Goal: Task Accomplishment & Management: Use online tool/utility

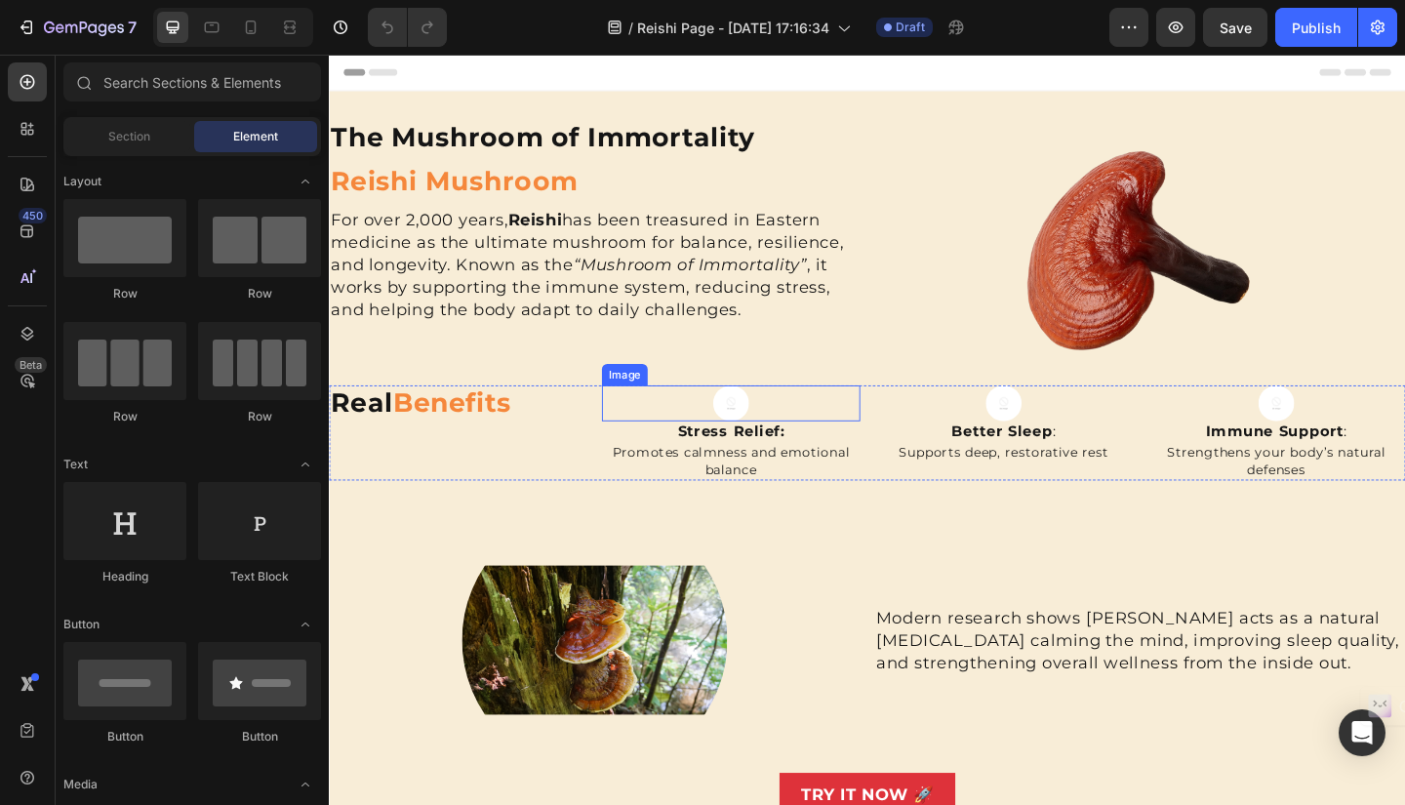
click at [764, 436] on img at bounding box center [765, 434] width 39 height 39
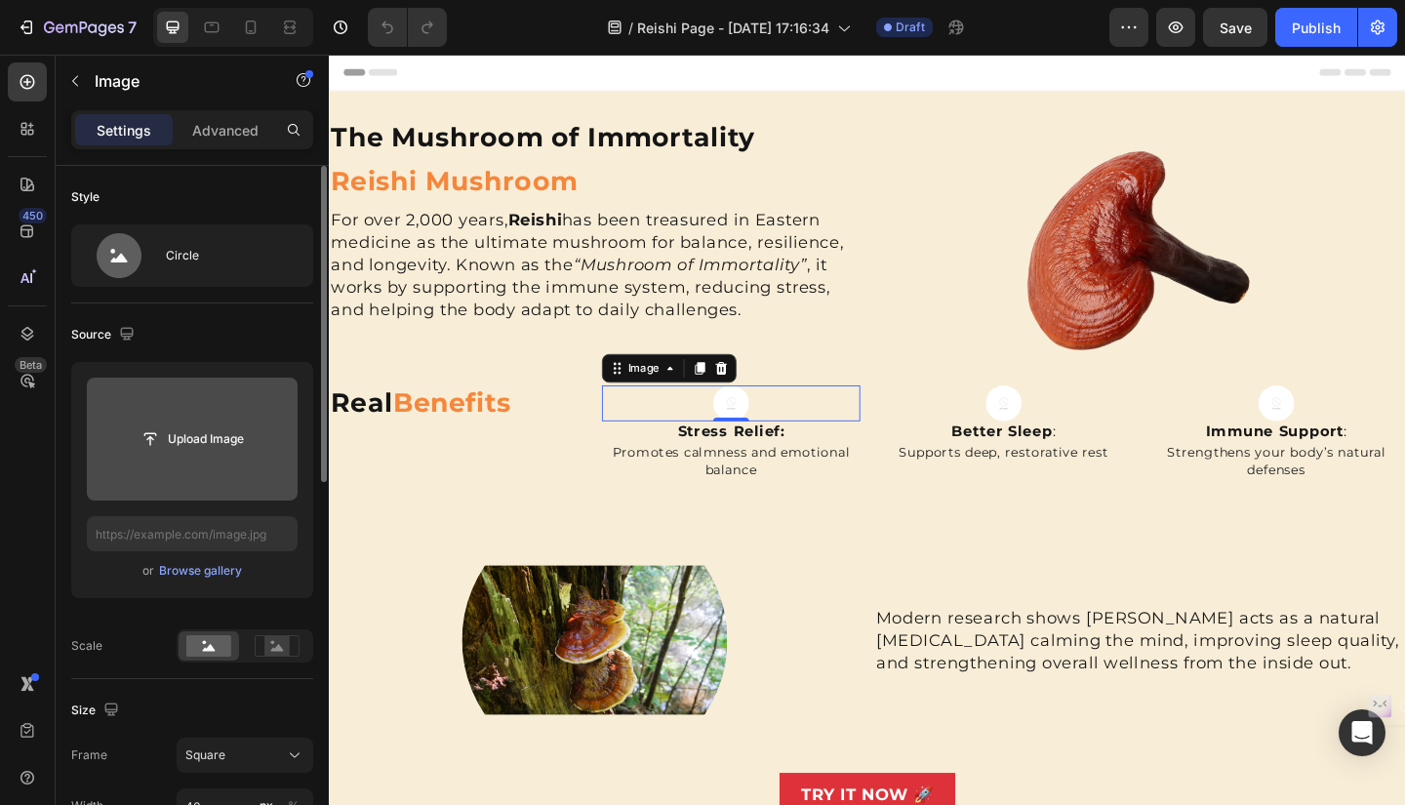
click at [171, 432] on input "file" at bounding box center [192, 438] width 135 height 33
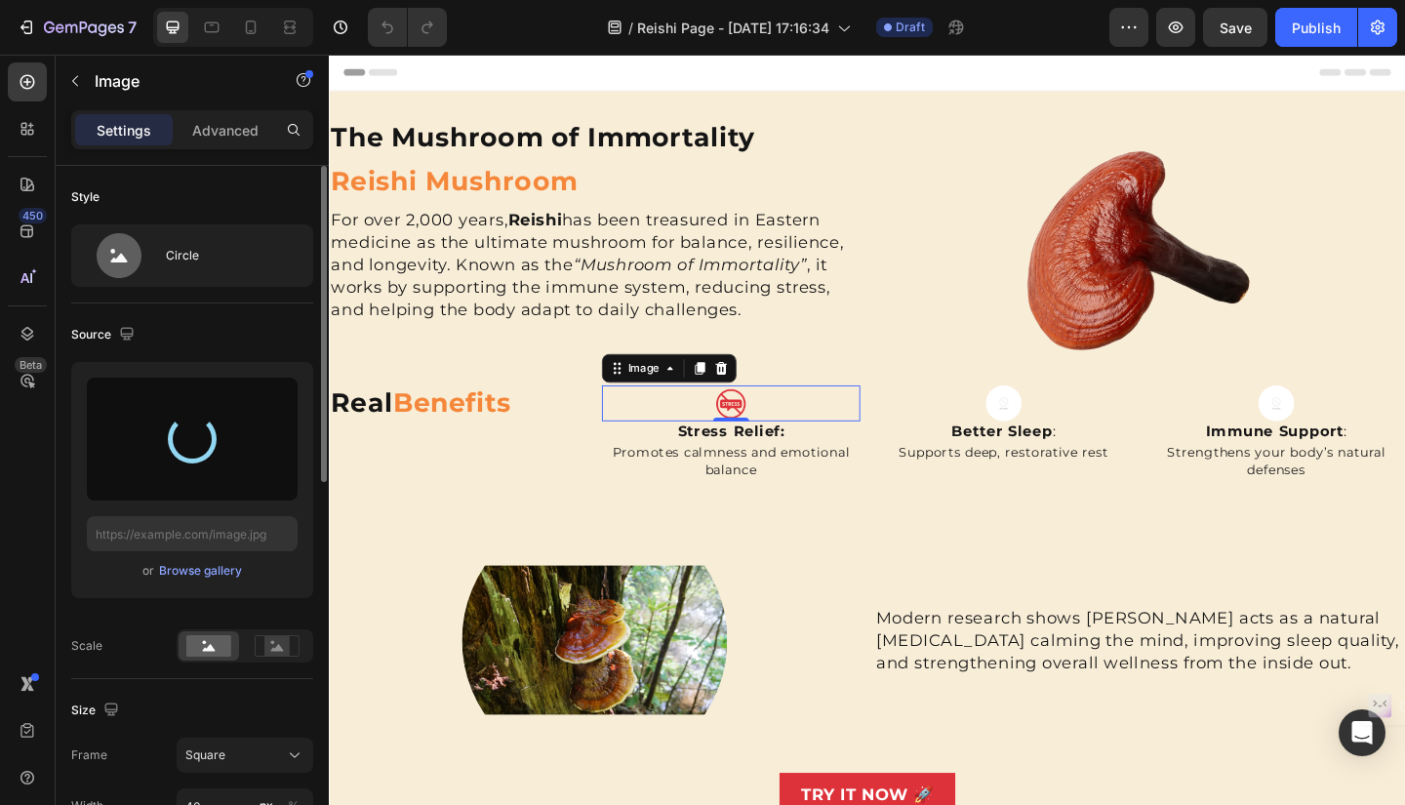
type input "[URL][DOMAIN_NAME]"
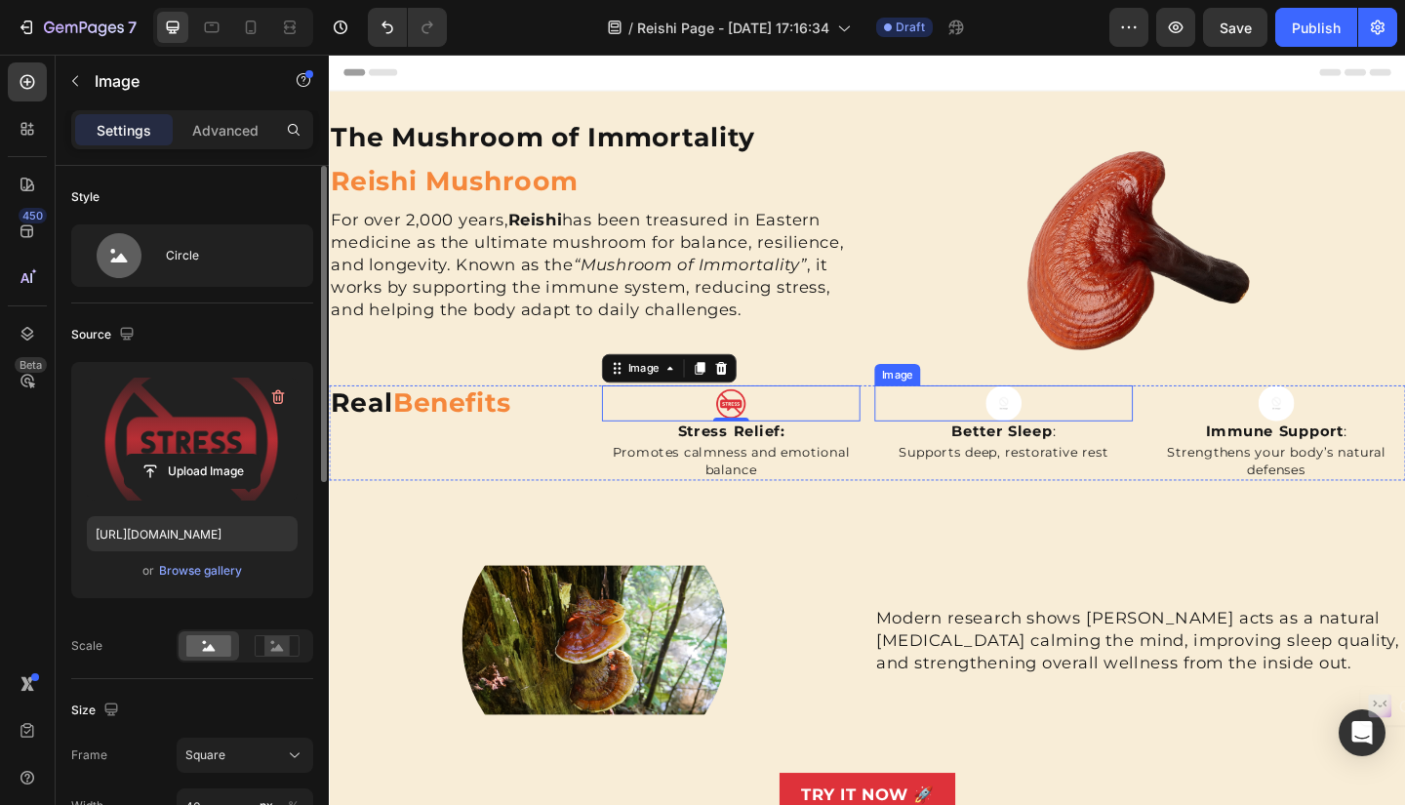
click at [1053, 430] on img at bounding box center [1062, 434] width 39 height 39
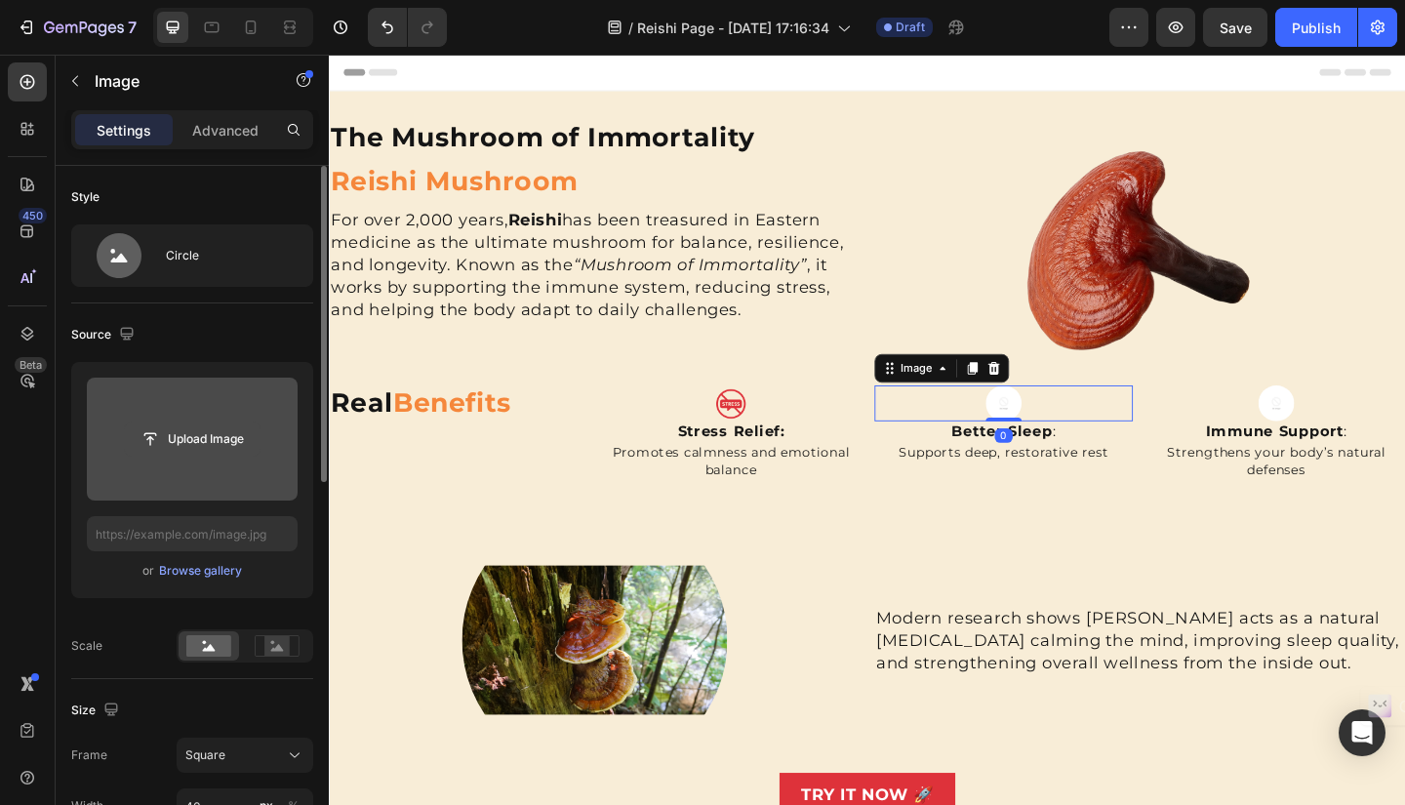
click at [233, 441] on input "file" at bounding box center [192, 438] width 135 height 33
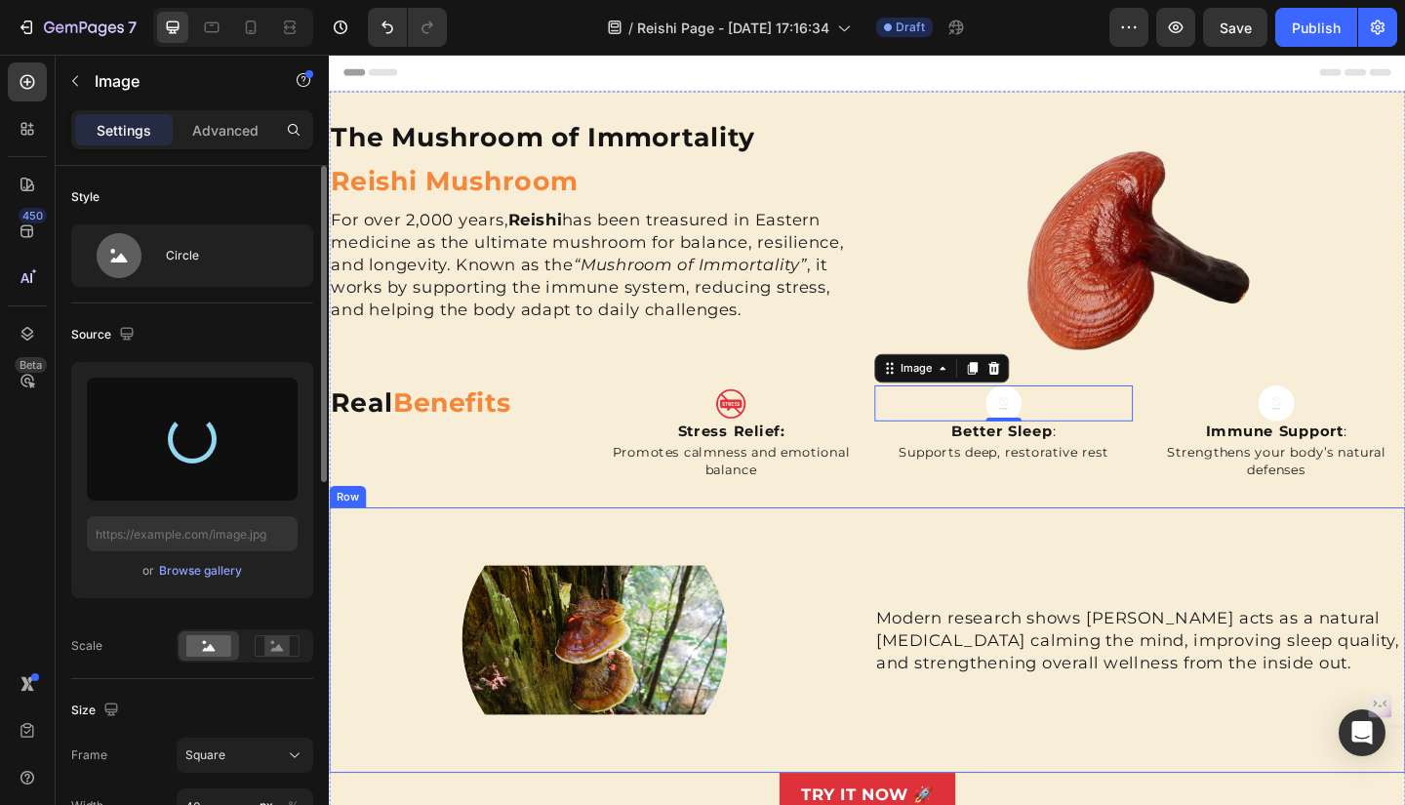
type input "https://cdn.shopify.com/s/files/1/0652/3496/0493/files/gempages_583564643495052…"
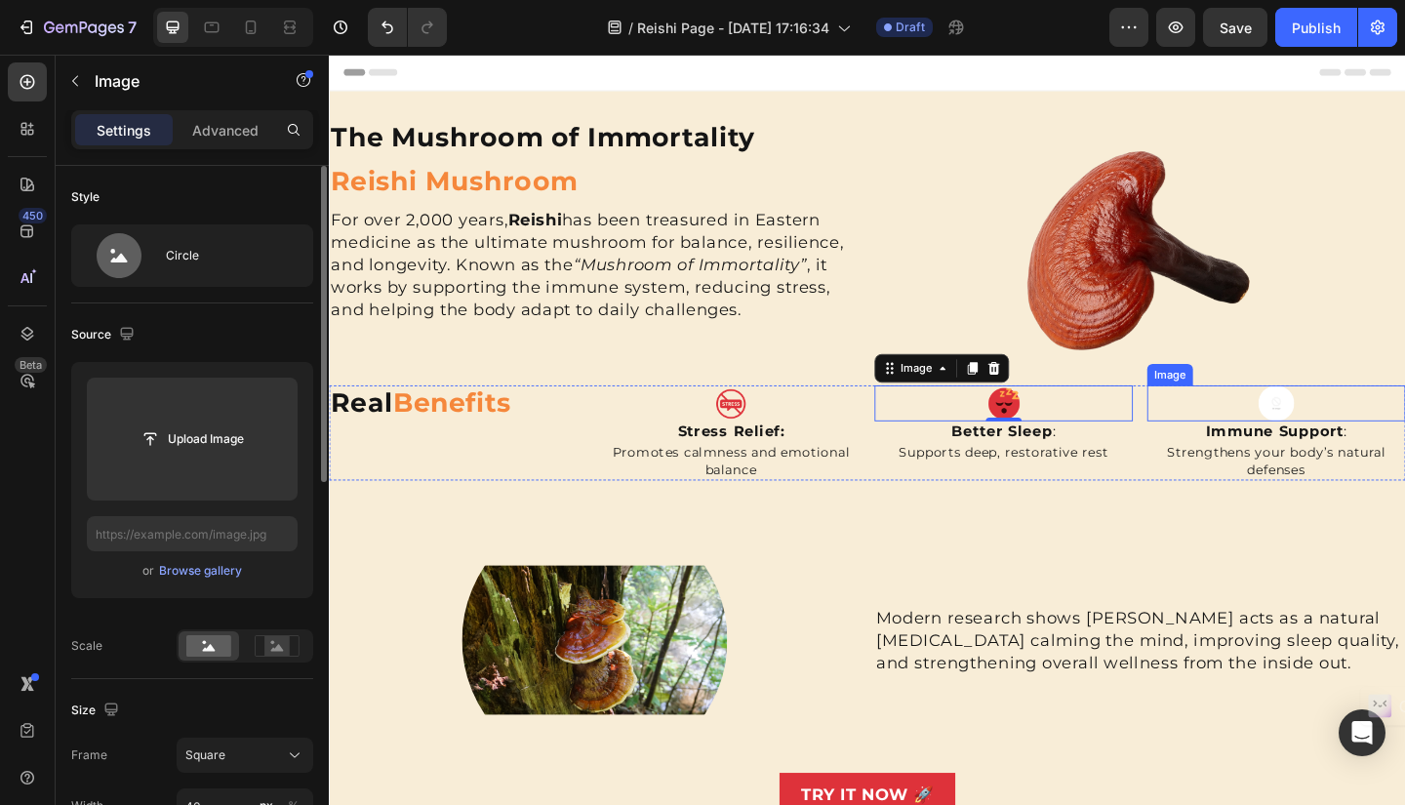
click at [1345, 432] on img at bounding box center [1358, 434] width 39 height 39
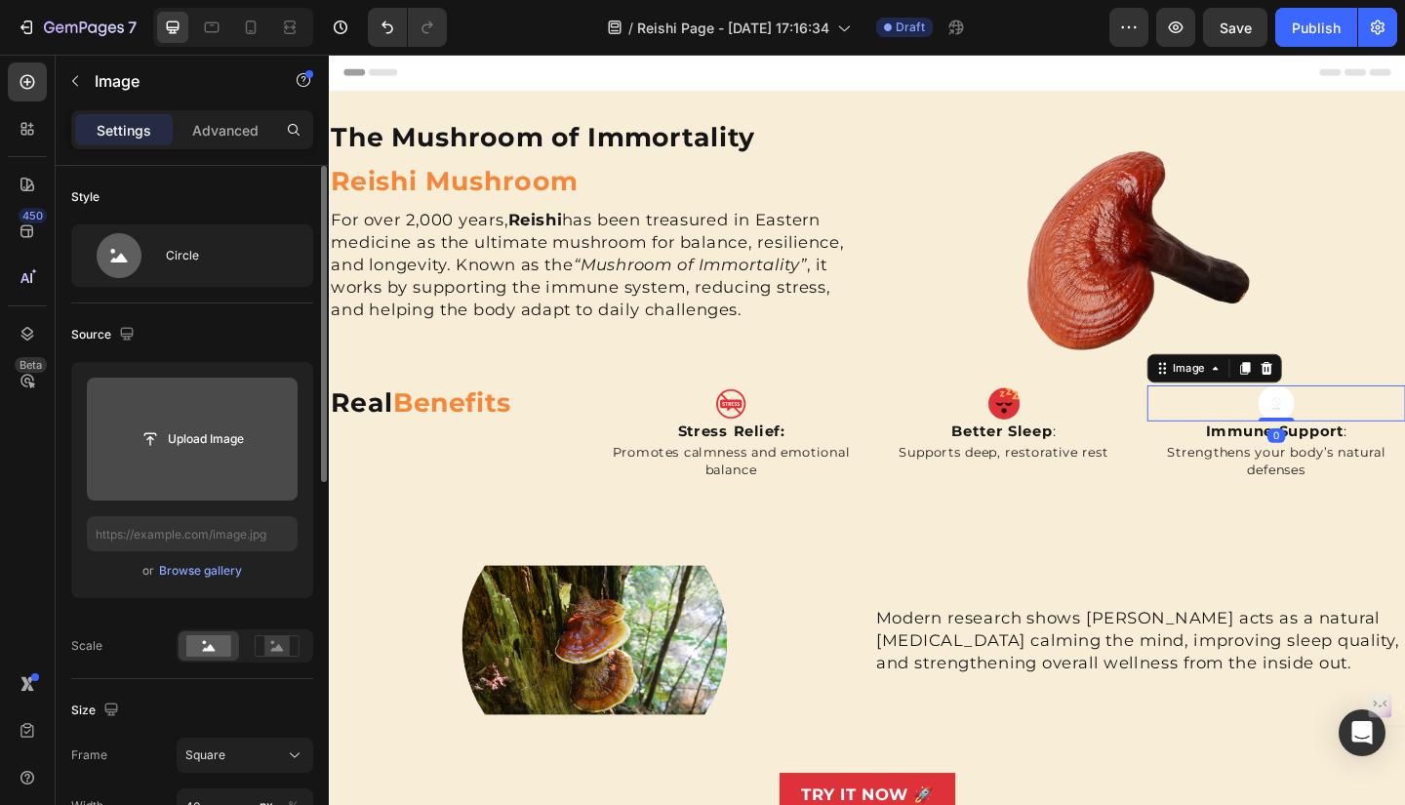
click at [206, 445] on input "file" at bounding box center [192, 438] width 135 height 33
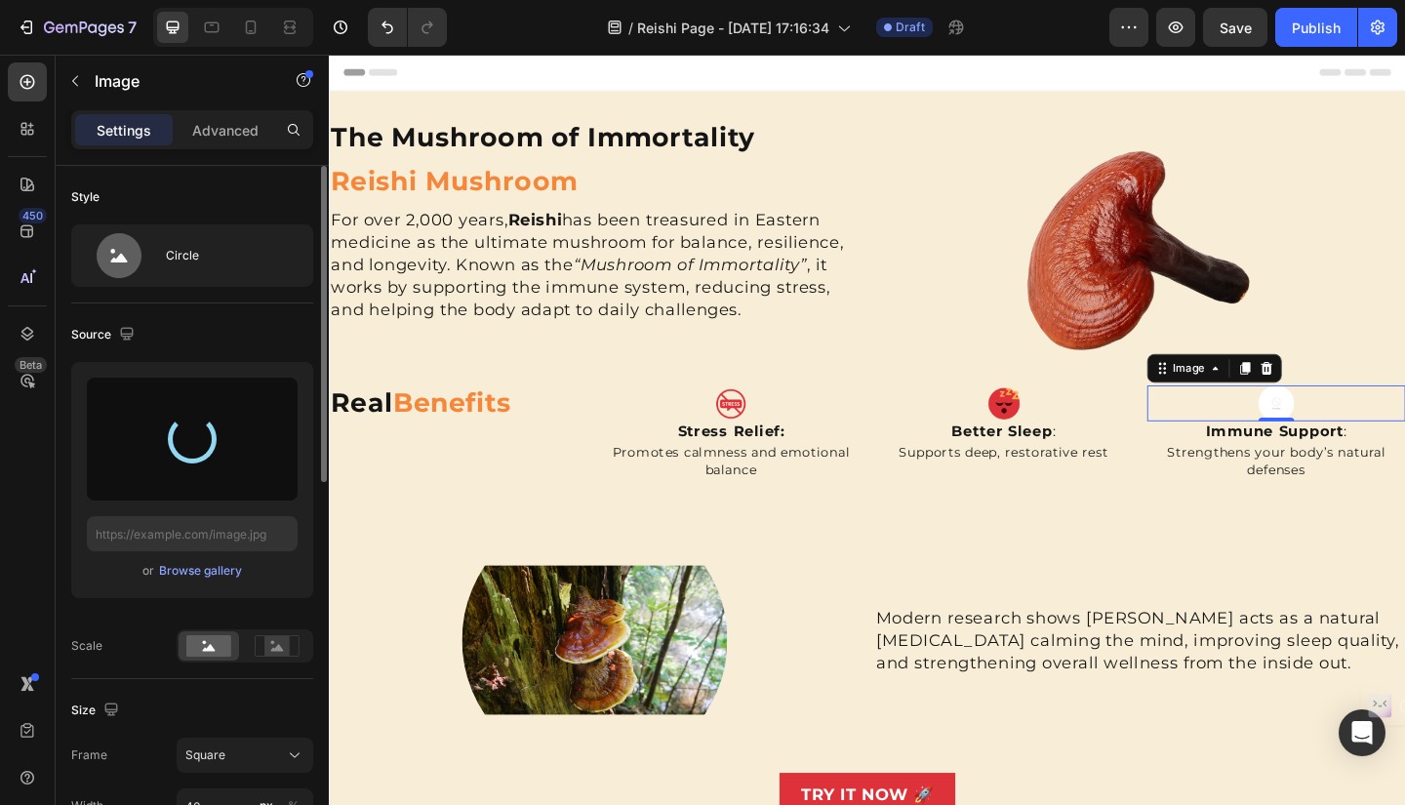
type input "https://cdn.shopify.com/s/files/1/0652/3496/0493/files/gempages_583564643495052…"
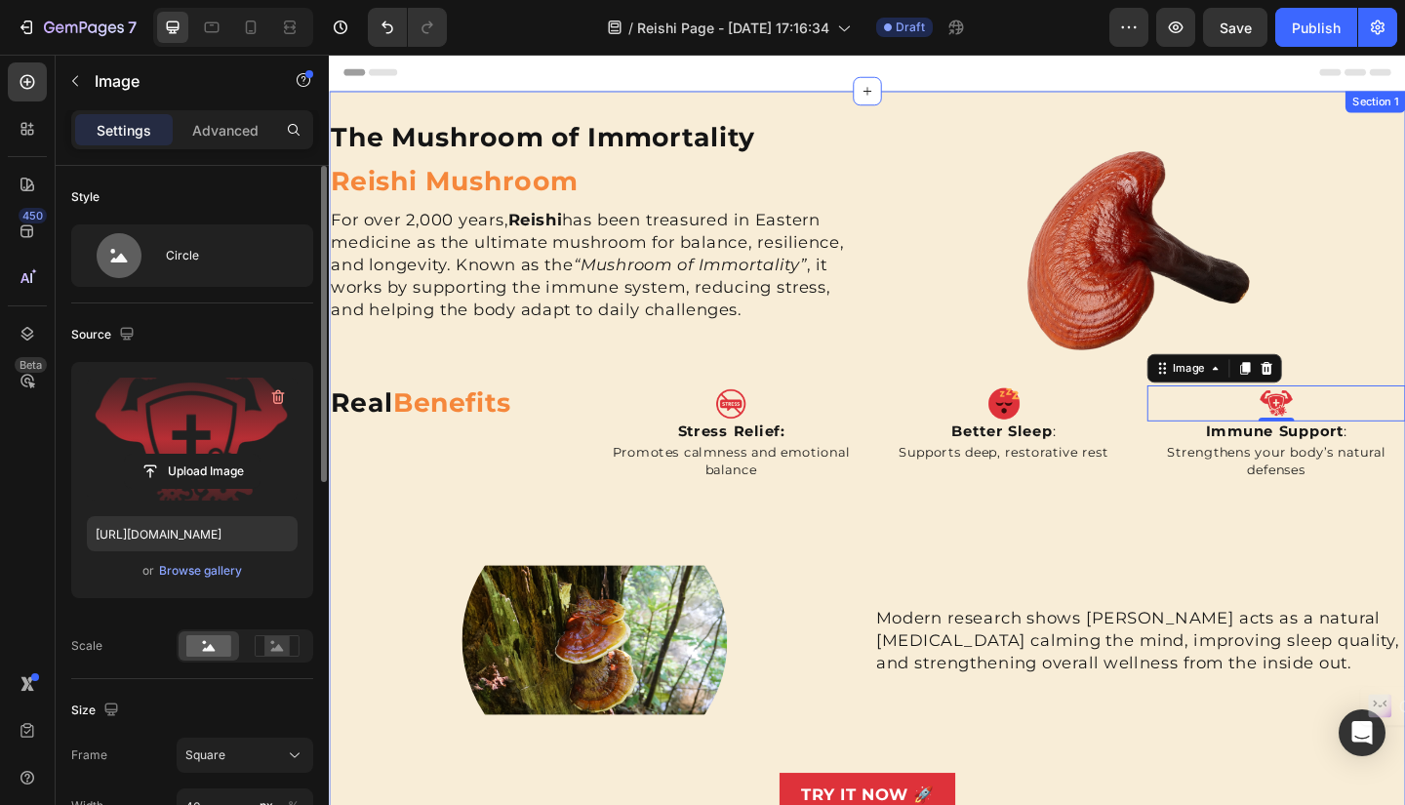
click at [1404, 537] on div "The Mushroom of Immortality Heading Reishi Mushroom Heading For over 2,000 year…" at bounding box center [914, 578] width 1171 height 905
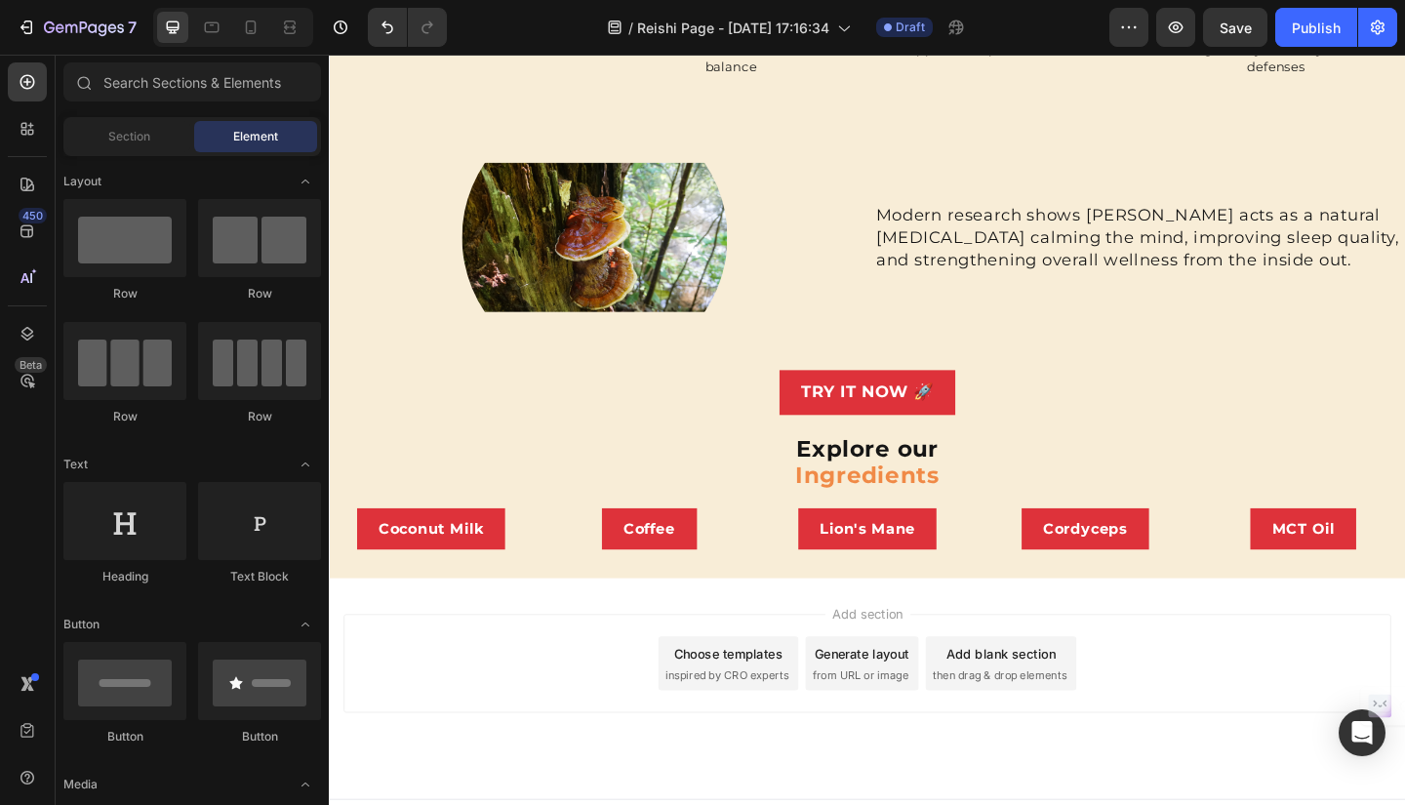
scroll to position [465, 0]
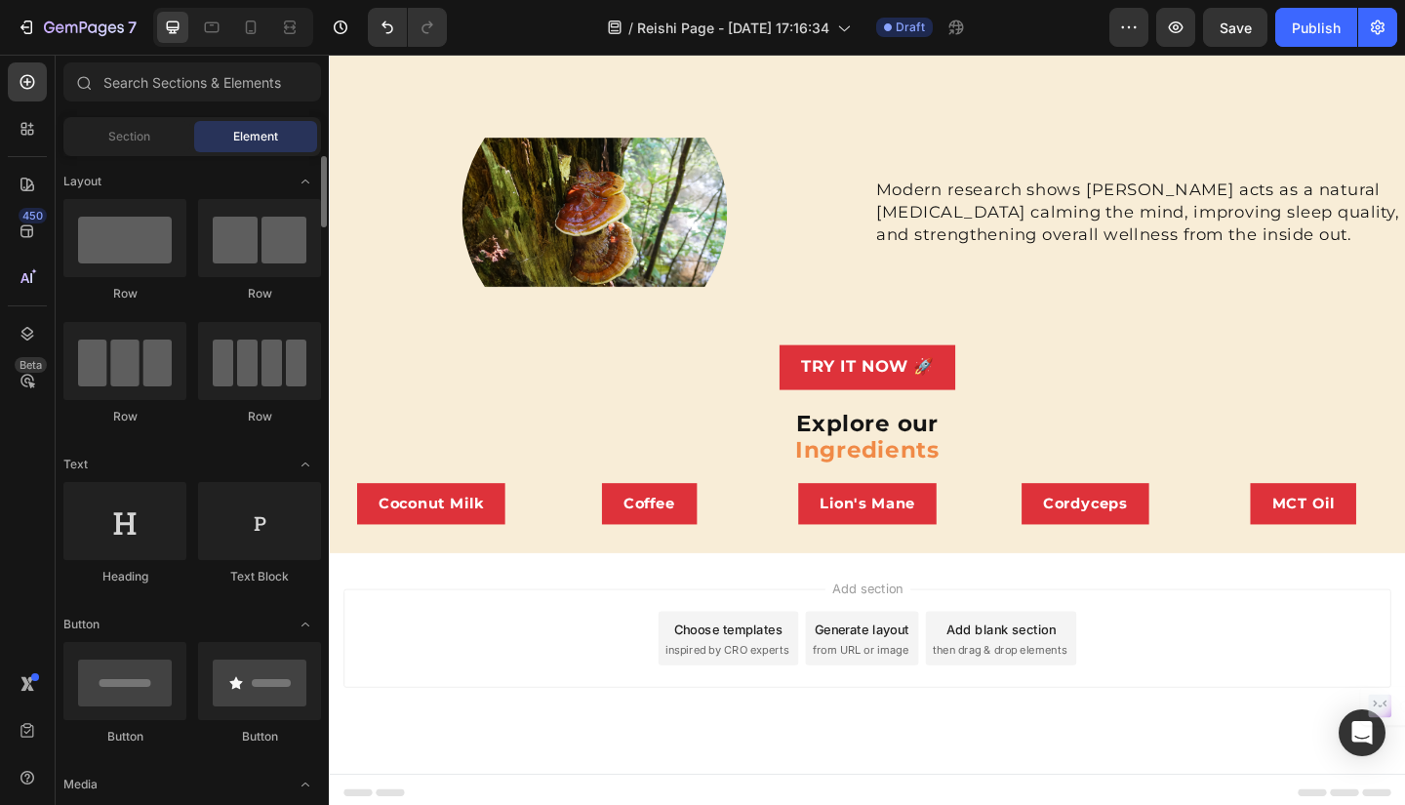
click at [123, 143] on span "Section" at bounding box center [129, 137] width 42 height 18
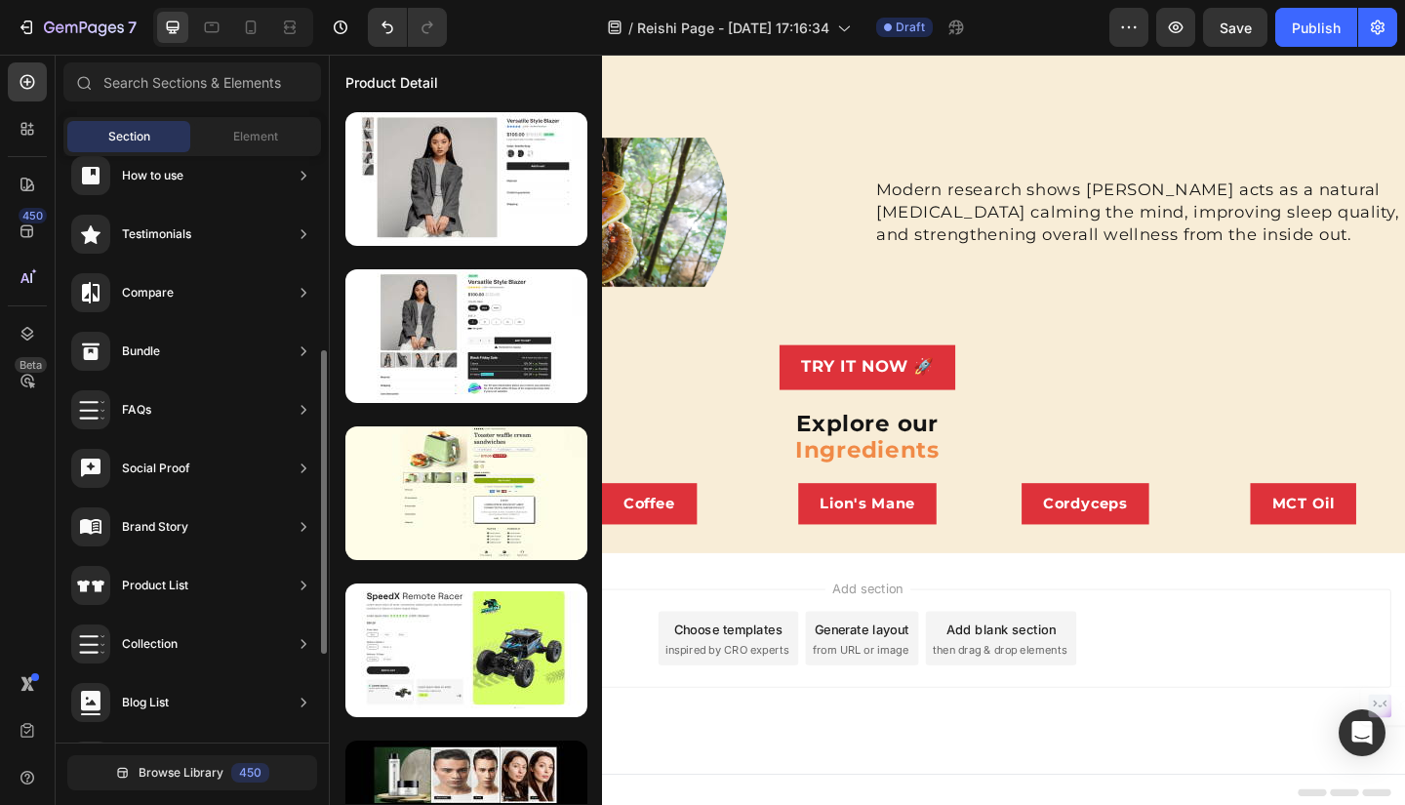
scroll to position [545, 0]
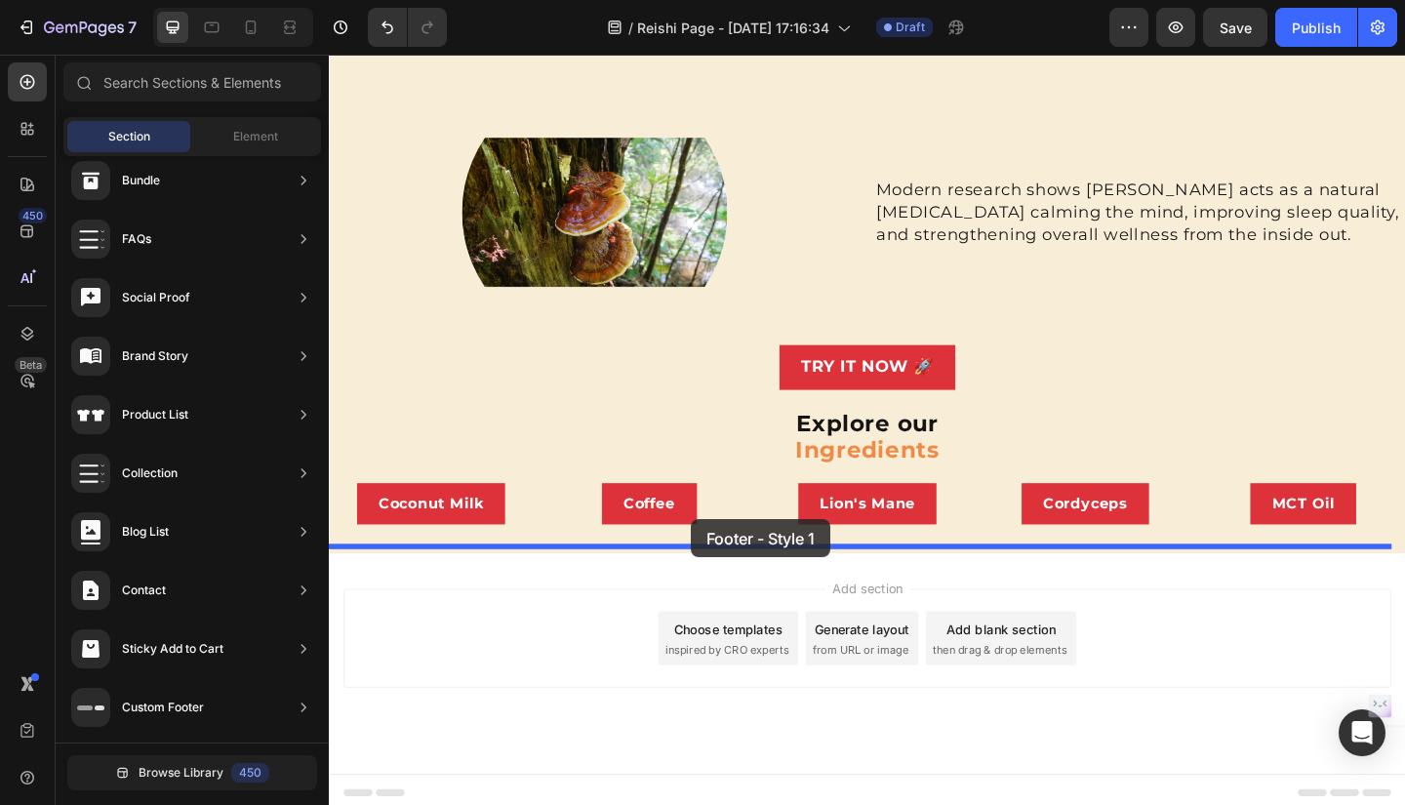
drag, startPoint x: 768, startPoint y: 218, endPoint x: 723, endPoint y: 560, distance: 345.3
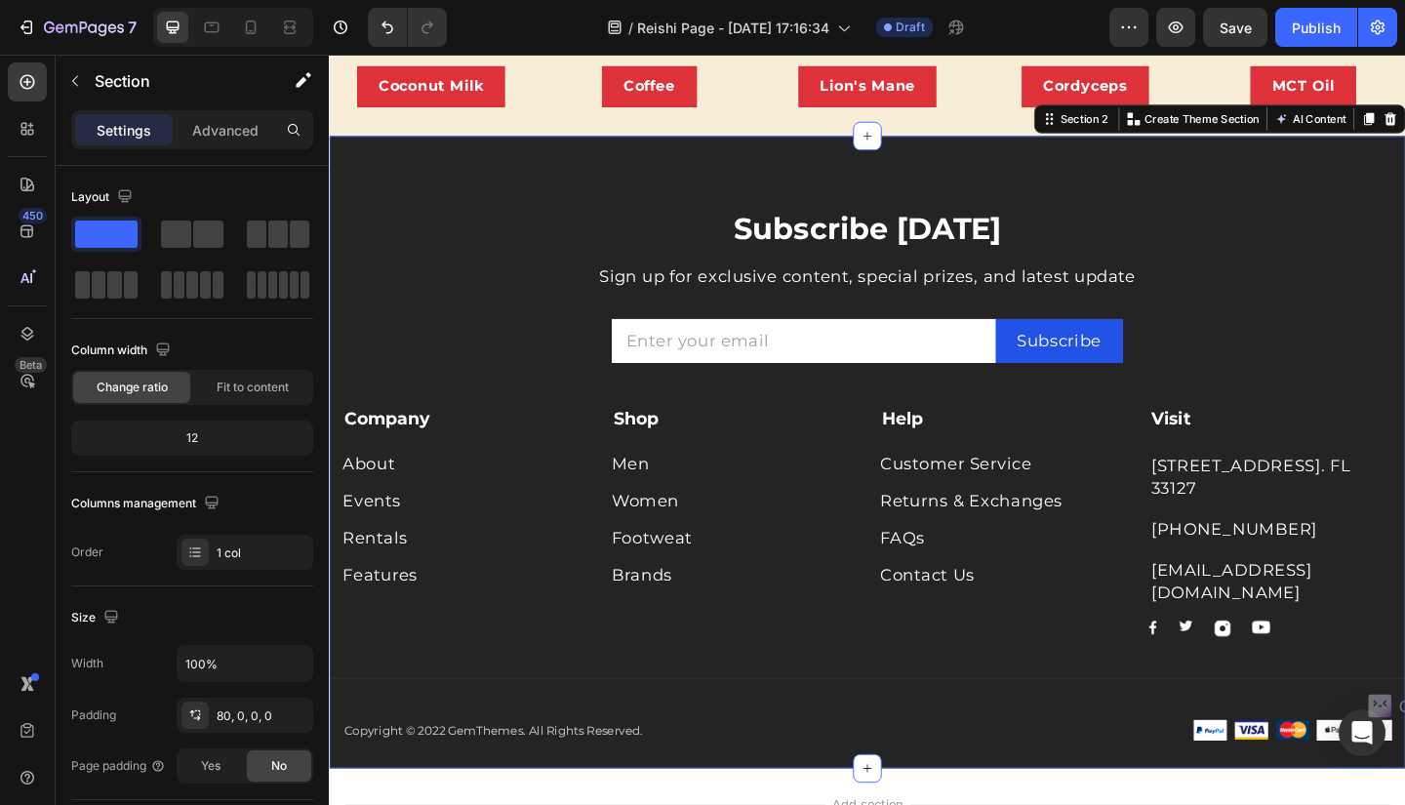
scroll to position [932, 0]
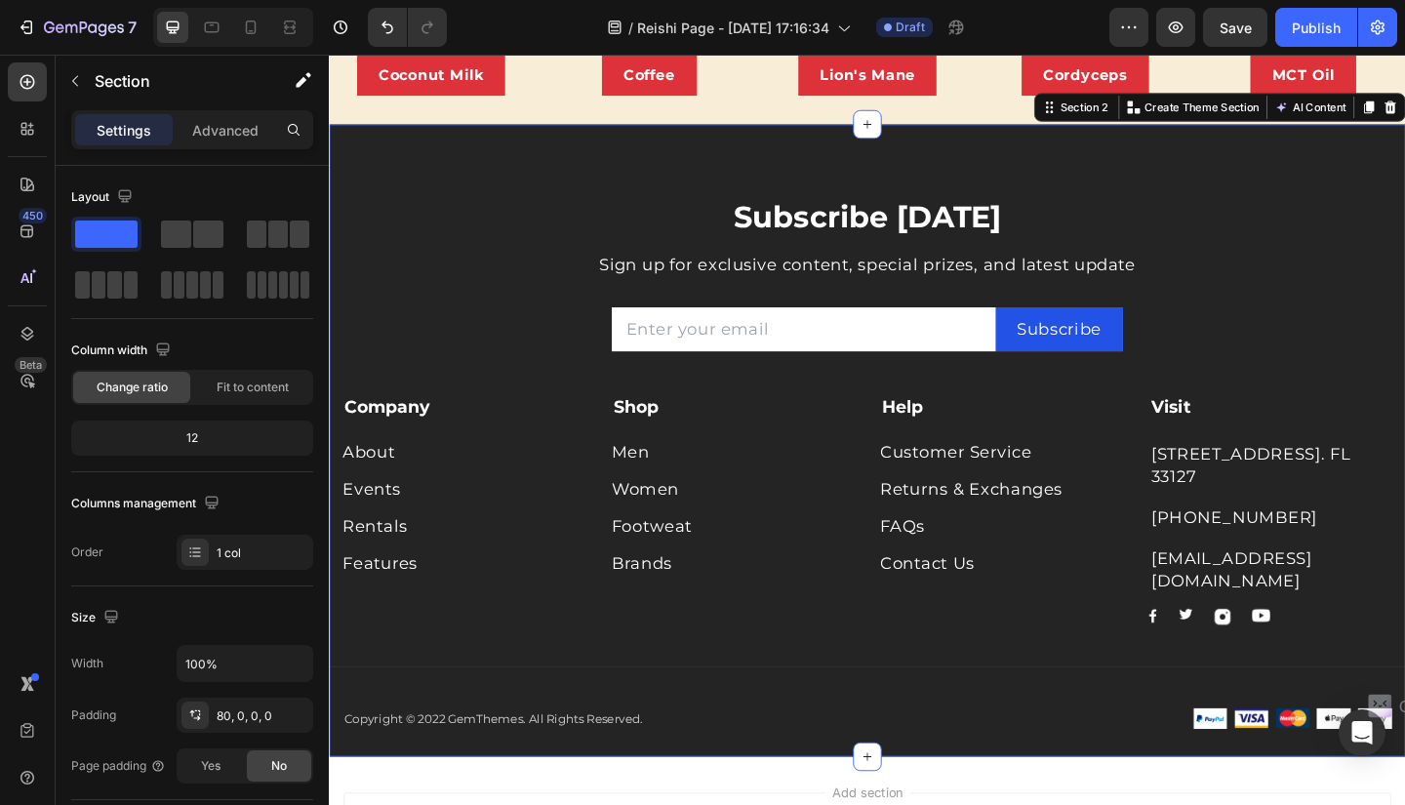
click at [373, 139] on div "Subscribe Today Heading Sign up for exclusive content, special prizes, and late…" at bounding box center [914, 475] width 1171 height 688
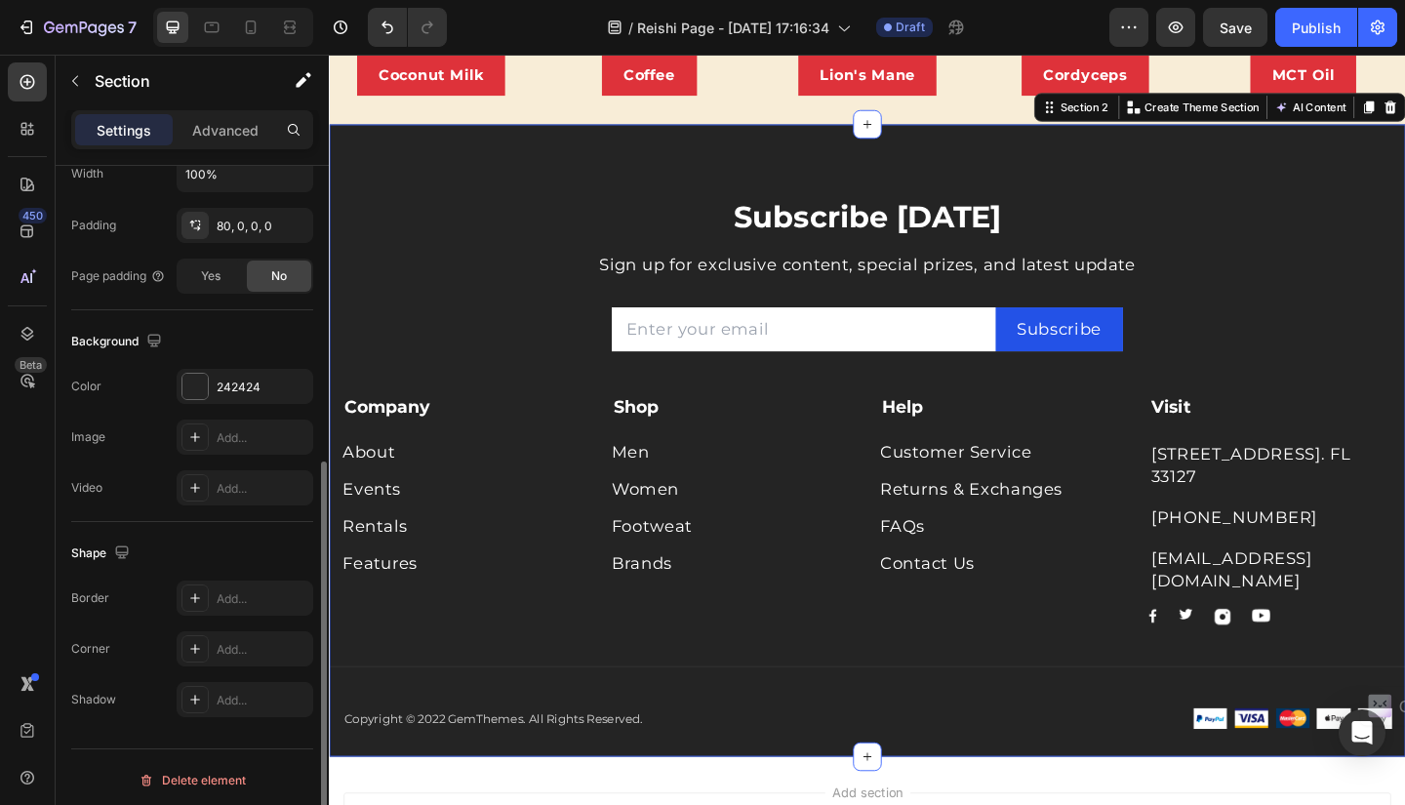
scroll to position [496, 0]
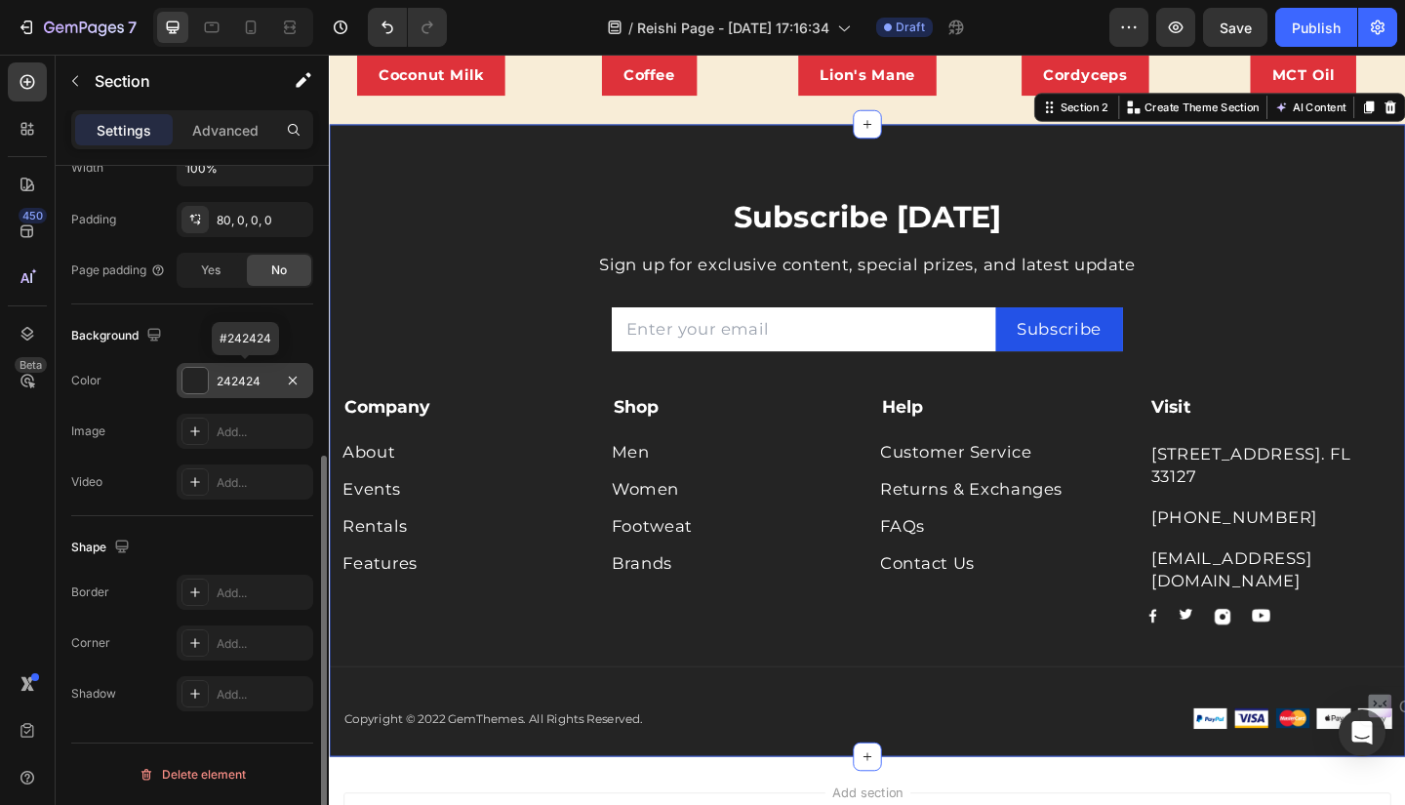
click at [222, 377] on div "242424" at bounding box center [245, 382] width 57 height 18
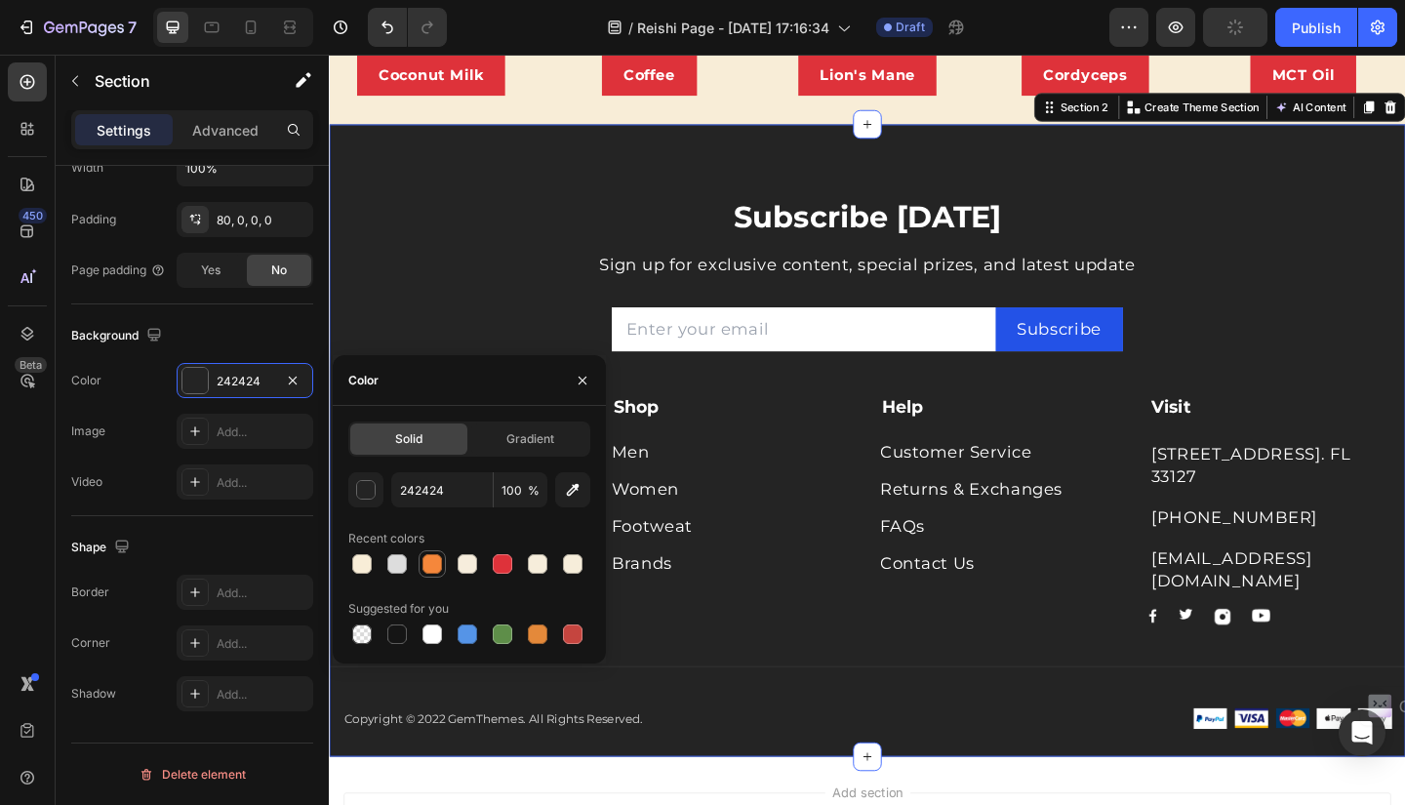
click at [430, 567] on div at bounding box center [432, 564] width 20 height 20
type input "F5873B"
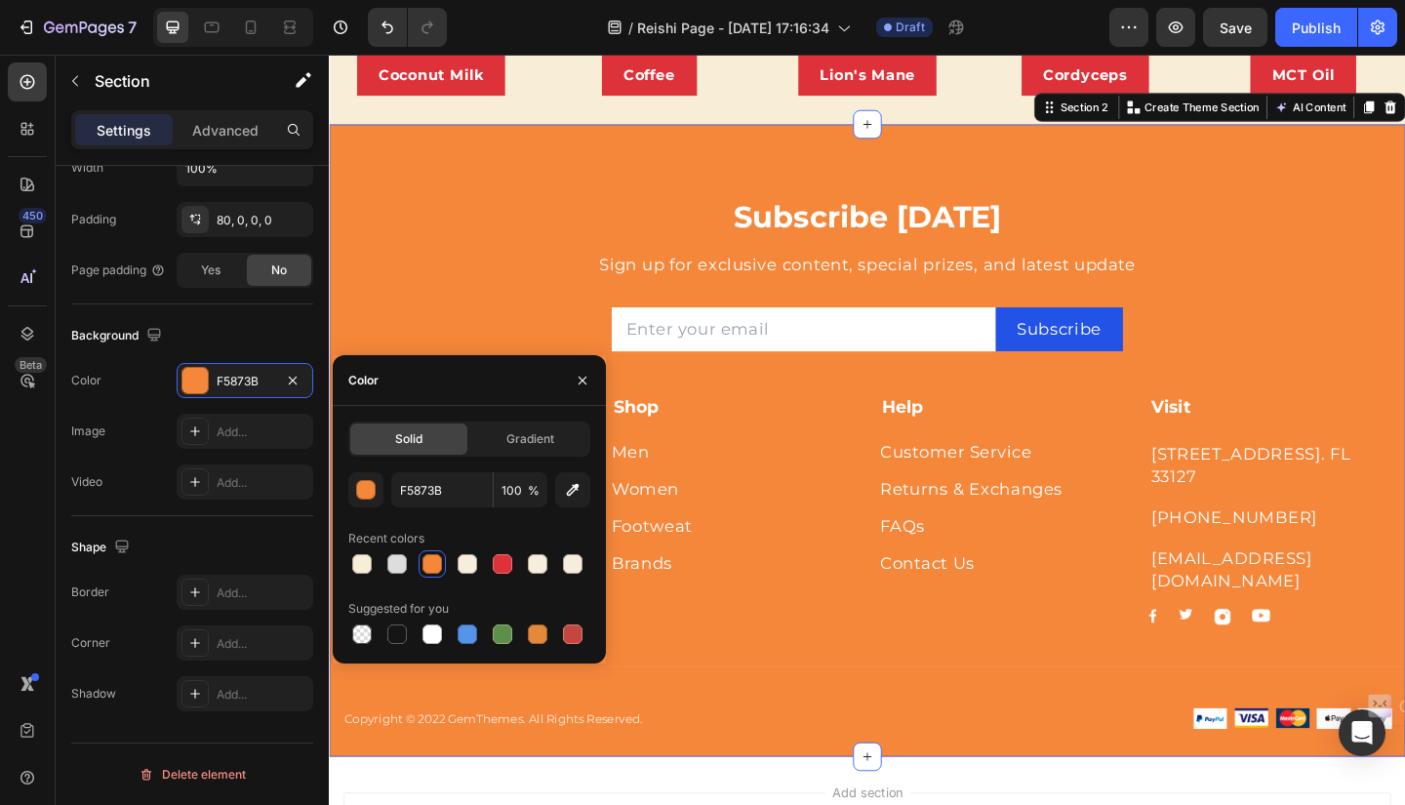
click at [427, 179] on div "Subscribe Today Heading Sign up for exclusive content, special prizes, and late…" at bounding box center [914, 475] width 1171 height 688
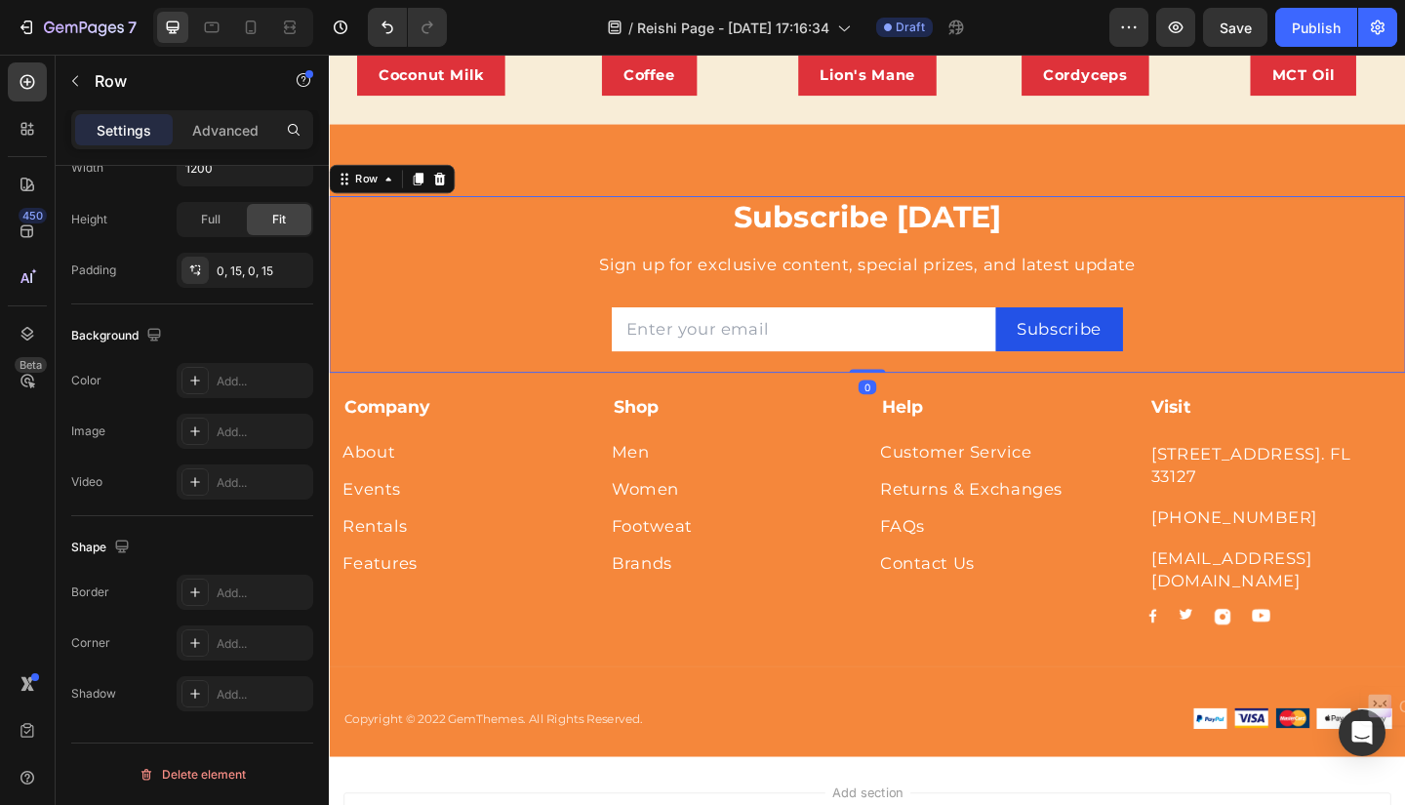
click at [351, 252] on div "Subscribe Today Heading Sign up for exclusive content, special prizes, and late…" at bounding box center [913, 305] width 1141 height 192
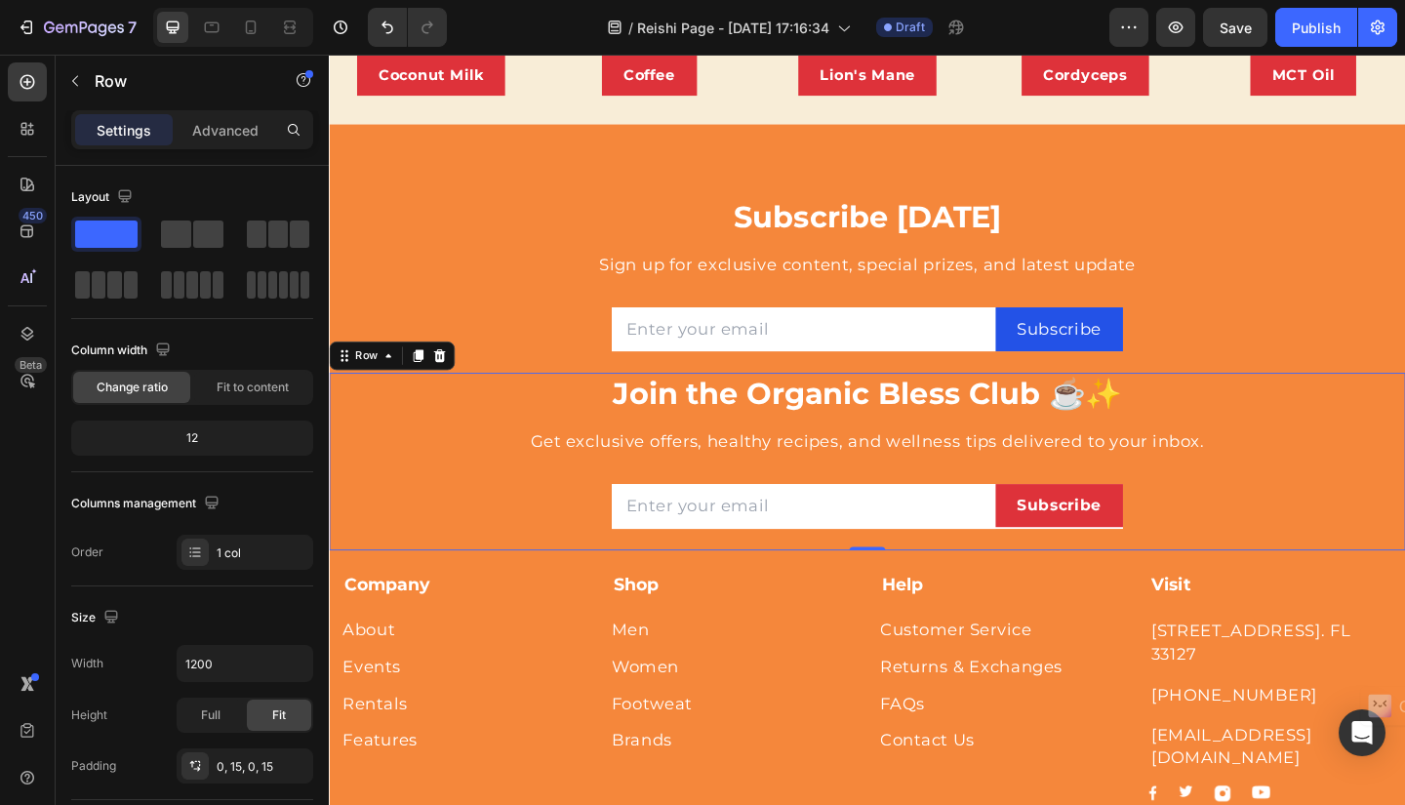
click at [1404, 467] on div "Join the Organic Bless Club ☕✨ Heading Get exclusive offers, healthy recipes, a…" at bounding box center [913, 497] width 1141 height 192
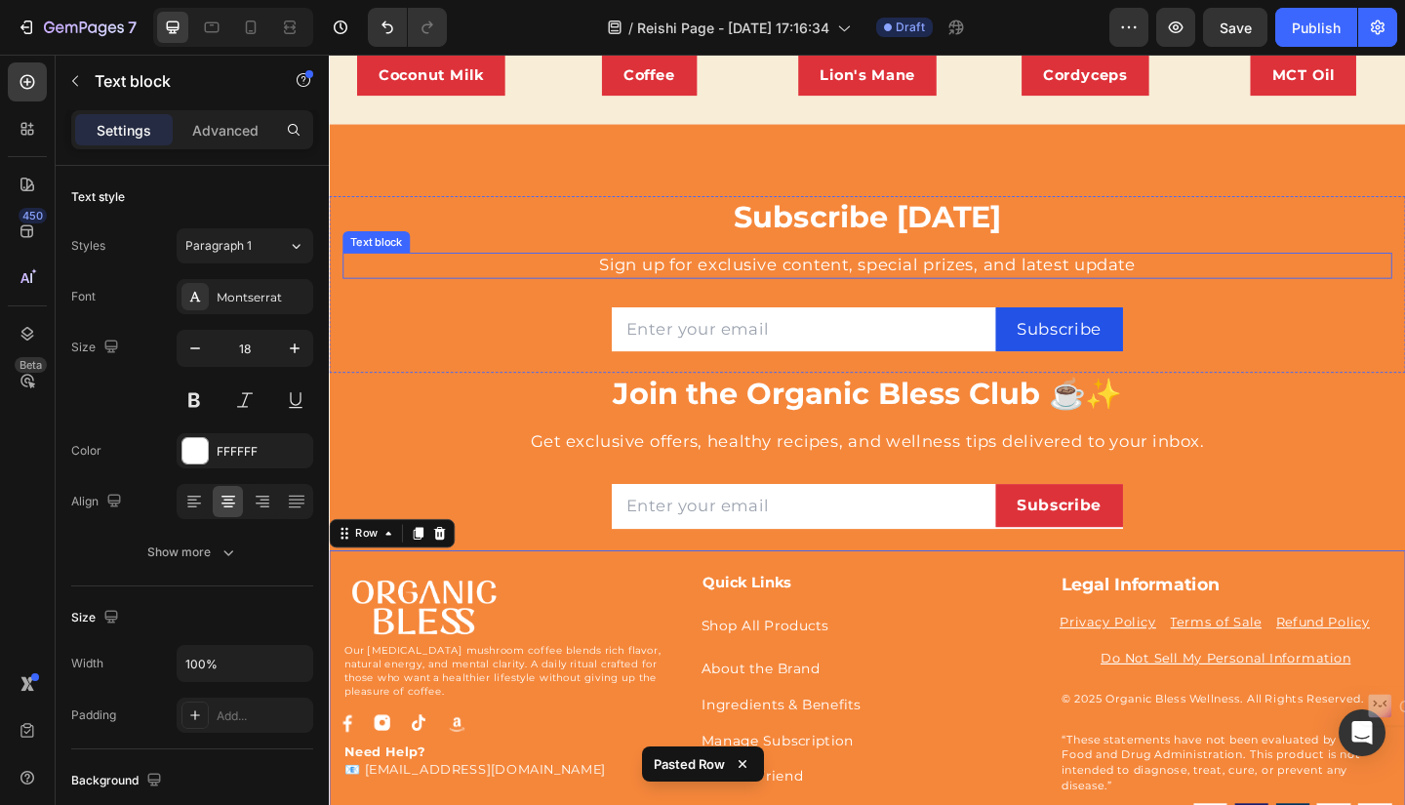
click at [1404, 270] on div "Sign up for exclusive content, special prizes, and latest update" at bounding box center [913, 284] width 1141 height 28
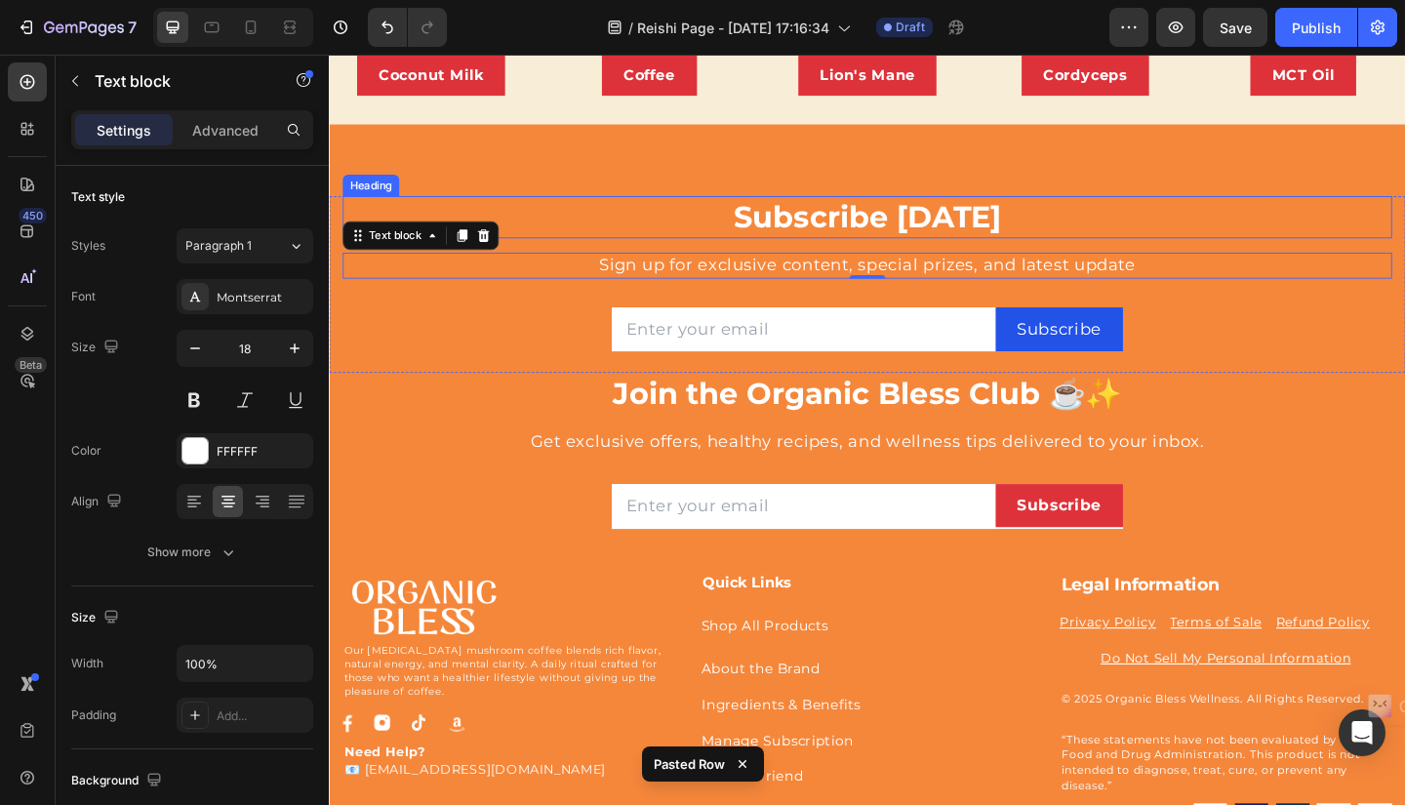
click at [1404, 246] on h2 "Subscribe Today" at bounding box center [913, 232] width 1141 height 46
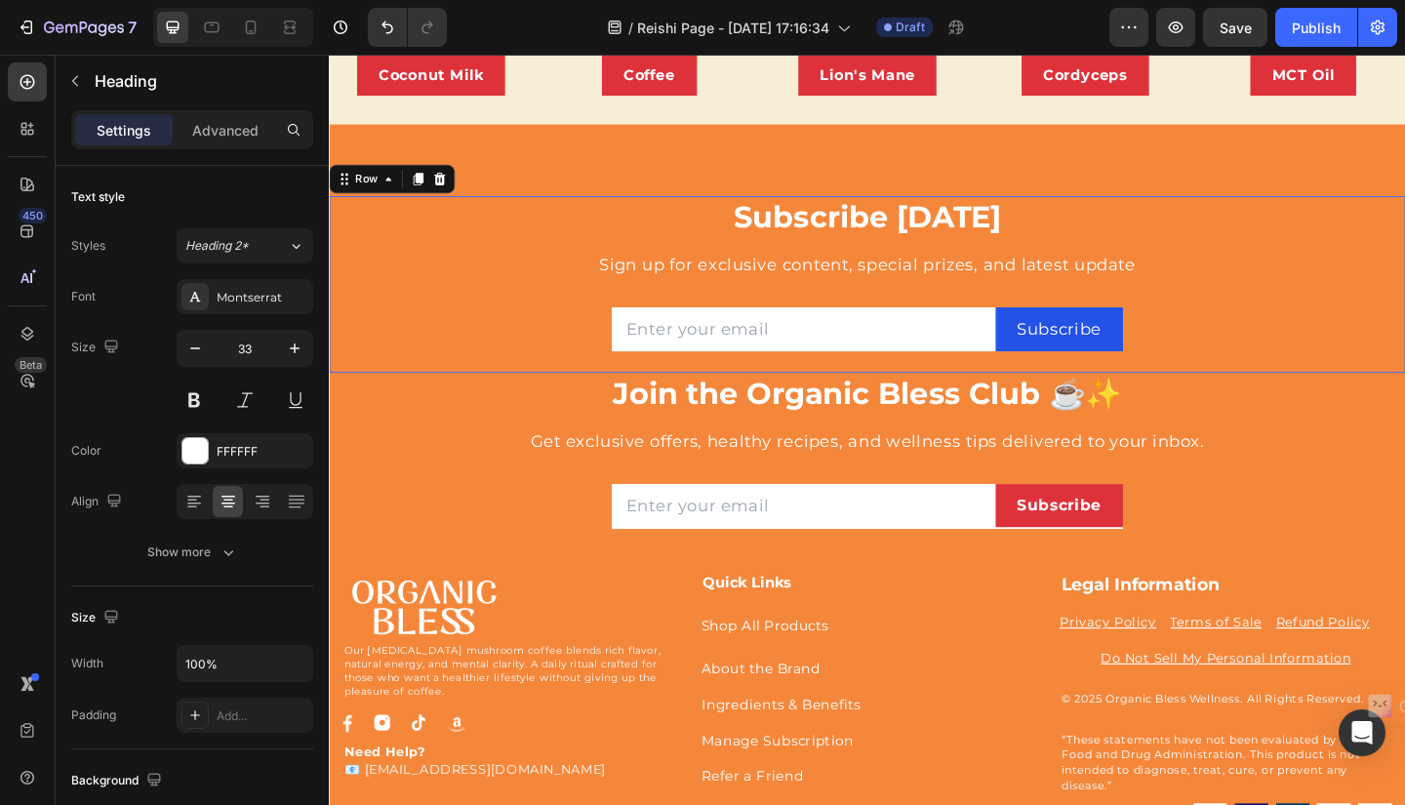
click at [1404, 259] on div "Subscribe Today Heading Sign up for exclusive content, special prizes, and late…" at bounding box center [913, 305] width 1141 height 192
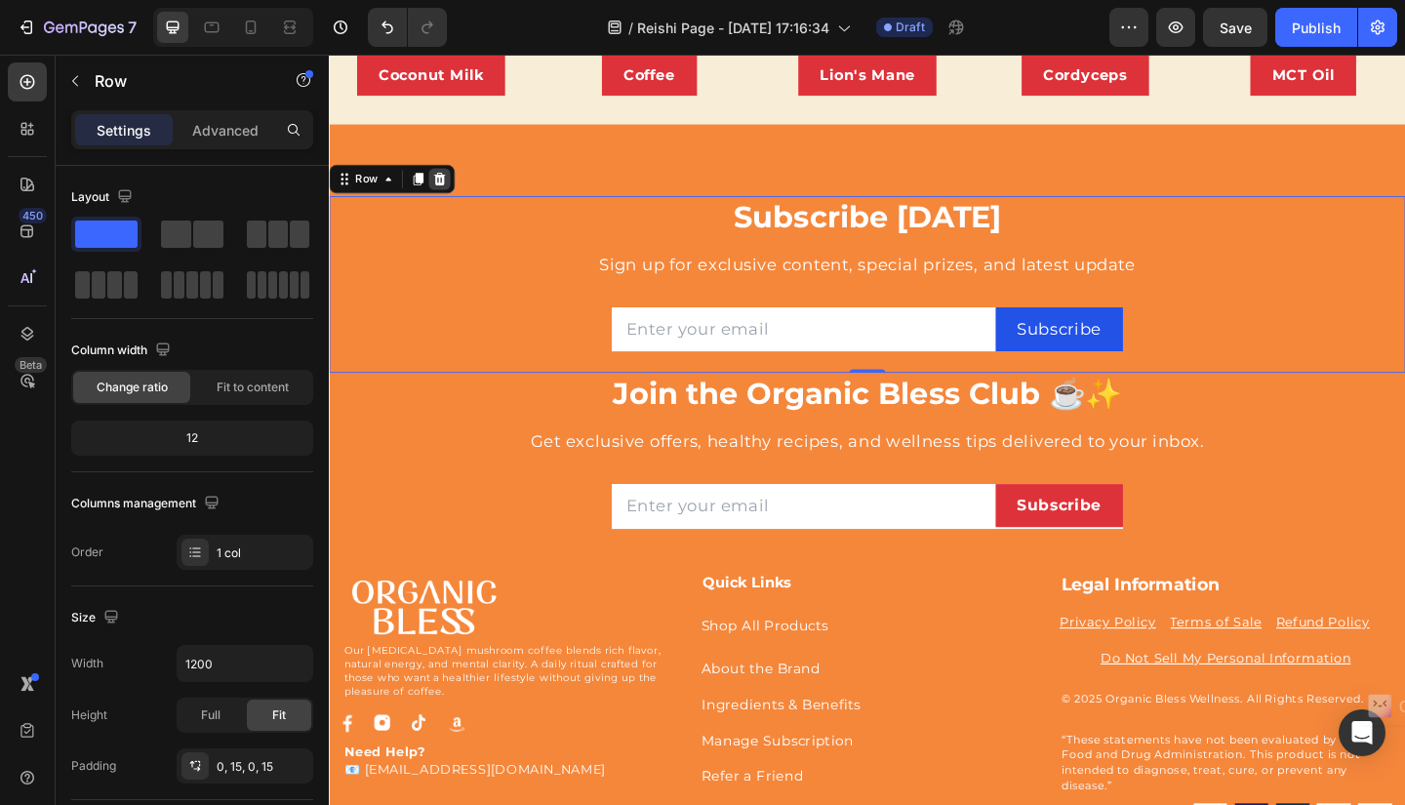
click at [454, 184] on icon at bounding box center [449, 190] width 16 height 16
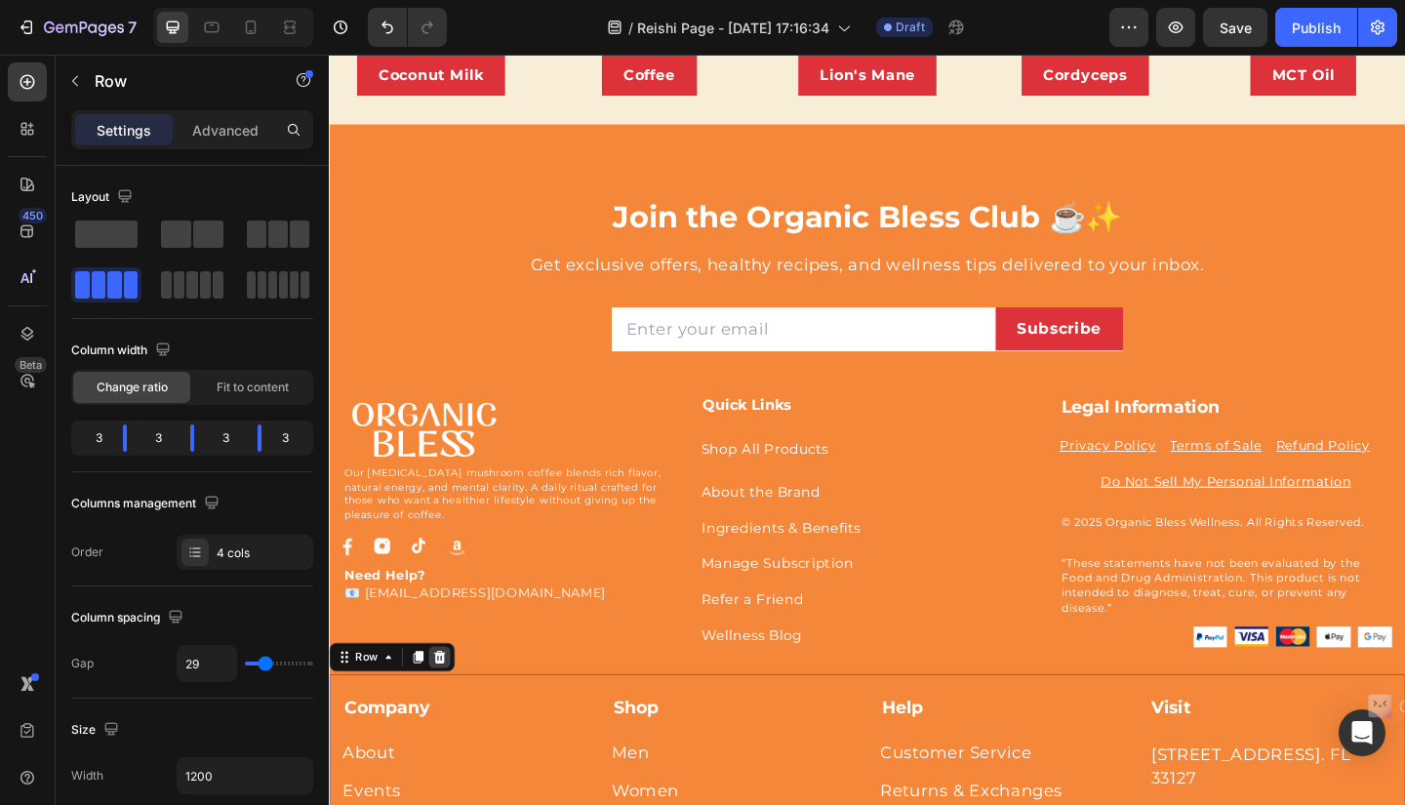
click at [451, 703] on icon at bounding box center [449, 710] width 13 height 14
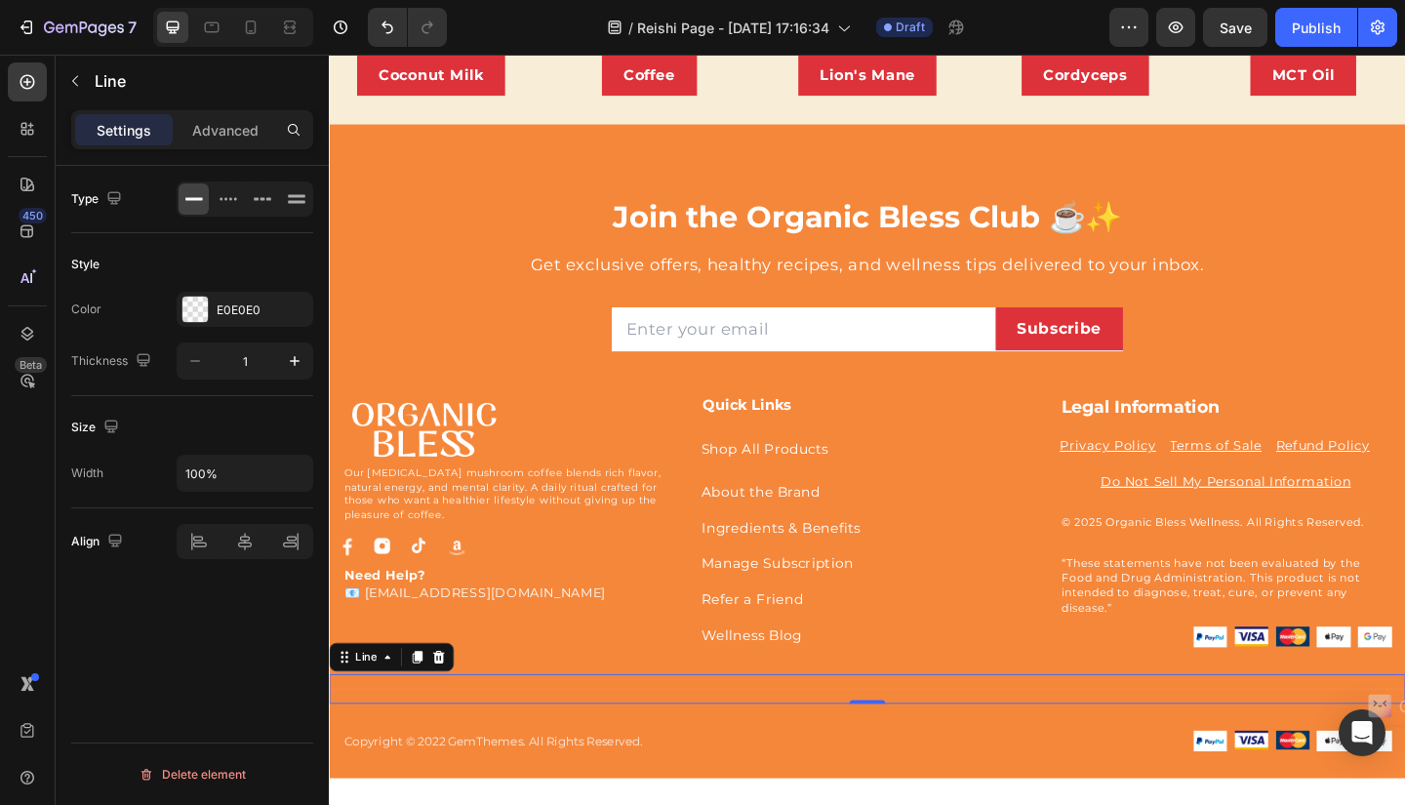
click at [545, 744] on div "Title Line 0" at bounding box center [914, 745] width 1171 height 32
click at [448, 703] on icon at bounding box center [448, 710] width 13 height 14
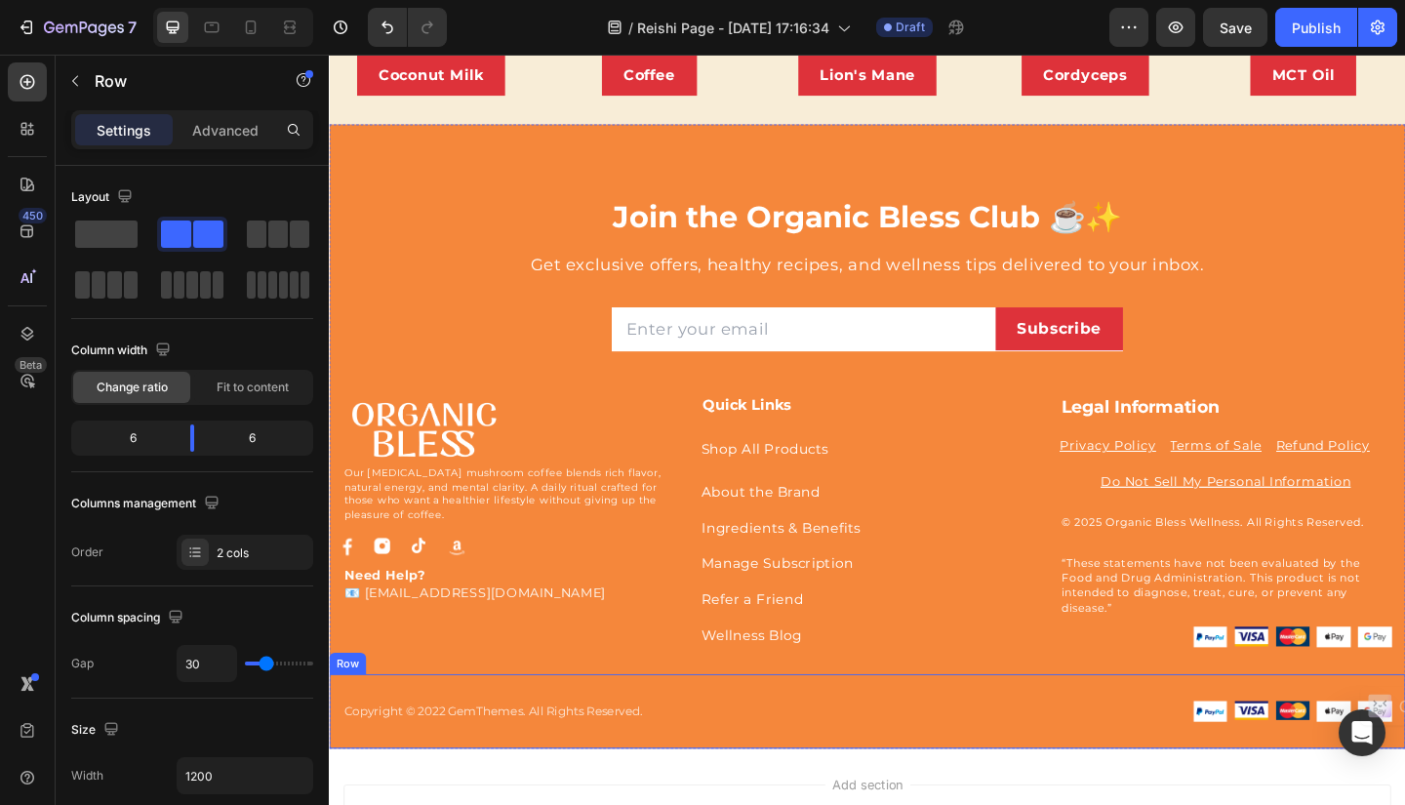
click at [484, 736] on div "Copyright © 2022 GemThemes. All Rights Reserved. Text block Image Image Image I…" at bounding box center [914, 770] width 1171 height 82
click at [457, 704] on div at bounding box center [448, 709] width 23 height 23
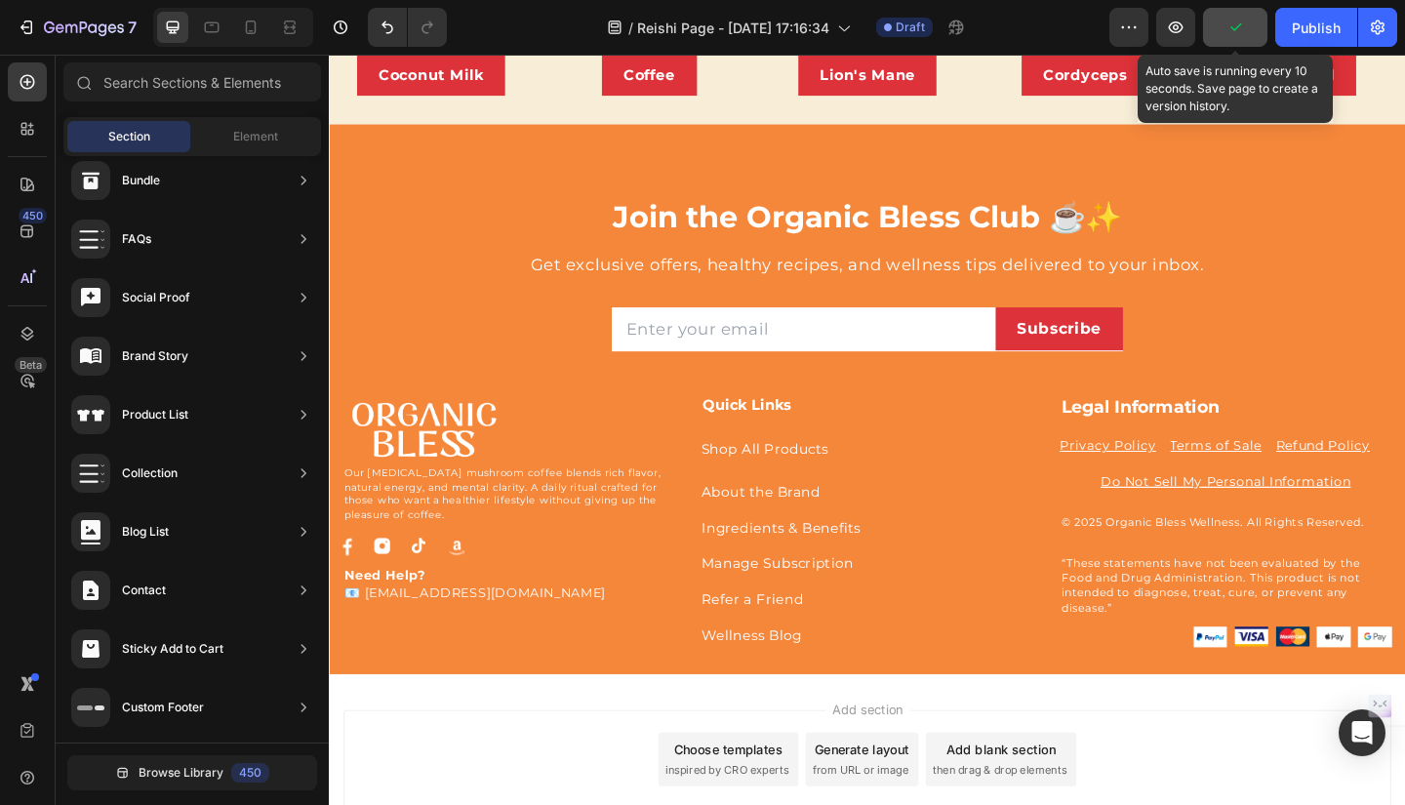
click at [1244, 30] on icon "button" at bounding box center [1235, 28] width 20 height 20
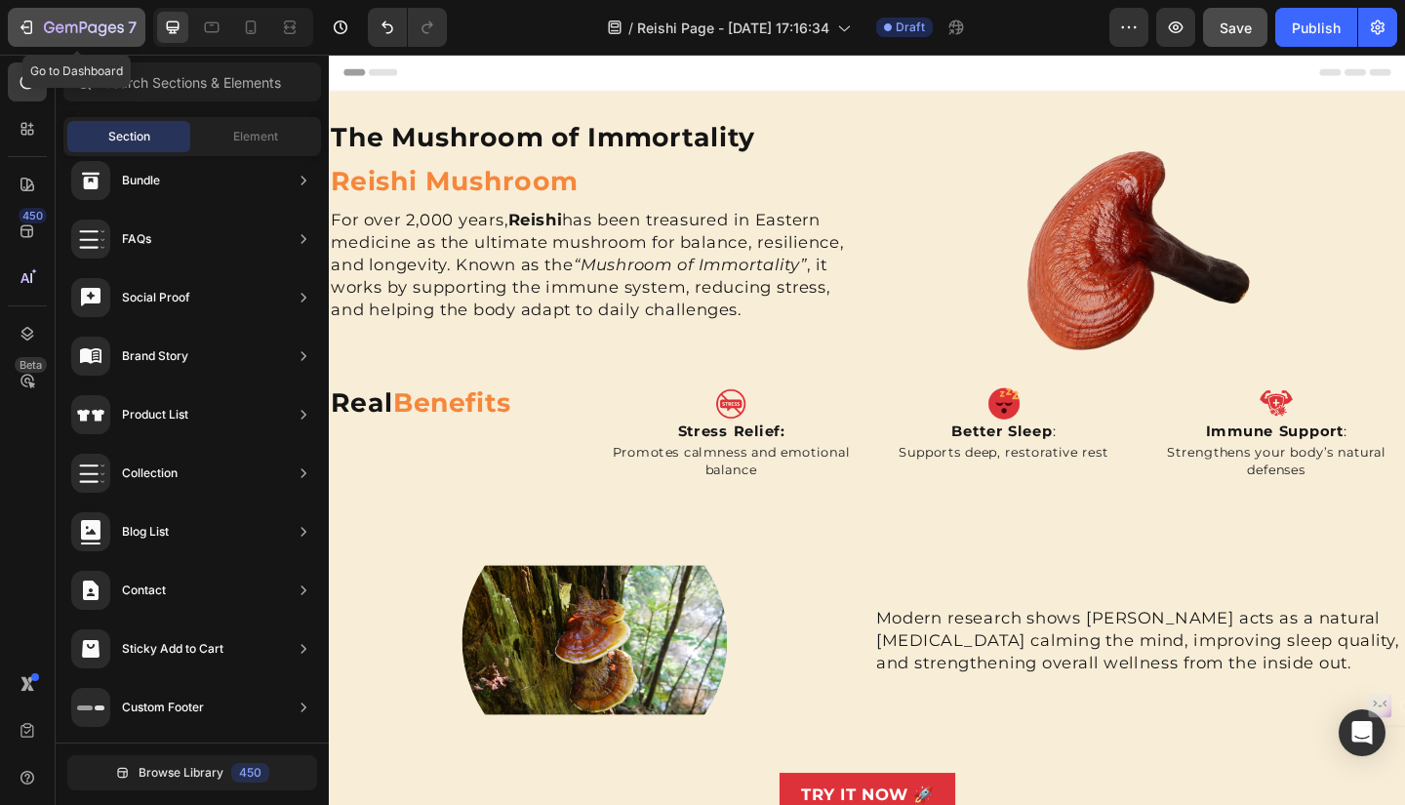
click at [86, 18] on div "7" at bounding box center [90, 27] width 93 height 23
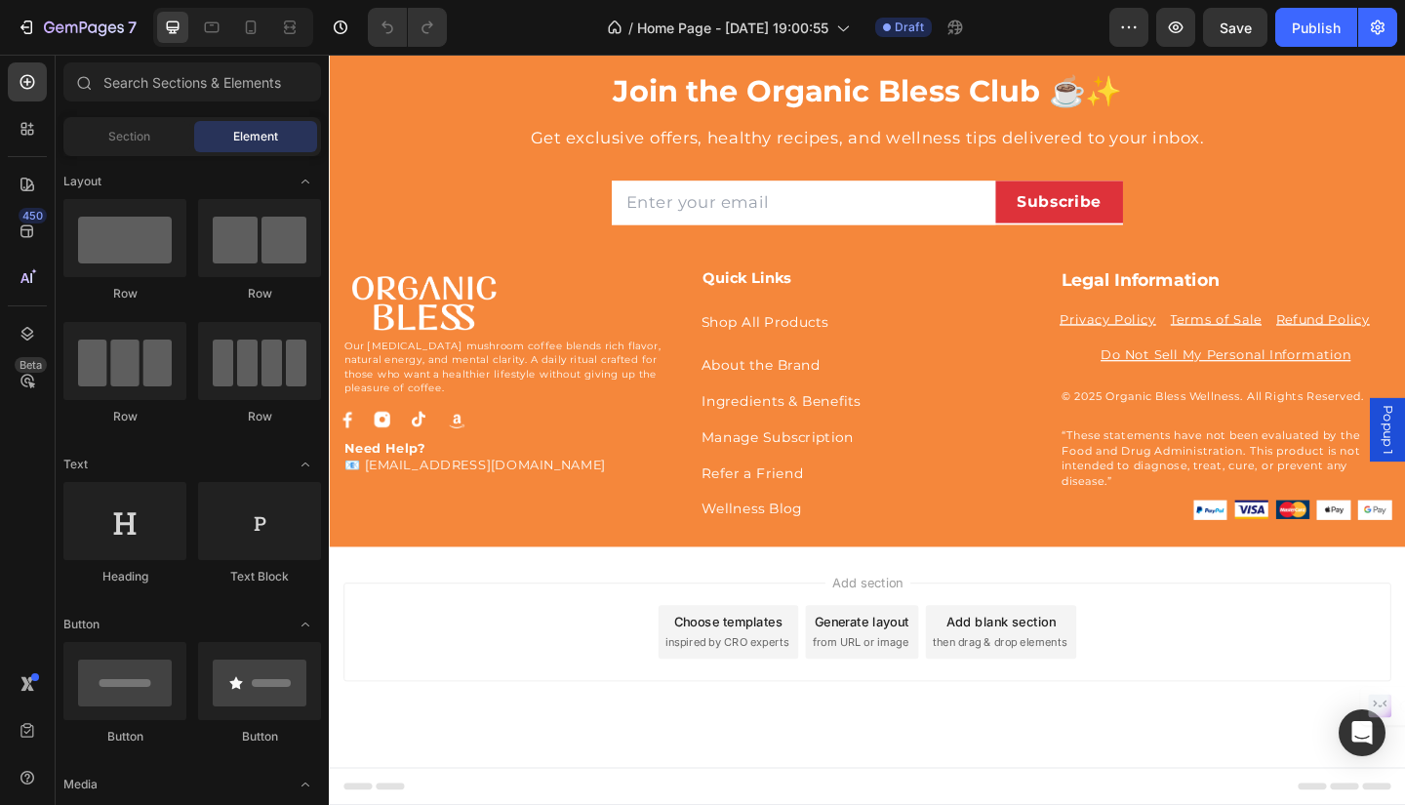
scroll to position [4950, 0]
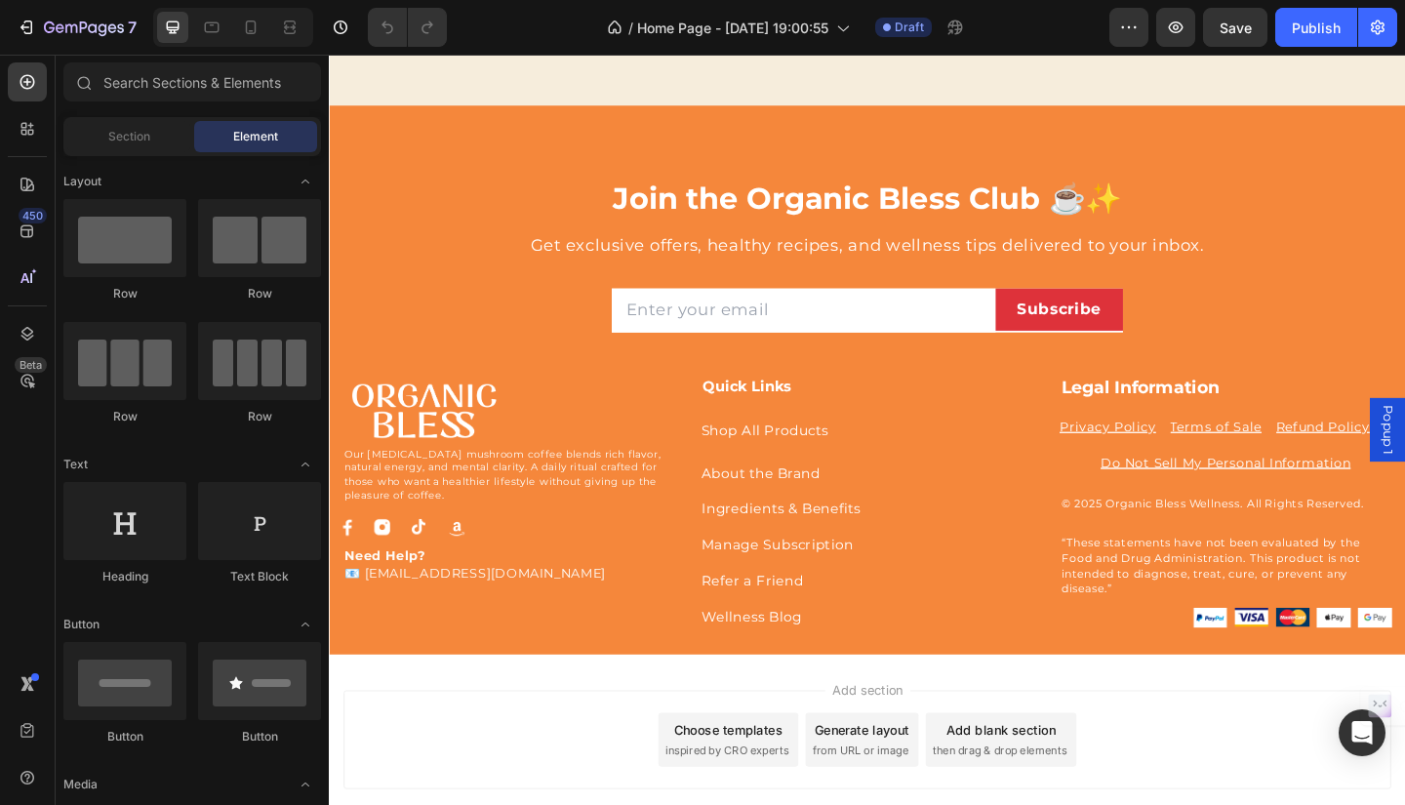
drag, startPoint x: 1494, startPoint y: 89, endPoint x: 1727, endPoint y: 759, distance: 709.2
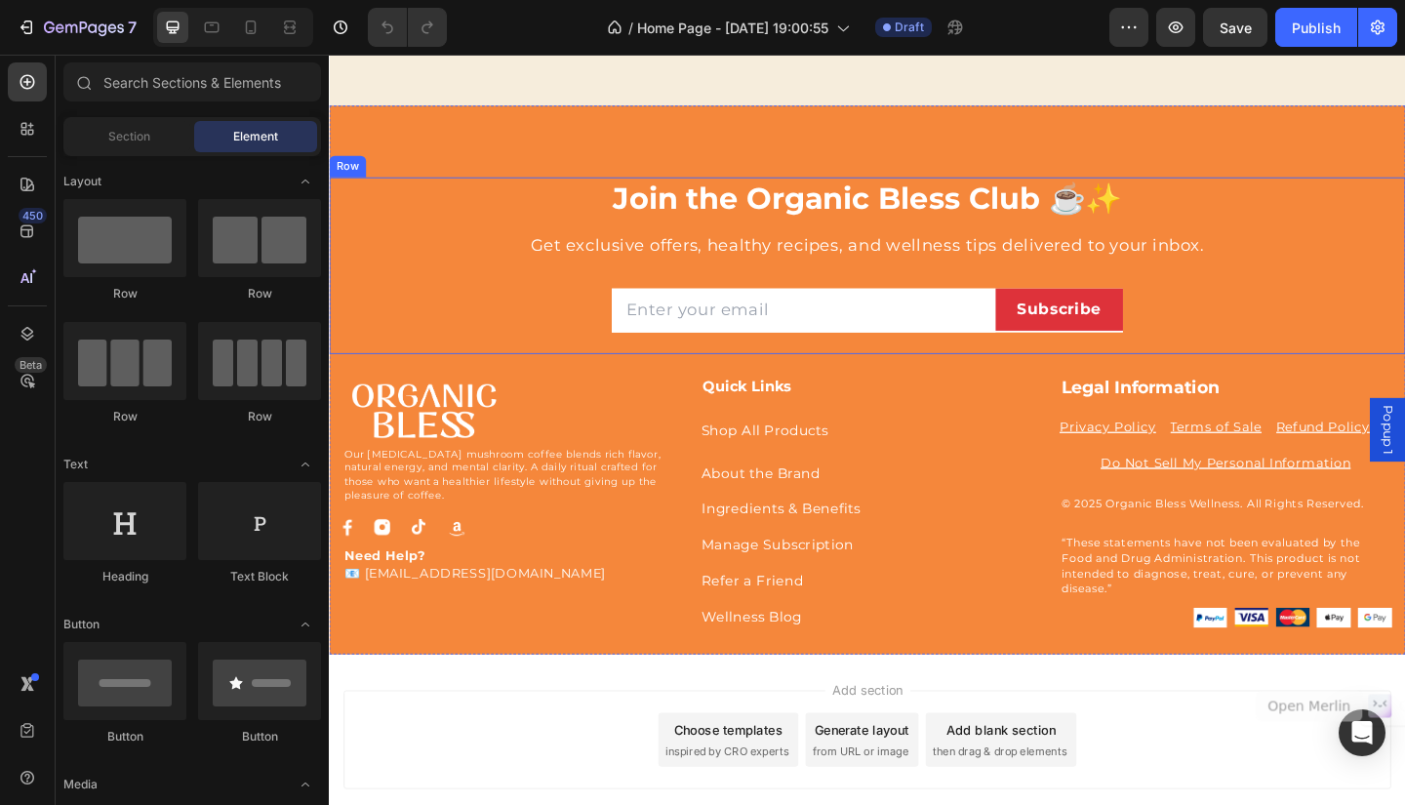
click at [1404, 241] on div "Join the Organic Bless Club ☕✨ Heading Get exclusive offers, healthy recipes, a…" at bounding box center [913, 284] width 1141 height 192
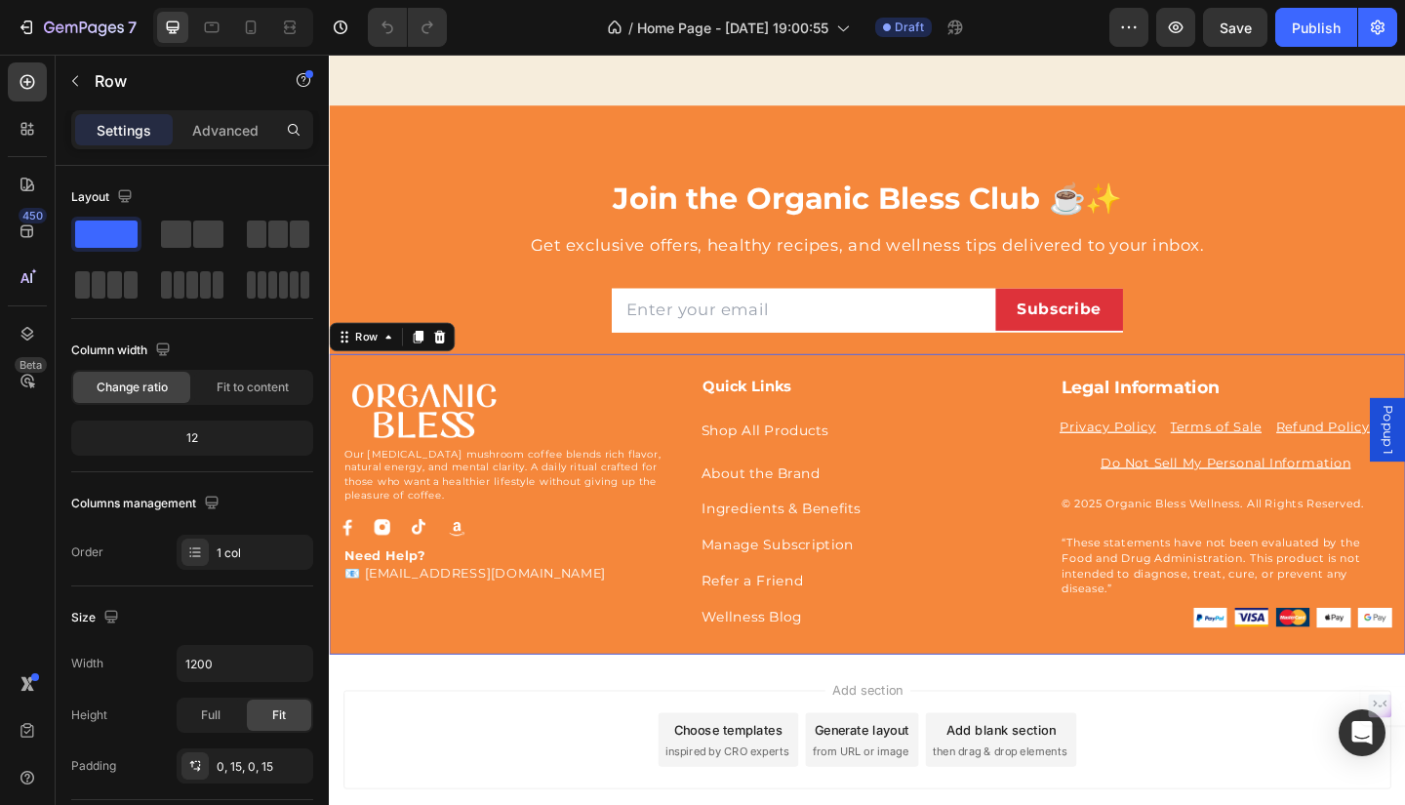
click at [1404, 390] on div "Image Our adaptogenic mushroom coffee blends rich flavor, natural energy, and m…" at bounding box center [914, 543] width 1171 height 327
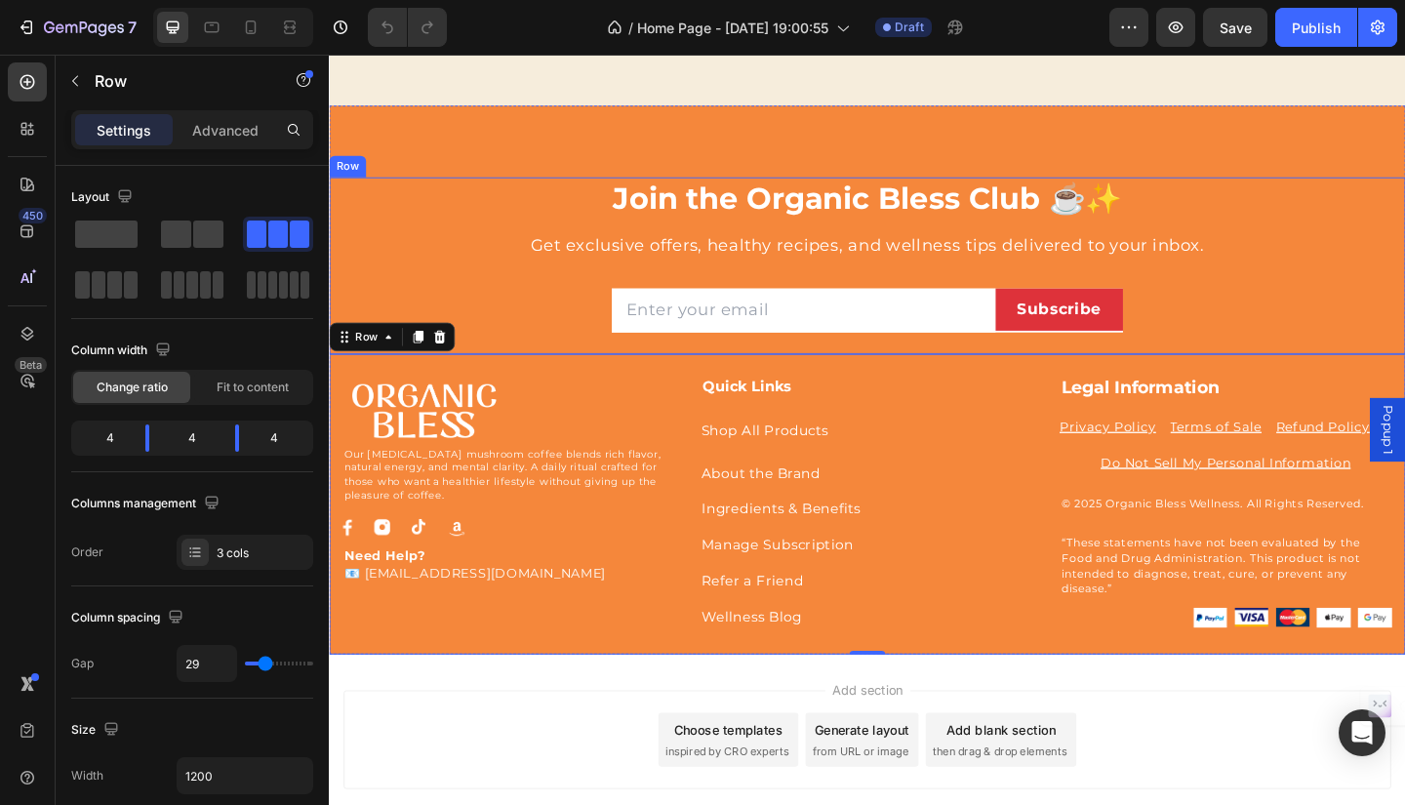
click at [1371, 239] on div "Join the Organic Bless Club ☕✨ Heading Get exclusive offers, healthy recipes, a…" at bounding box center [913, 284] width 1141 height 192
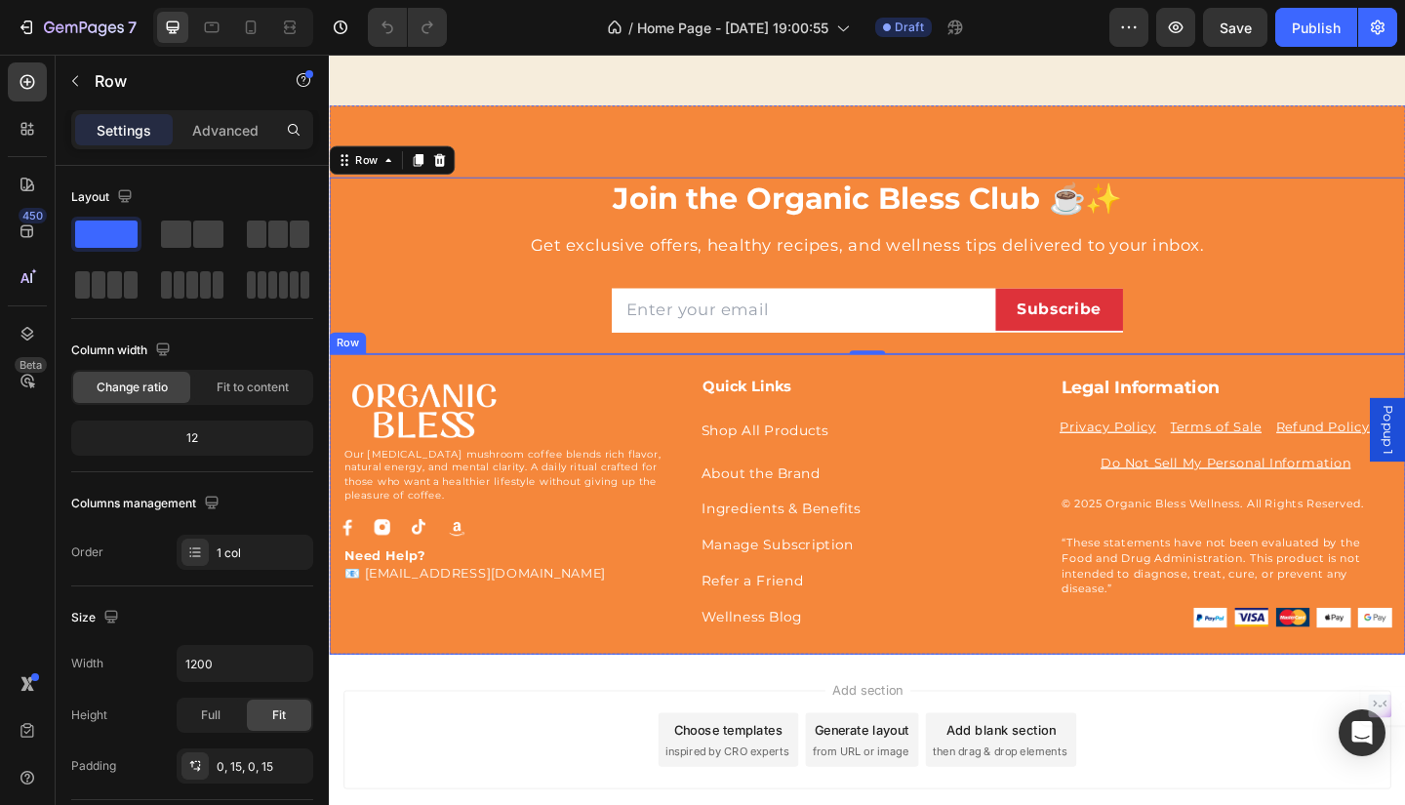
click at [1075, 393] on div "Image Our adaptogenic mushroom coffee blends rich flavor, natural energy, and m…" at bounding box center [914, 543] width 1171 height 327
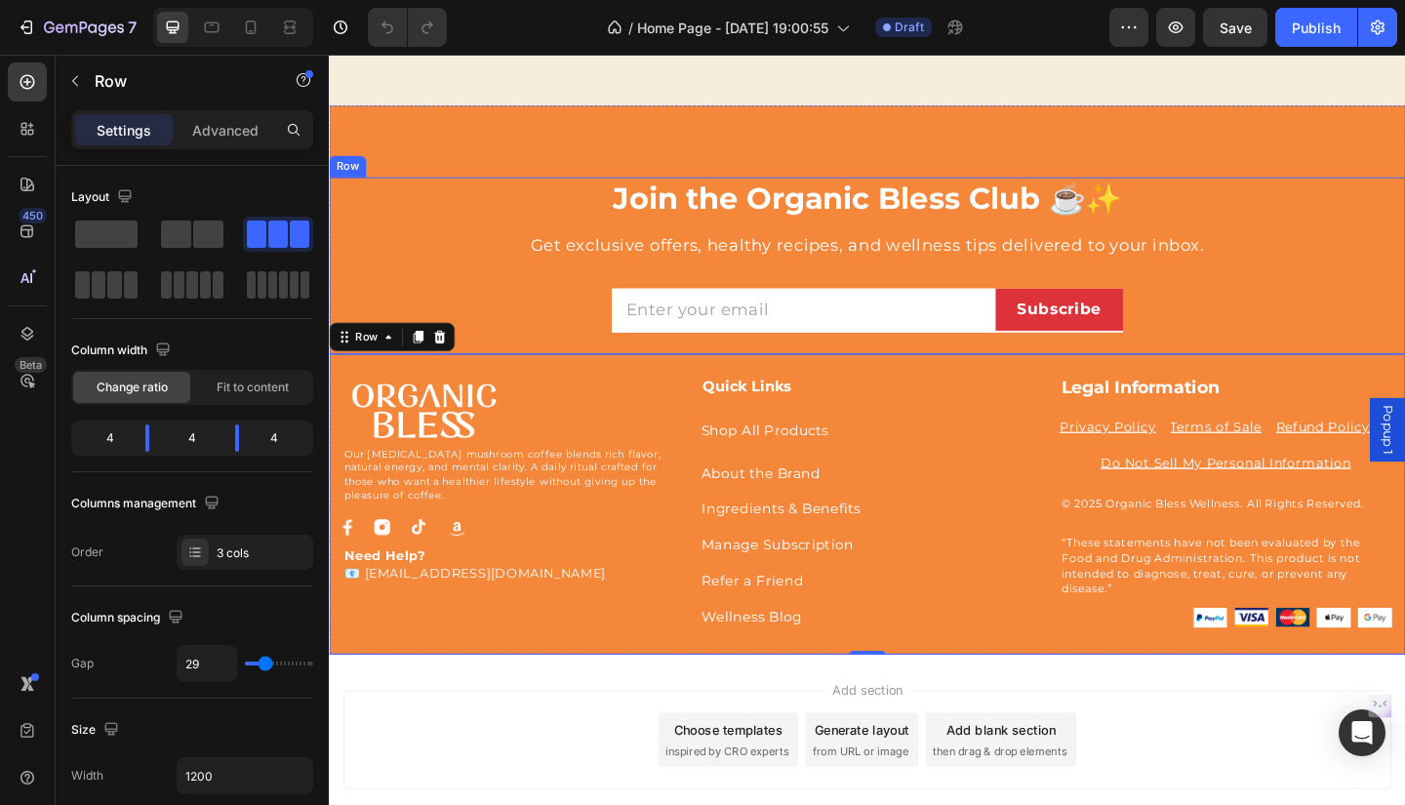
click at [1404, 238] on div "Join the Organic Bless Club ☕✨ Heading Get exclusive offers, healthy recipes, a…" at bounding box center [913, 284] width 1141 height 192
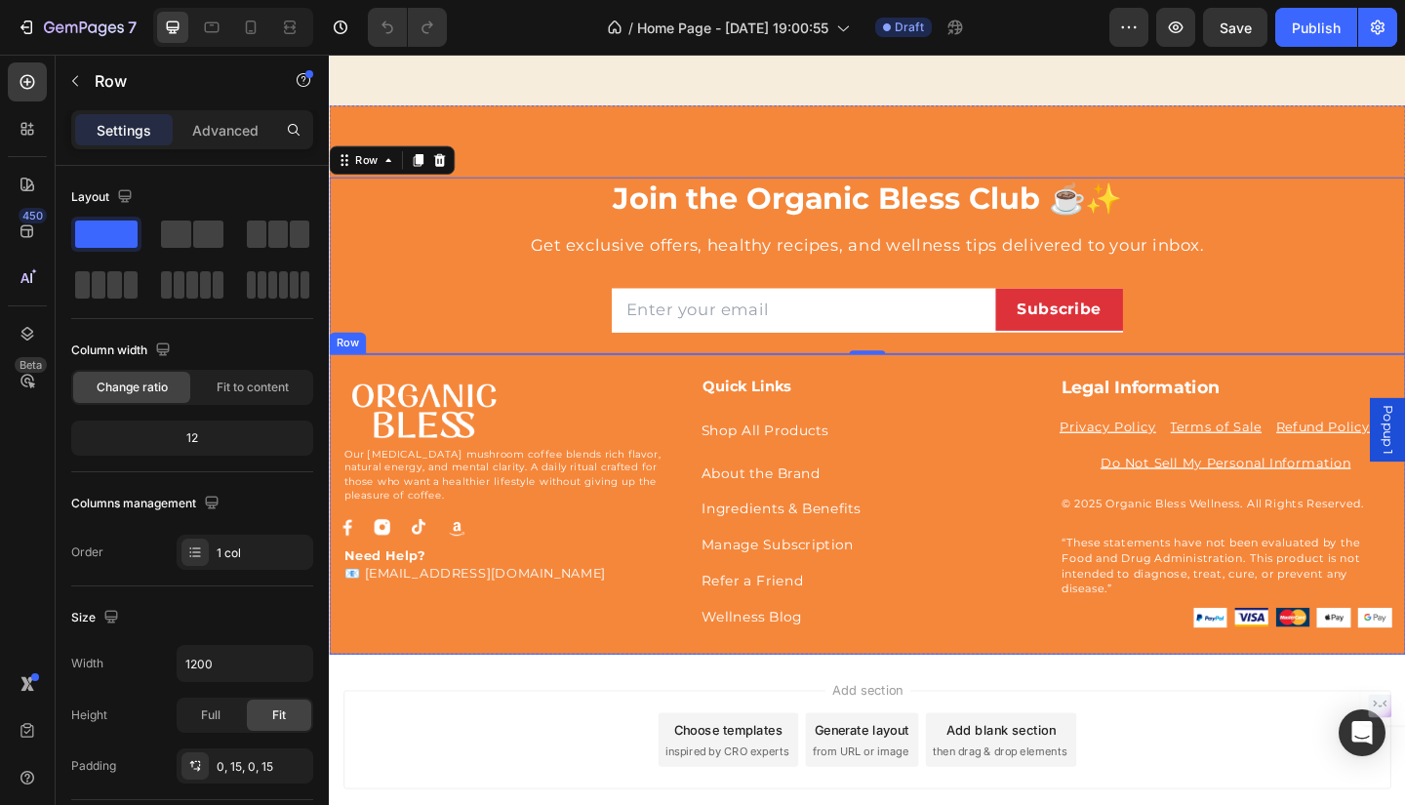
click at [1359, 395] on div "Image Our adaptogenic mushroom coffee blends rich flavor, natural energy, and m…" at bounding box center [914, 543] width 1171 height 327
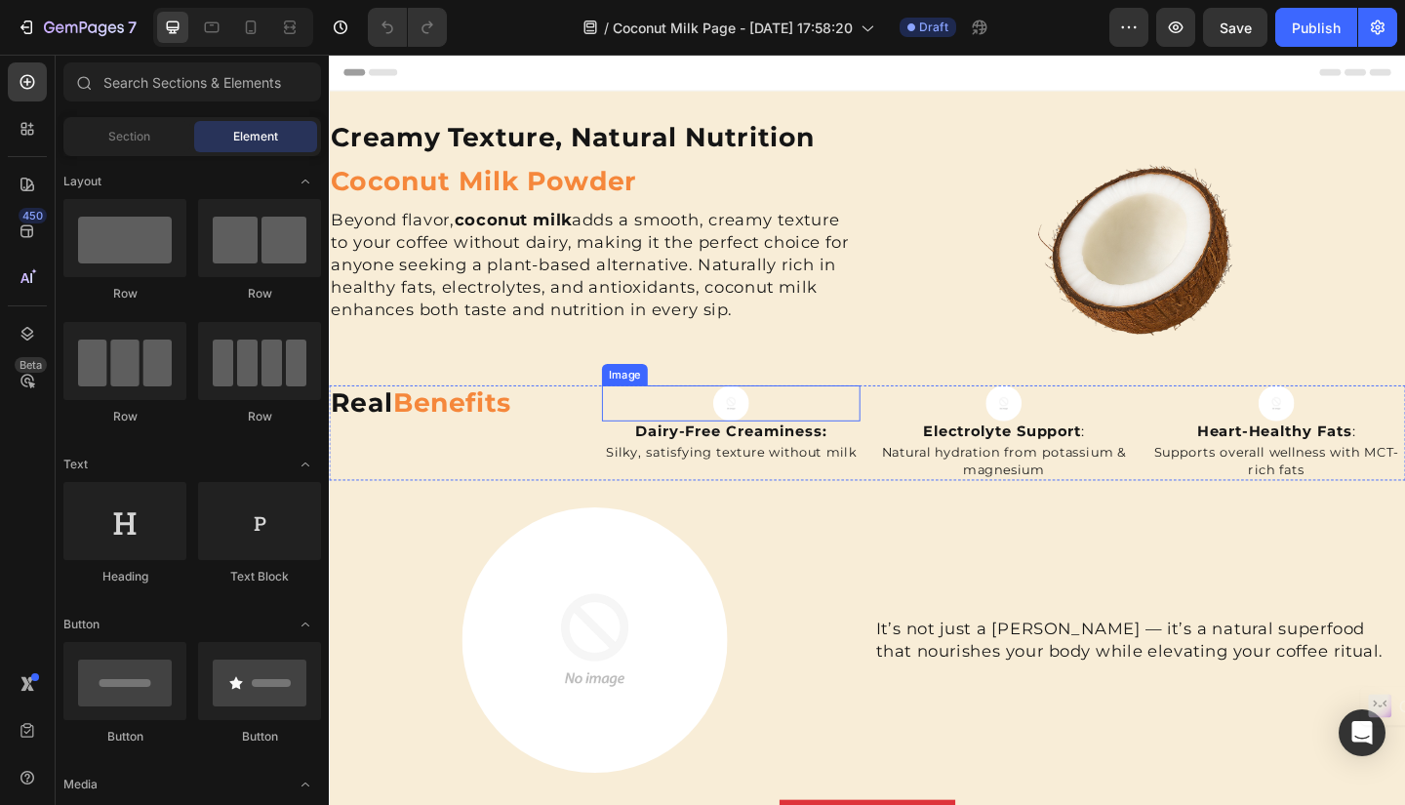
click at [759, 426] on img at bounding box center [765, 434] width 39 height 39
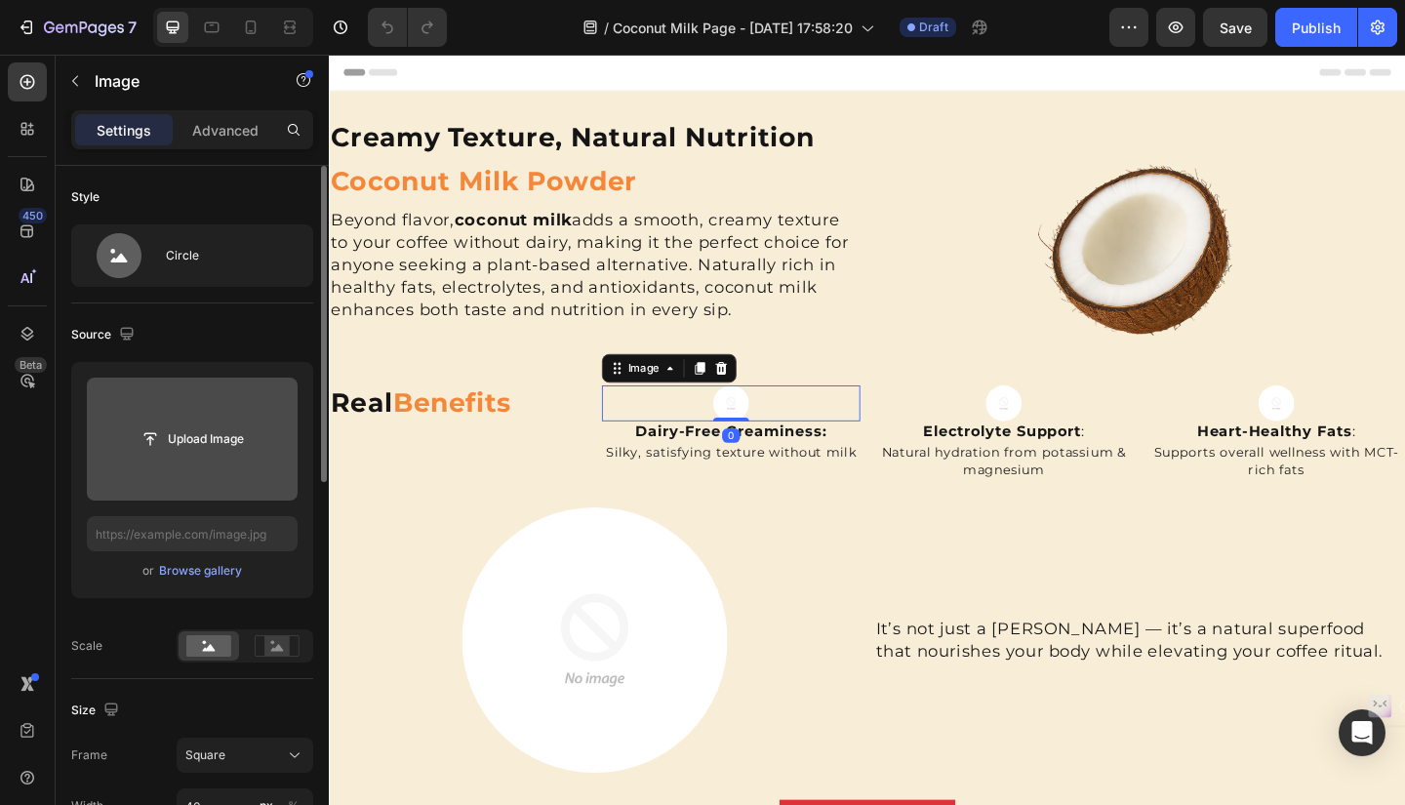
click at [195, 435] on input "file" at bounding box center [192, 438] width 135 height 33
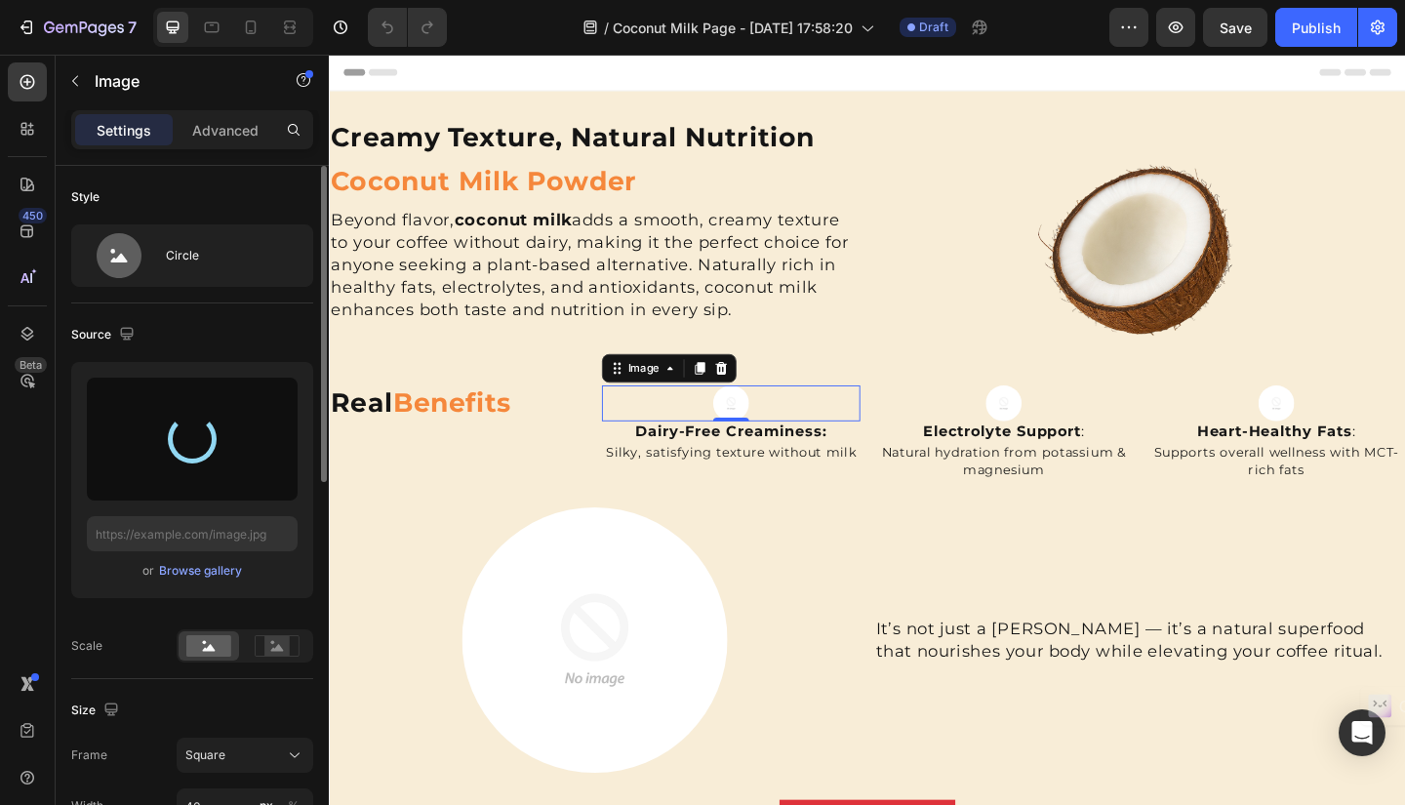
type input "https://cdn.shopify.com/s/files/1/0652/3496/0493/files/gempages_583564643495052…"
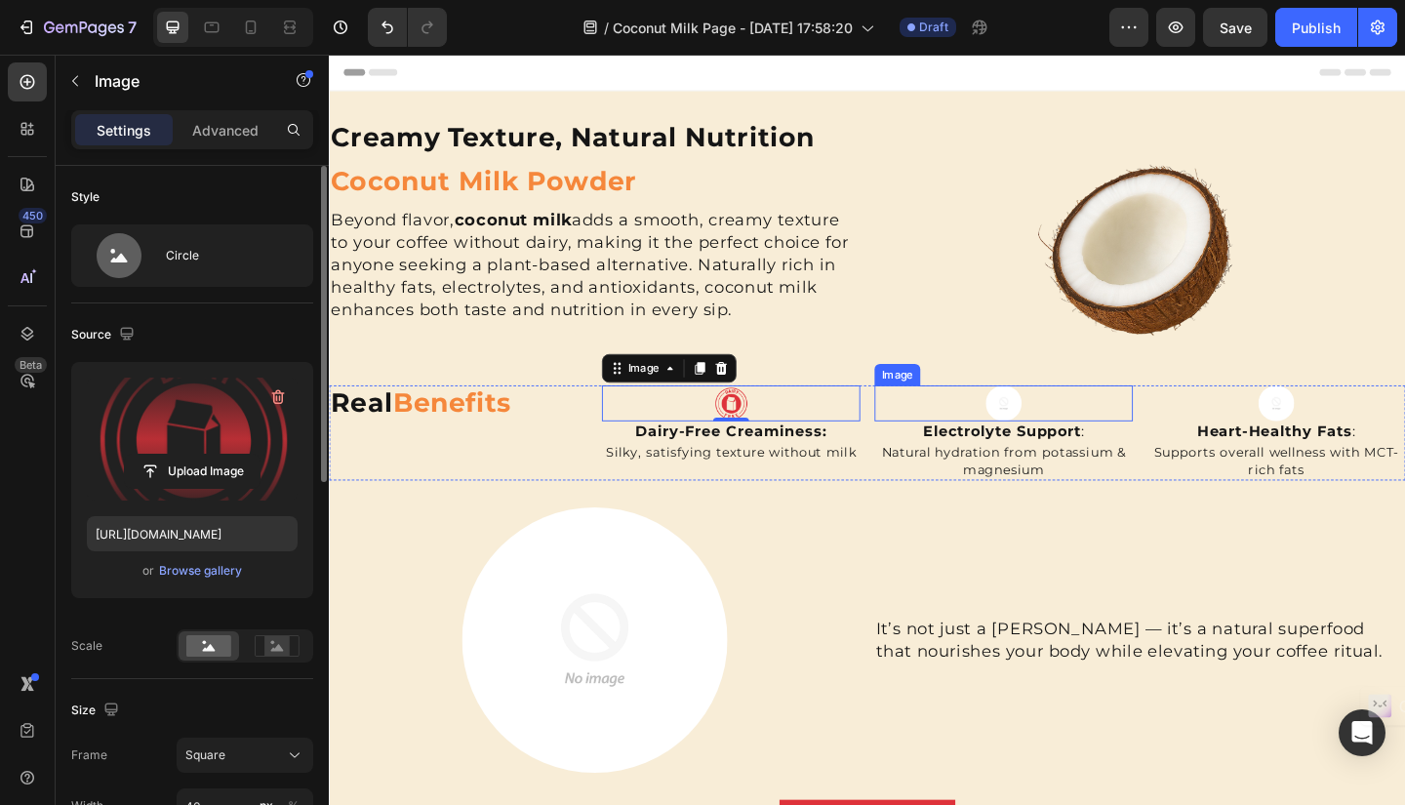
click at [1052, 423] on img at bounding box center [1062, 434] width 39 height 39
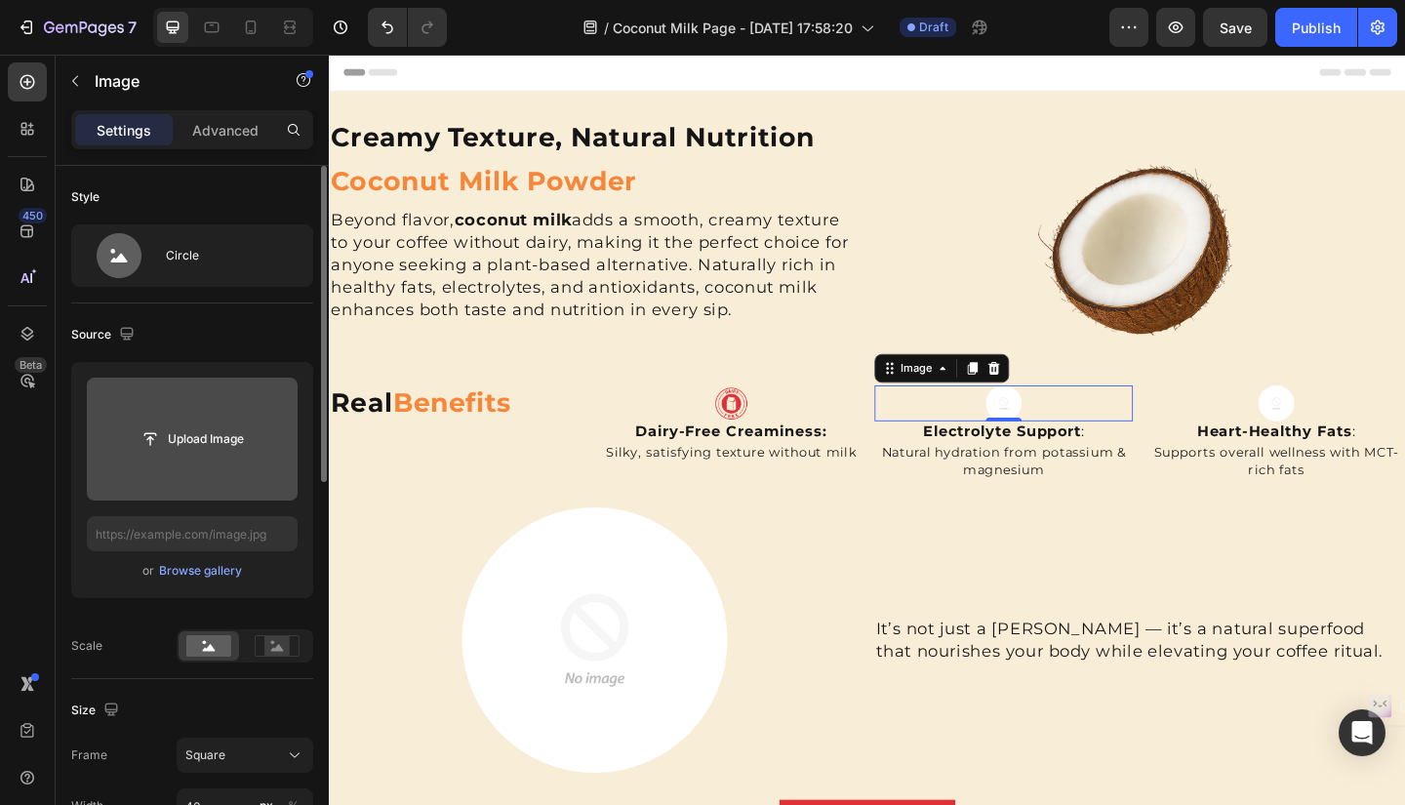
click at [247, 441] on input "file" at bounding box center [192, 438] width 135 height 33
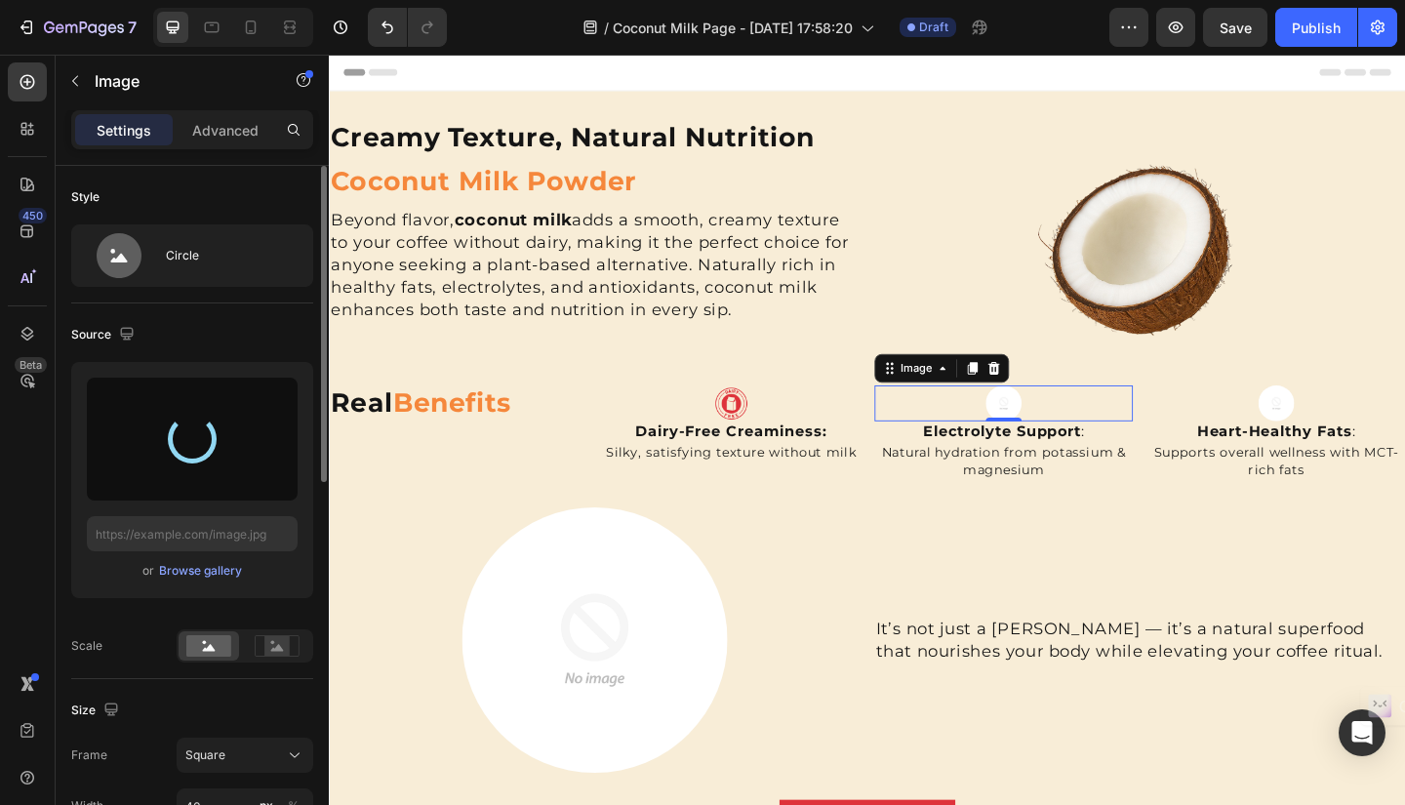
type input "https://cdn.shopify.com/s/files/1/0652/3496/0493/files/gempages_583564643495052…"
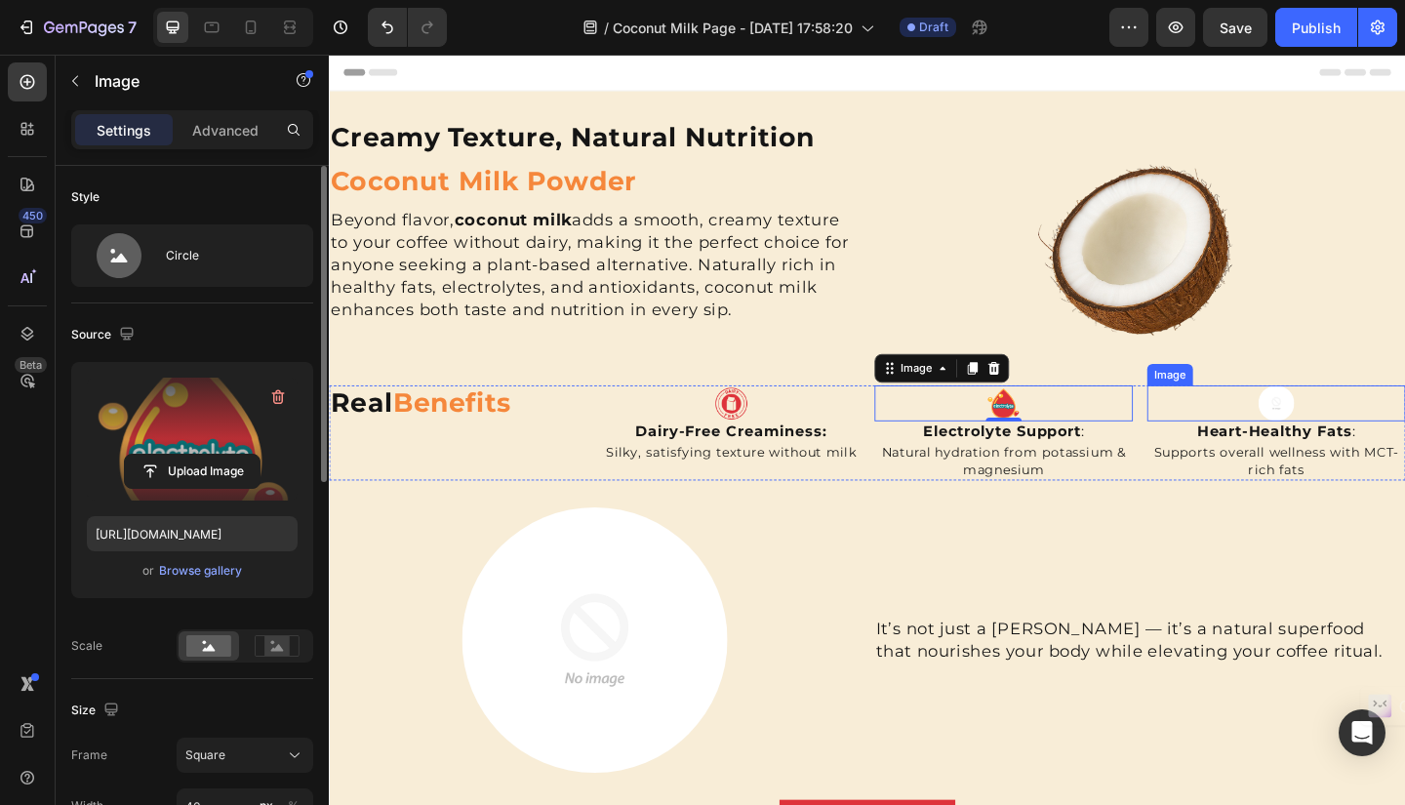
click at [1343, 433] on img at bounding box center [1358, 434] width 39 height 39
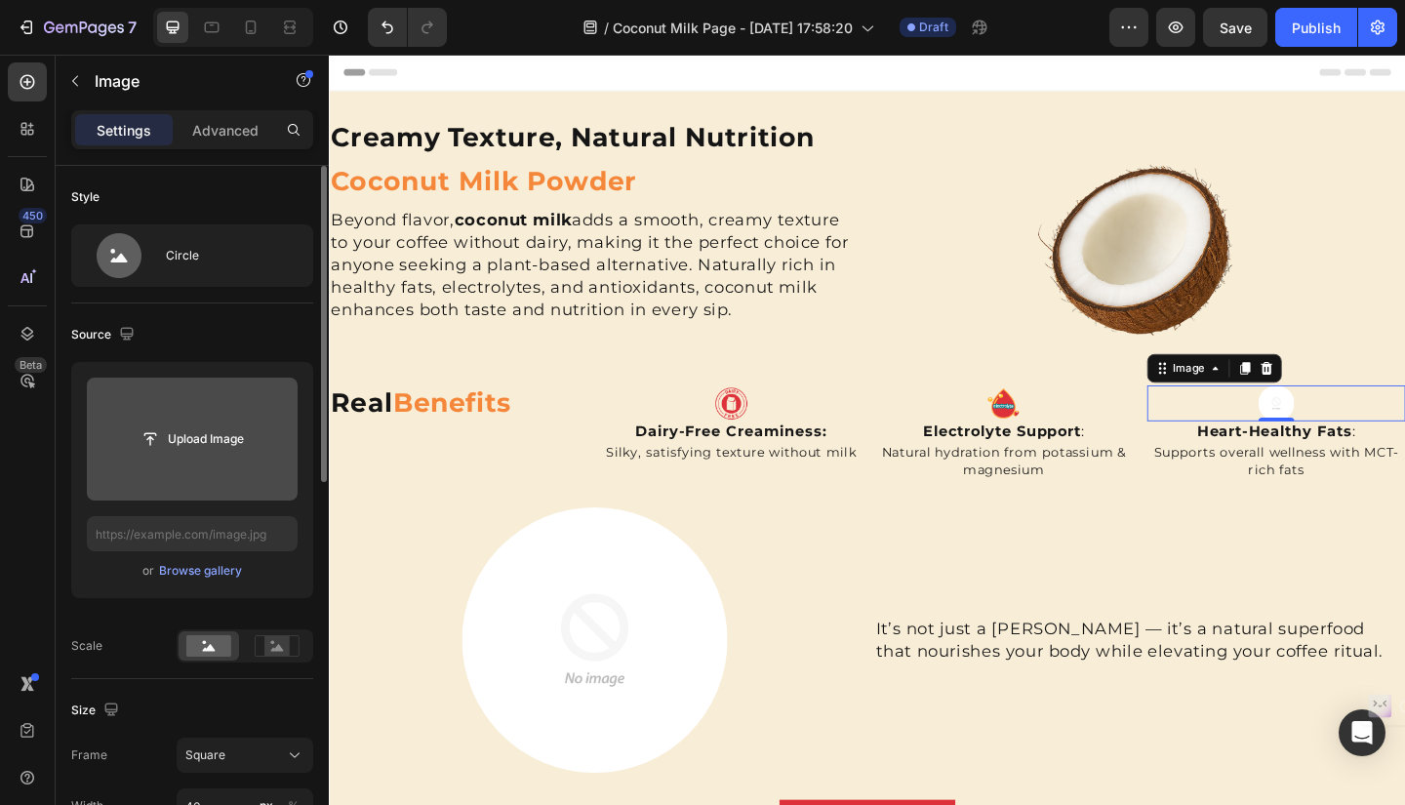
click at [247, 444] on input "file" at bounding box center [192, 438] width 135 height 33
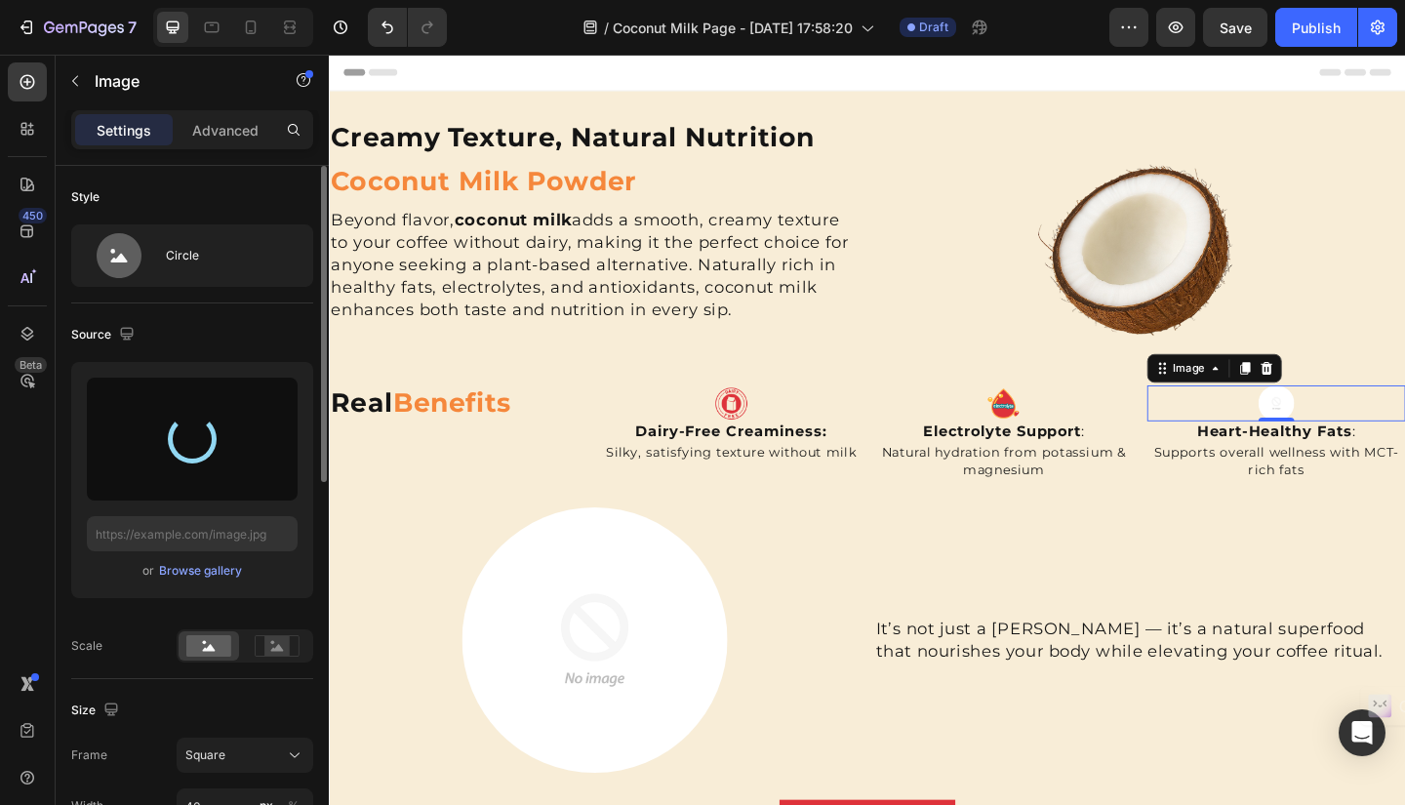
type input "https://cdn.shopify.com/s/files/1/0652/3496/0493/files/gempages_583564643495052…"
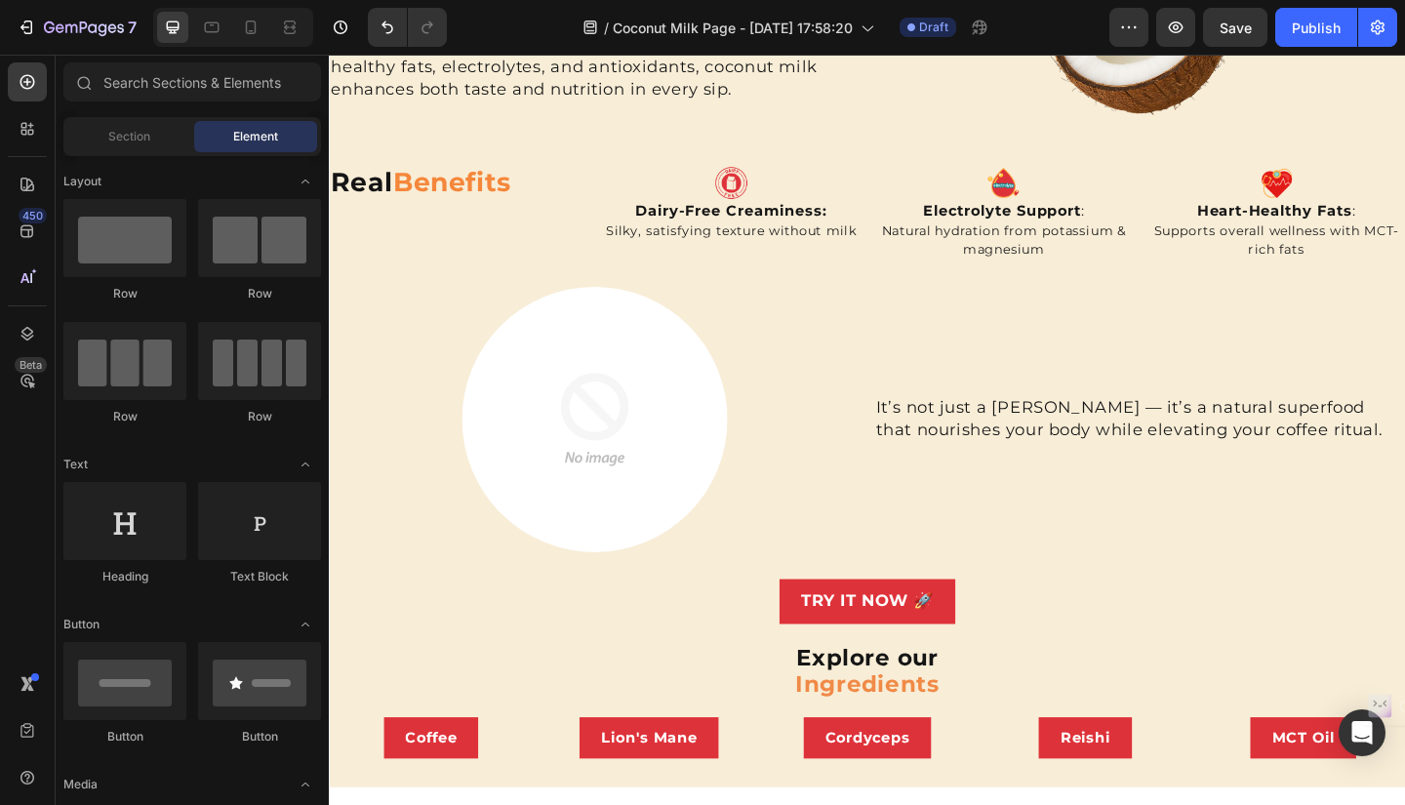
scroll to position [242, 0]
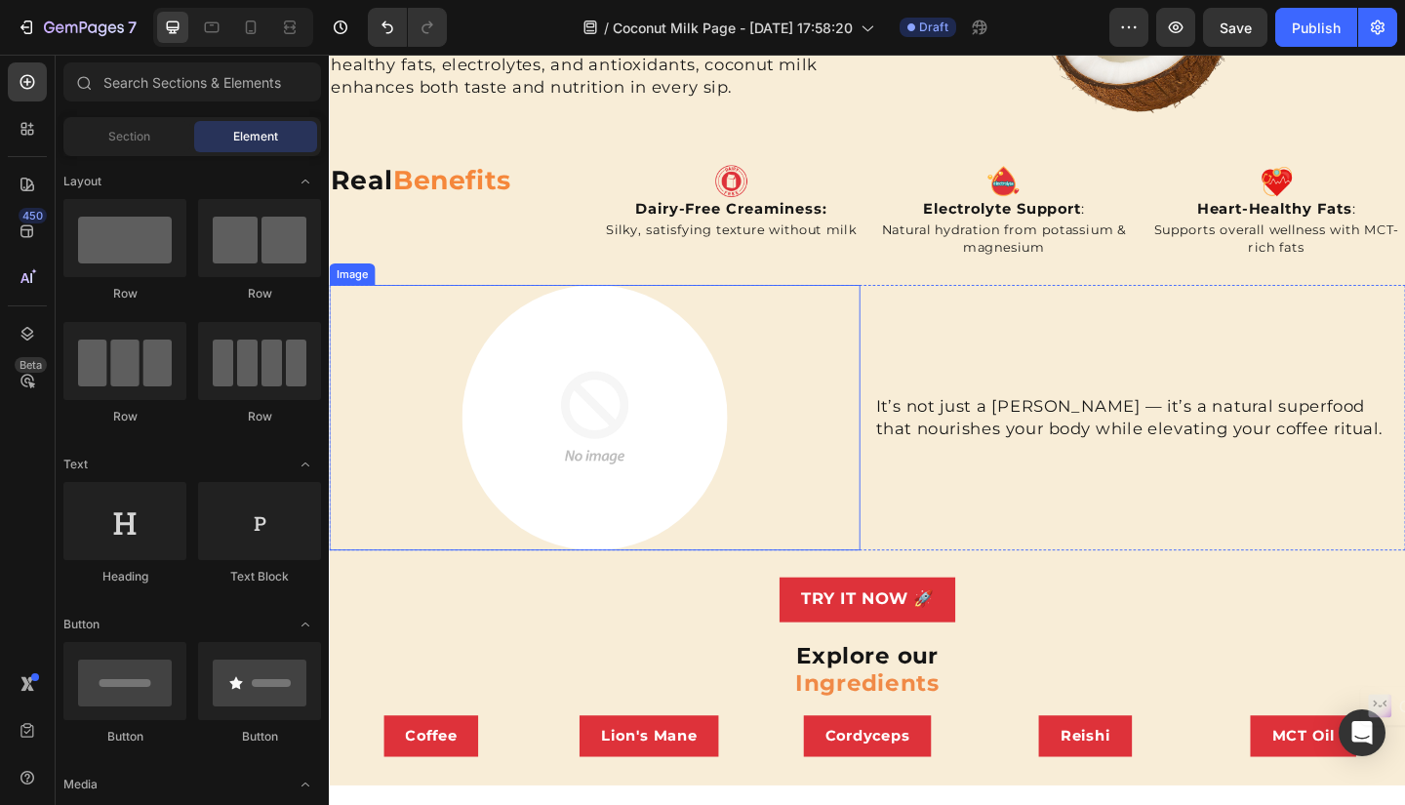
click at [615, 431] on img at bounding box center [617, 449] width 289 height 289
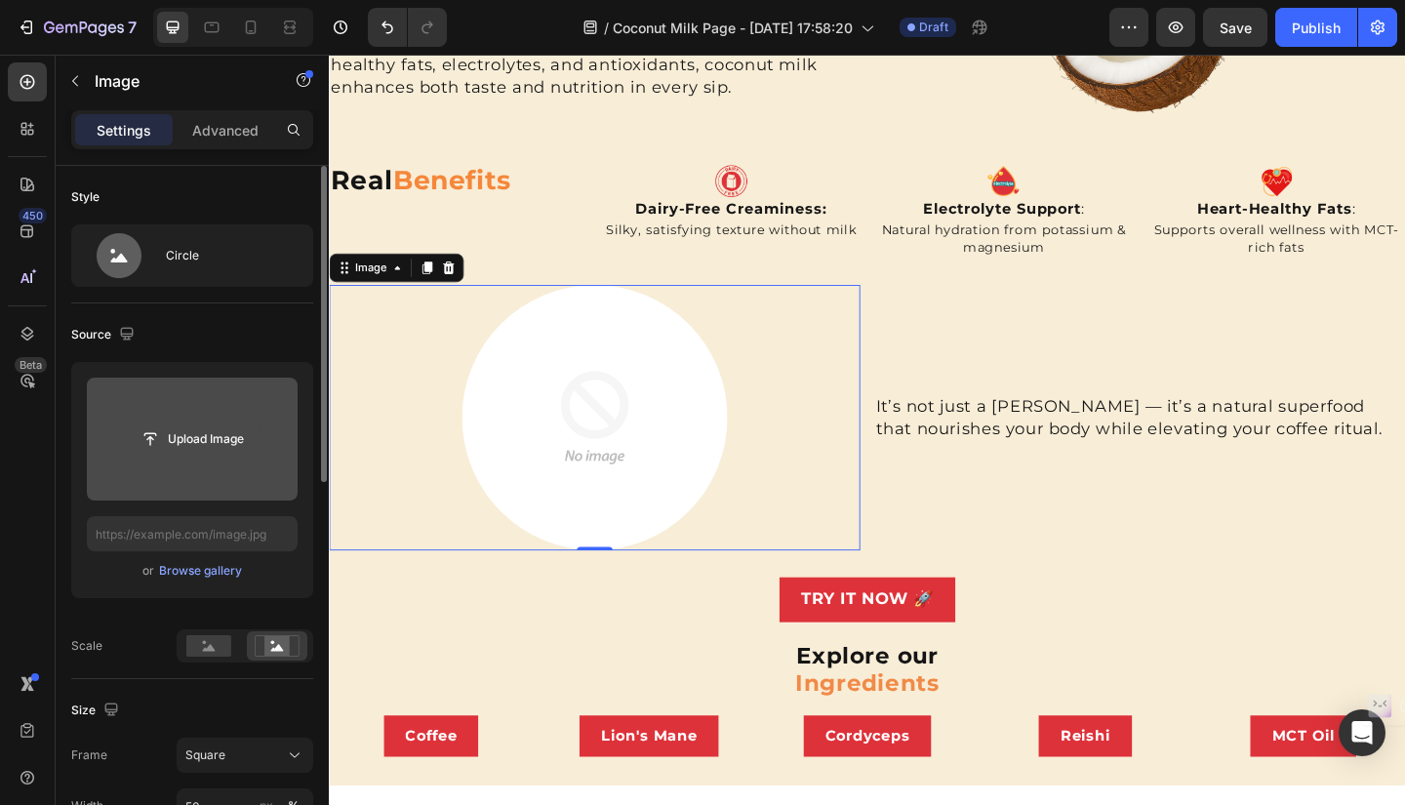
click at [178, 431] on input "file" at bounding box center [192, 438] width 135 height 33
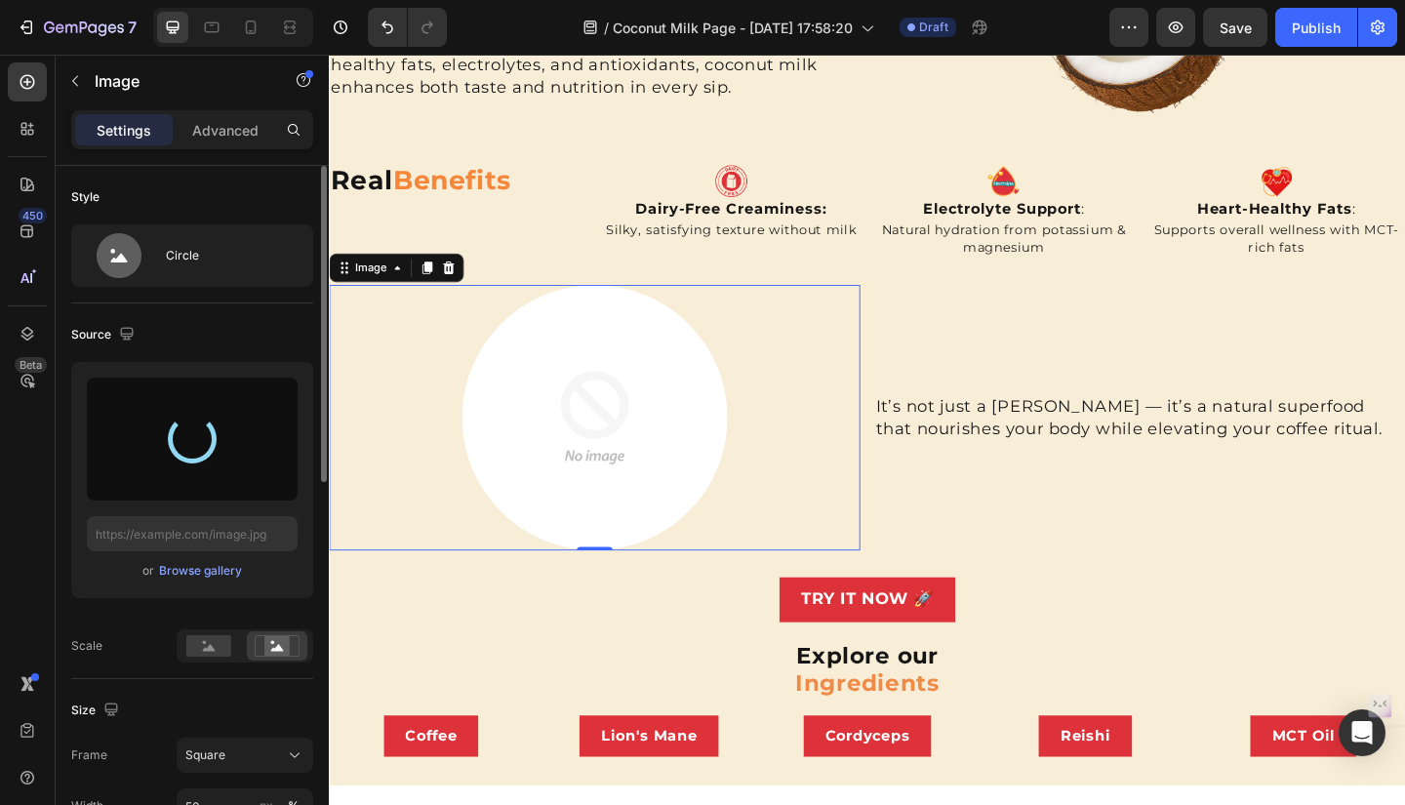
type input "https://cdn.shopify.com/s/files/1/0652/3496/0493/files/gempages_583564643495052…"
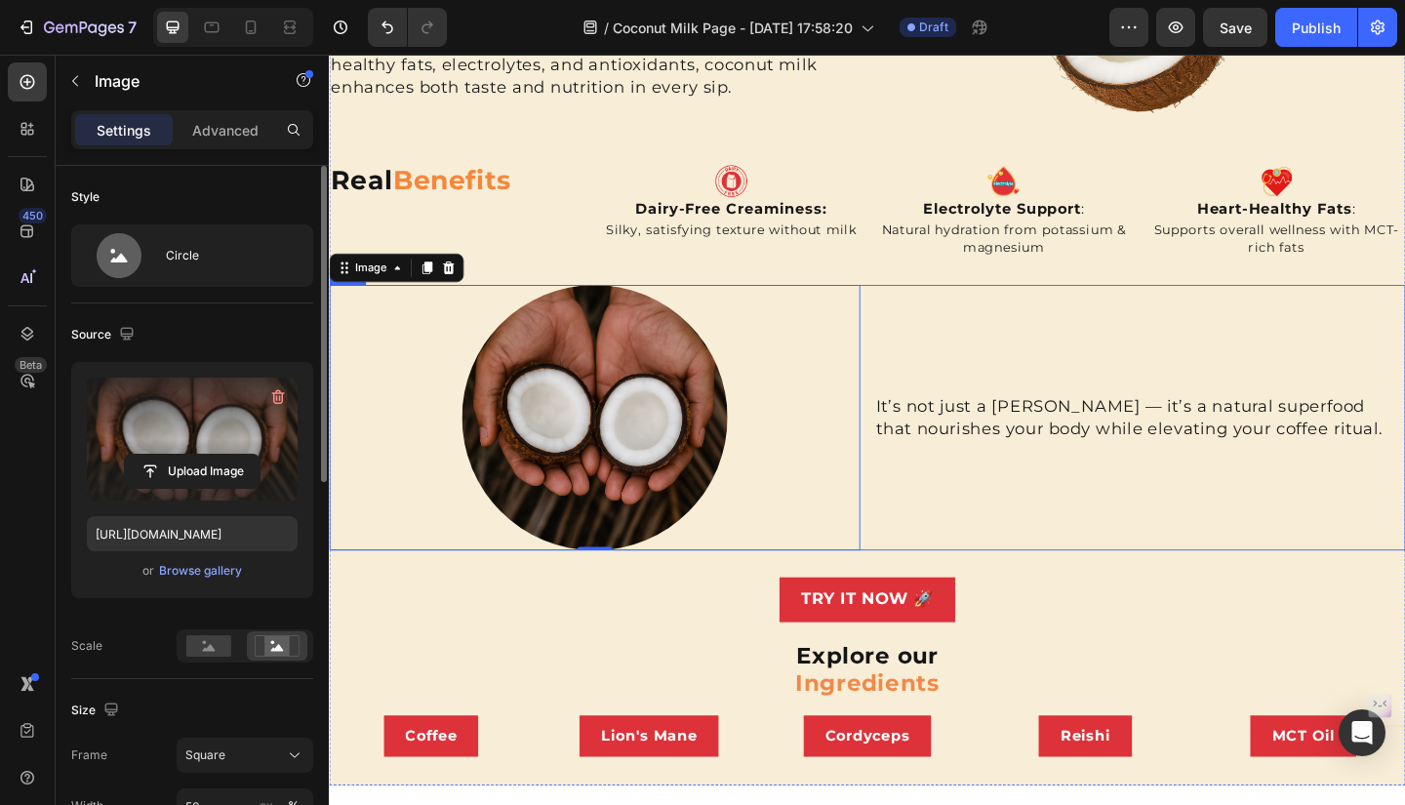
click at [977, 529] on div "It’s not just a creamer — it’s a natural superfood that nourishes your body whi…" at bounding box center [1210, 449] width 577 height 289
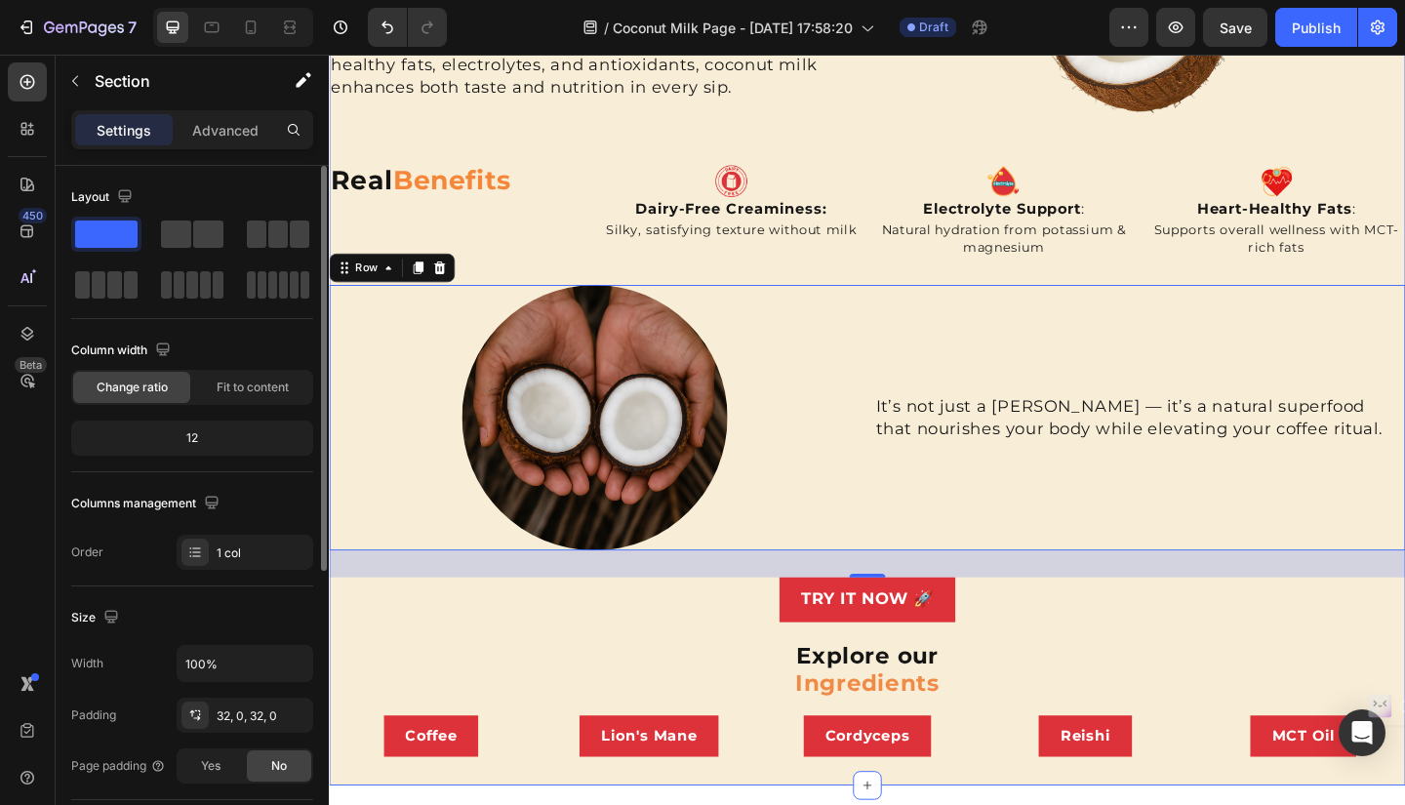
click at [1145, 673] on div "TRY IT NOW 🚀 Button" at bounding box center [914, 656] width 1171 height 67
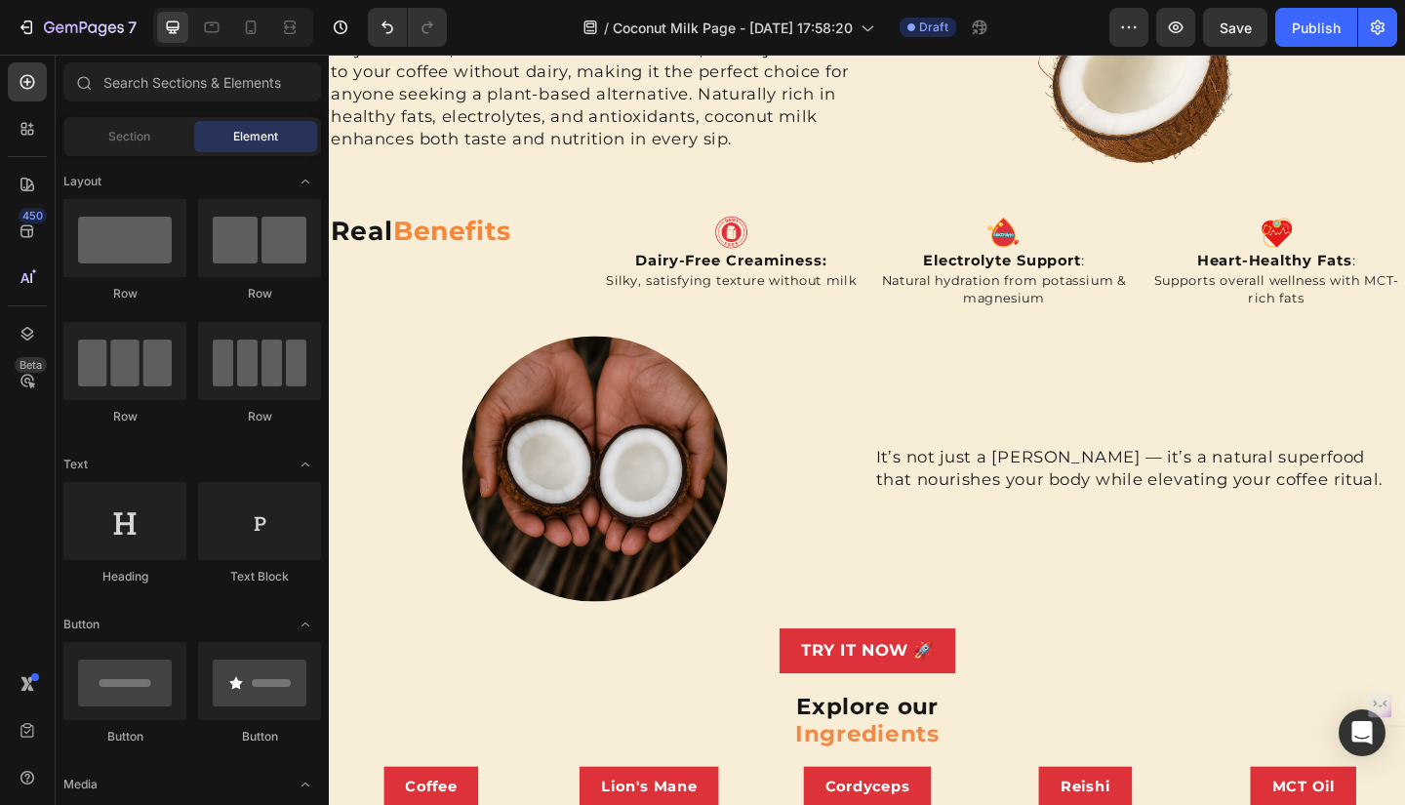
scroll to position [181, 0]
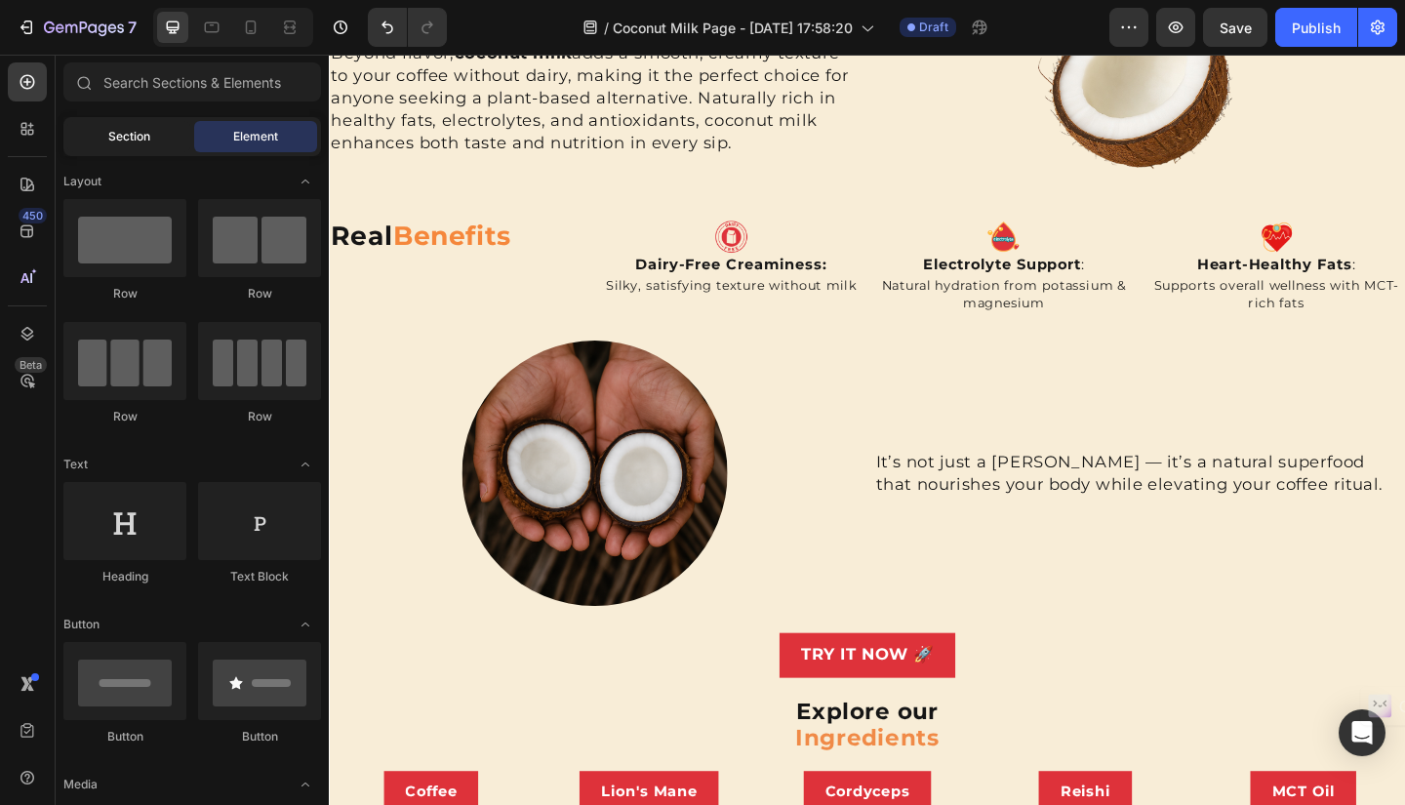
click at [134, 136] on span "Section" at bounding box center [129, 137] width 42 height 18
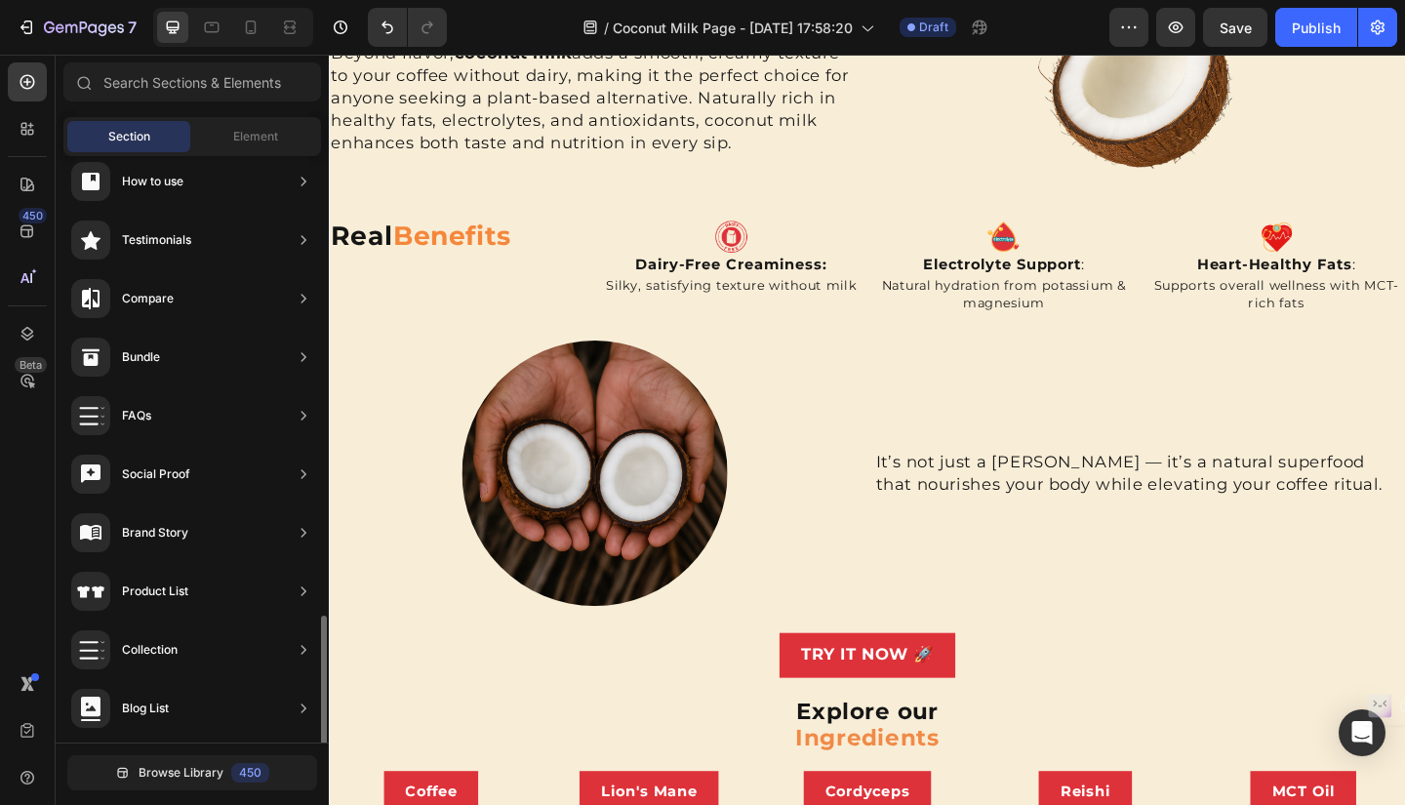
scroll to position [545, 0]
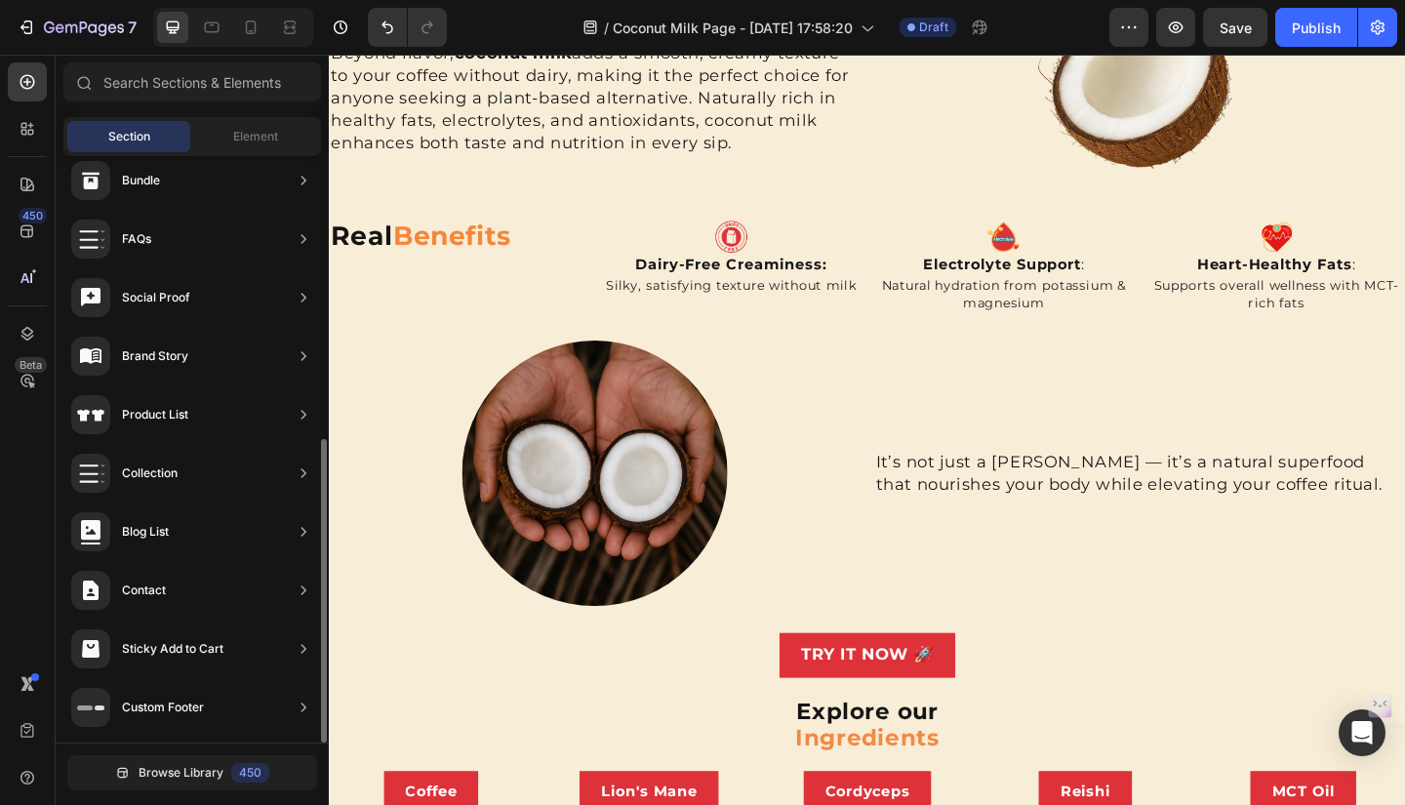
click at [155, 720] on div "Custom Footer" at bounding box center [137, 707] width 133 height 39
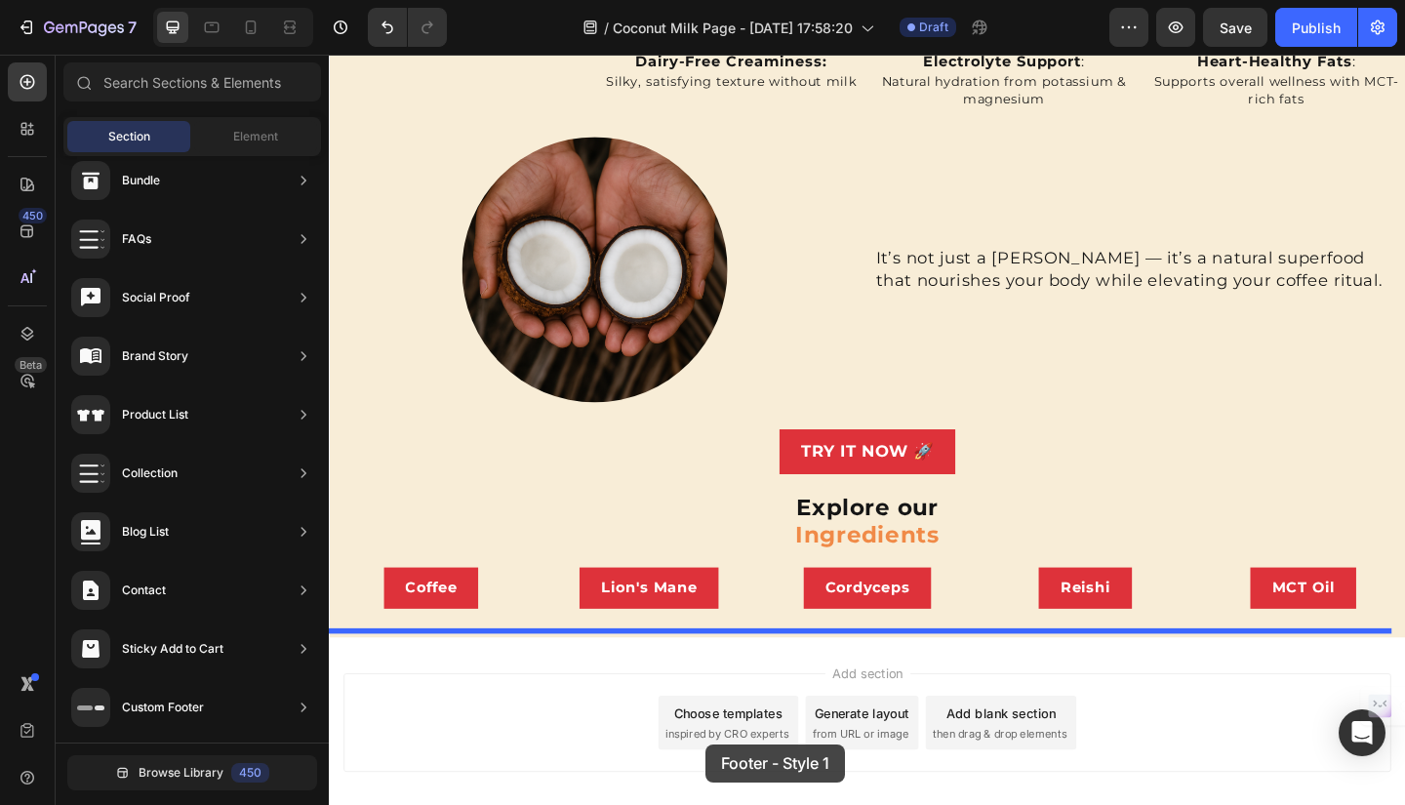
scroll to position [495, 0]
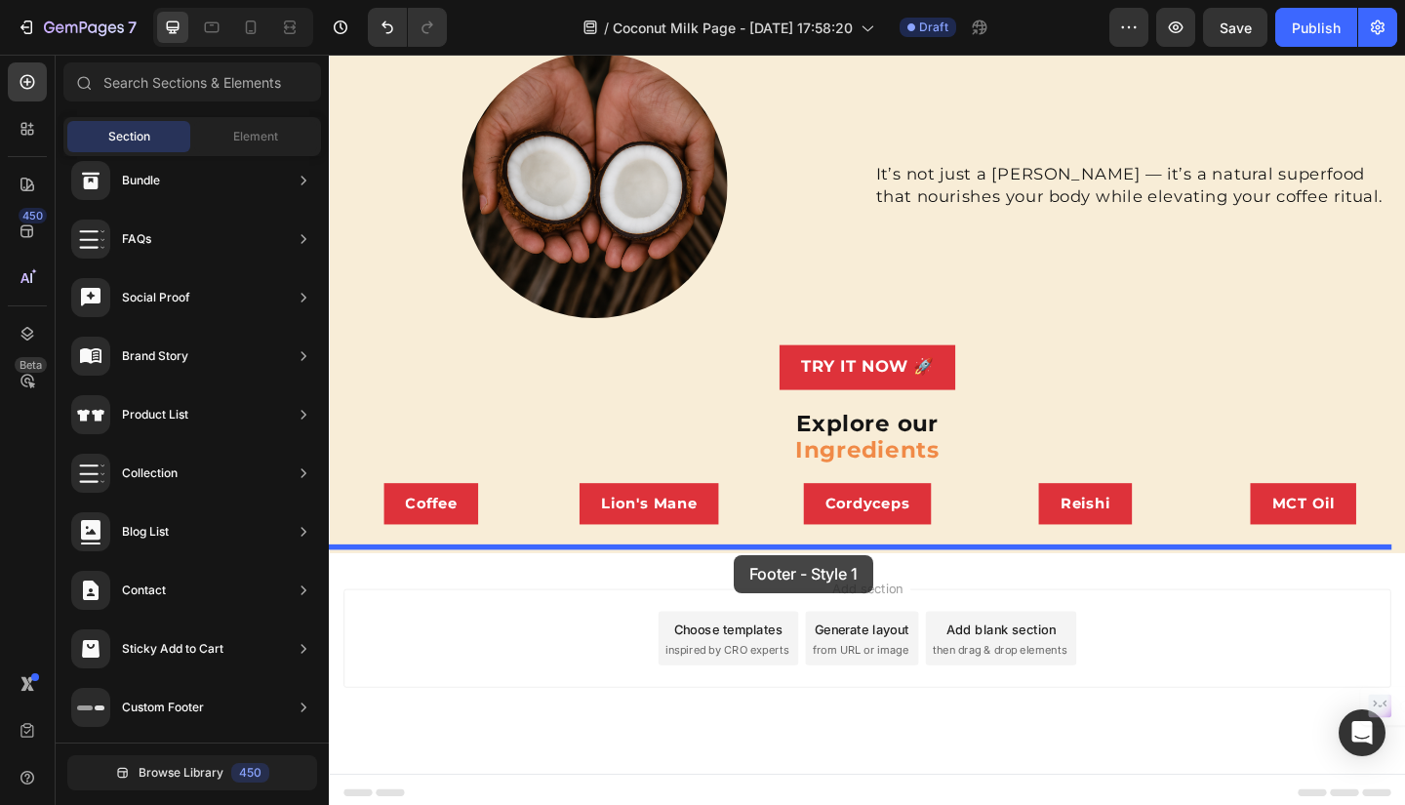
drag, startPoint x: 781, startPoint y: 256, endPoint x: 770, endPoint y: 599, distance: 343.6
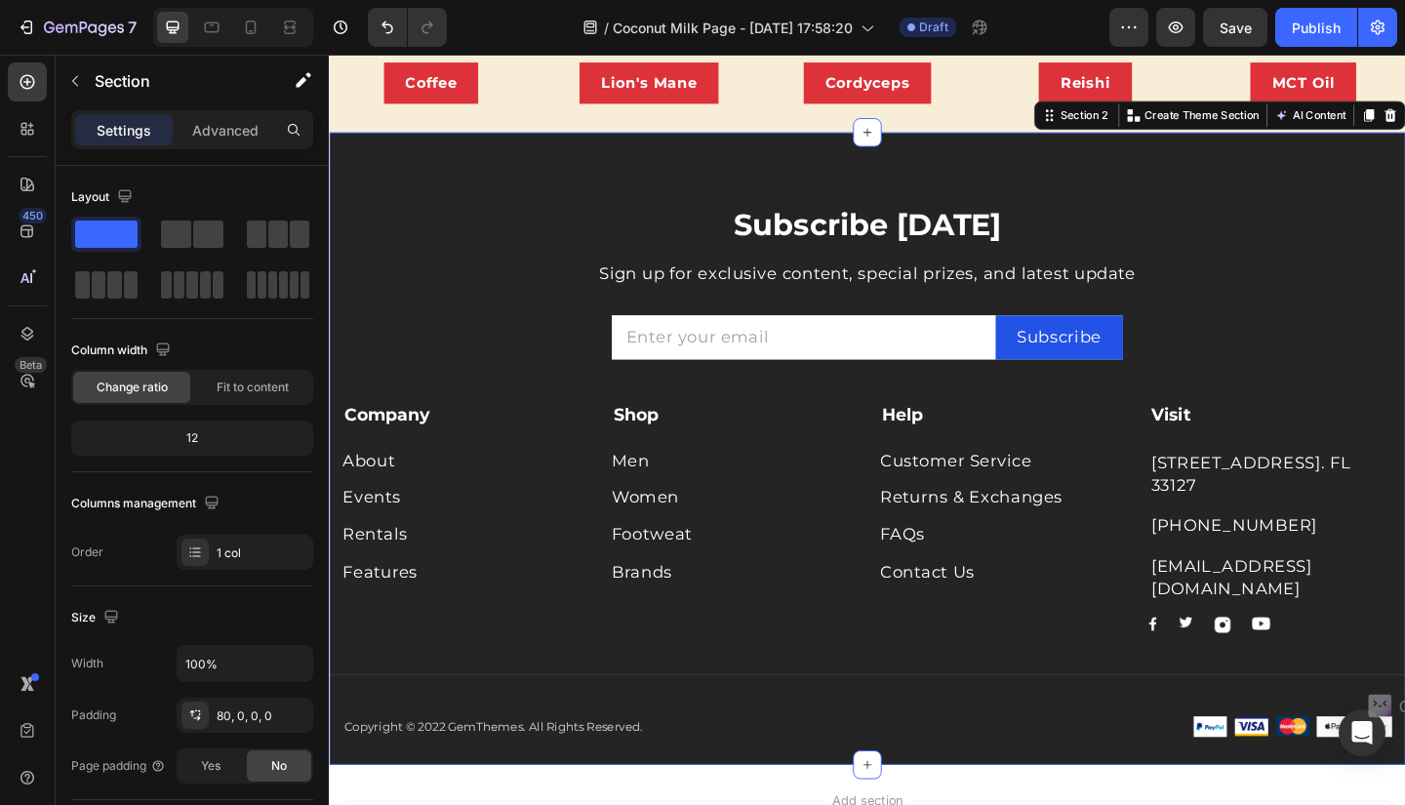
scroll to position [961, 0]
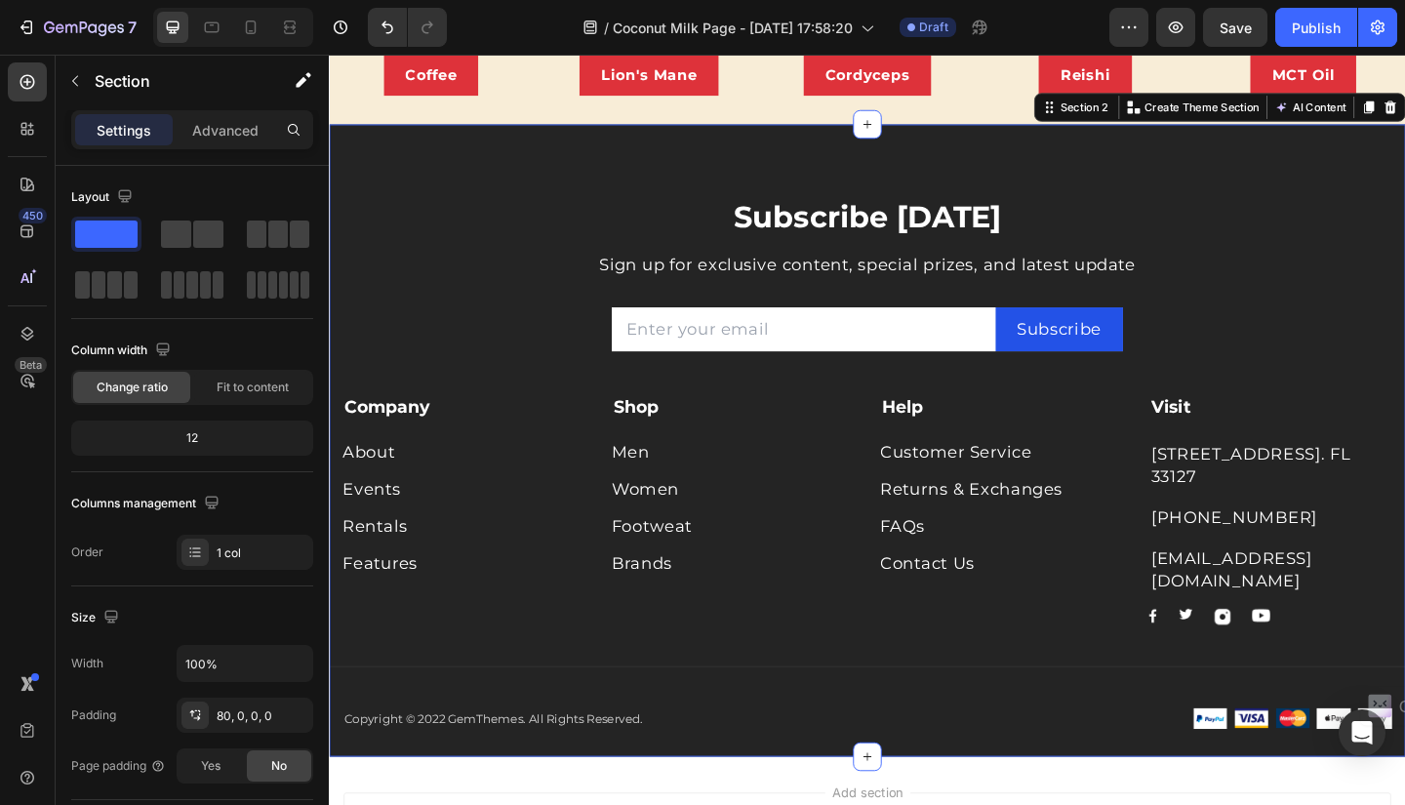
click at [1287, 152] on div "Subscribe [DATE] Heading Sign up for exclusive content, special prizes, and lat…" at bounding box center [914, 475] width 1171 height 688
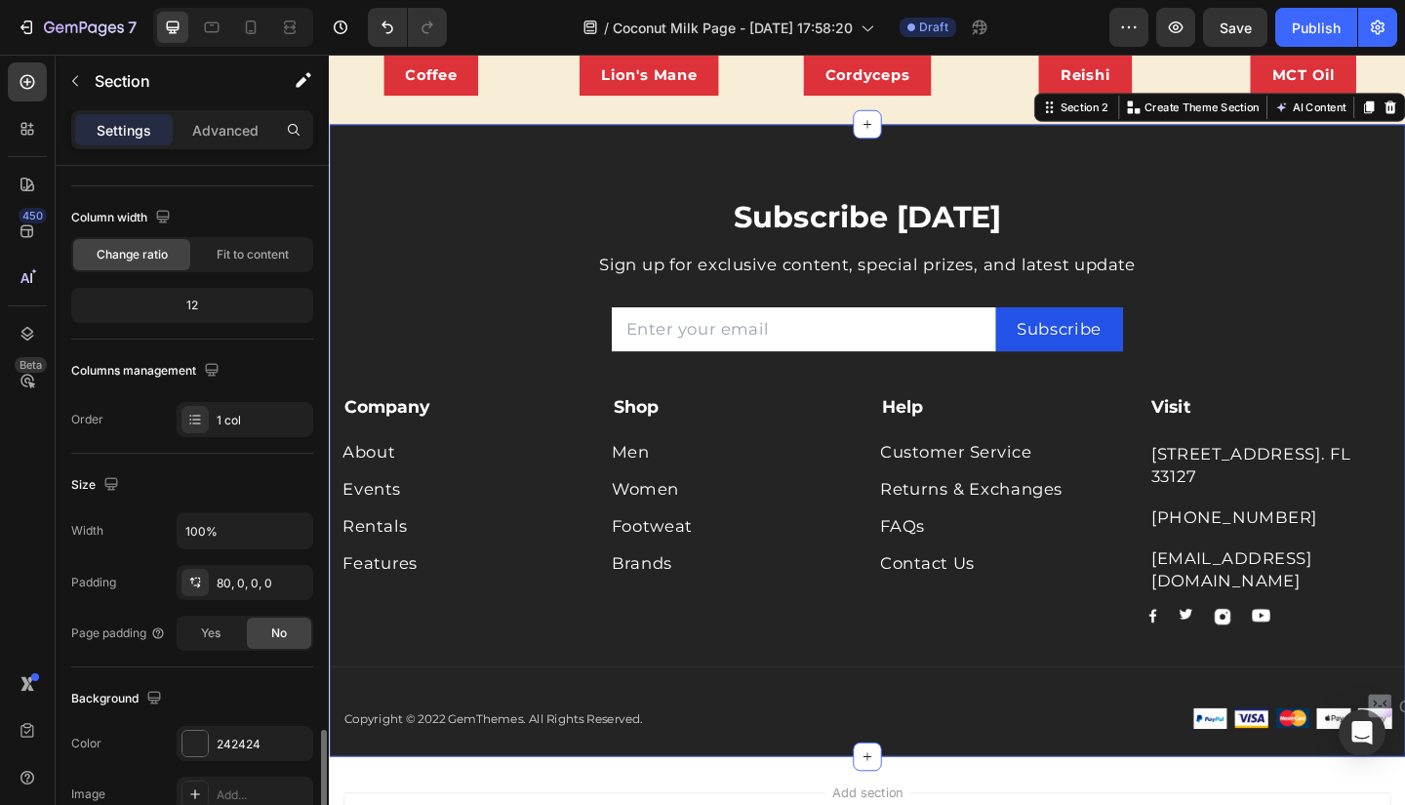
scroll to position [496, 0]
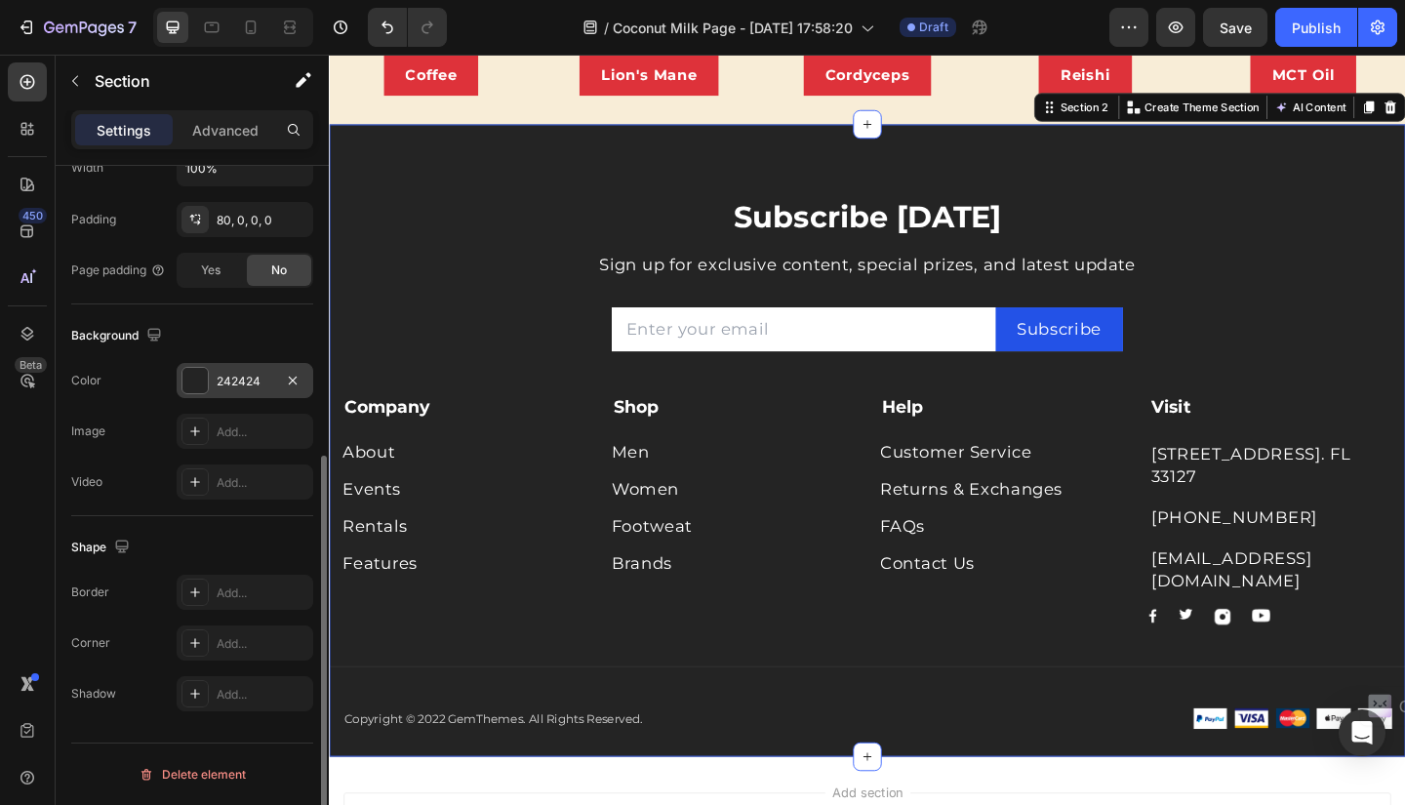
click at [219, 378] on div "242424" at bounding box center [245, 382] width 57 height 18
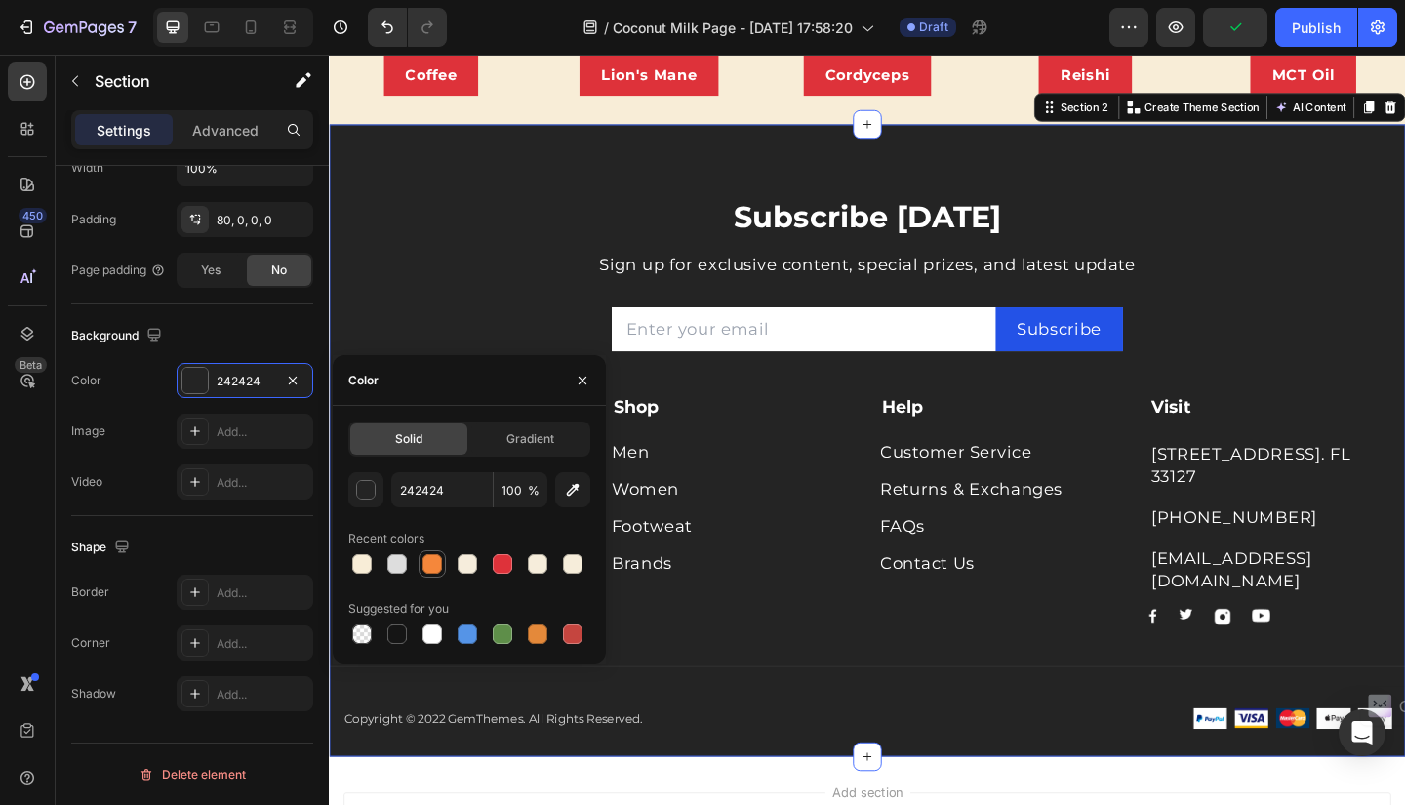
click at [434, 570] on div at bounding box center [432, 564] width 20 height 20
type input "F5873B"
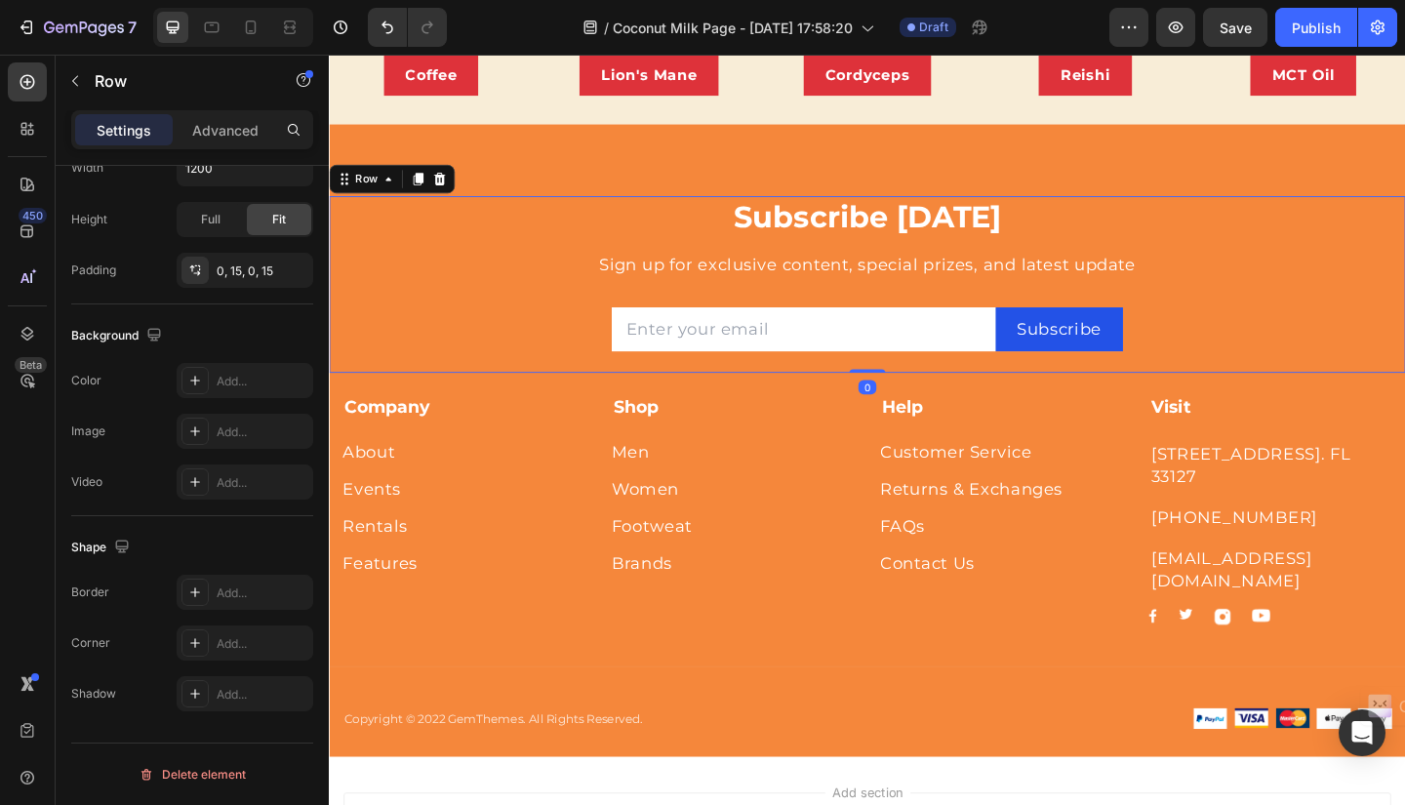
click at [1404, 250] on div "Subscribe [DATE] Heading Sign up for exclusive content, special prizes, and lat…" at bounding box center [913, 305] width 1141 height 192
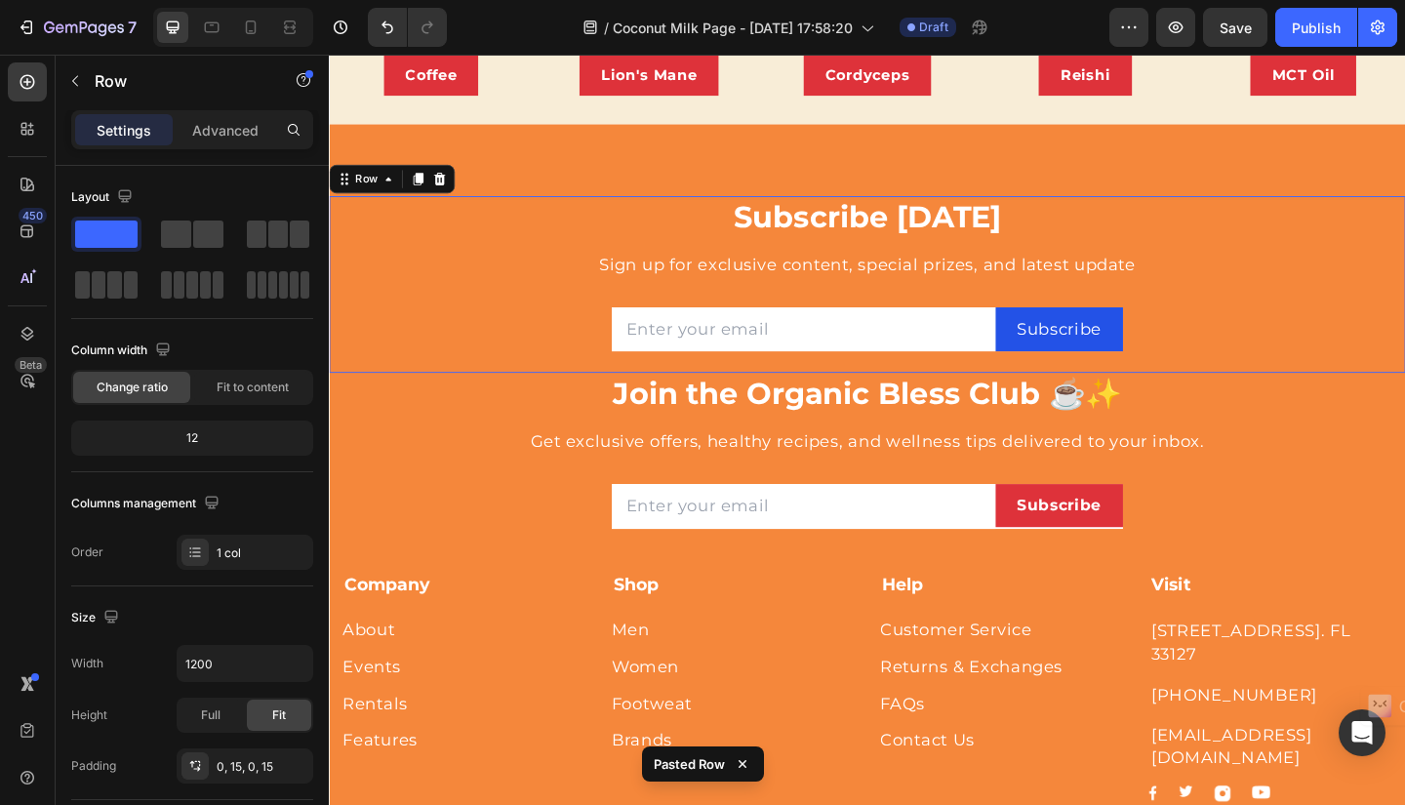
click at [1404, 250] on div "Subscribe Today Heading Sign up for exclusive content, special prizes, and late…" at bounding box center [914, 305] width 1171 height 192
click at [450, 183] on icon at bounding box center [449, 190] width 13 height 14
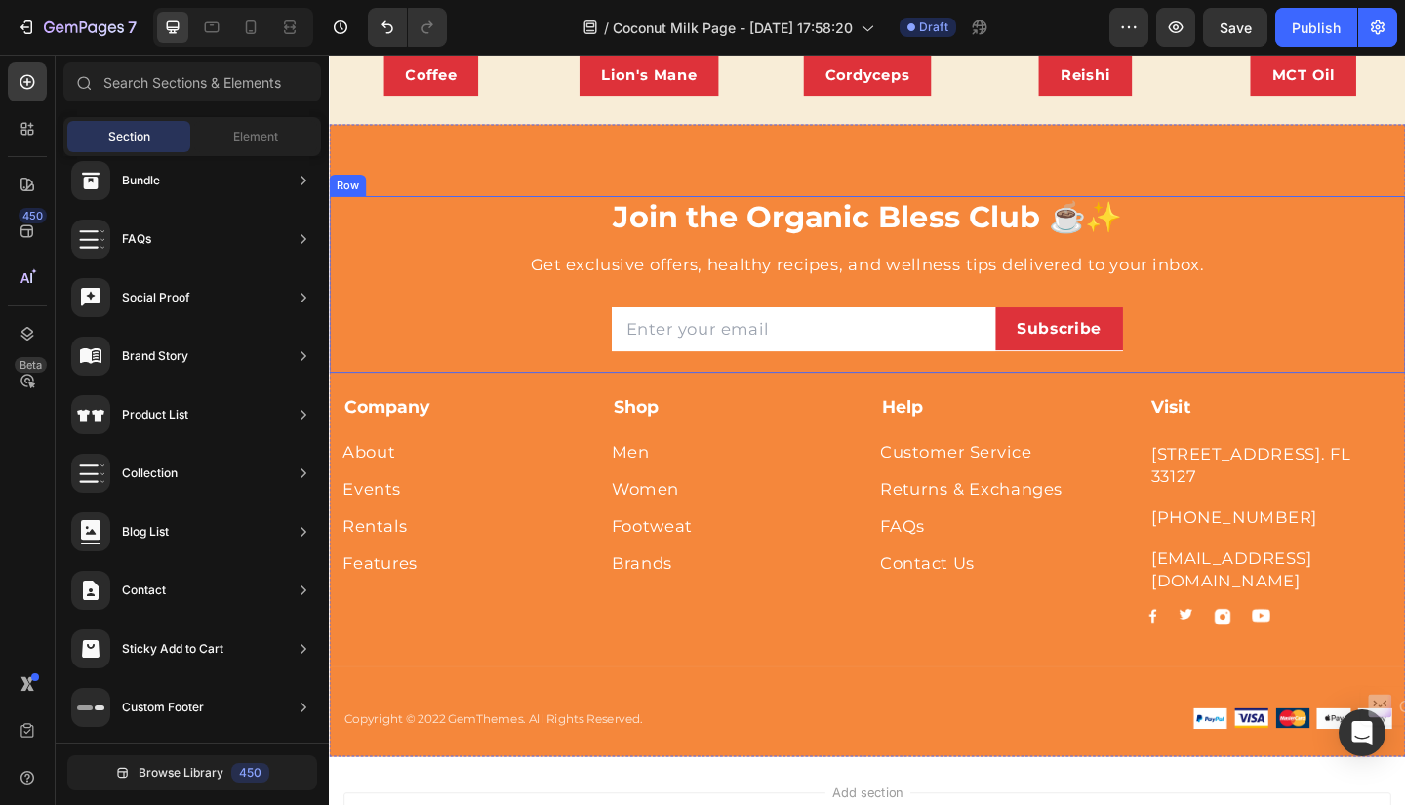
click at [1404, 246] on div "Join the Organic Bless Club ☕✨ Heading Get exclusive offers, healthy recipes, a…" at bounding box center [914, 305] width 1171 height 192
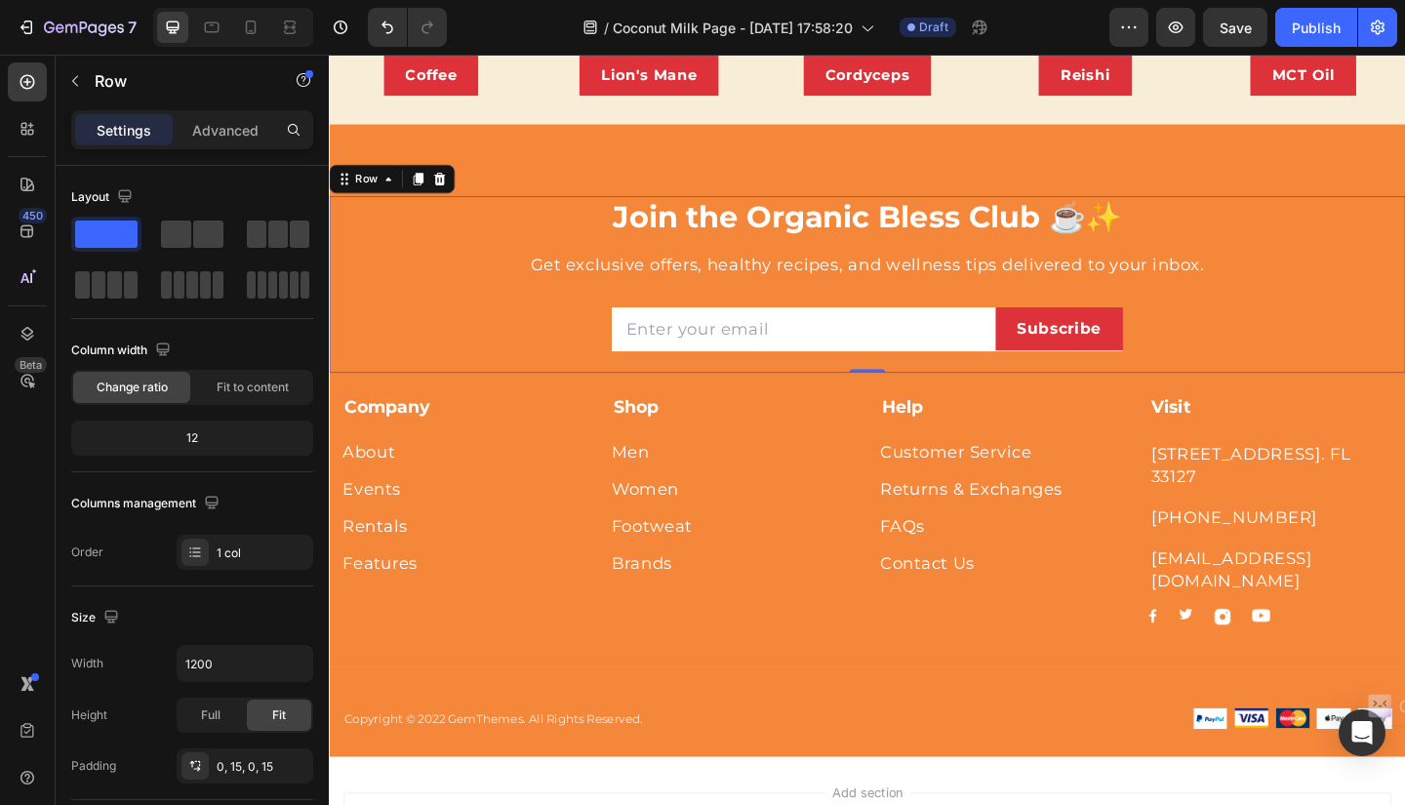
click at [1404, 241] on div "Join the Organic Bless Club ☕✨ Heading Get exclusive offers, healthy recipes, a…" at bounding box center [914, 305] width 1171 height 192
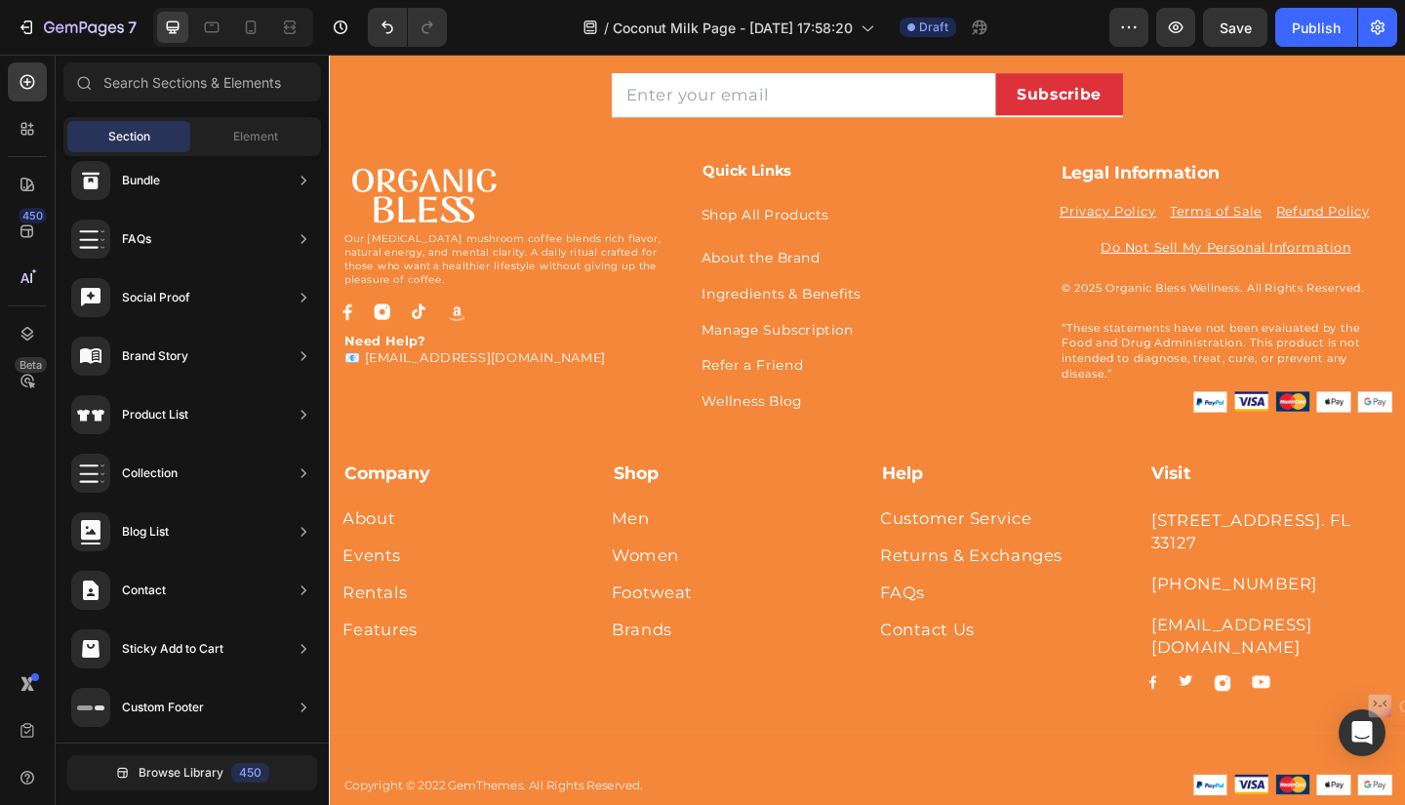
scroll to position [1249, 0]
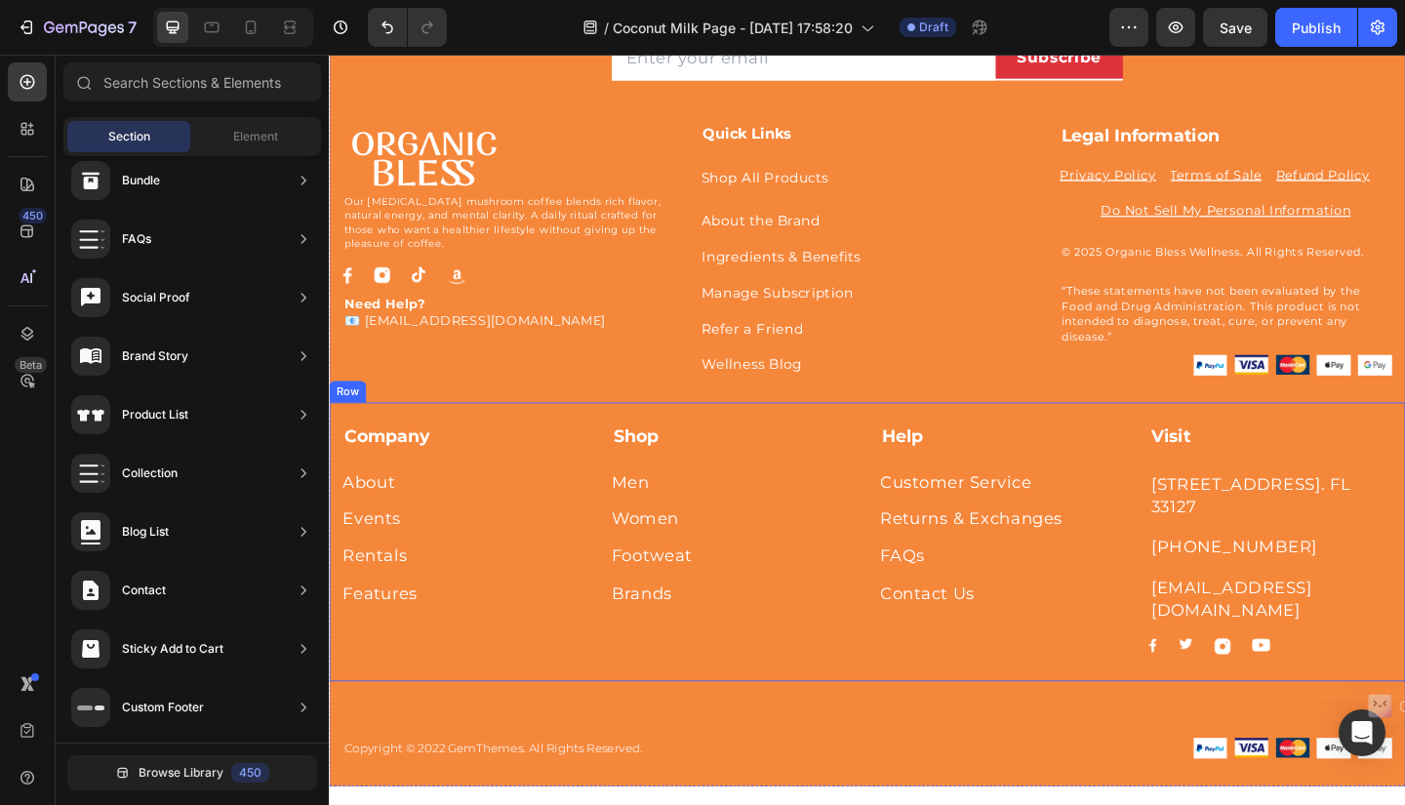
click at [1176, 438] on div "Company Text block About Button Events Button Rentals Button Features Button Sh…" at bounding box center [914, 584] width 1171 height 303
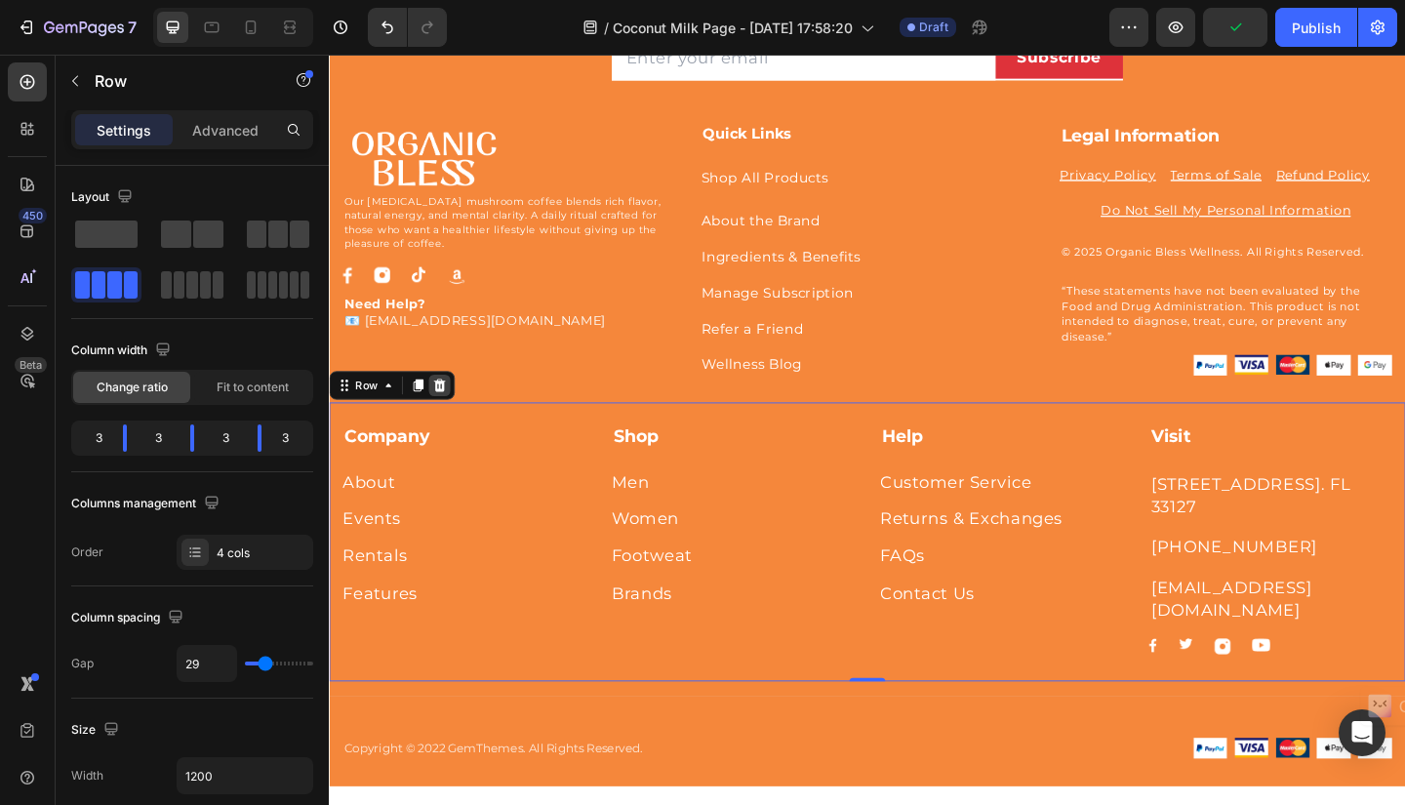
click at [452, 412] on icon at bounding box center [449, 415] width 13 height 14
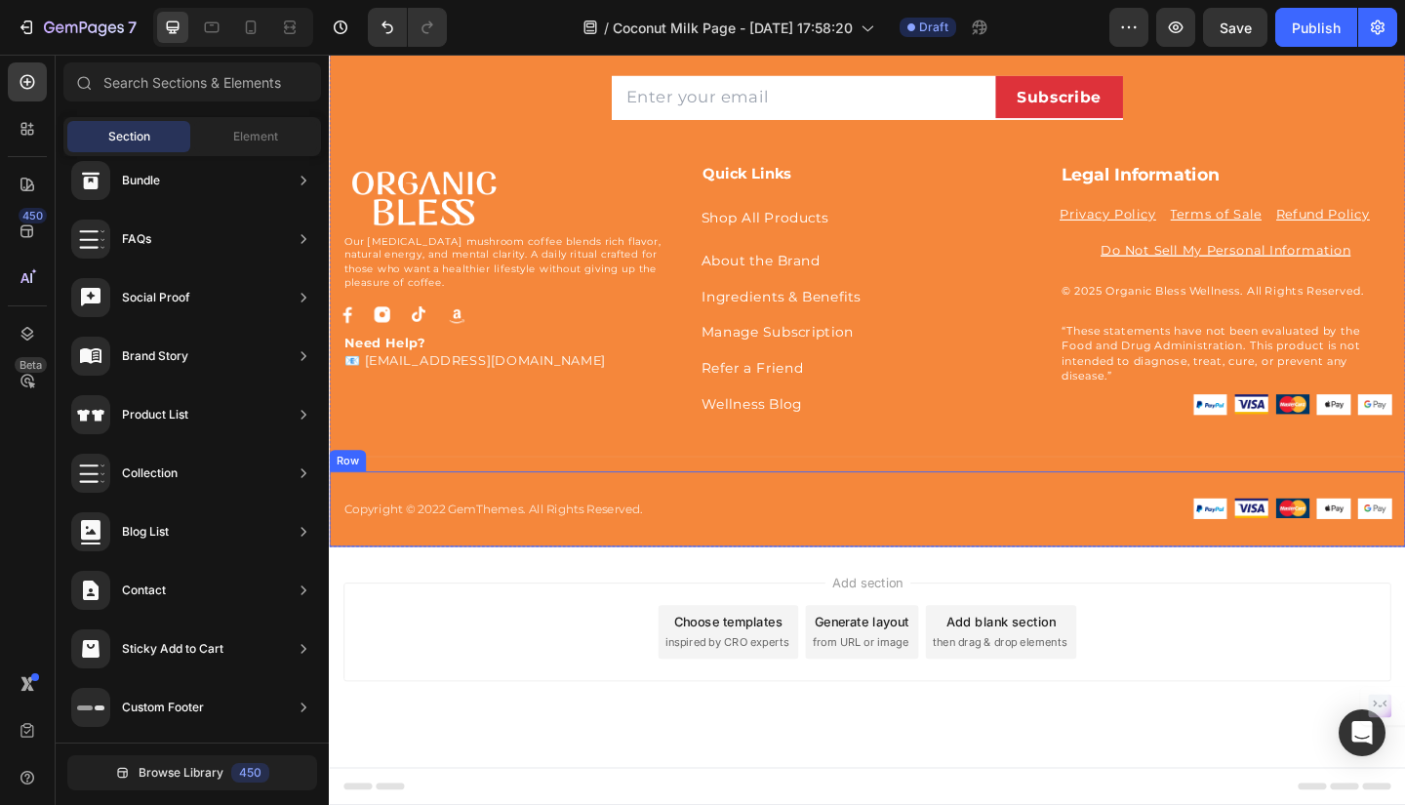
click at [729, 520] on div "Copyright © 2022 GemThemes. All Rights Reserved. Text block Image Image Image I…" at bounding box center [914, 549] width 1171 height 82
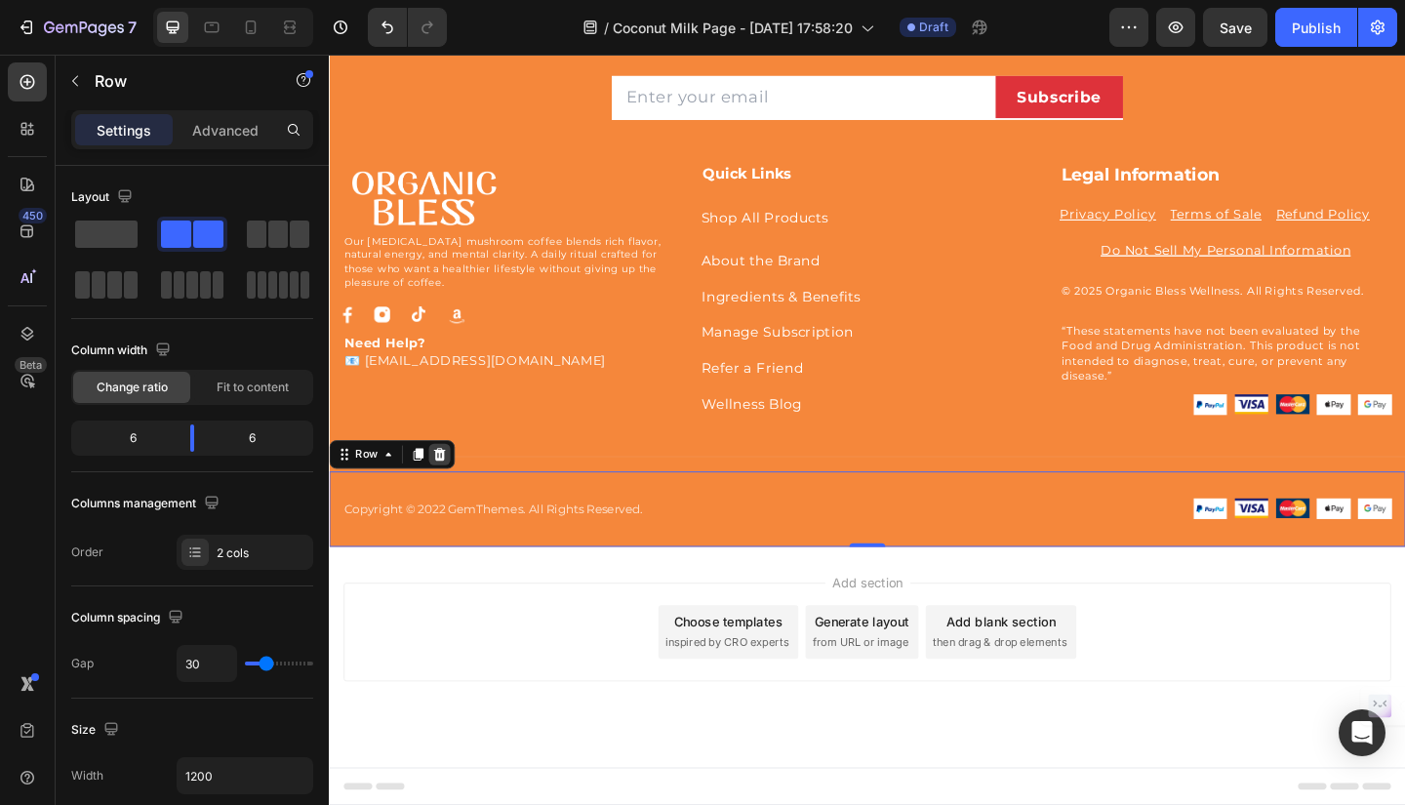
click at [447, 490] on icon at bounding box center [449, 490] width 13 height 14
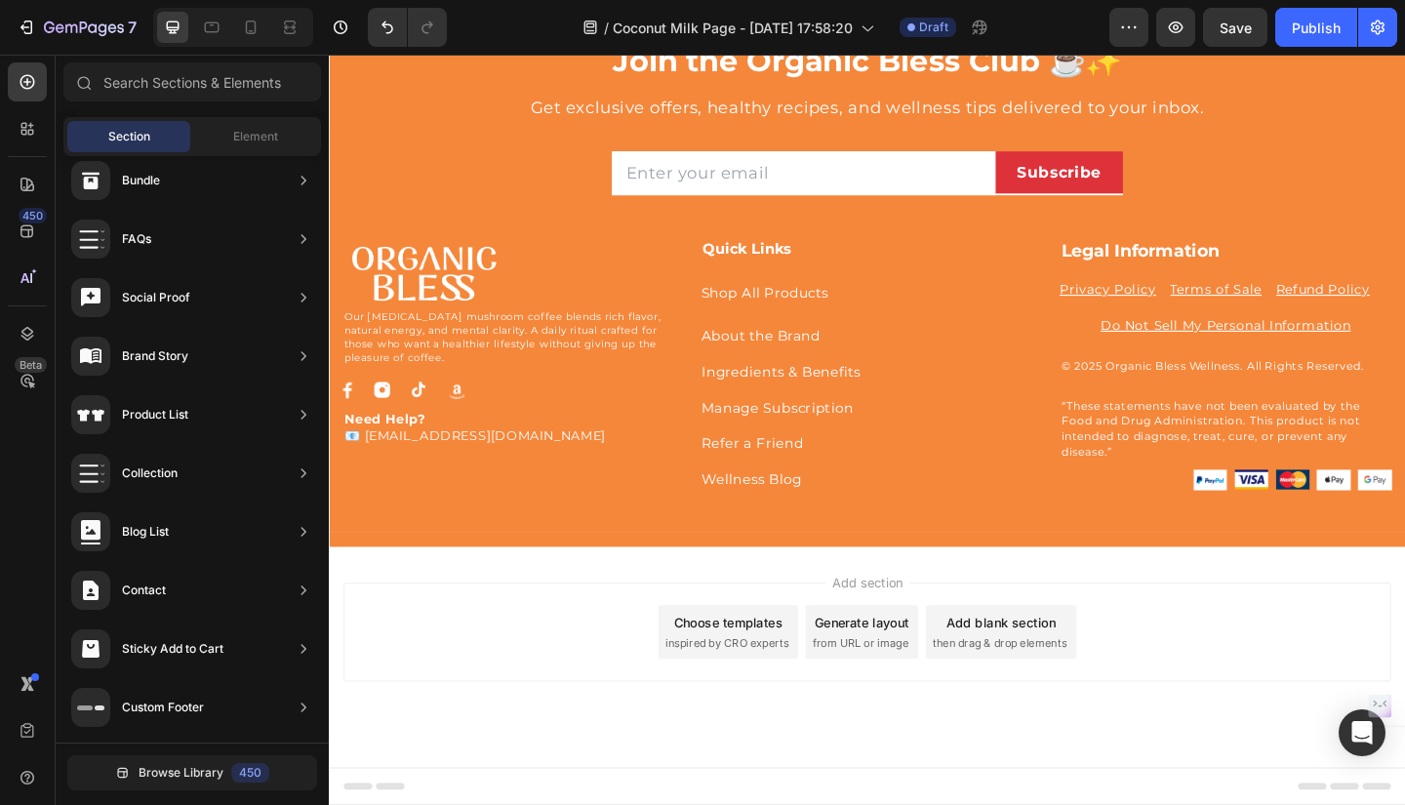
scroll to position [1125, 0]
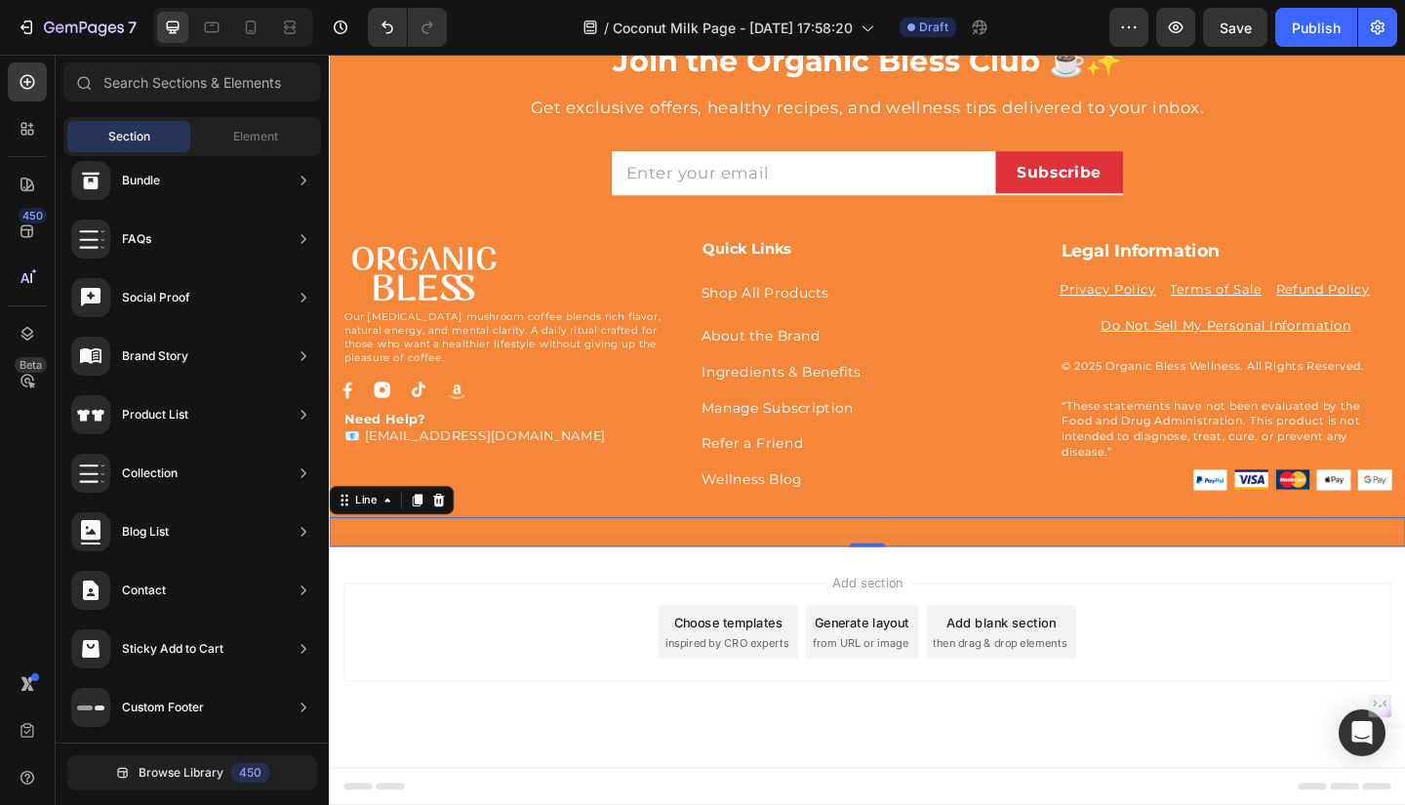
click at [470, 571] on div "Title Line 0" at bounding box center [914, 574] width 1171 height 32
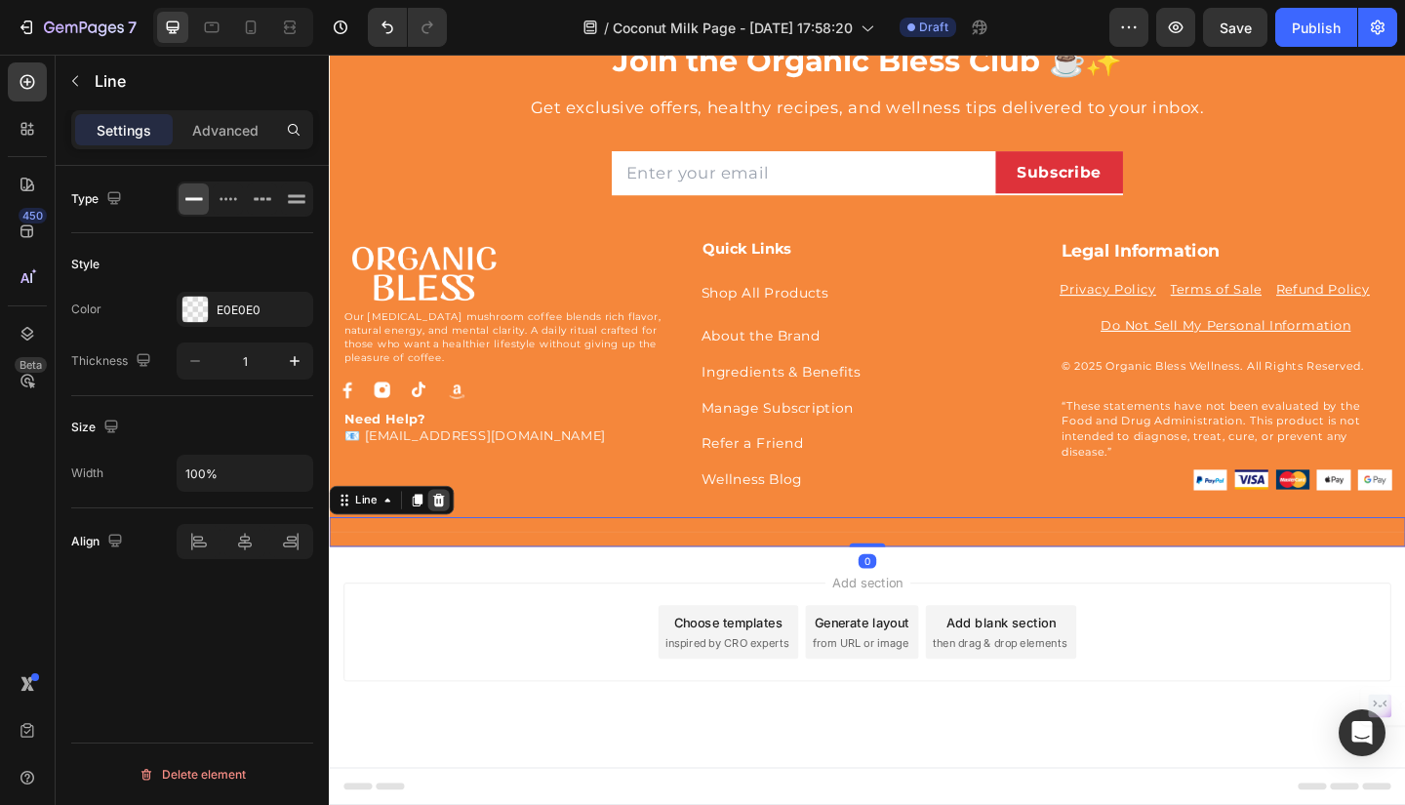
click at [451, 542] on icon at bounding box center [448, 540] width 13 height 14
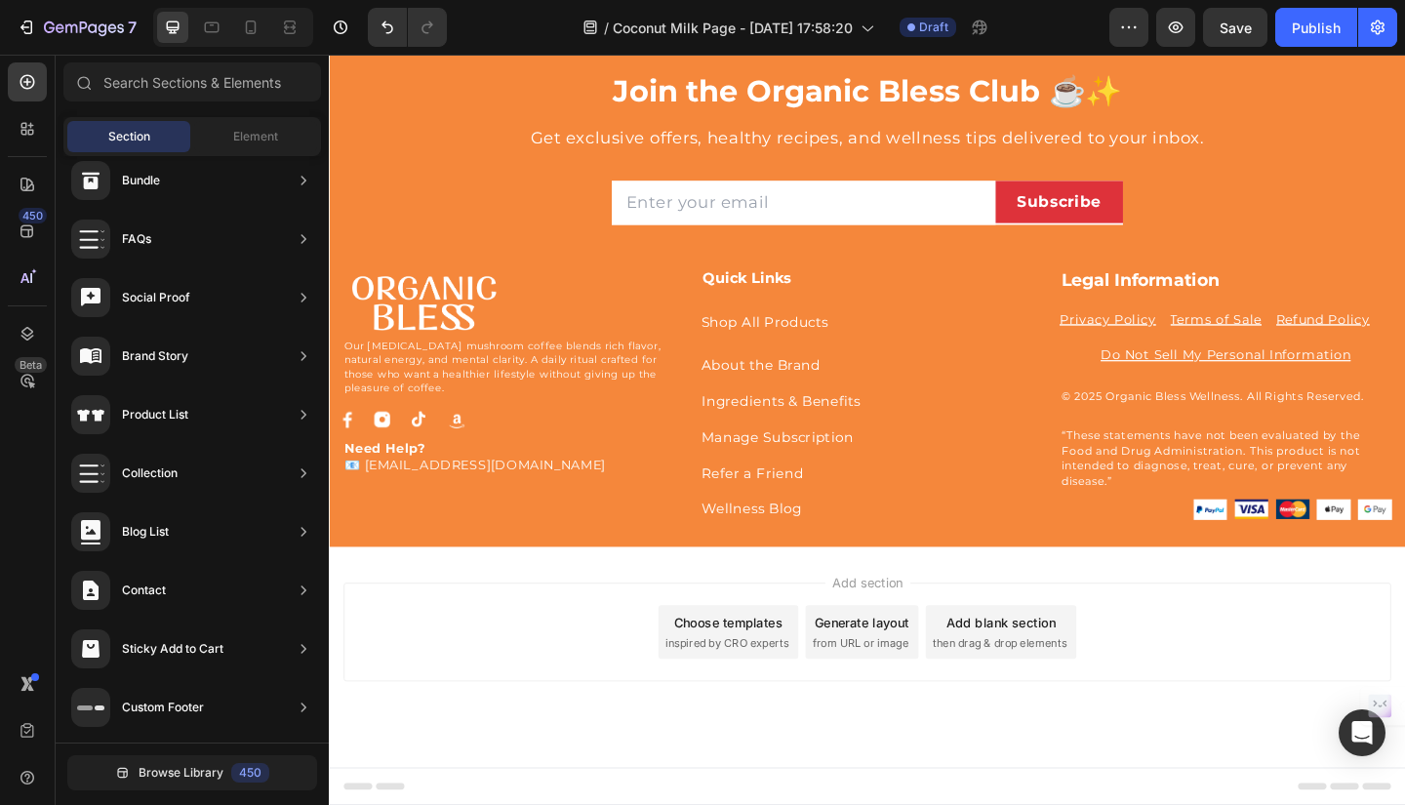
scroll to position [1093, 0]
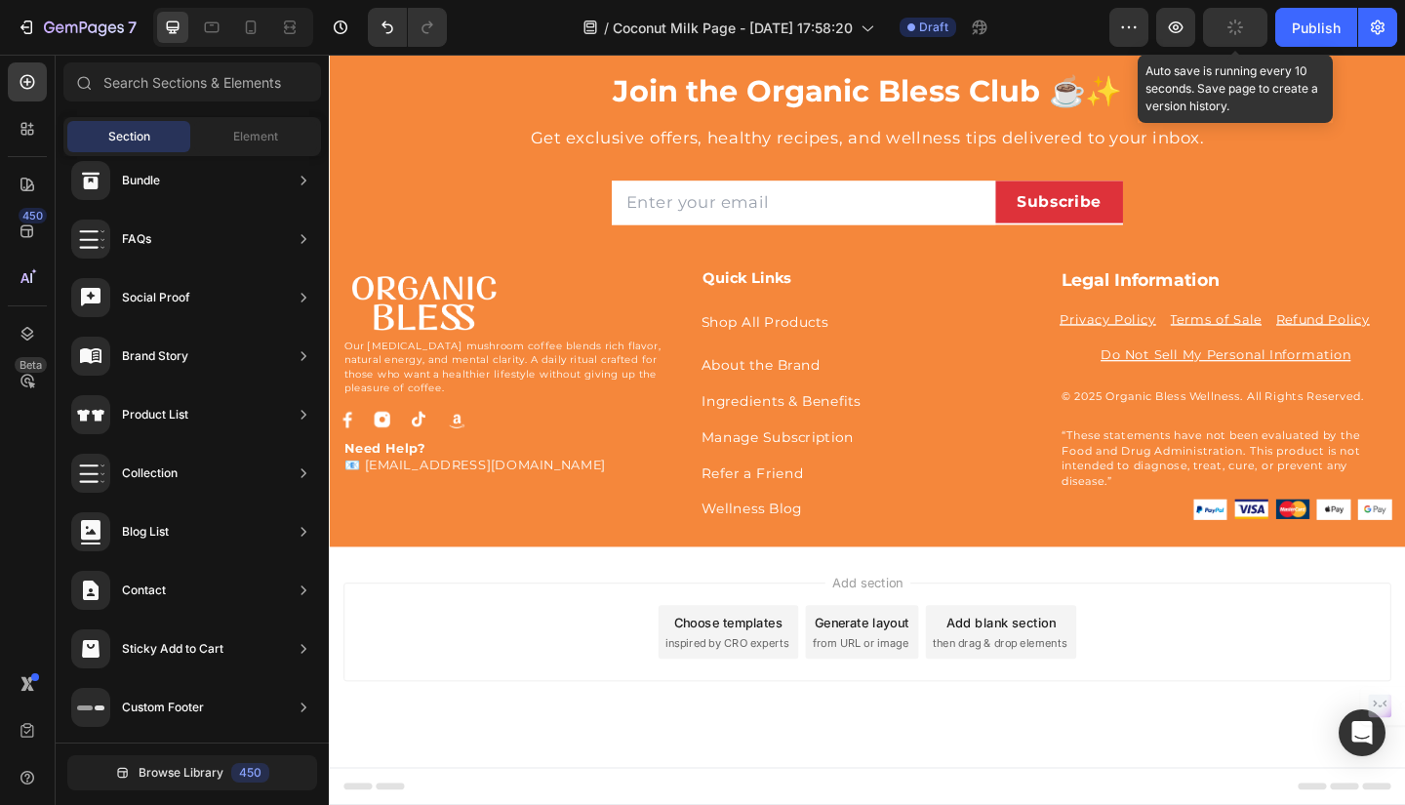
click at [1240, 31] on icon "button" at bounding box center [1235, 28] width 18 height 18
click at [1240, 31] on span "Save" at bounding box center [1235, 28] width 32 height 17
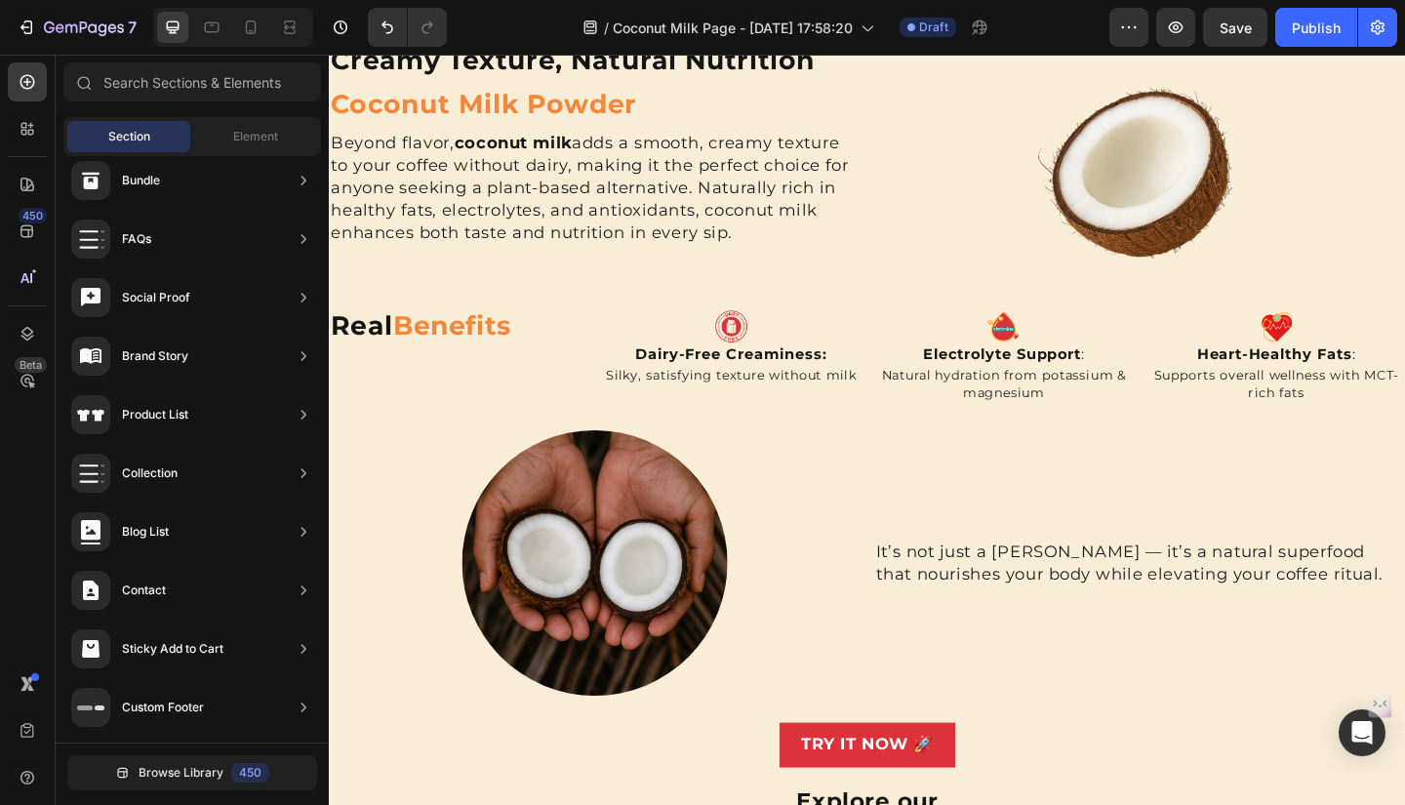
scroll to position [0, 0]
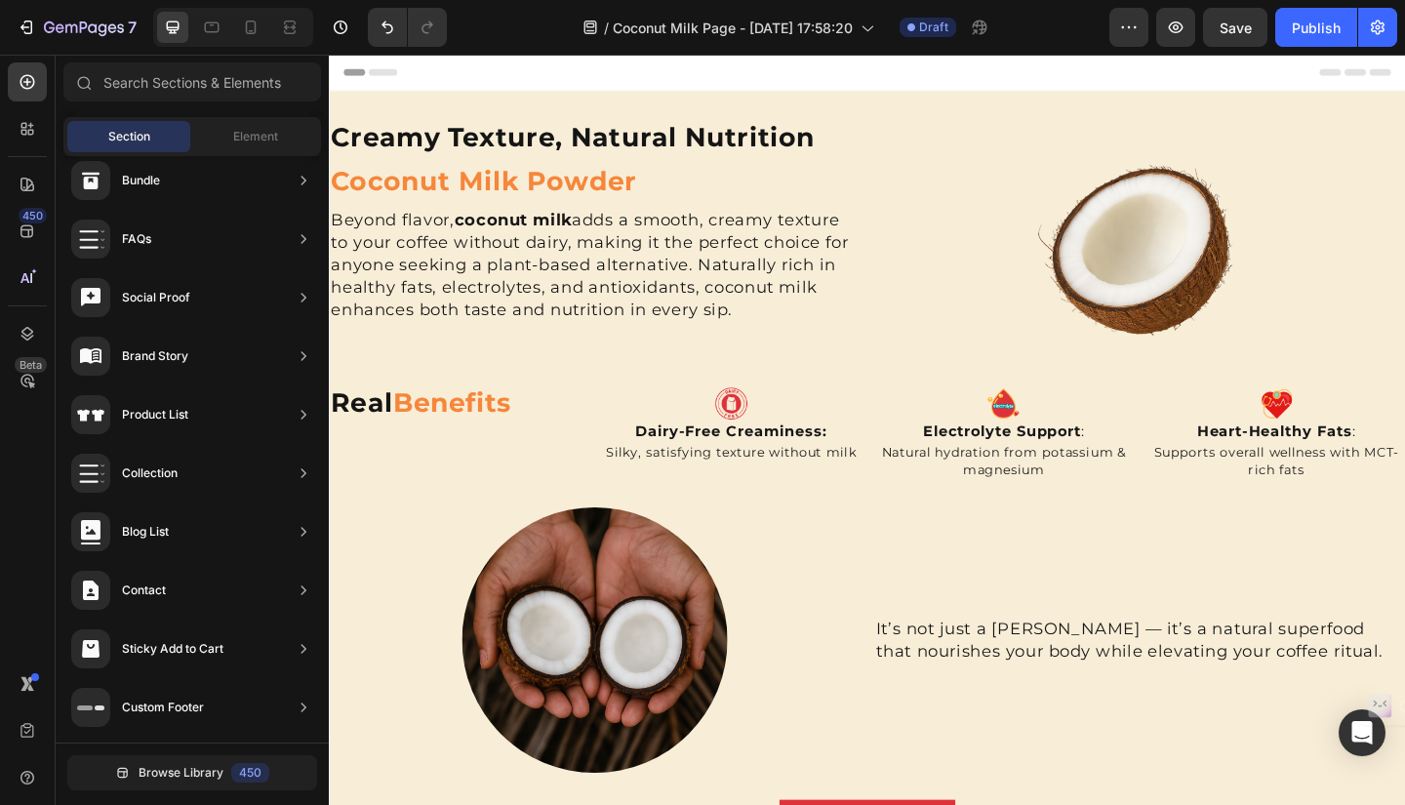
drag, startPoint x: 1492, startPoint y: 550, endPoint x: 1707, endPoint y: 108, distance: 491.2
click at [33, 34] on icon "button" at bounding box center [27, 28] width 20 height 20
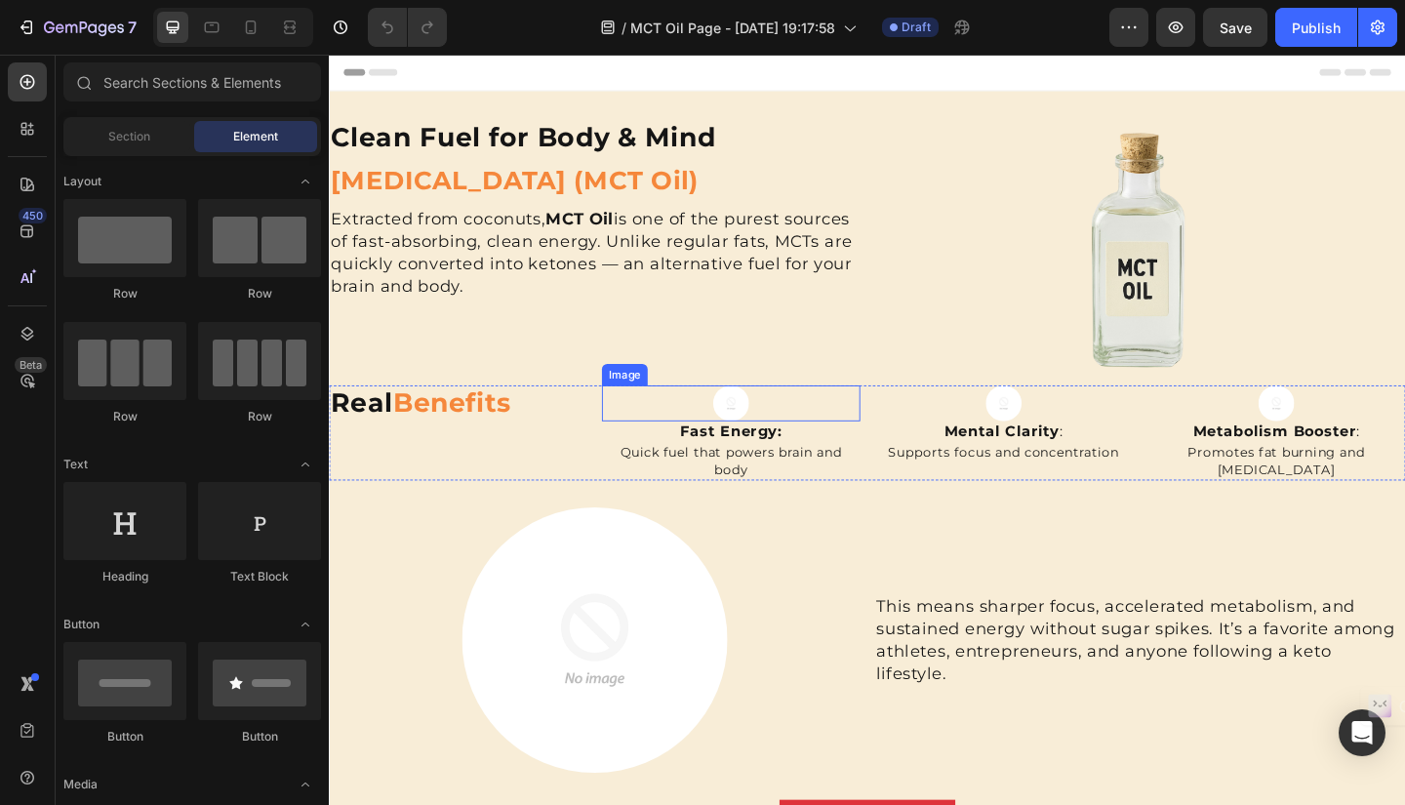
click at [760, 432] on img at bounding box center [765, 434] width 39 height 39
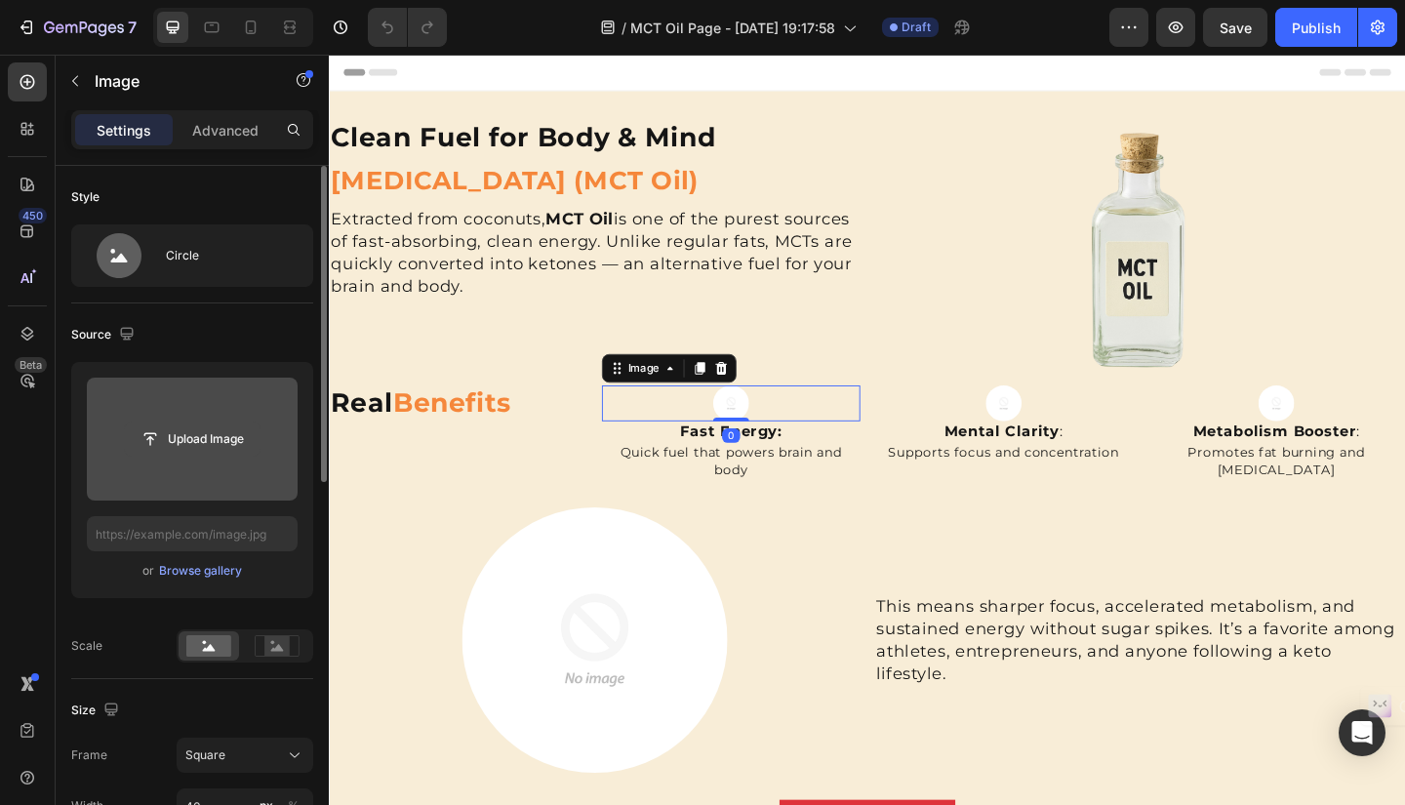
click at [188, 437] on input "file" at bounding box center [192, 438] width 135 height 33
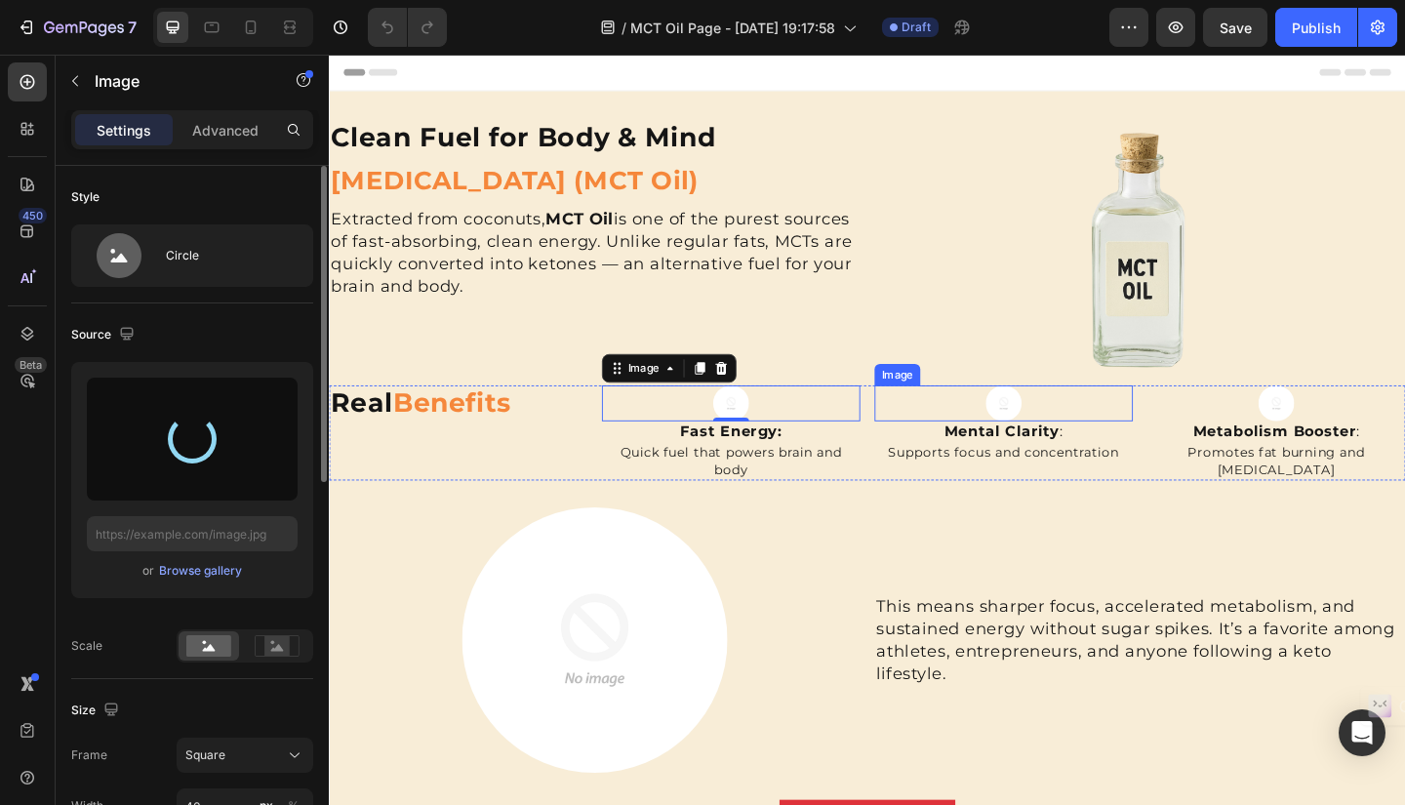
click at [1055, 431] on img at bounding box center [1062, 434] width 39 height 39
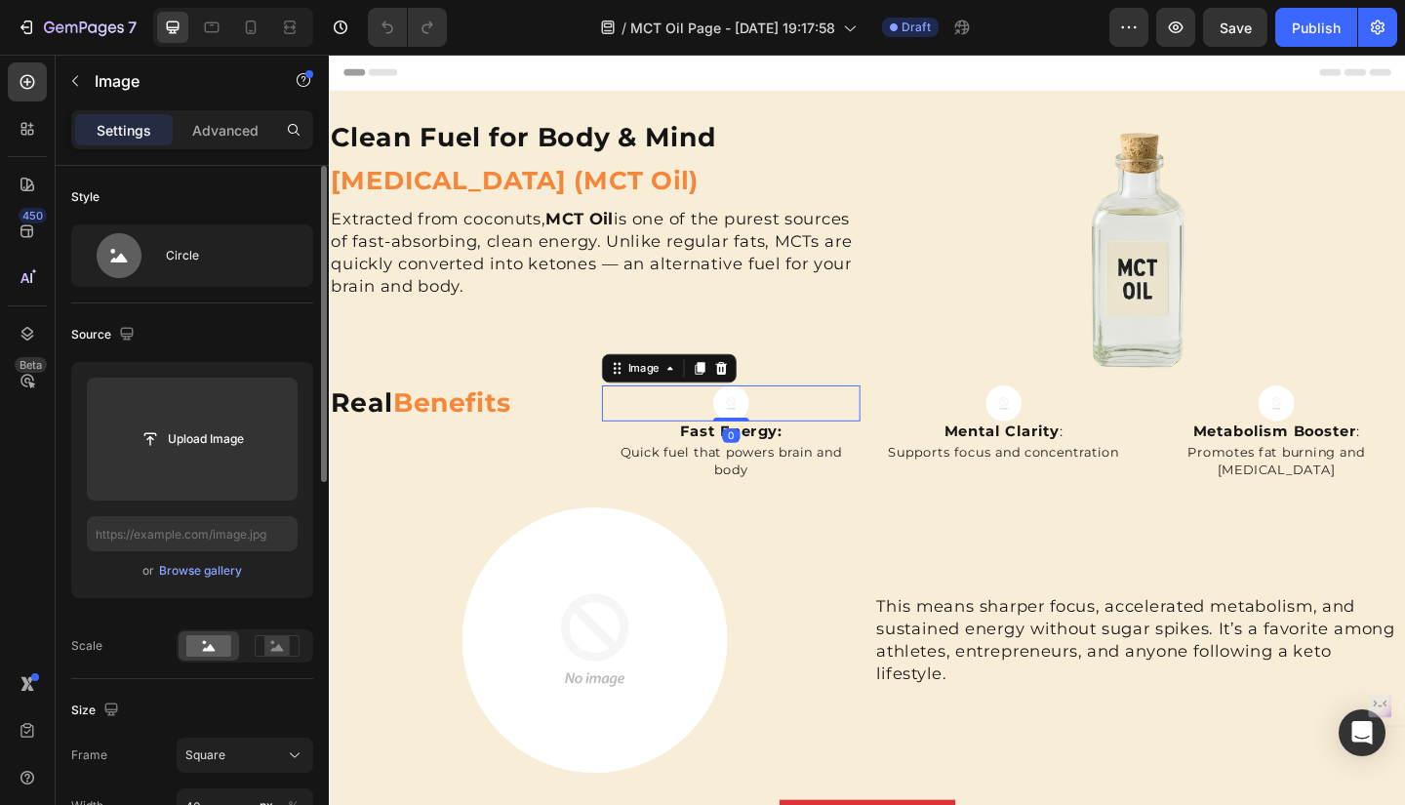
click at [752, 435] on img at bounding box center [765, 434] width 39 height 39
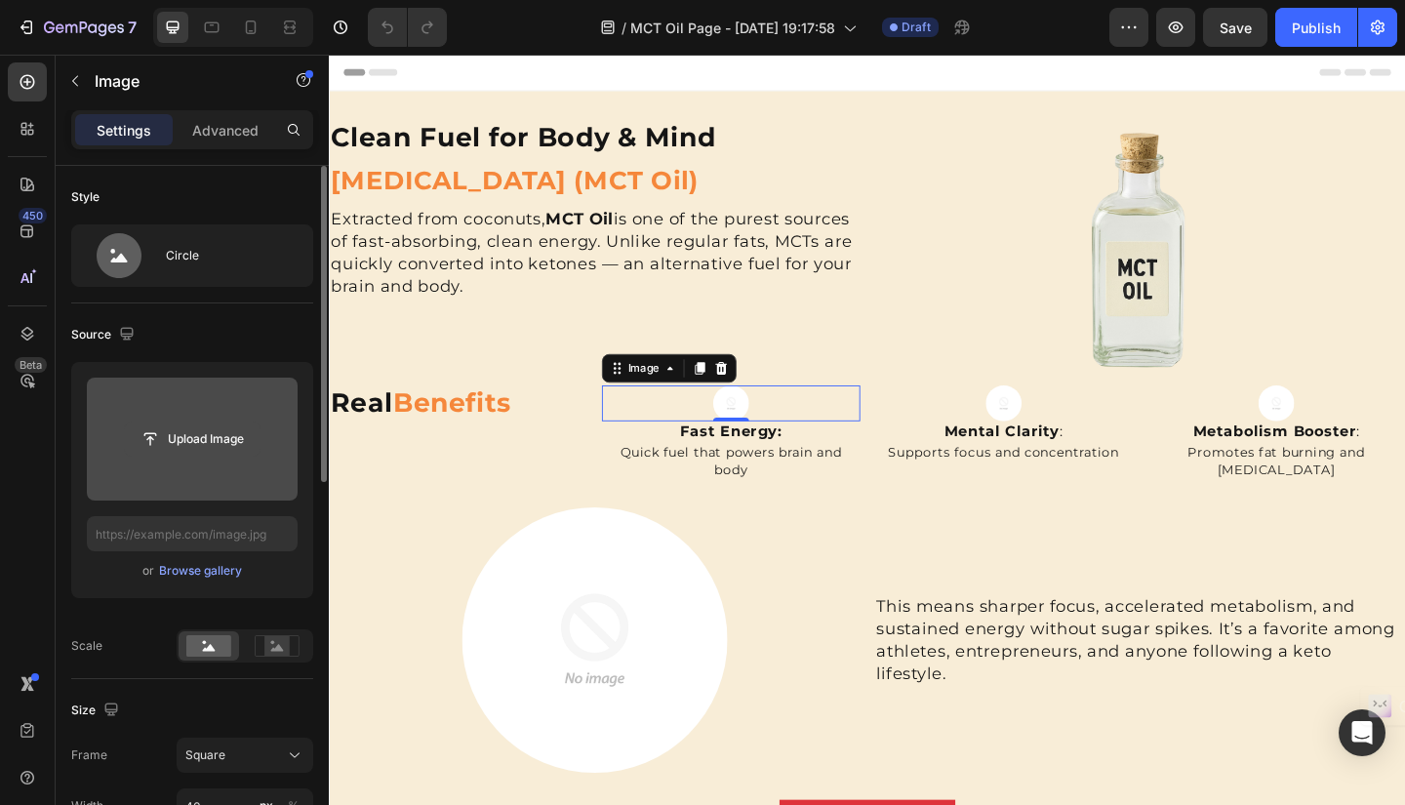
click at [236, 442] on input "file" at bounding box center [192, 438] width 135 height 33
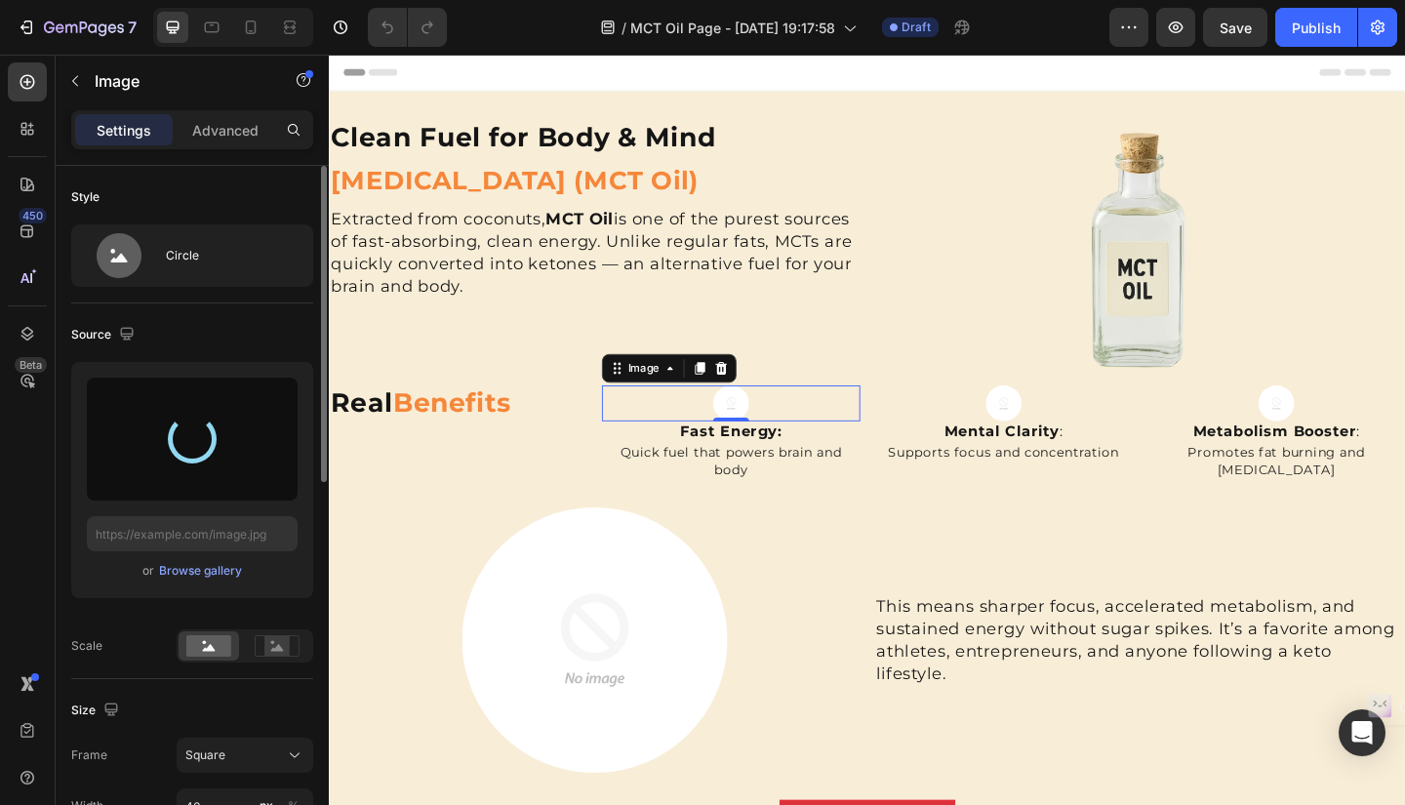
type input "https://cdn.shopify.com/s/files/1/0652/3496/0493/files/gempages_583564643495052…"
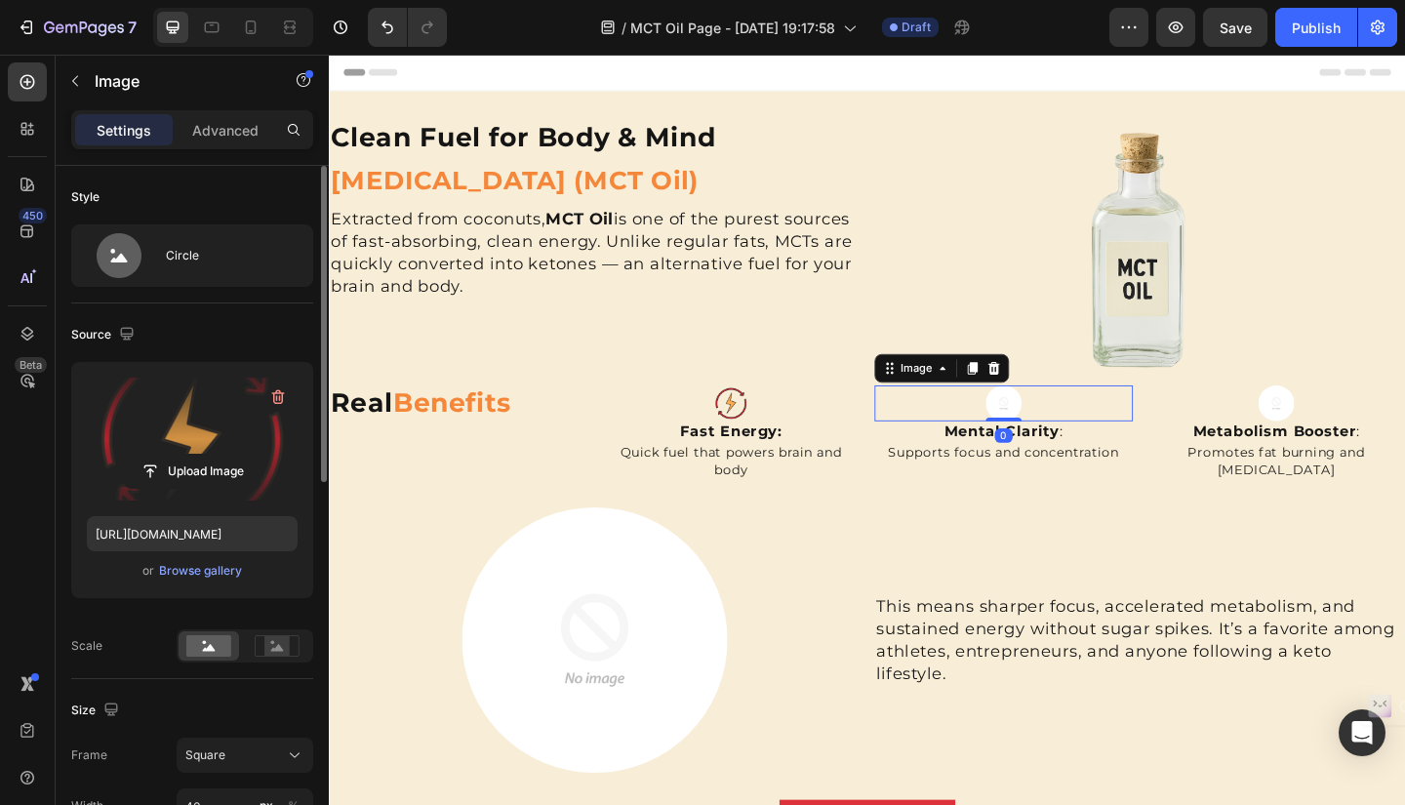
click at [1049, 439] on img at bounding box center [1062, 434] width 39 height 39
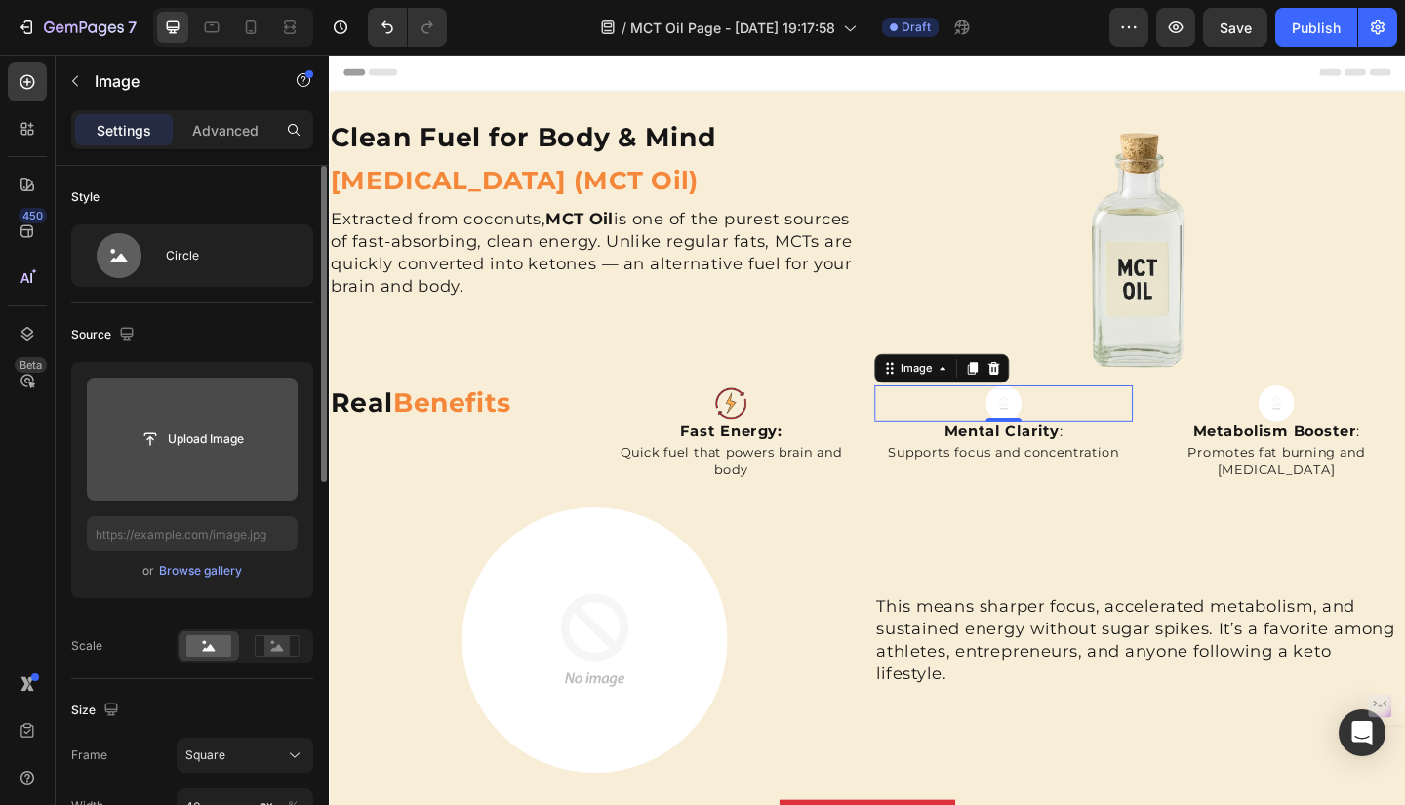
click at [184, 442] on input "file" at bounding box center [192, 438] width 135 height 33
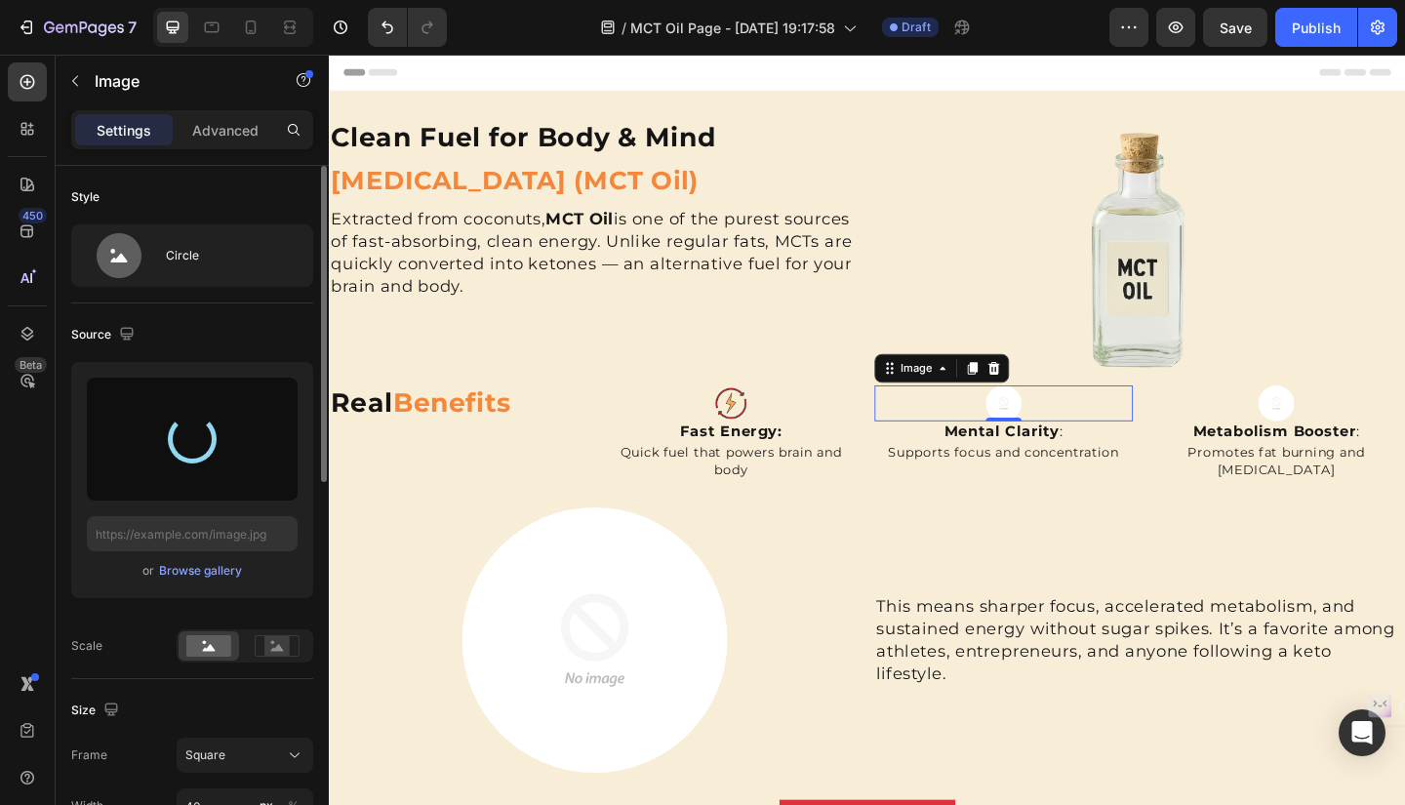
type input "https://cdn.shopify.com/s/files/1/0652/3496/0493/files/gempages_583564643495052…"
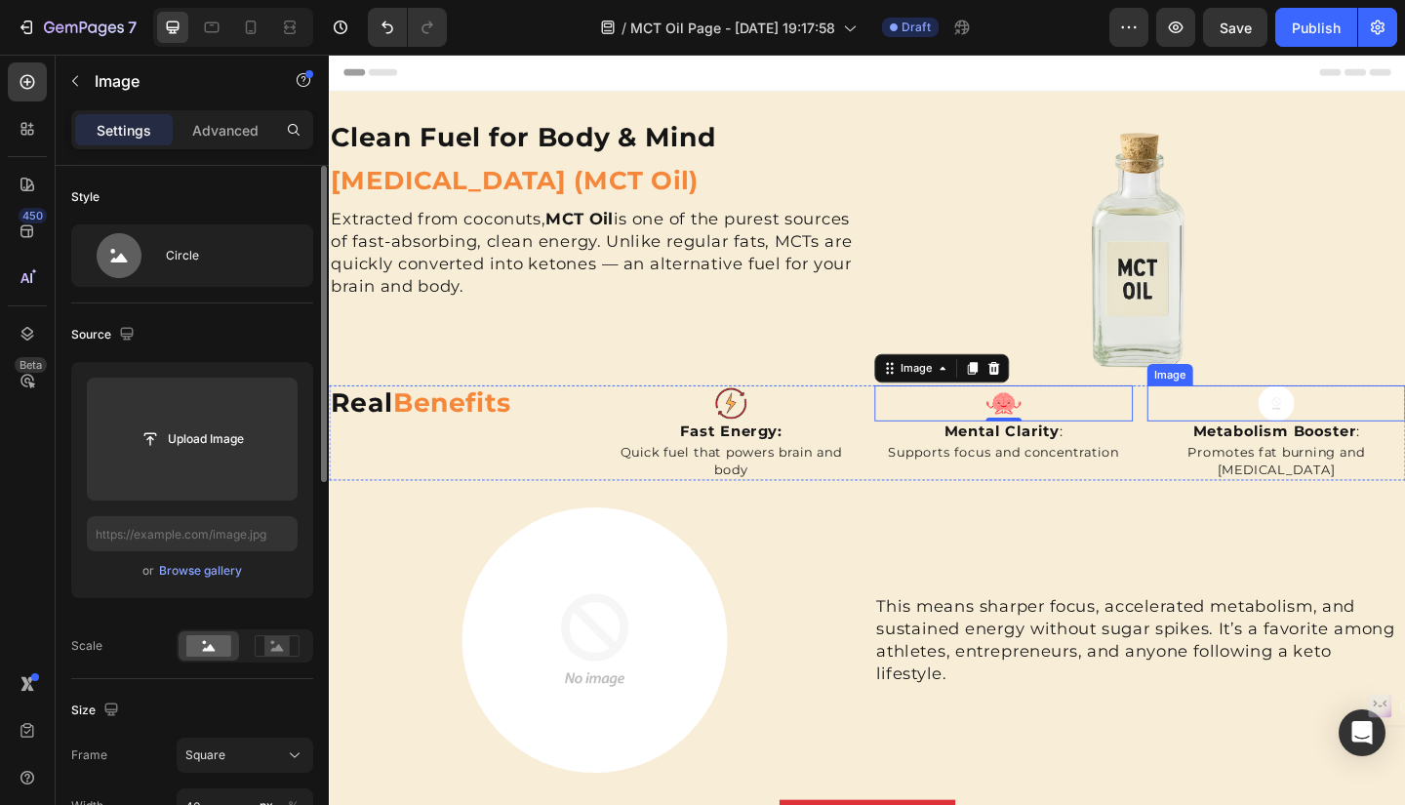
click at [1346, 436] on img at bounding box center [1358, 434] width 39 height 39
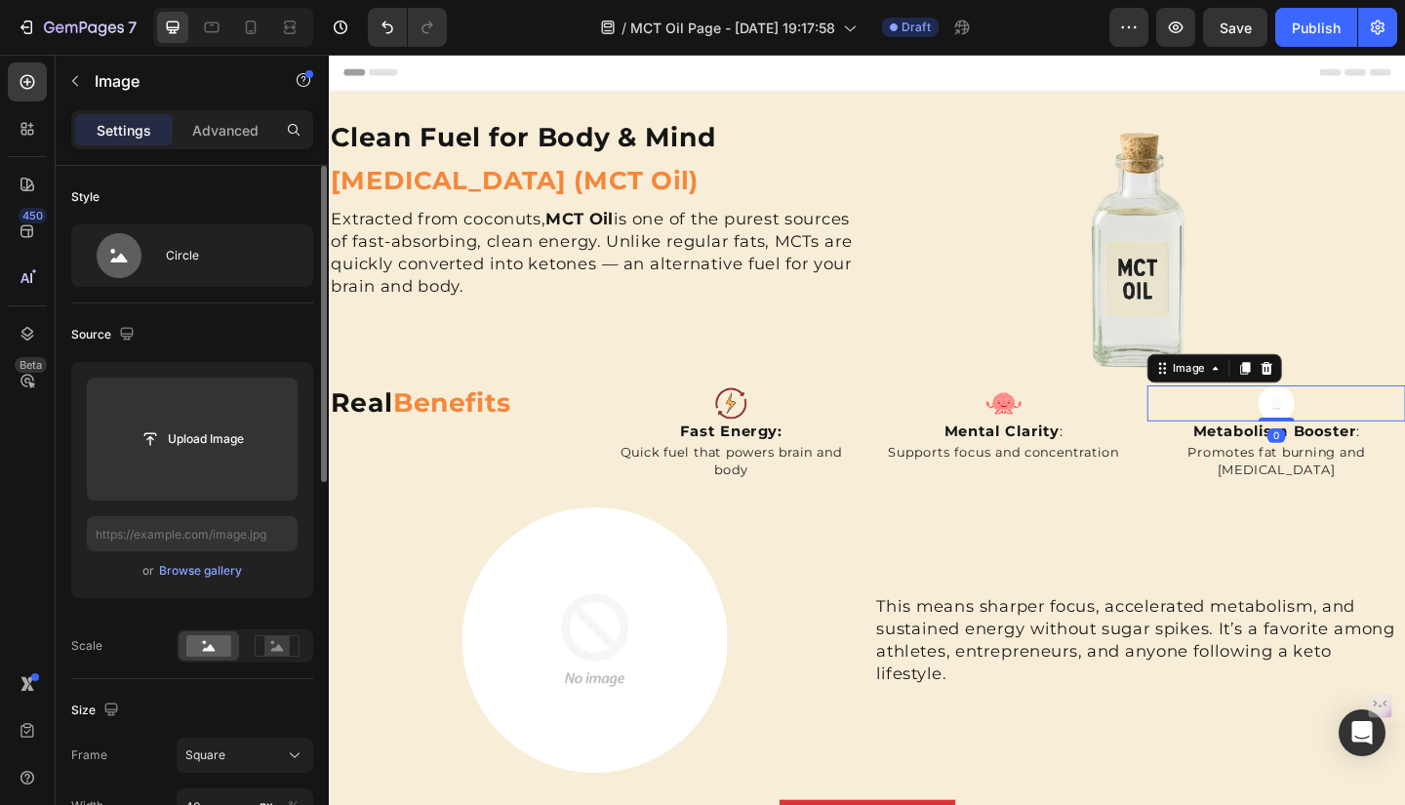
click at [1346, 436] on img at bounding box center [1358, 434] width 39 height 39
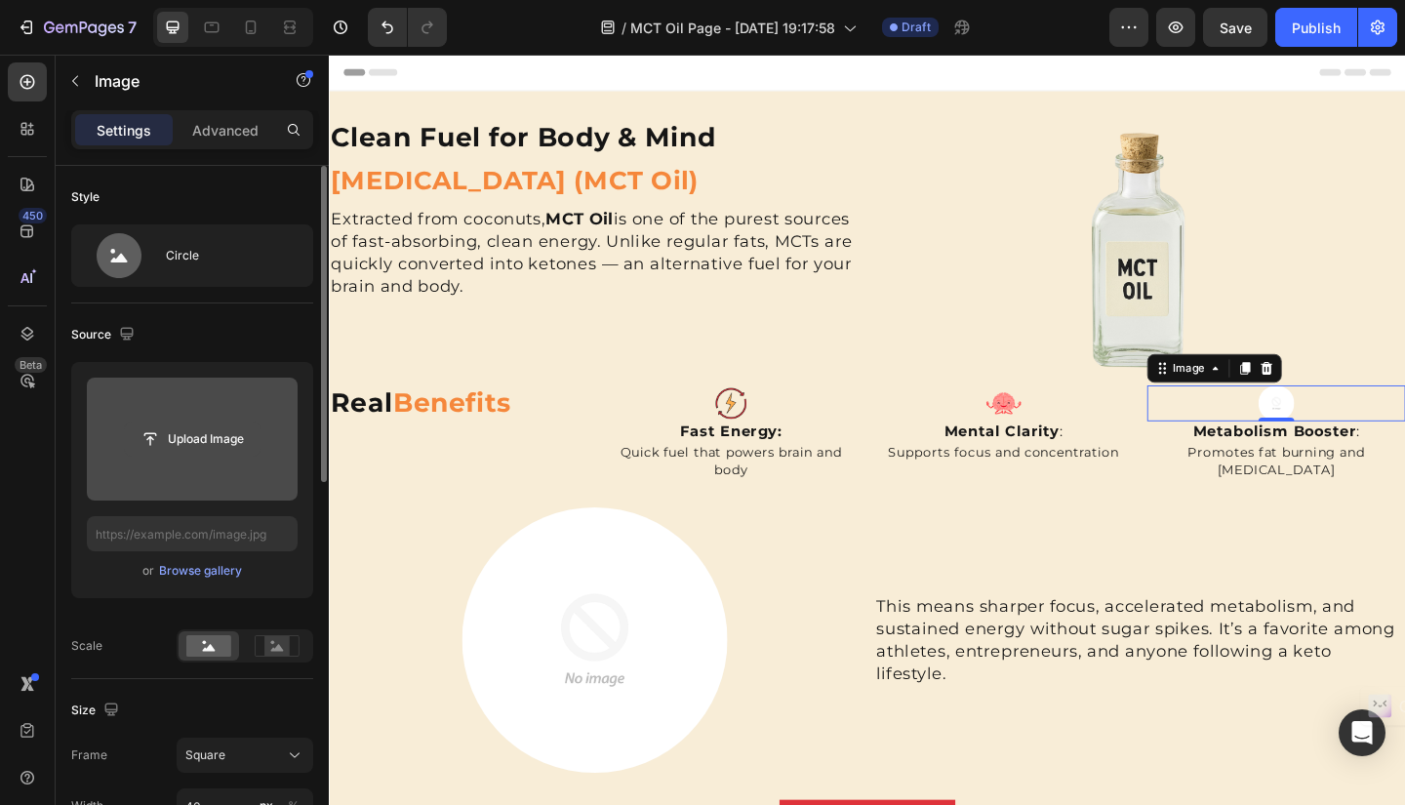
click at [202, 439] on input "file" at bounding box center [192, 438] width 135 height 33
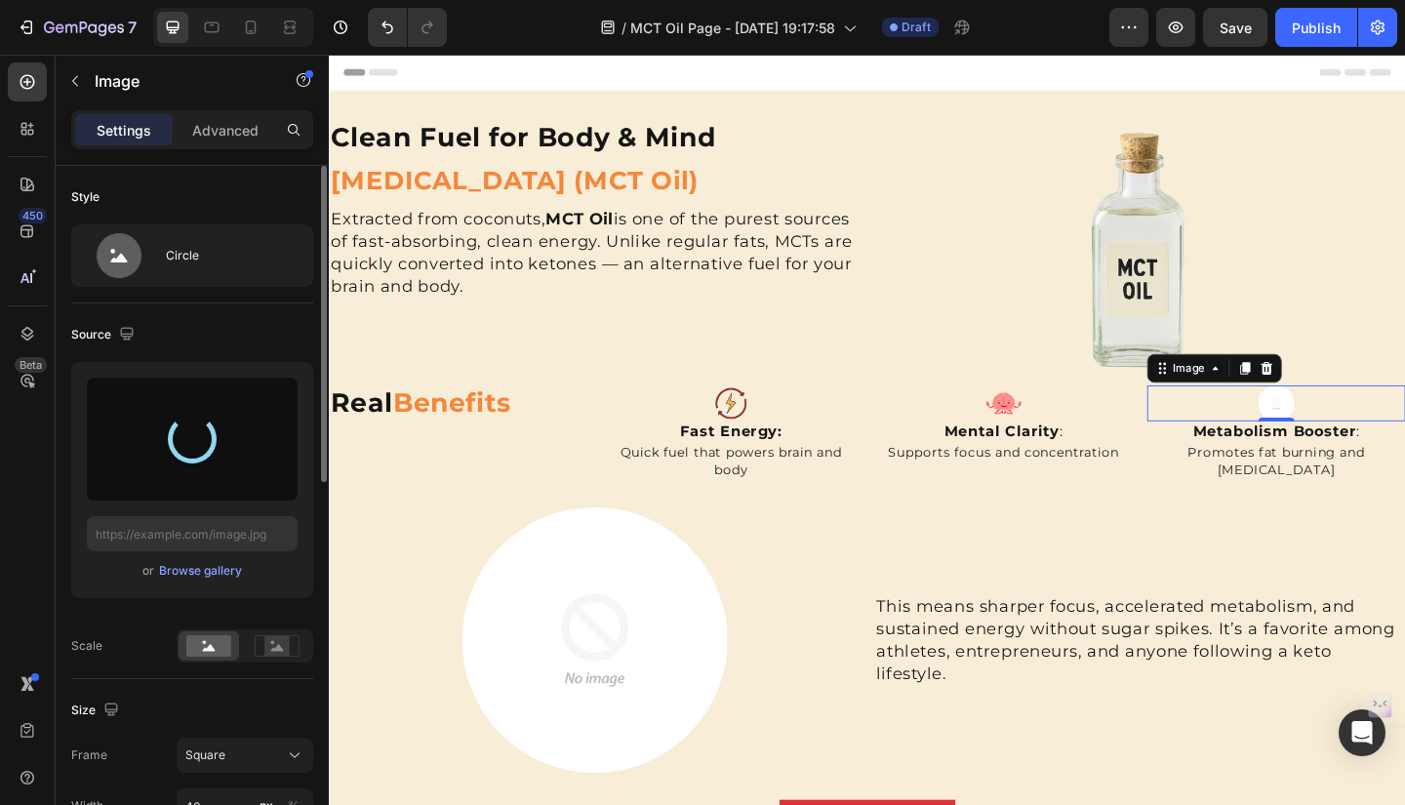
type input "https://cdn.shopify.com/s/files/1/0652/3496/0493/files/gempages_583564643495052…"
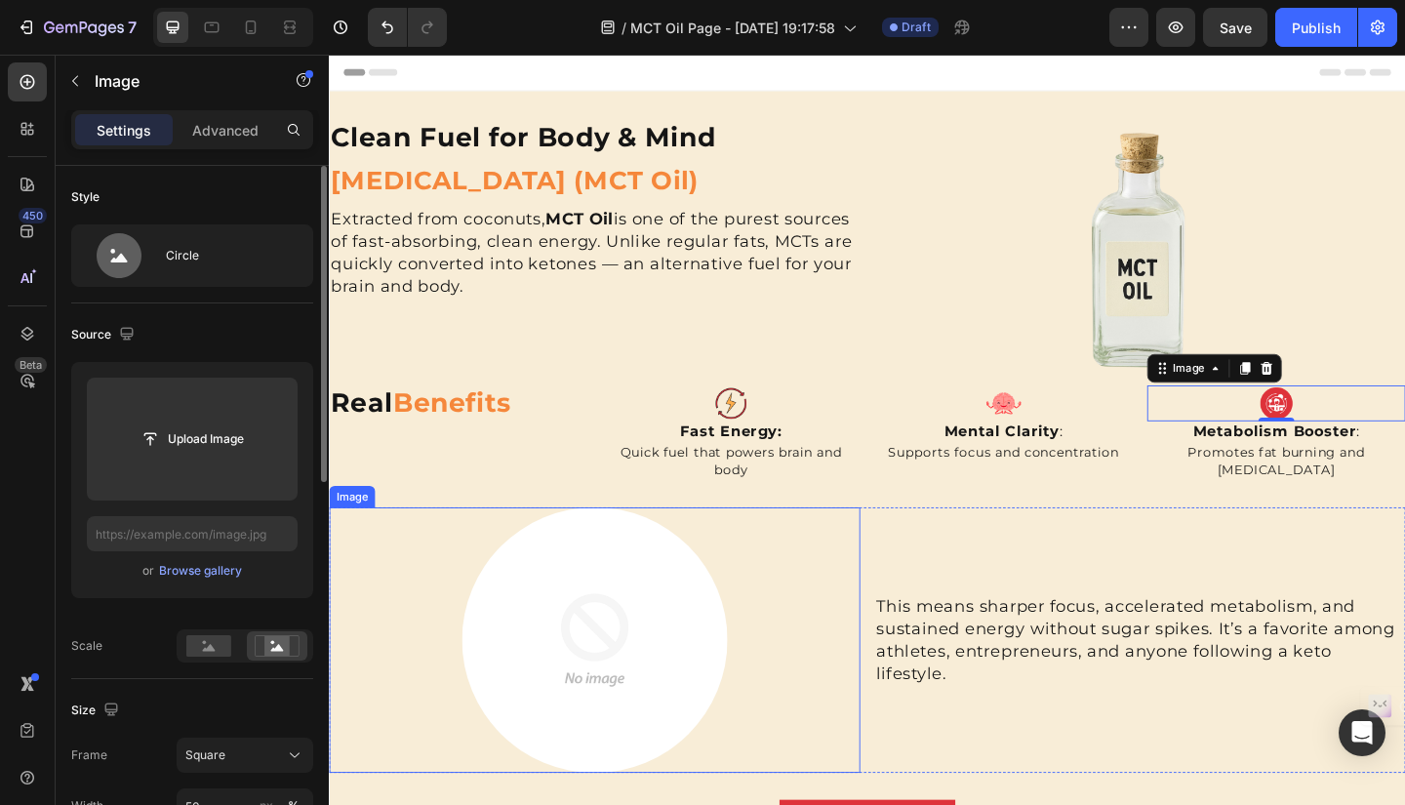
click at [611, 693] on img at bounding box center [617, 691] width 289 height 289
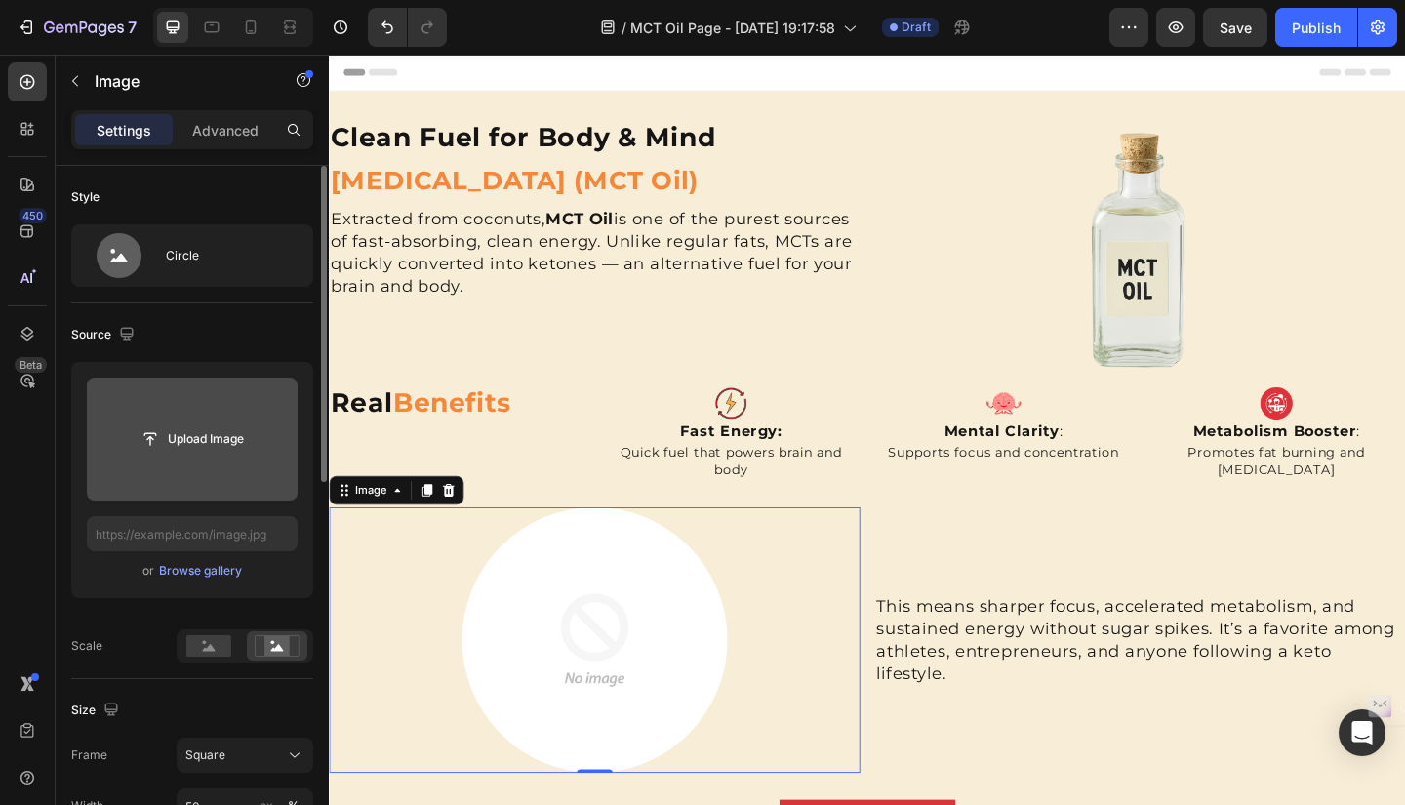
click at [178, 444] on input "file" at bounding box center [192, 438] width 135 height 33
click at [201, 432] on input "file" at bounding box center [192, 438] width 135 height 33
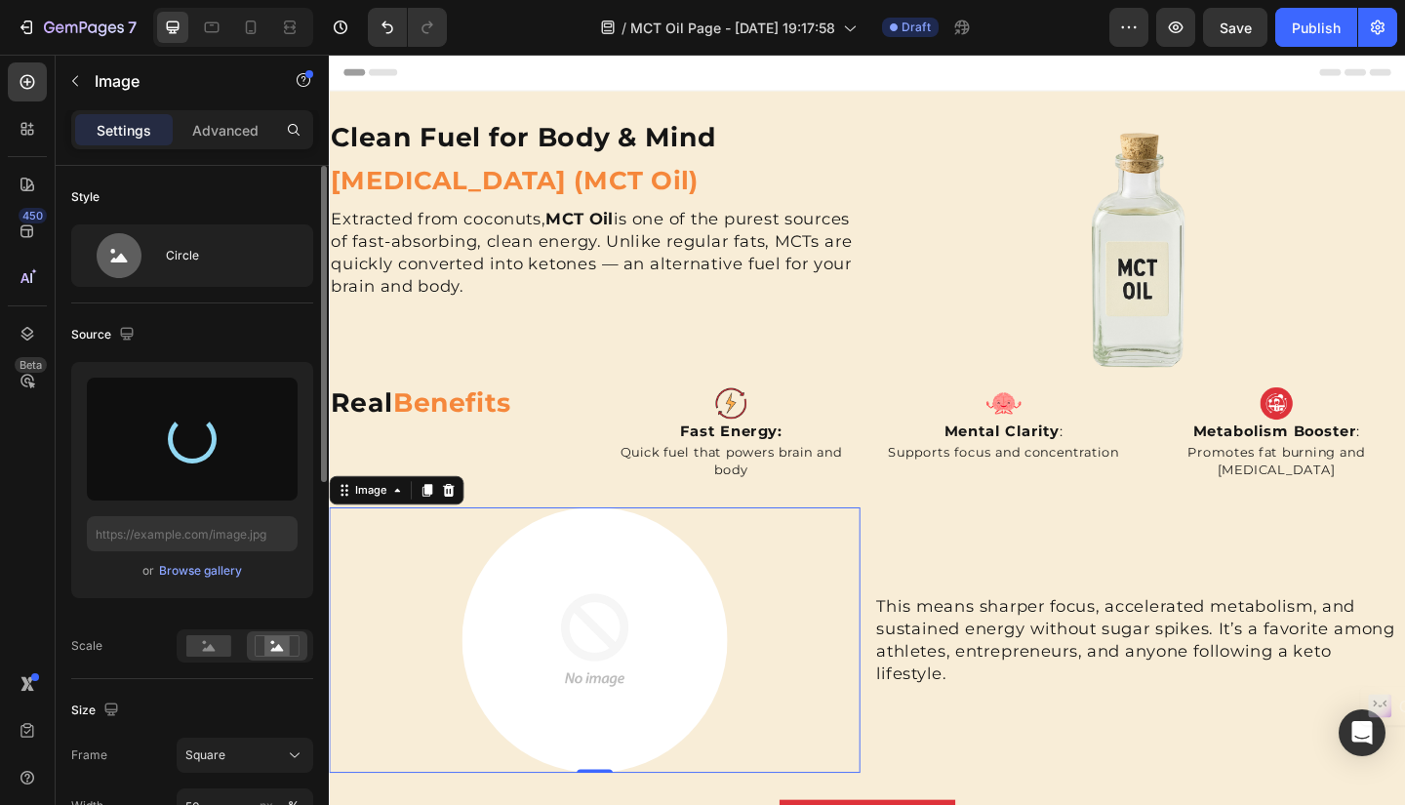
type input "https://cdn.shopify.com/s/files/1/0652/3496/0493/files/gempages_583564643495052…"
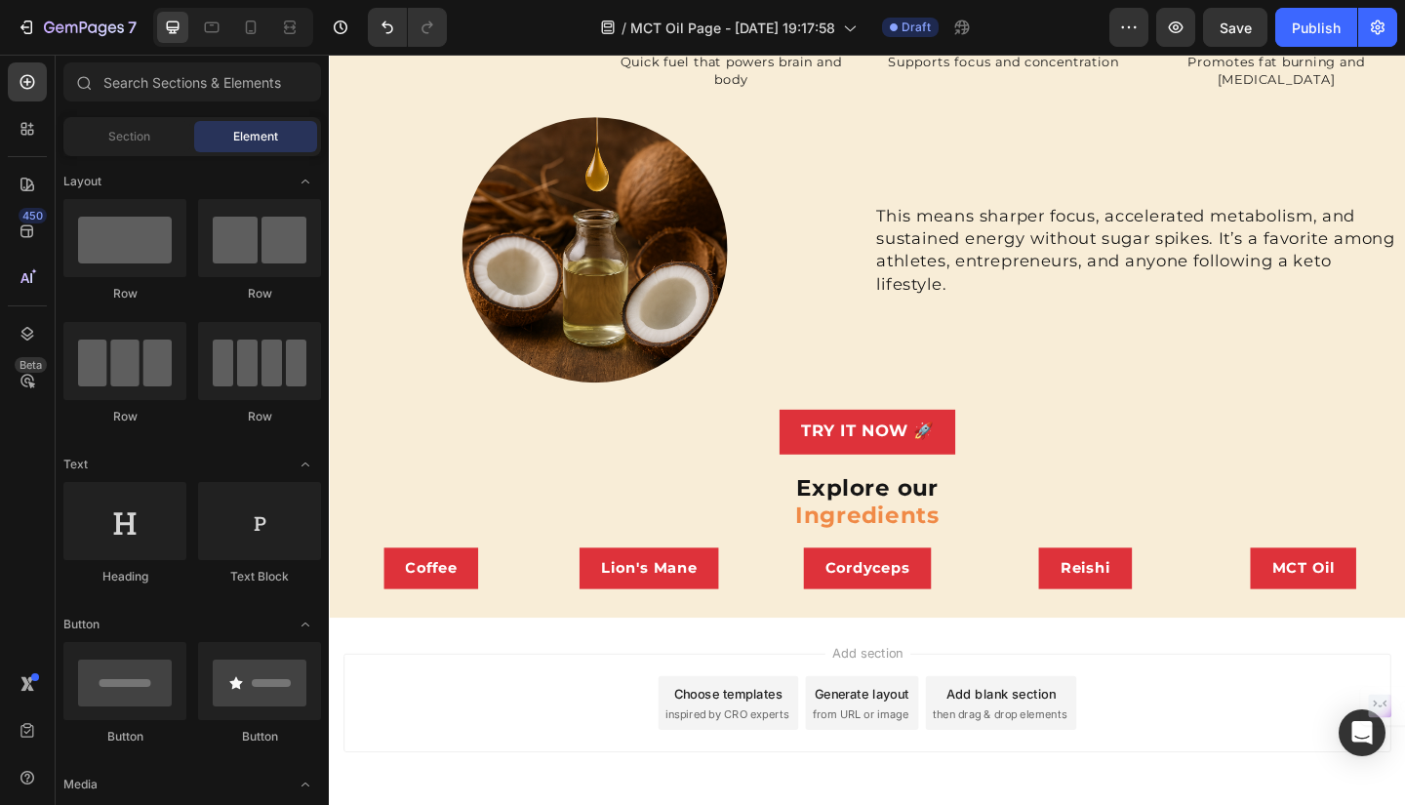
scroll to position [495, 0]
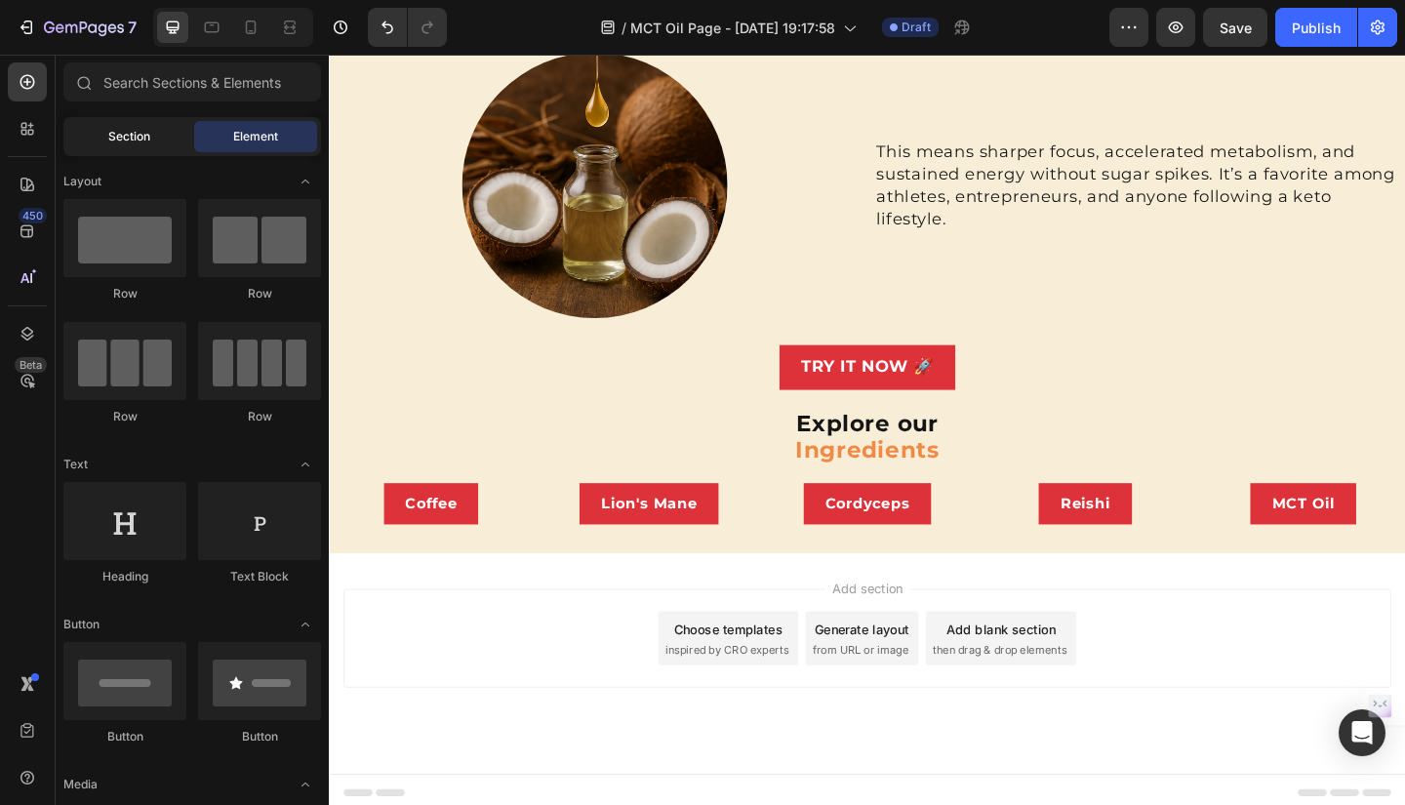
click at [108, 135] on span "Section" at bounding box center [129, 137] width 42 height 18
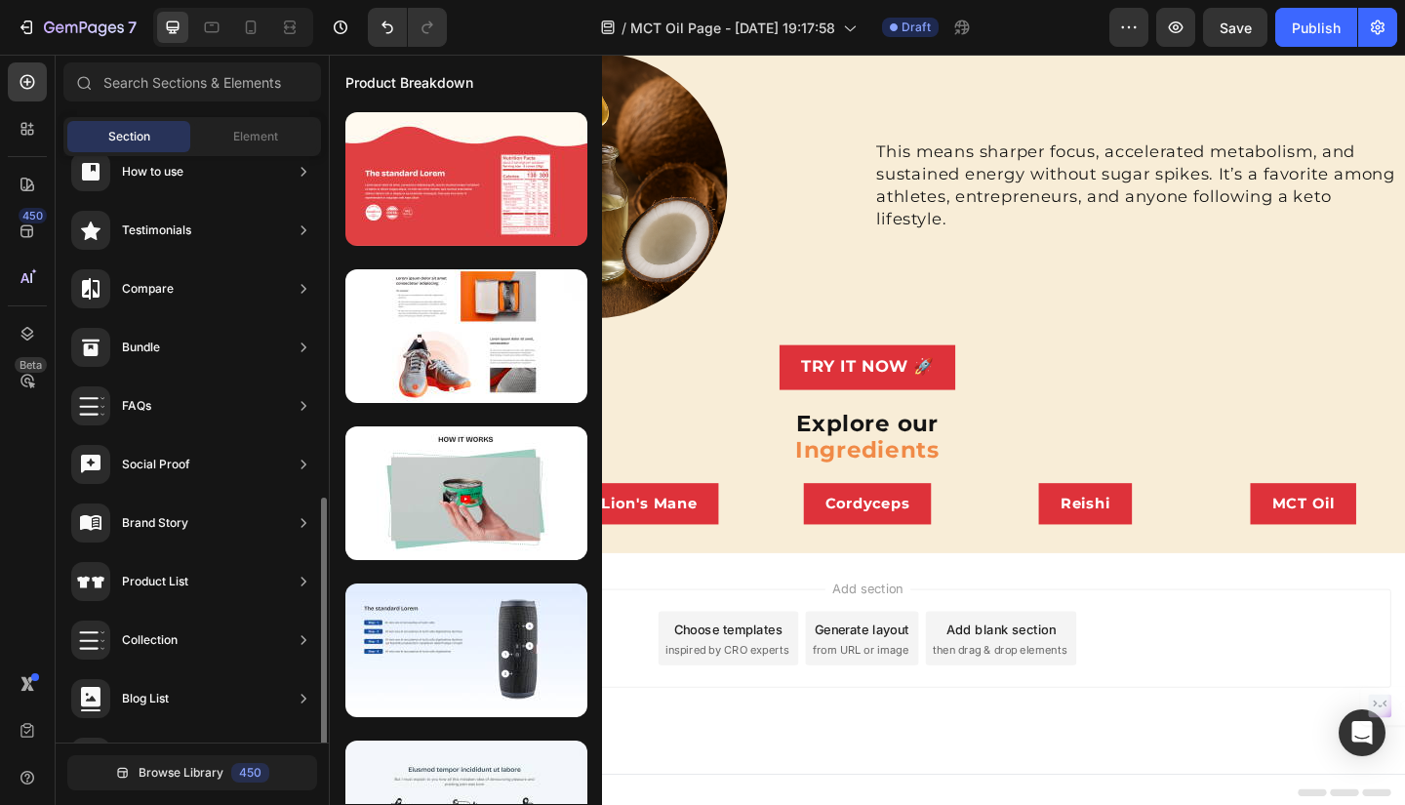
scroll to position [545, 0]
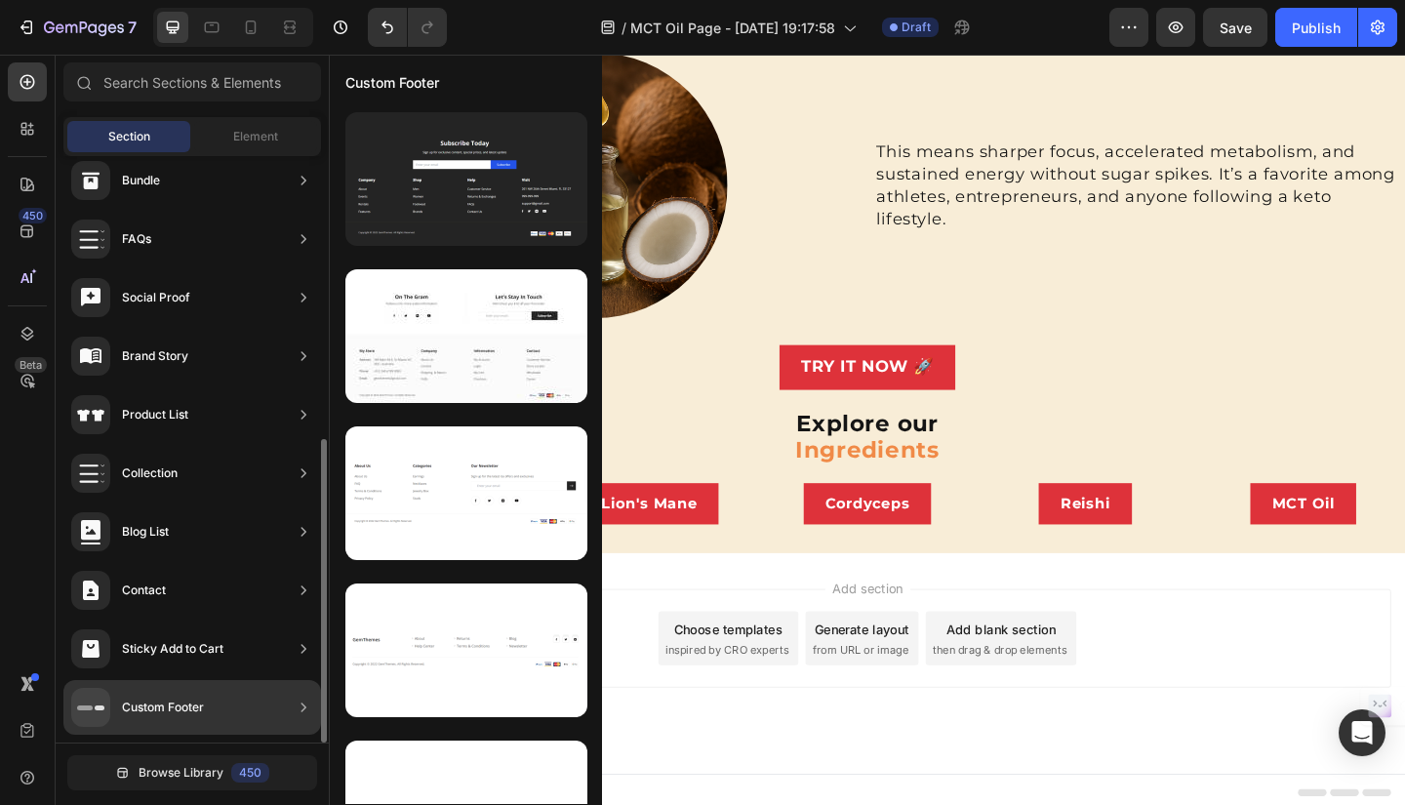
click at [206, 710] on div "Custom Footer" at bounding box center [192, 707] width 258 height 55
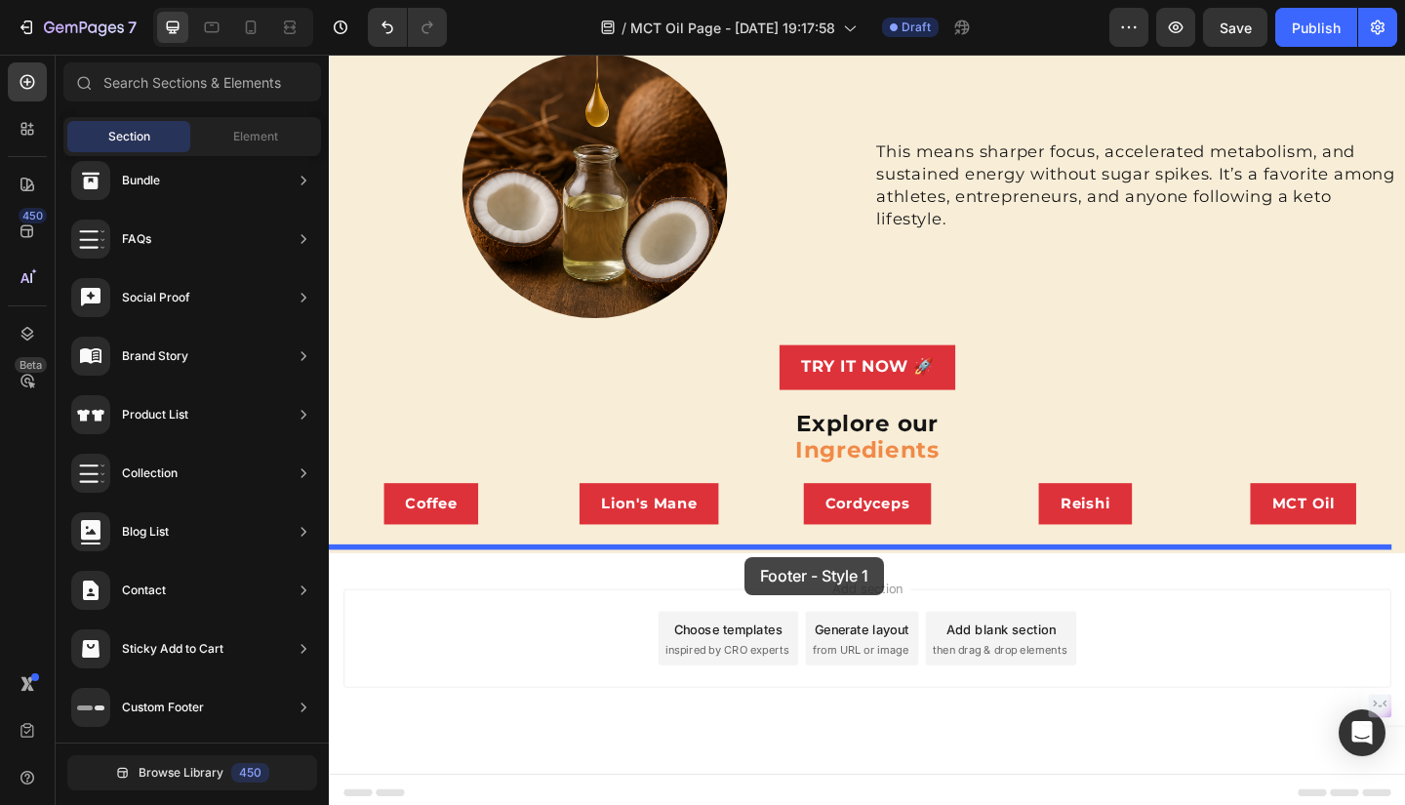
drag, startPoint x: 856, startPoint y: 200, endPoint x: 780, endPoint y: 601, distance: 408.1
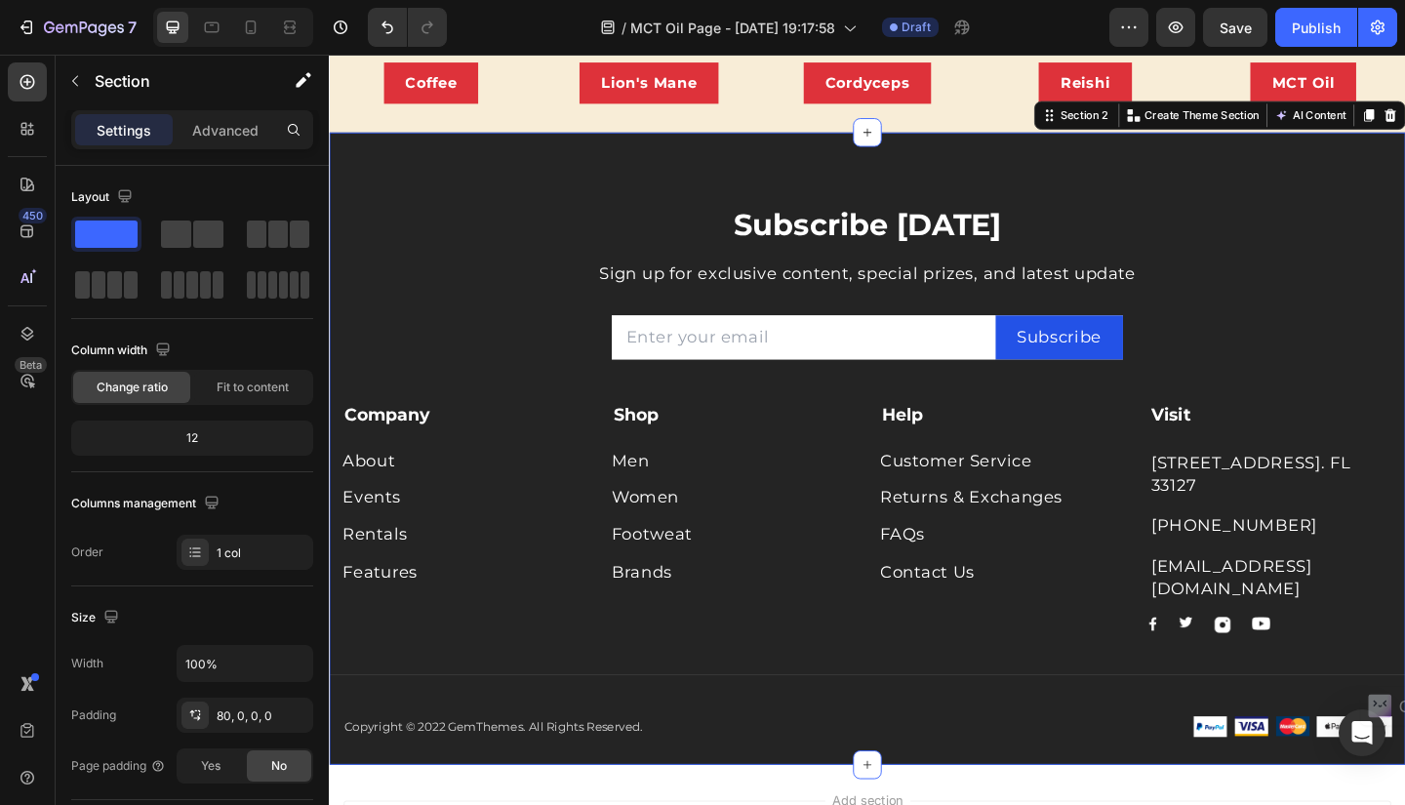
scroll to position [961, 0]
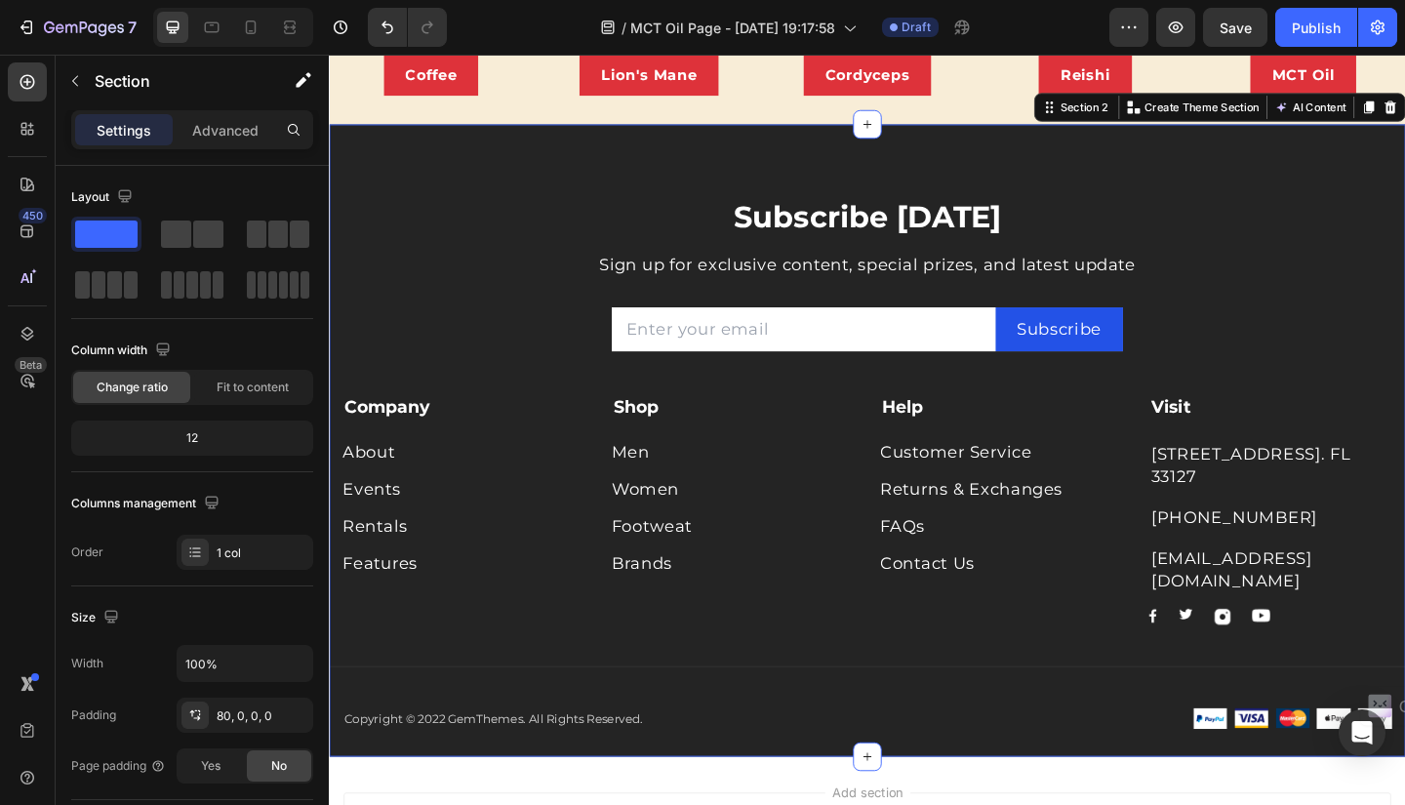
click at [1321, 161] on div "Subscribe Today Heading Sign up for exclusive content, special prizes, and late…" at bounding box center [914, 475] width 1171 height 688
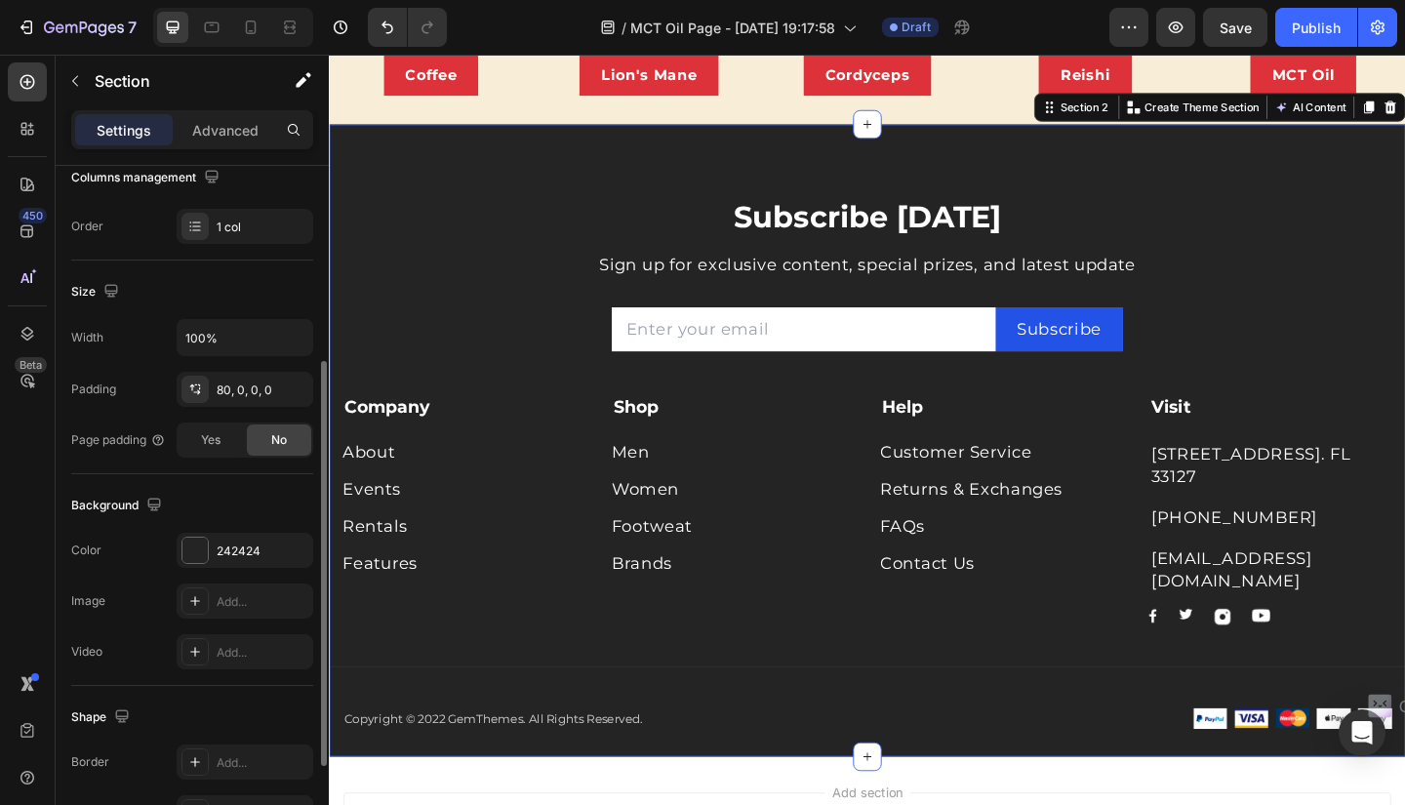
scroll to position [329, 0]
click at [212, 545] on div "242424" at bounding box center [245, 547] width 137 height 35
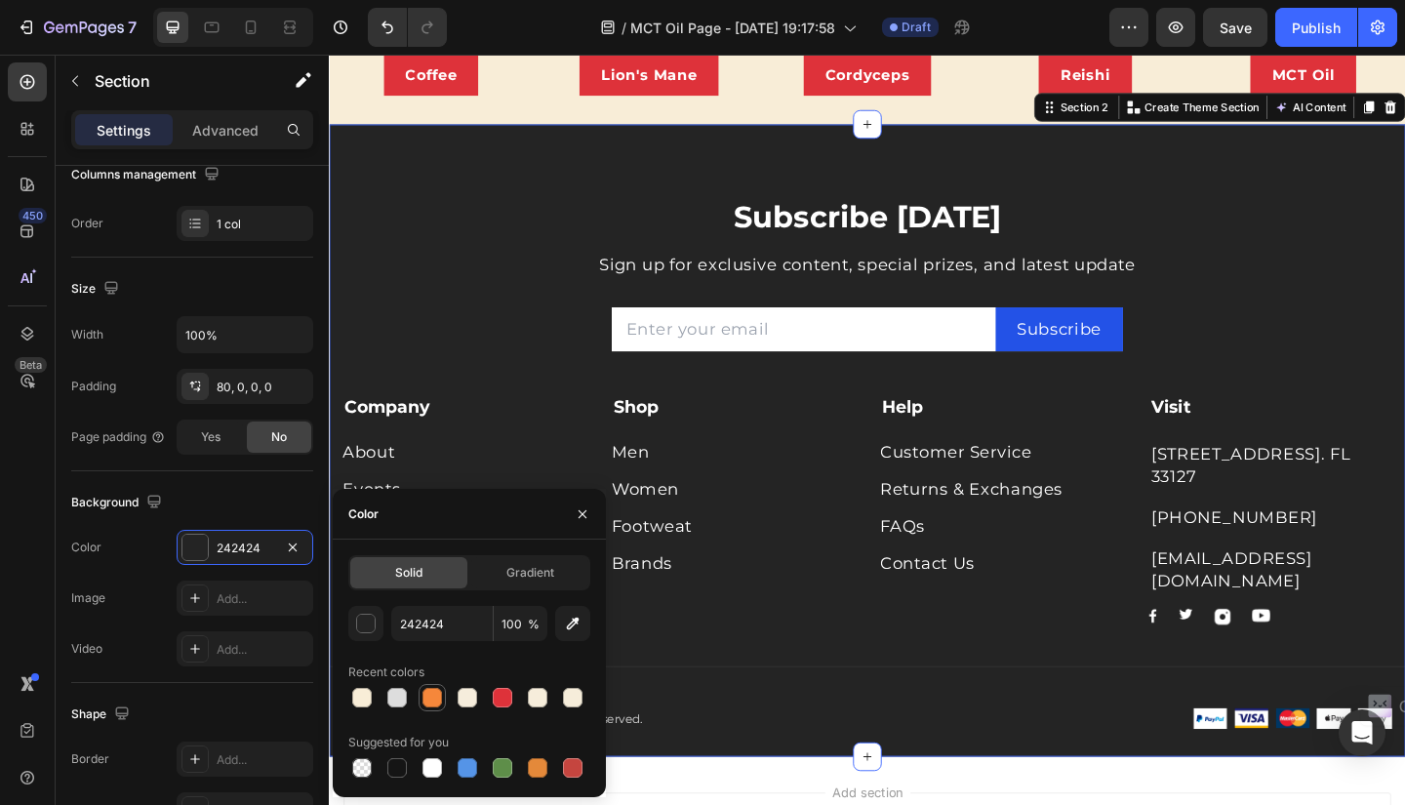
click at [424, 697] on div at bounding box center [432, 698] width 20 height 20
type input "F5873B"
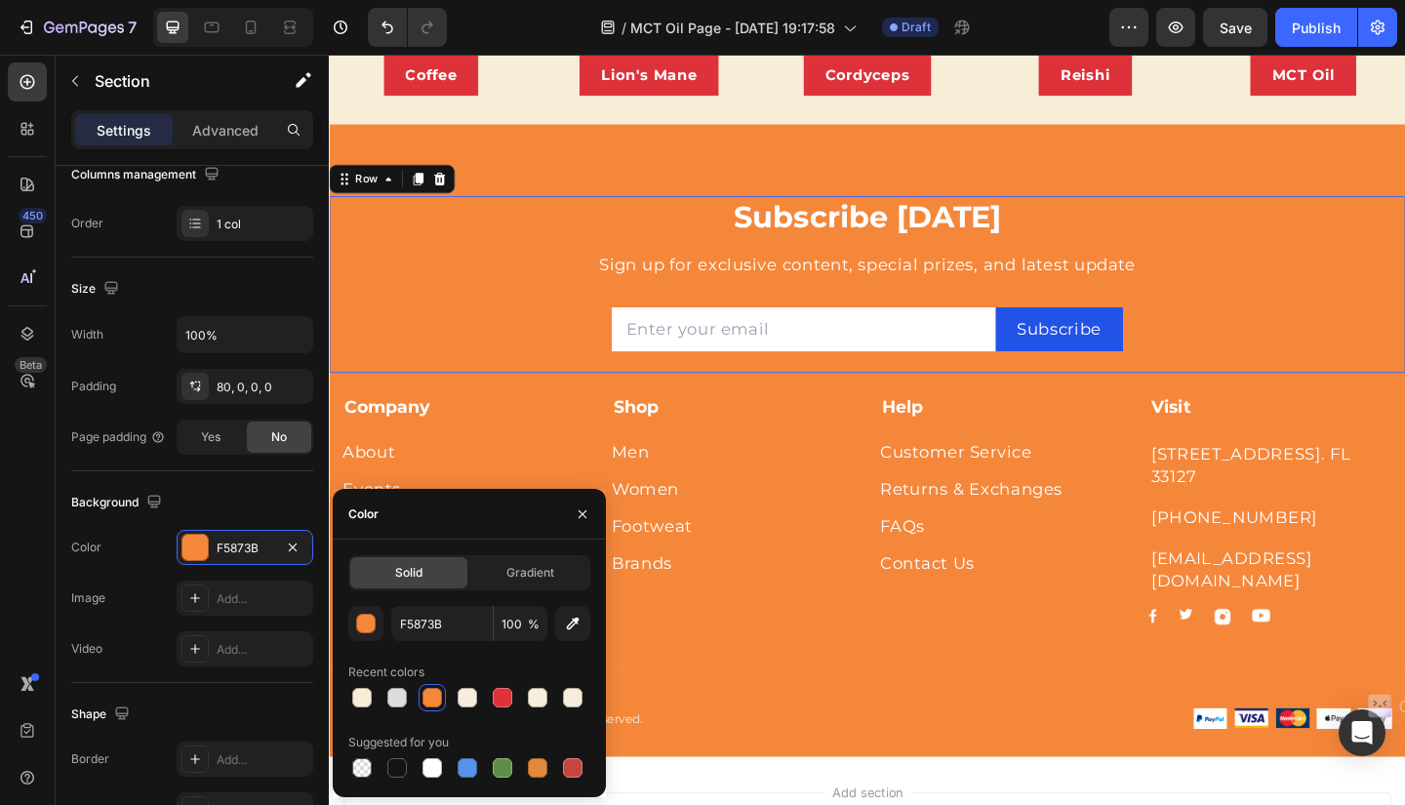
click at [1404, 260] on div "Subscribe Today Heading Sign up for exclusive content, special prizes, and late…" at bounding box center [913, 305] width 1141 height 192
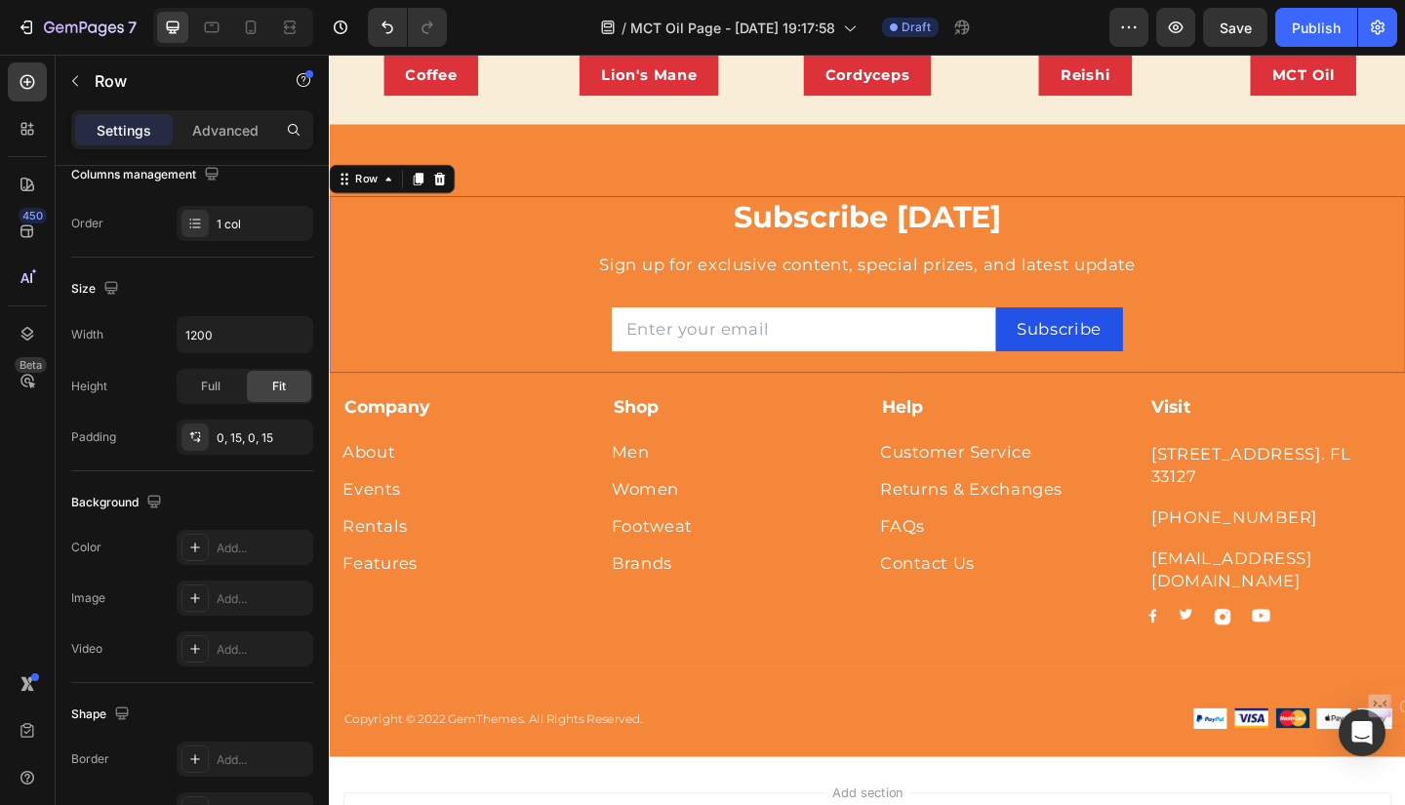
scroll to position [0, 0]
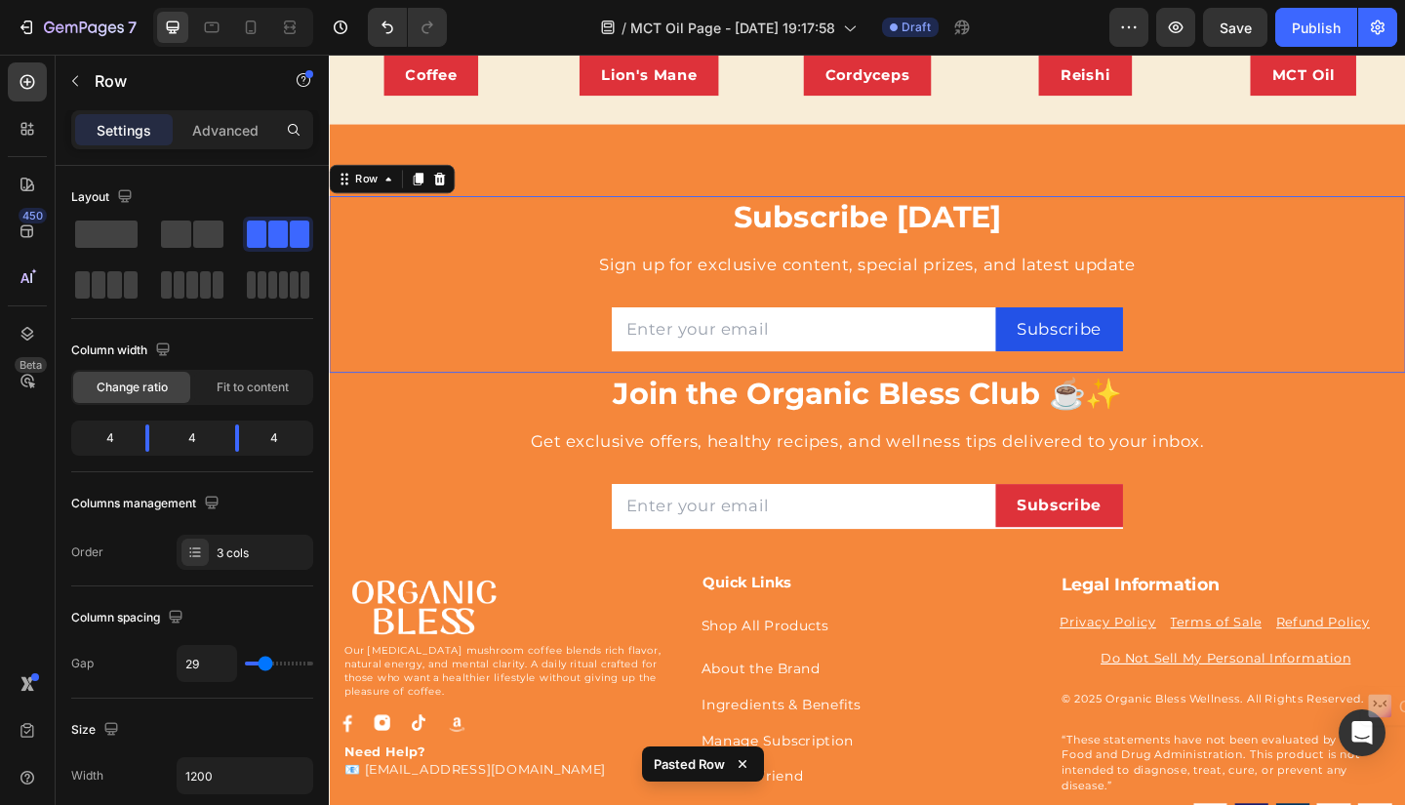
click at [1404, 253] on div "Subscribe Today Heading Sign up for exclusive content, special prizes, and late…" at bounding box center [913, 305] width 1141 height 192
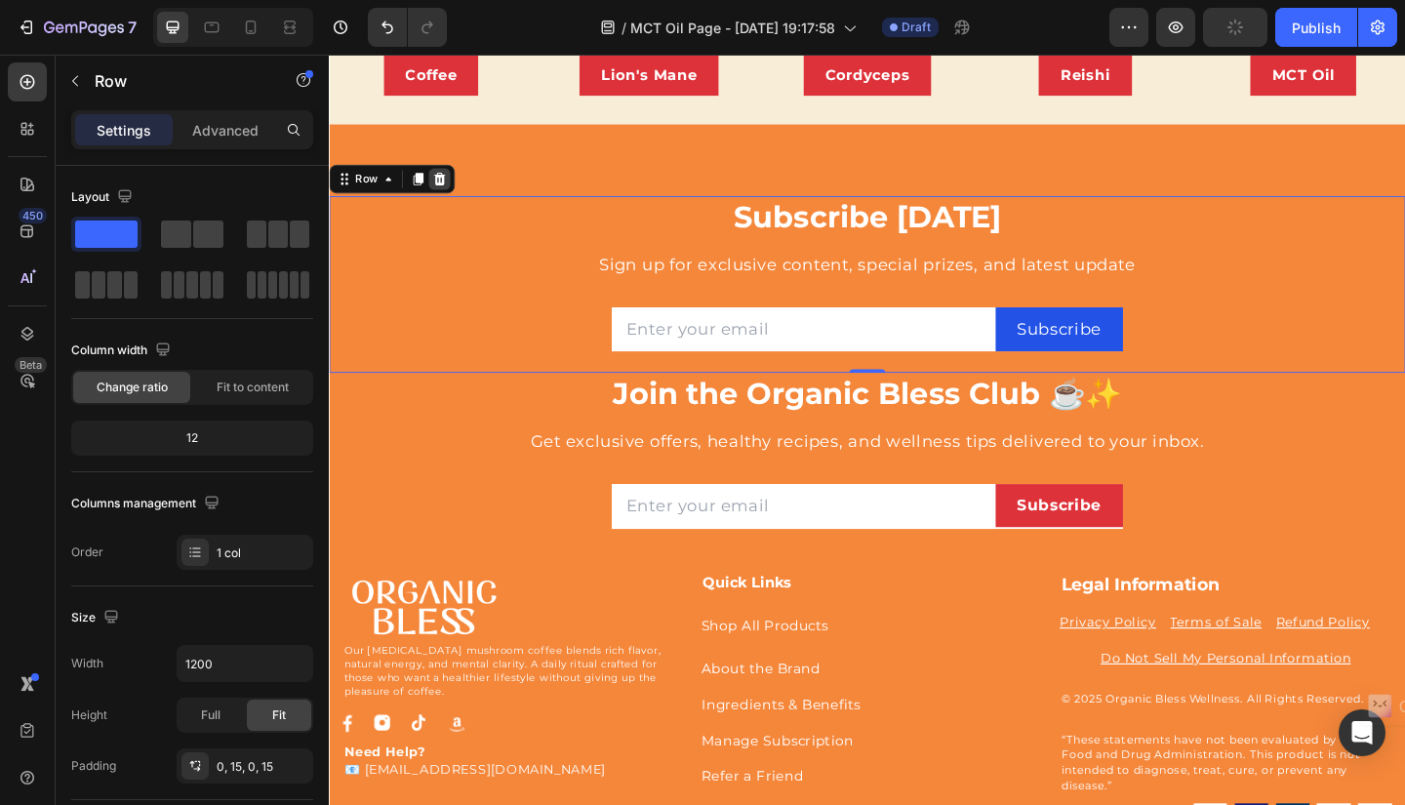
click at [450, 183] on icon at bounding box center [449, 190] width 13 height 14
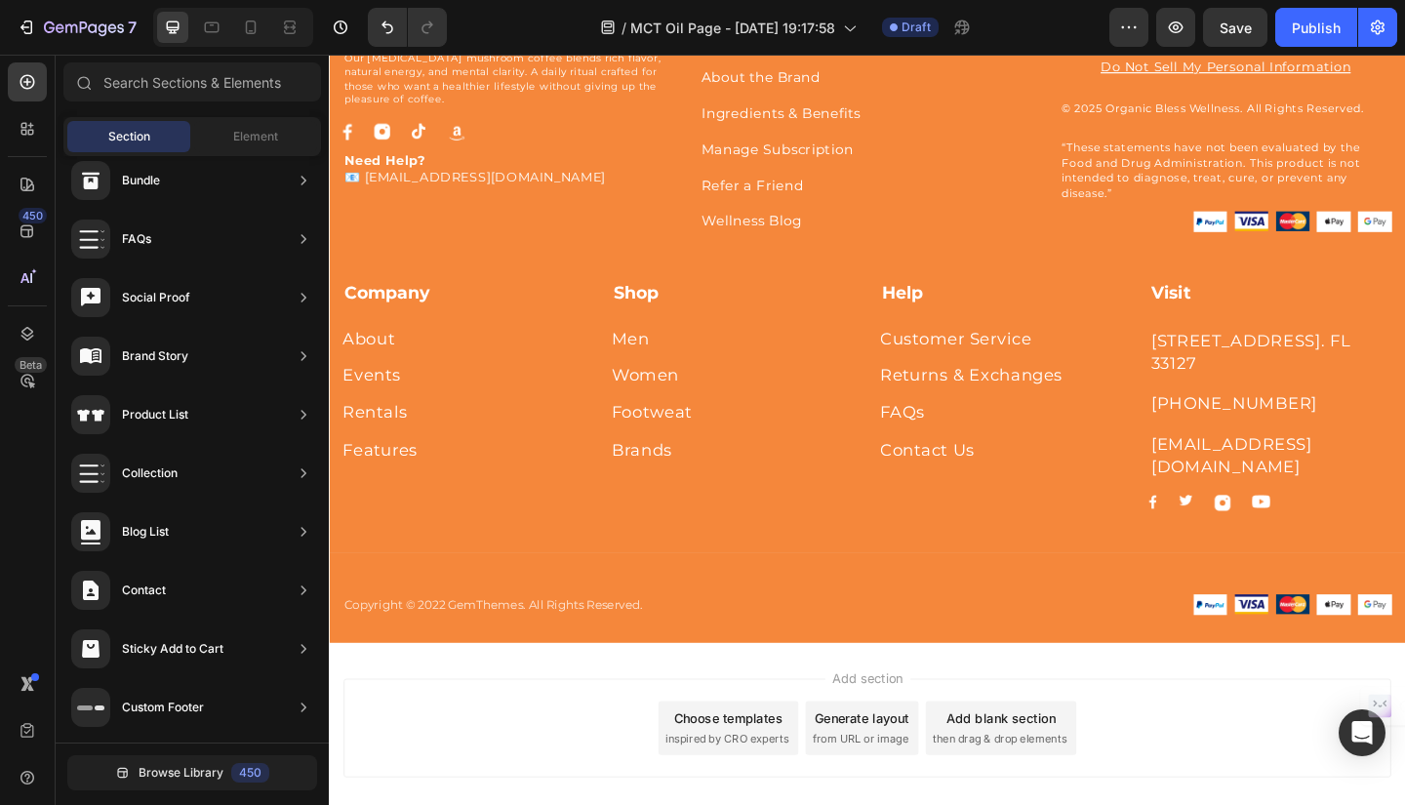
scroll to position [1443, 0]
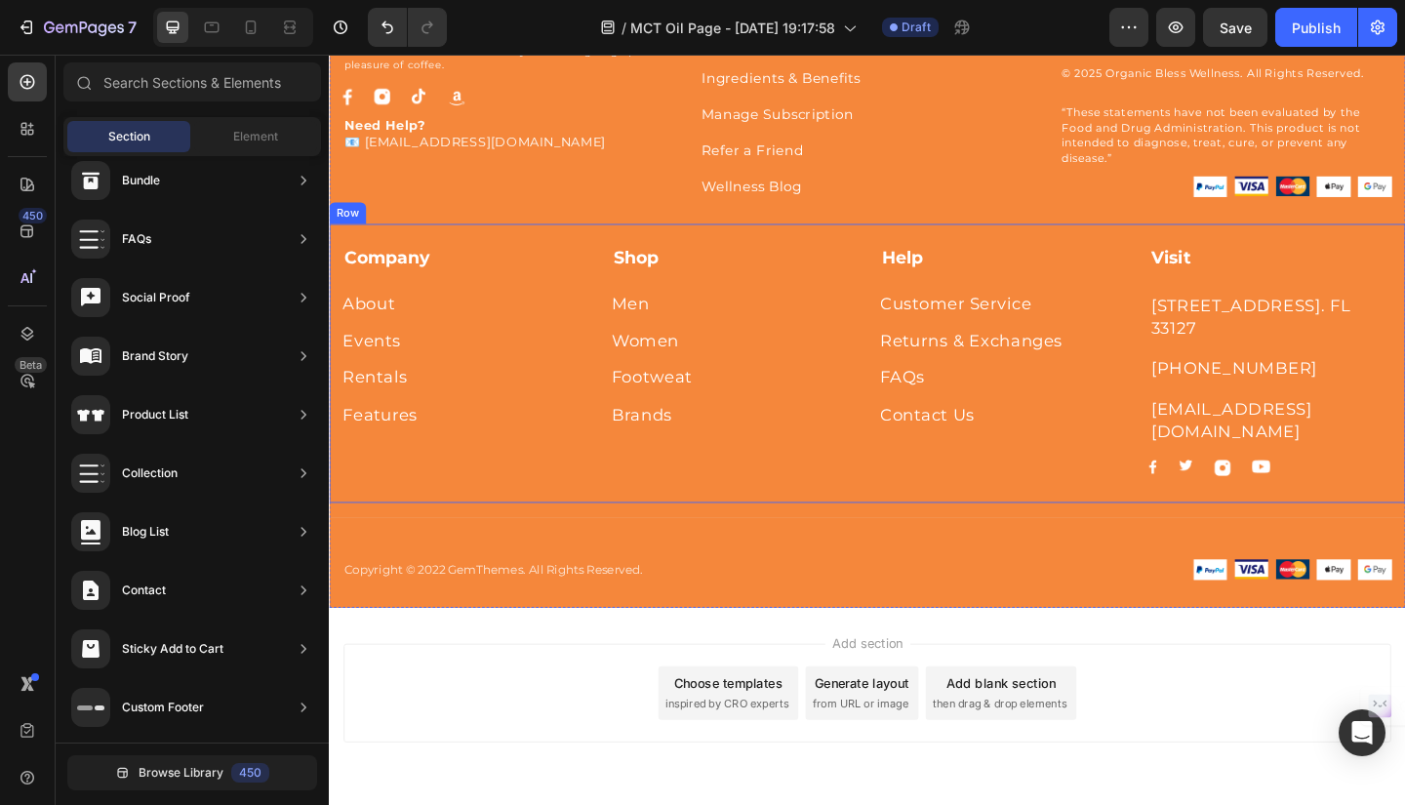
click at [1320, 254] on div "Company Text block About Button Events Button Rentals Button Features Button Sh…" at bounding box center [914, 390] width 1171 height 303
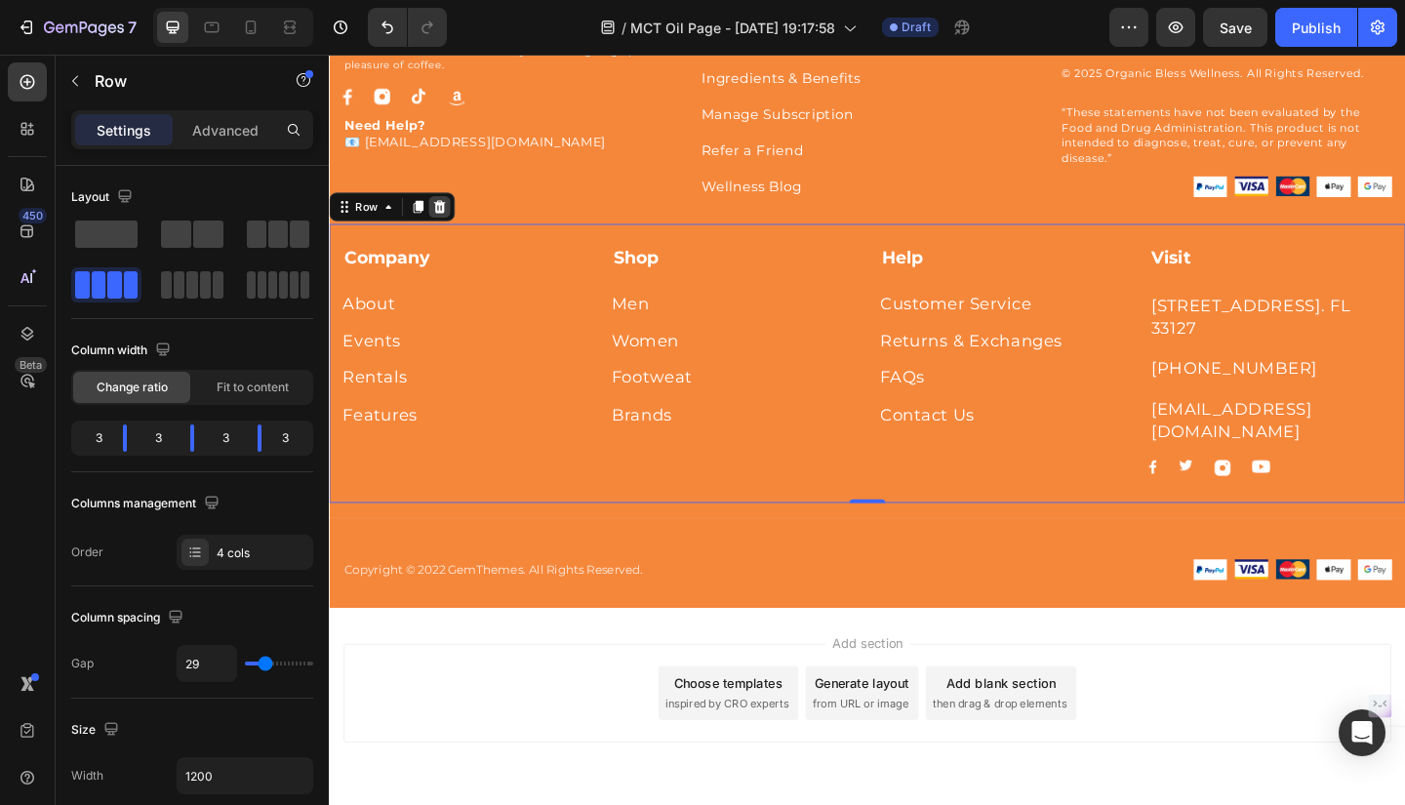
click at [453, 221] on icon at bounding box center [449, 221] width 16 height 16
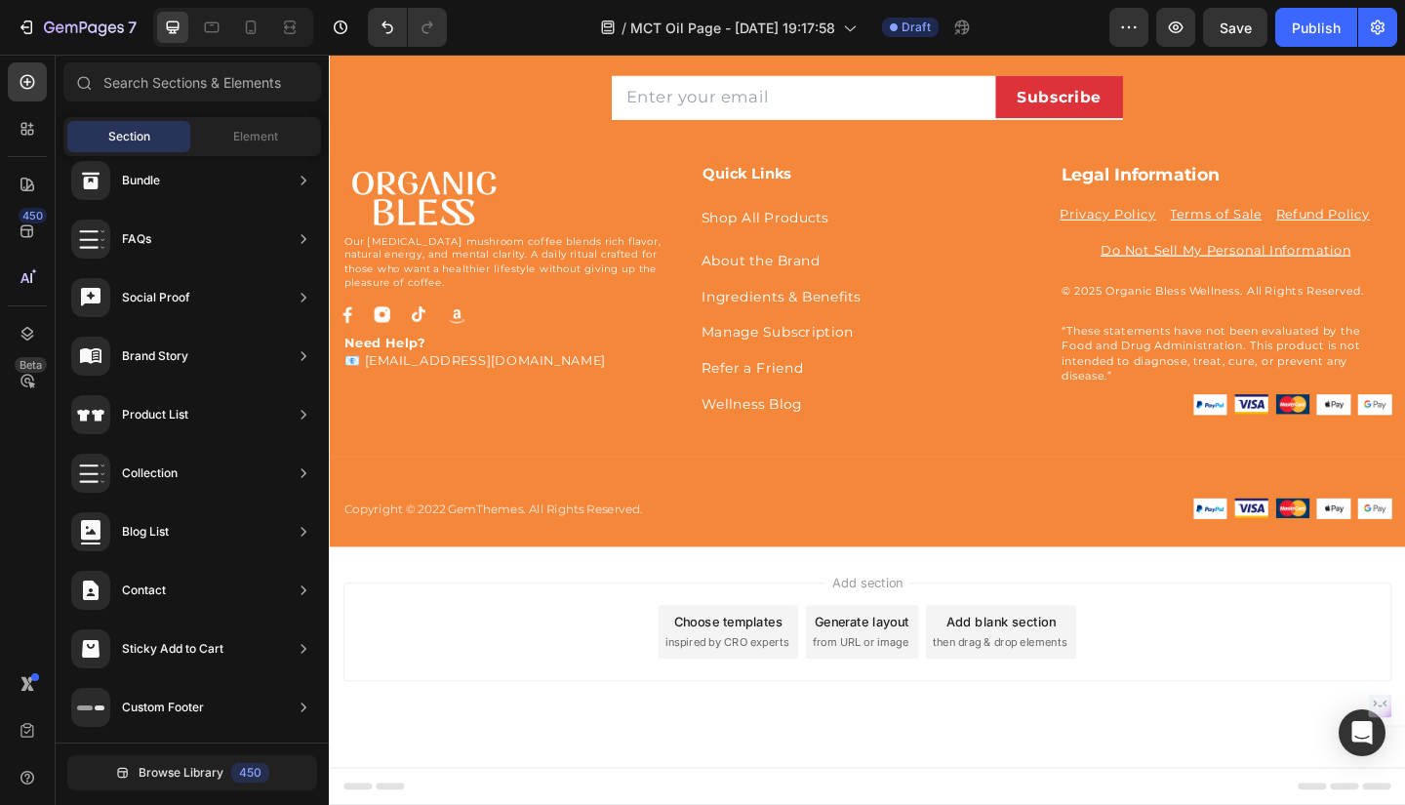
scroll to position [1206, 0]
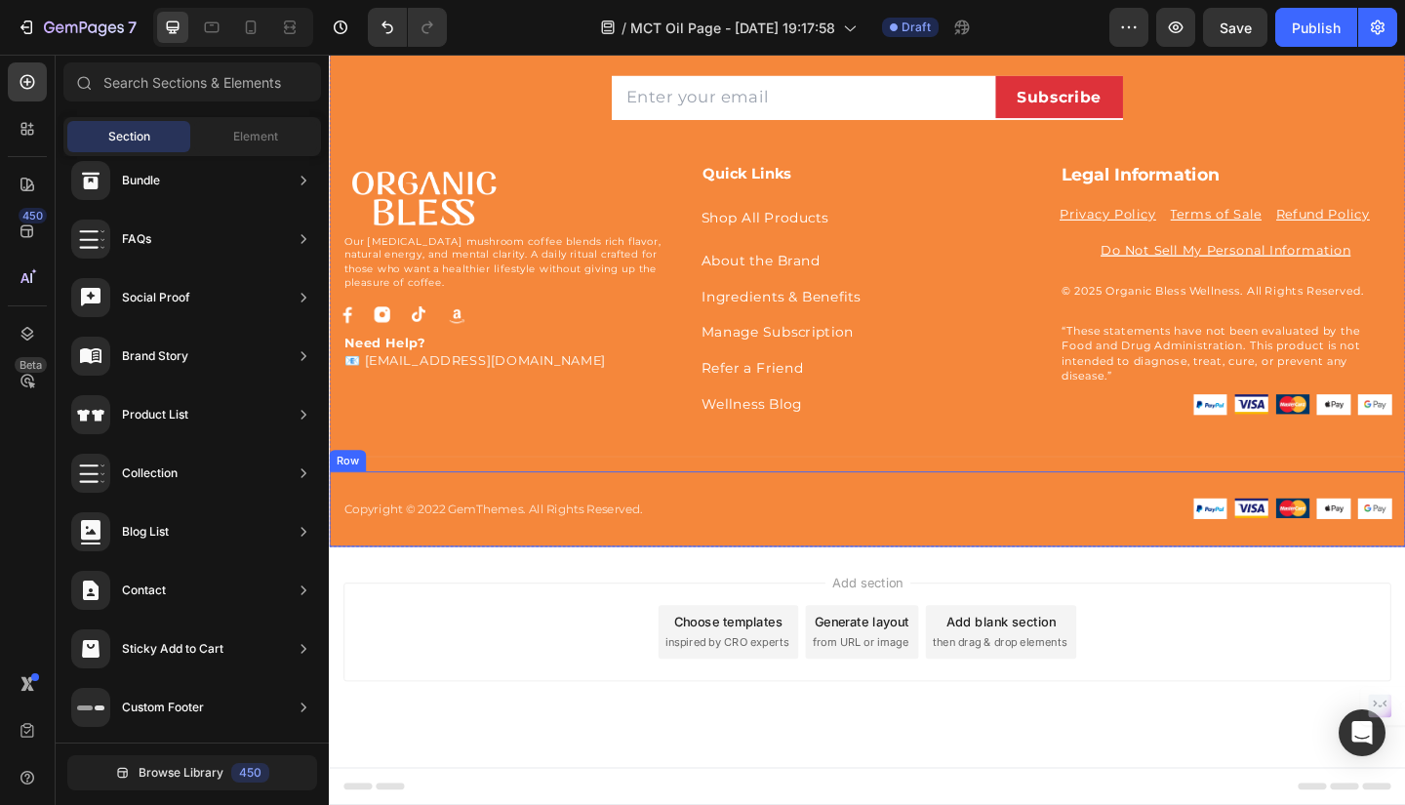
click at [677, 523] on div "Copyright © 2022 GemThemes. All Rights Reserved. Text block Image Image Image I…" at bounding box center [914, 549] width 1171 height 82
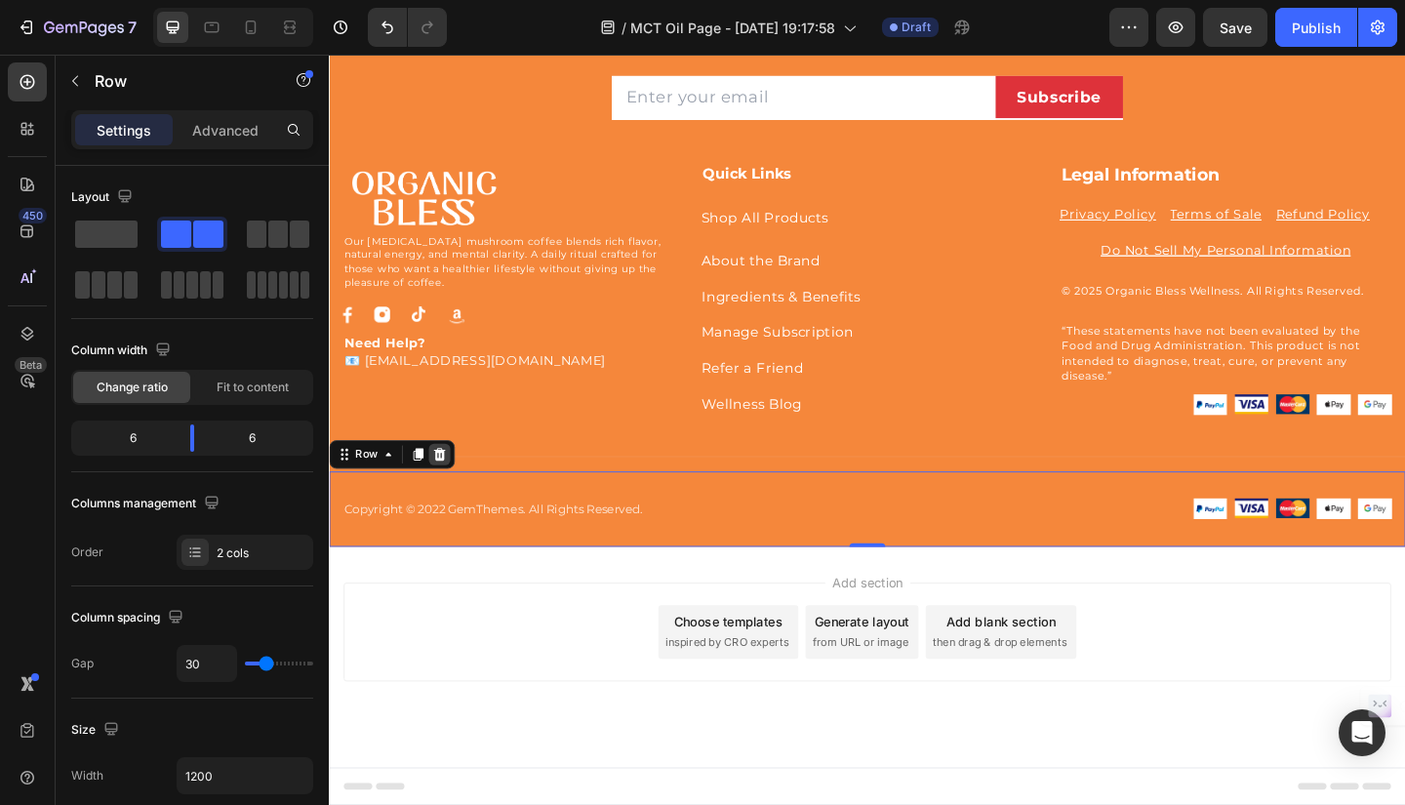
click at [450, 485] on icon at bounding box center [449, 490] width 13 height 14
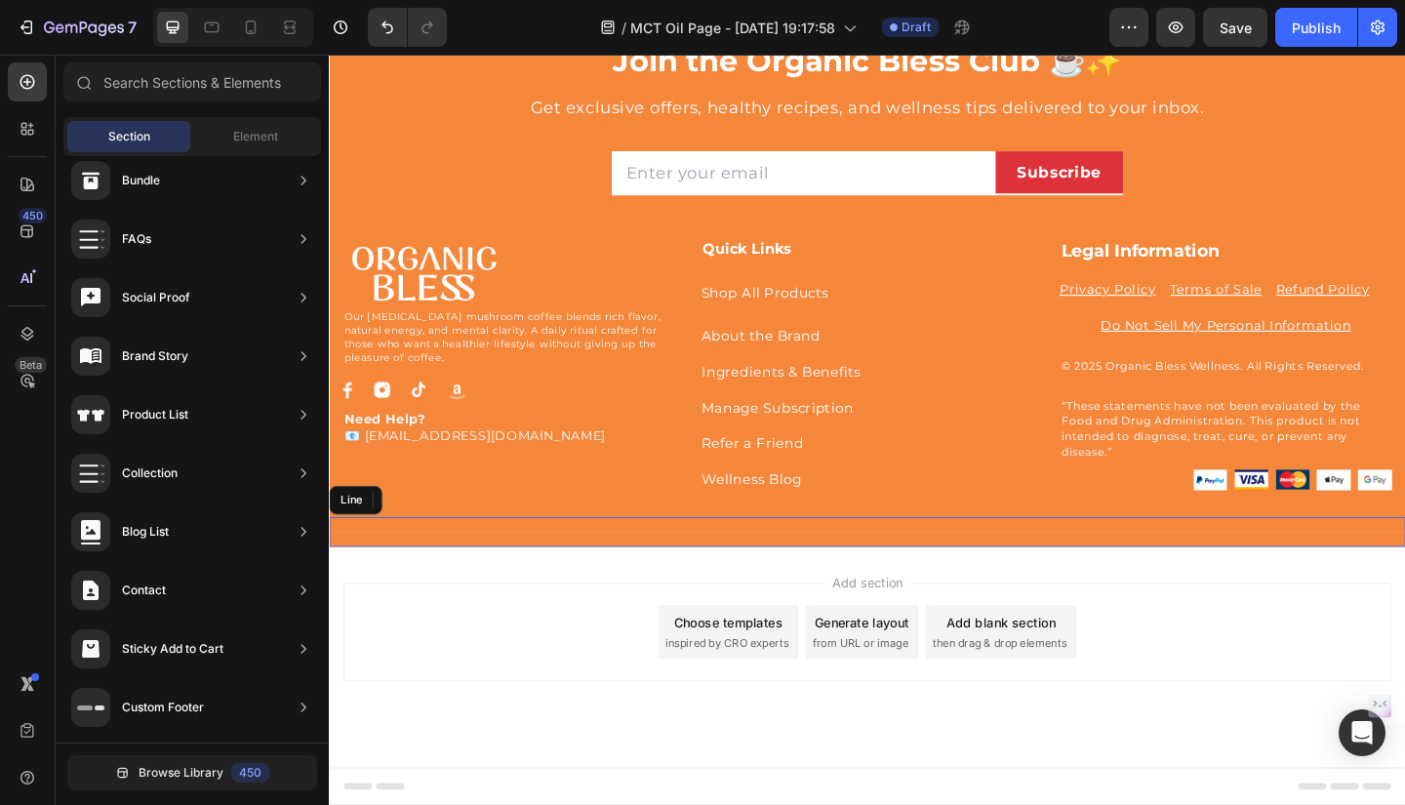
click at [590, 570] on div "Title Line" at bounding box center [914, 574] width 1171 height 32
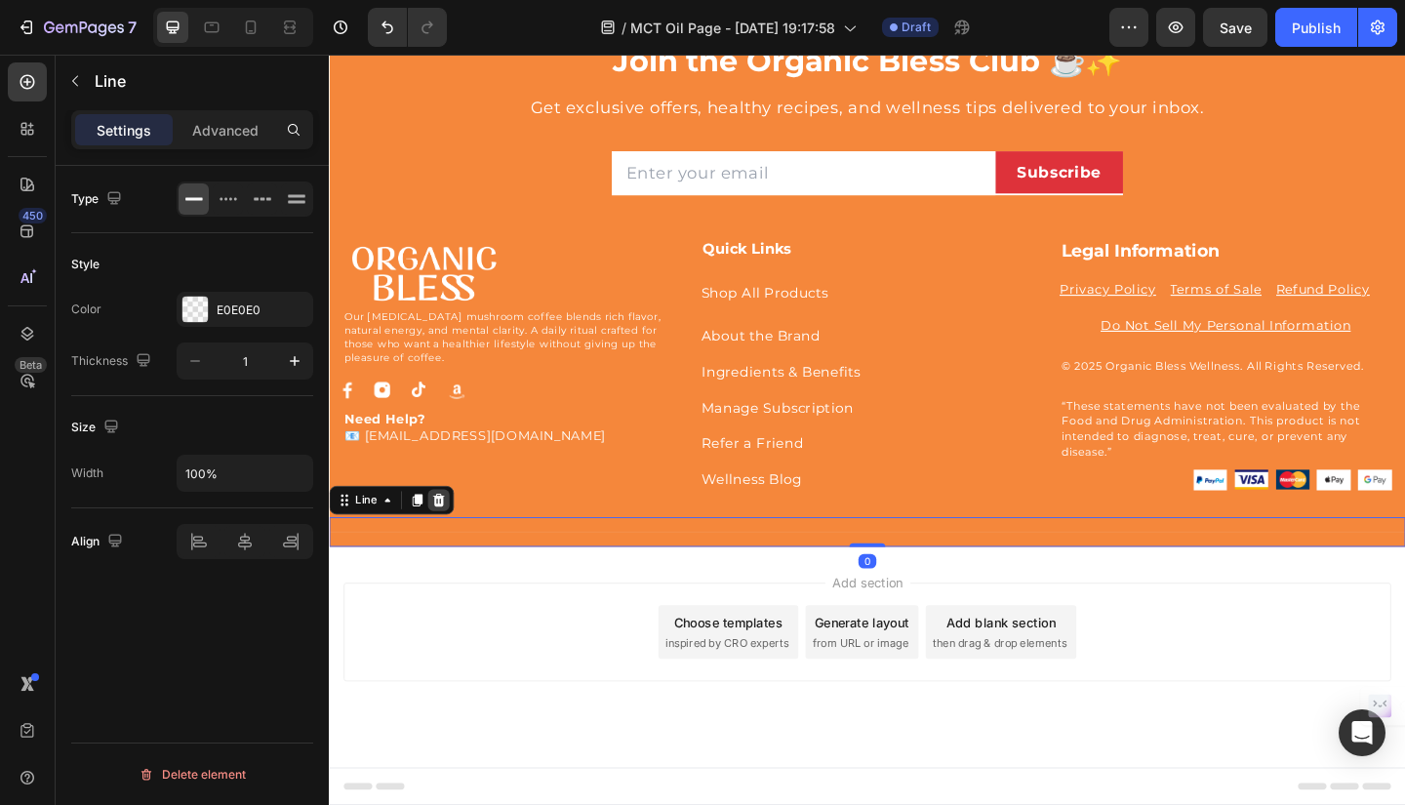
click at [453, 533] on icon at bounding box center [448, 540] width 16 height 16
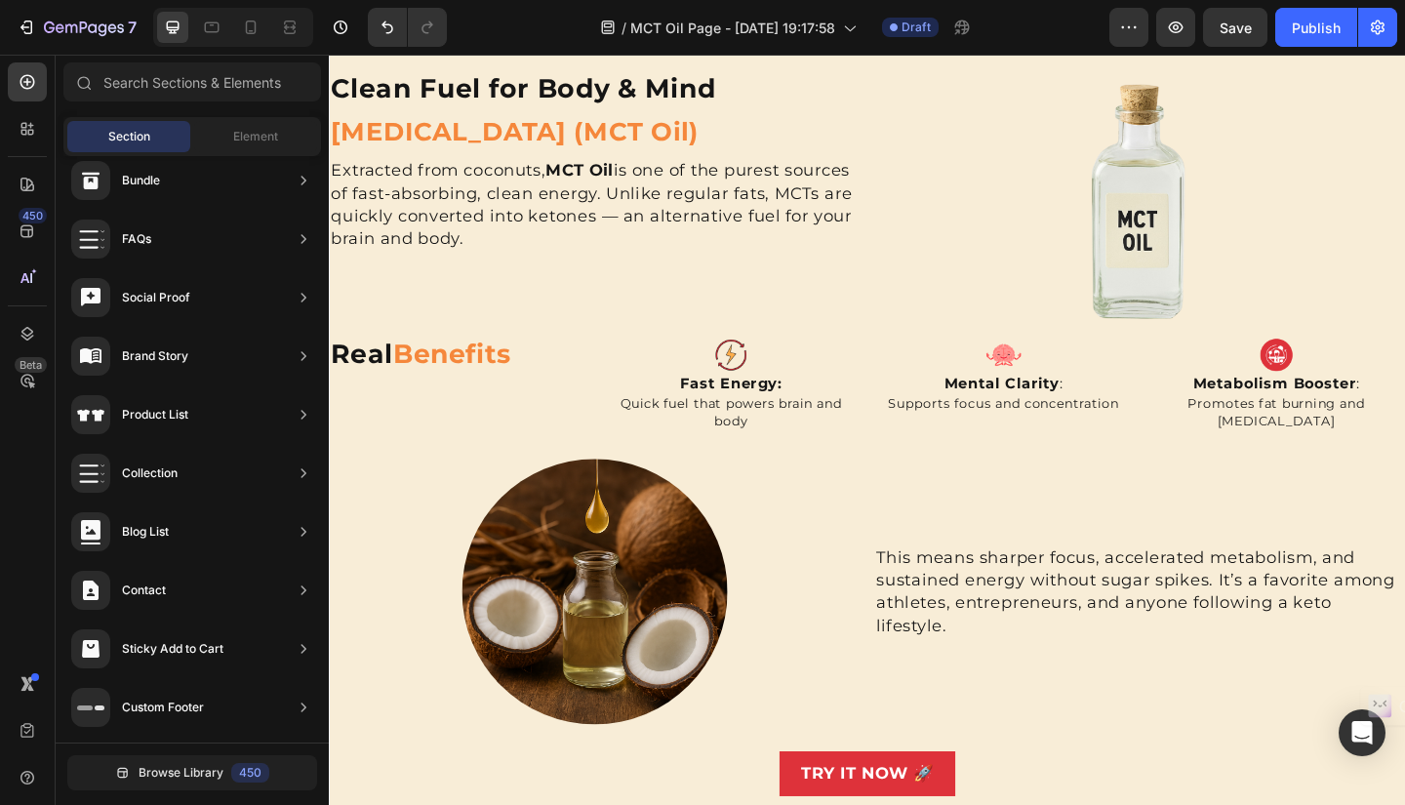
scroll to position [0, 0]
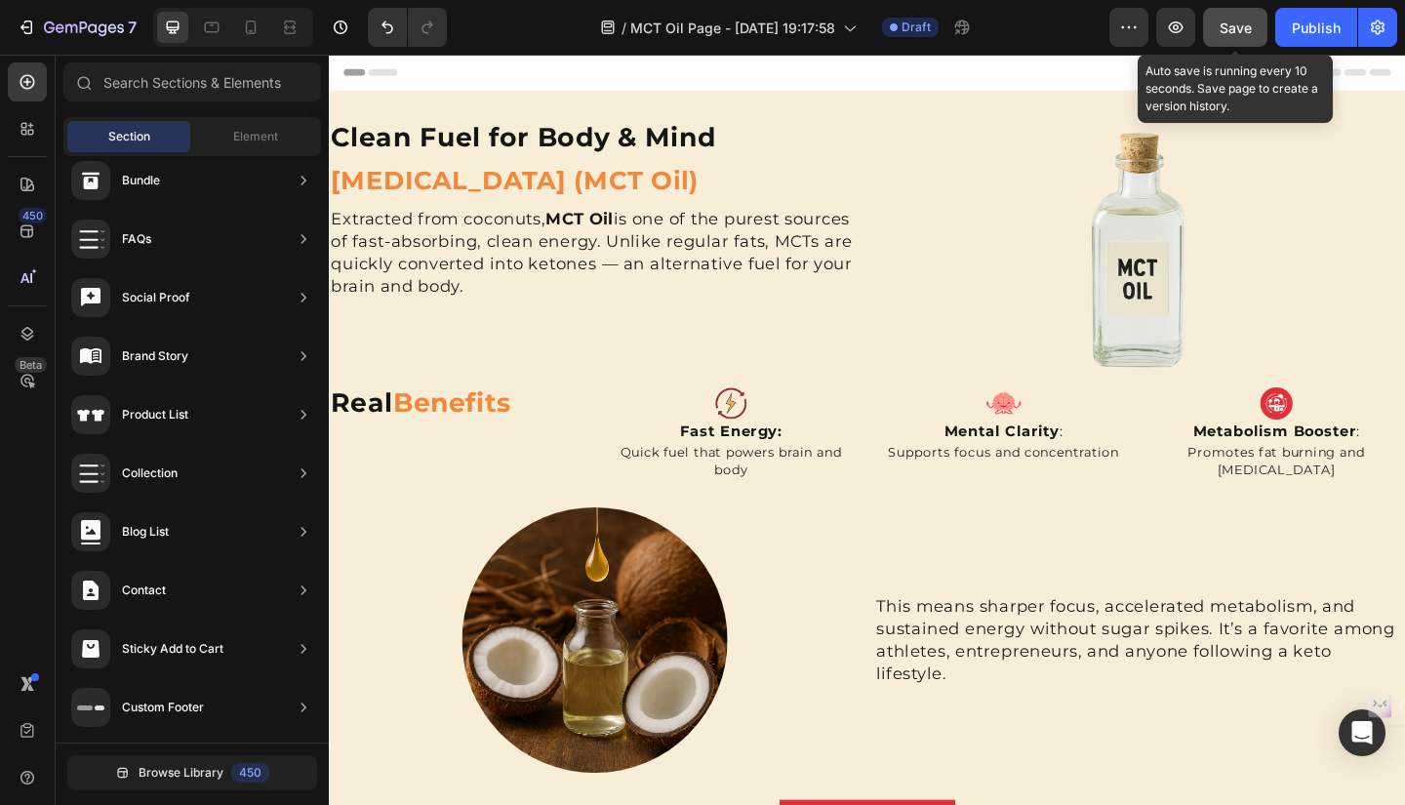
click at [1230, 26] on span "Save" at bounding box center [1235, 28] width 32 height 17
click at [1236, 28] on span "Save" at bounding box center [1235, 28] width 32 height 17
click at [1228, 31] on span "Save" at bounding box center [1235, 28] width 32 height 17
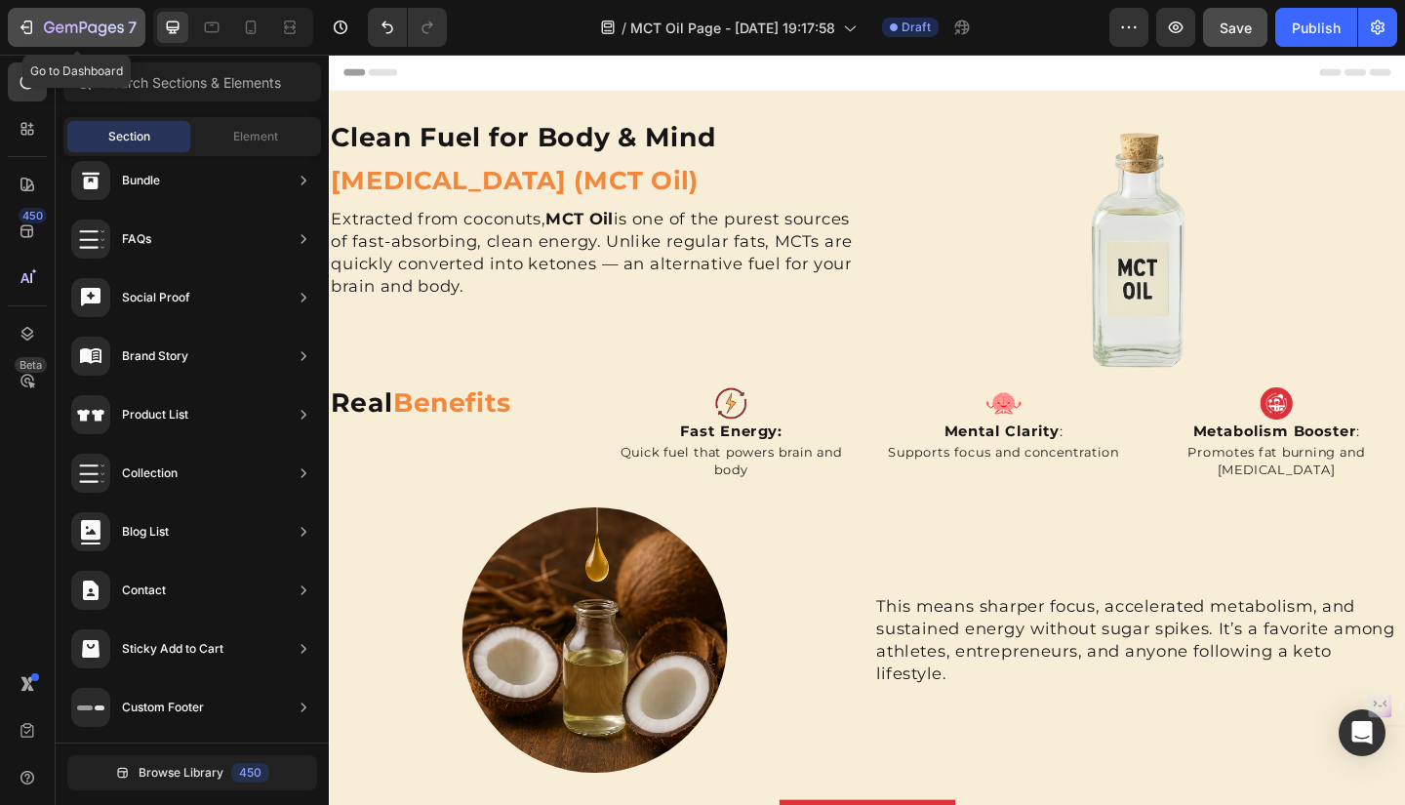
click at [74, 32] on icon "button" at bounding box center [84, 28] width 80 height 17
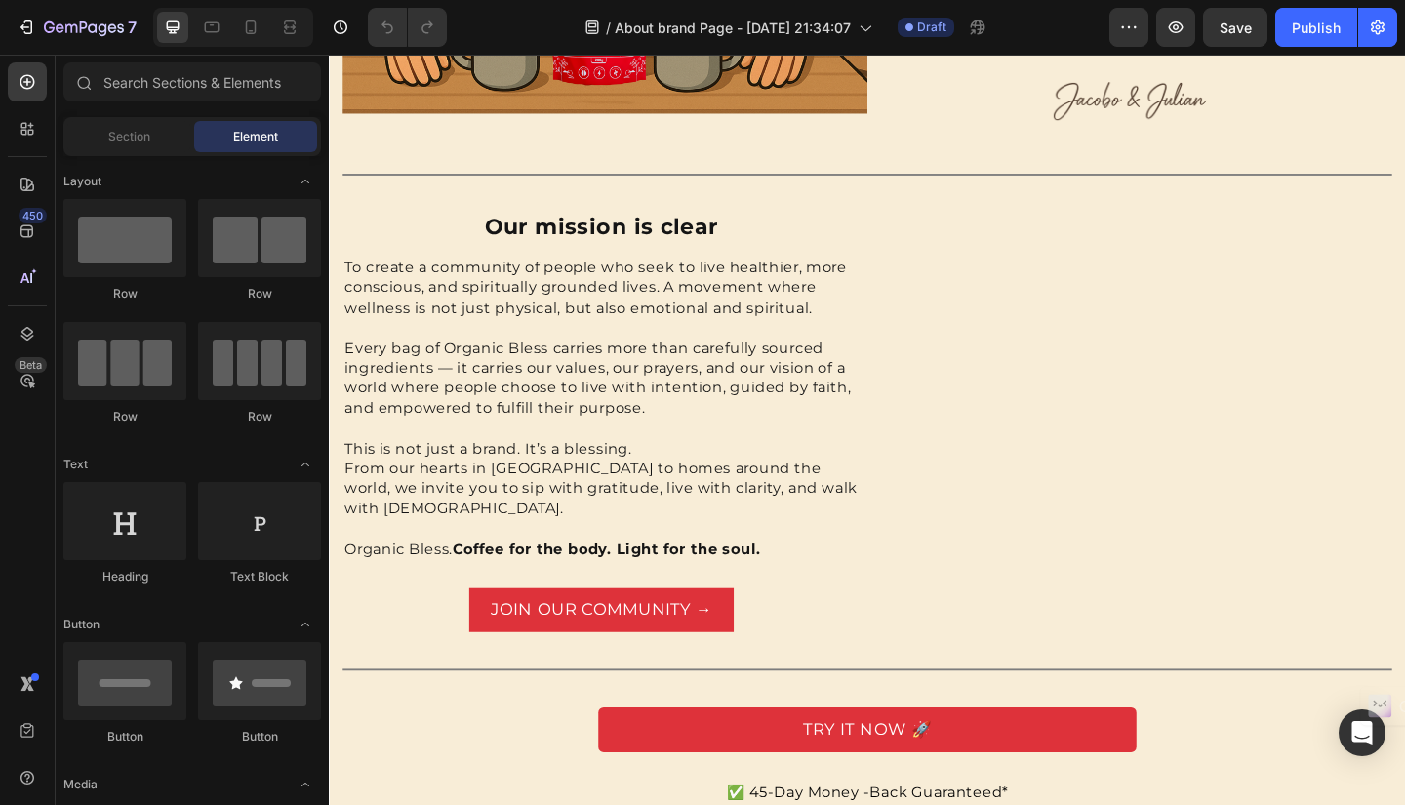
scroll to position [1324, 0]
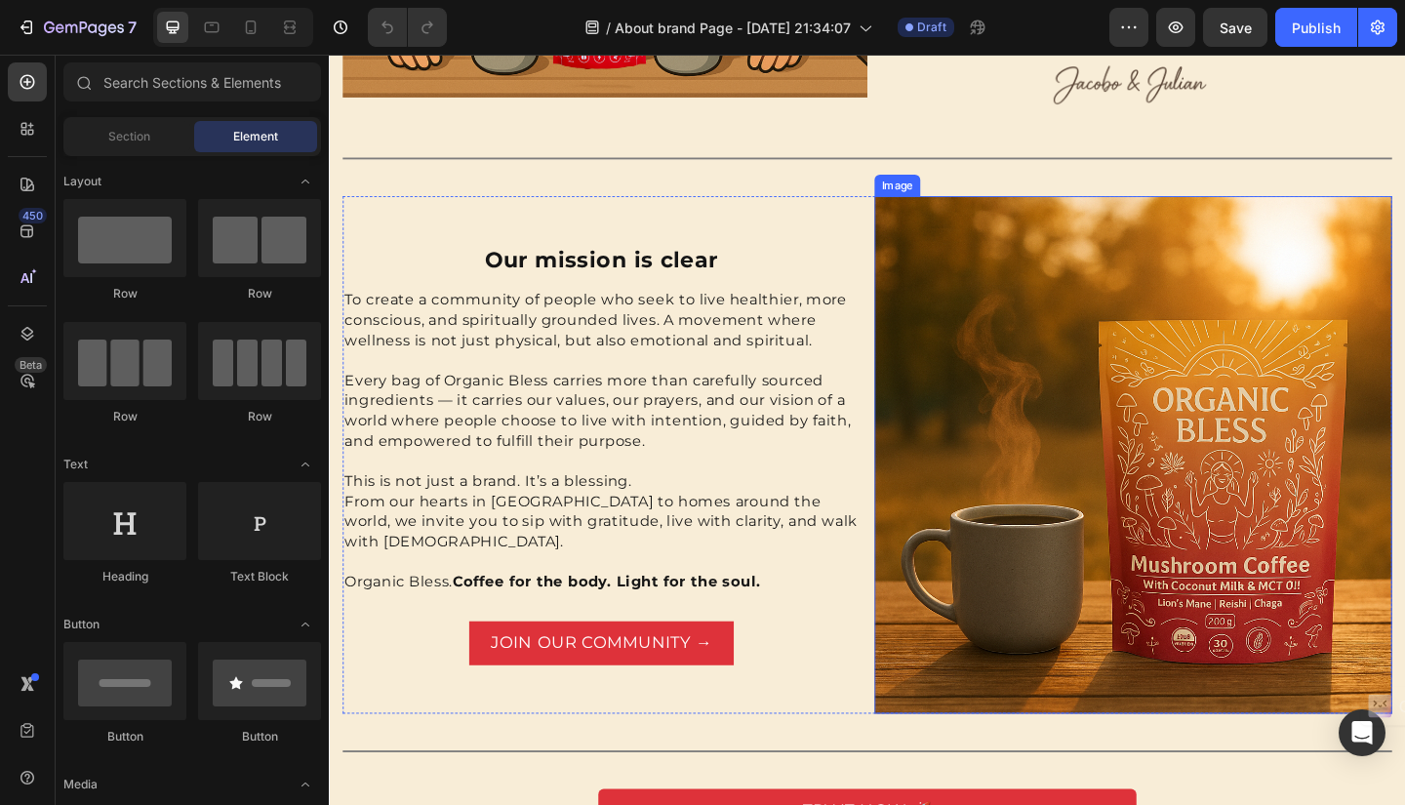
click at [1175, 446] on img at bounding box center [1203, 490] width 563 height 563
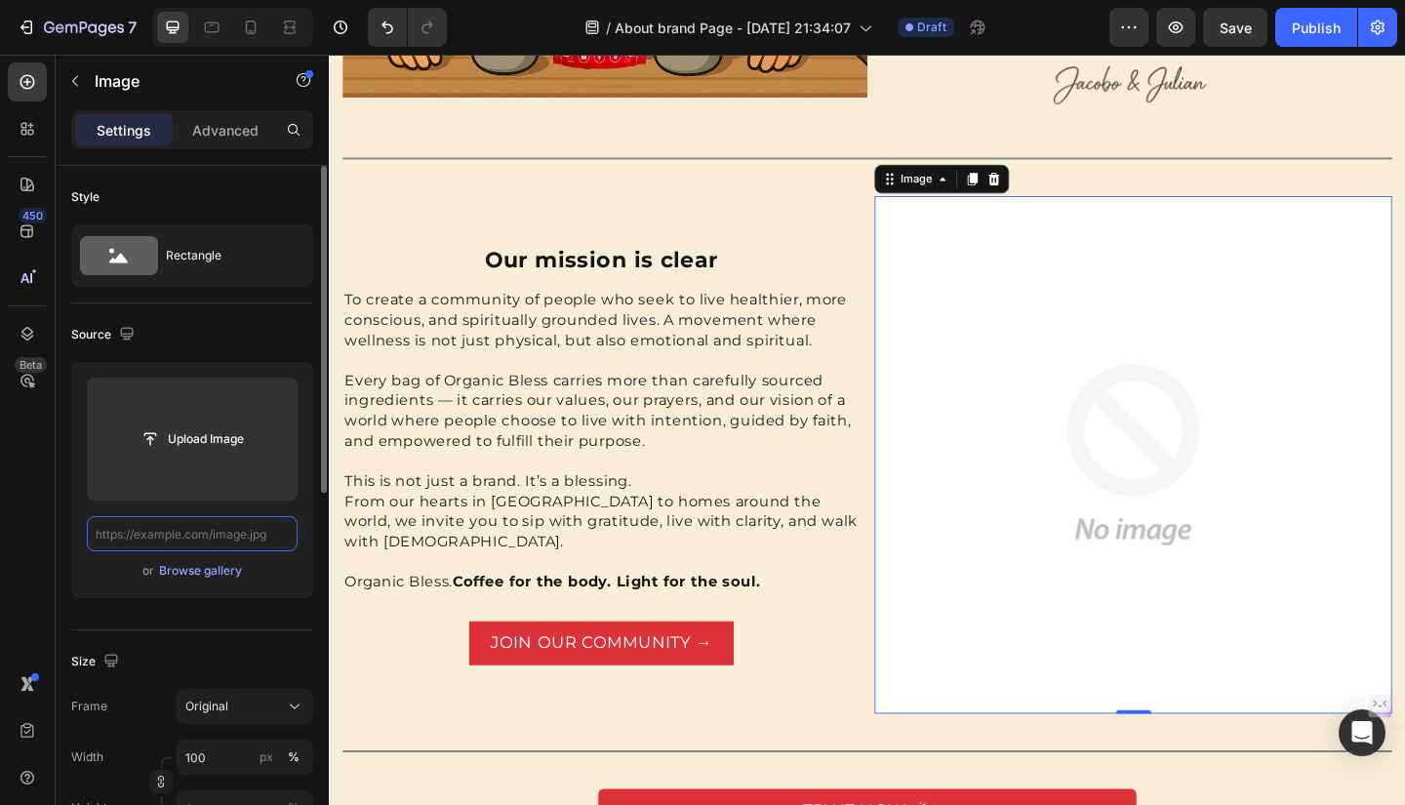
scroll to position [0, 0]
click at [213, 569] on div "Browse gallery" at bounding box center [200, 571] width 83 height 18
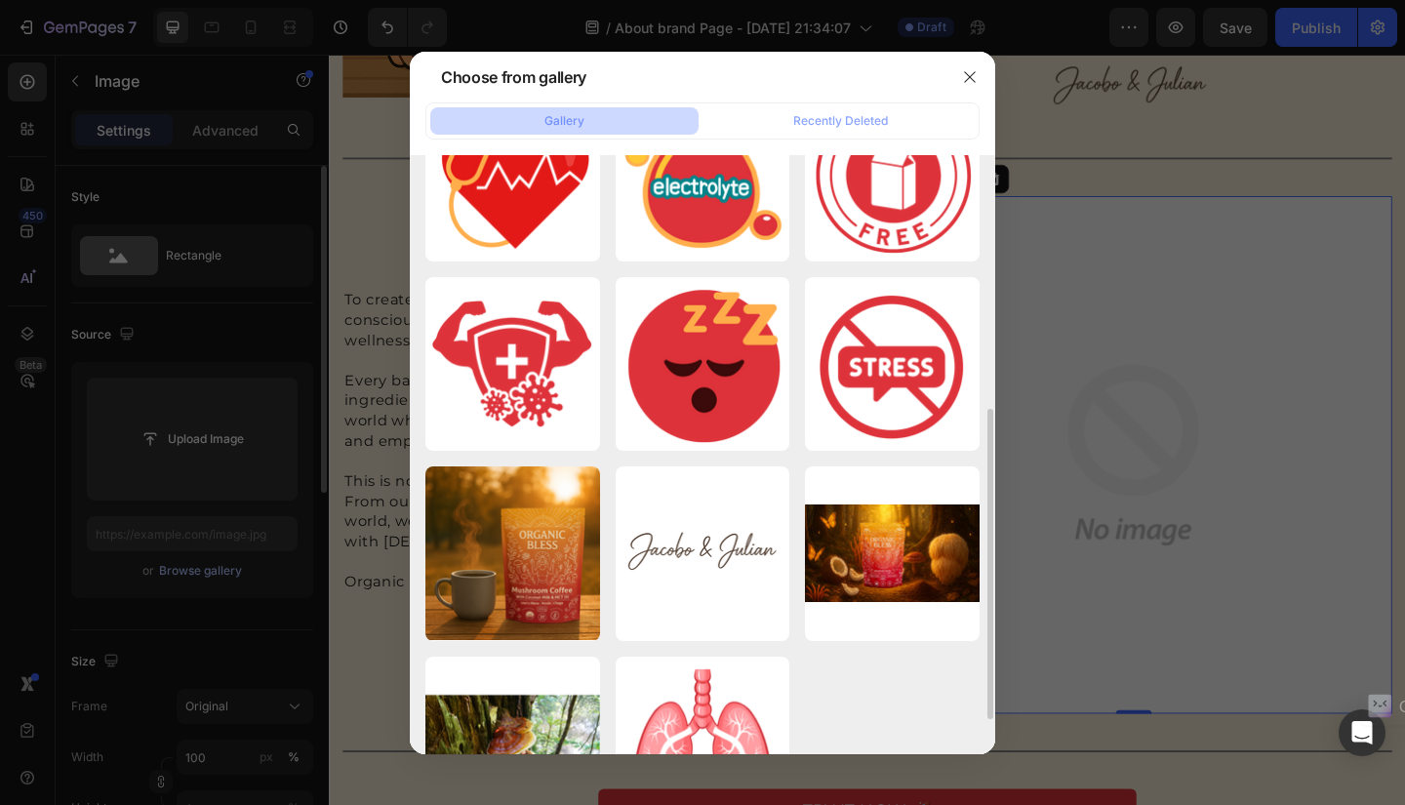
scroll to position [472, 0]
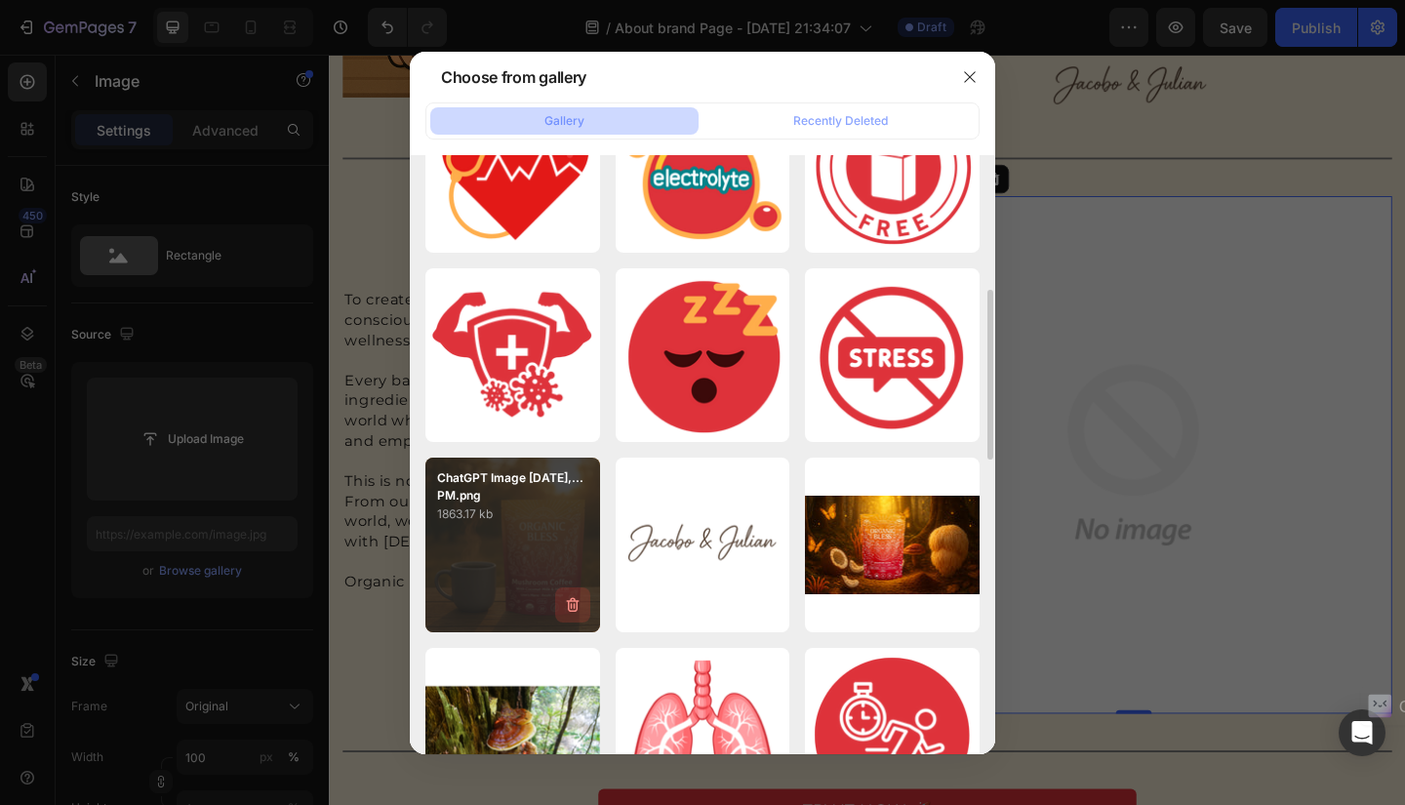
click at [572, 600] on icon "button" at bounding box center [573, 605] width 20 height 20
click at [572, 600] on div "Delete" at bounding box center [561, 609] width 36 height 18
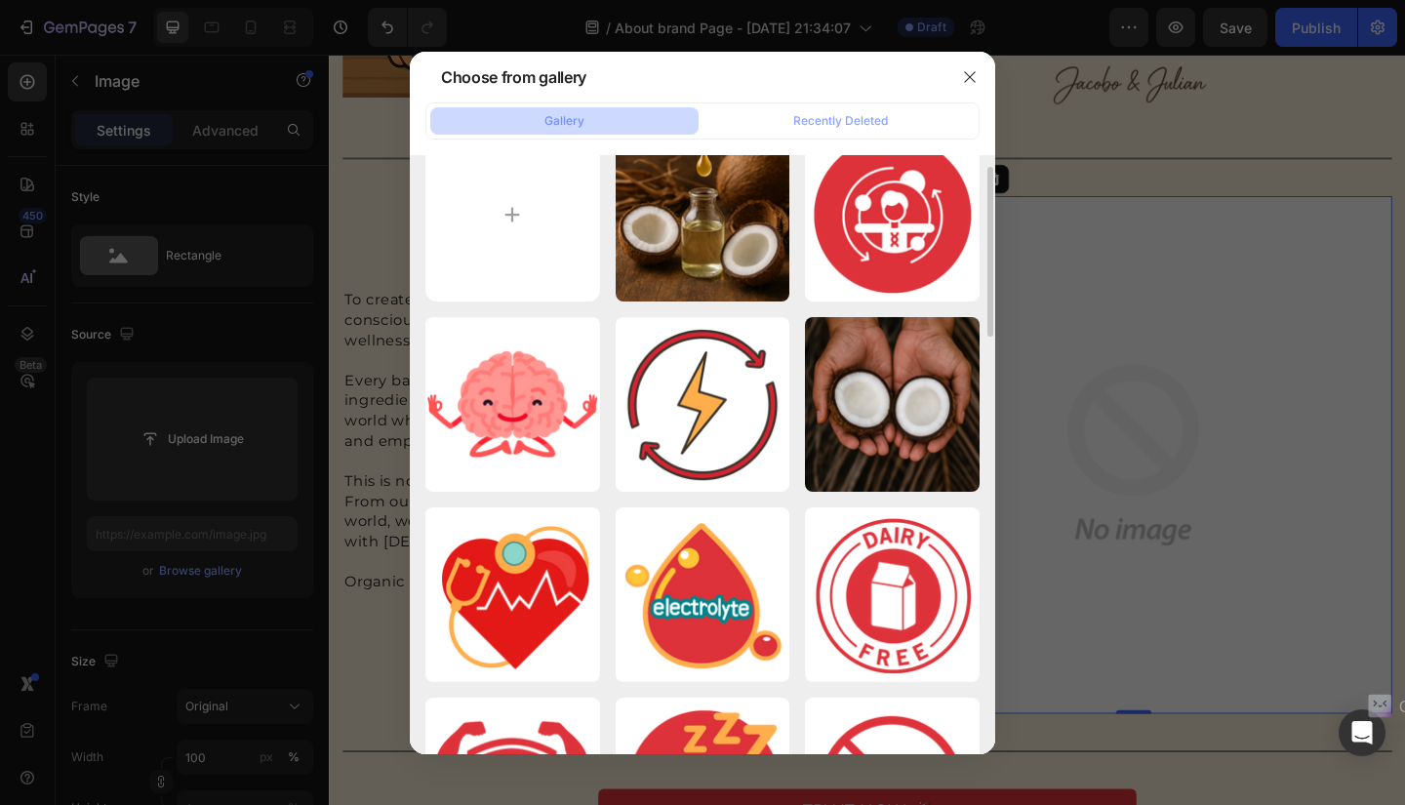
scroll to position [0, 0]
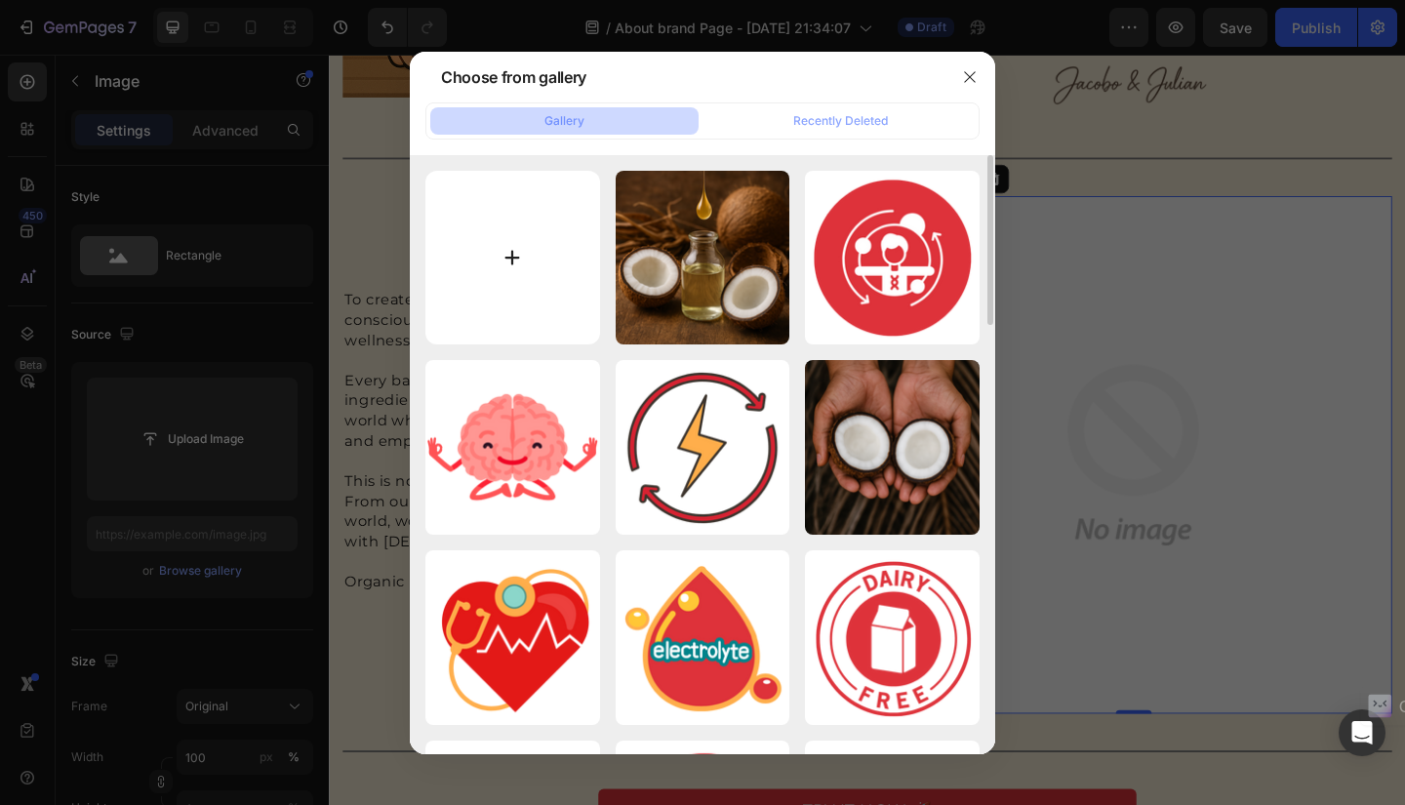
click at [508, 257] on input "file" at bounding box center [512, 258] width 175 height 175
type input "C:\fakepath\41.png"
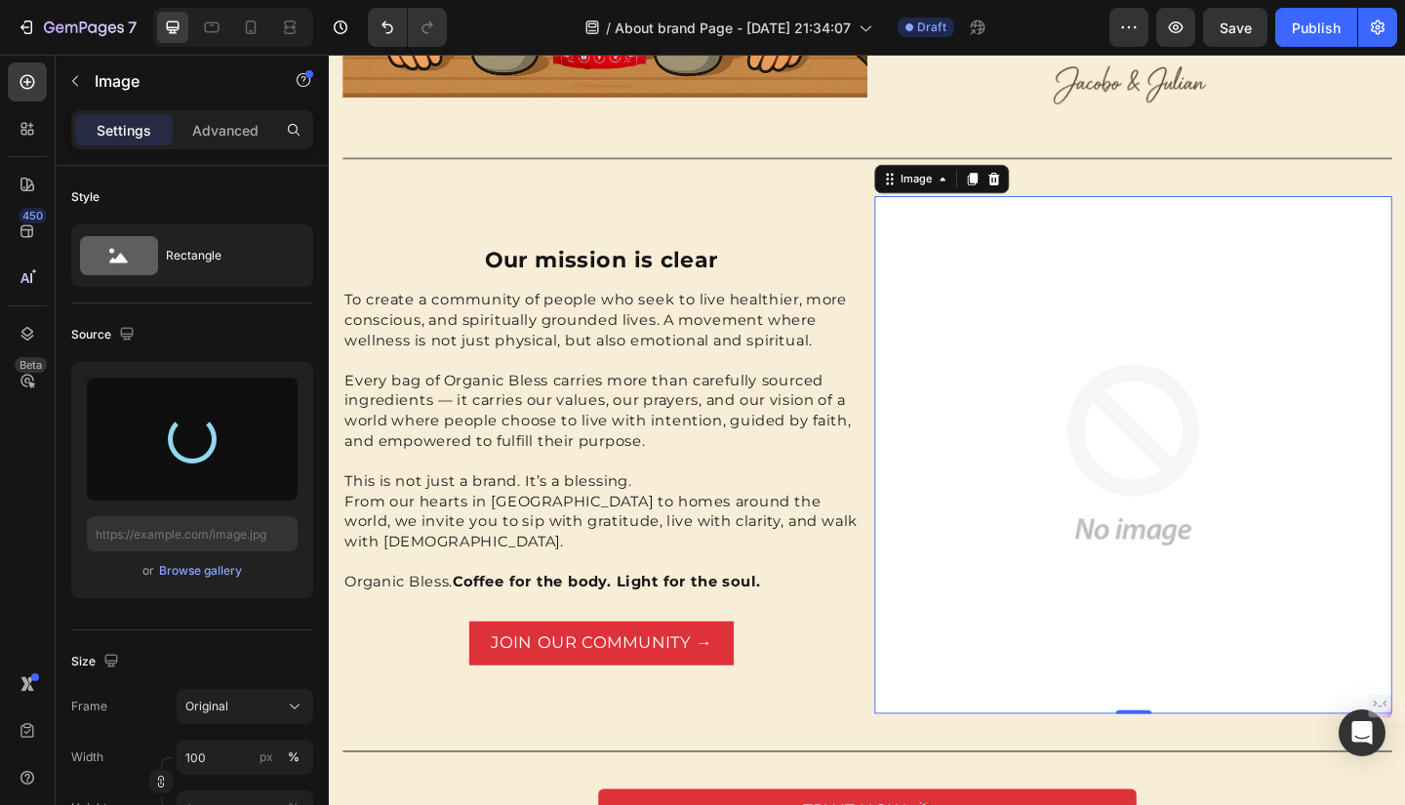
type input "[URL][DOMAIN_NAME]"
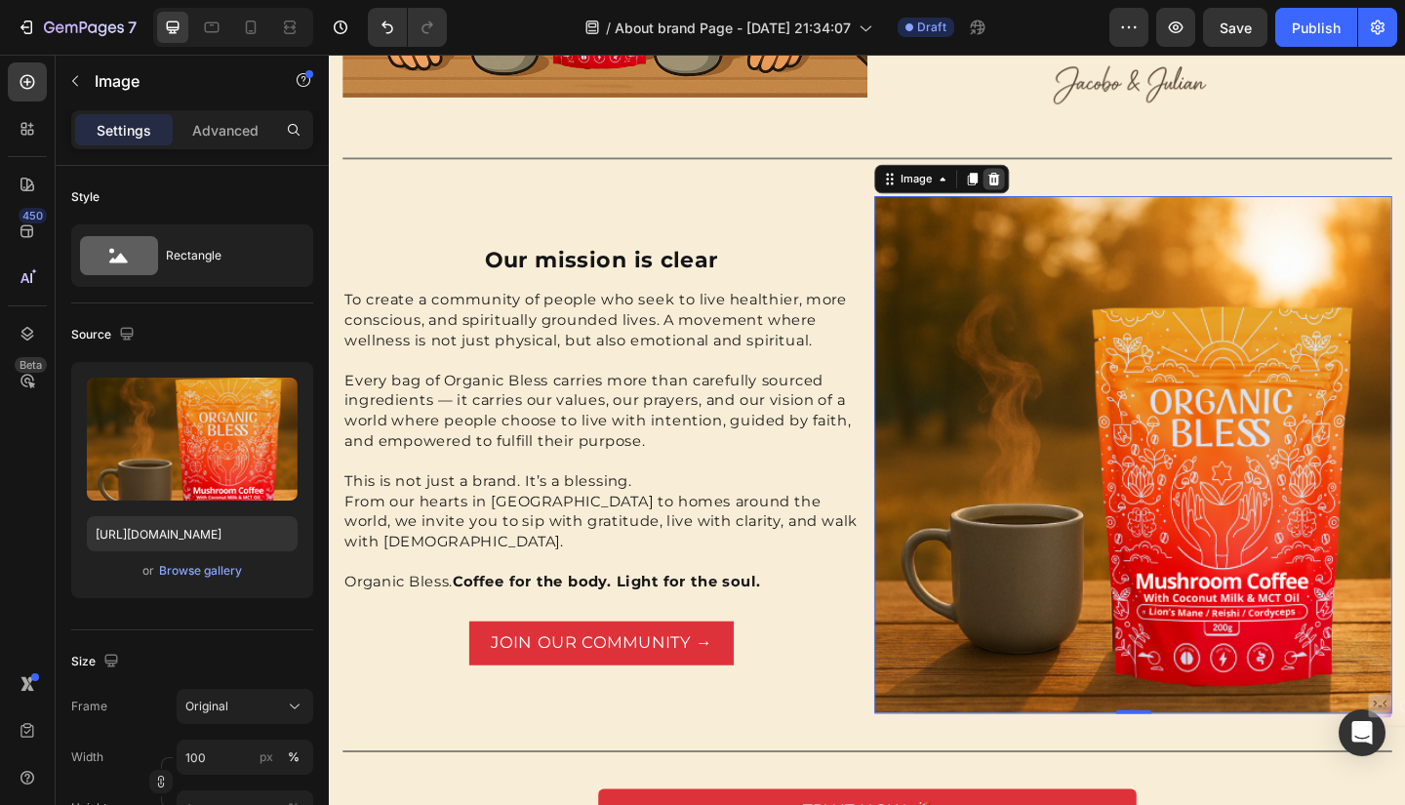
click at [1048, 183] on icon at bounding box center [1052, 190] width 13 height 14
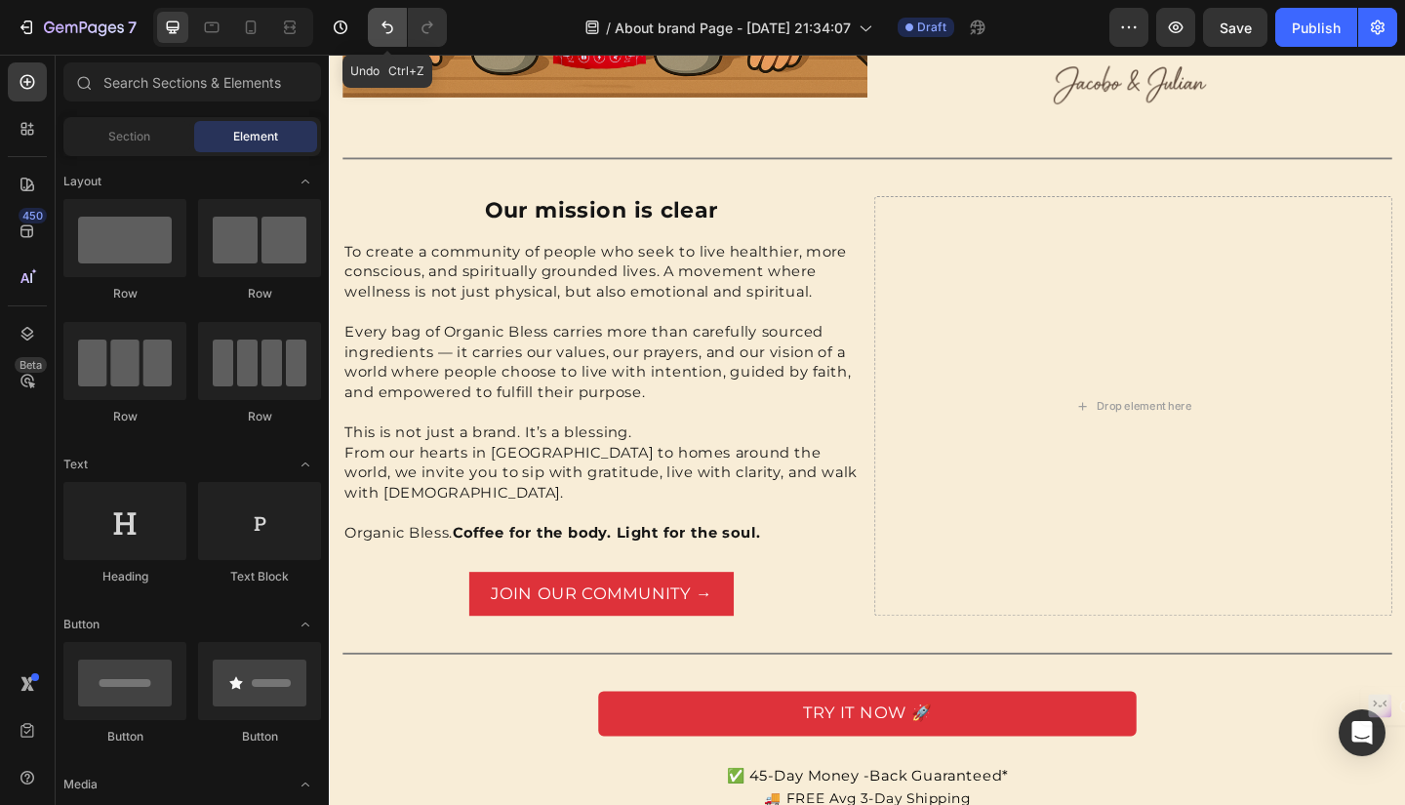
click at [385, 27] on icon "Undo/Redo" at bounding box center [387, 27] width 12 height 13
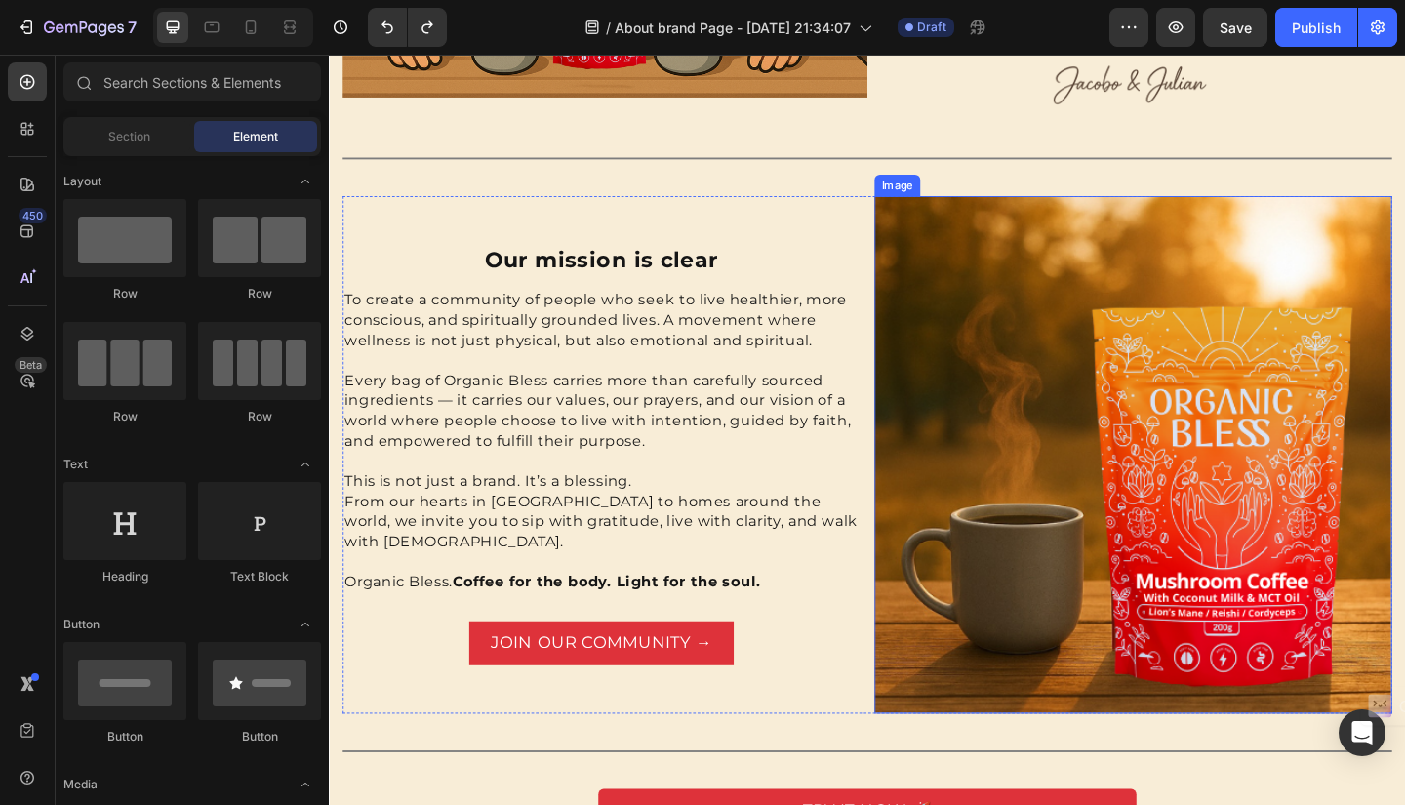
click at [1081, 426] on img at bounding box center [1203, 490] width 563 height 563
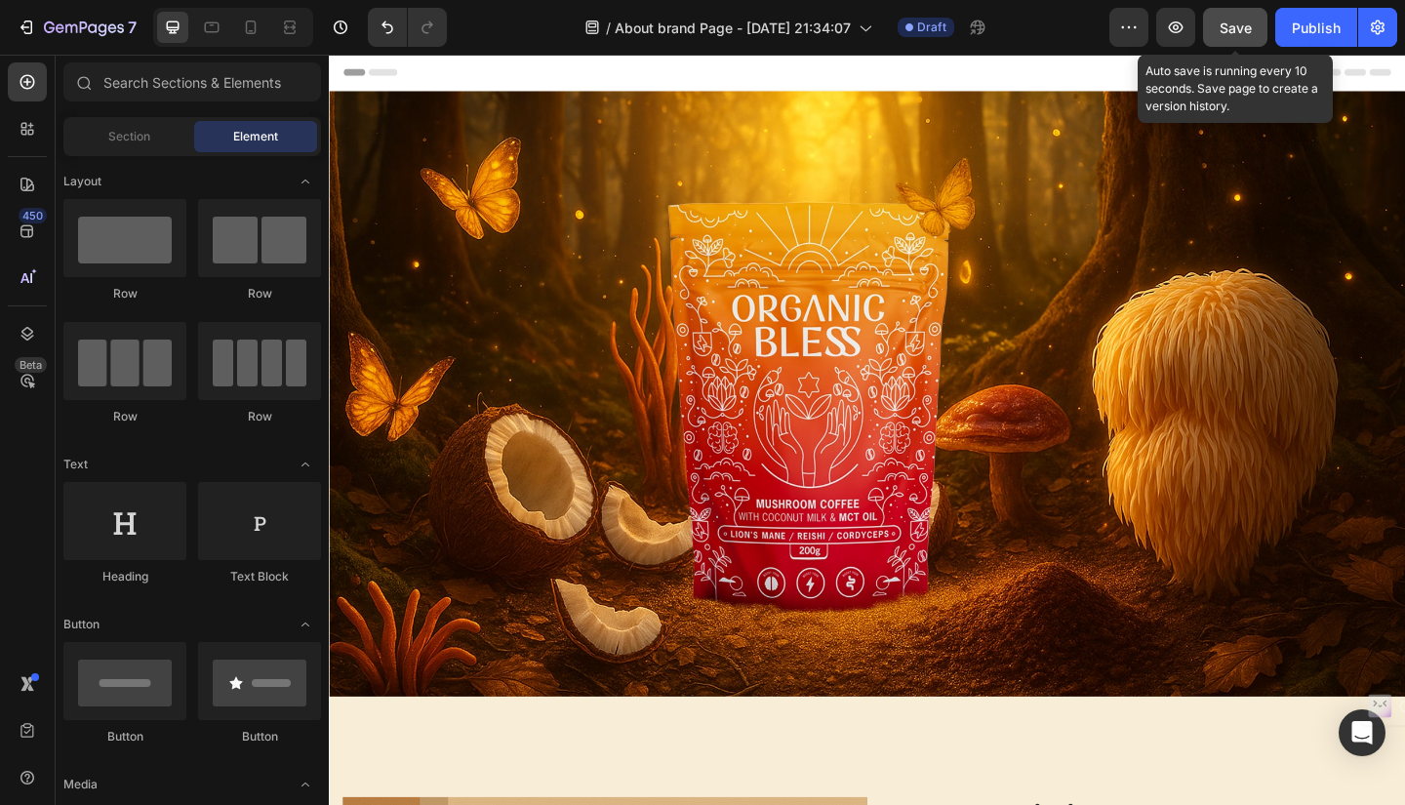
click at [1243, 18] on div "Save" at bounding box center [1235, 28] width 32 height 20
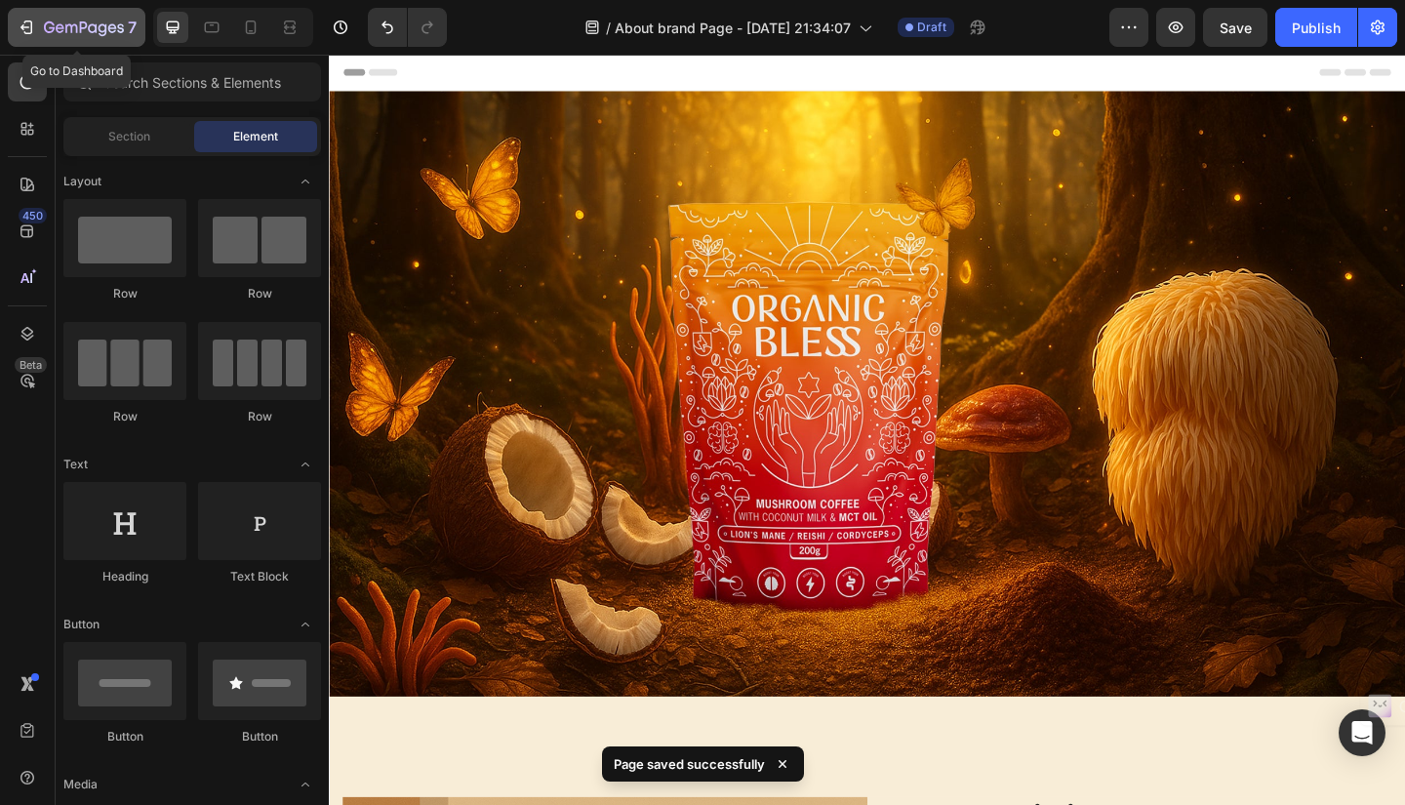
click at [31, 24] on icon "button" at bounding box center [28, 27] width 9 height 14
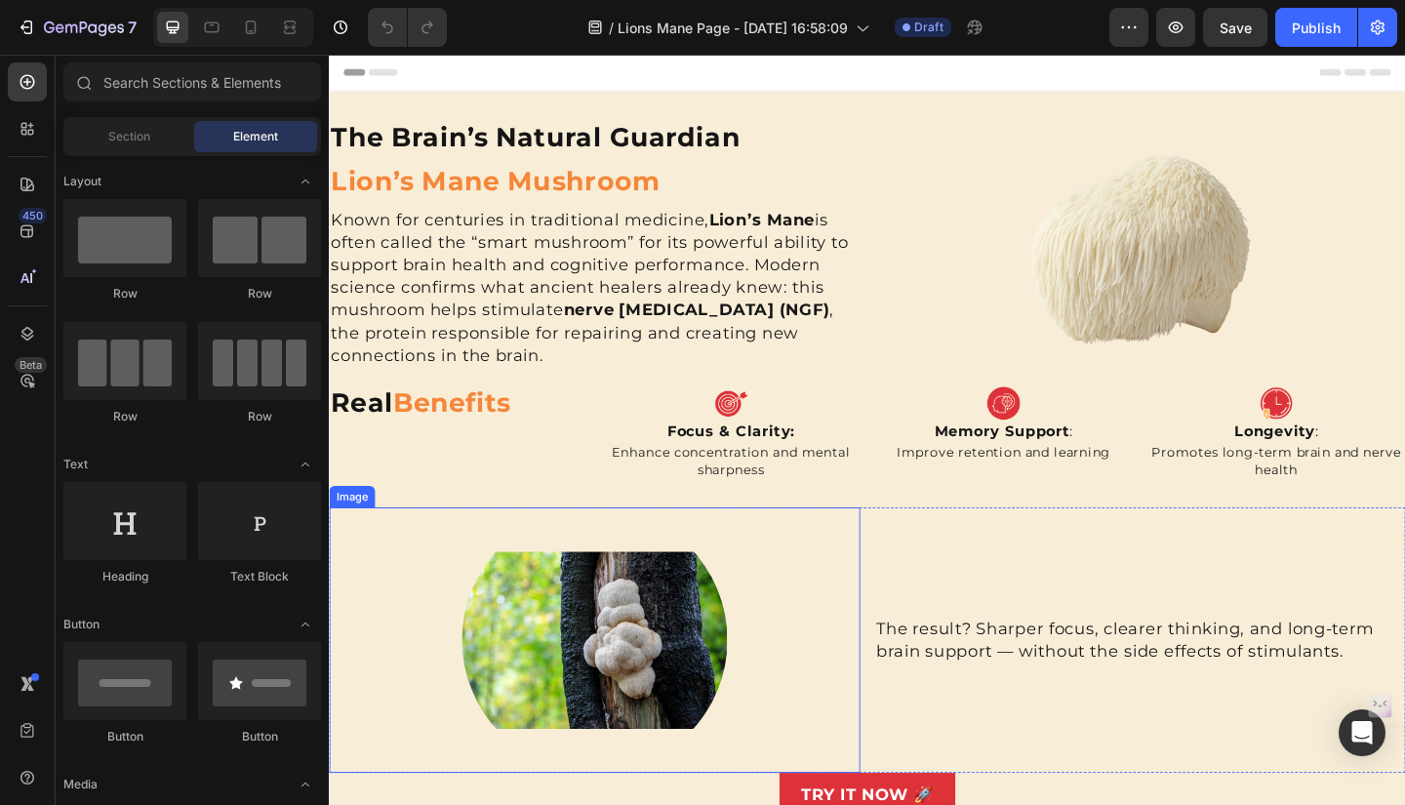
click at [608, 662] on img at bounding box center [617, 691] width 289 height 289
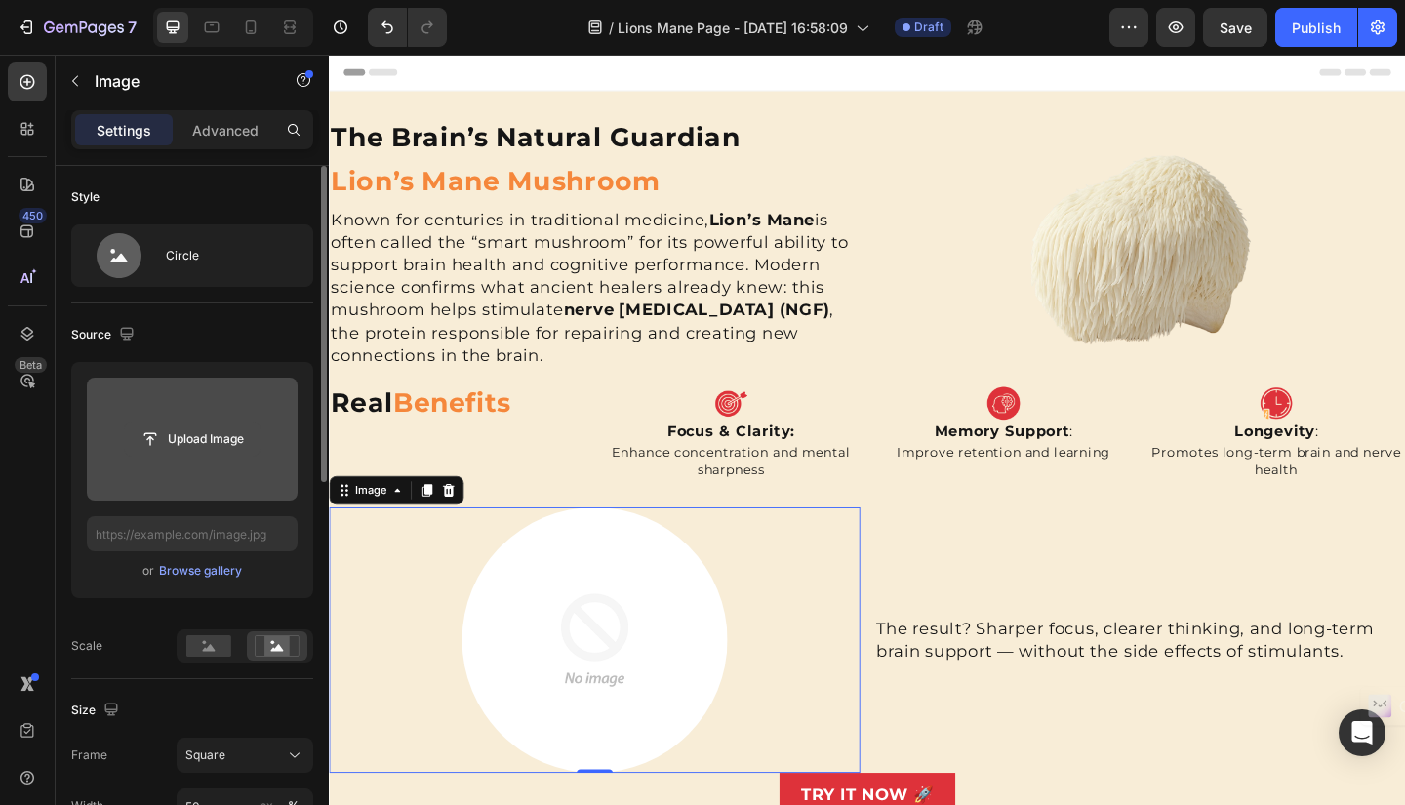
click at [185, 435] on input "file" at bounding box center [192, 438] width 135 height 33
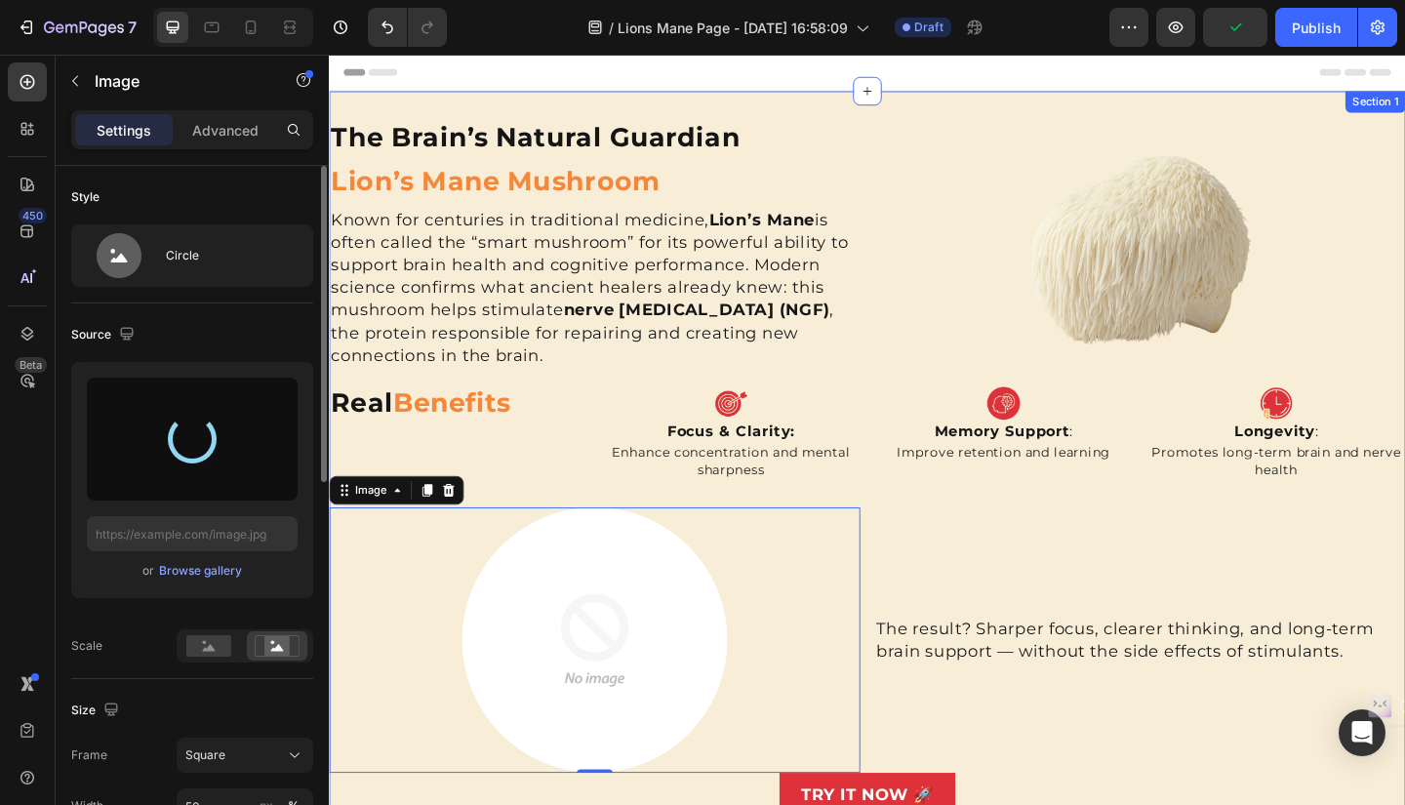
type input "https://cdn.shopify.com/s/files/1/0652/3496/0493/files/gempages_583564643495052…"
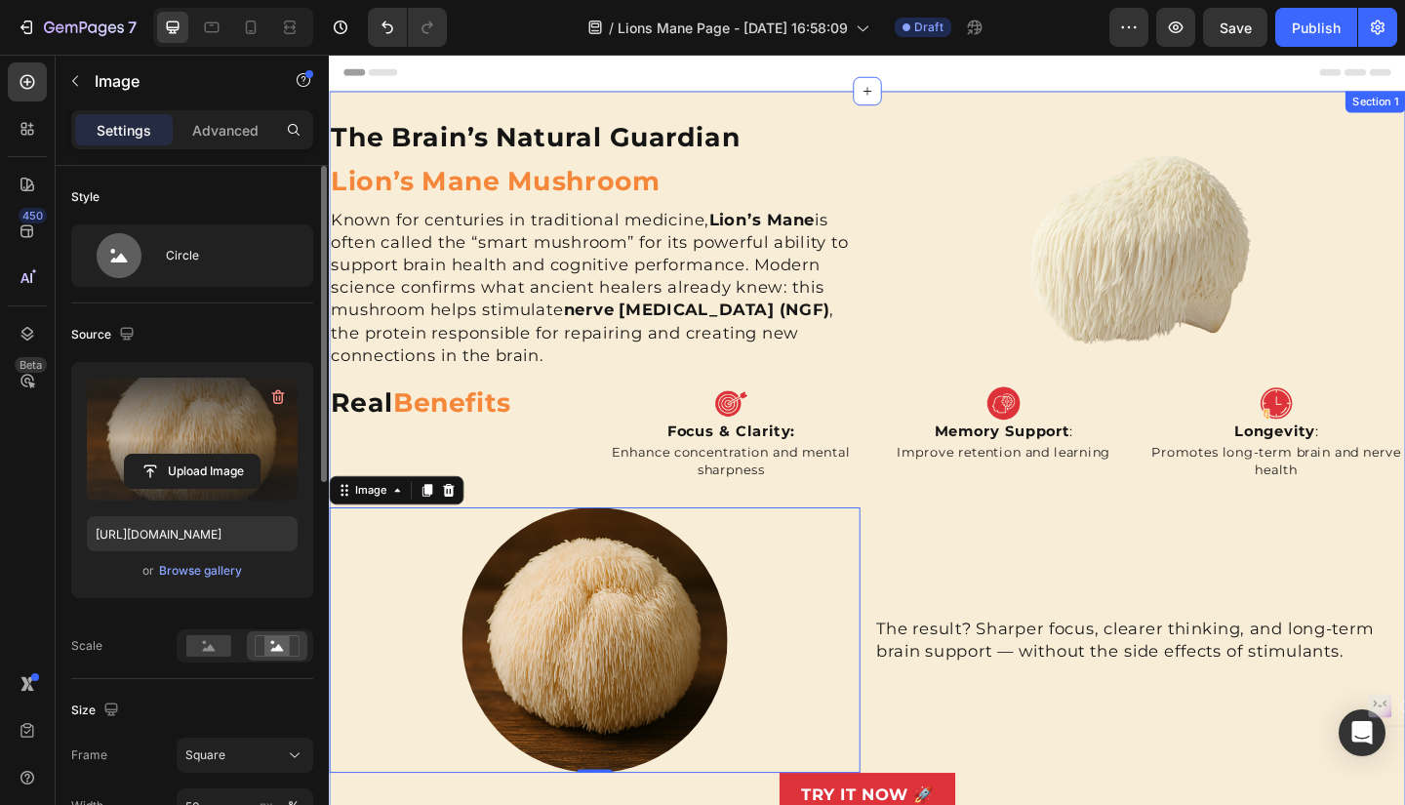
click at [1095, 530] on div "The Brain’s Natural Guardian Heading Lion’s Mane Mushroom Heading Known for cen…" at bounding box center [914, 578] width 1171 height 905
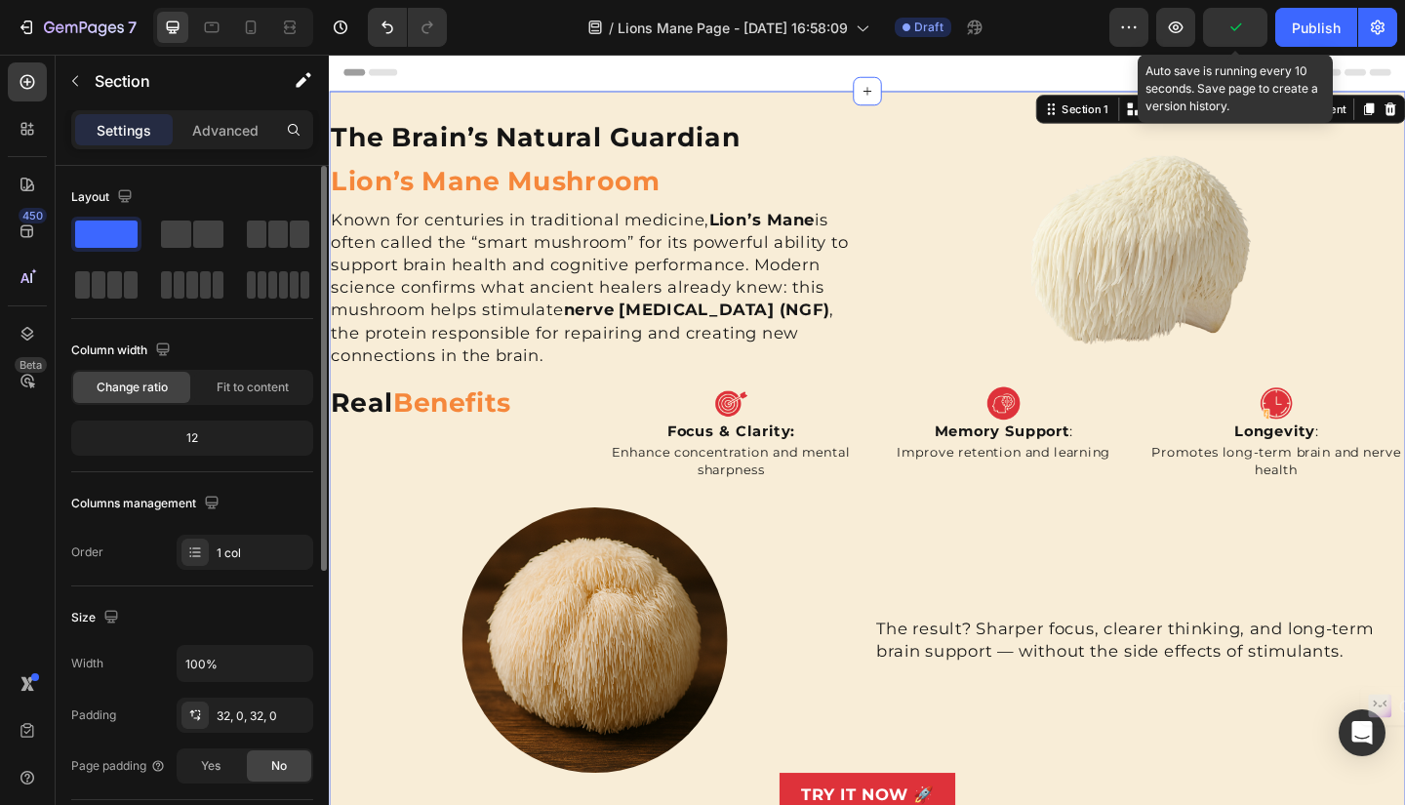
click at [1234, 26] on icon "button" at bounding box center [1235, 28] width 20 height 20
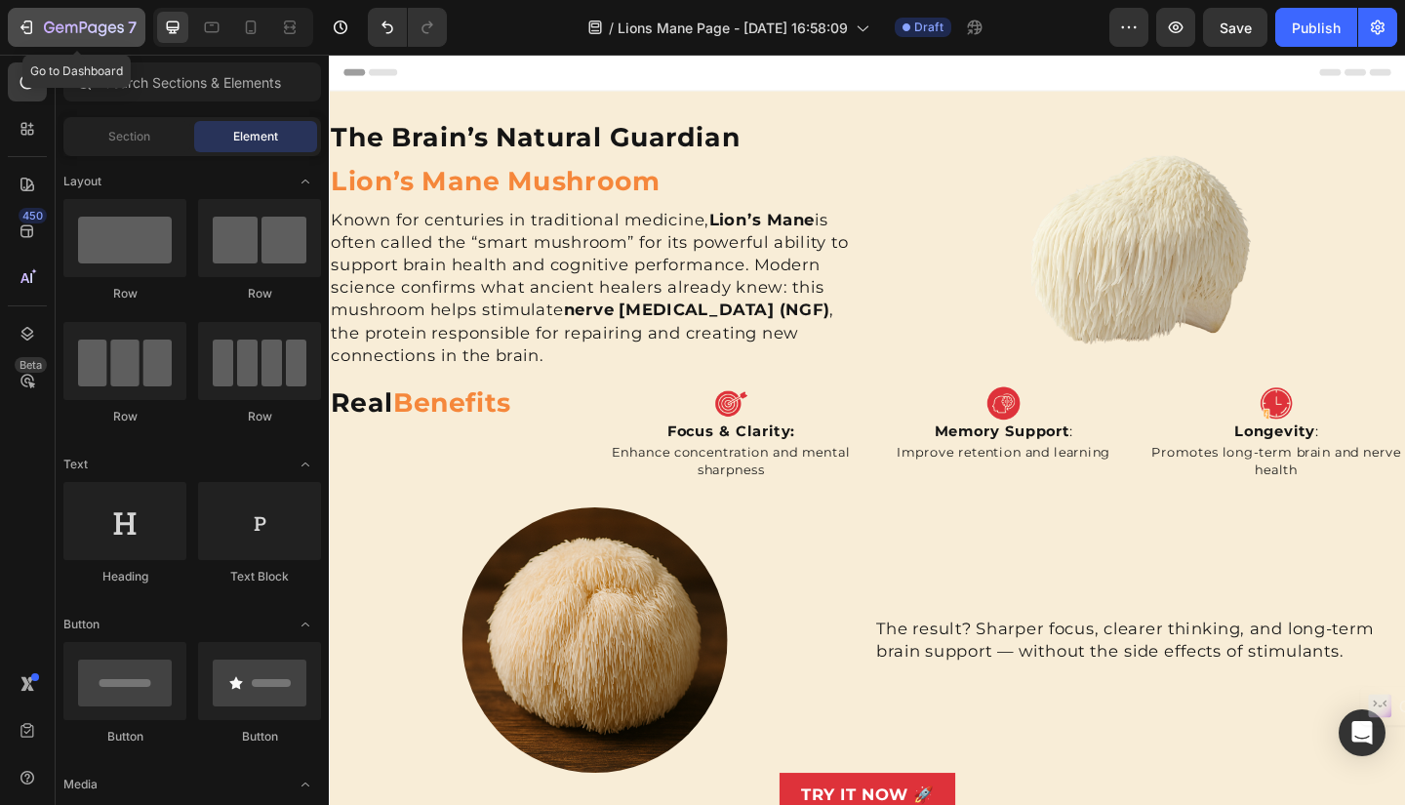
click at [60, 23] on icon "button" at bounding box center [84, 28] width 80 height 17
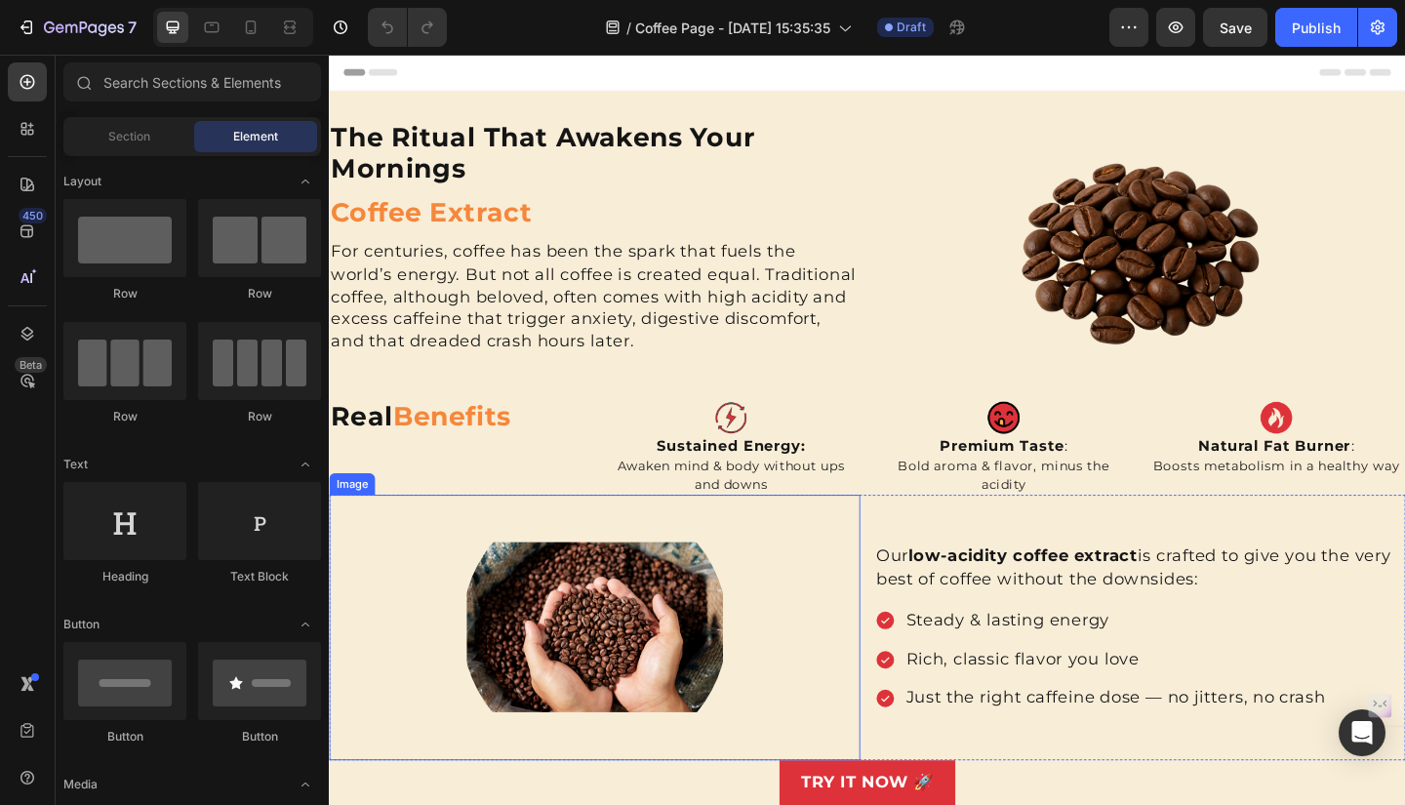
click at [620, 705] on img at bounding box center [617, 678] width 289 height 289
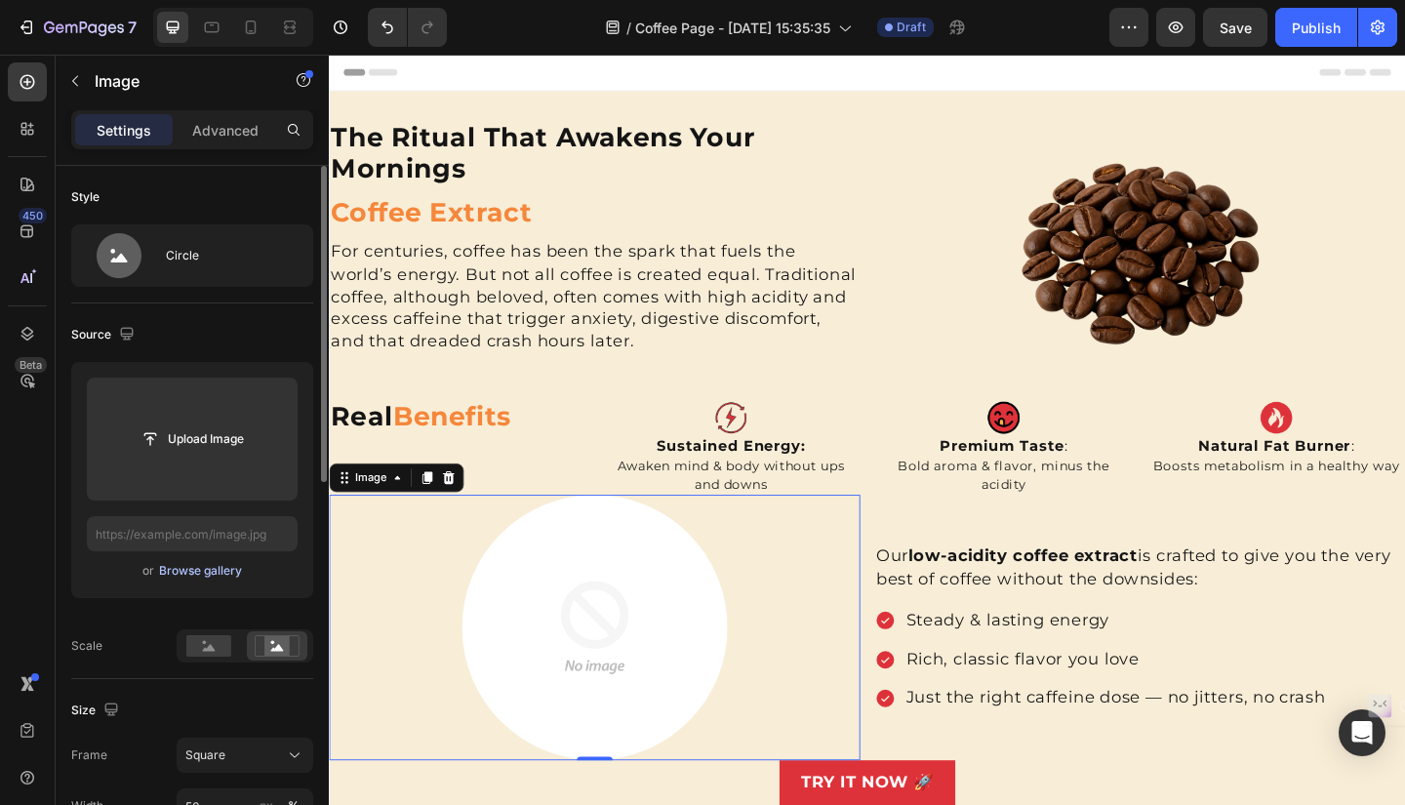
click at [194, 563] on div "Browse gallery" at bounding box center [200, 571] width 83 height 18
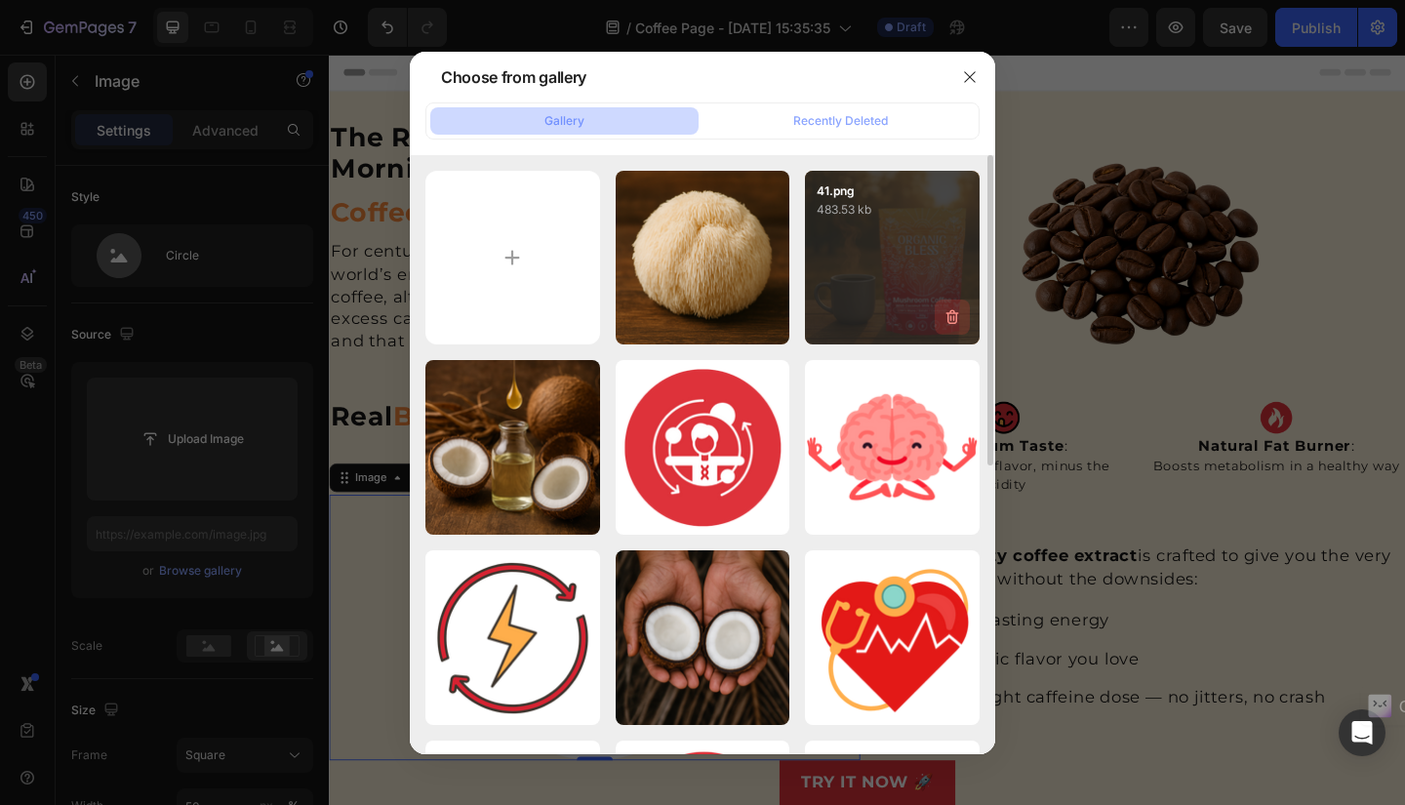
click at [955, 317] on icon "button" at bounding box center [952, 317] width 13 height 15
click at [955, 317] on div "Delete" at bounding box center [941, 321] width 36 height 18
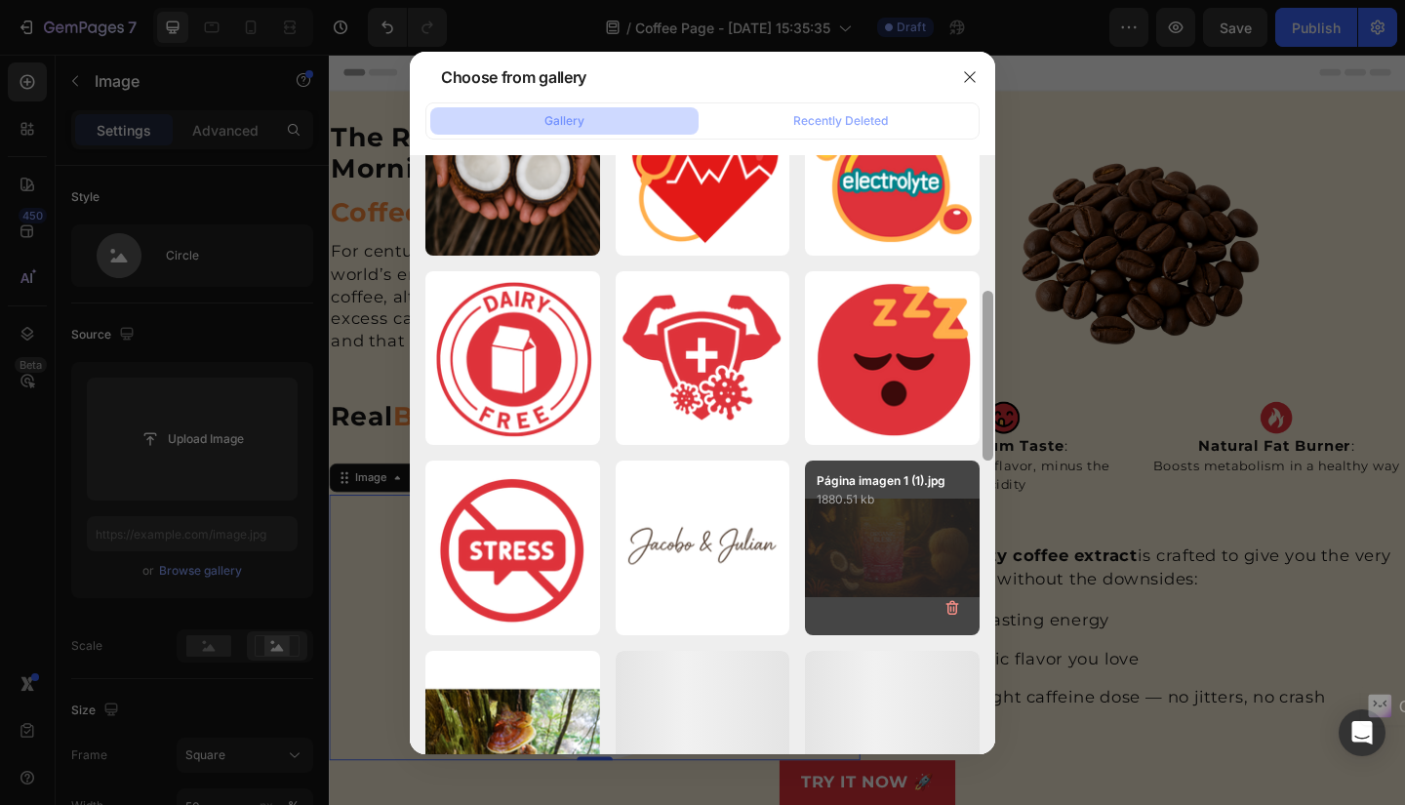
scroll to position [473, 0]
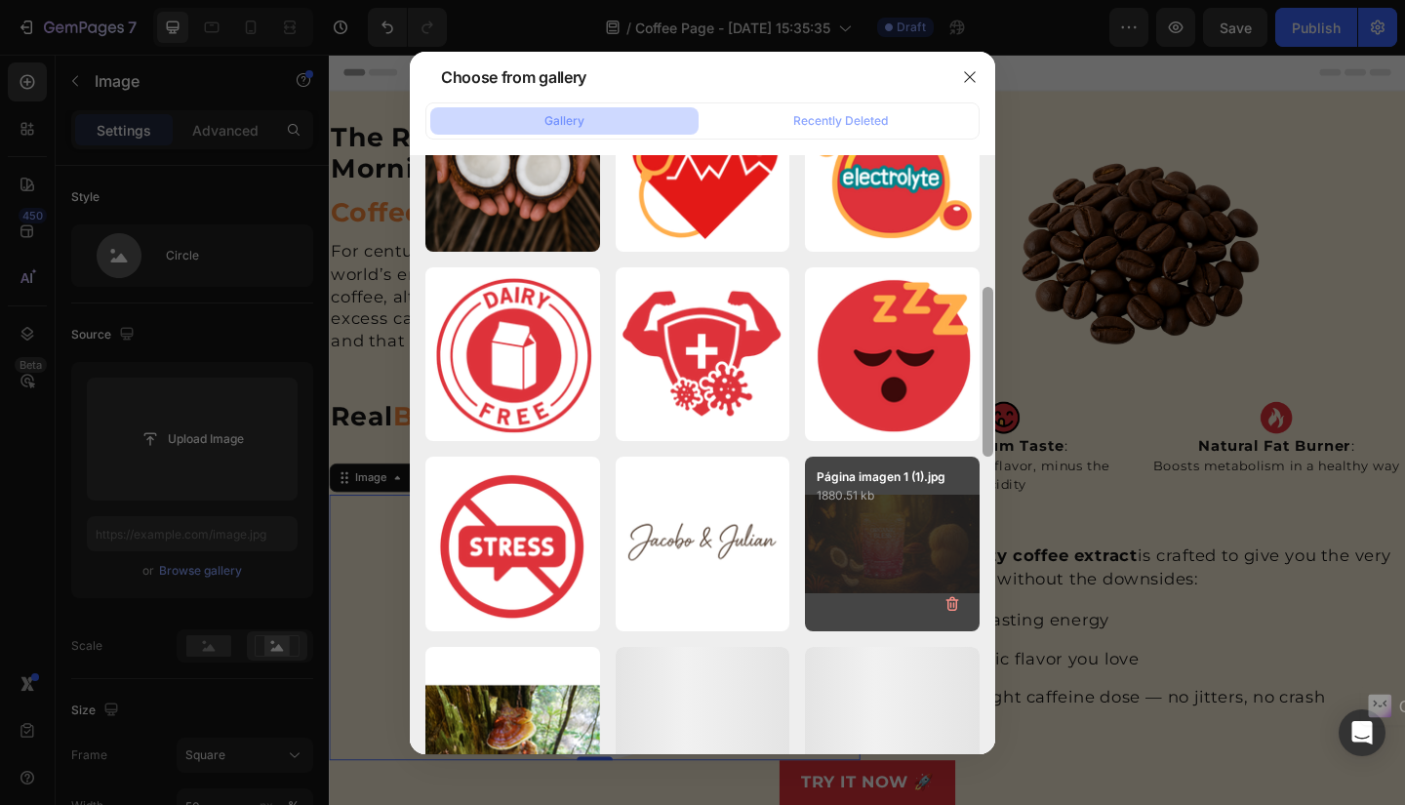
drag, startPoint x: 992, startPoint y: 286, endPoint x: 975, endPoint y: 532, distance: 246.4
click at [975, 532] on div "ChatGPT Image [DATE],...PM.png 1533.99 kb ChatGPT Image [DATE],...PM.png 1603.8…" at bounding box center [702, 454] width 585 height 599
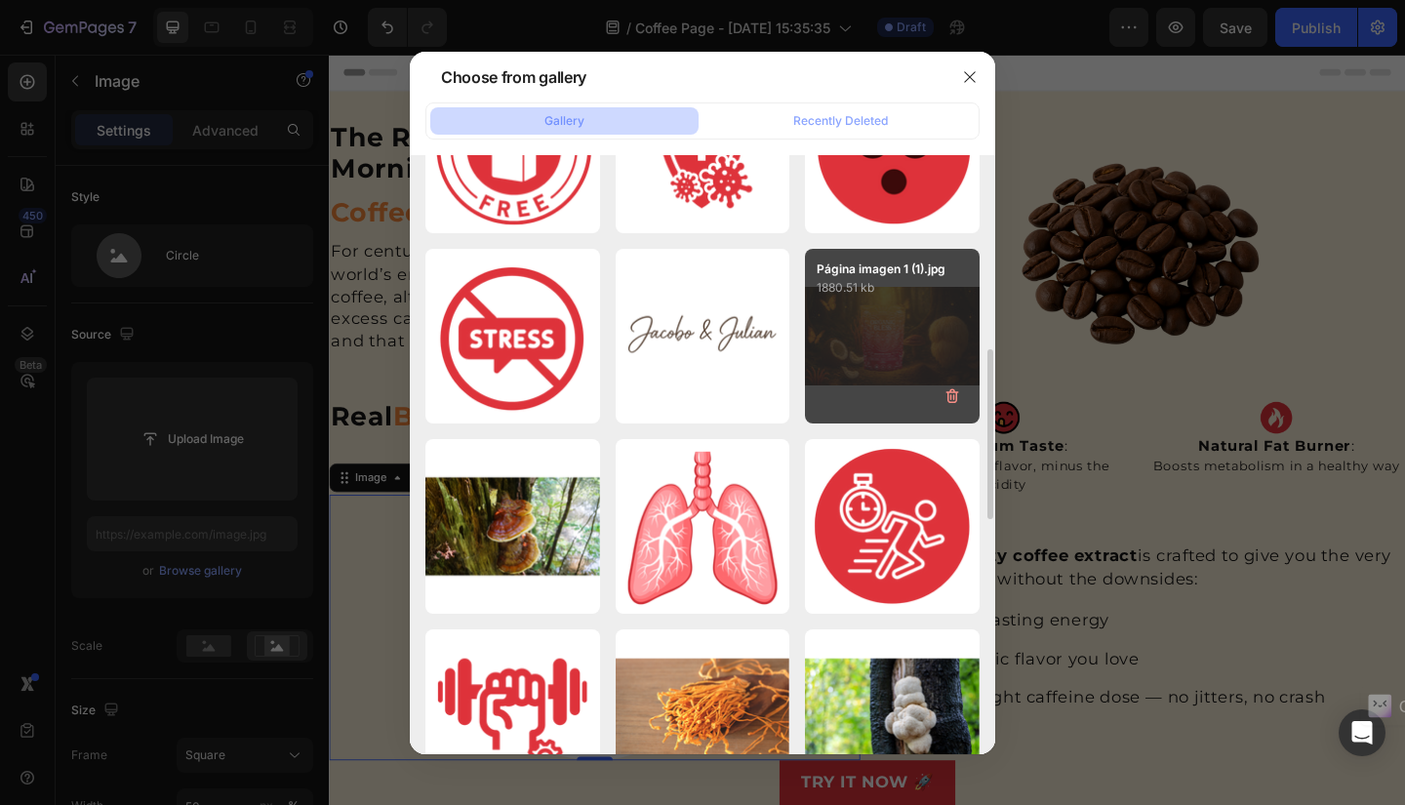
scroll to position [968, 0]
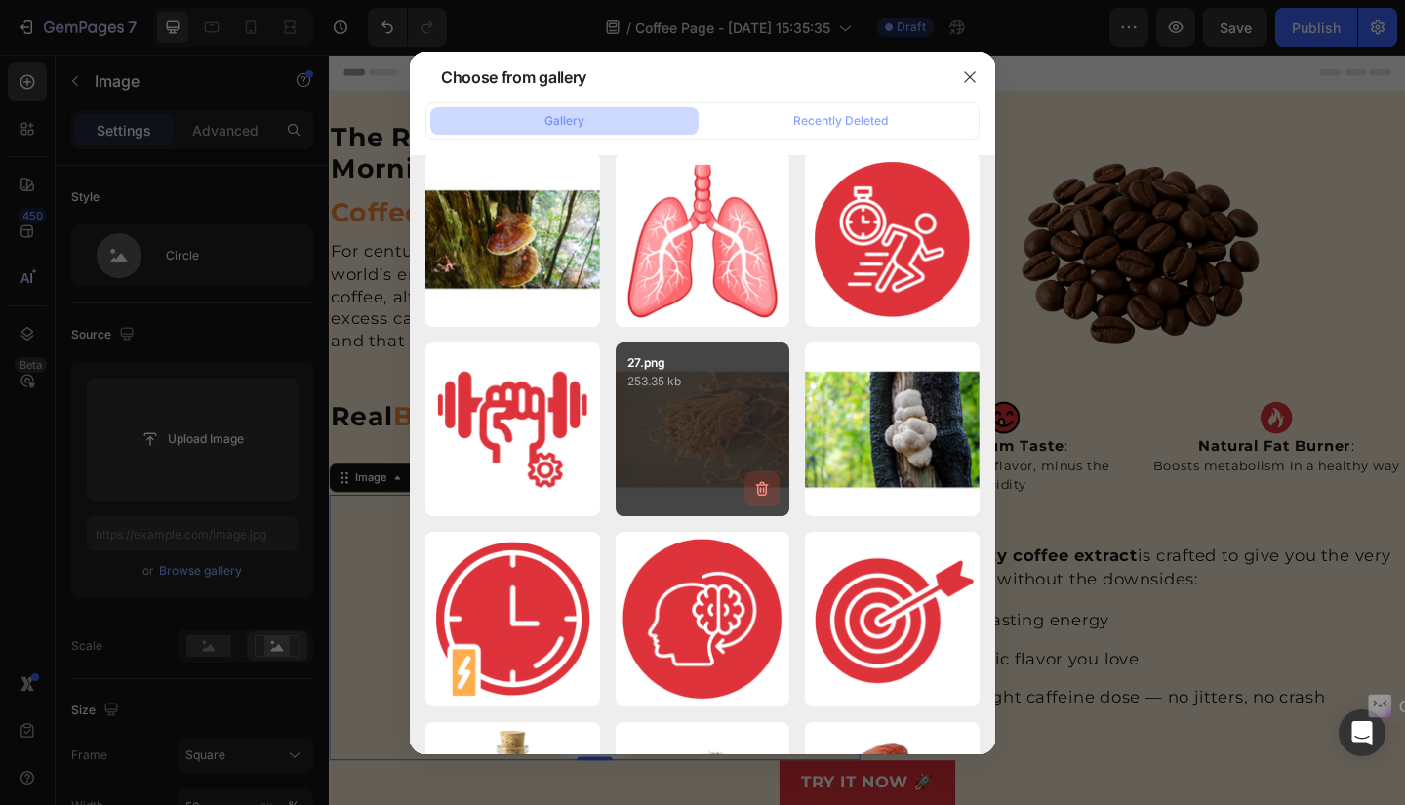
click at [764, 495] on icon "button" at bounding box center [762, 489] width 13 height 15
click at [764, 495] on div "Delete" at bounding box center [751, 493] width 36 height 18
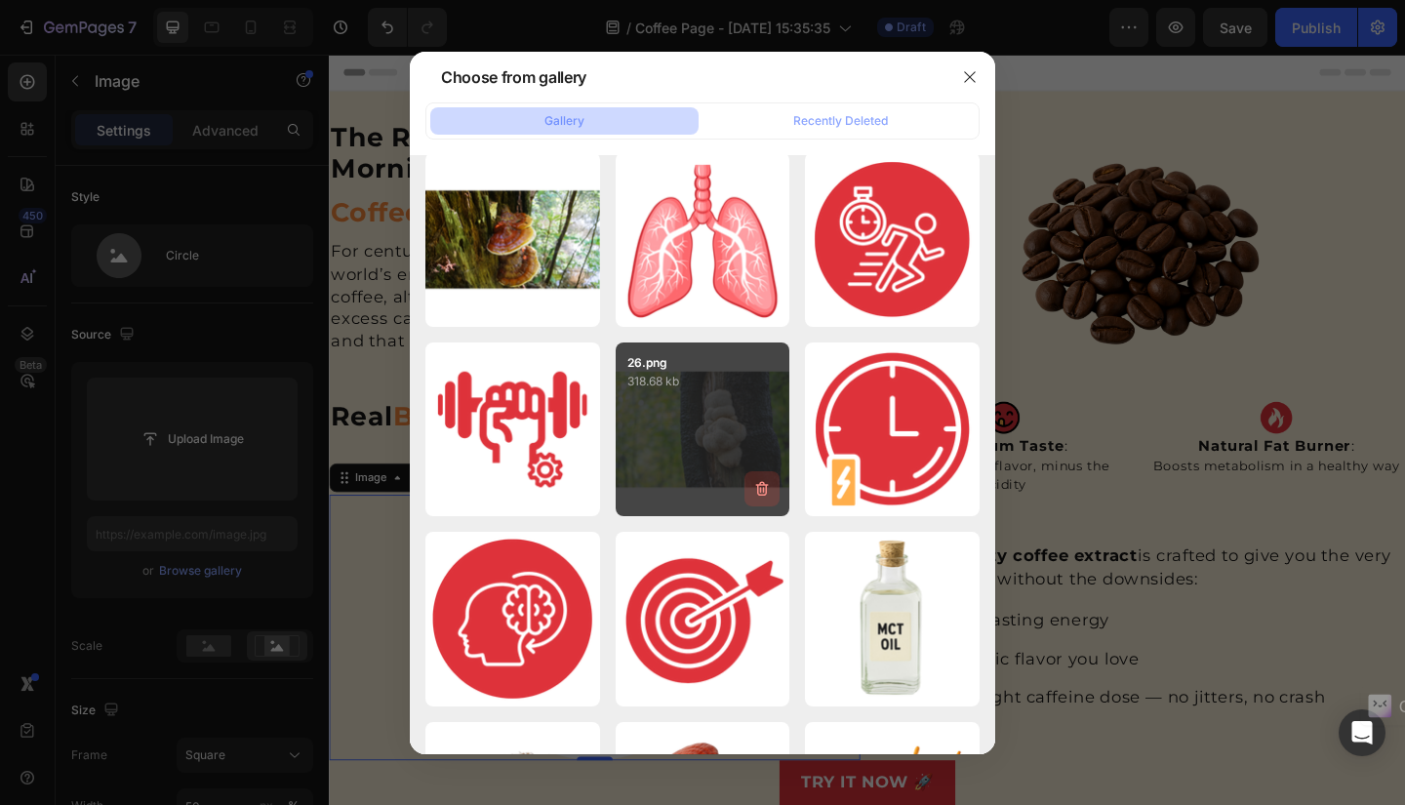
click at [768, 492] on icon "button" at bounding box center [762, 489] width 20 height 20
click at [768, 492] on div "Delete" at bounding box center [751, 493] width 36 height 18
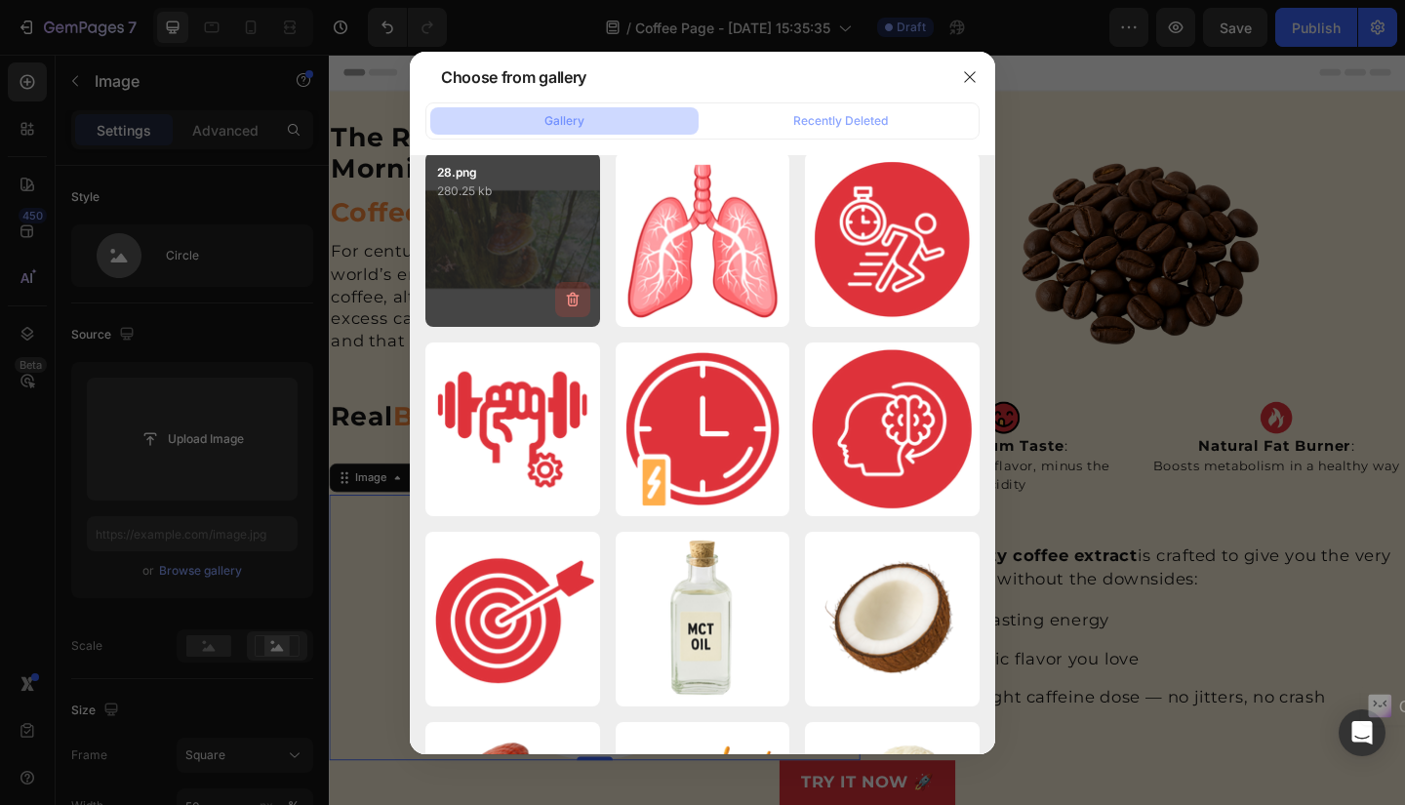
click at [571, 298] on icon "button" at bounding box center [571, 301] width 2 height 6
click at [571, 298] on div "Delete" at bounding box center [561, 304] width 36 height 18
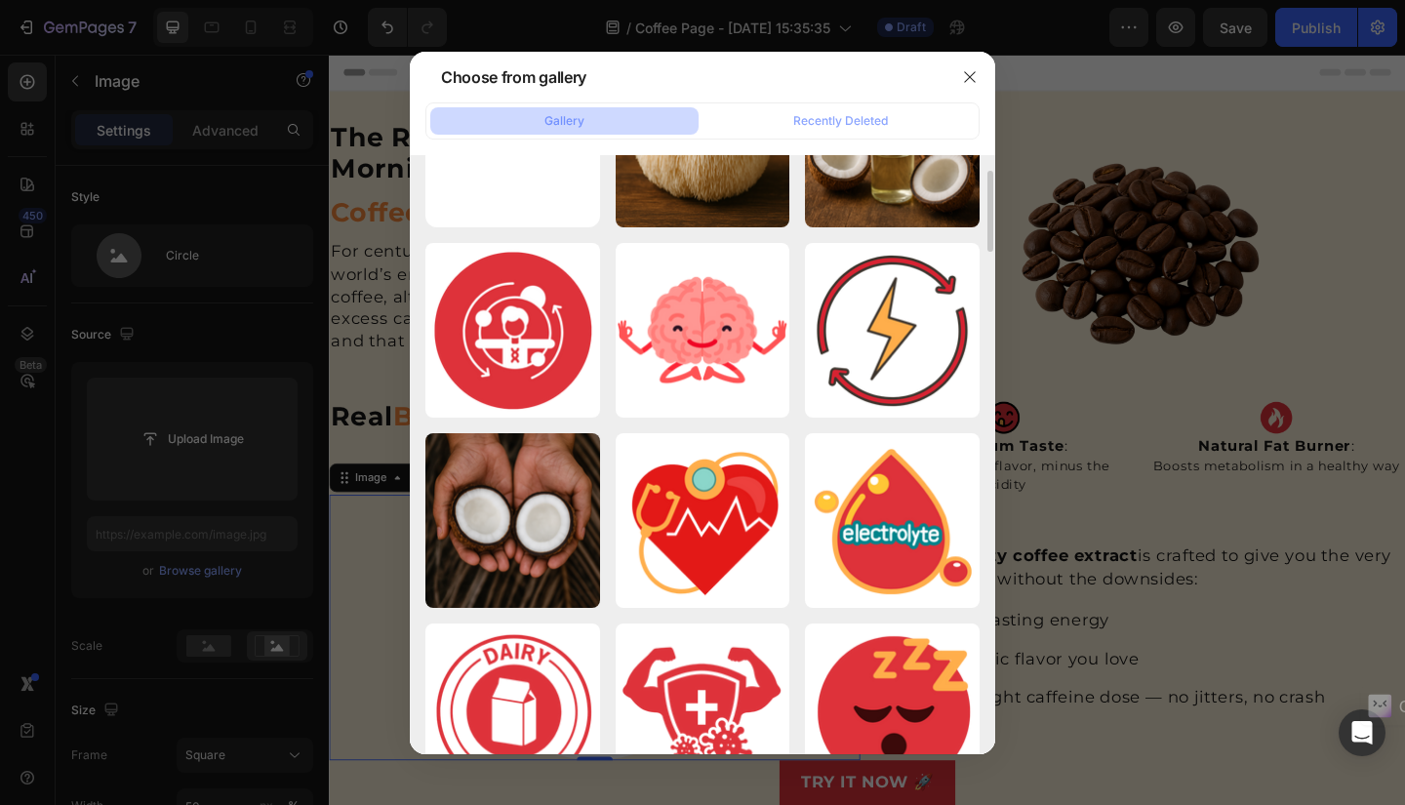
scroll to position [0, 0]
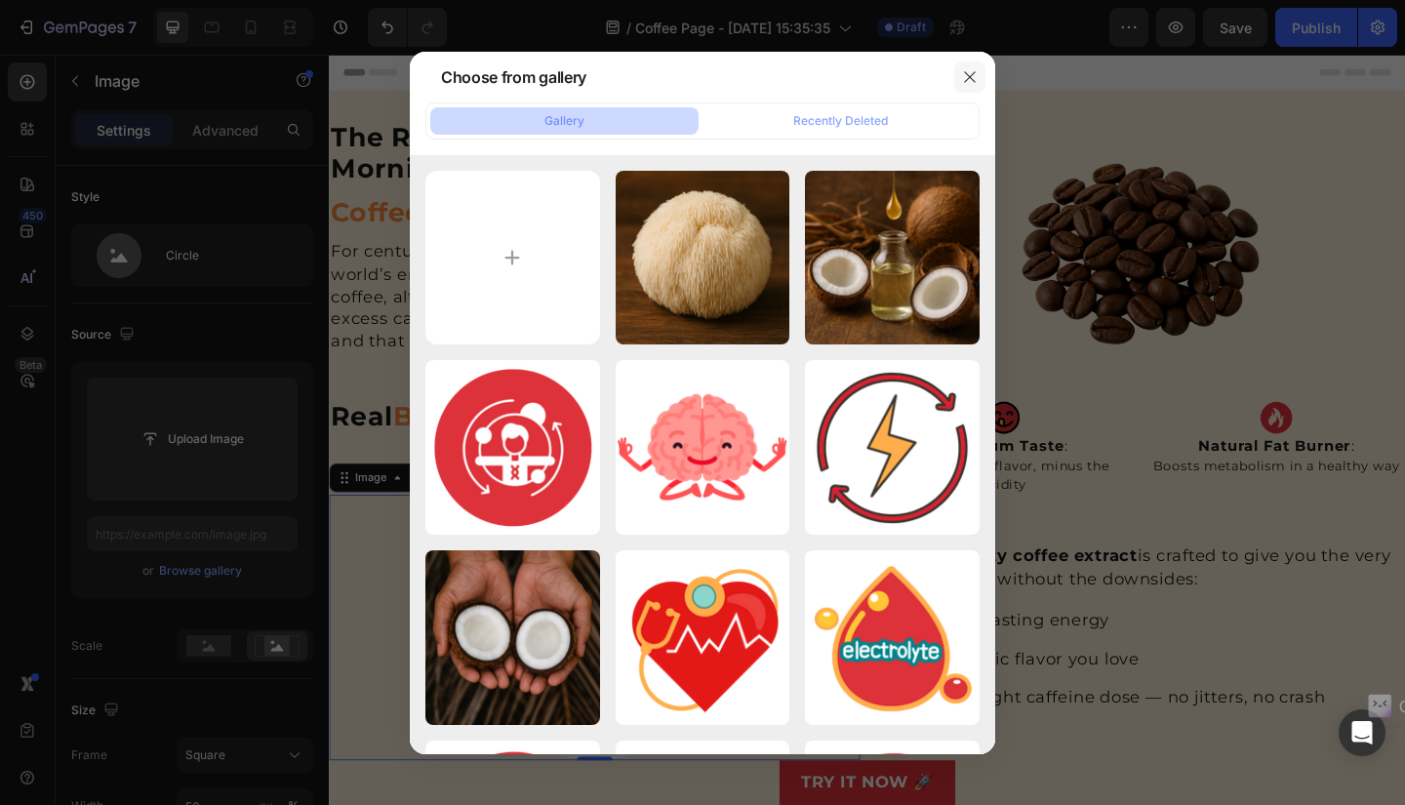
click at [973, 79] on icon "button" at bounding box center [970, 77] width 16 height 16
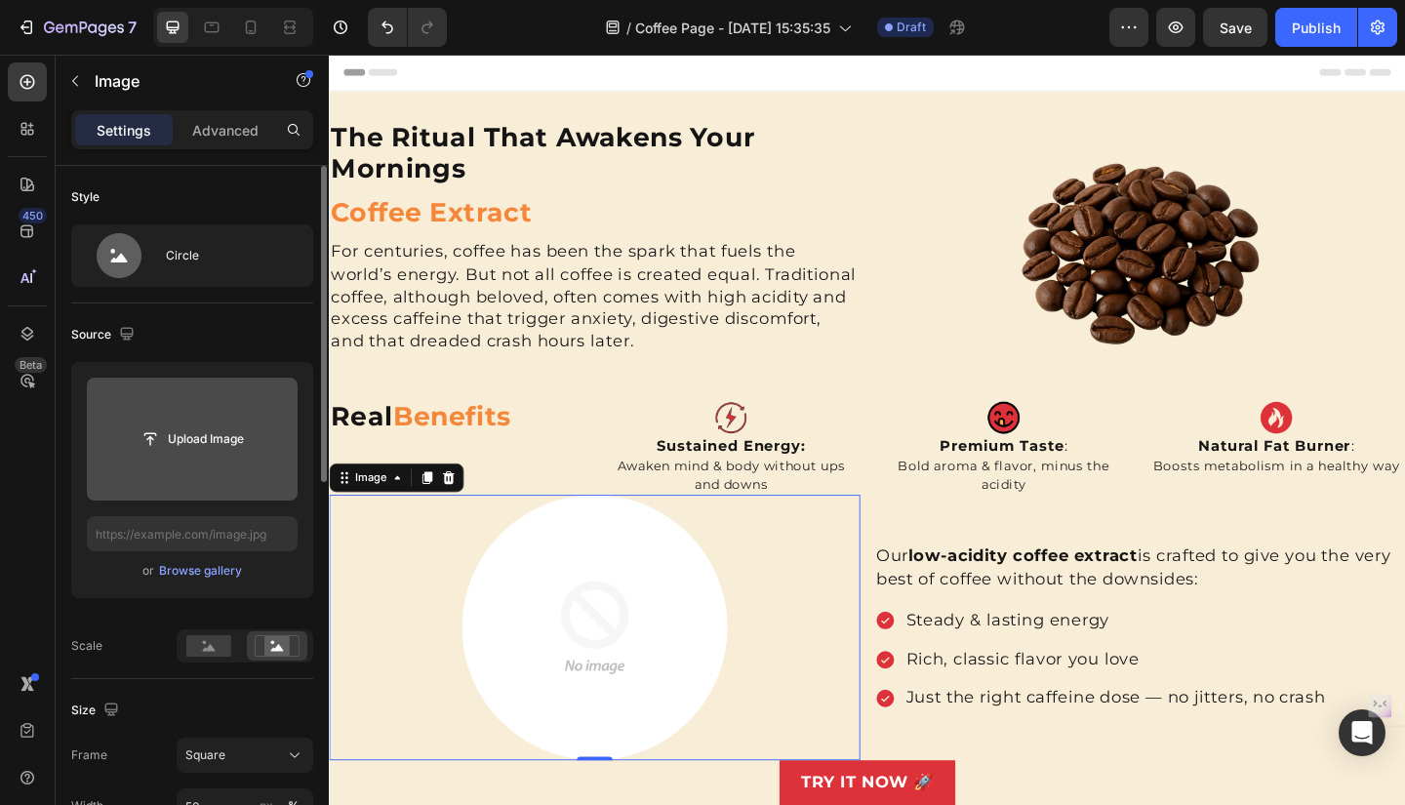
click at [203, 437] on input "file" at bounding box center [192, 438] width 135 height 33
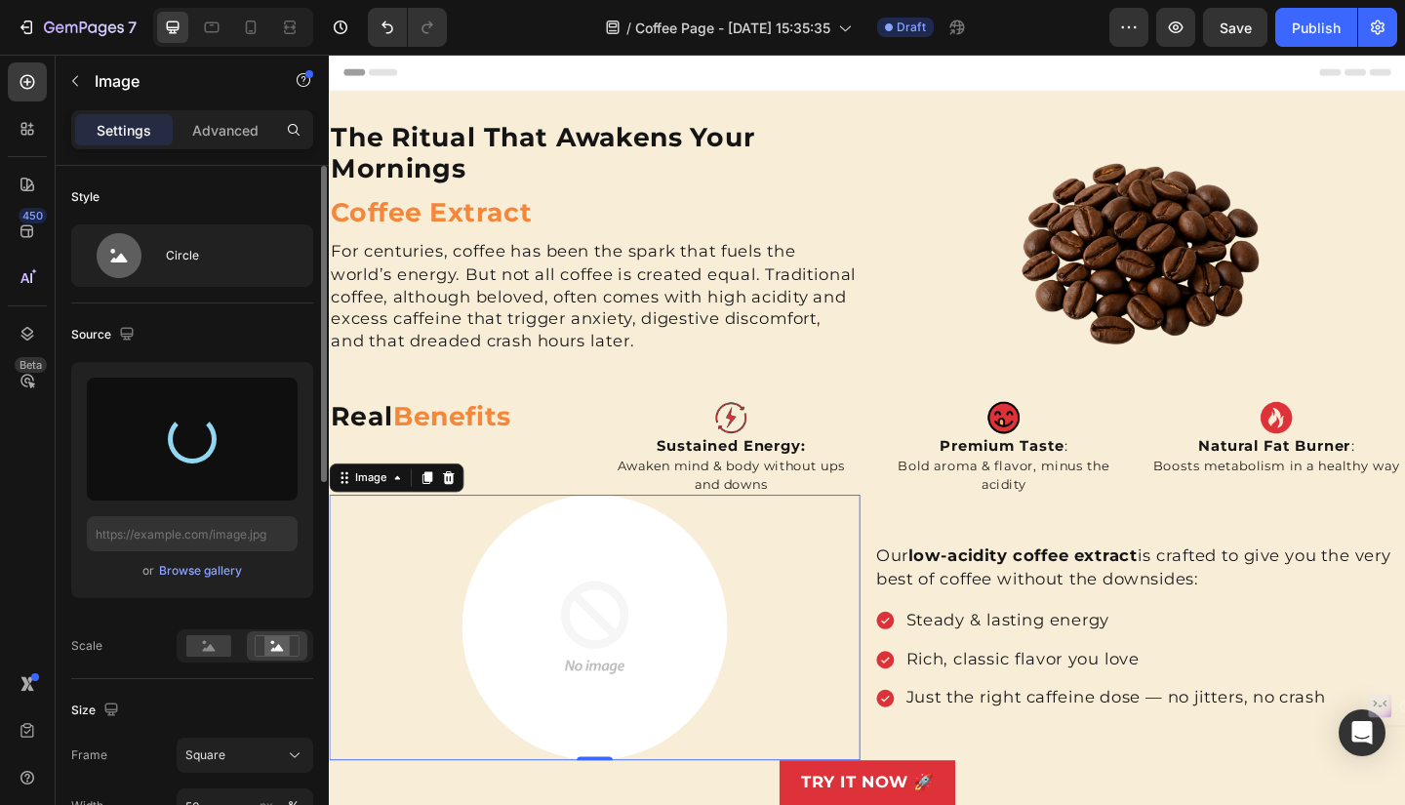
type input "https://cdn.shopify.com/s/files/1/0652/3496/0493/files/gempages_583564643495052…"
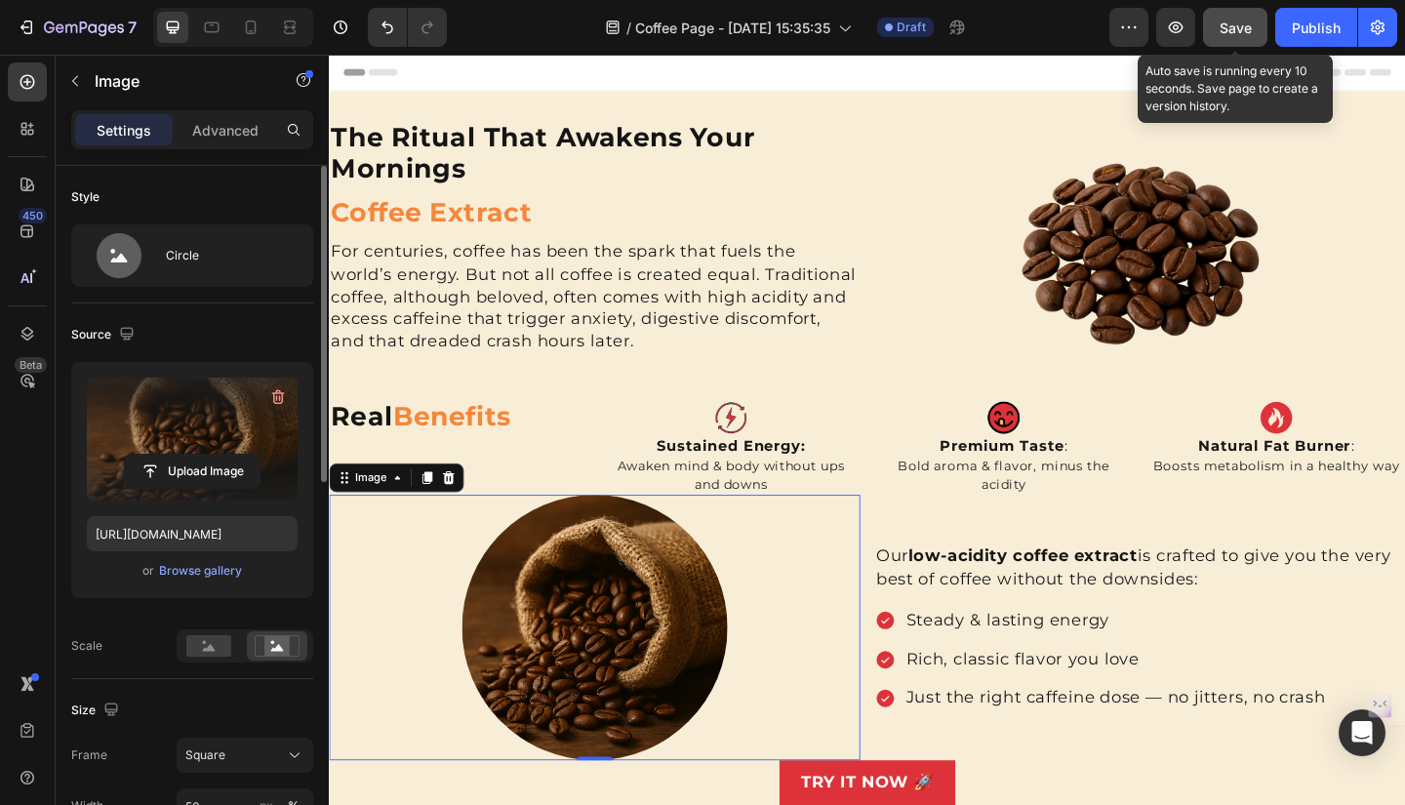
click at [1250, 22] on span "Save" at bounding box center [1235, 28] width 32 height 17
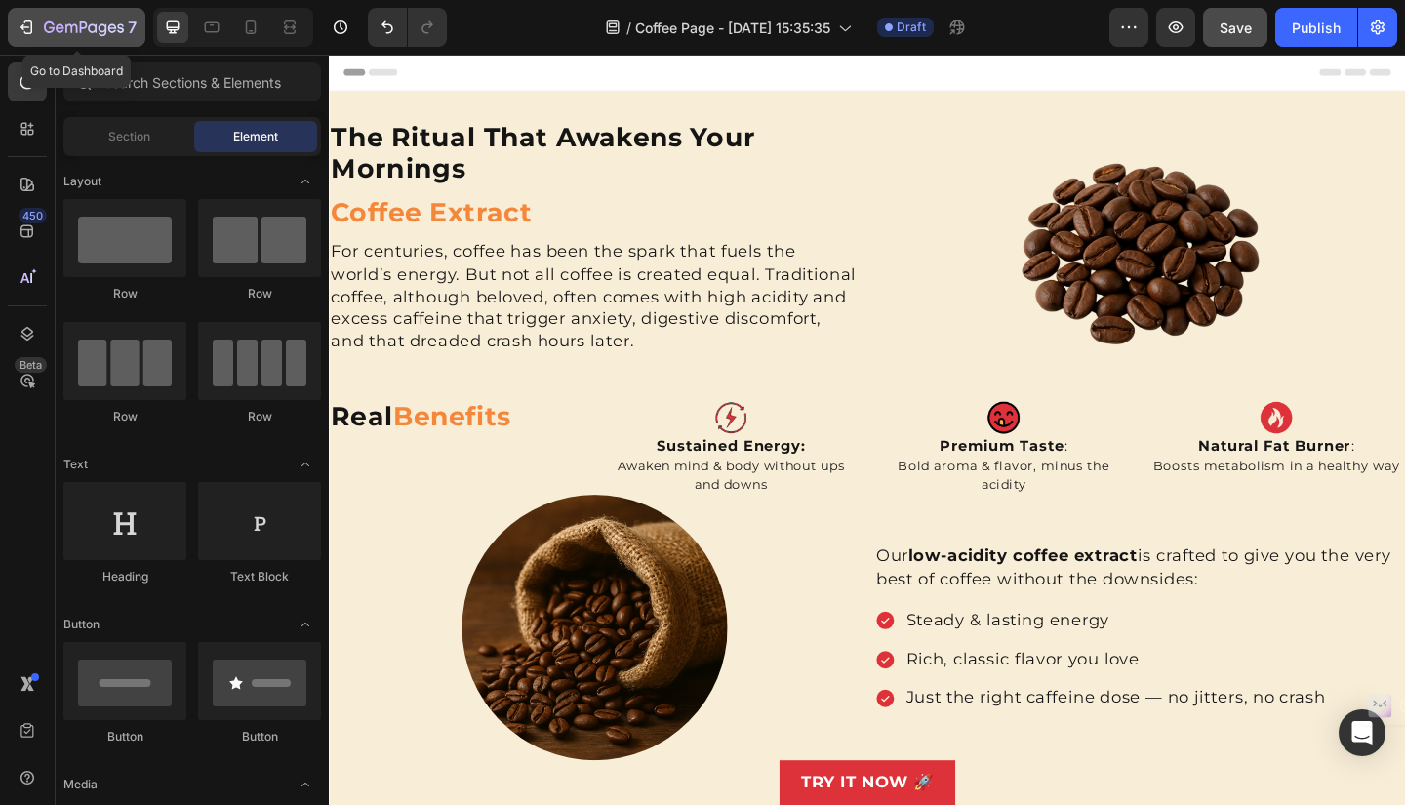
click at [23, 27] on icon "button" at bounding box center [24, 27] width 9 height 6
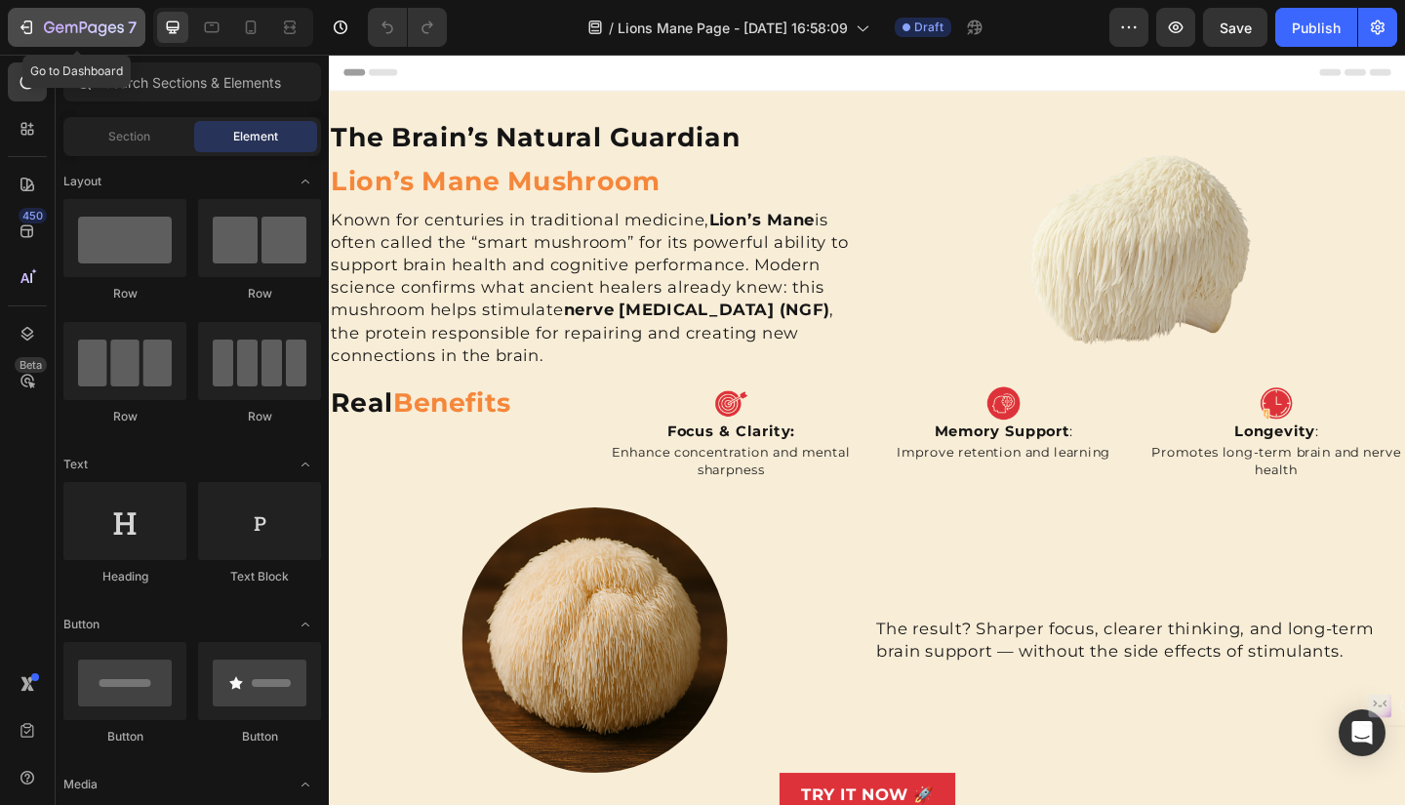
click at [37, 23] on div "7" at bounding box center [77, 27] width 120 height 23
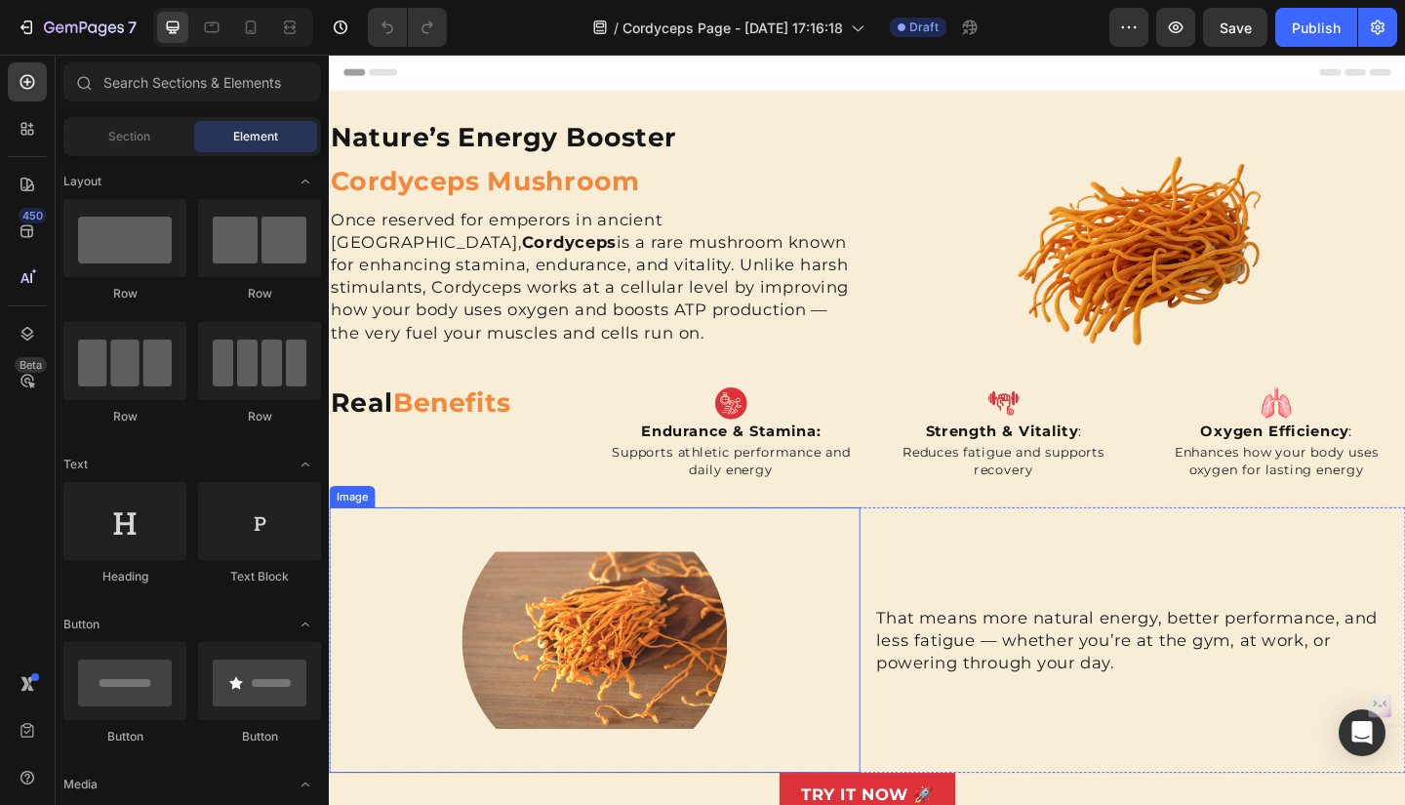
click at [567, 674] on img at bounding box center [617, 691] width 289 height 289
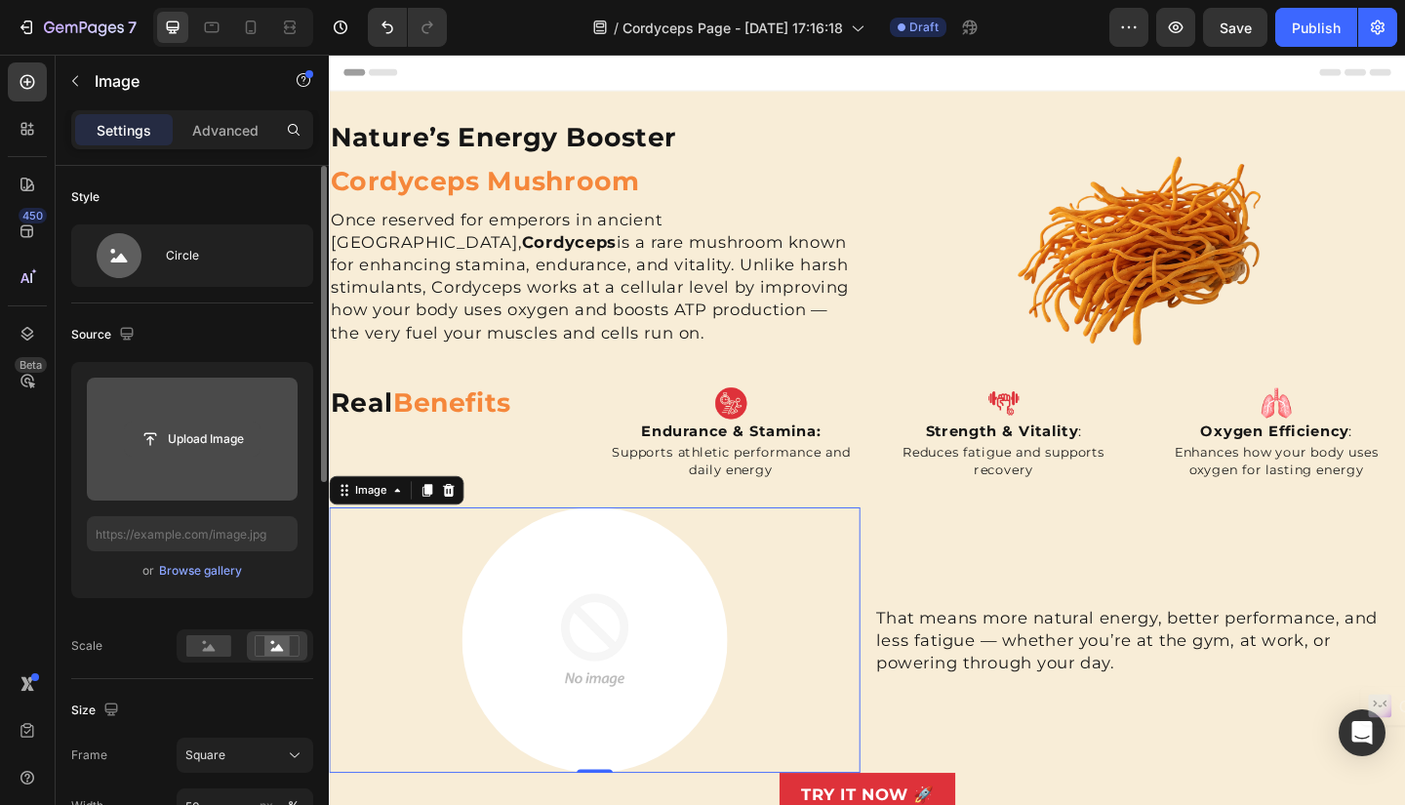
click at [205, 437] on input "file" at bounding box center [192, 438] width 135 height 33
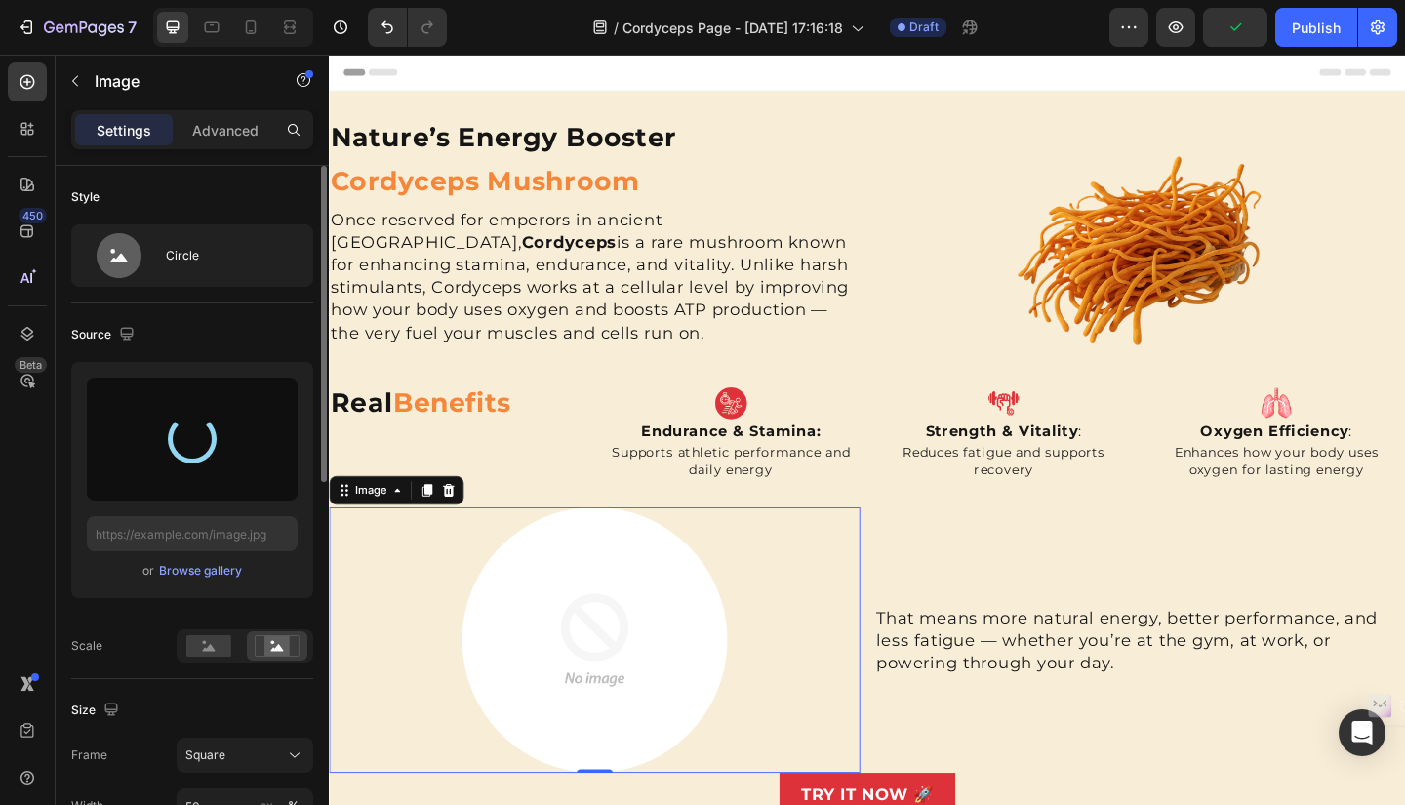
type input "[URL][DOMAIN_NAME]"
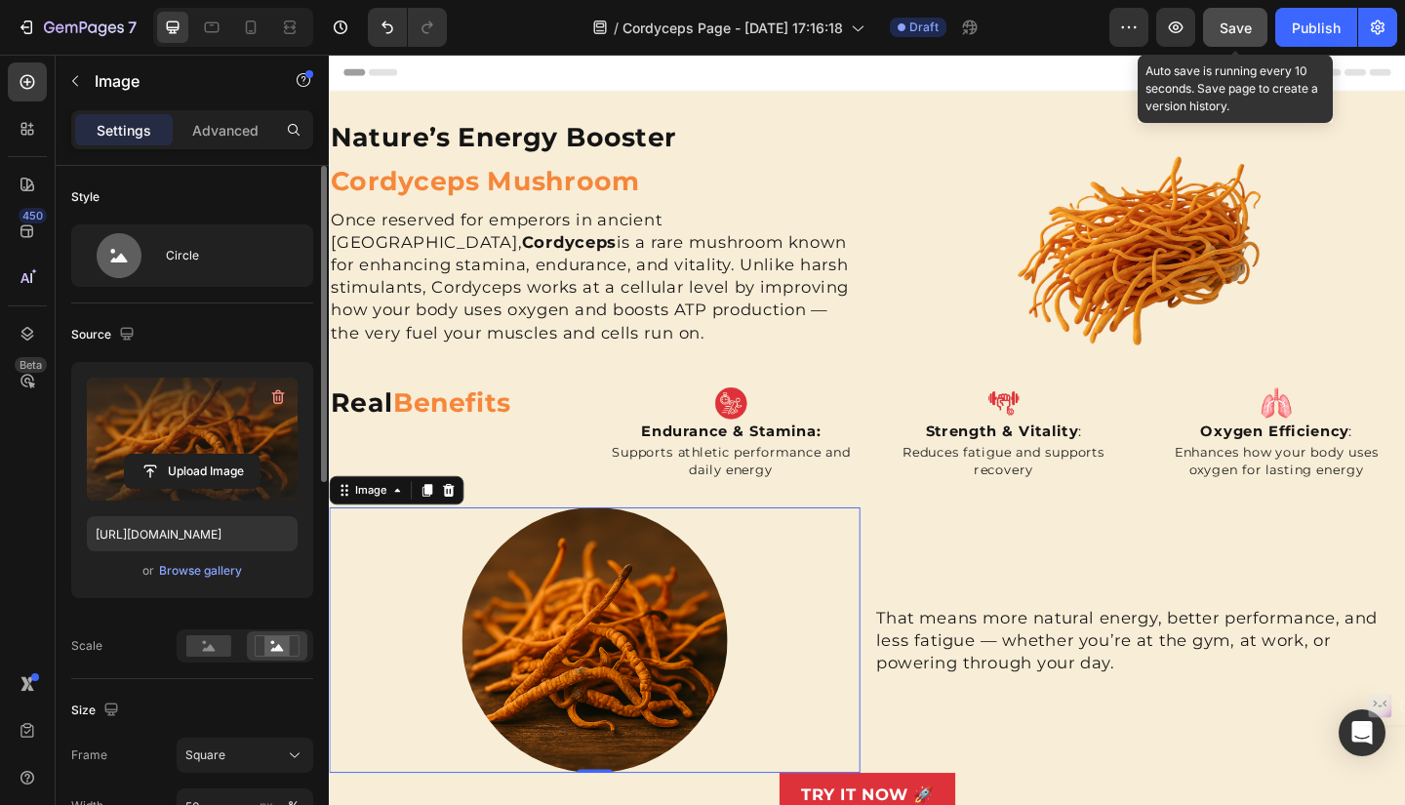
click at [1242, 23] on span "Save" at bounding box center [1235, 28] width 32 height 17
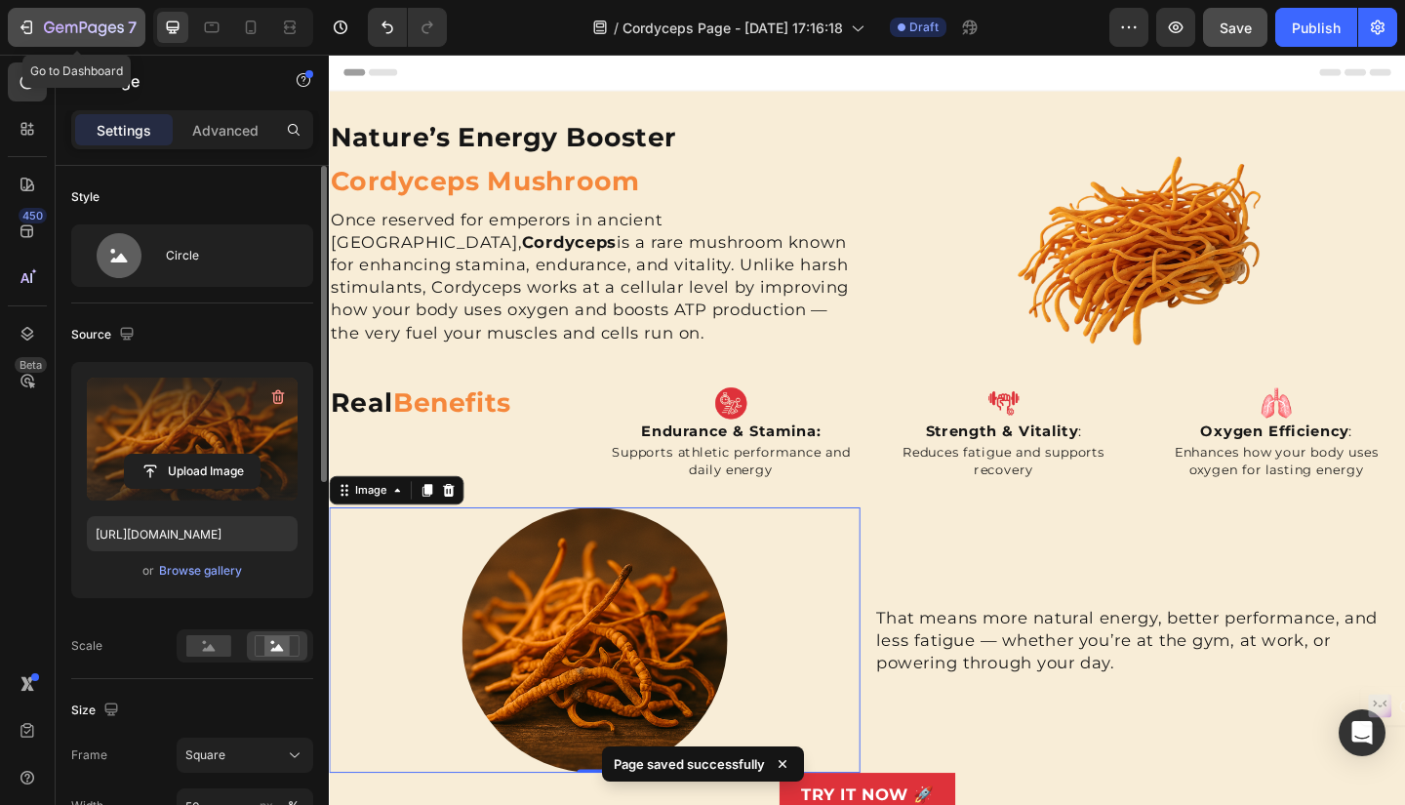
click at [27, 32] on icon "button" at bounding box center [27, 28] width 20 height 20
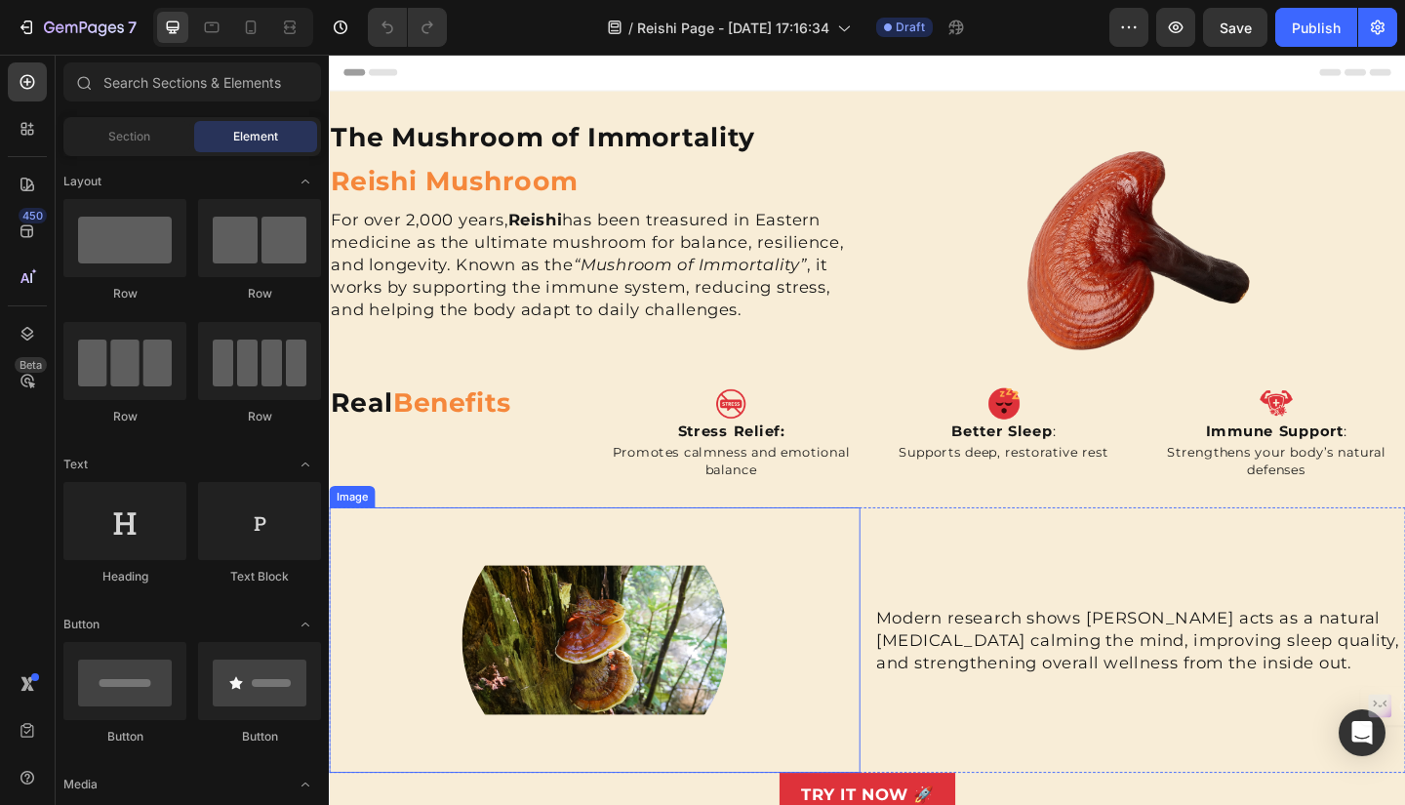
click at [663, 656] on img at bounding box center [617, 691] width 289 height 289
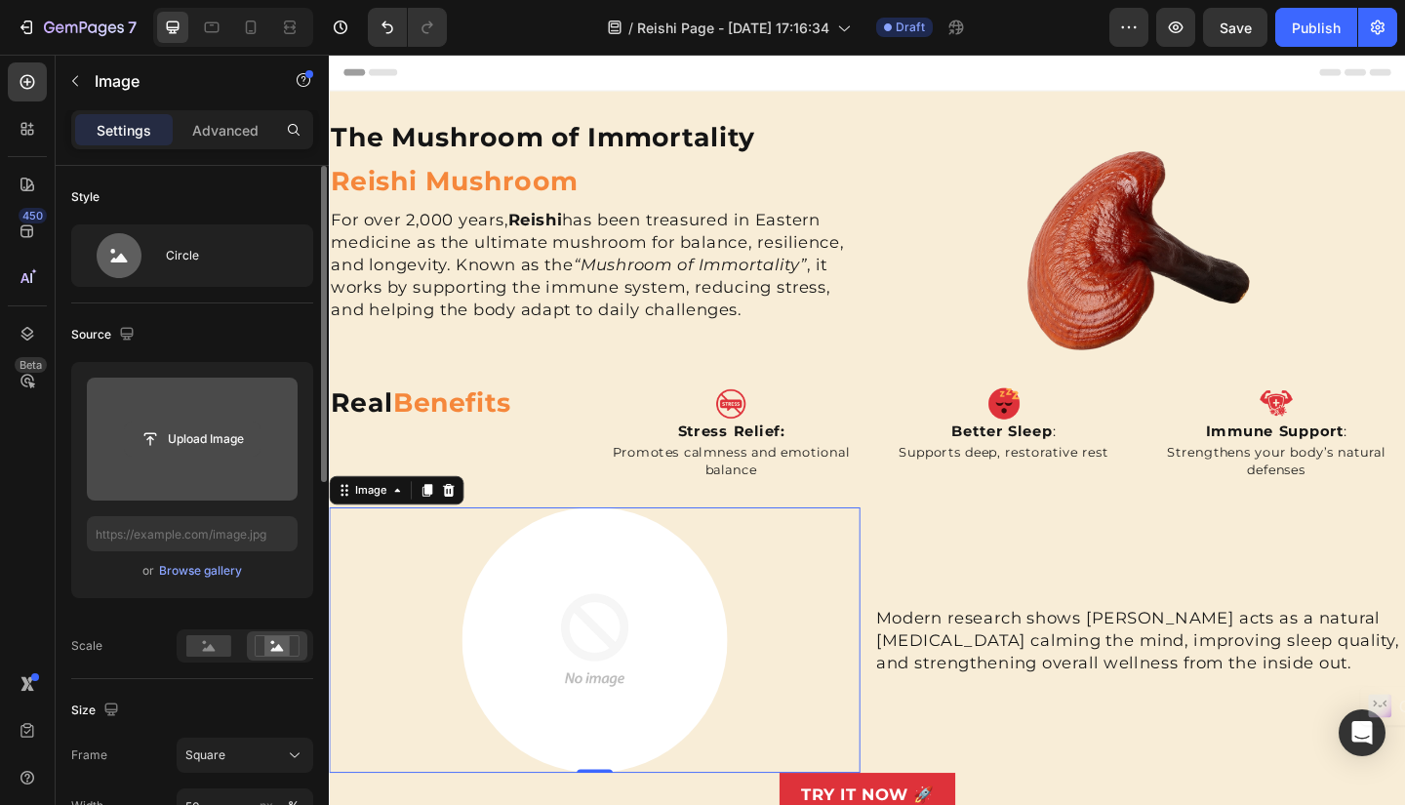
click at [164, 445] on input "file" at bounding box center [192, 438] width 135 height 33
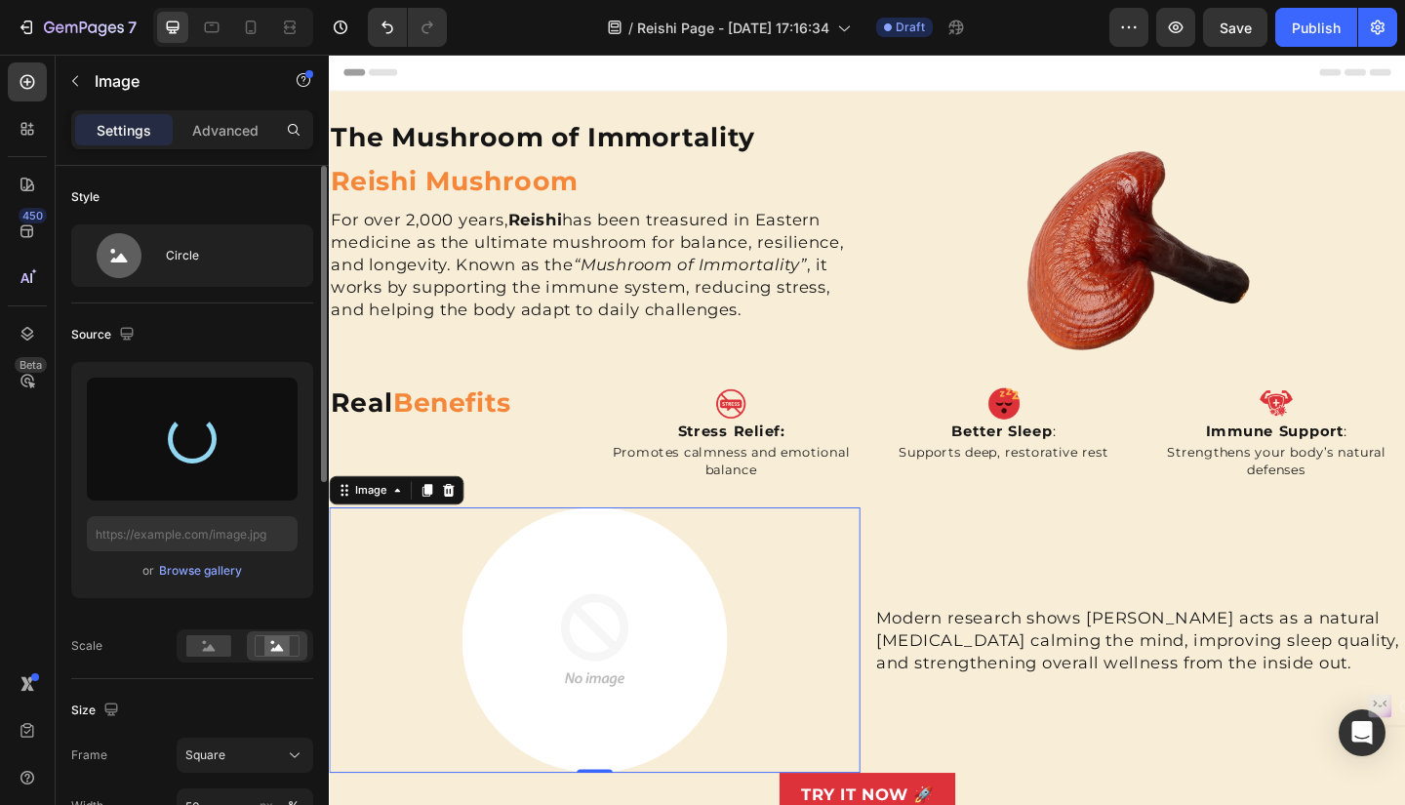
type input "[URL][DOMAIN_NAME]"
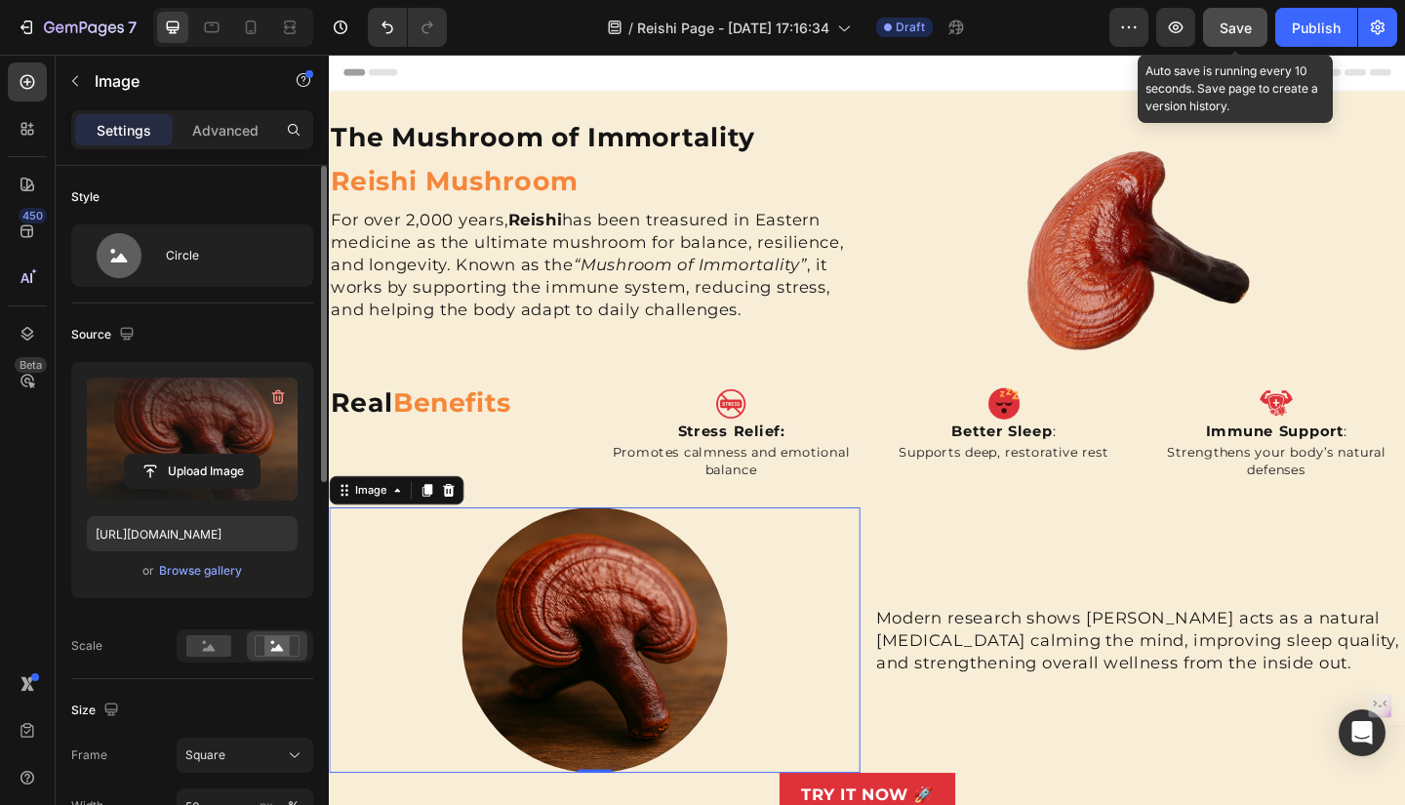
click at [1247, 31] on span "Save" at bounding box center [1235, 28] width 32 height 17
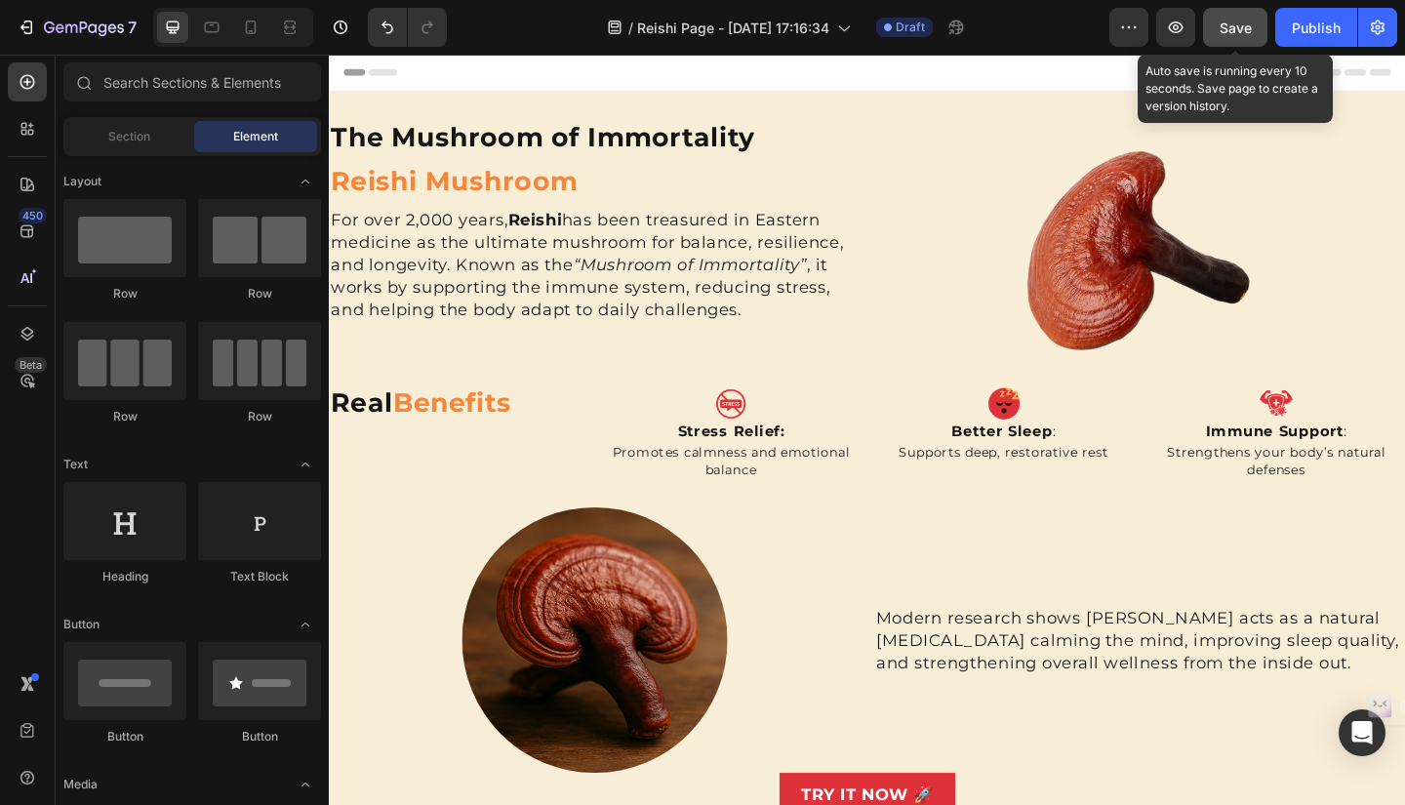
click at [1230, 24] on span "Save" at bounding box center [1235, 28] width 32 height 17
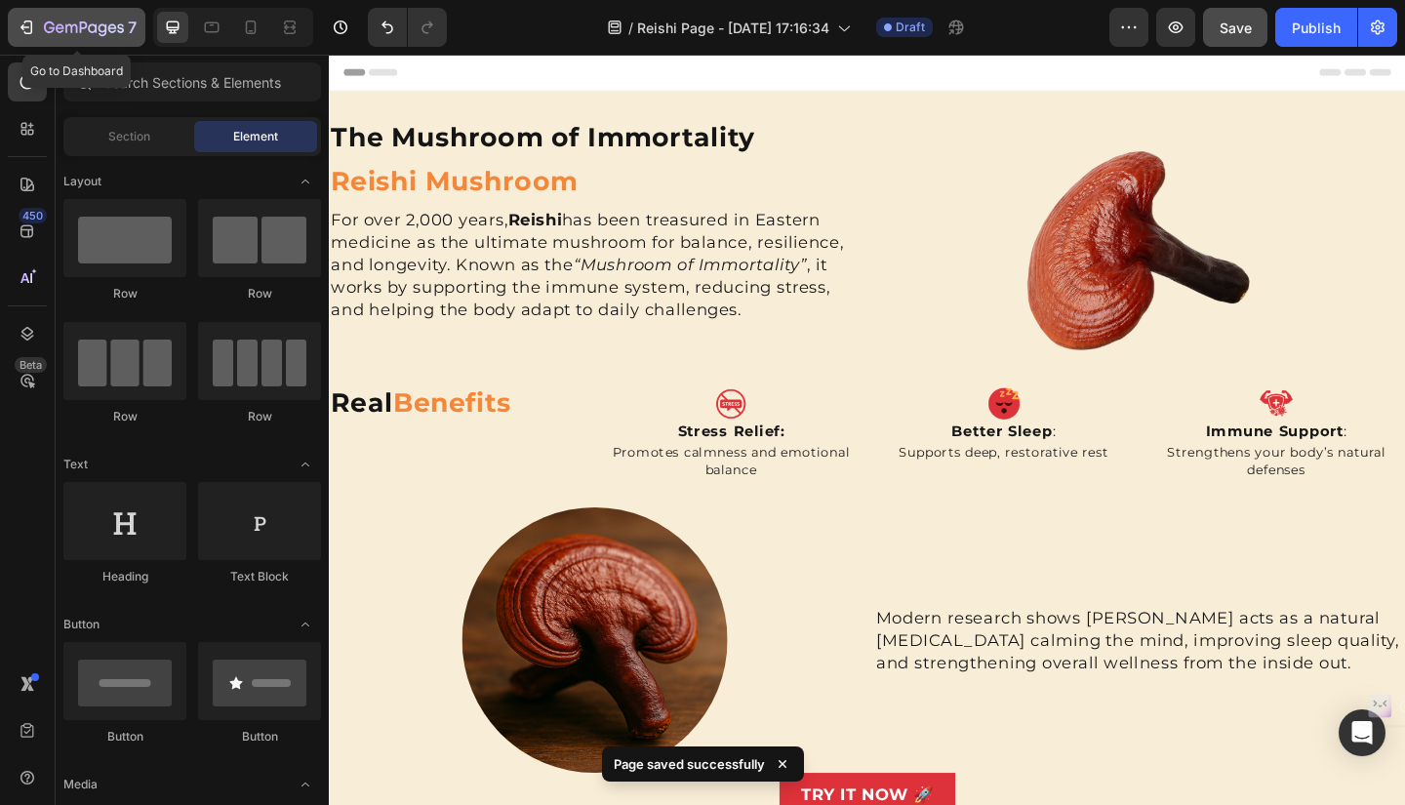
click at [21, 26] on icon "button" at bounding box center [24, 27] width 9 height 6
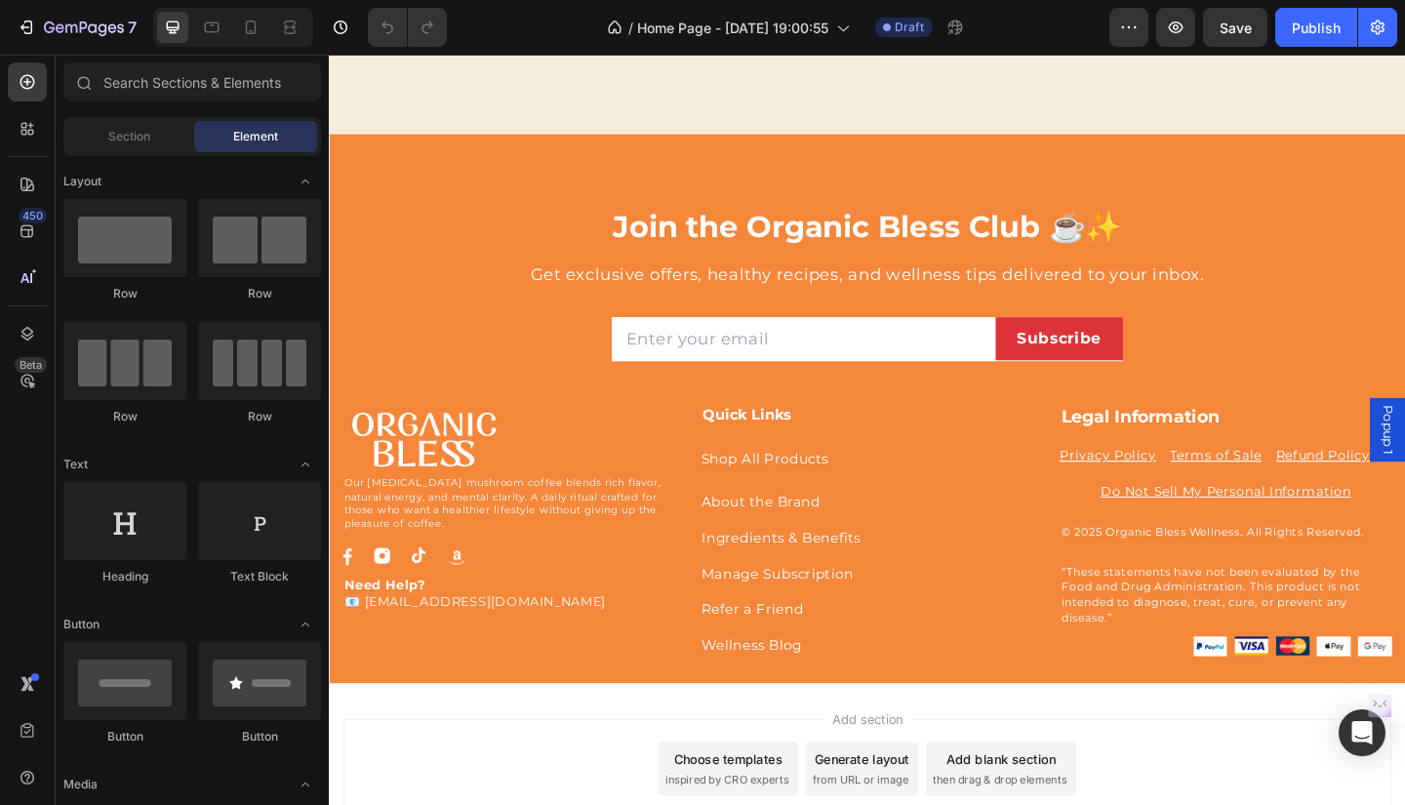
scroll to position [5663, 0]
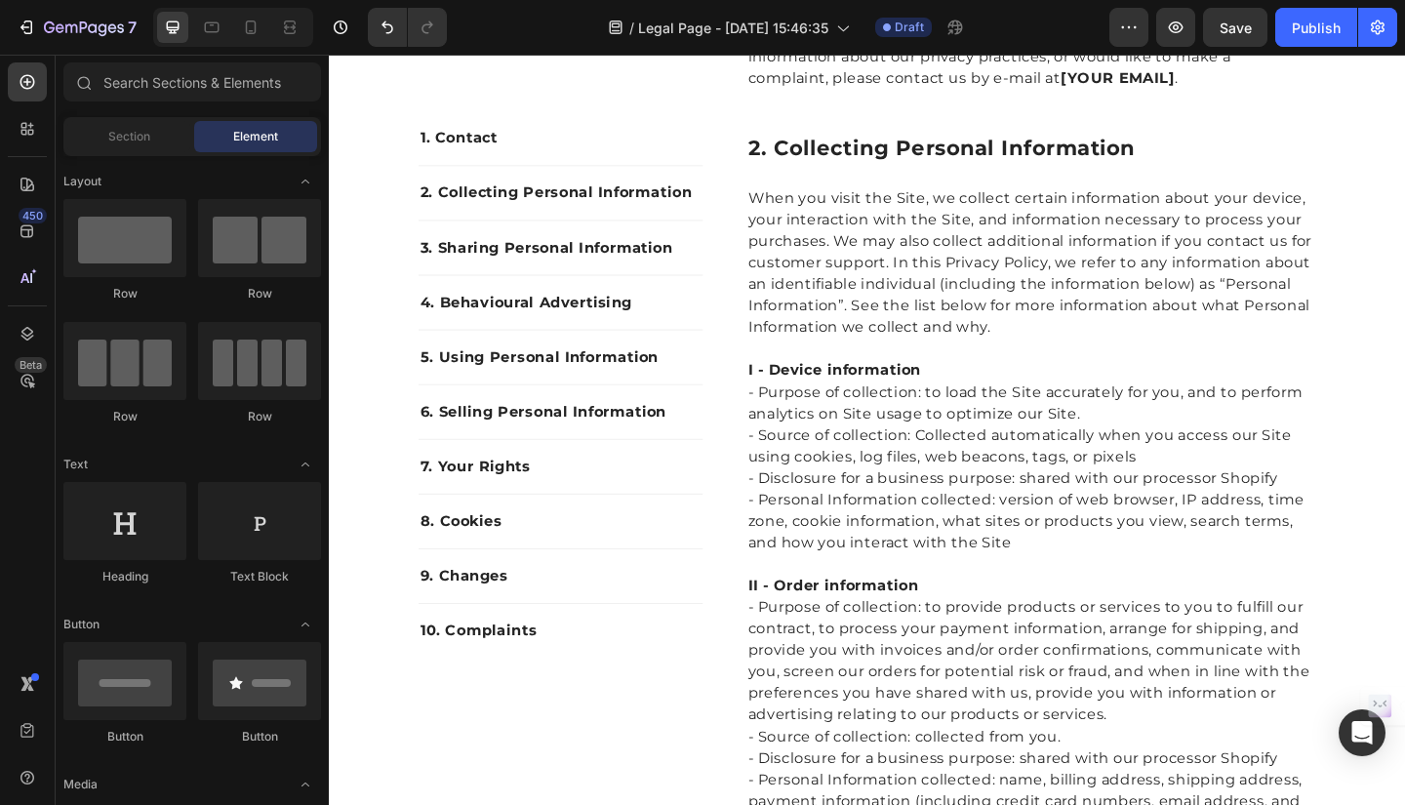
scroll to position [527, 0]
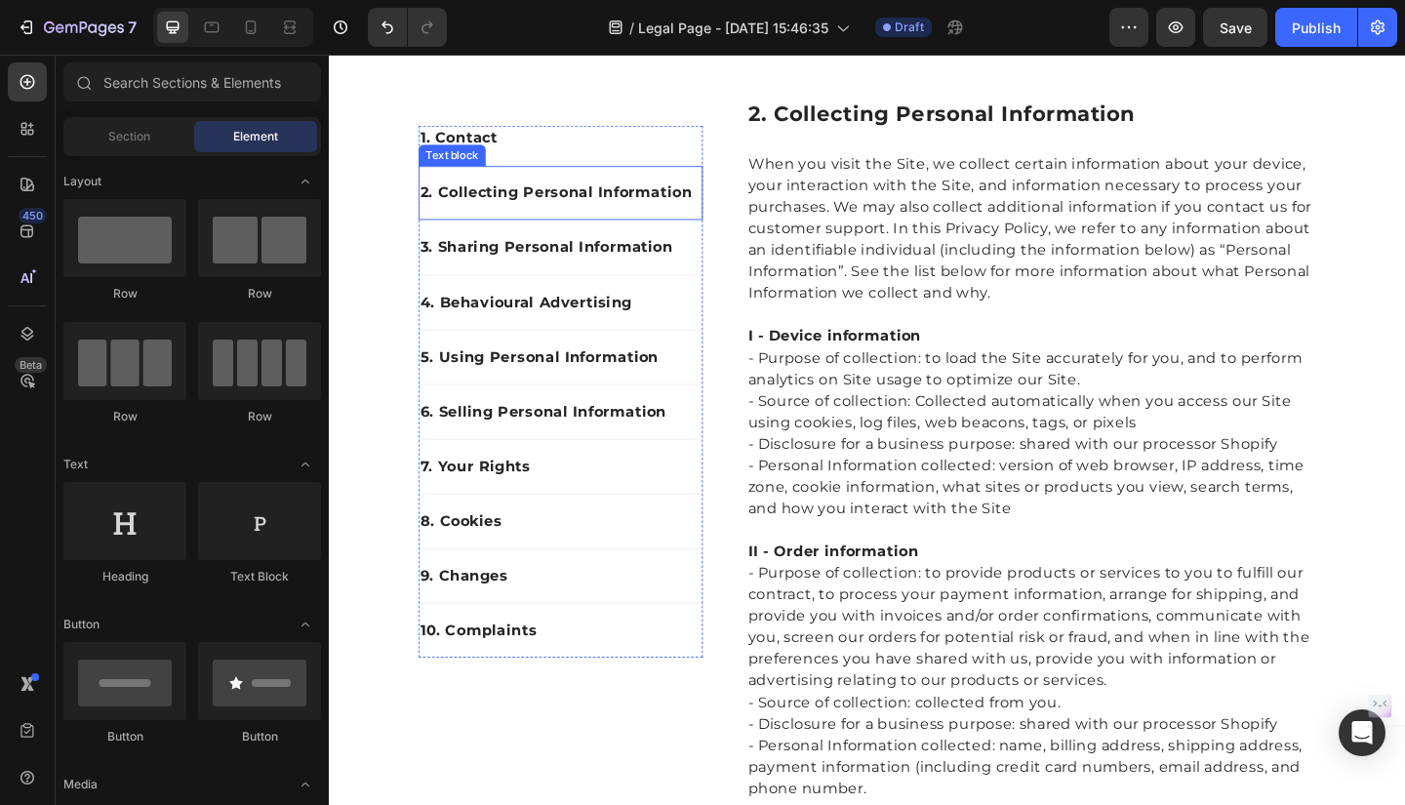
click at [601, 214] on p "2. Collecting Personal Information" at bounding box center [580, 205] width 305 height 23
click at [530, 206] on p "2. Collecting Personal Information" at bounding box center [580, 205] width 305 height 23
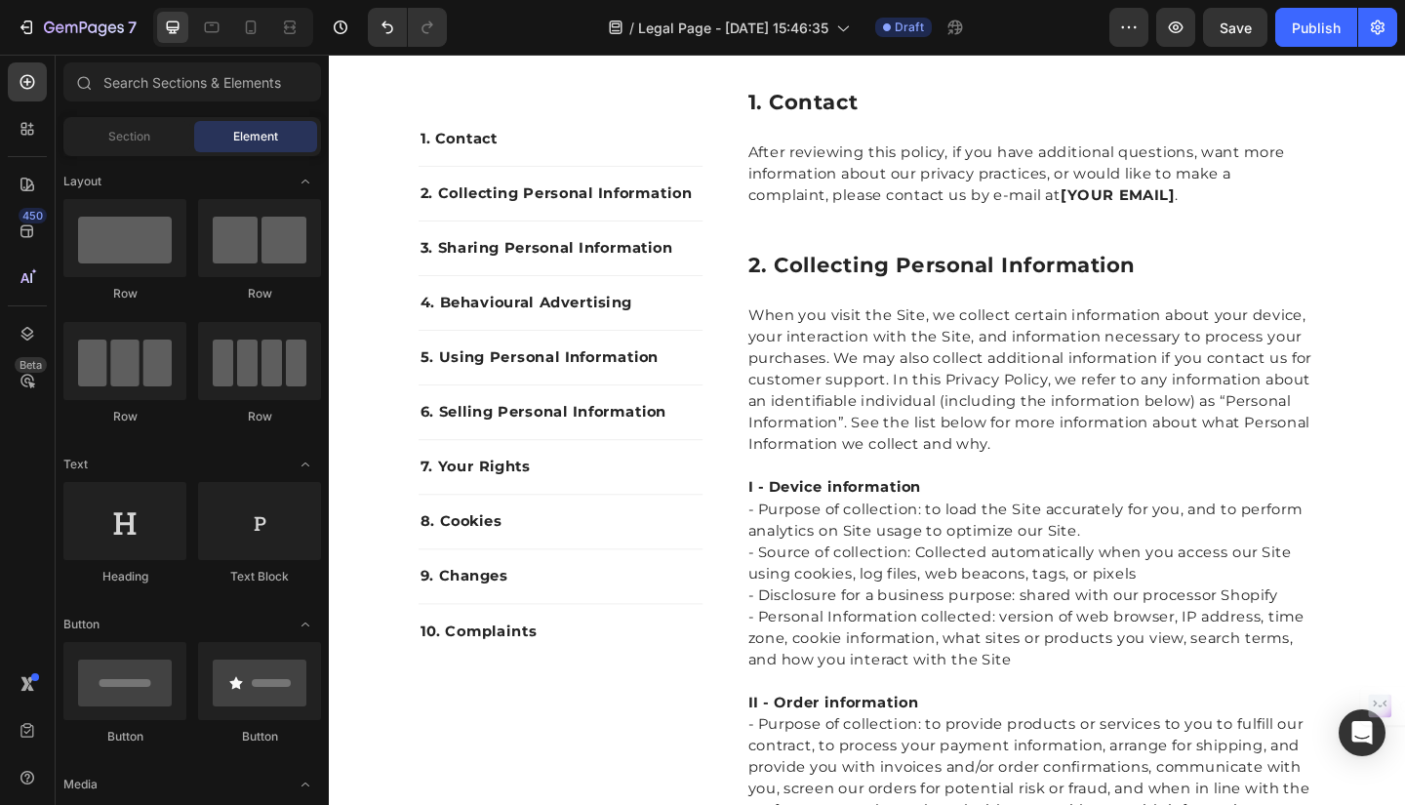
scroll to position [299, 0]
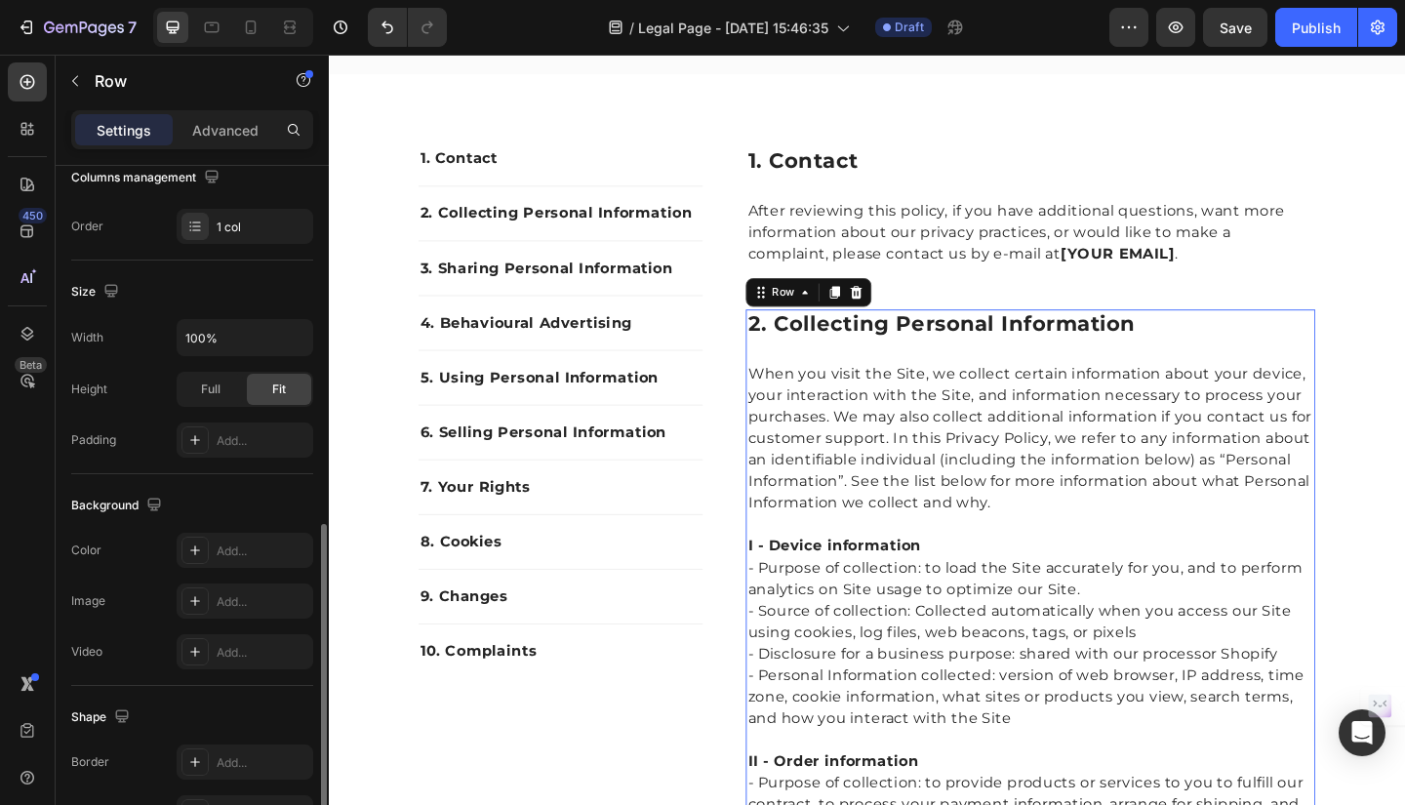
scroll to position [496, 0]
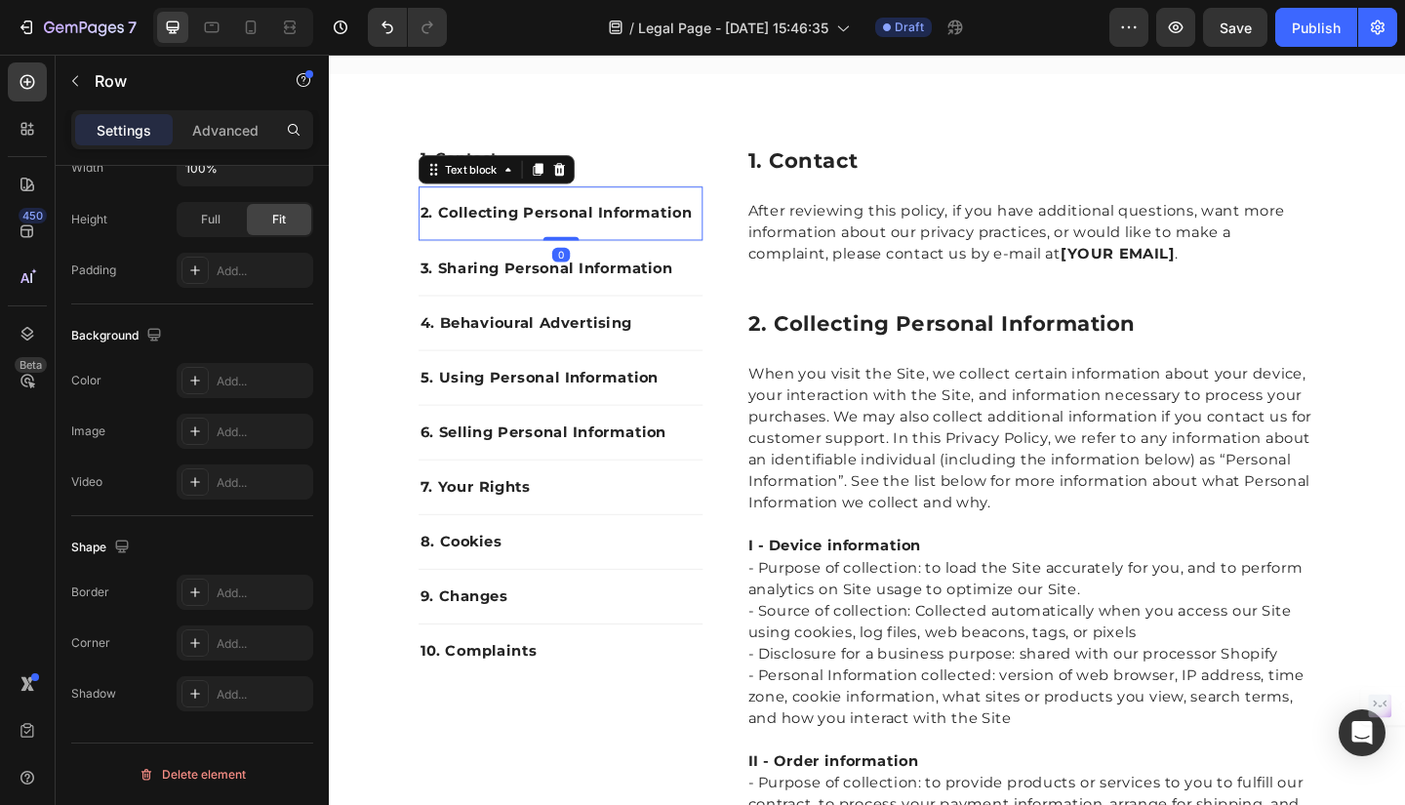
click at [543, 220] on p "2. Collecting Personal Information" at bounding box center [580, 227] width 305 height 23
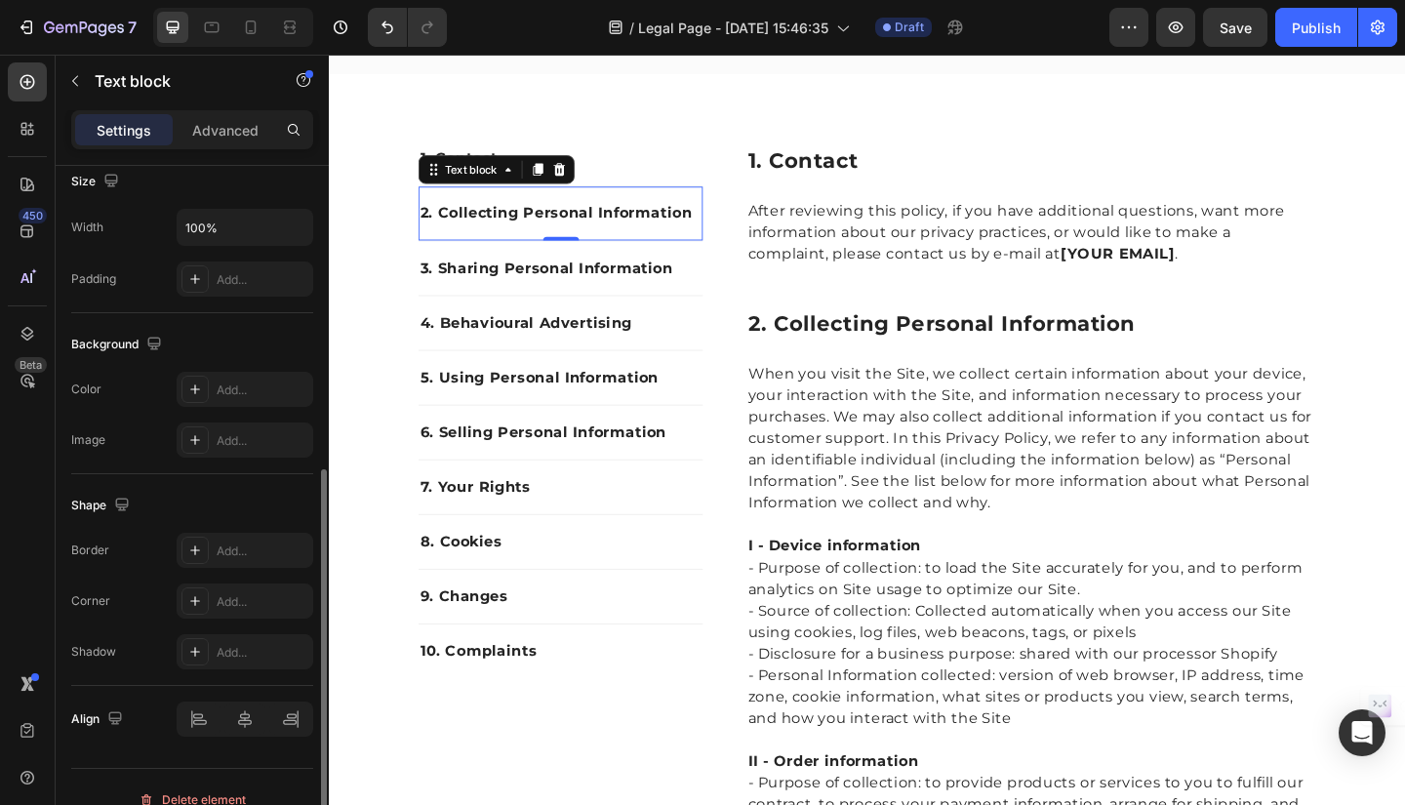
scroll to position [461, 0]
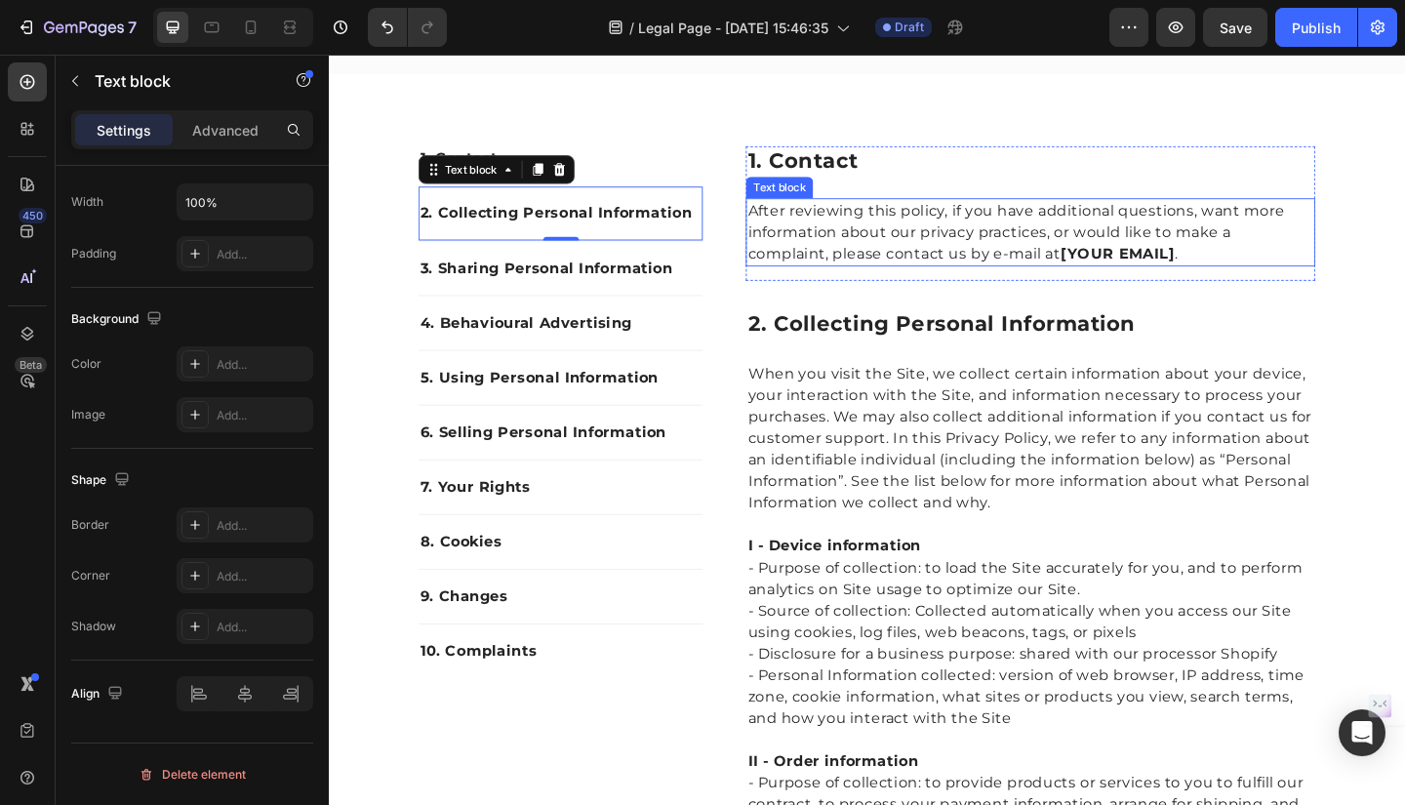
click at [1232, 269] on strong "[YOUR EMAIL]" at bounding box center [1187, 270] width 124 height 19
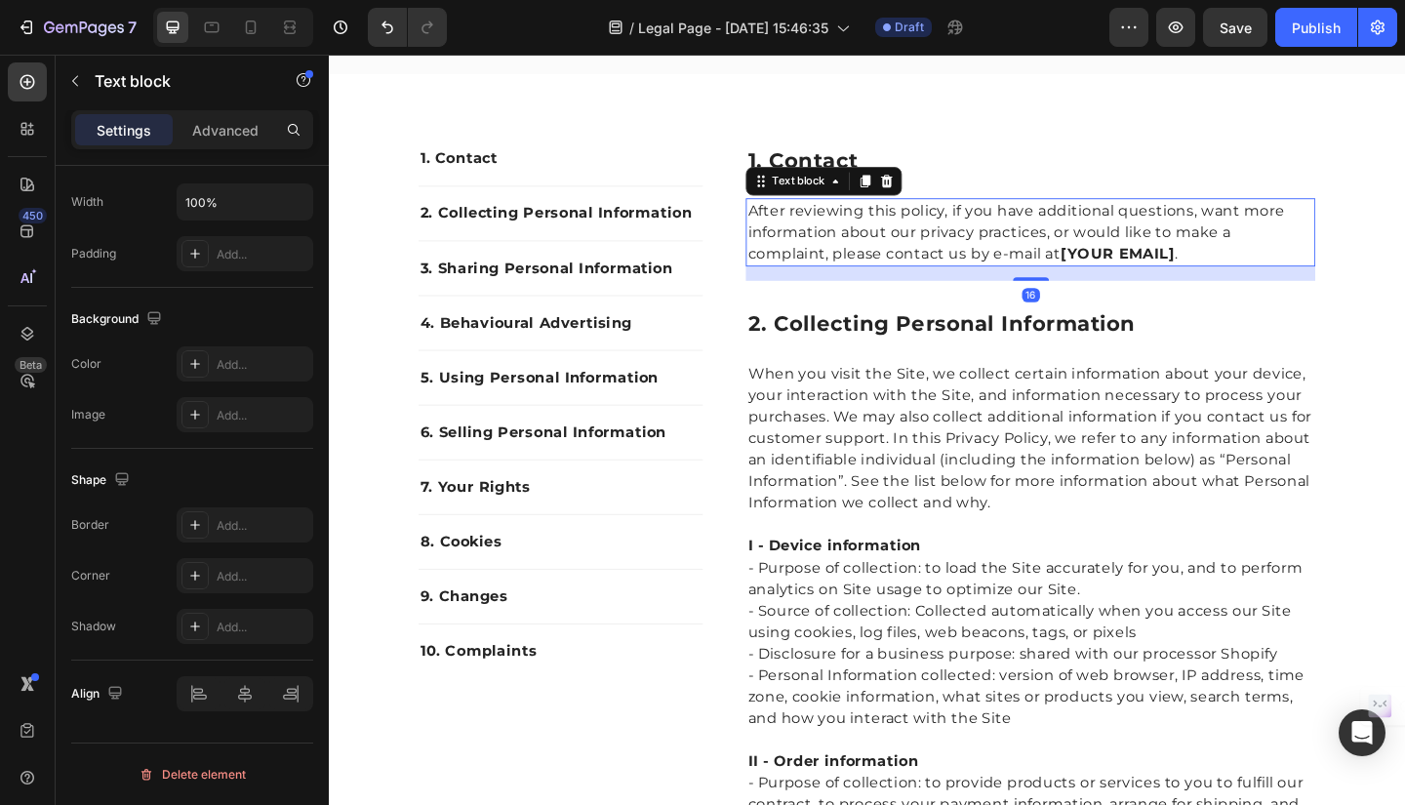
click at [1241, 271] on strong "[YOUR EMAIL]" at bounding box center [1187, 270] width 124 height 19
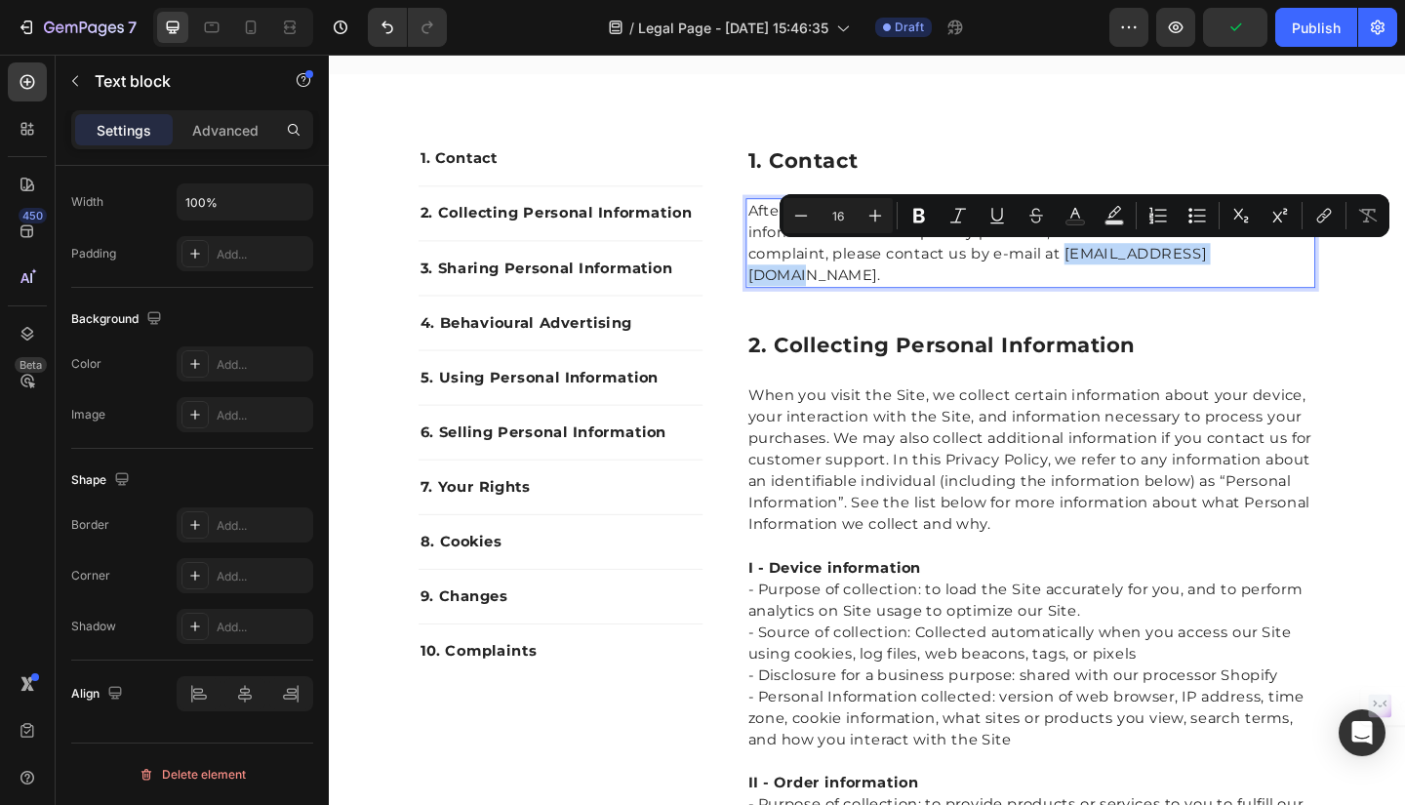
drag, startPoint x: 1124, startPoint y: 271, endPoint x: 1307, endPoint y: 276, distance: 183.5
click at [1307, 276] on p "After reviewing this policy, if you have additional questions, want more inform…" at bounding box center [1092, 260] width 616 height 94
click at [919, 218] on icon "Editor contextual toolbar" at bounding box center [919, 216] width 20 height 20
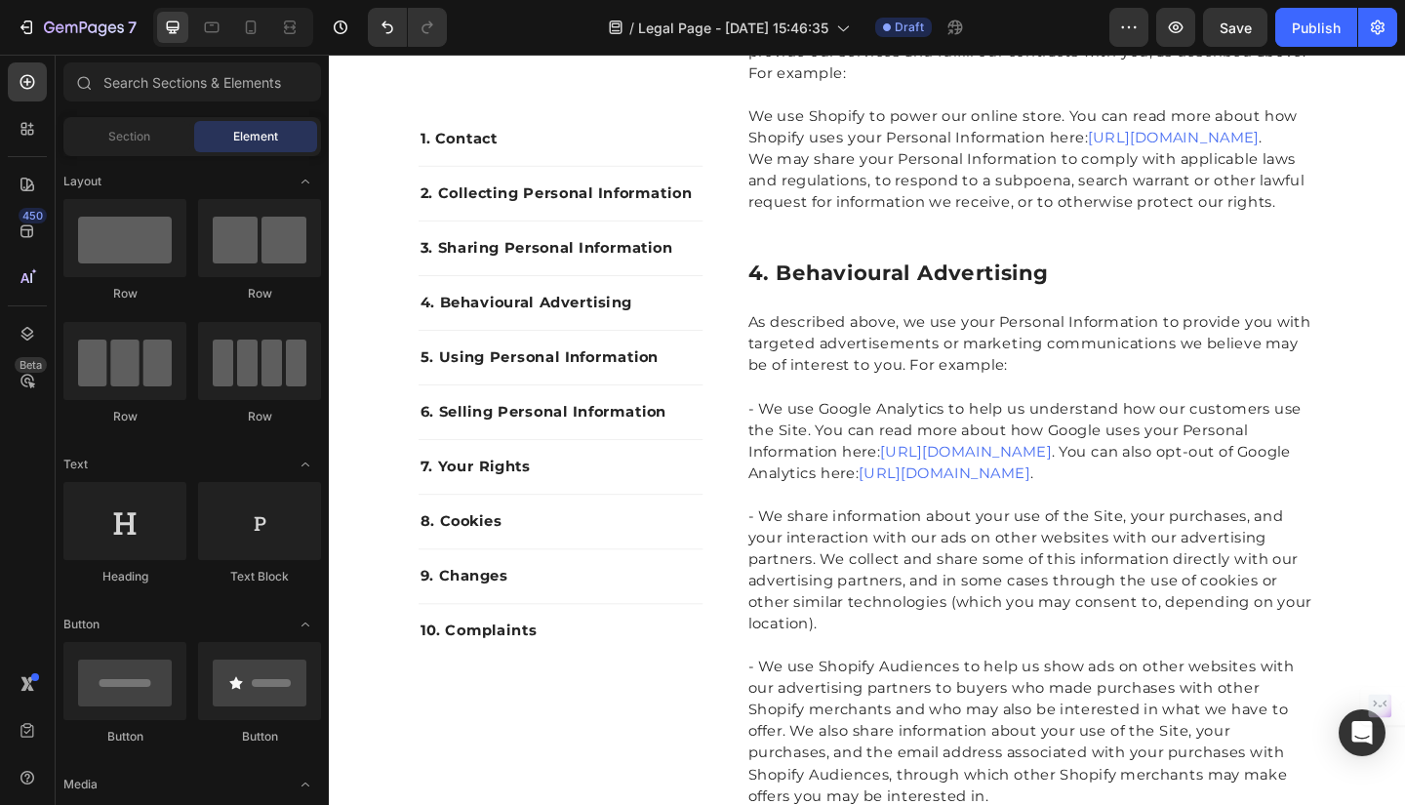
scroll to position [1774, 0]
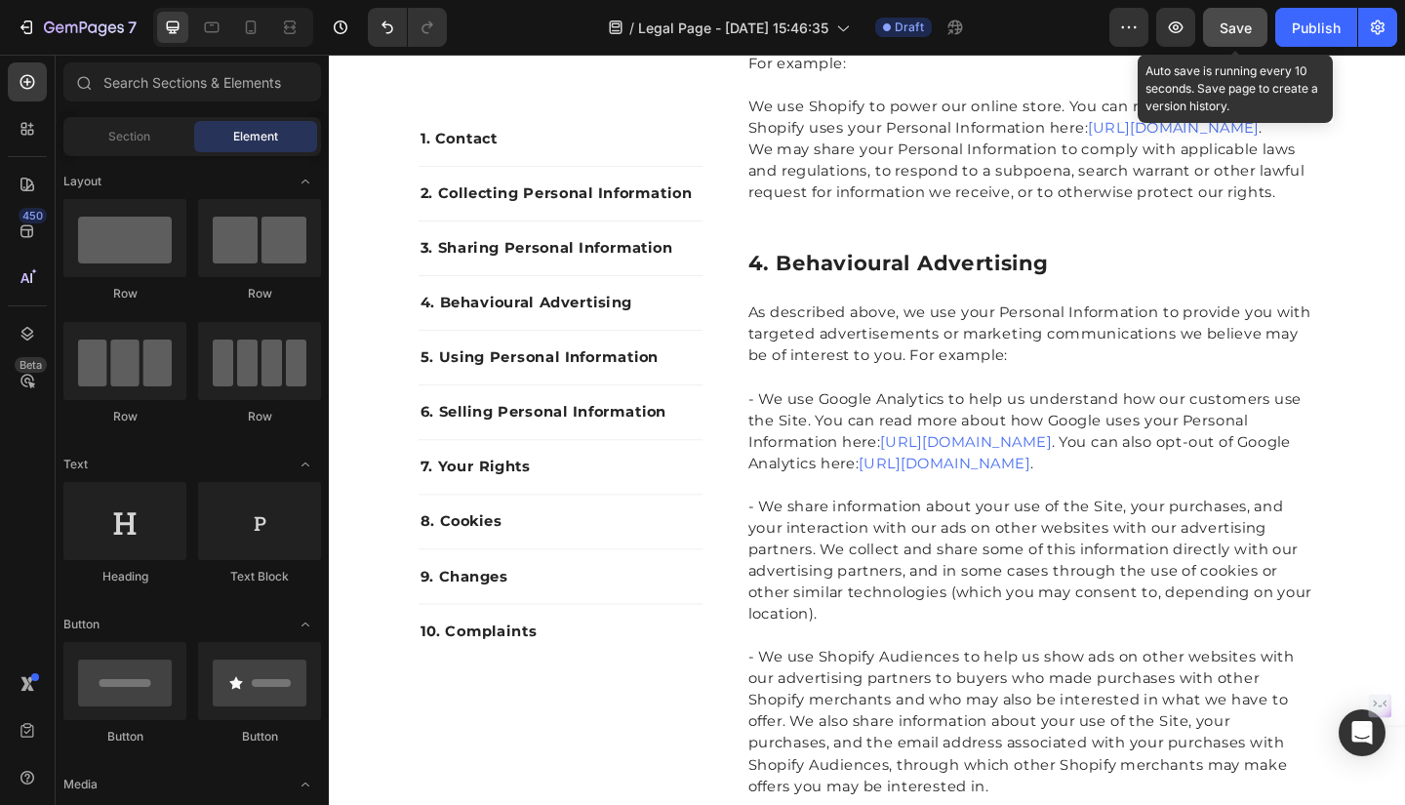
click at [1229, 29] on span "Save" at bounding box center [1235, 28] width 32 height 17
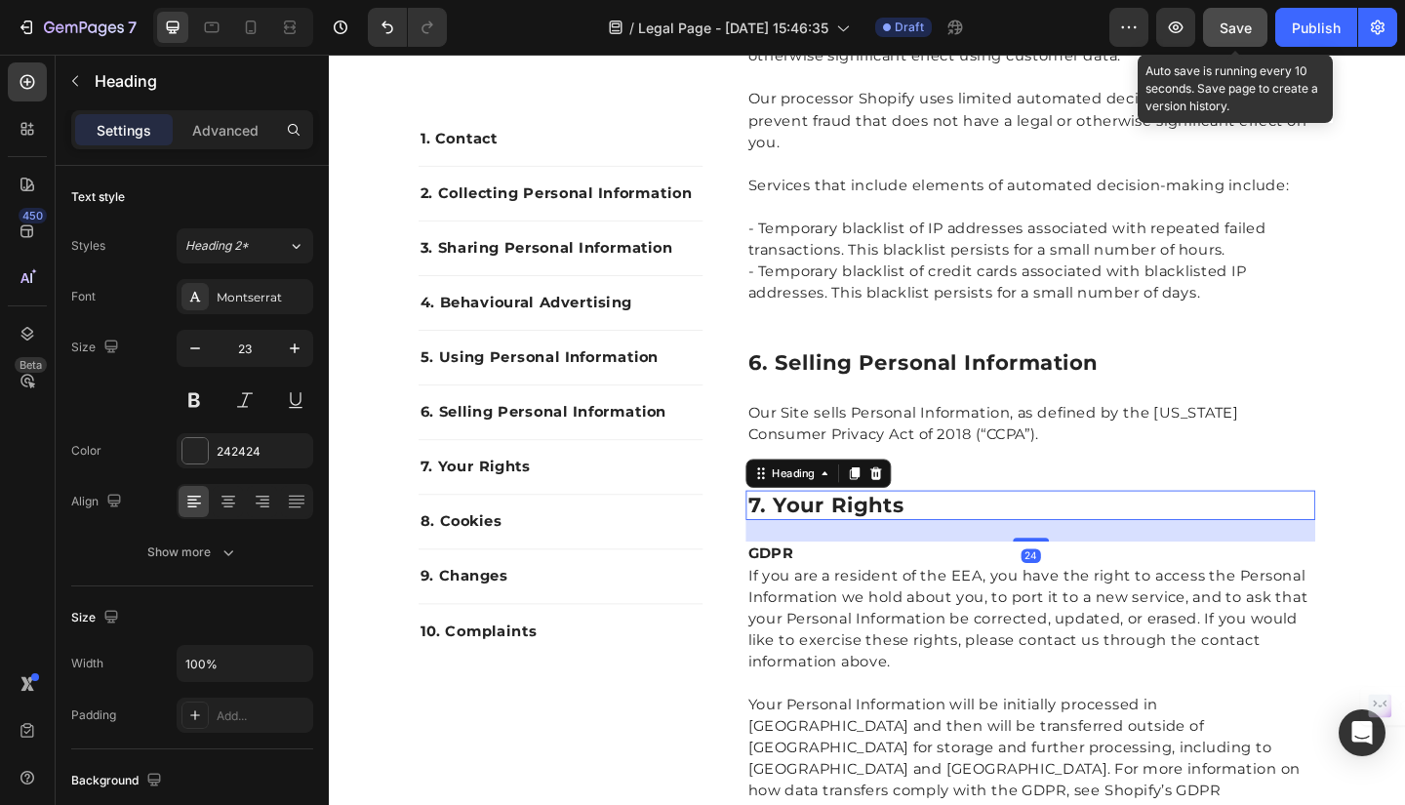
scroll to position [3717, 0]
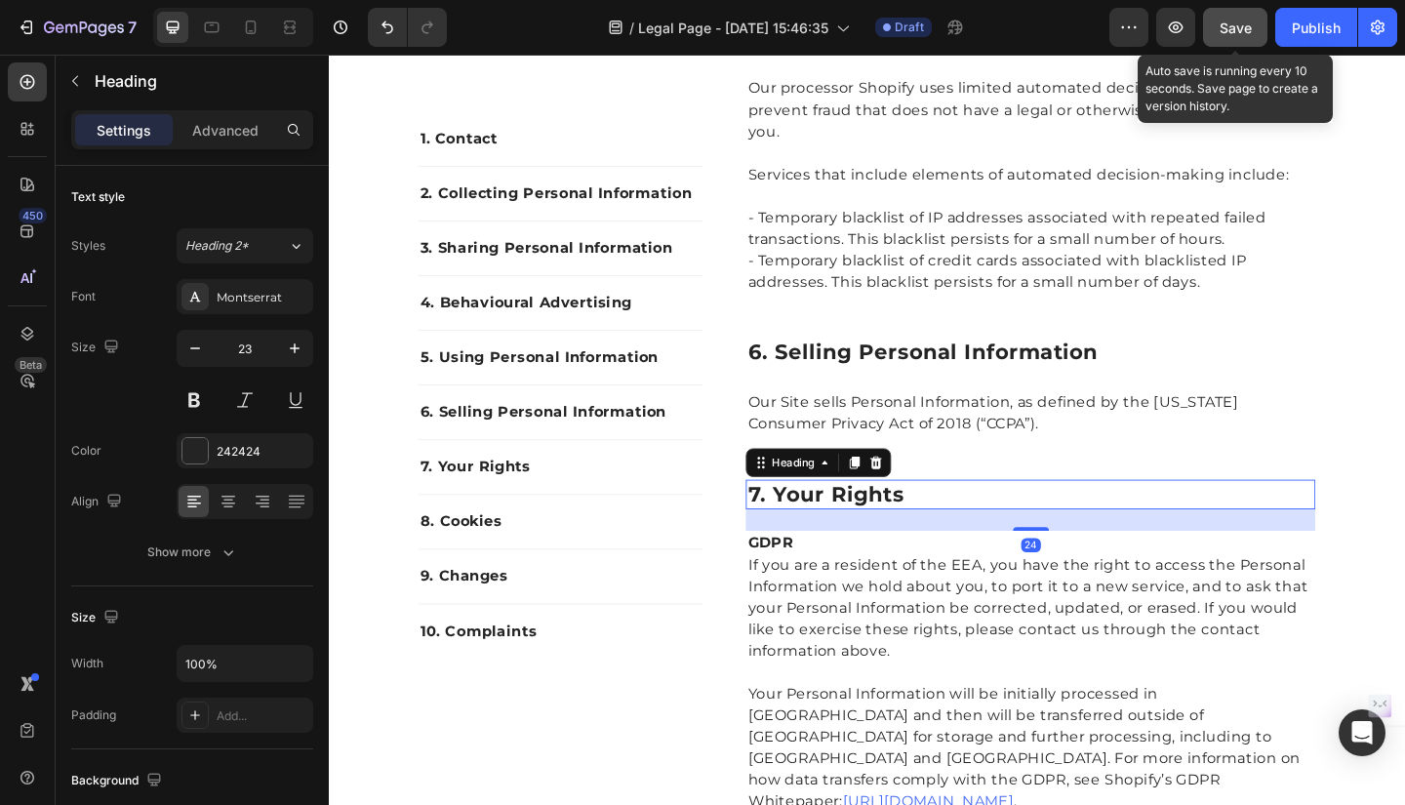
click at [1328, 468] on p "Our Site sells Personal Information, as defined by the California Consumer Priv…" at bounding box center [1092, 444] width 616 height 47
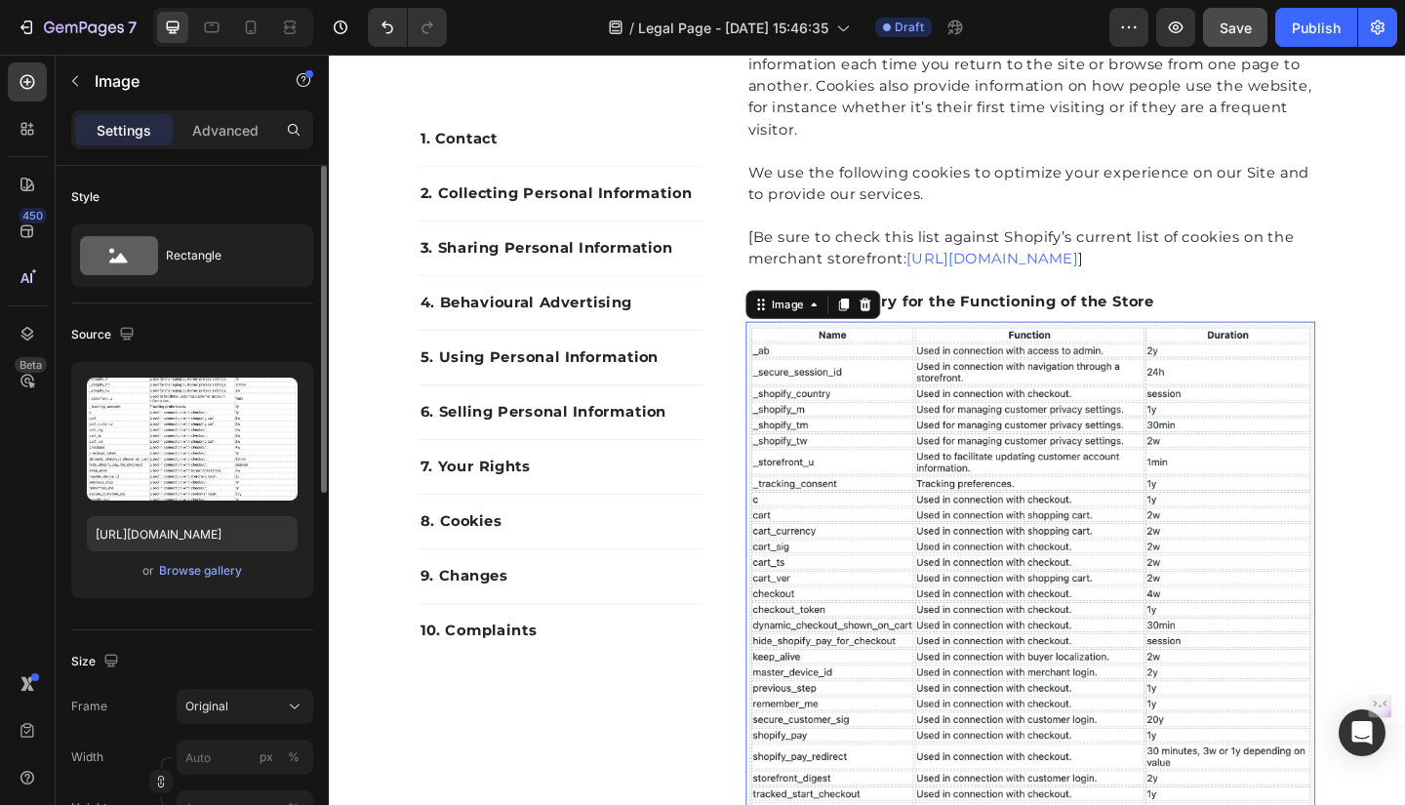
scroll to position [5023, 0]
click at [1305, 219] on p "We use the following cookies to optimize your experience on our Site and to pro…" at bounding box center [1092, 184] width 616 height 70
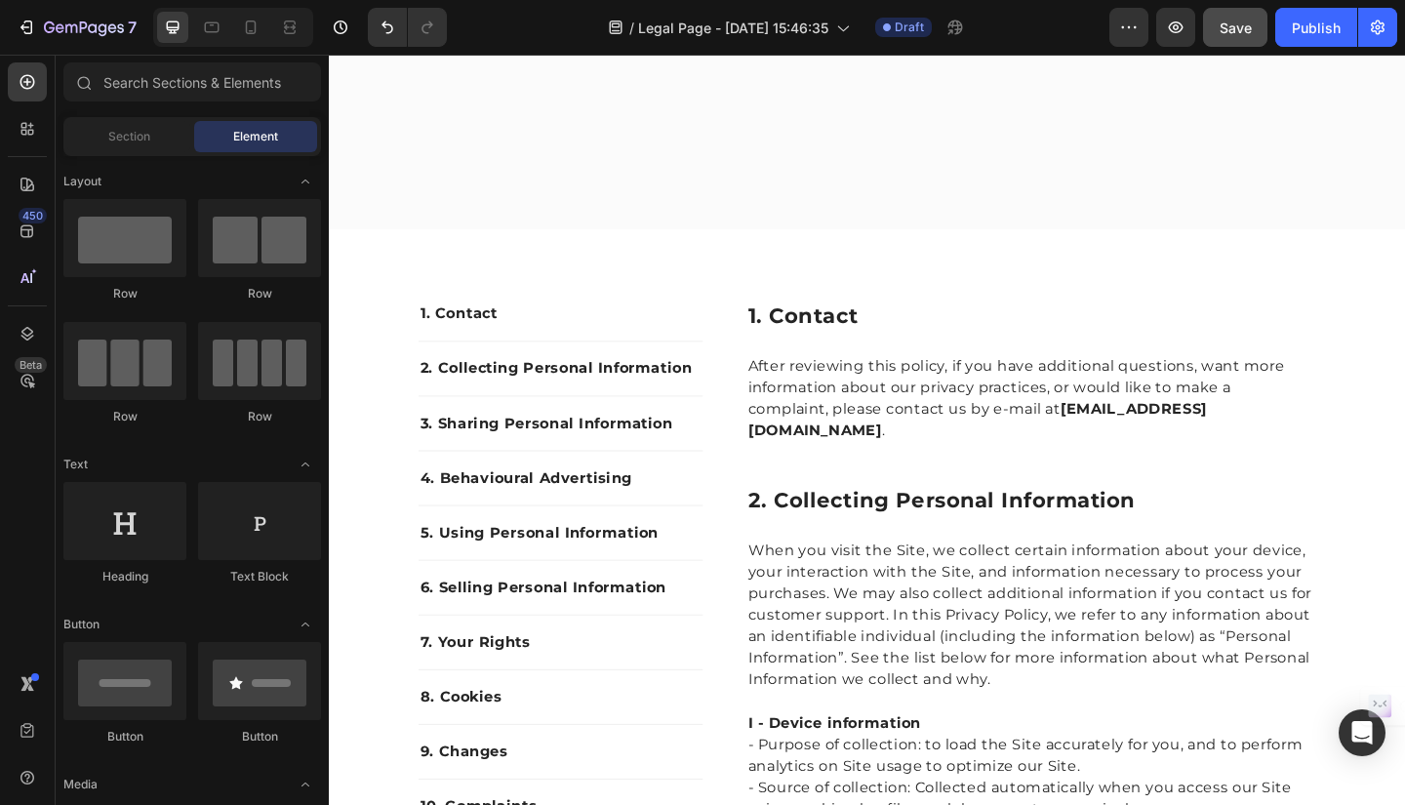
scroll to position [0, 0]
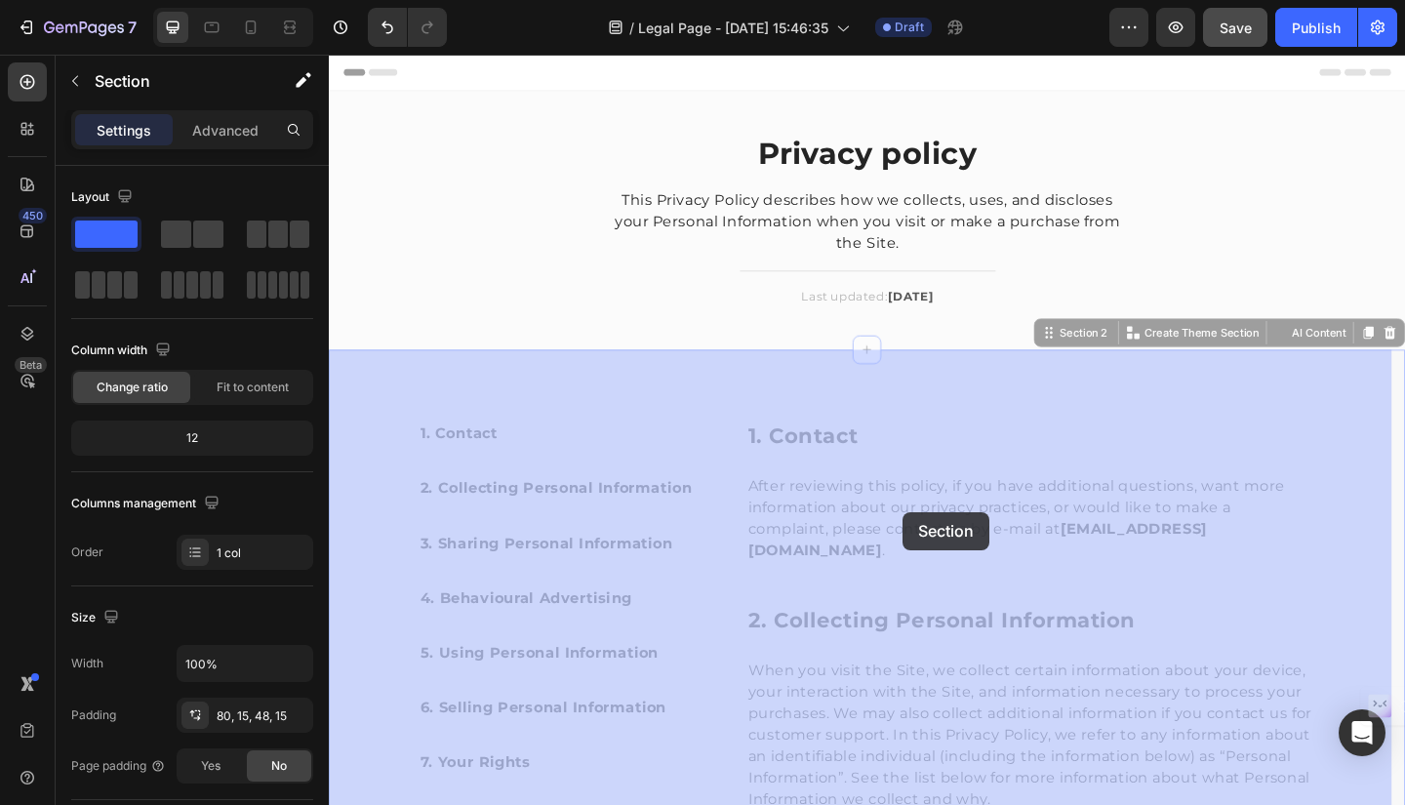
drag, startPoint x: 755, startPoint y: 446, endPoint x: 953, endPoint y: 552, distance: 224.8
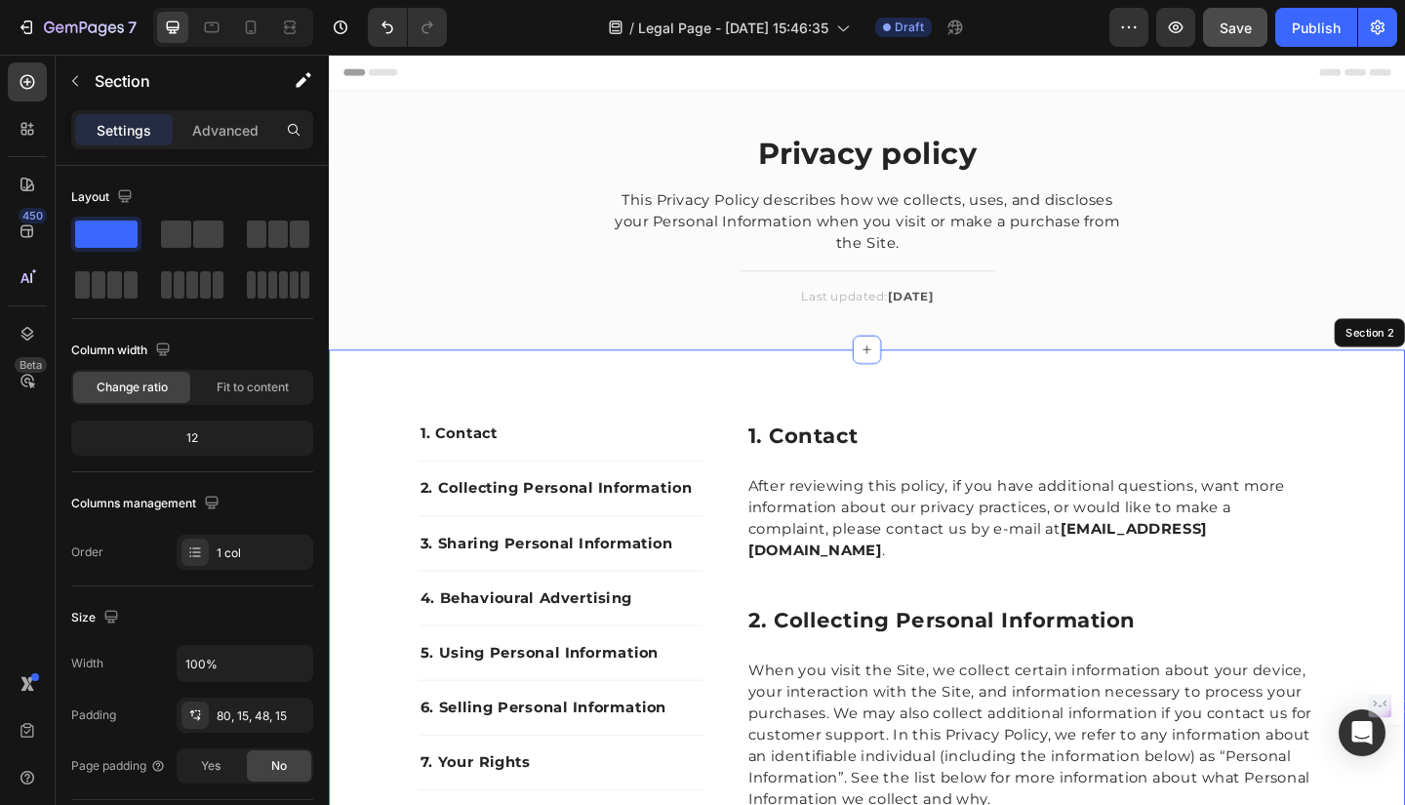
click at [1178, 22] on icon "button" at bounding box center [1176, 27] width 15 height 12
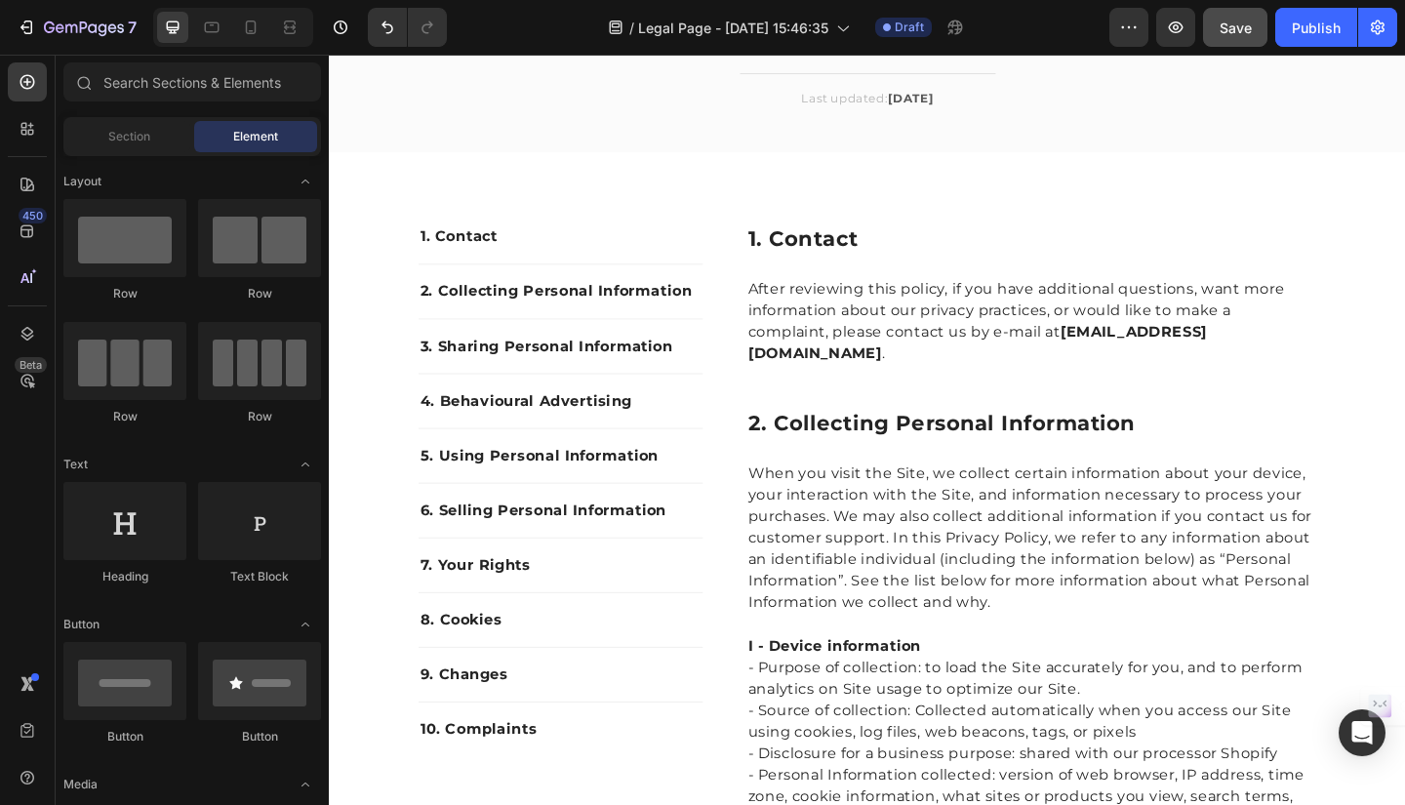
scroll to position [225, 0]
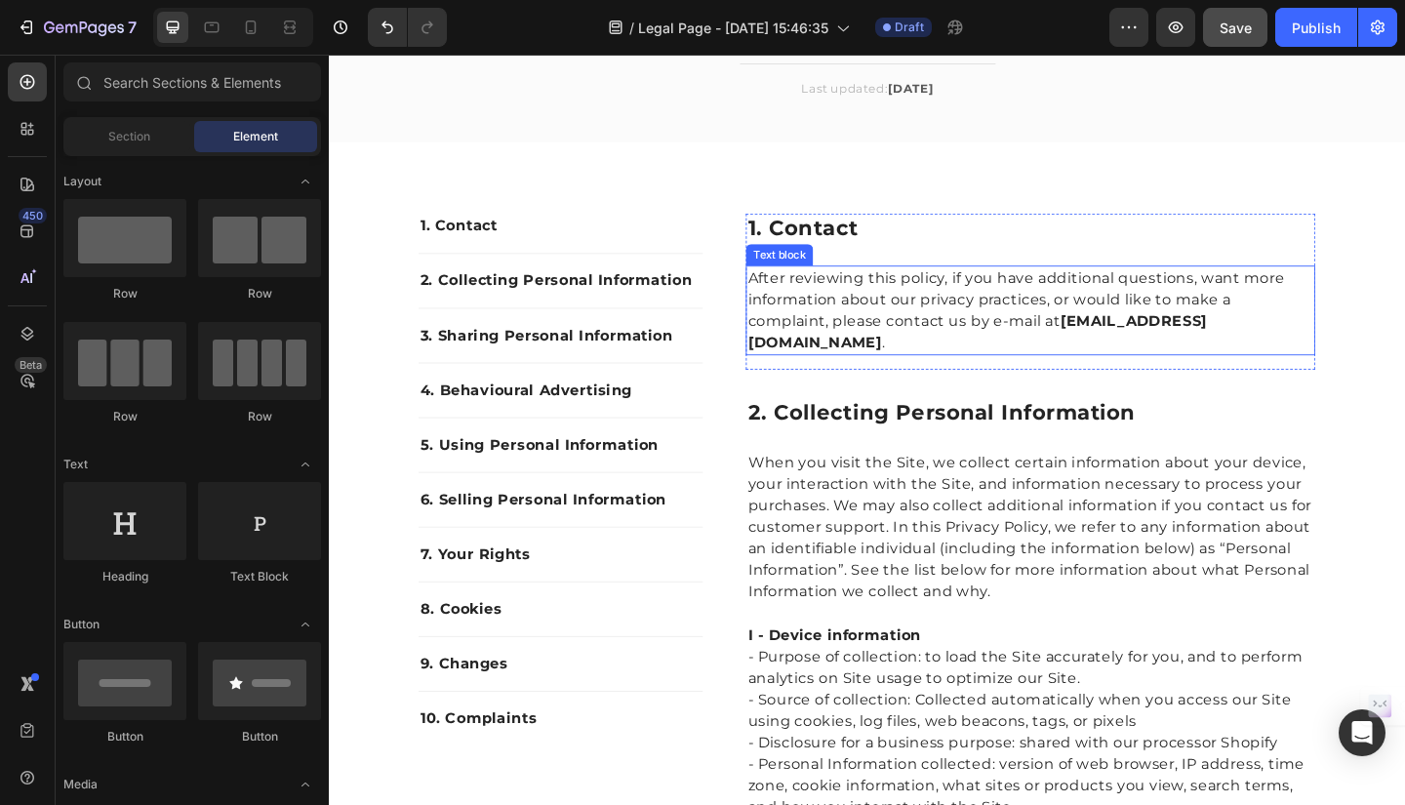
click at [1096, 323] on p "After reviewing this policy, if you have additional questions, want more inform…" at bounding box center [1092, 334] width 616 height 94
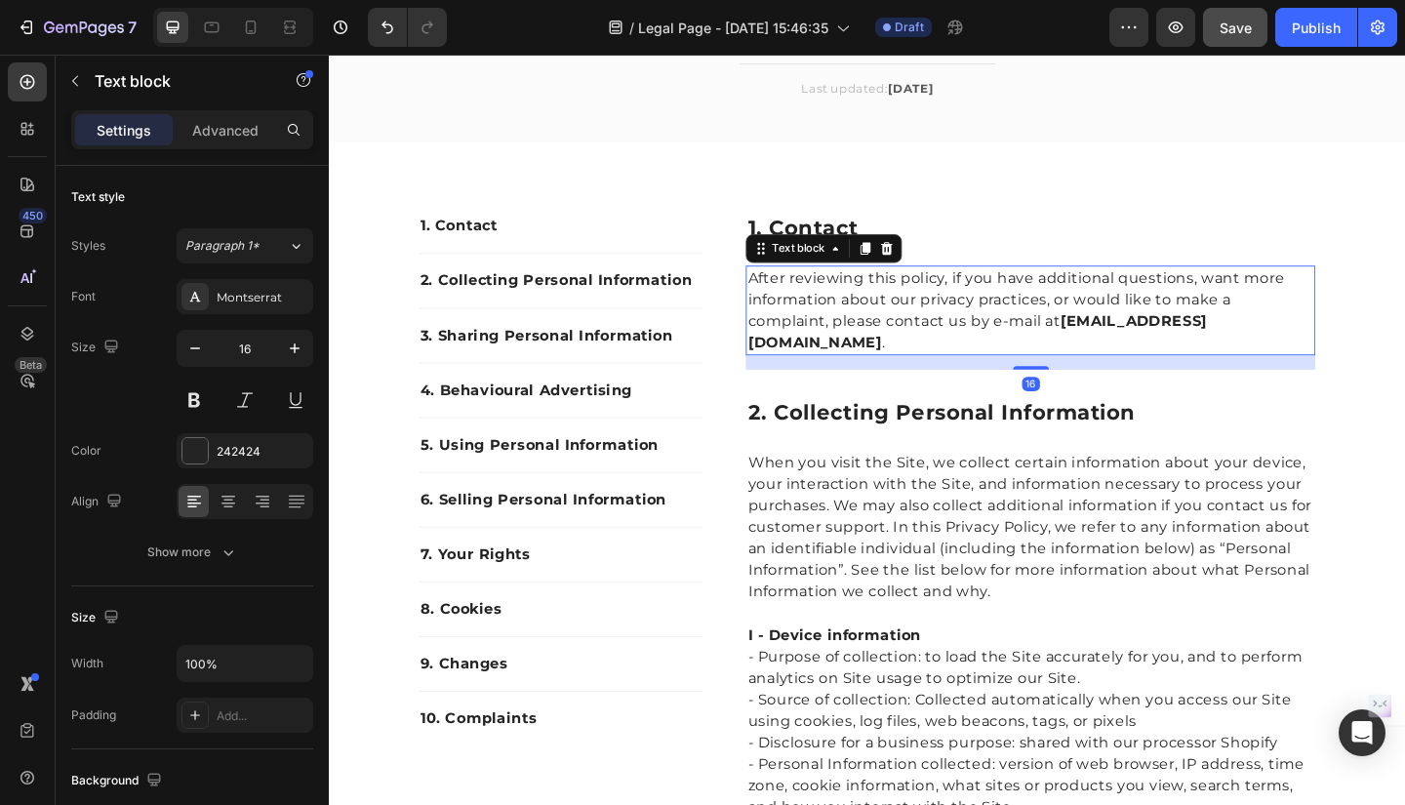
click at [1332, 339] on p "After reviewing this policy, if you have additional questions, want more inform…" at bounding box center [1092, 334] width 616 height 94
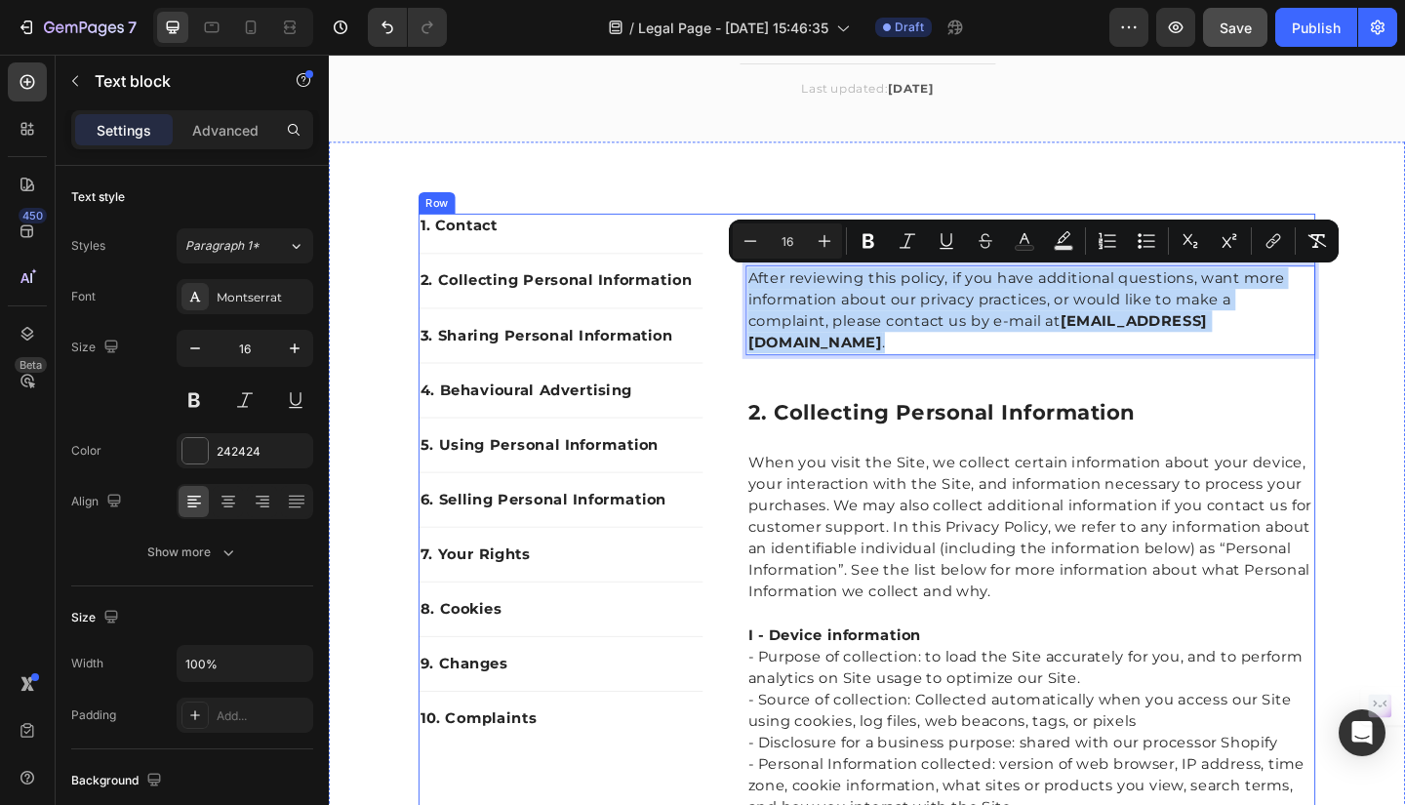
drag, startPoint x: 1332, startPoint y: 338, endPoint x: 773, endPoint y: 292, distance: 561.9
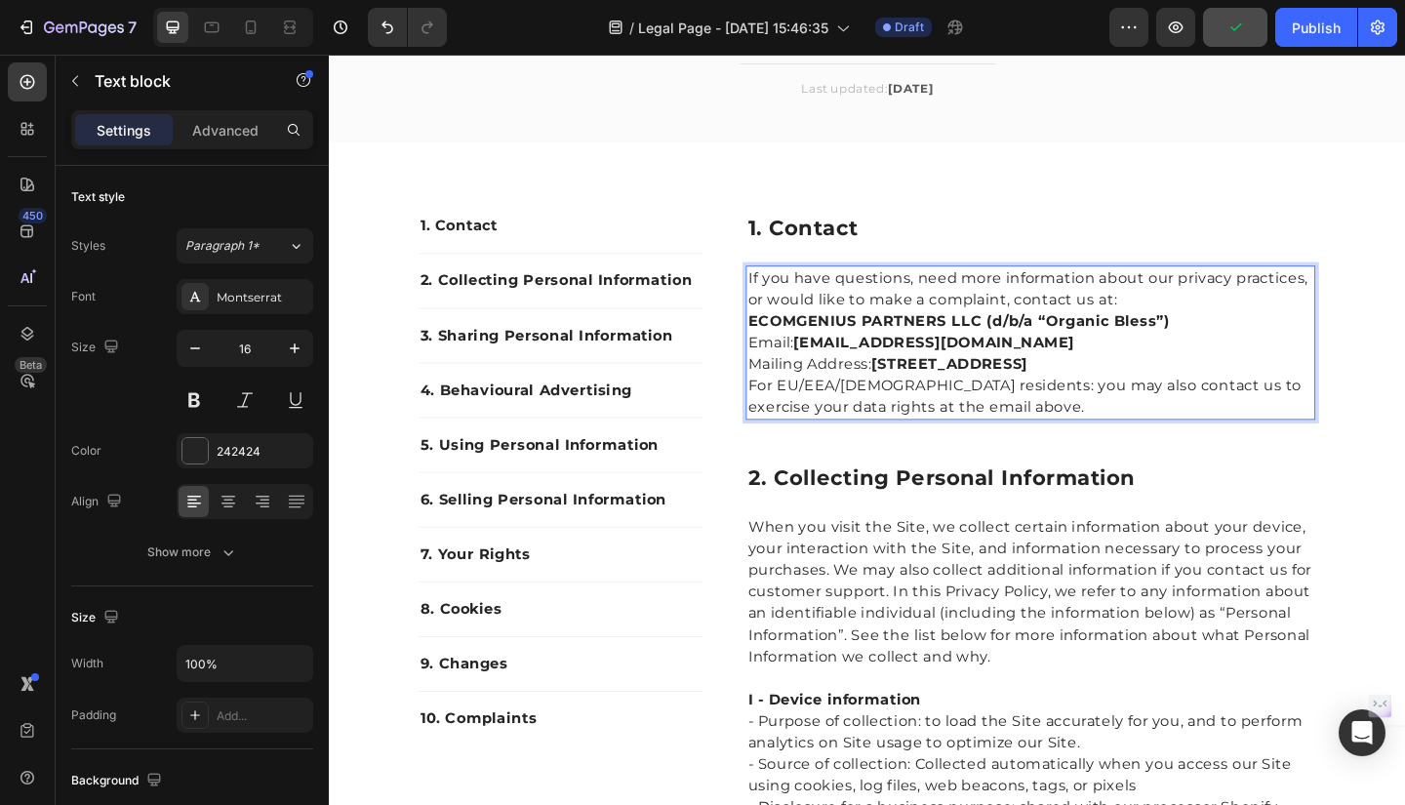
click at [1242, 344] on p "ECOMGENIUS PARTNERS LLC (d/b/a “Organic Bless”) Email: info@organicbless.com Ma…" at bounding box center [1092, 369] width 616 height 70
click at [1188, 322] on p "If you have questions, need more information about our privacy practices, or wo…" at bounding box center [1092, 310] width 616 height 47
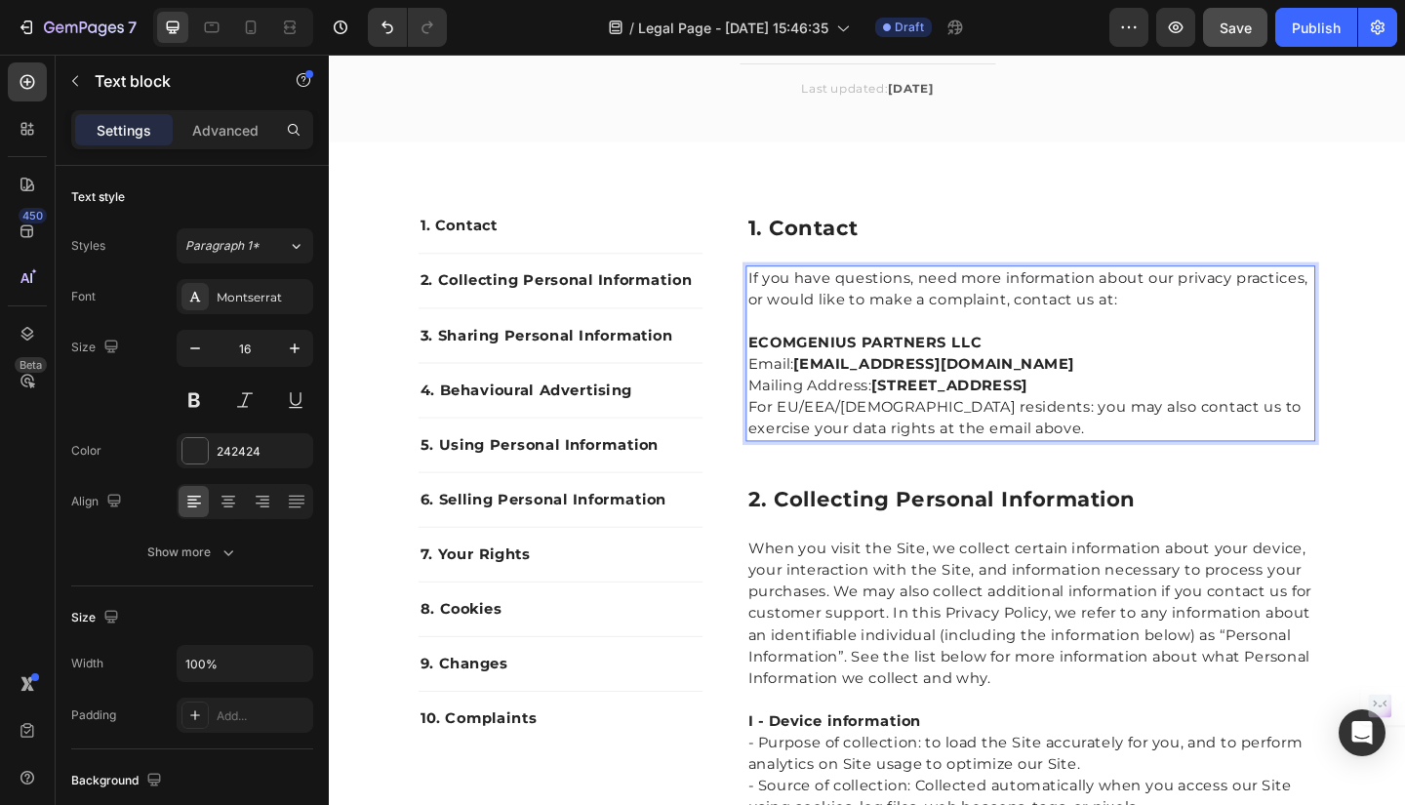
click at [1363, 415] on p "ECOMGENIUS PARTNERS LLC Email: info@organicbless.com Mailing Address: 201 Lakev…" at bounding box center [1092, 392] width 616 height 70
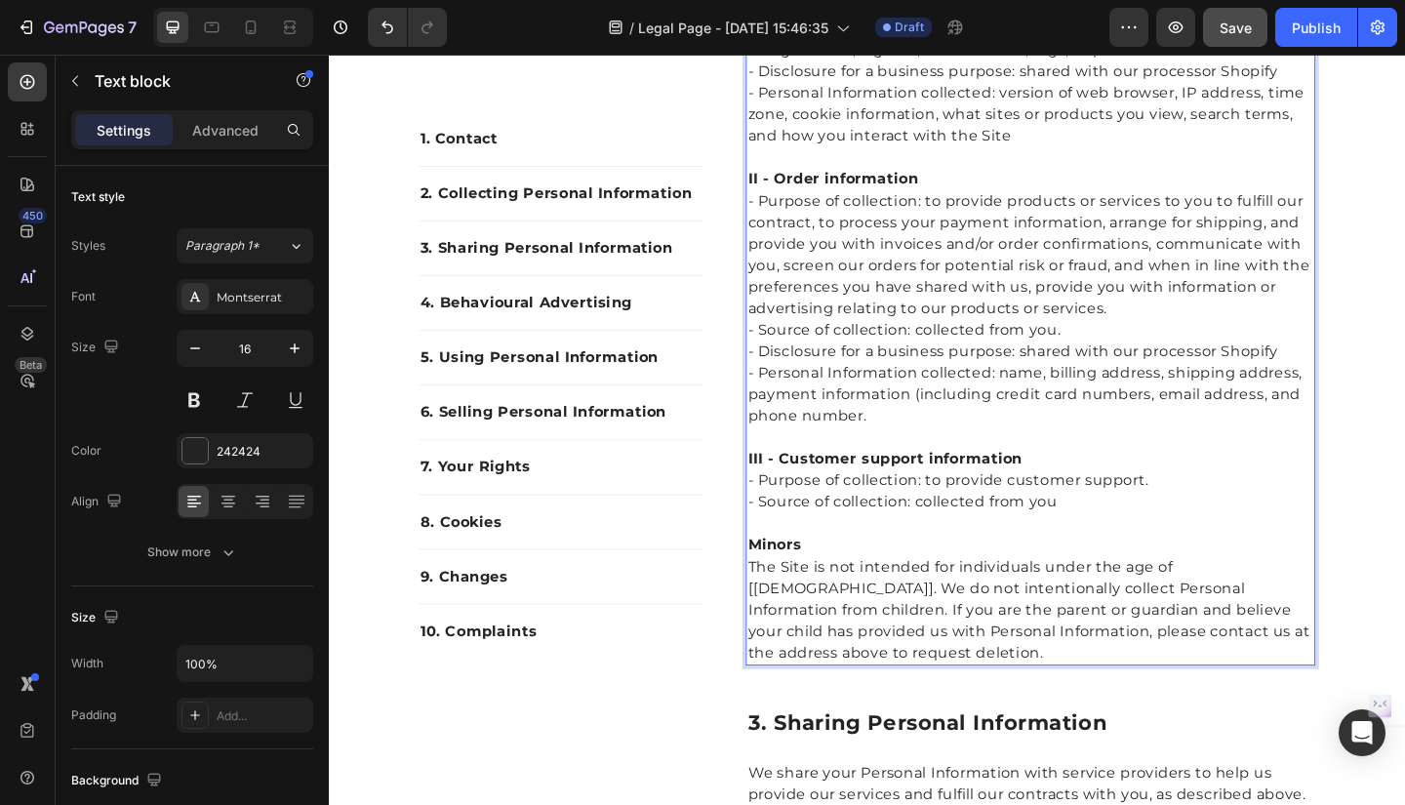
scroll to position [1089, 0]
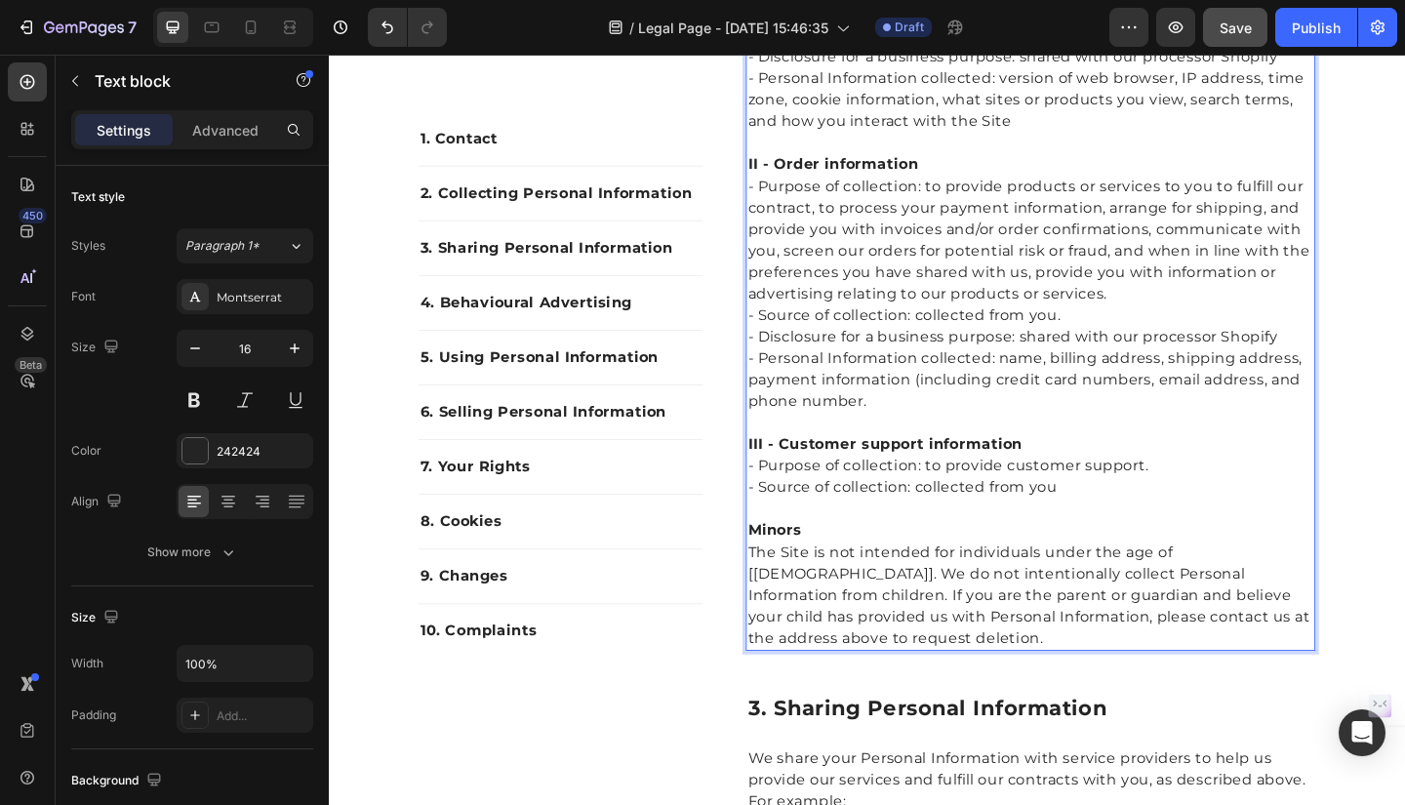
click at [1368, 665] on p "The Site is not intended for individuals under the age of [13]. We do not inten…" at bounding box center [1092, 642] width 616 height 117
click at [1371, 666] on p "The Site is not intended for individuals under the age of [13]. We do not inten…" at bounding box center [1092, 642] width 616 height 117
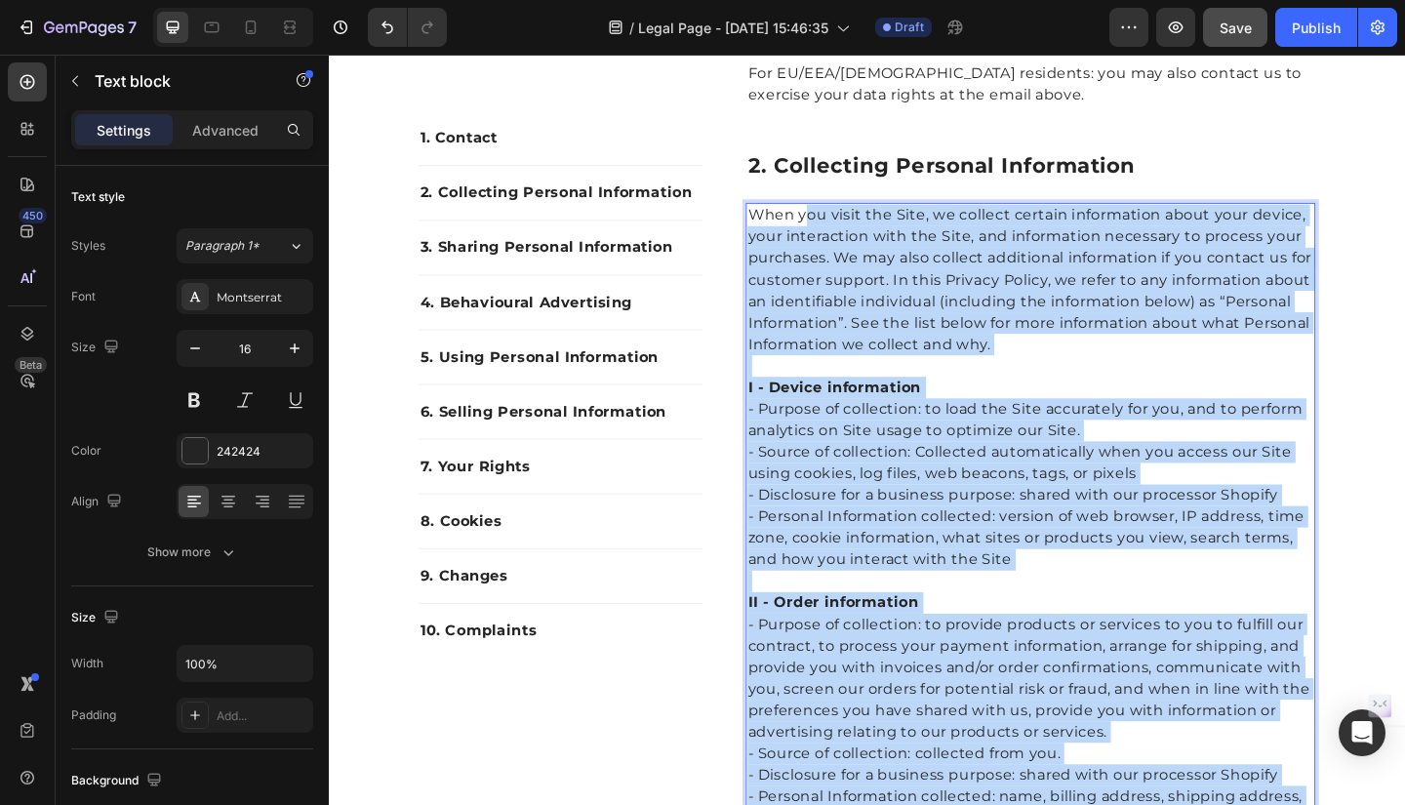
scroll to position [434, 0]
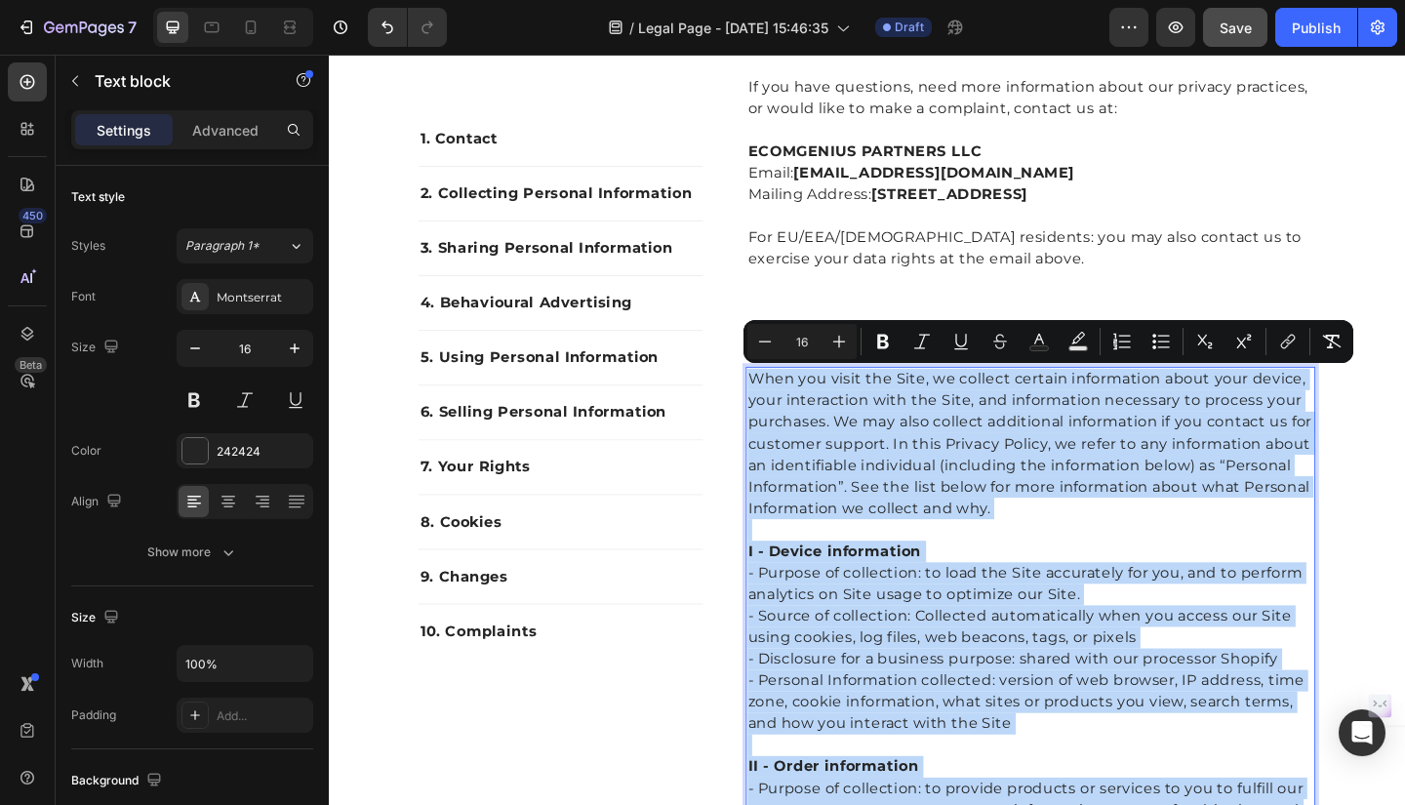
drag, startPoint x: 1371, startPoint y: 666, endPoint x: 782, endPoint y: 404, distance: 644.1
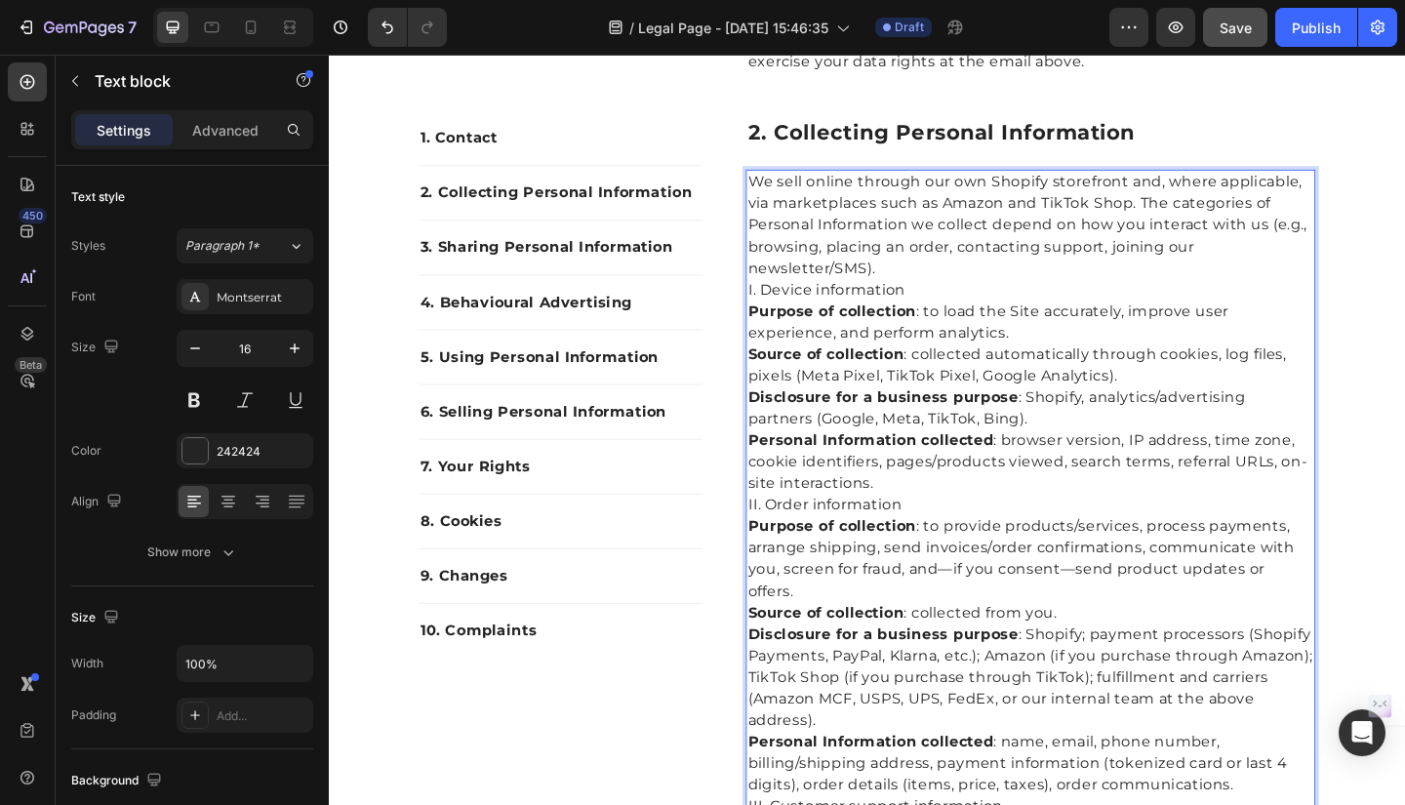
scroll to position [650, 0]
click at [934, 288] on p "We sell online through our own Shopify storefront and, where applicable, via ma…" at bounding box center [1092, 238] width 616 height 117
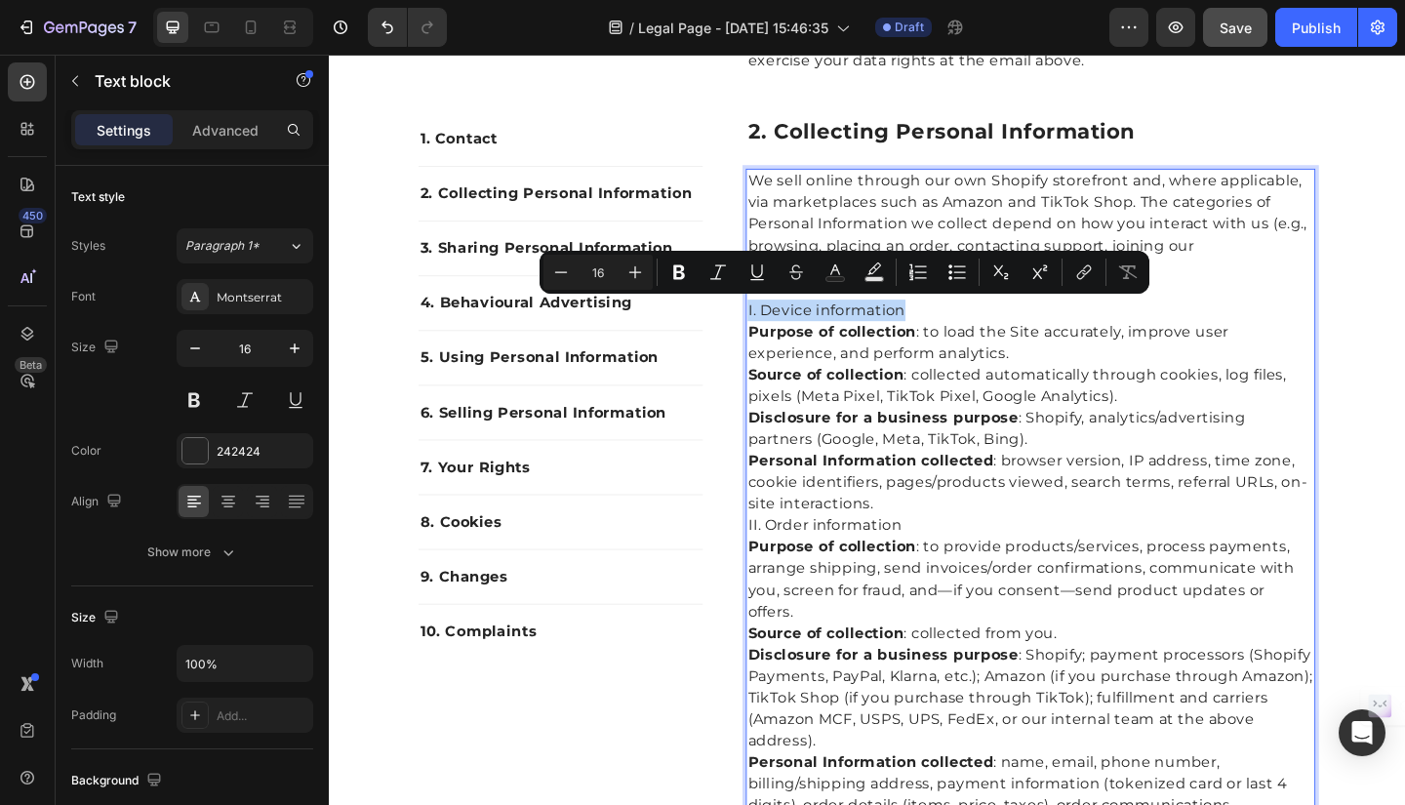
drag, startPoint x: 953, startPoint y: 327, endPoint x: 775, endPoint y: 331, distance: 177.6
click at [782, 331] on div "We sell online through our own Shopify storefront and, where applicable, via ma…" at bounding box center [1091, 754] width 619 height 1151
click at [677, 268] on icon "Editor contextual toolbar" at bounding box center [679, 272] width 20 height 20
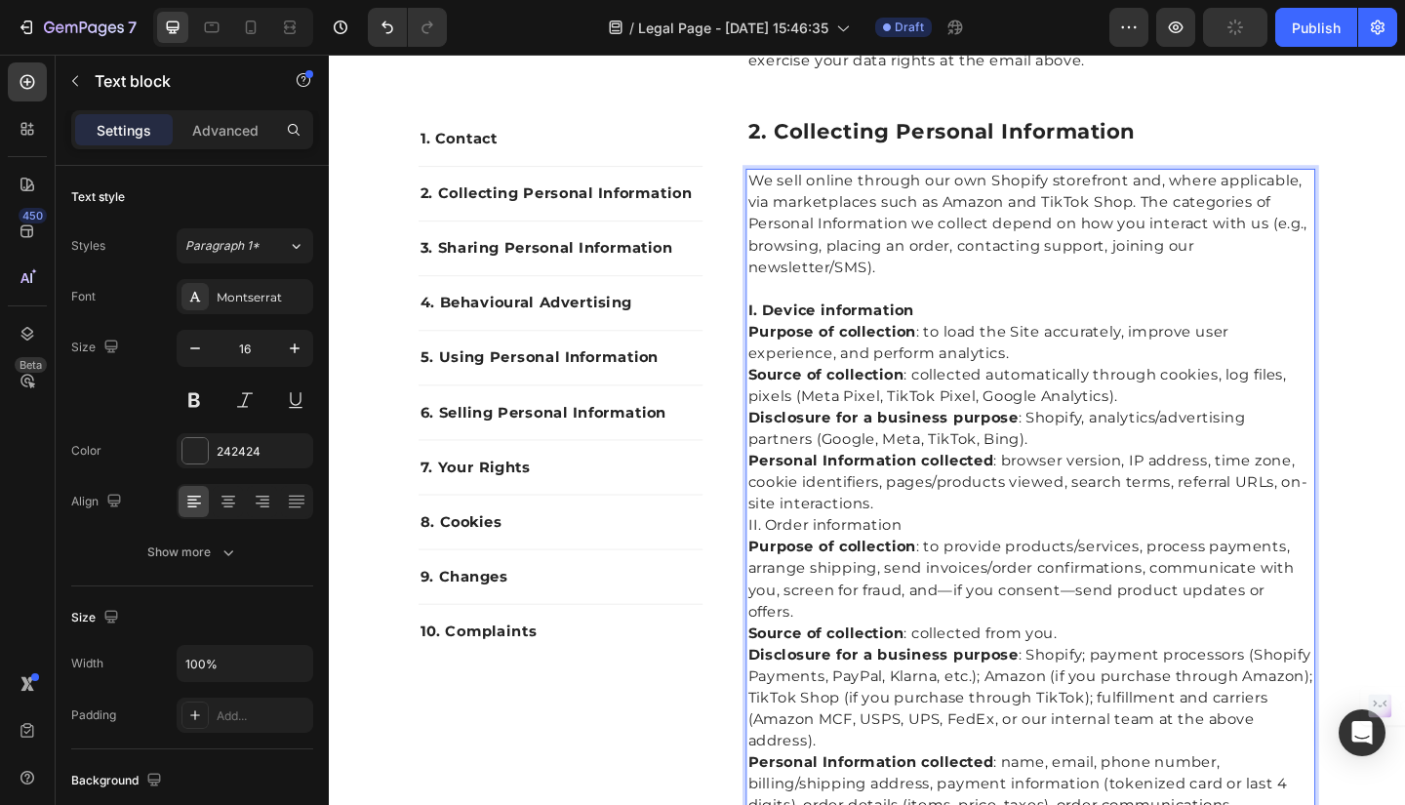
click at [924, 551] on p "Personal Information collected : browser version, IP address, time zone, cookie…" at bounding box center [1092, 520] width 616 height 70
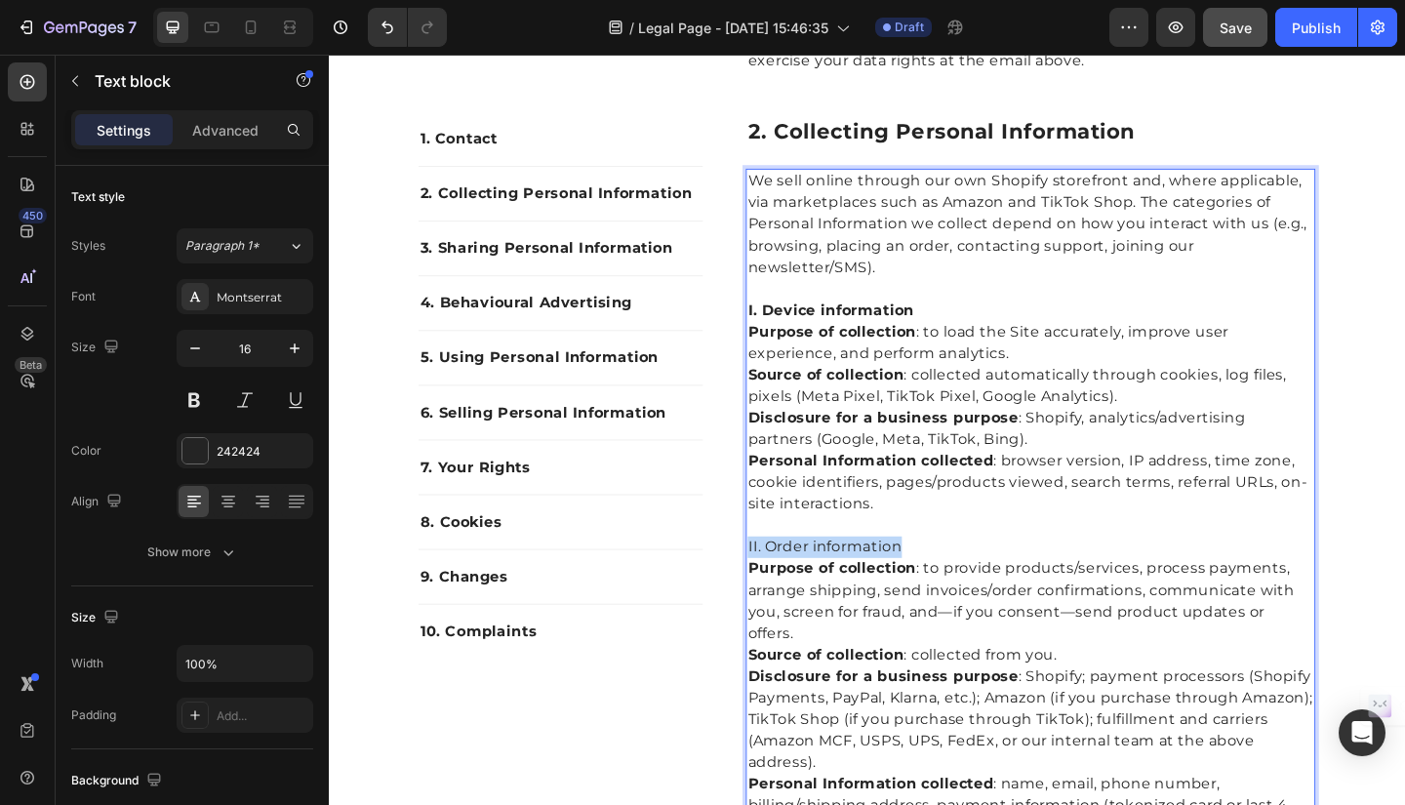
drag, startPoint x: 958, startPoint y: 582, endPoint x: 775, endPoint y: 586, distance: 182.5
click at [782, 586] on div "We sell online through our own Shopify storefront and, where applicable, via ma…" at bounding box center [1091, 766] width 619 height 1174
click at [904, 592] on p "II. Order information" at bounding box center [1092, 589] width 616 height 23
drag, startPoint x: 960, startPoint y: 596, endPoint x: 776, endPoint y: 595, distance: 183.4
click at [782, 595] on div "We sell online through our own Shopify storefront and, where applicable, via ma…" at bounding box center [1091, 766] width 619 height 1174
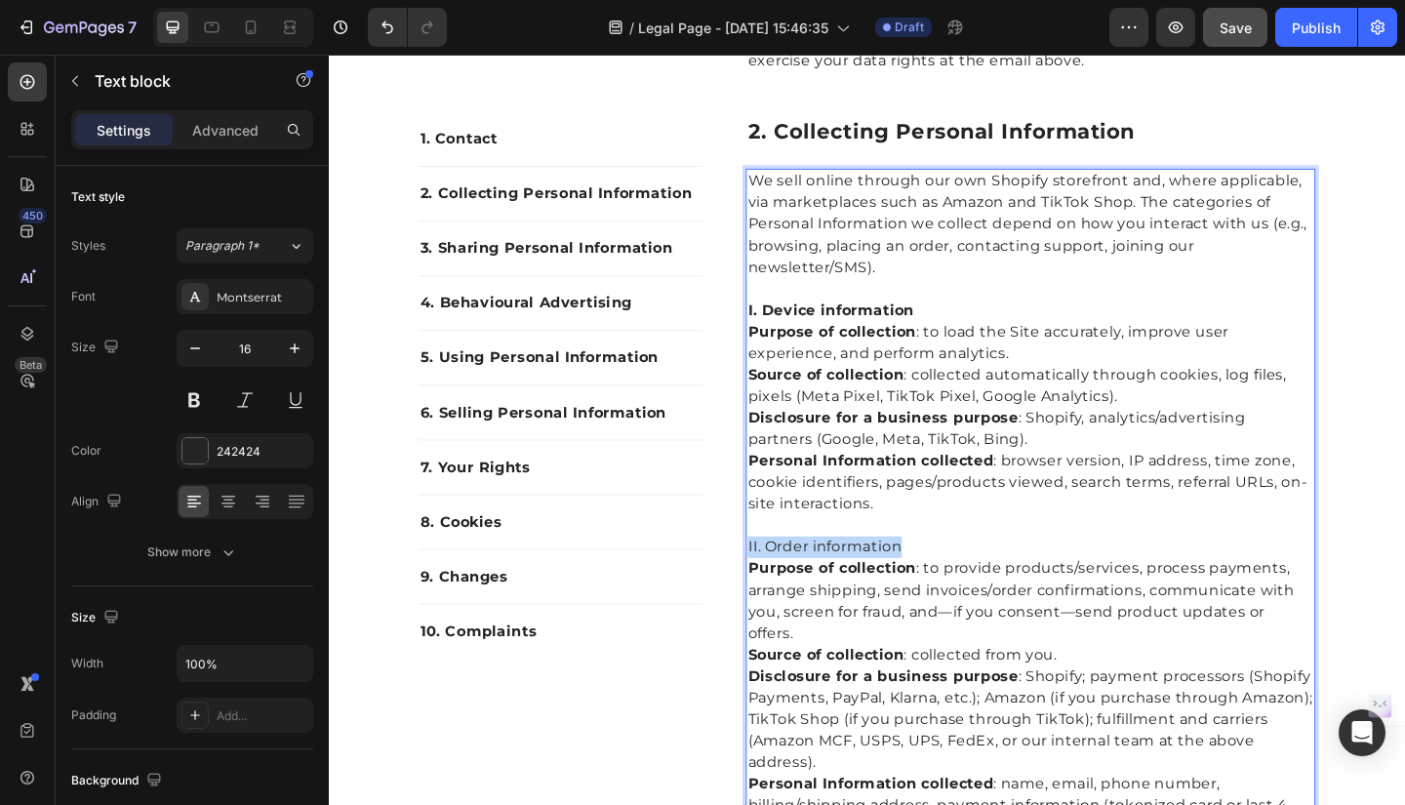
click at [846, 586] on p "II. Order information" at bounding box center [1092, 589] width 616 height 23
click at [964, 591] on p "II. Order information" at bounding box center [1092, 589] width 616 height 23
click at [972, 613] on p "Purpose of collection : to provide products/services, process payments, arrange…" at bounding box center [1092, 649] width 616 height 94
drag, startPoint x: 954, startPoint y: 584, endPoint x: 776, endPoint y: 592, distance: 177.7
click at [784, 592] on p "II. Order information" at bounding box center [1092, 589] width 616 height 23
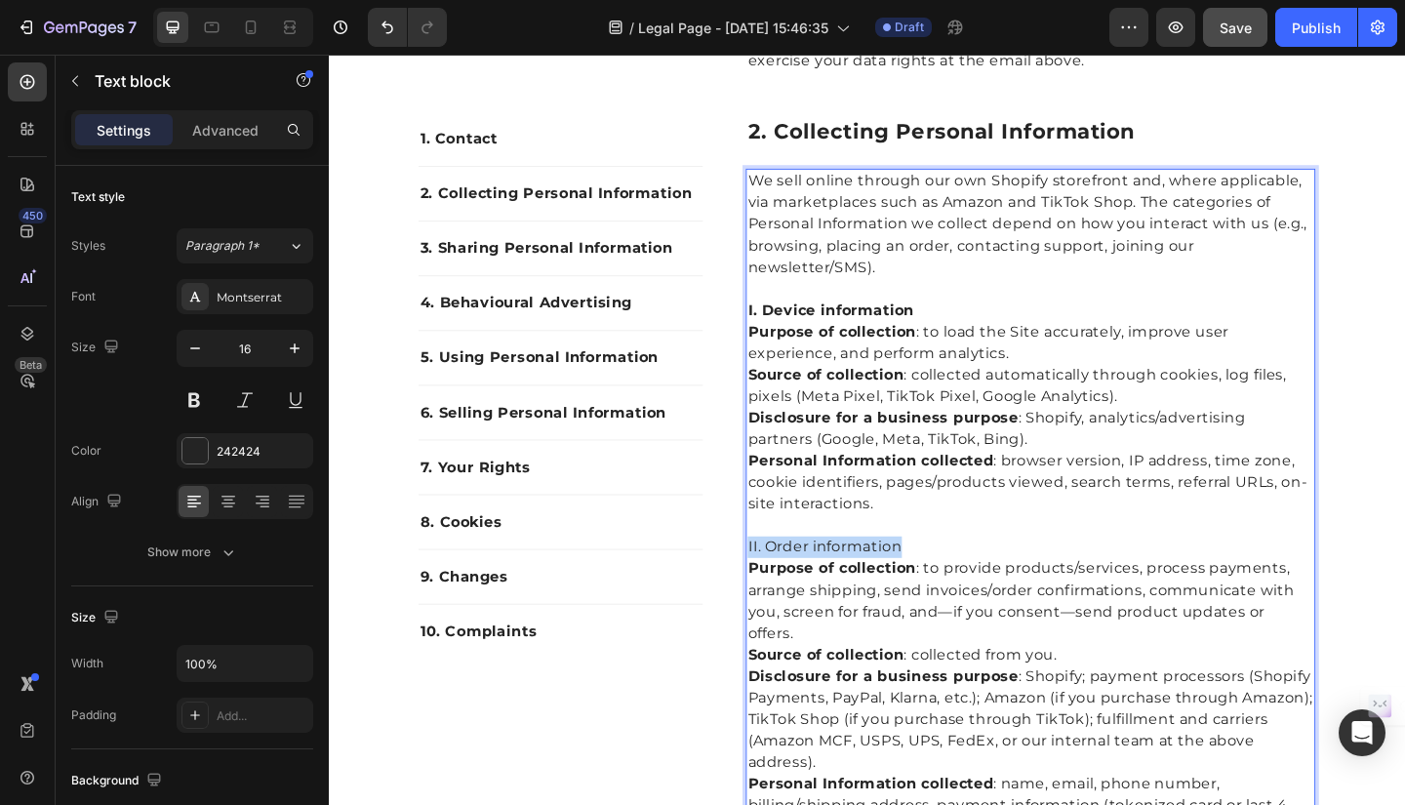
drag, startPoint x: 776, startPoint y: 592, endPoint x: 839, endPoint y: 590, distance: 62.5
click at [839, 590] on p "II. Order information" at bounding box center [1092, 589] width 616 height 23
drag, startPoint x: 975, startPoint y: 582, endPoint x: 777, endPoint y: 582, distance: 198.0
click at [784, 582] on p "II. Order information" at bounding box center [1092, 589] width 616 height 23
click at [195, 398] on button at bounding box center [194, 399] width 35 height 35
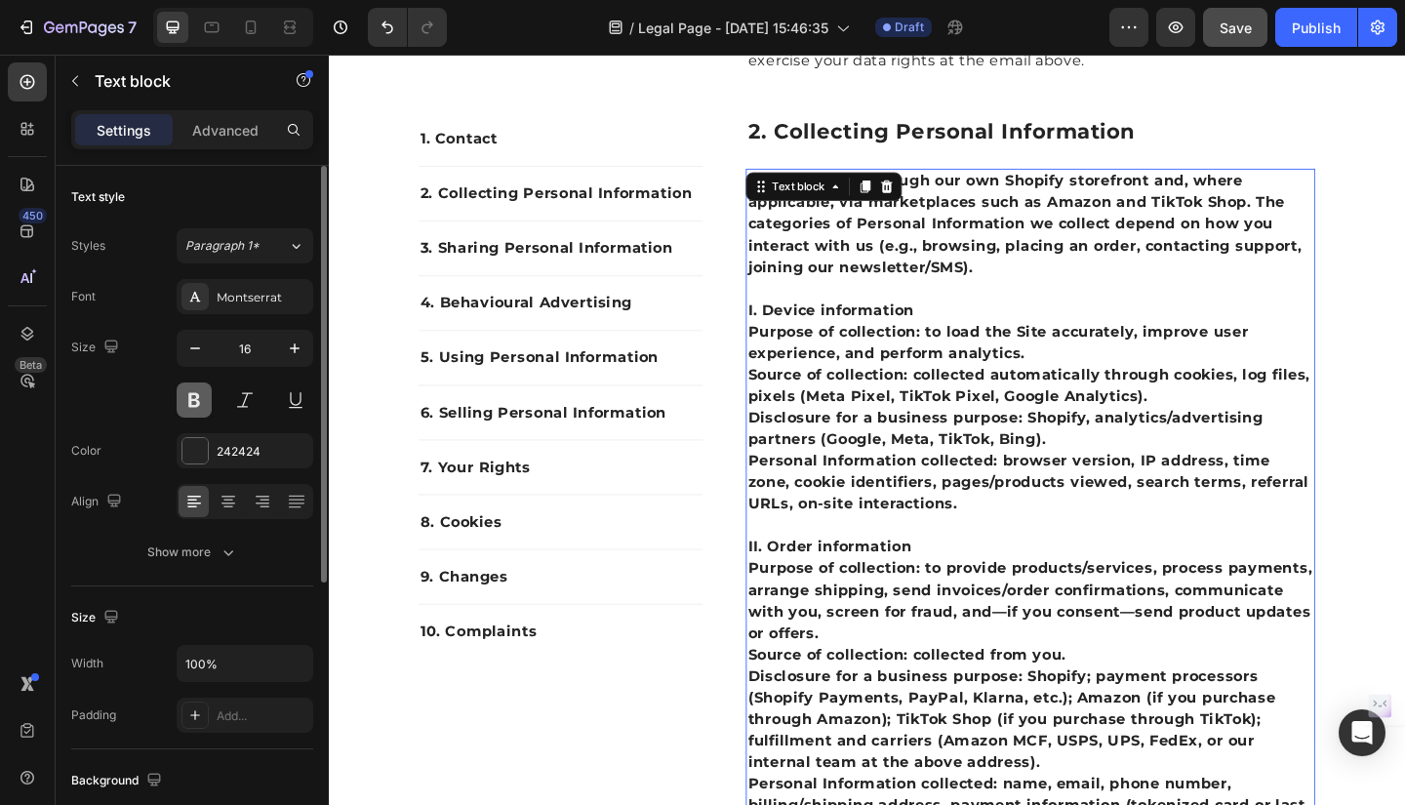
click at [195, 398] on button at bounding box center [194, 399] width 35 height 35
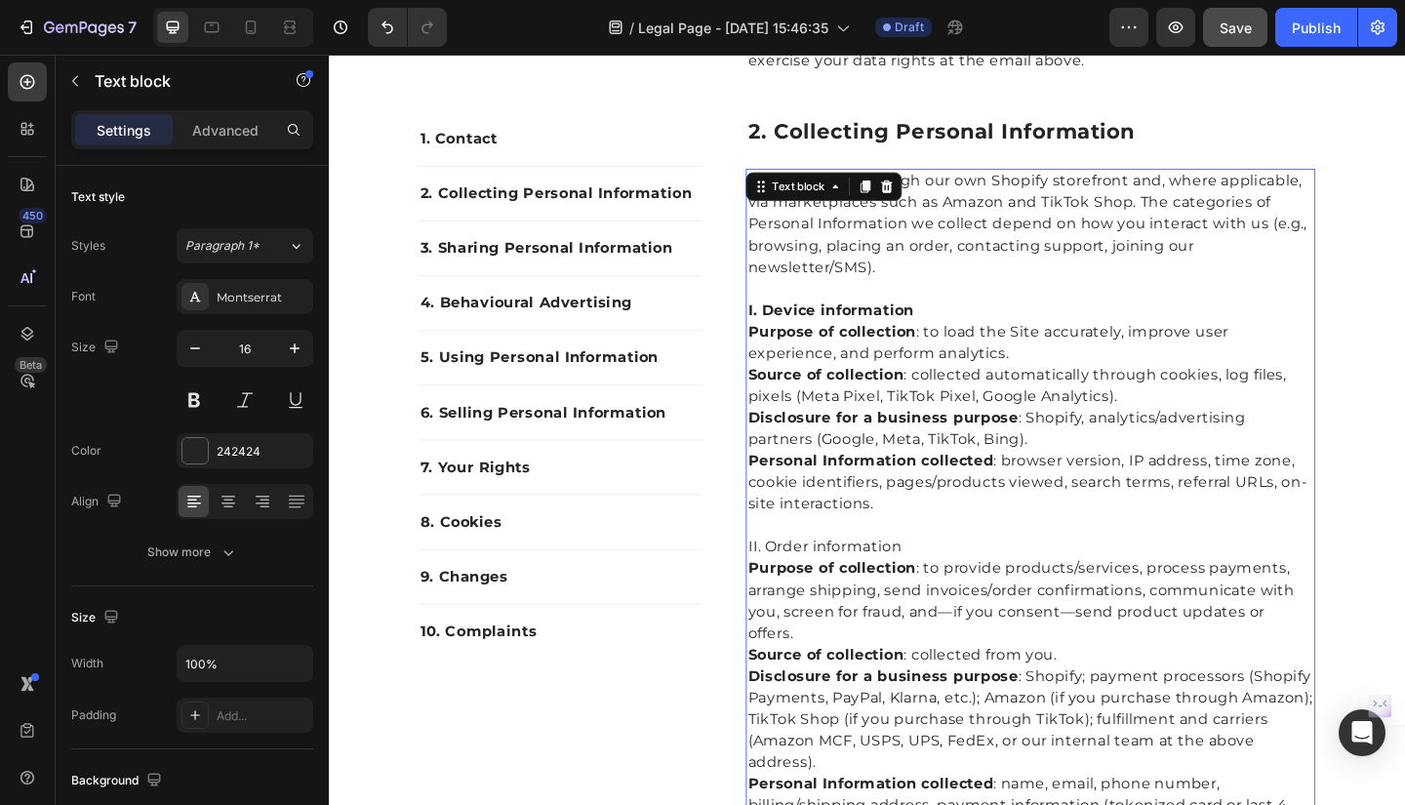
click at [952, 592] on p "II. Order information" at bounding box center [1092, 589] width 616 height 23
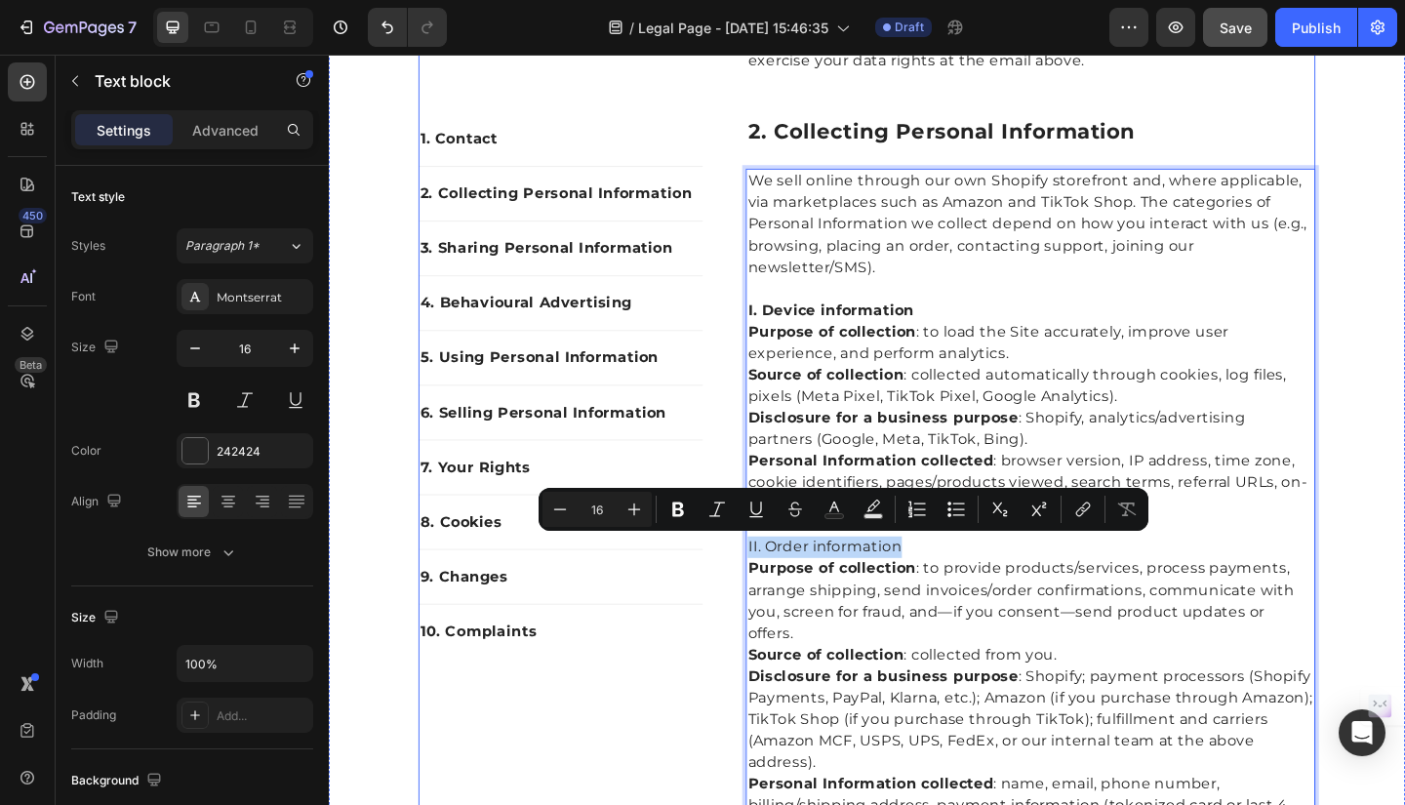
drag, startPoint x: 952, startPoint y: 592, endPoint x: 772, endPoint y: 585, distance: 180.6
click at [676, 509] on icon "Editor contextual toolbar" at bounding box center [678, 509] width 12 height 15
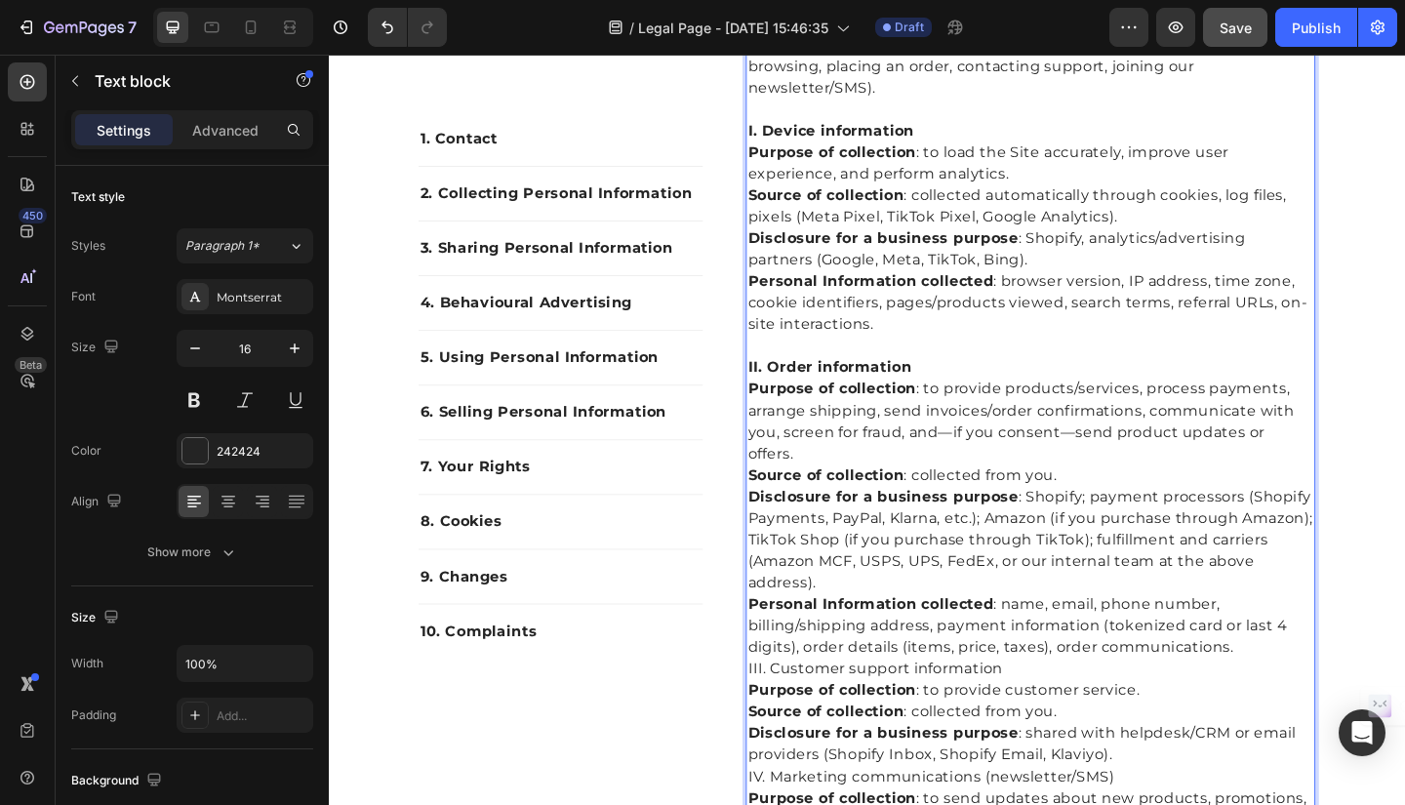
scroll to position [801, 0]
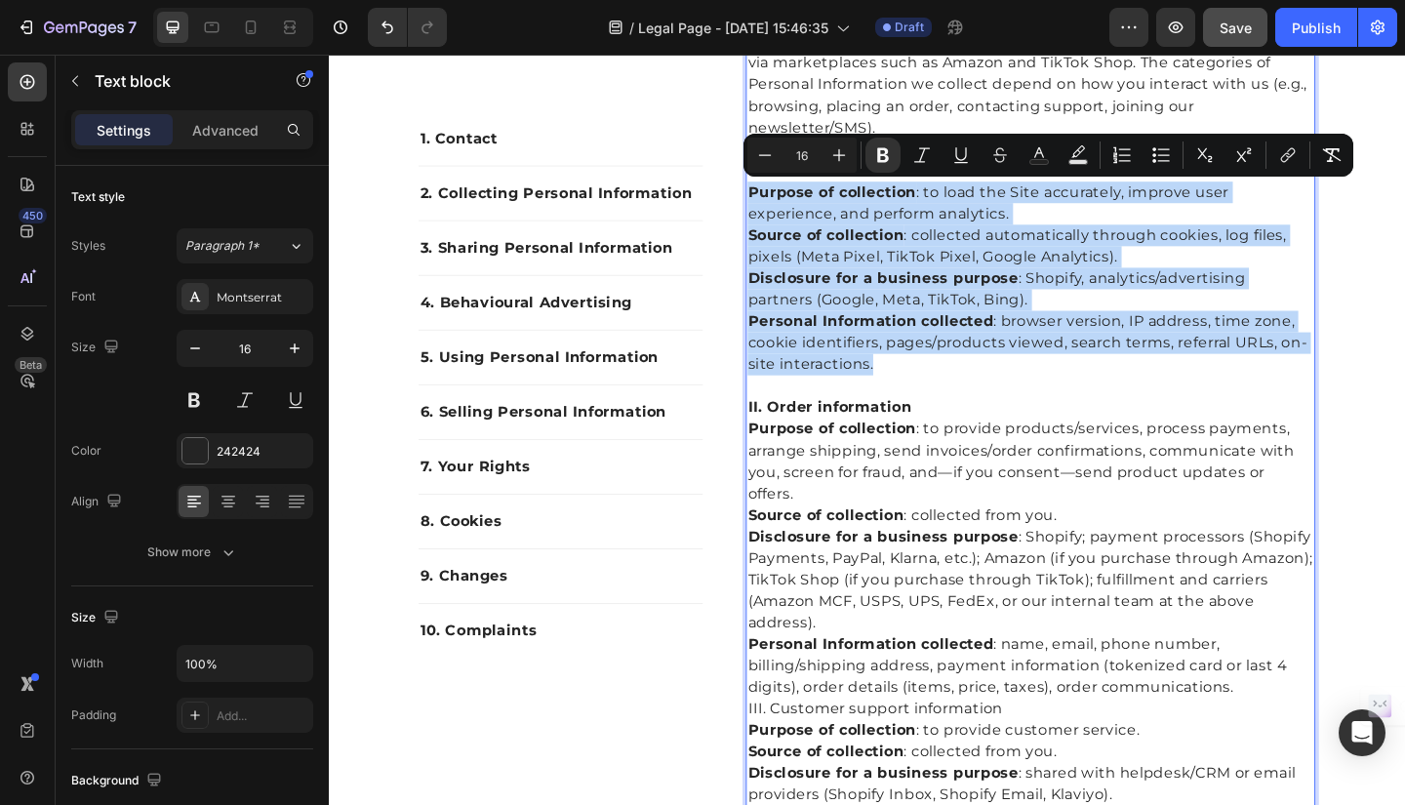
drag, startPoint x: 778, startPoint y: 204, endPoint x: 919, endPoint y: 396, distance: 238.0
click at [919, 396] on div "We sell online through our own Shopify storefront and, where applicable, via ma…" at bounding box center [1091, 614] width 619 height 1174
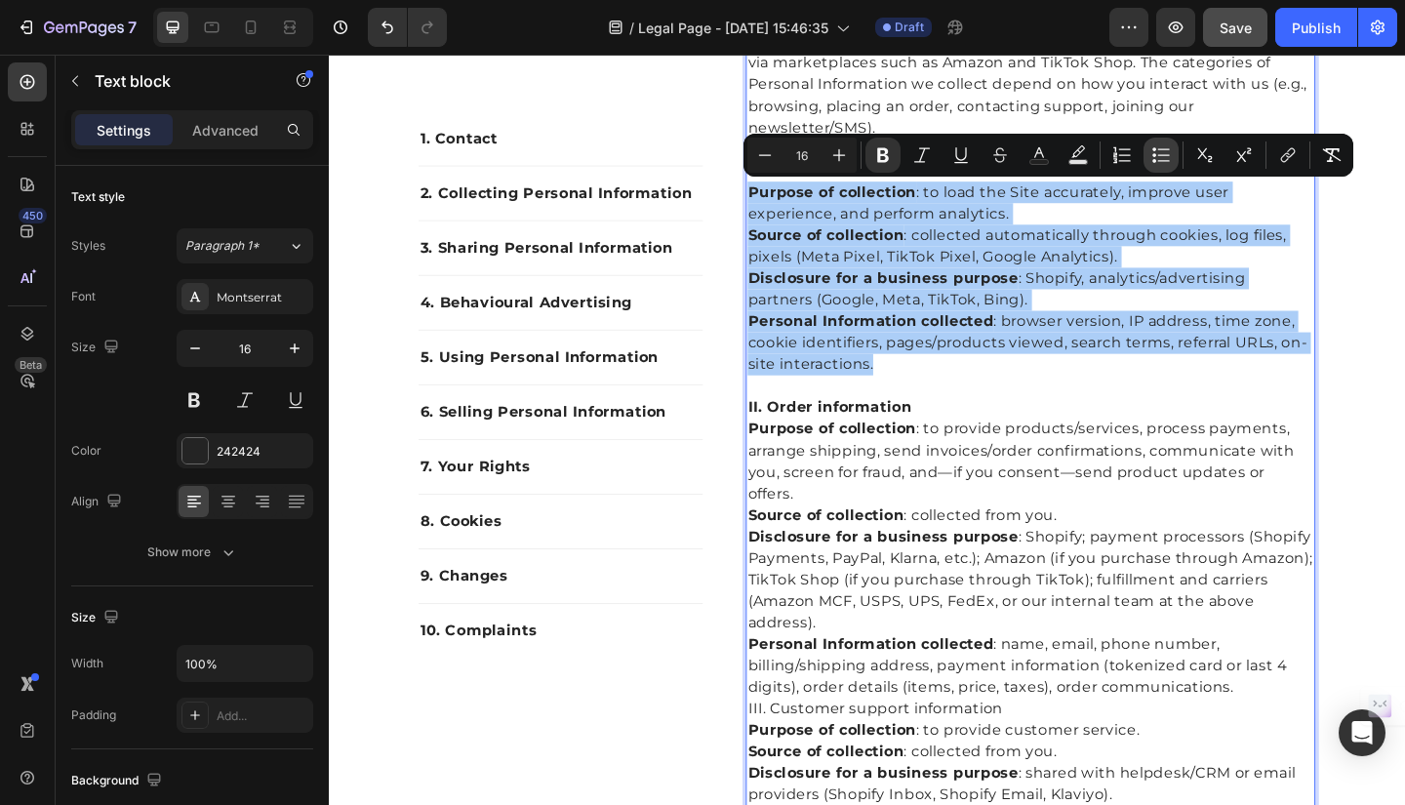
click at [1162, 161] on icon "Editor contextual toolbar" at bounding box center [1164, 160] width 12 height 1
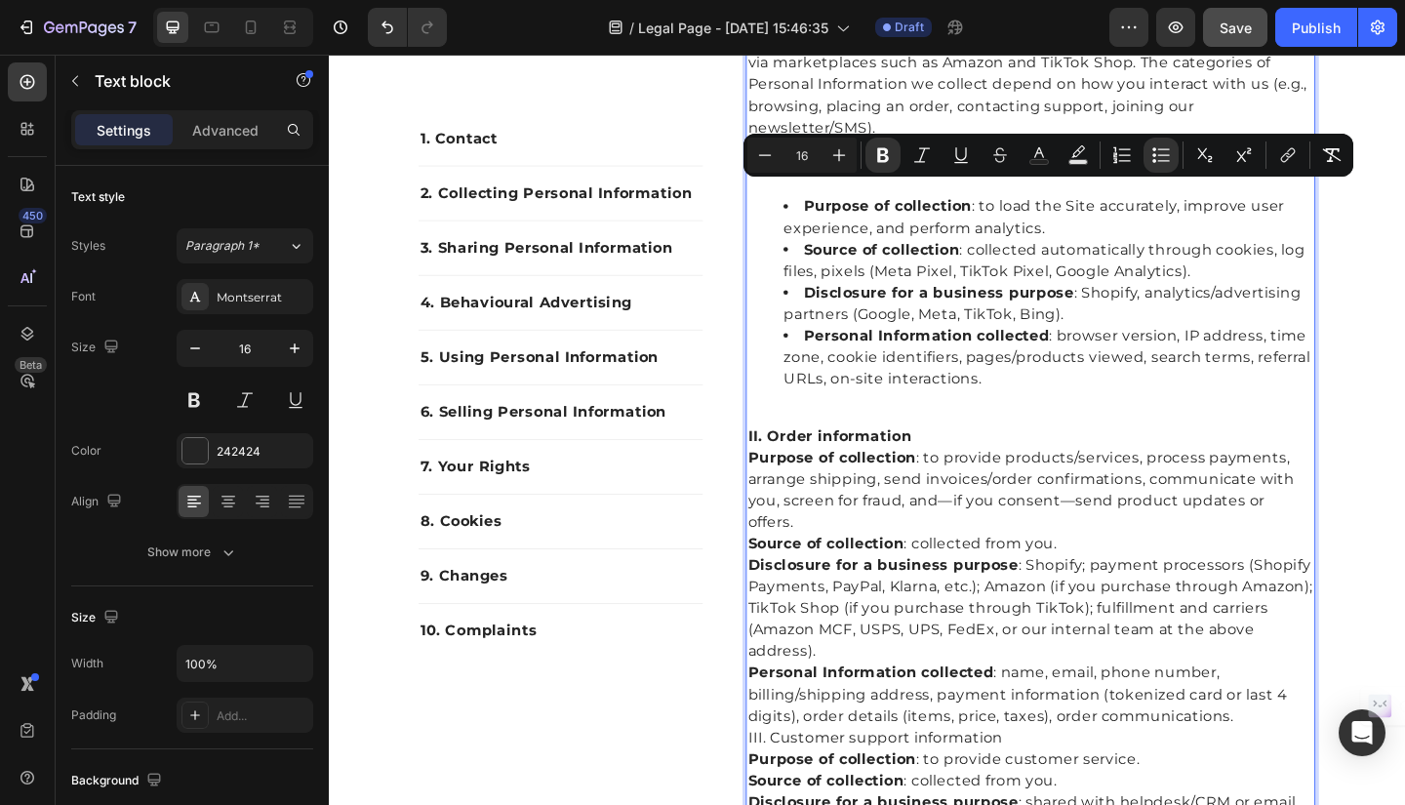
click at [1111, 286] on li "Source of collection : collected automatically through cookies, log files, pixe…" at bounding box center [1111, 279] width 576 height 47
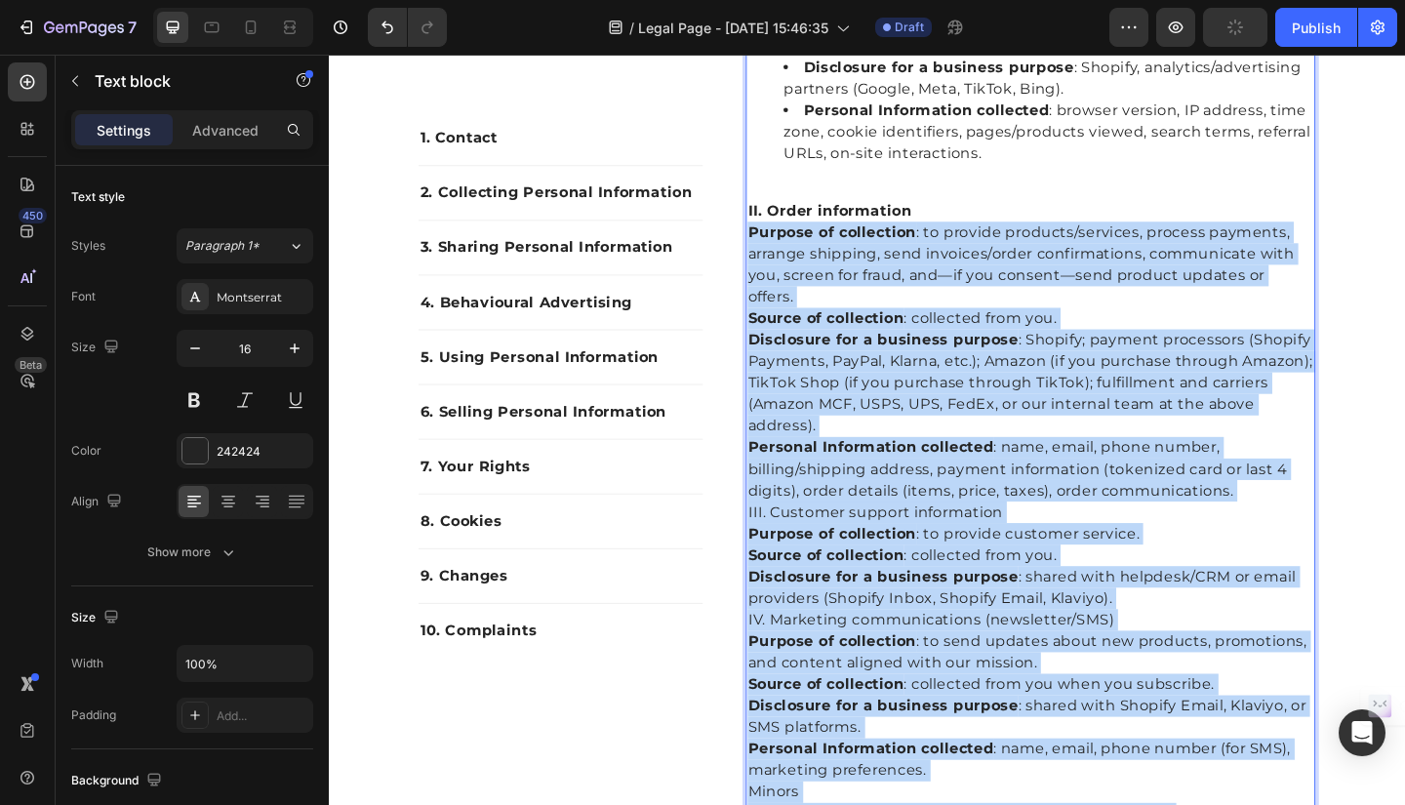
scroll to position [1251, 0]
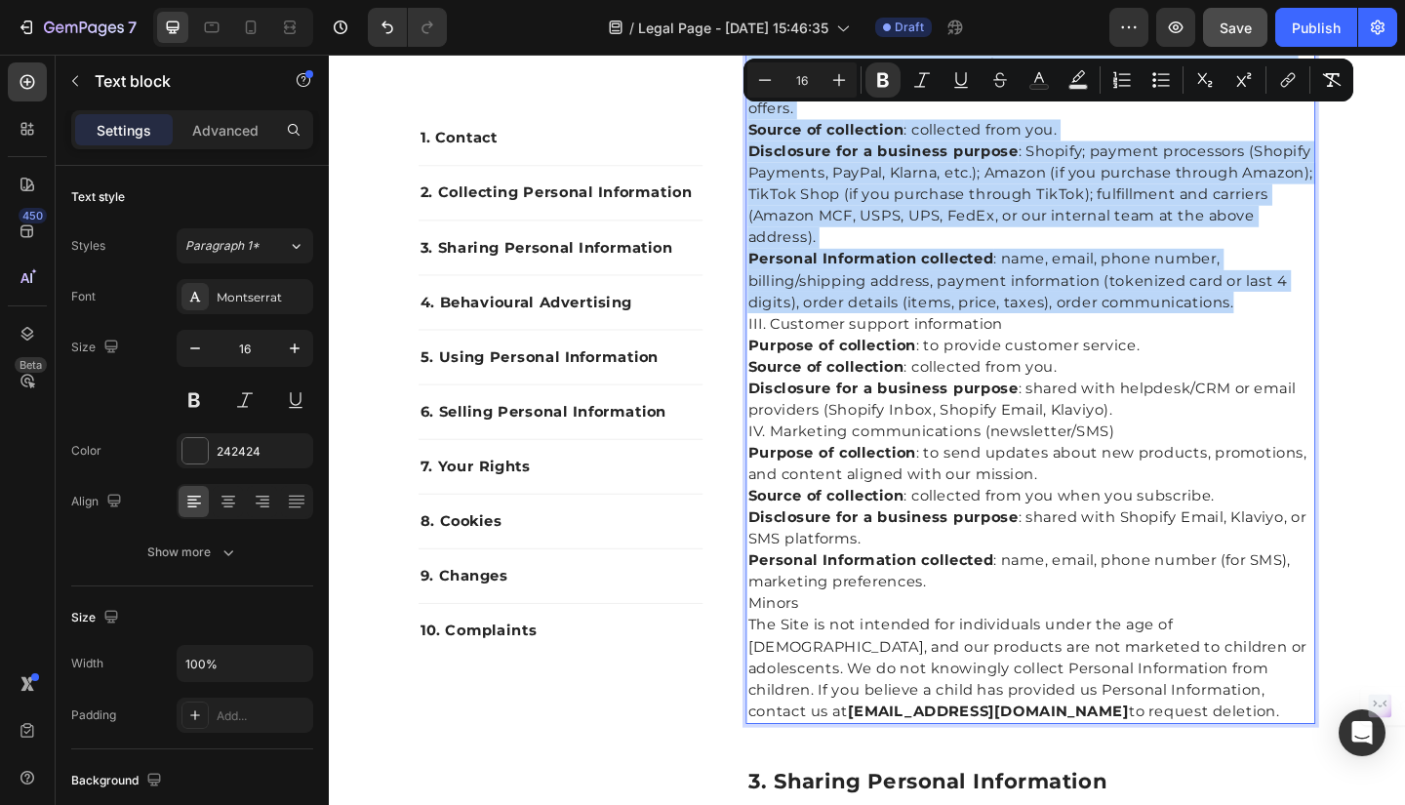
drag, startPoint x: 776, startPoint y: 490, endPoint x: 1318, endPoint y: 323, distance: 566.5
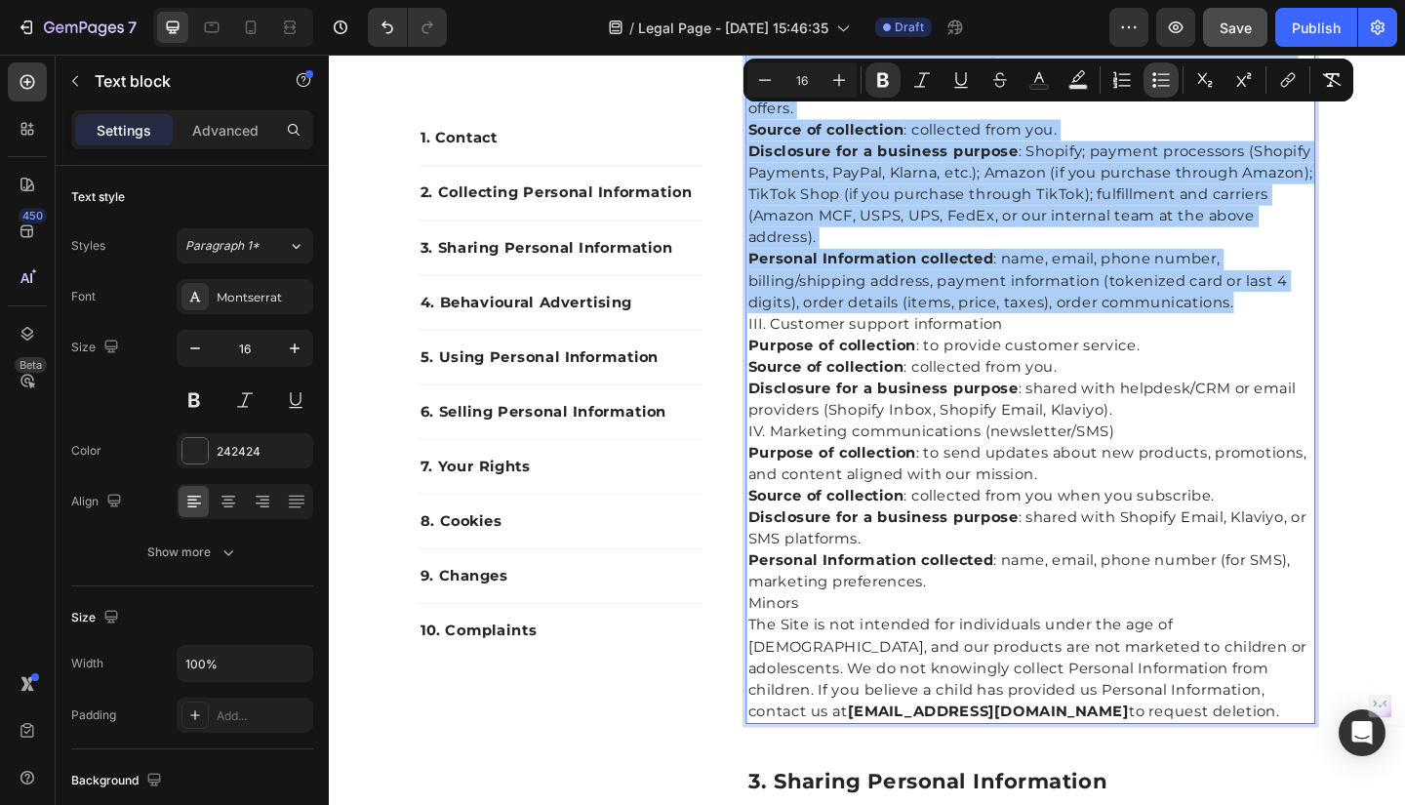
click at [1160, 81] on icon "Editor contextual toolbar" at bounding box center [1161, 80] width 20 height 20
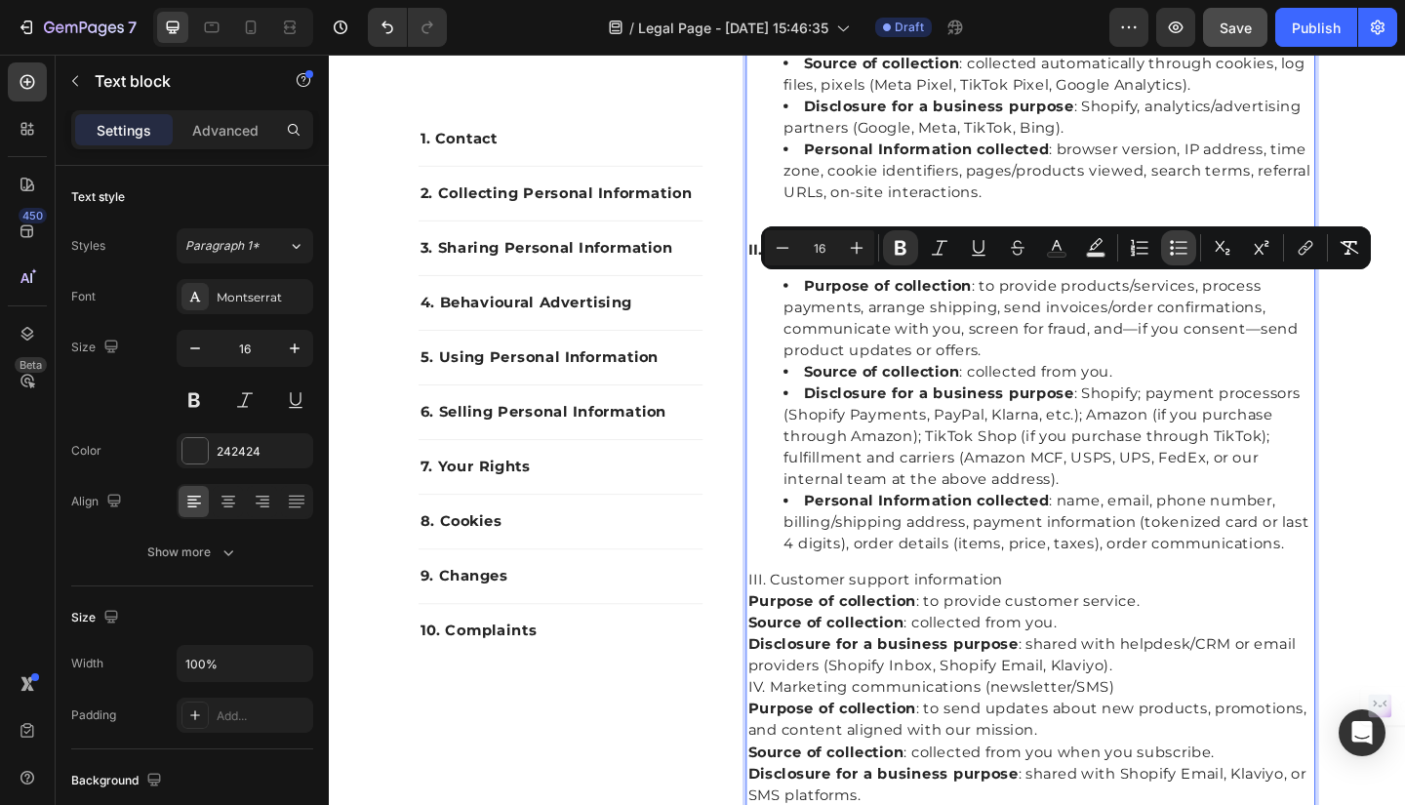
scroll to position [1004, 0]
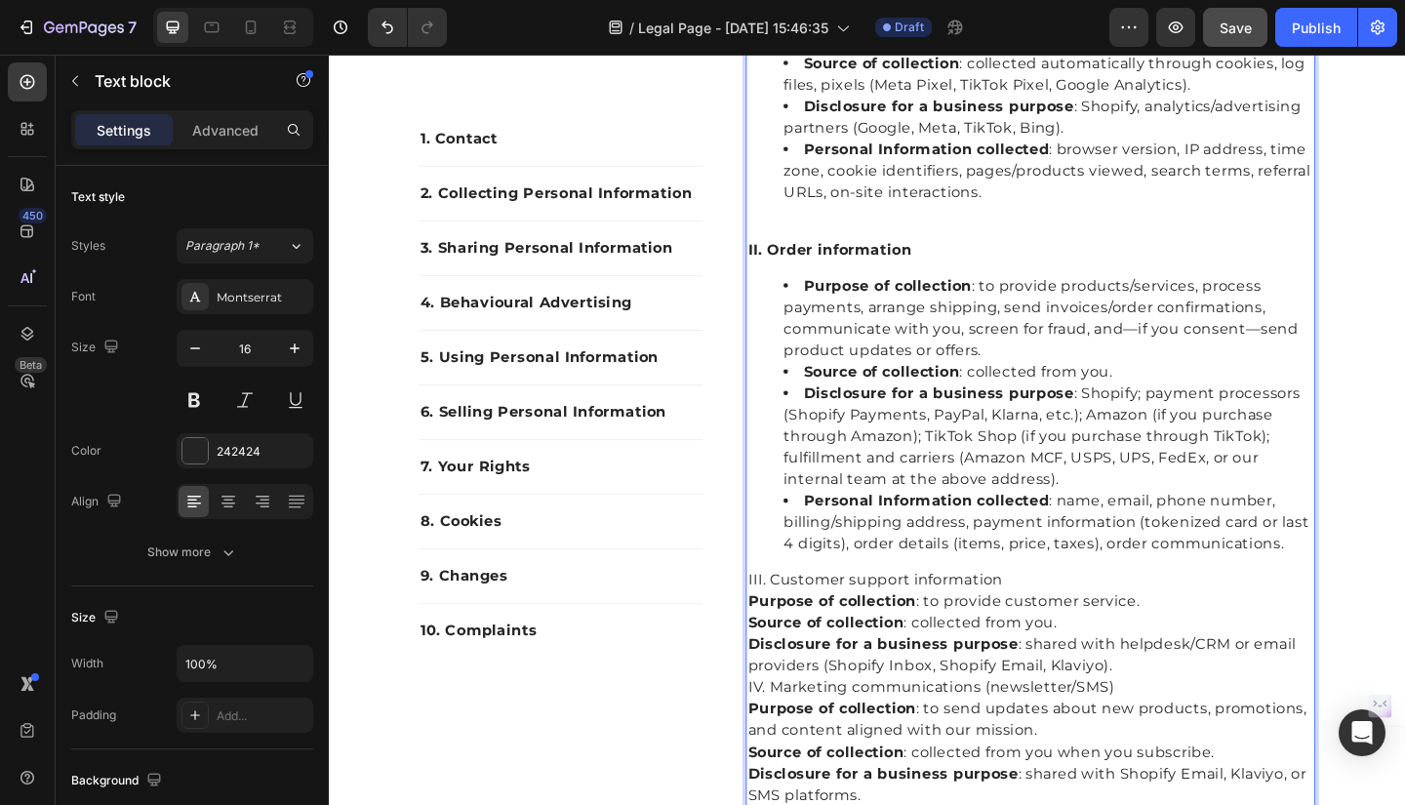
click at [1061, 630] on p "III. Customer support information" at bounding box center [1092, 626] width 616 height 23
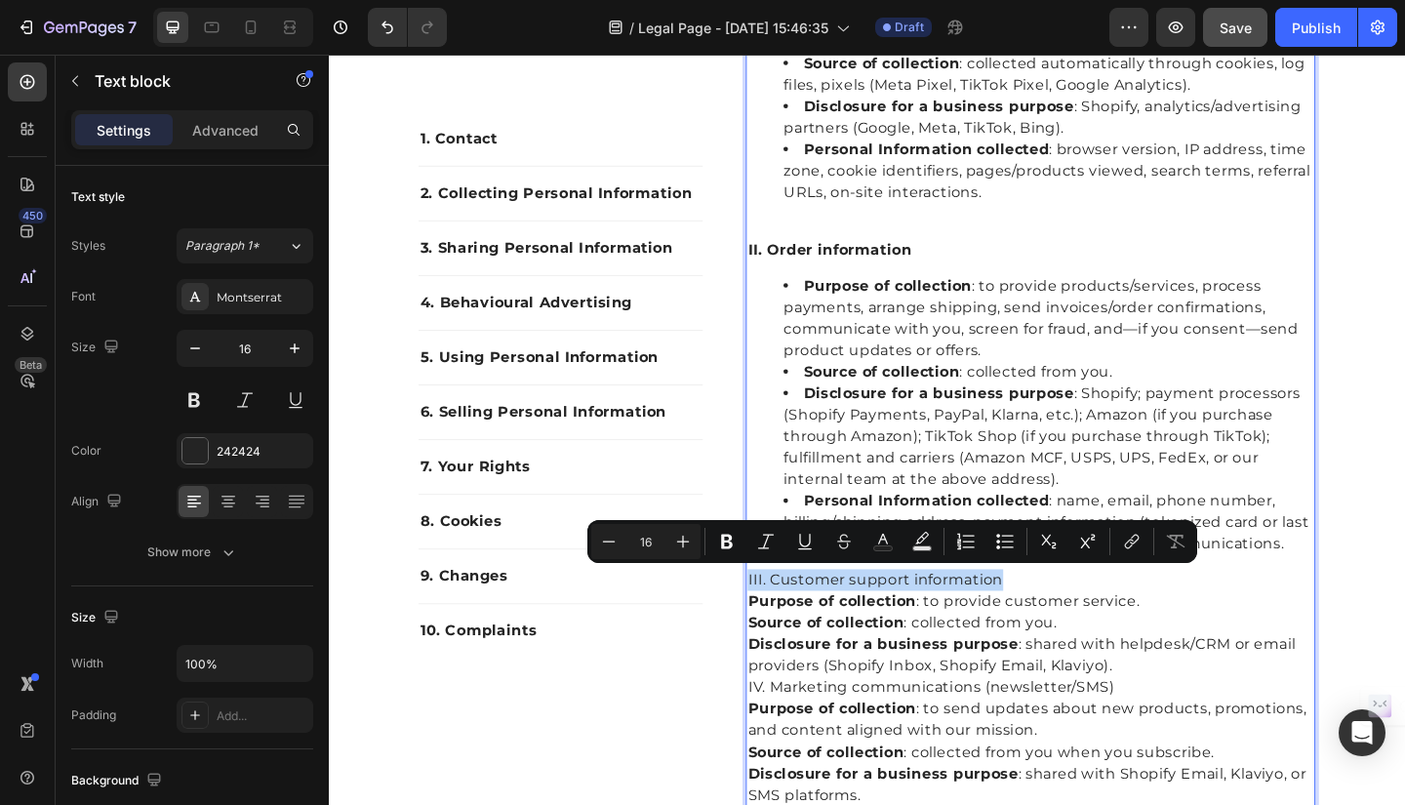
drag, startPoint x: 1061, startPoint y: 630, endPoint x: 776, endPoint y: 628, distance: 284.8
click at [782, 628] on div "We sell online through our own Shopify storefront and, where applicable, via ma…" at bounding box center [1091, 442] width 619 height 1237
click at [722, 533] on icon "Editor contextual toolbar" at bounding box center [727, 542] width 20 height 20
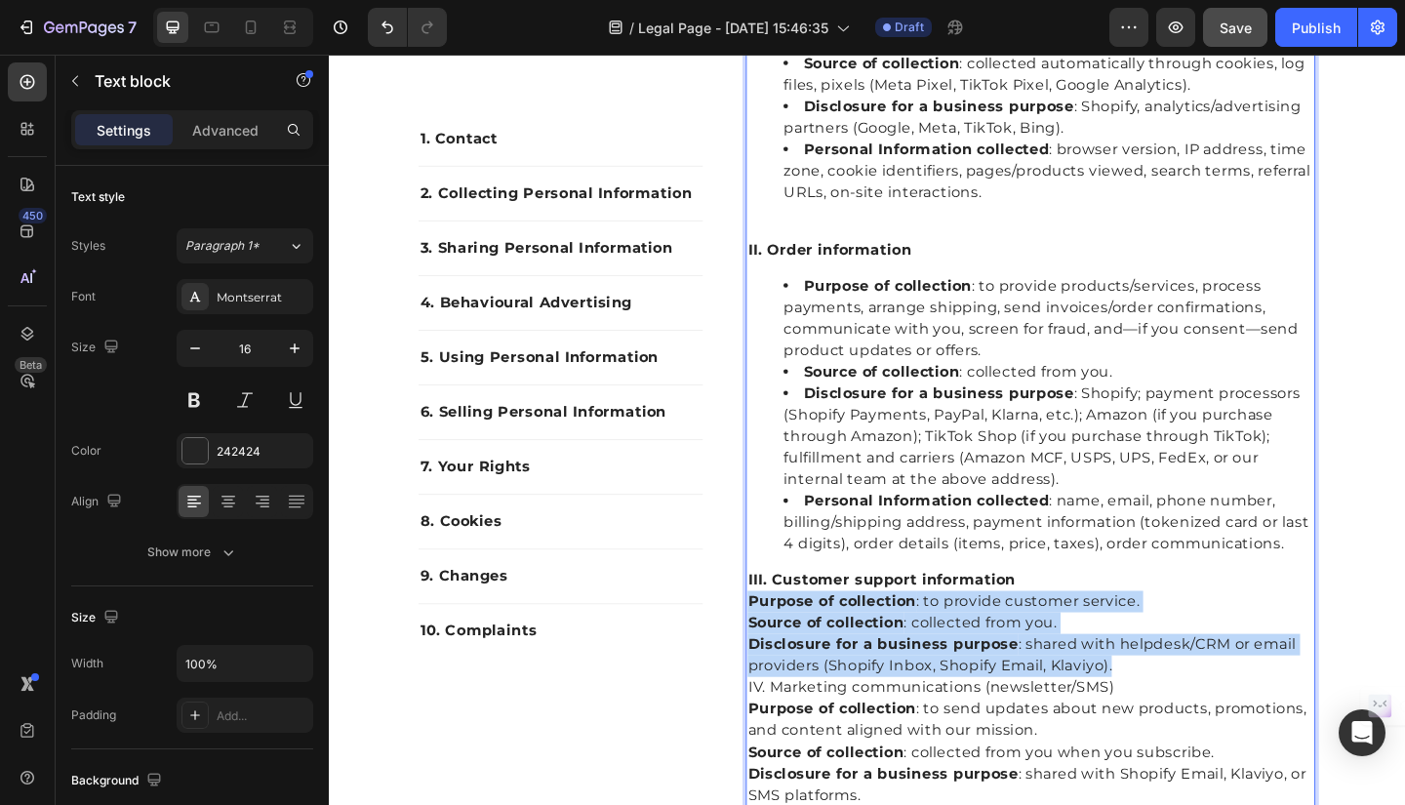
drag, startPoint x: 779, startPoint y: 643, endPoint x: 1184, endPoint y: 722, distance: 412.5
click at [848, 667] on strong "Source of collection" at bounding box center [869, 672] width 170 height 19
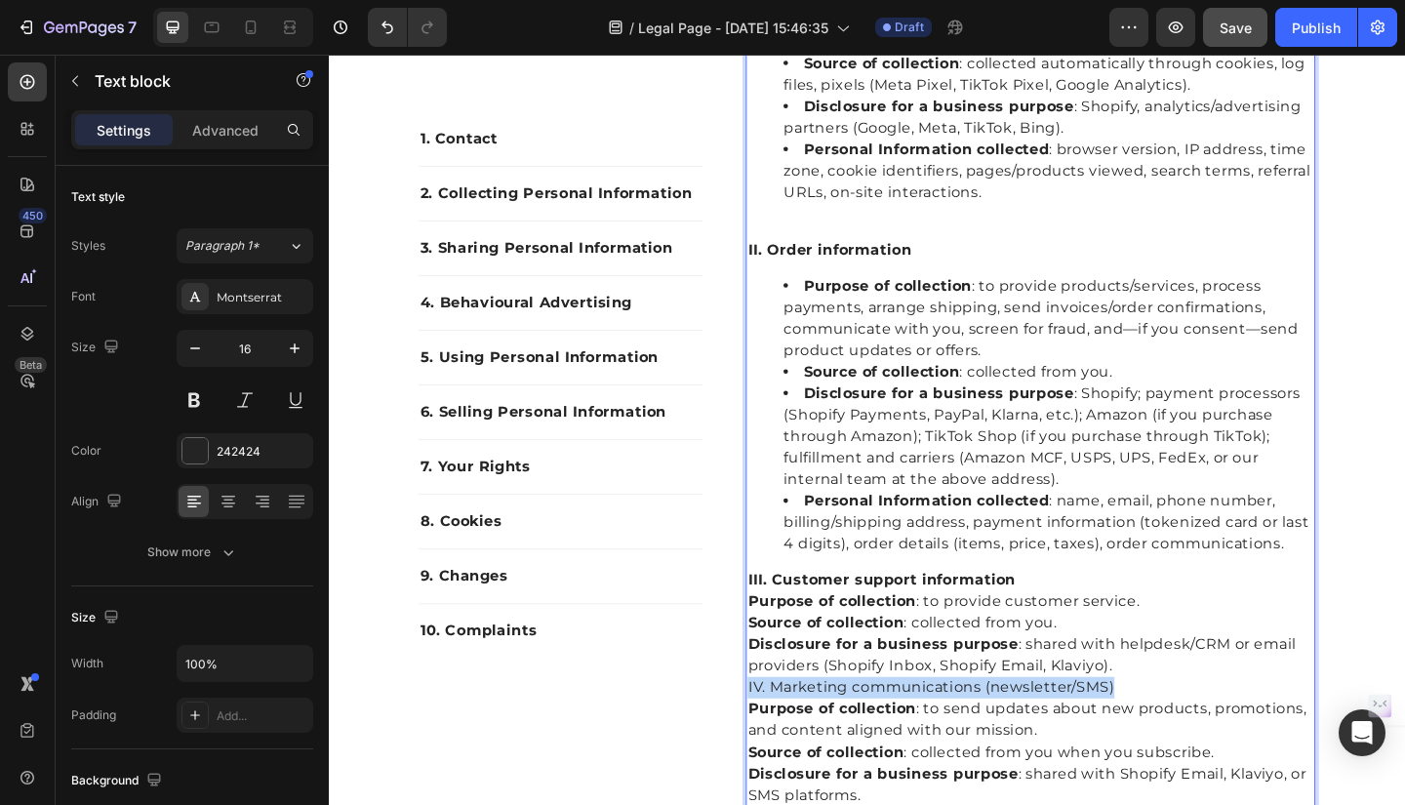
drag, startPoint x: 1179, startPoint y: 734, endPoint x: 775, endPoint y: 743, distance: 404.9
click at [782, 743] on div "We sell online through our own Shopify storefront and, where applicable, via ma…" at bounding box center [1091, 442] width 619 height 1237
click at [808, 740] on p "IV. Marketing communications (newsletter/SMS)" at bounding box center [1092, 743] width 616 height 23
click at [1193, 761] on p "Purpose of collection : to send updates about new products, promotions, and con…" at bounding box center [1092, 778] width 616 height 47
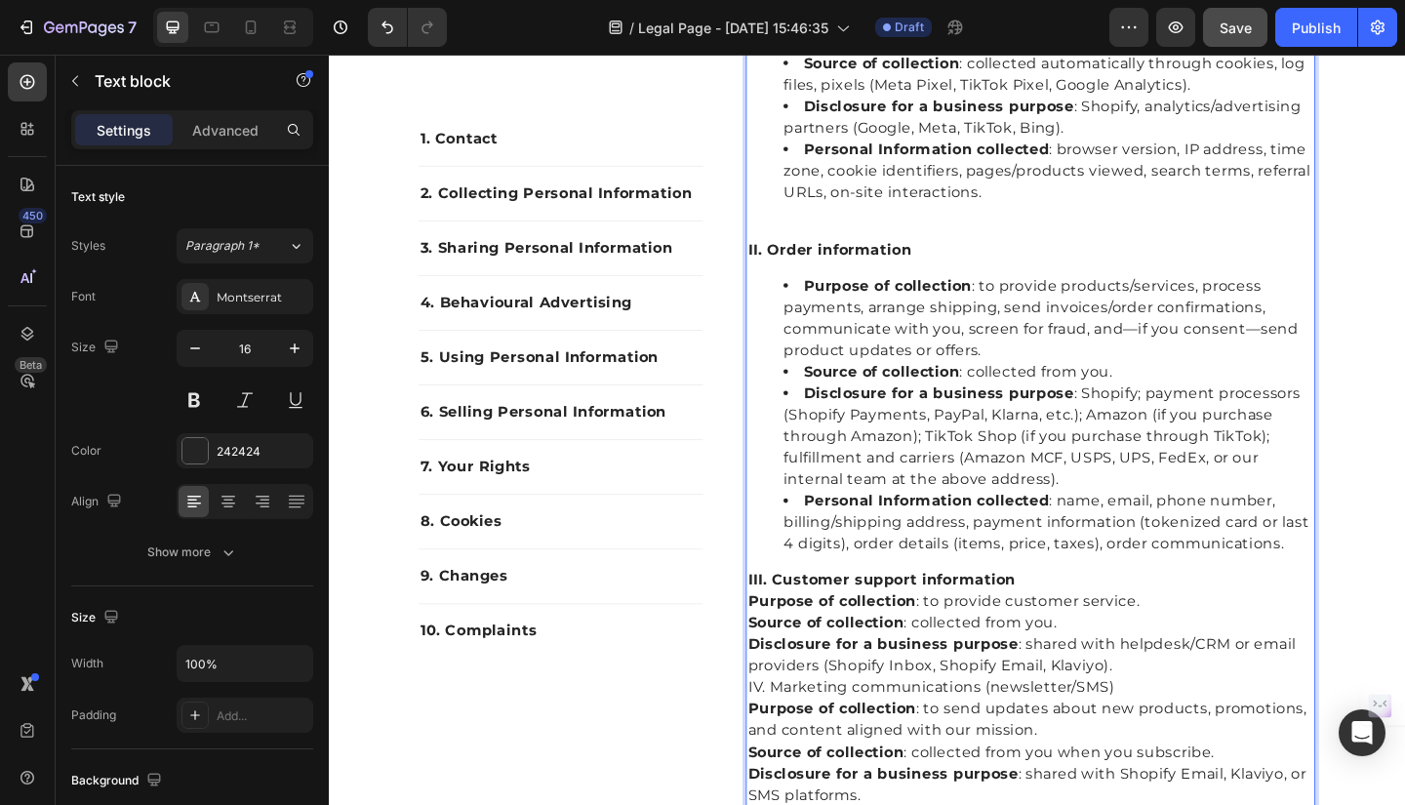
click at [1212, 761] on p "Purpose of collection : to send updates about new products, promotions, and con…" at bounding box center [1092, 778] width 616 height 47
click at [1157, 762] on p "Purpose of collection : to send updates about new products, promotions, and con…" at bounding box center [1092, 778] width 616 height 47
click at [1104, 755] on p "Purpose of collection : to send updates about new products, promotions, and con…" at bounding box center [1092, 778] width 616 height 47
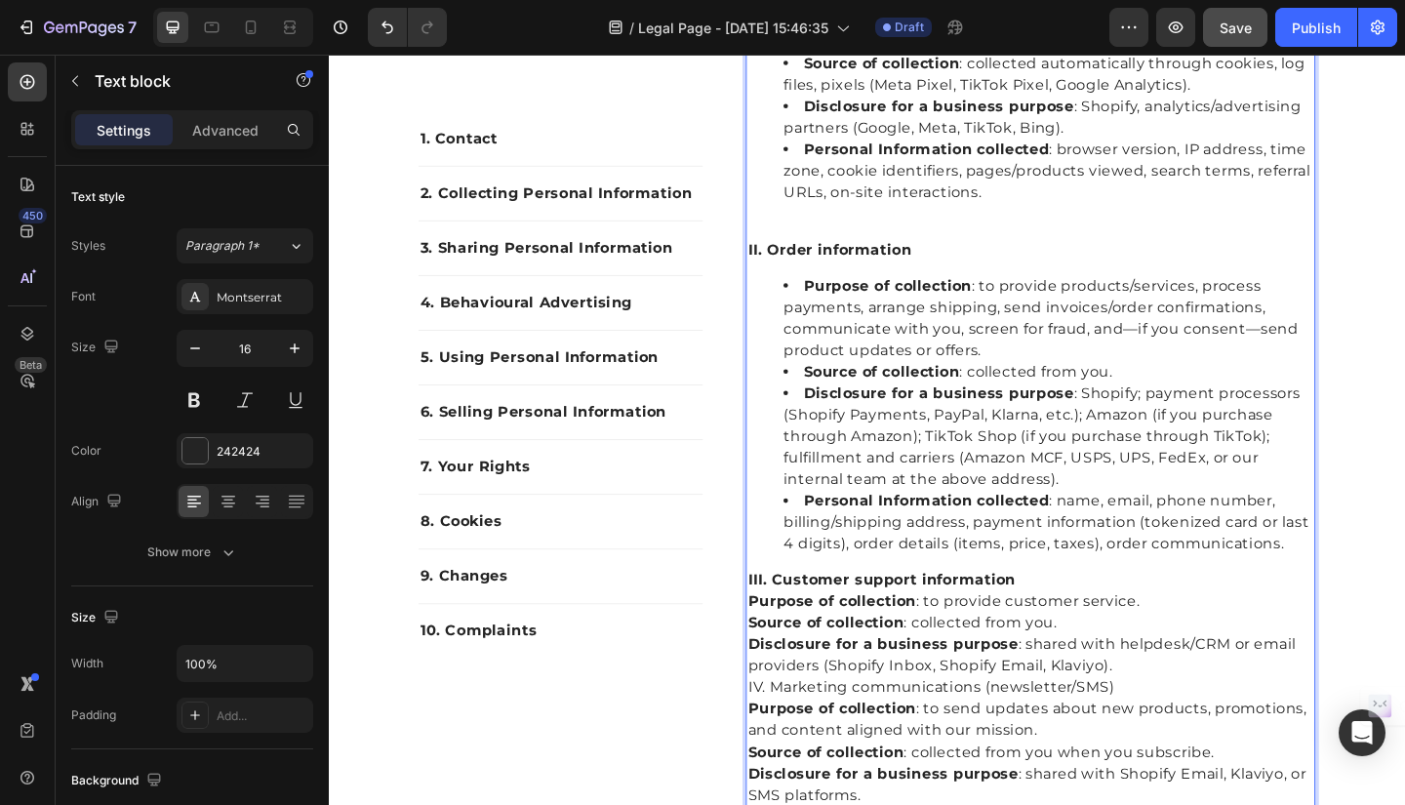
drag, startPoint x: 1090, startPoint y: 704, endPoint x: 1062, endPoint y: 715, distance: 29.3
click at [1062, 715] on p "Disclosure for a business purpose : shared with helpdesk/CRM or email providers…" at bounding box center [1092, 708] width 616 height 47
drag, startPoint x: 783, startPoint y: 644, endPoint x: 810, endPoint y: 664, distance: 33.4
click at [810, 664] on div "We sell online through our own Shopify storefront and, where applicable, via ma…" at bounding box center [1091, 442] width 619 height 1237
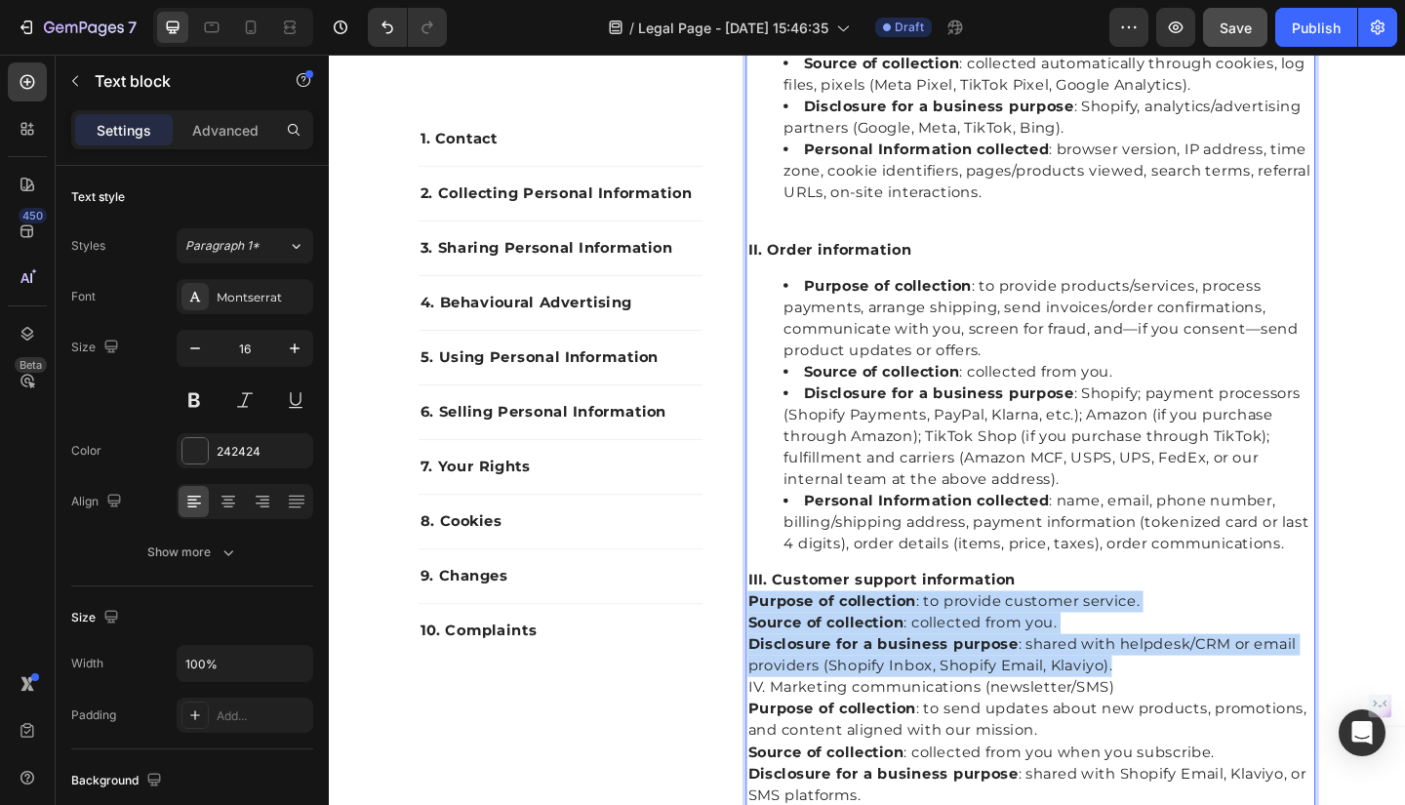
drag, startPoint x: 782, startPoint y: 645, endPoint x: 1180, endPoint y: 720, distance: 405.0
click at [1180, 720] on div "We sell online through our own Shopify storefront and, where applicable, via ma…" at bounding box center [1091, 442] width 619 height 1237
click at [986, 680] on p "Source of collection : collected from you." at bounding box center [1092, 672] width 616 height 23
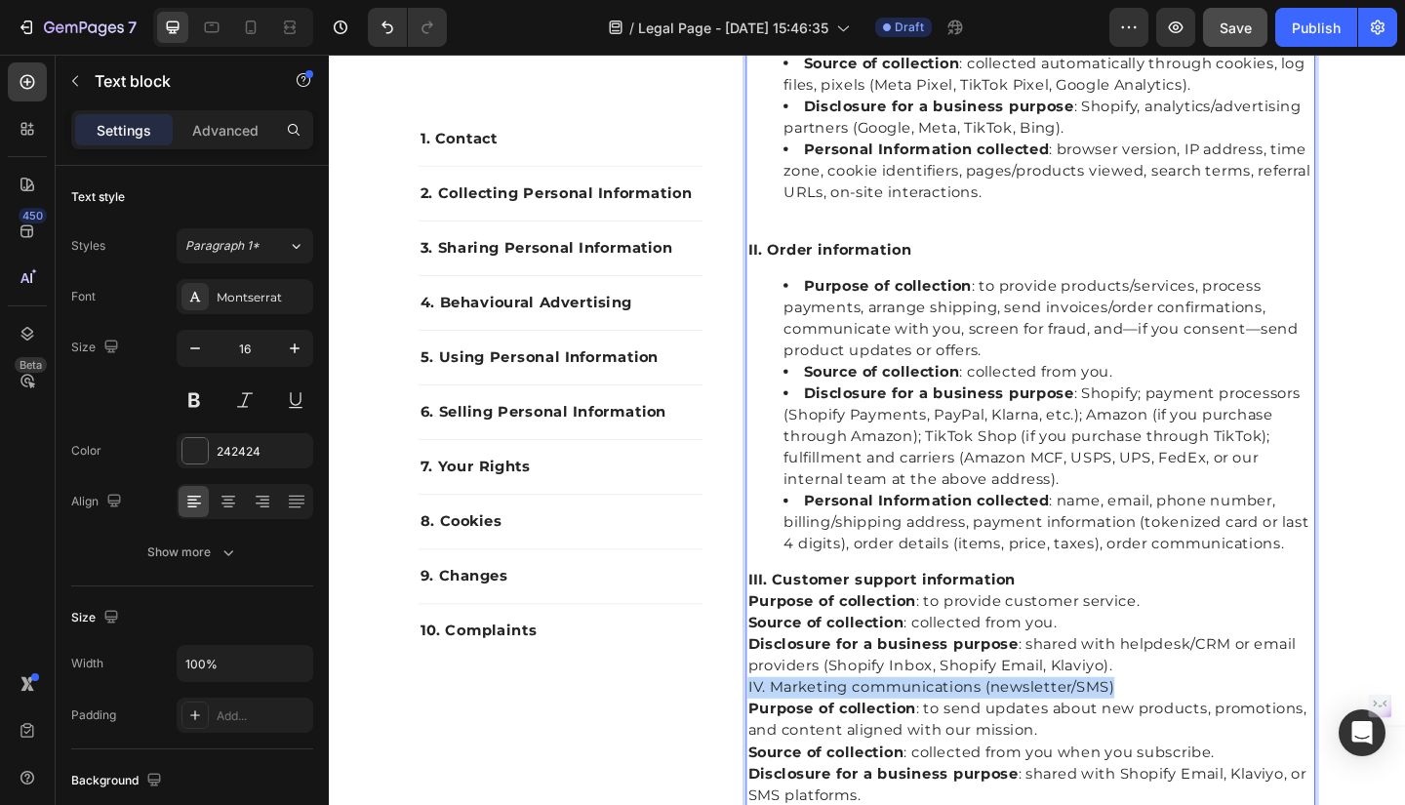
drag, startPoint x: 1186, startPoint y: 735, endPoint x: 777, endPoint y: 739, distance: 408.7
click at [784, 739] on p "IV. Marketing communications (newsletter/SMS)" at bounding box center [1092, 743] width 616 height 23
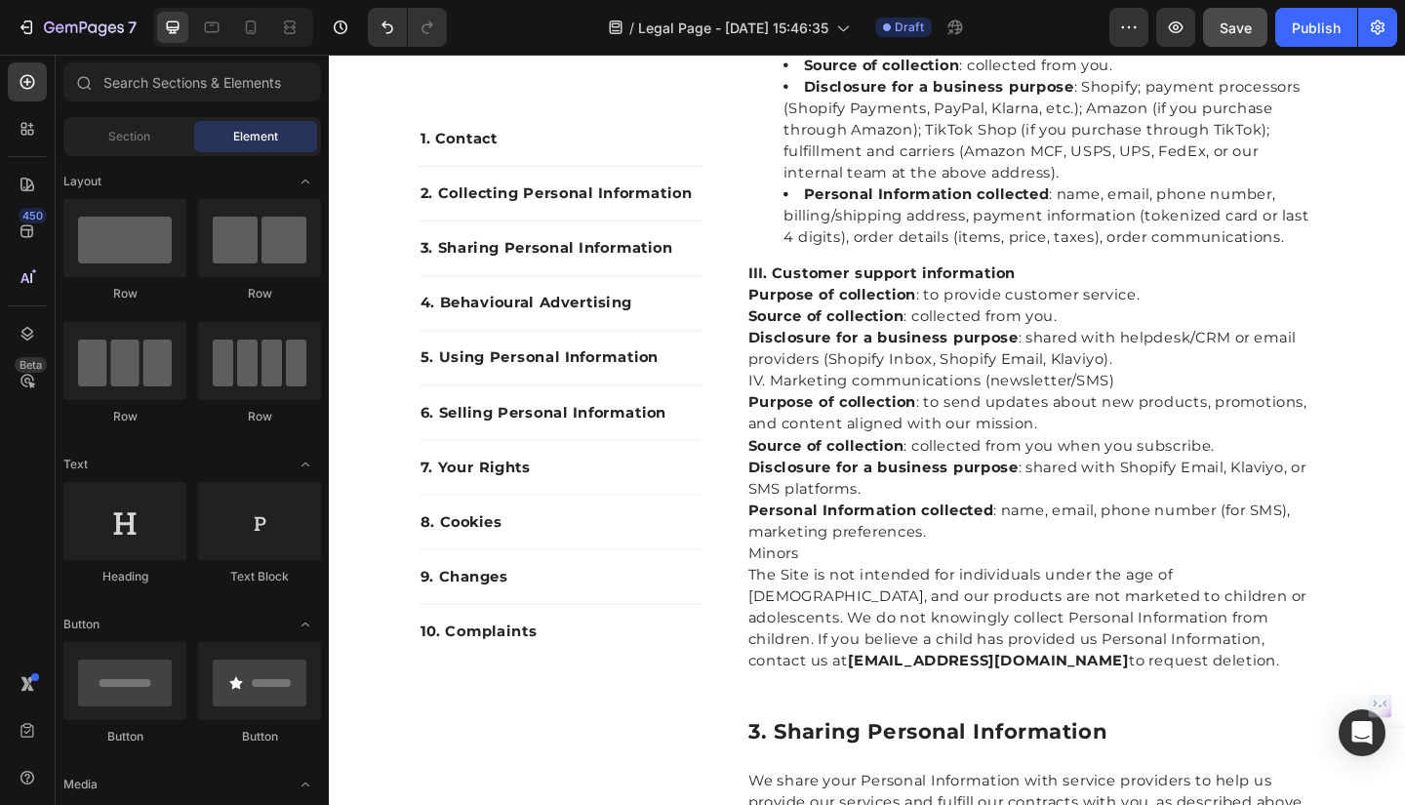
scroll to position [1388, 0]
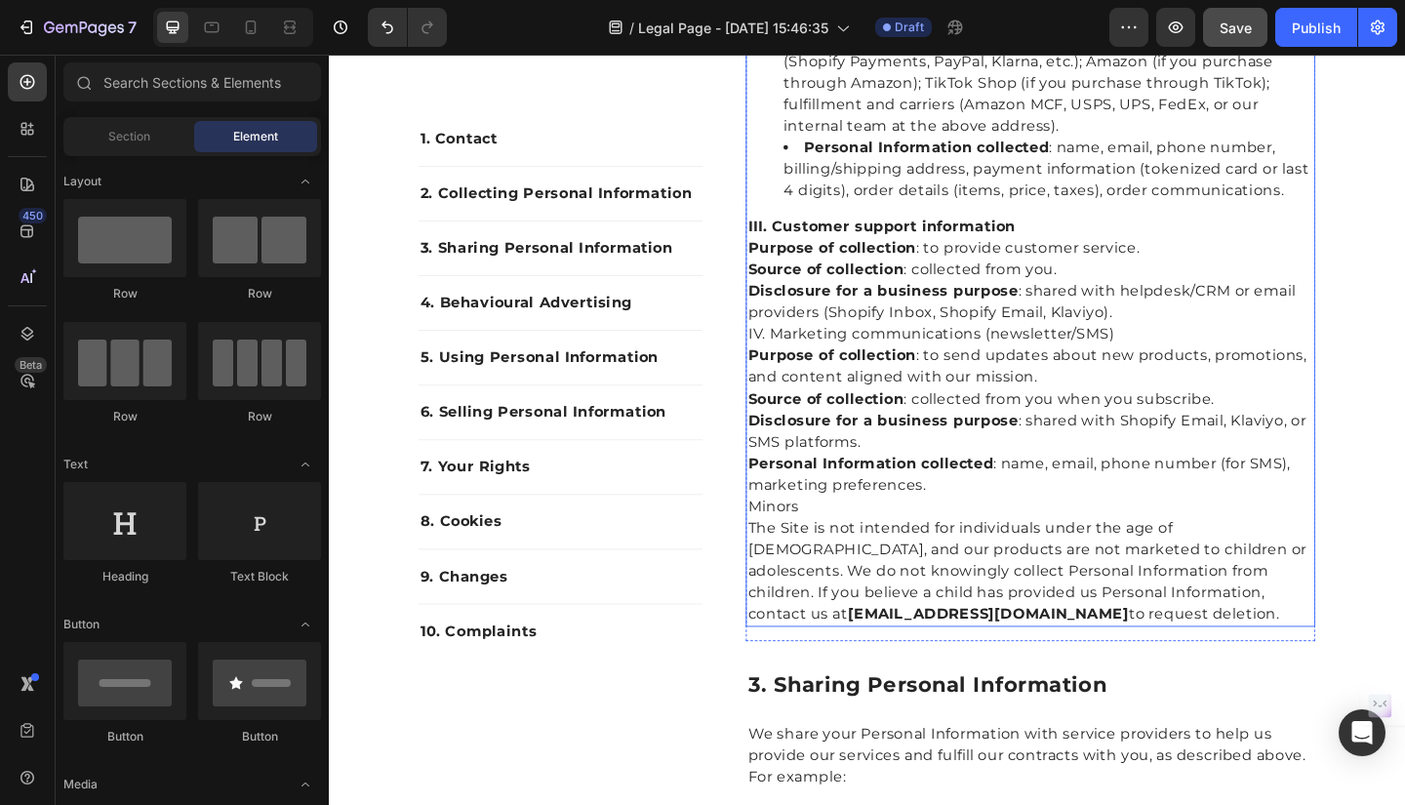
click at [971, 357] on p "IV. Marketing communications (newsletter/SMS)" at bounding box center [1092, 358] width 616 height 23
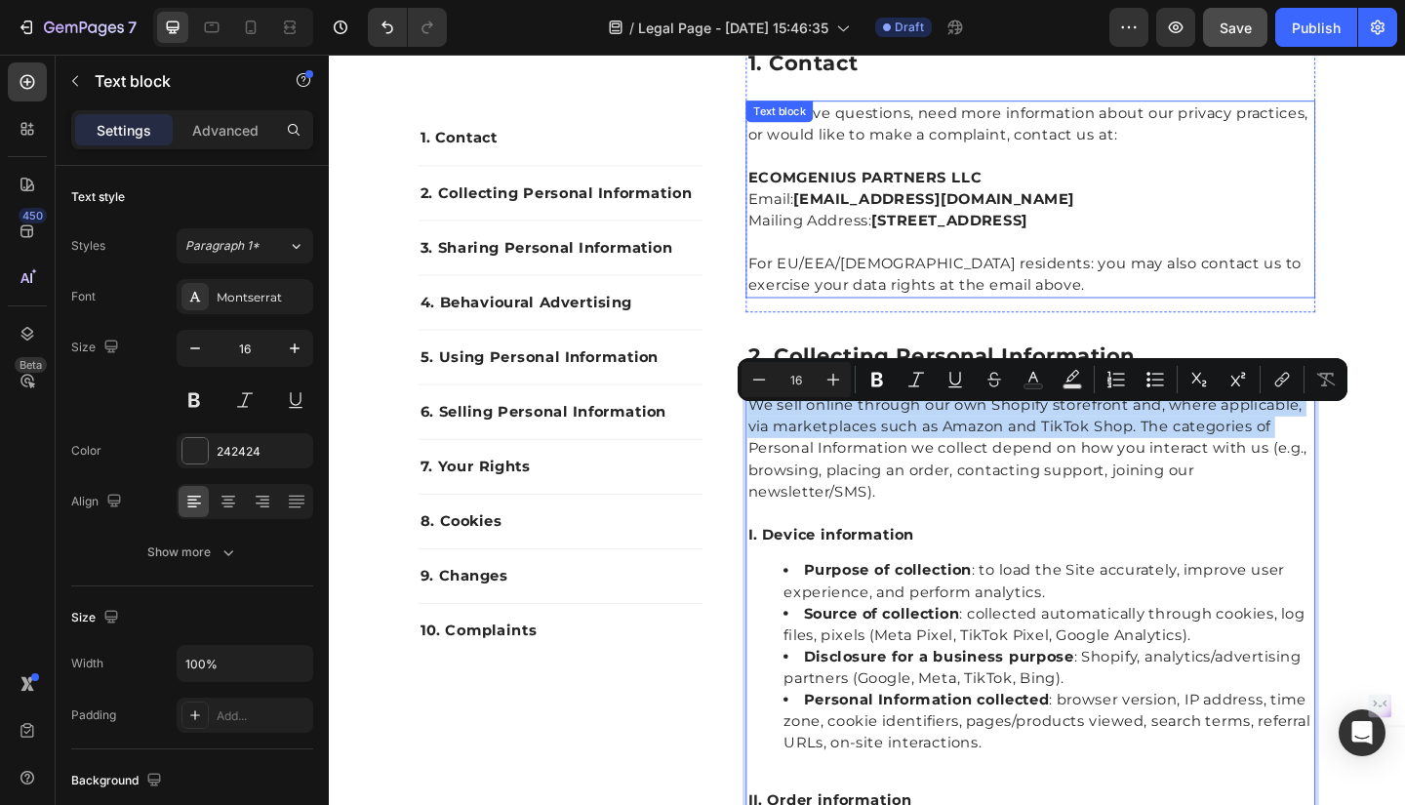
scroll to position [378, 0]
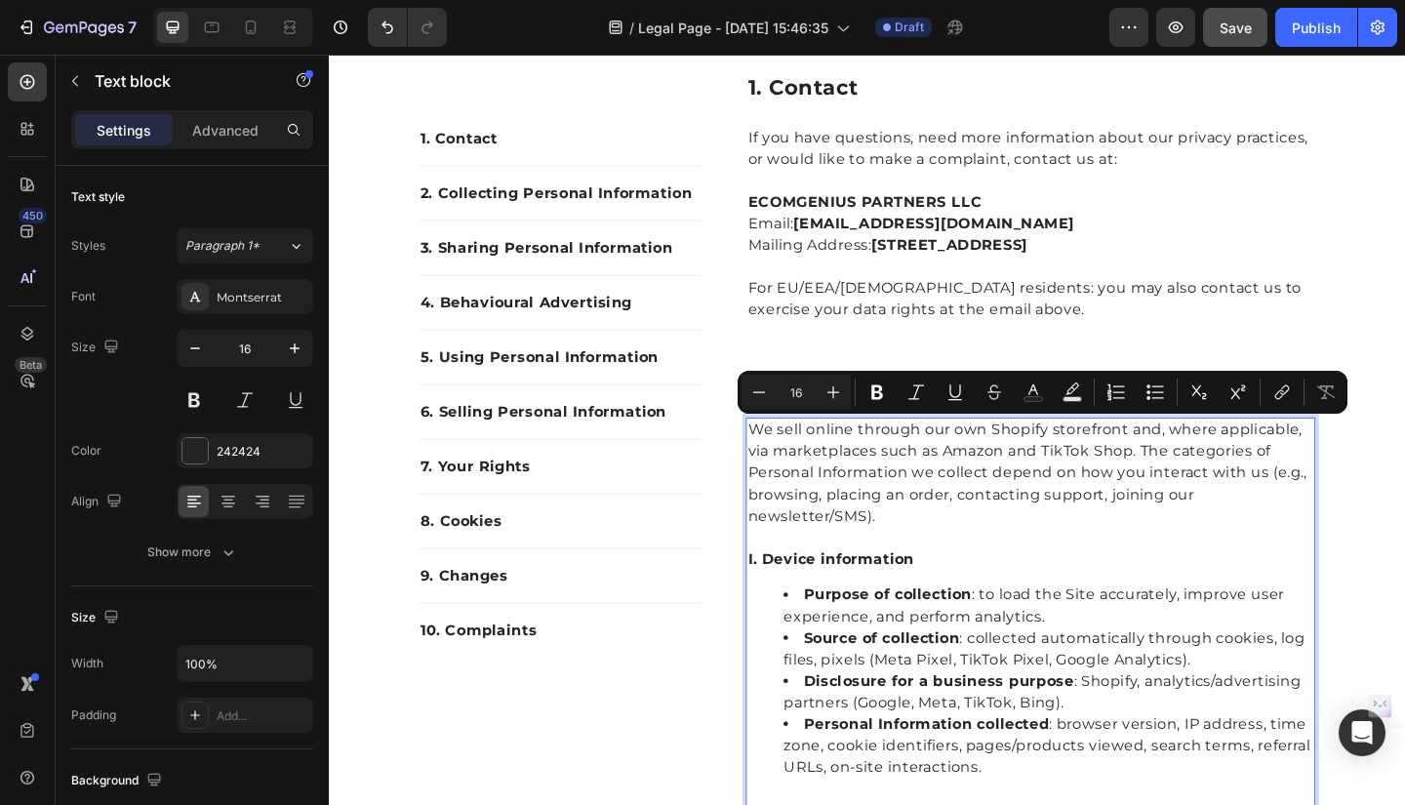
click at [1133, 650] on li "Purpose of collection : to load the Site accurately, improve user experience, a…" at bounding box center [1111, 654] width 576 height 47
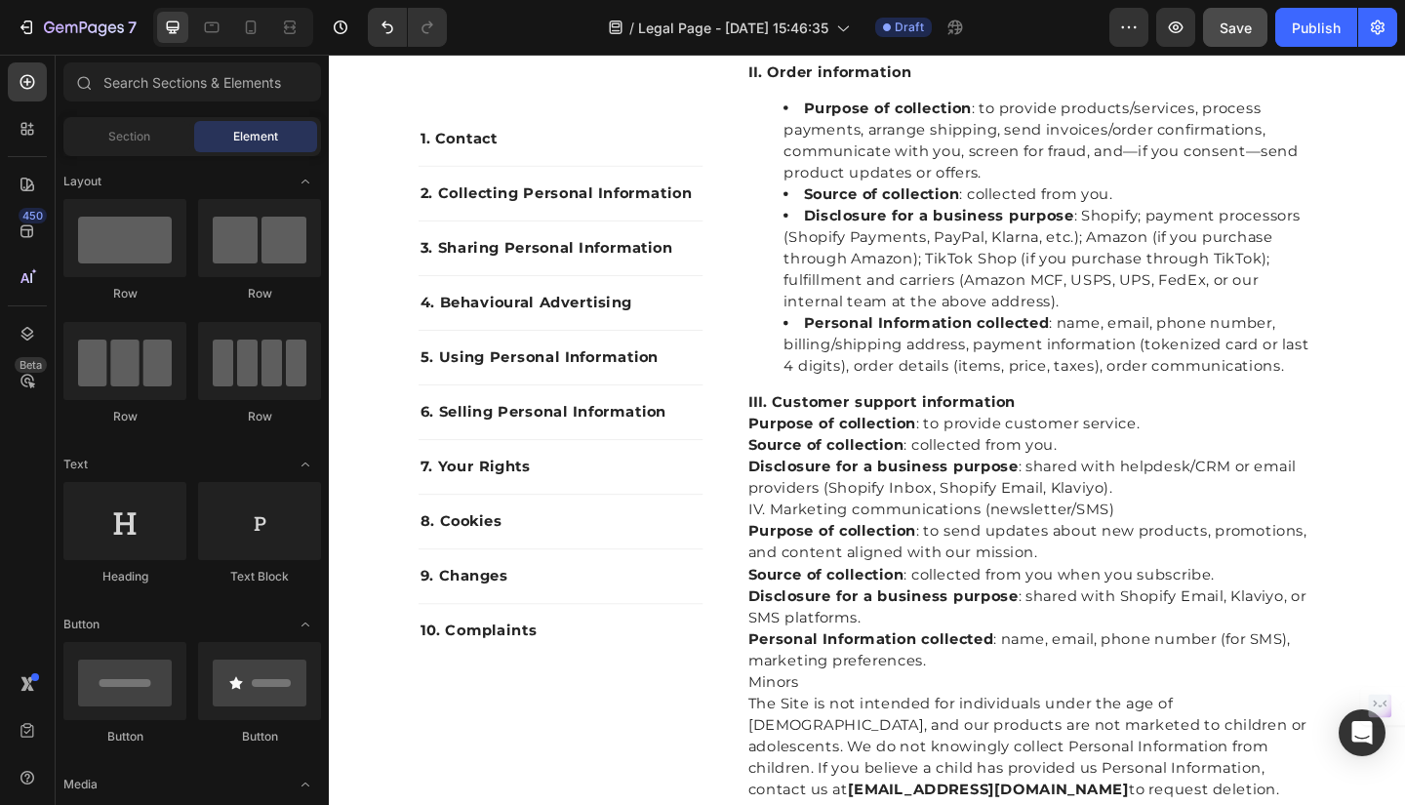
scroll to position [1202, 0]
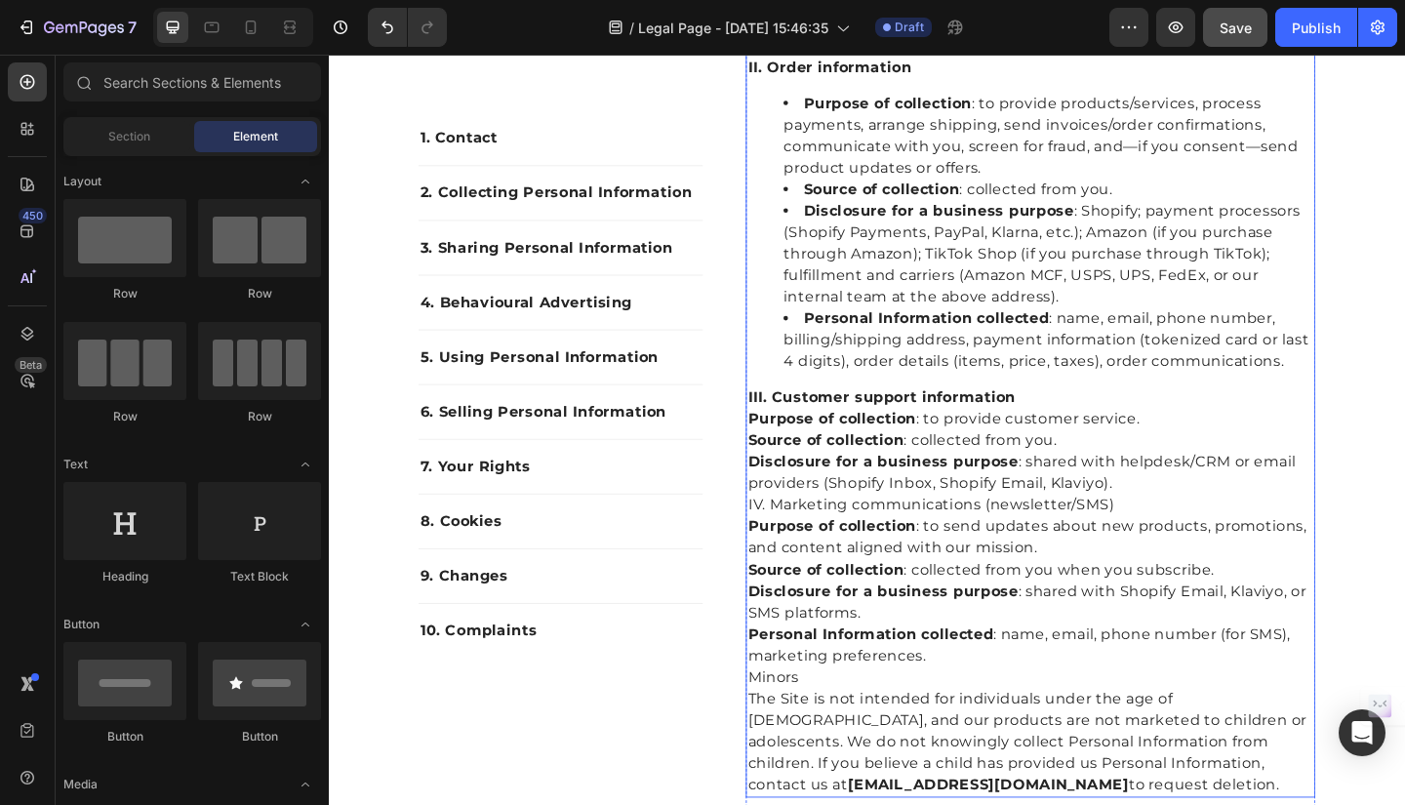
click at [820, 451] on strong "Purpose of collection" at bounding box center [875, 451] width 183 height 19
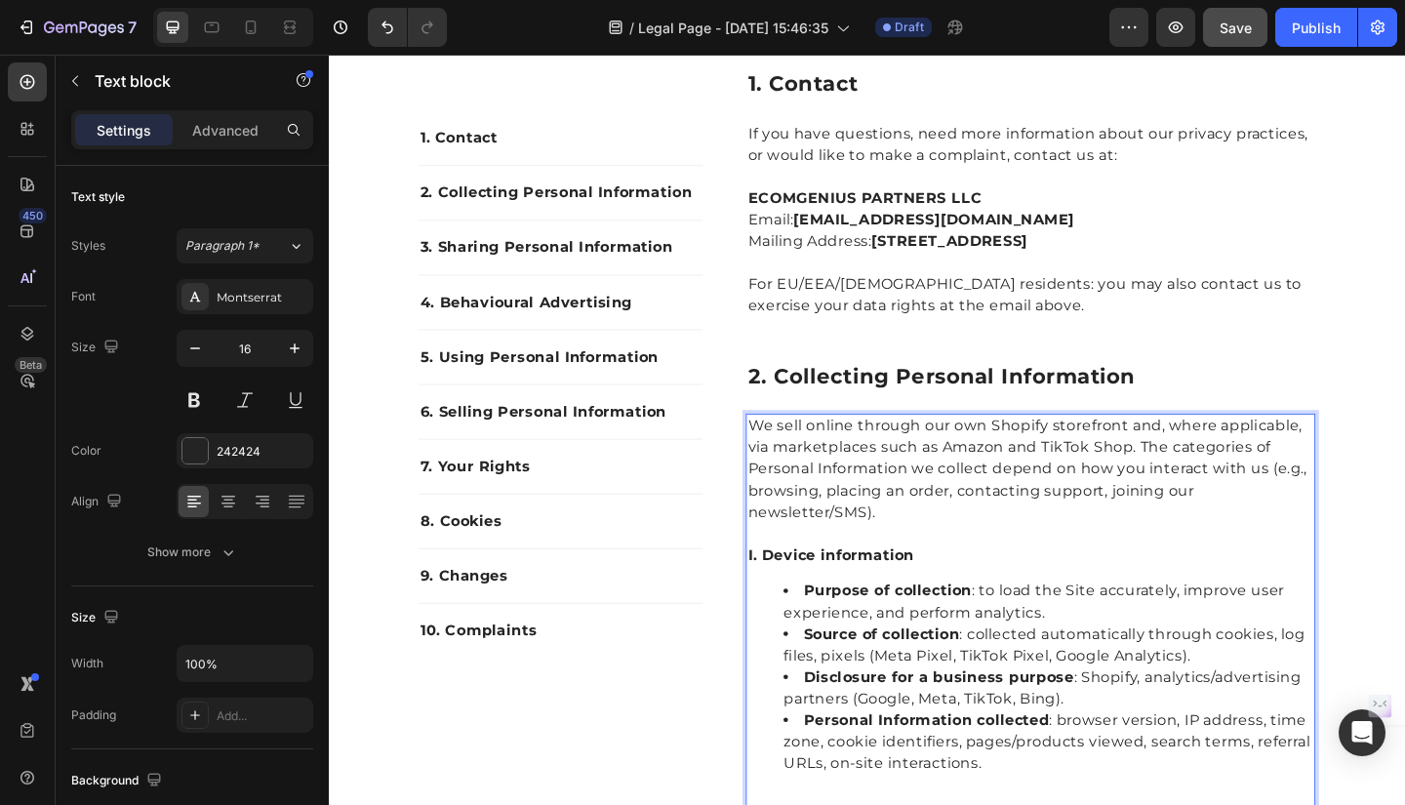
scroll to position [378, 0]
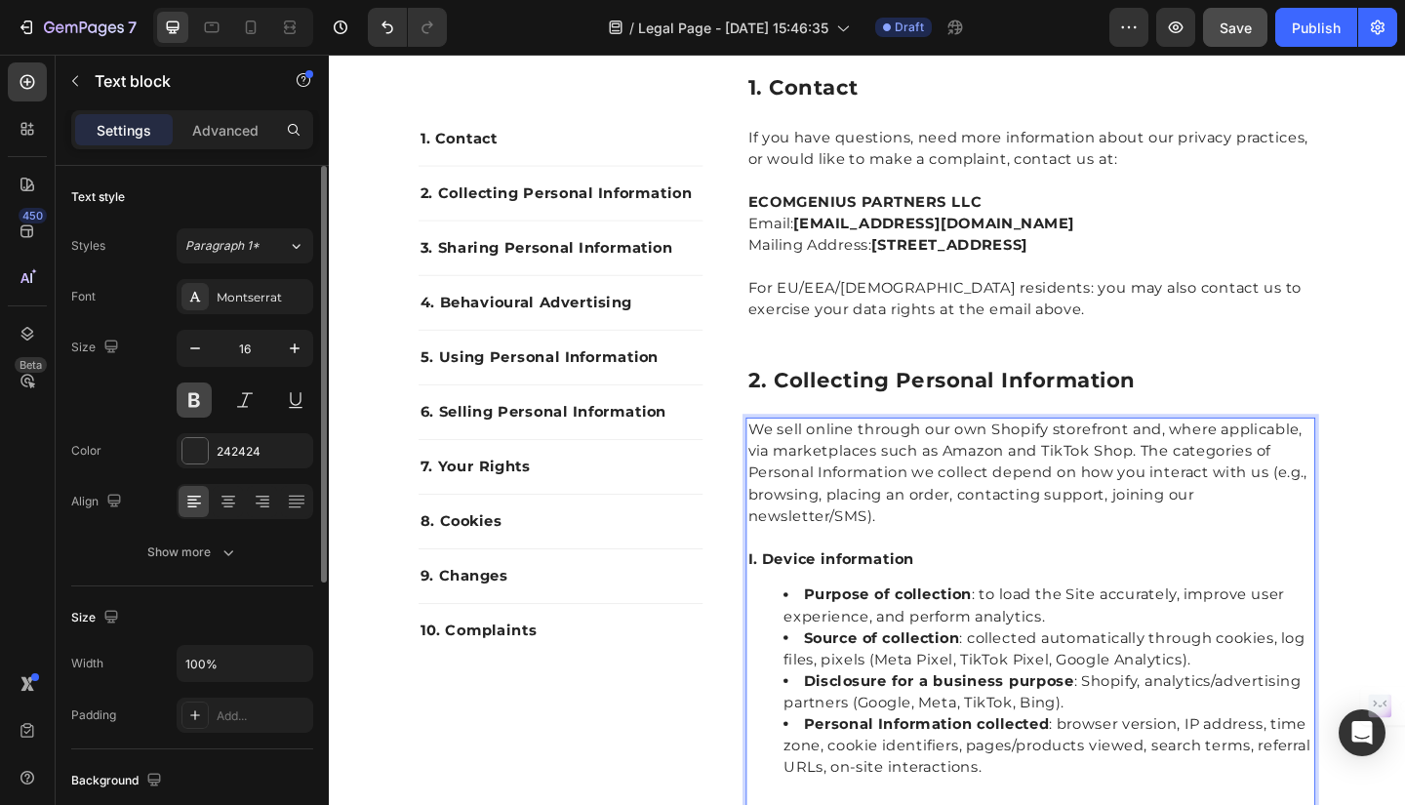
click at [196, 401] on button at bounding box center [194, 399] width 35 height 35
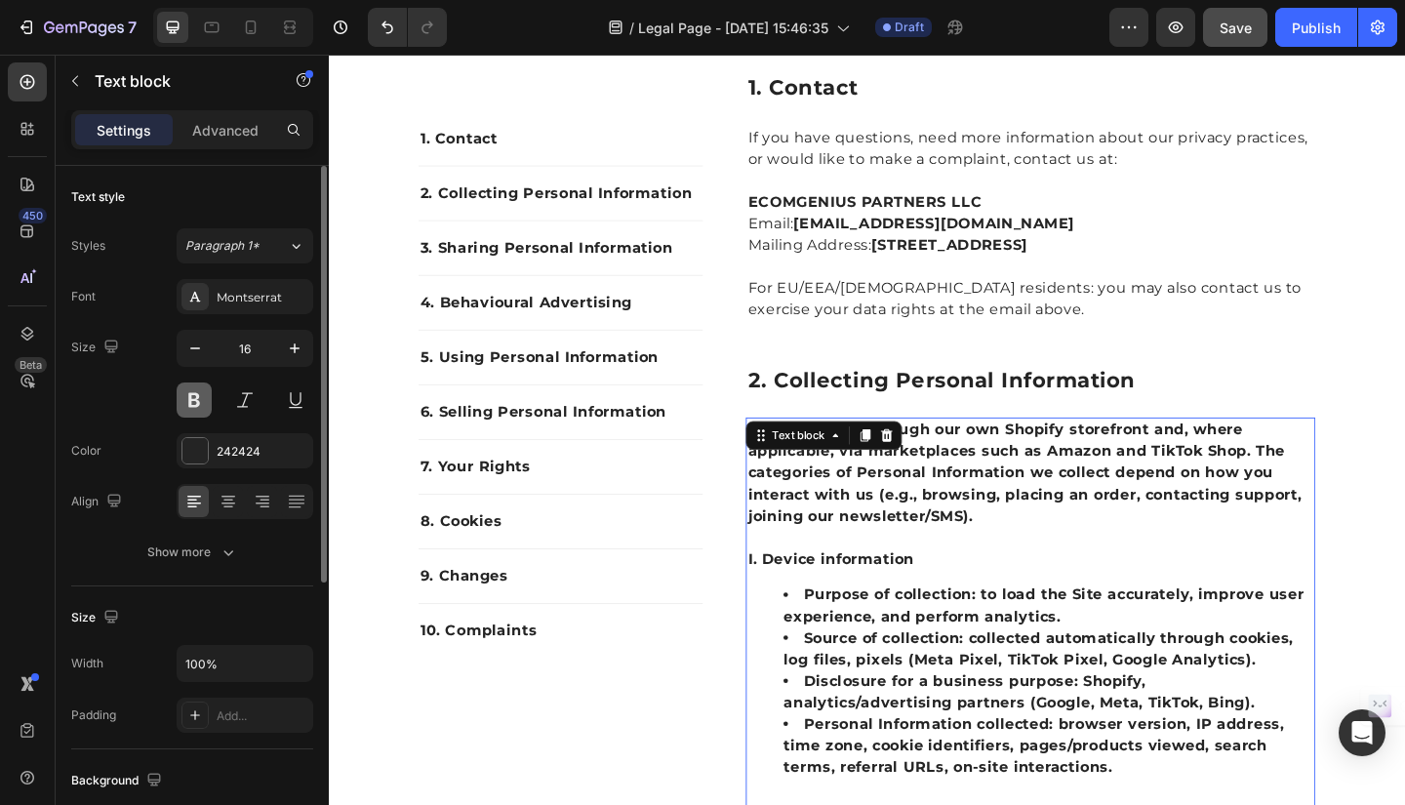
click at [196, 401] on button at bounding box center [194, 399] width 35 height 35
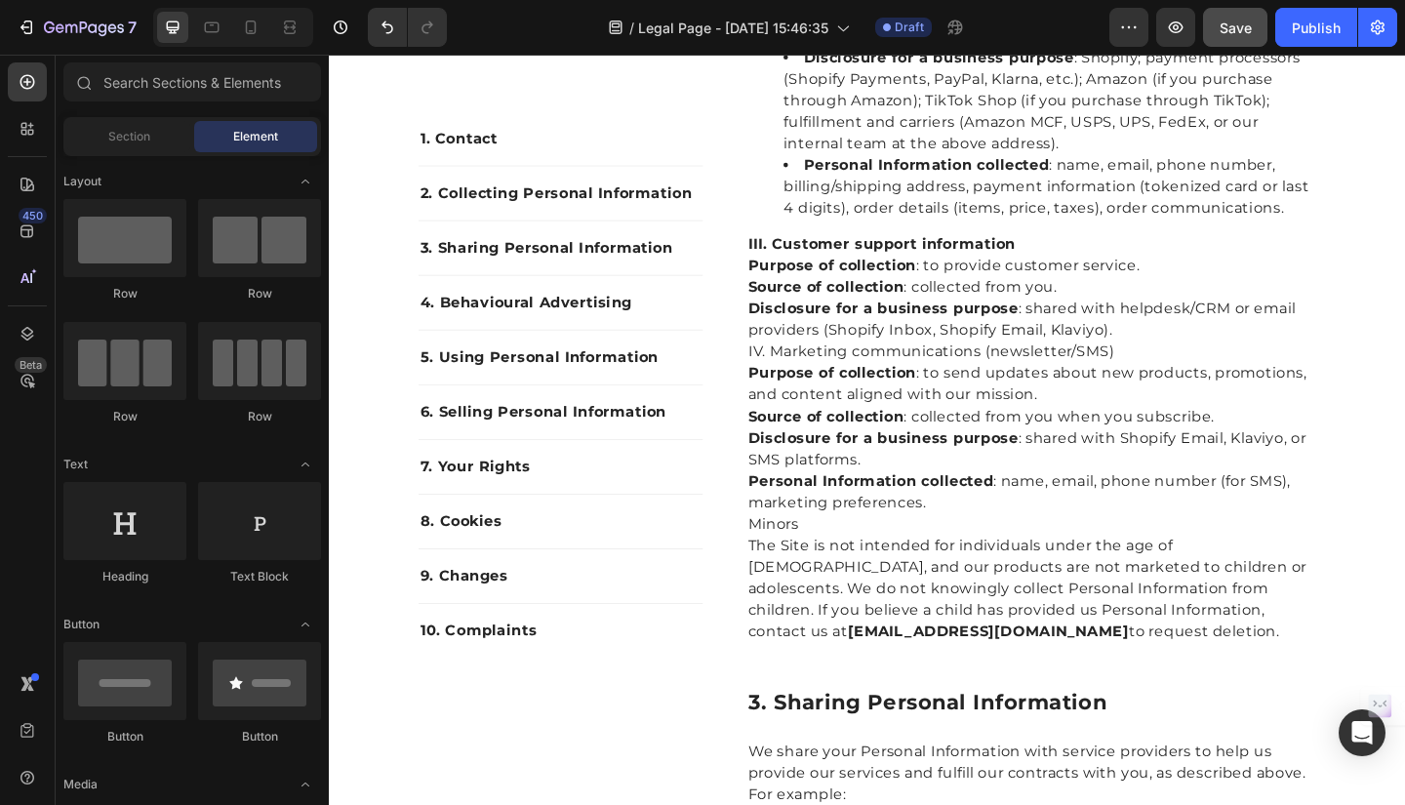
scroll to position [1374, 0]
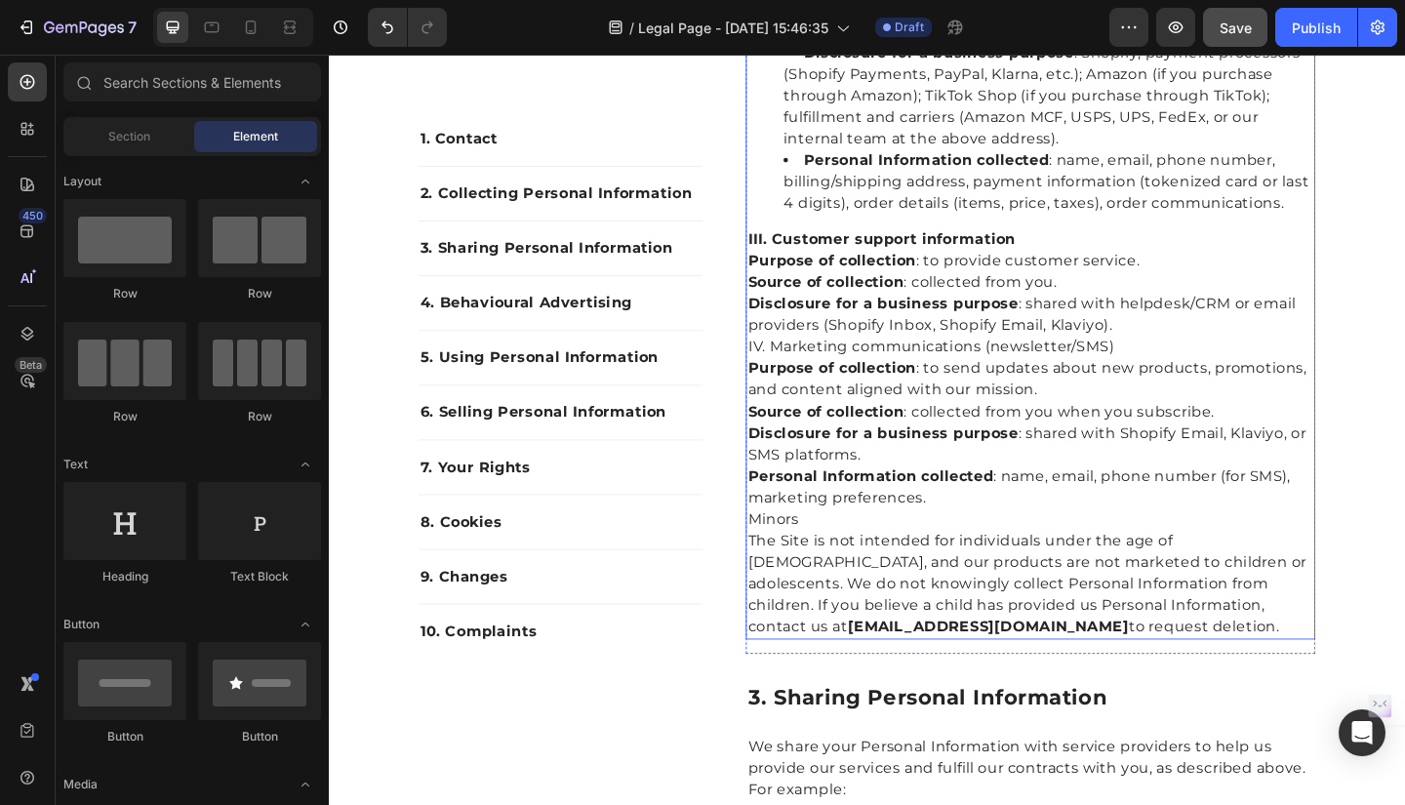
click at [784, 275] on strong "Purpose of collection" at bounding box center [875, 278] width 183 height 19
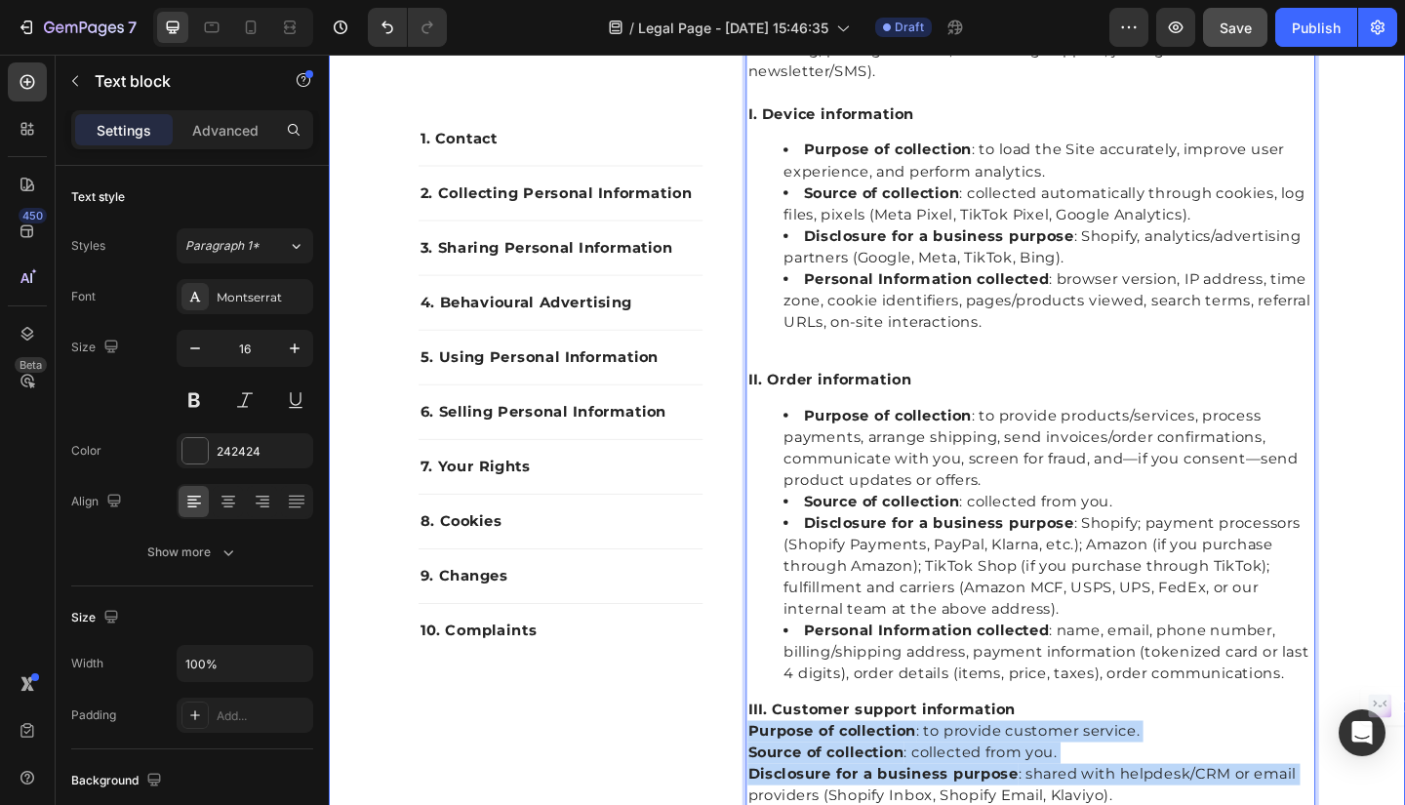
scroll to position [886, 0]
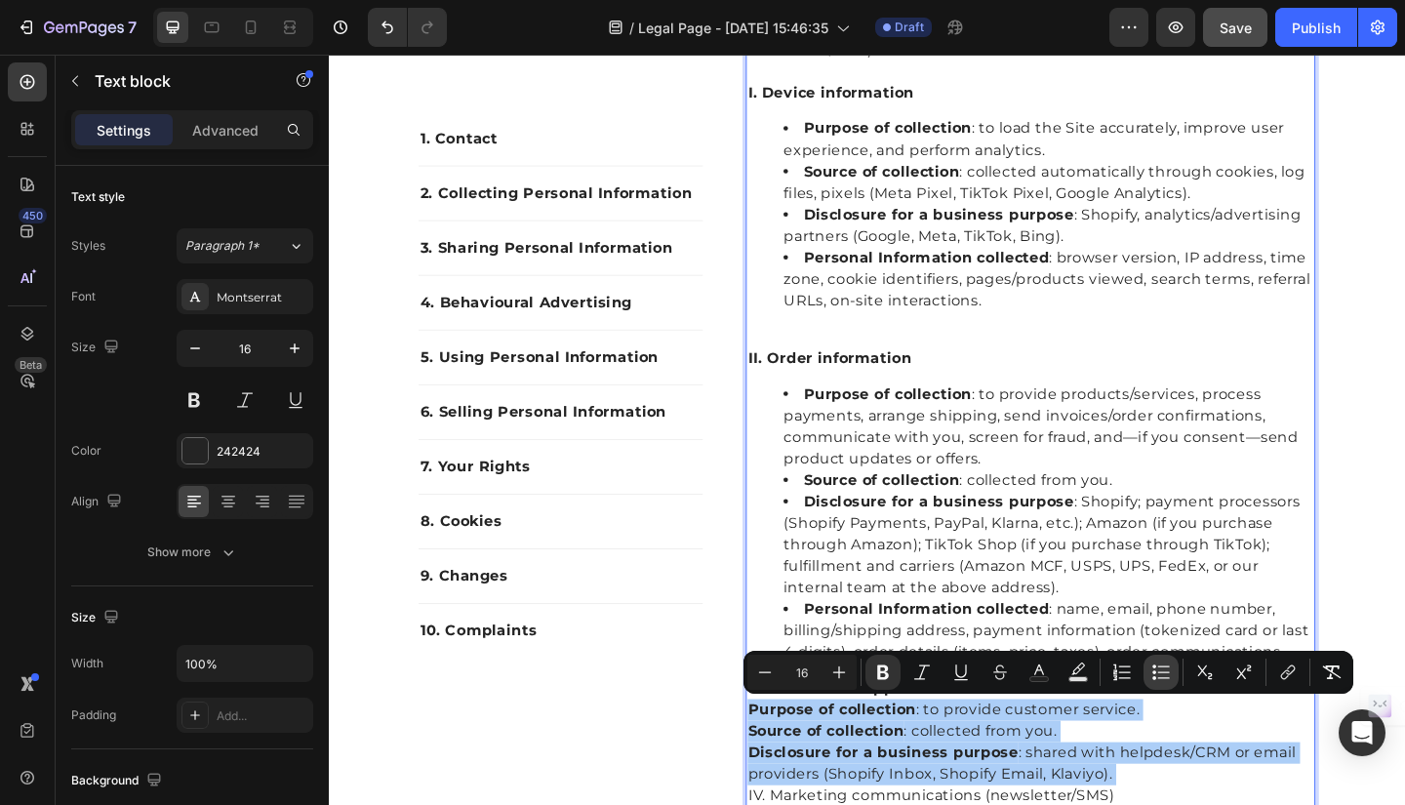
click at [1161, 670] on icon "Editor contextual toolbar" at bounding box center [1161, 672] width 20 height 20
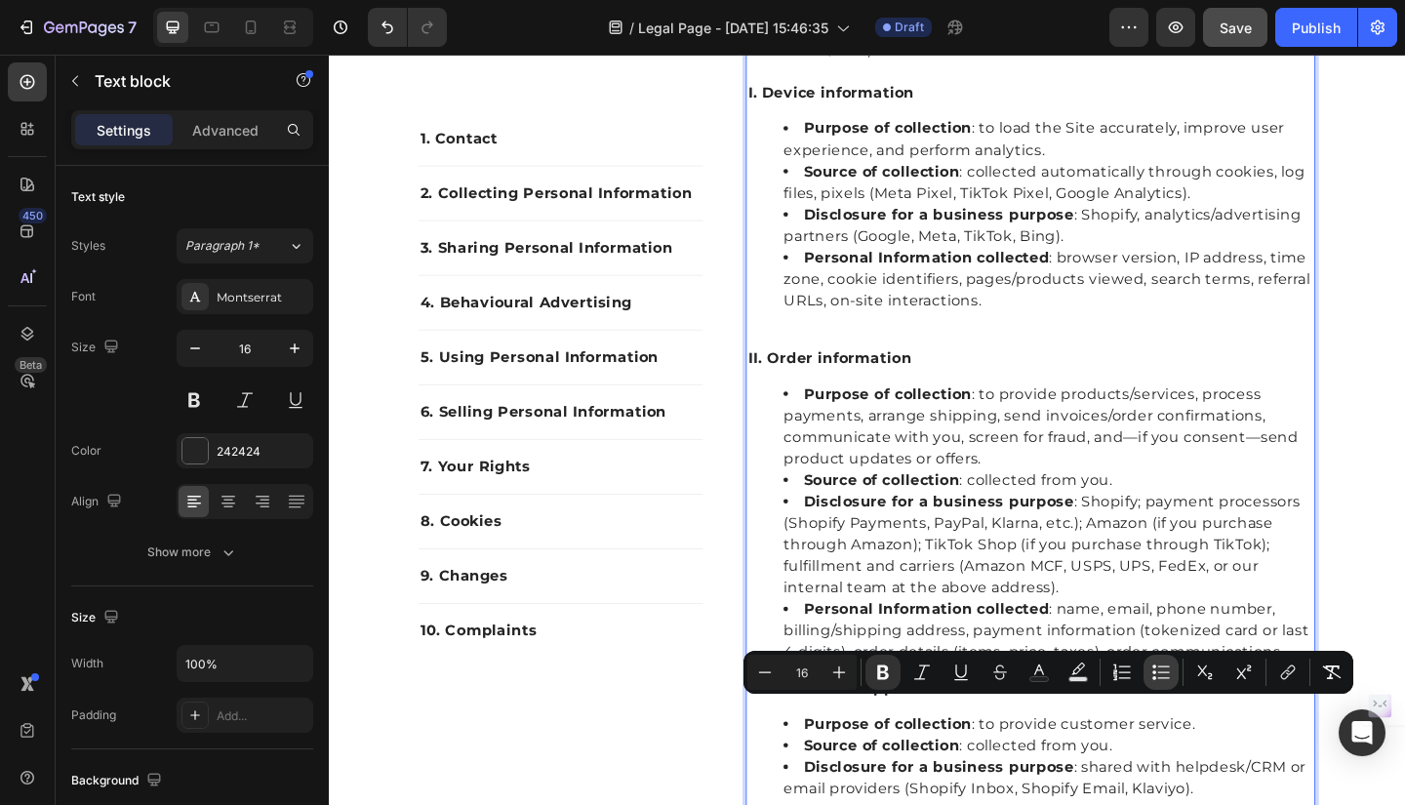
scroll to position [940, 0]
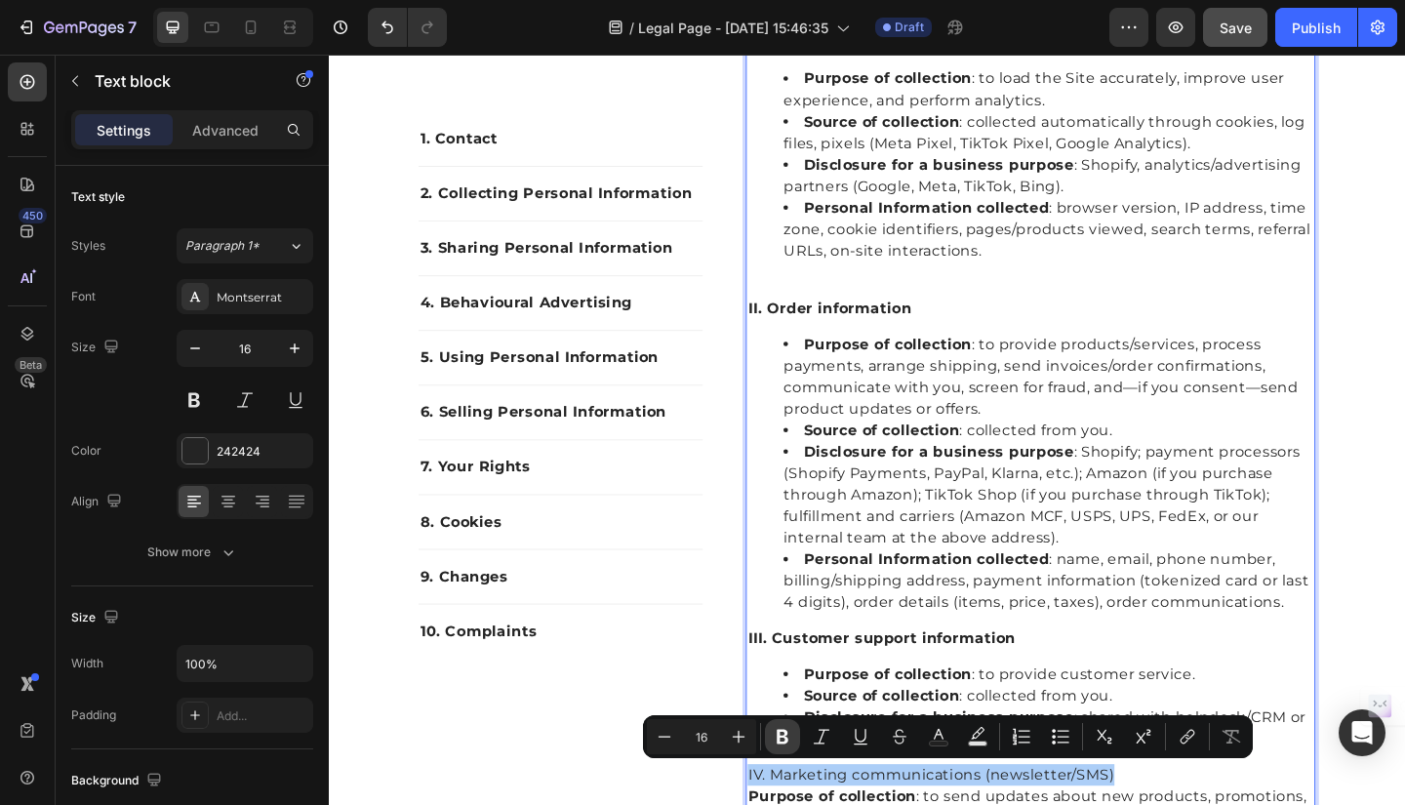
click at [775, 736] on icon "Editor contextual toolbar" at bounding box center [783, 737] width 20 height 20
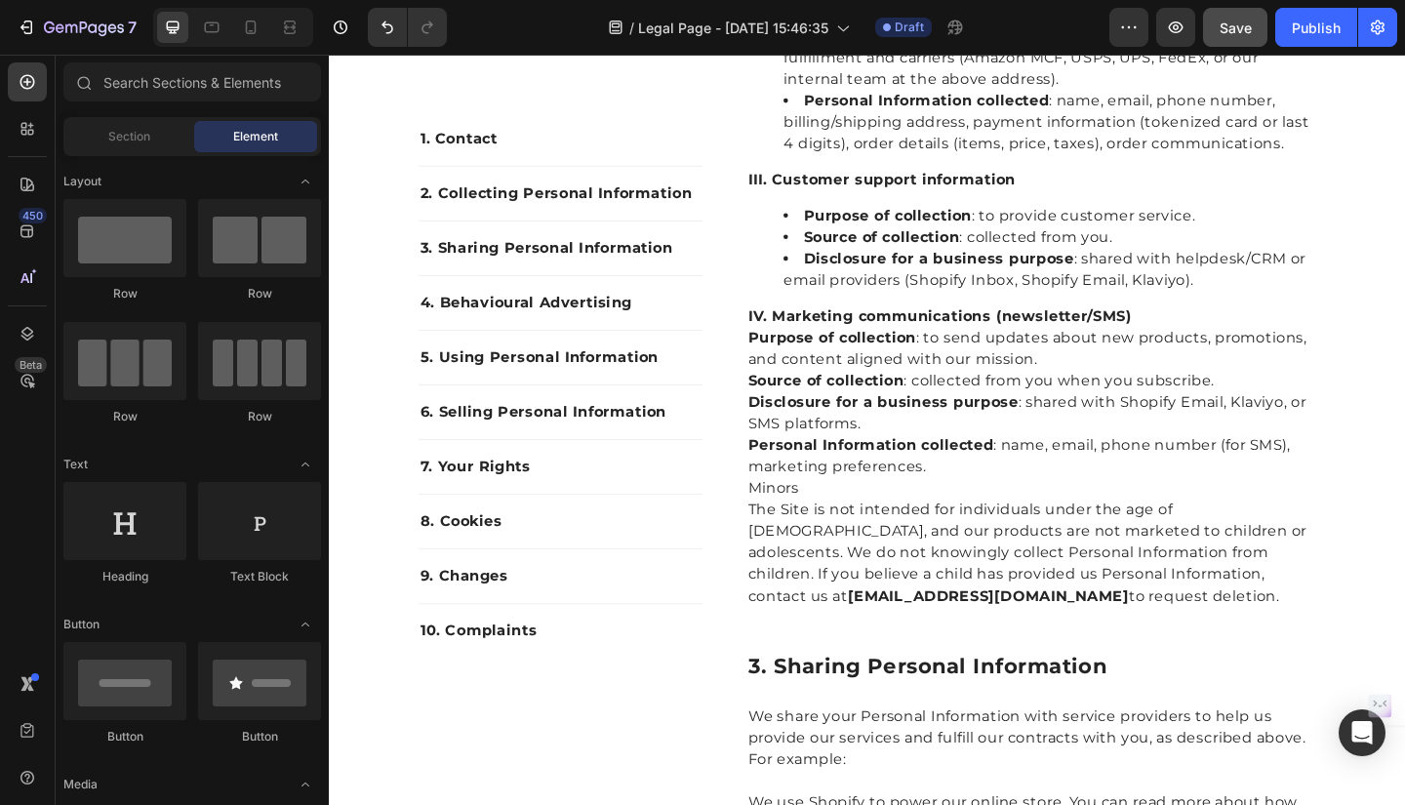
scroll to position [1445, 0]
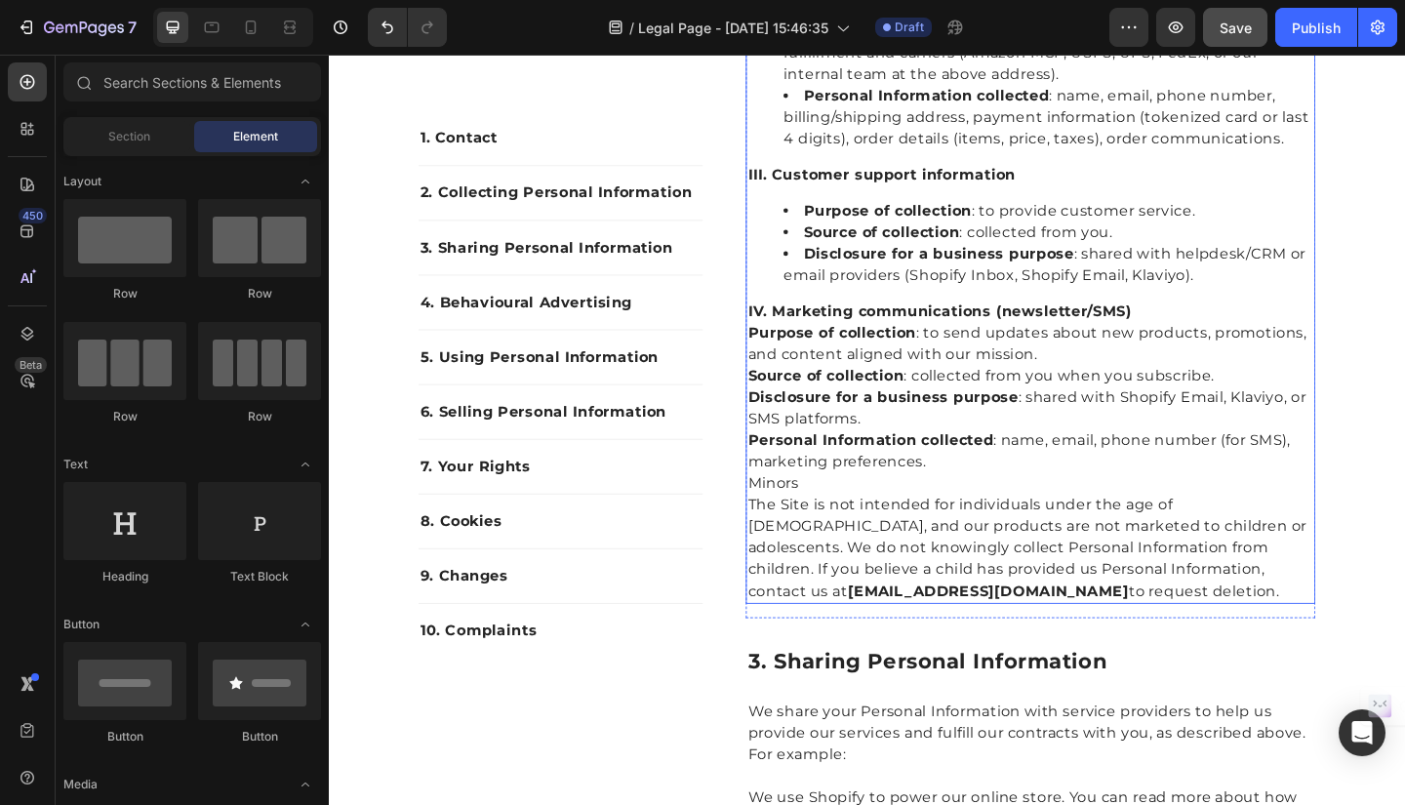
click at [807, 518] on p "Minors" at bounding box center [1092, 520] width 616 height 23
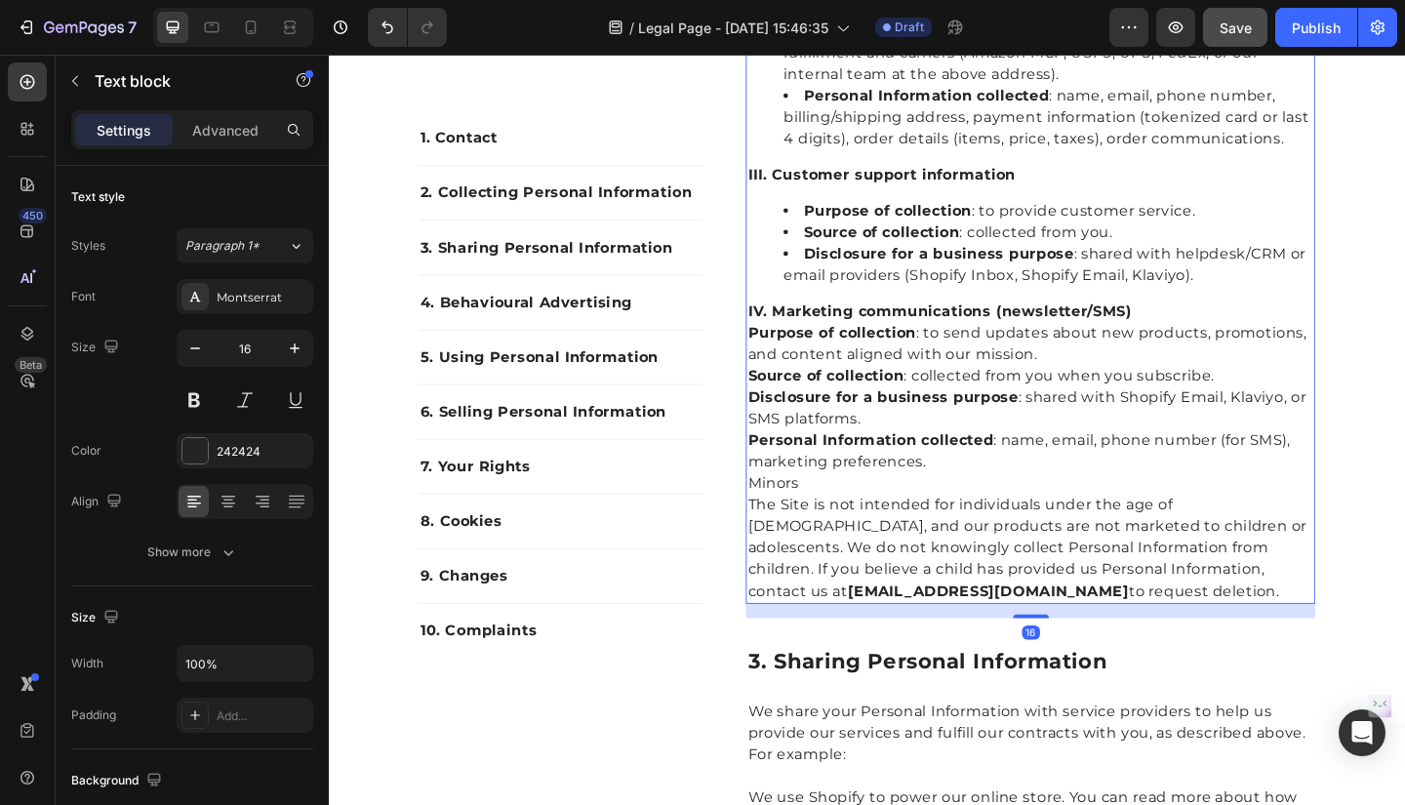
click at [782, 518] on div "We sell online through our own Shopify storefront and, where applicable, via ma…" at bounding box center [1091, 18] width 619 height 1268
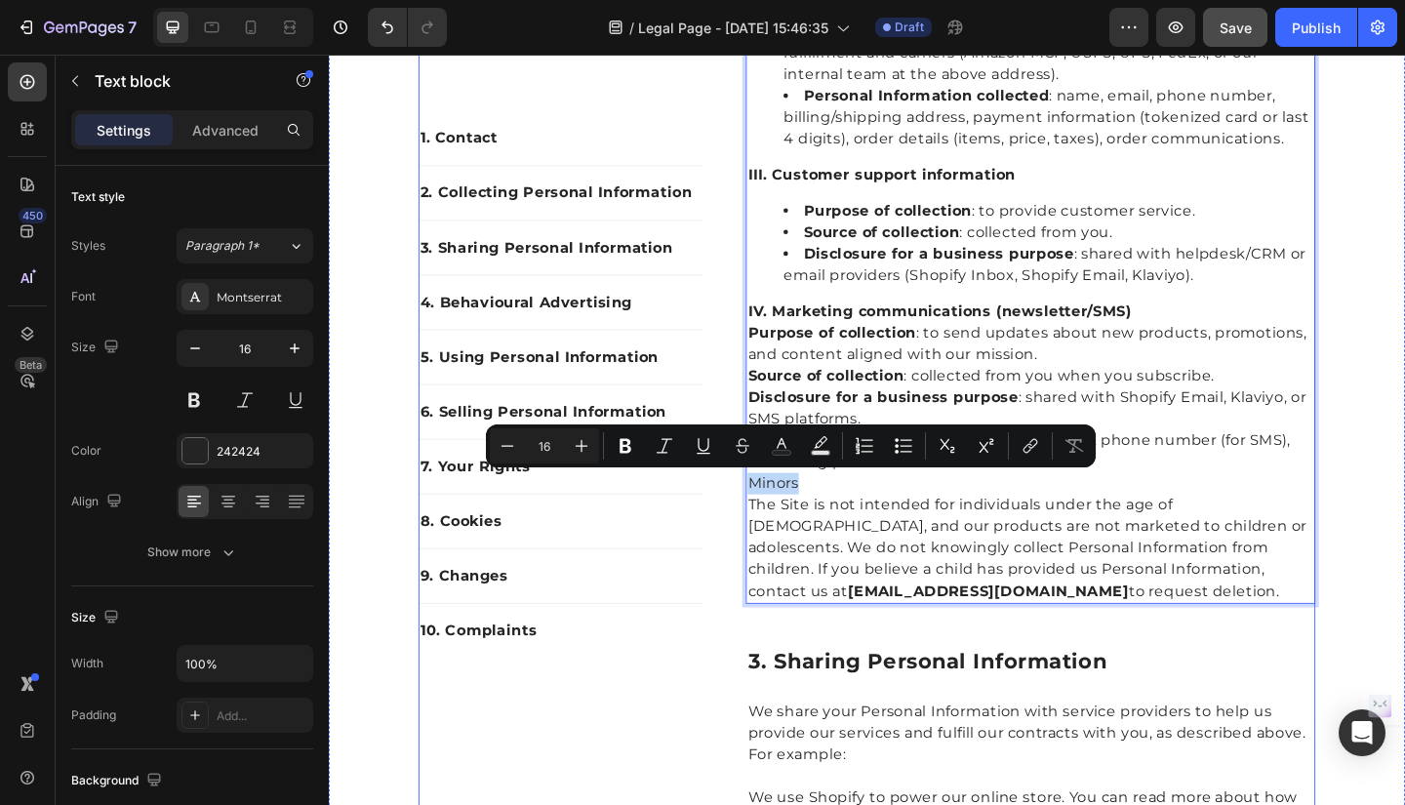
drag, startPoint x: 832, startPoint y: 523, endPoint x: 774, endPoint y: 522, distance: 58.5
click at [629, 439] on icon "Editor contextual toolbar" at bounding box center [626, 446] width 20 height 20
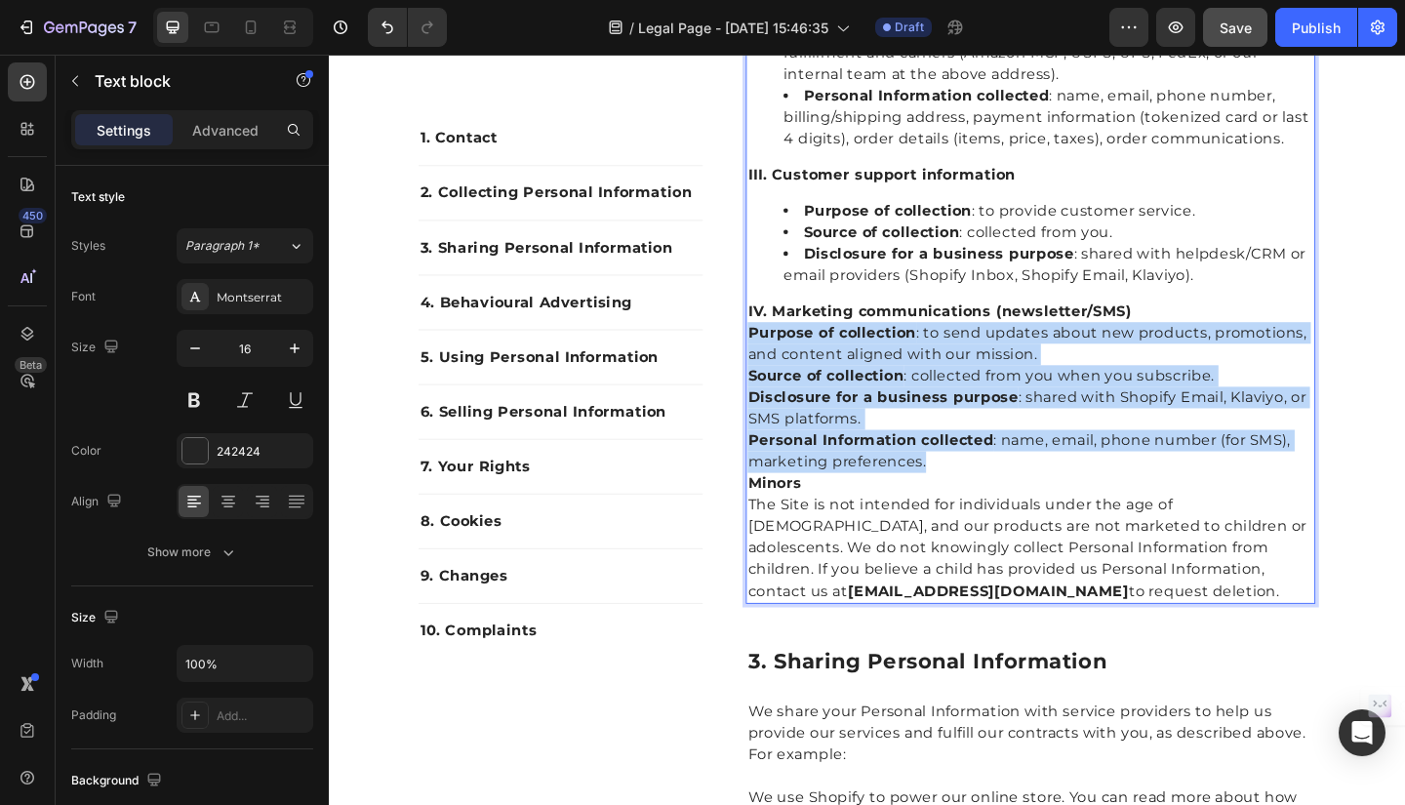
drag, startPoint x: 983, startPoint y: 490, endPoint x: 781, endPoint y: 356, distance: 242.1
click at [782, 356] on div "We sell online through our own Shopify storefront and, where applicable, via ma…" at bounding box center [1091, 18] width 619 height 1268
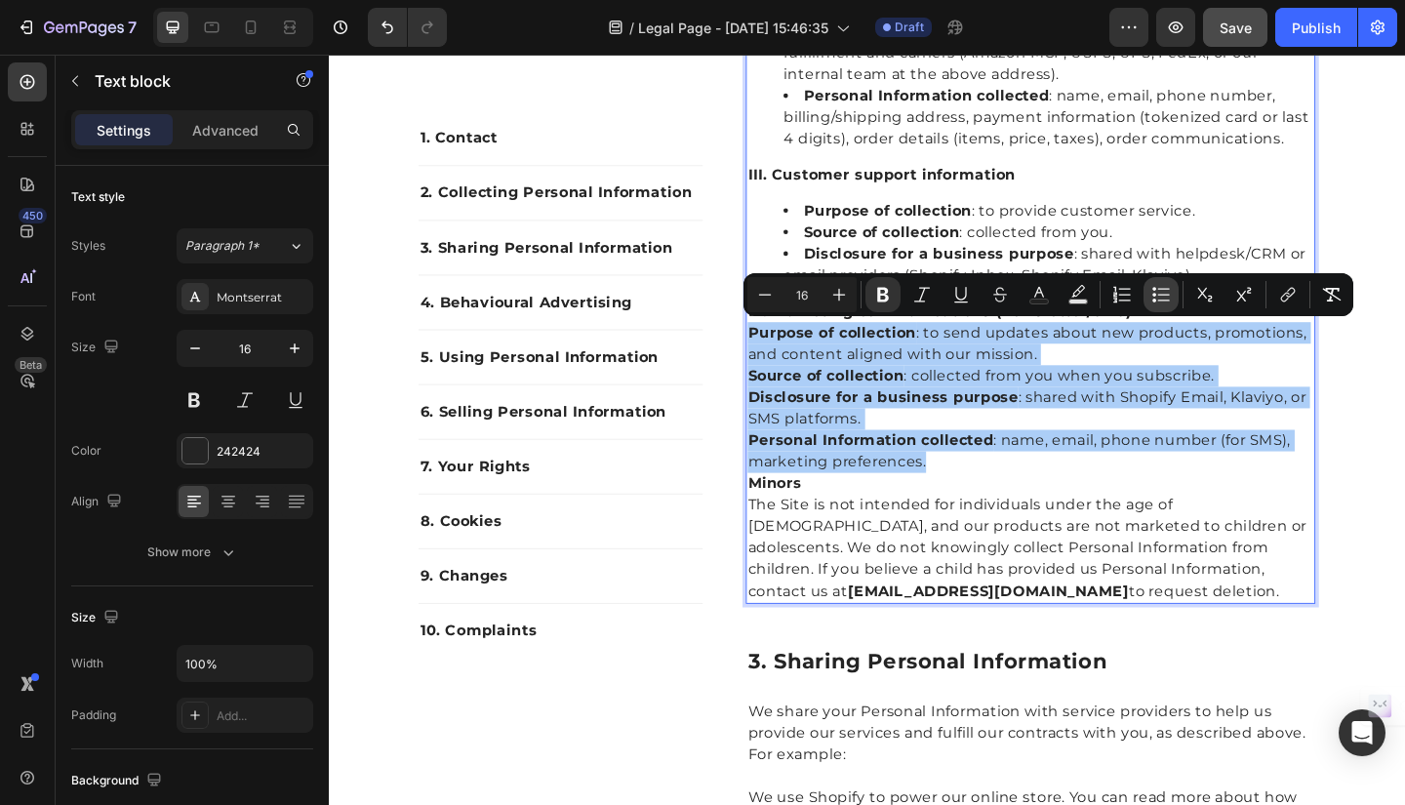
click at [1160, 294] on icon "Editor contextual toolbar" at bounding box center [1164, 294] width 12 height 1
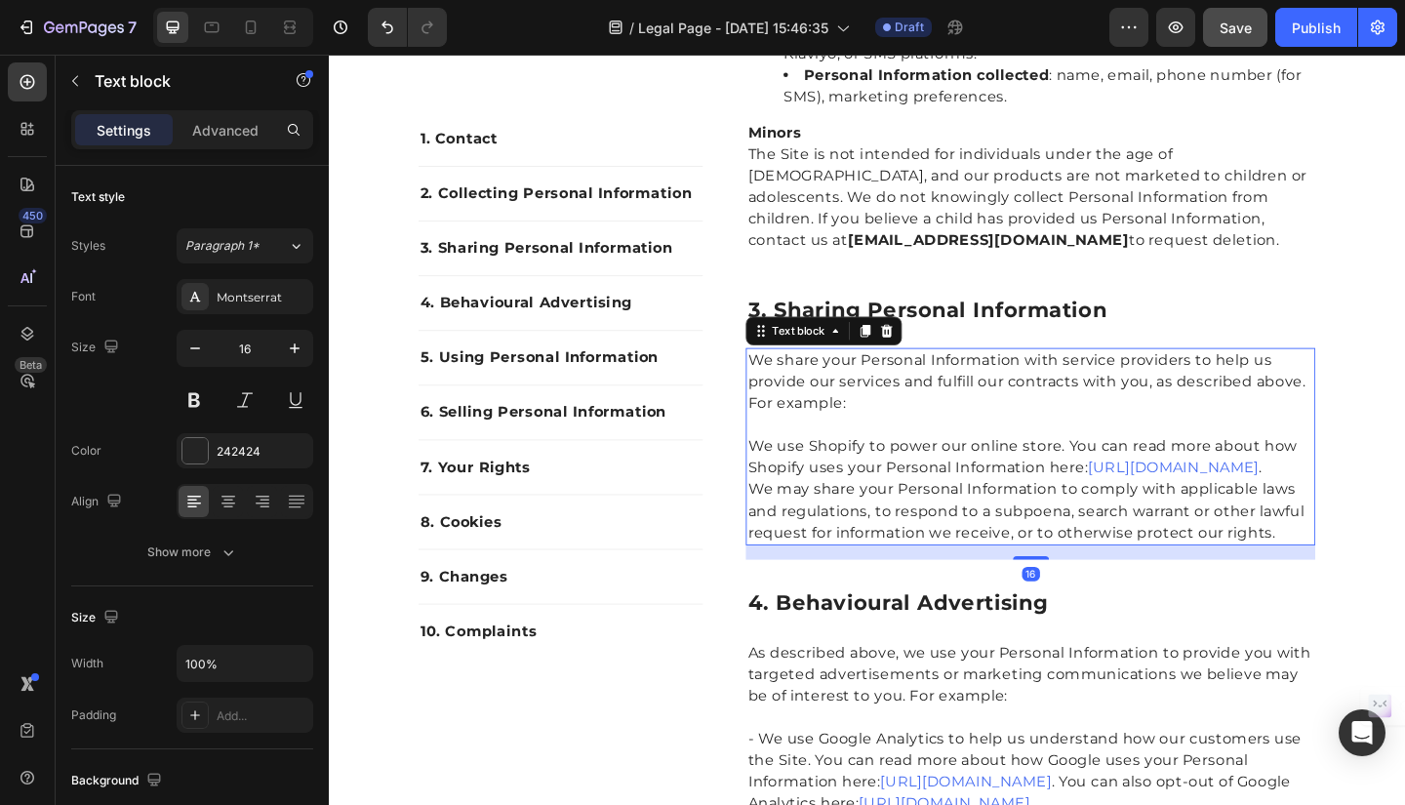
scroll to position [1860, 0]
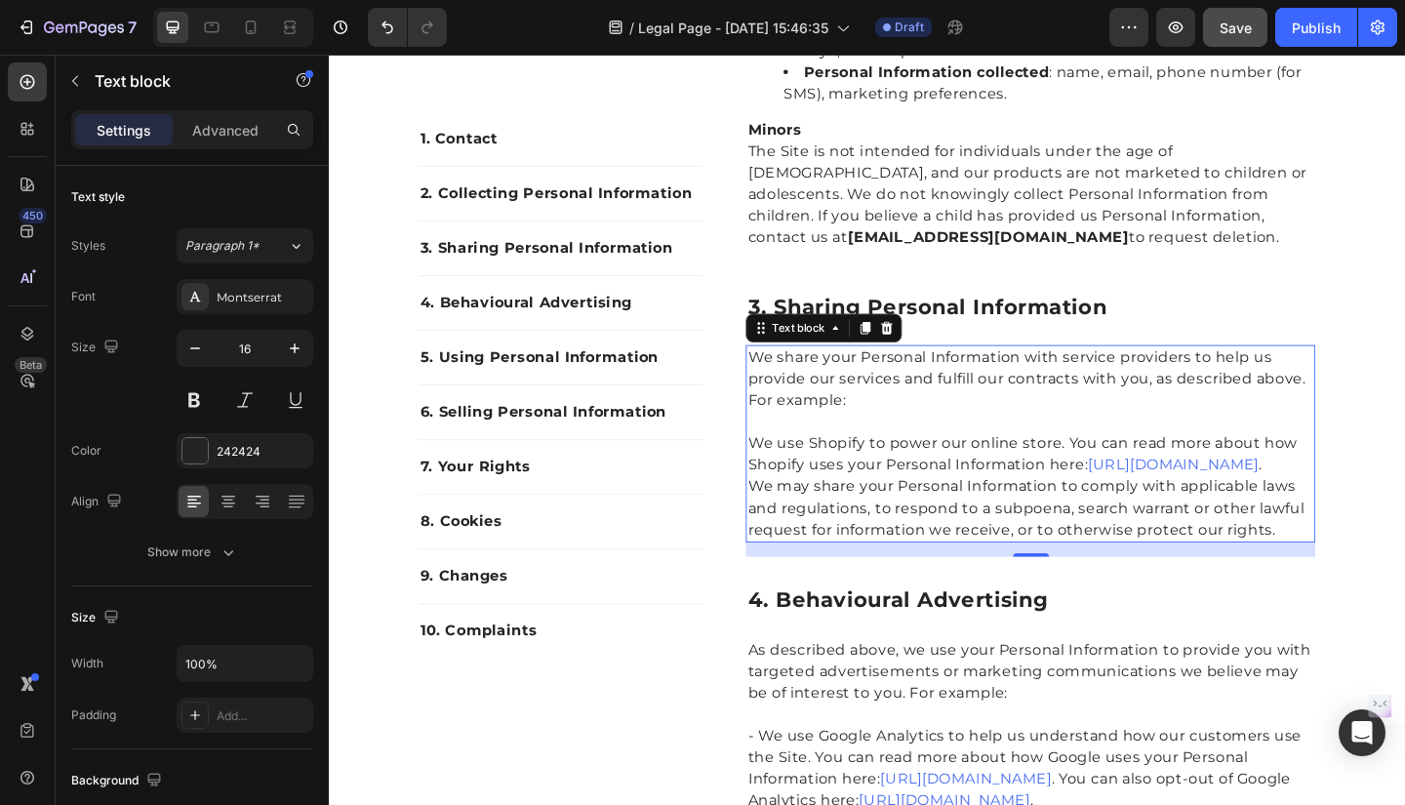
click at [784, 384] on p "We share your Personal Information with service providers to help us provide ou…" at bounding box center [1092, 408] width 616 height 70
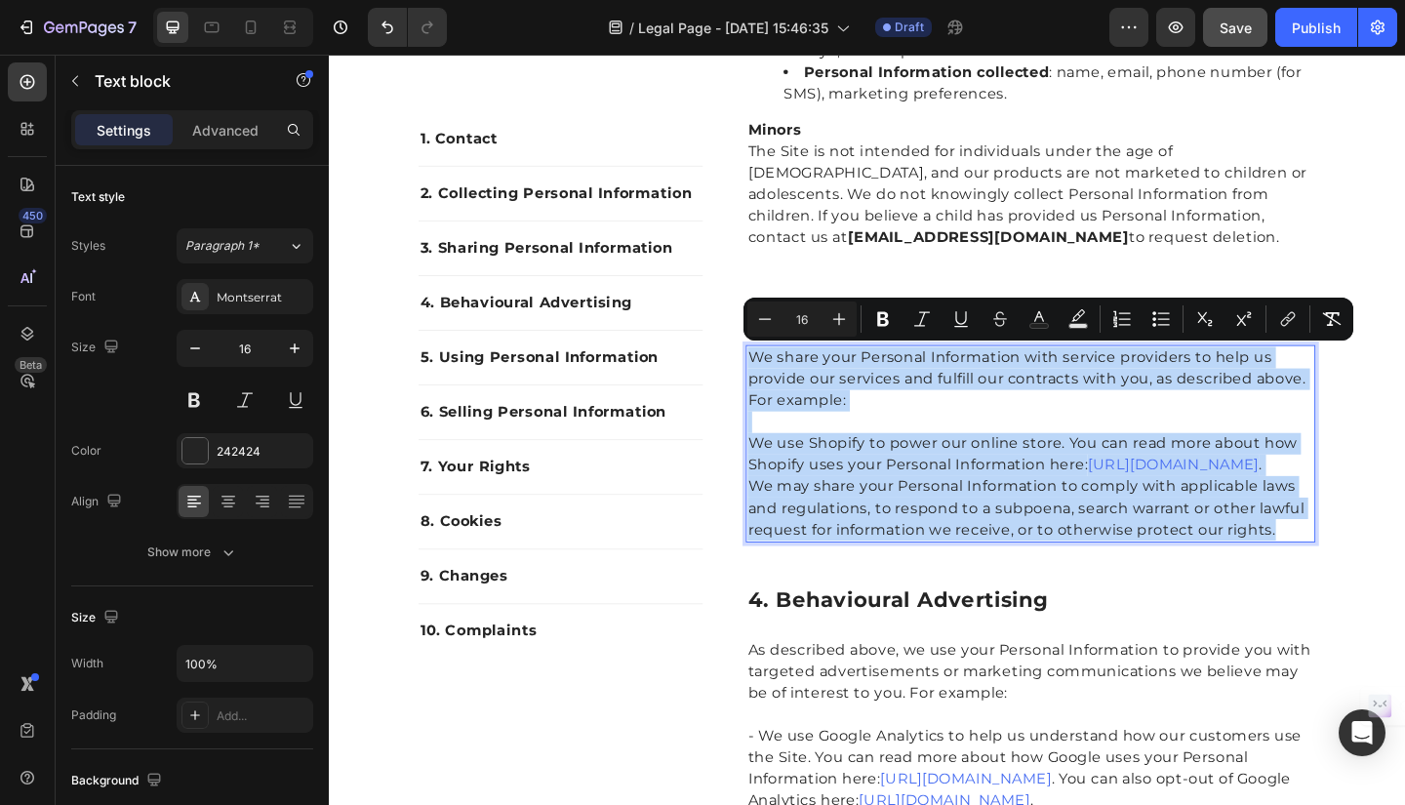
drag, startPoint x: 781, startPoint y: 384, endPoint x: 1359, endPoint y: 599, distance: 616.1
click at [1359, 585] on div "We share your Personal Information with service providers to help us provide ou…" at bounding box center [1091, 478] width 619 height 215
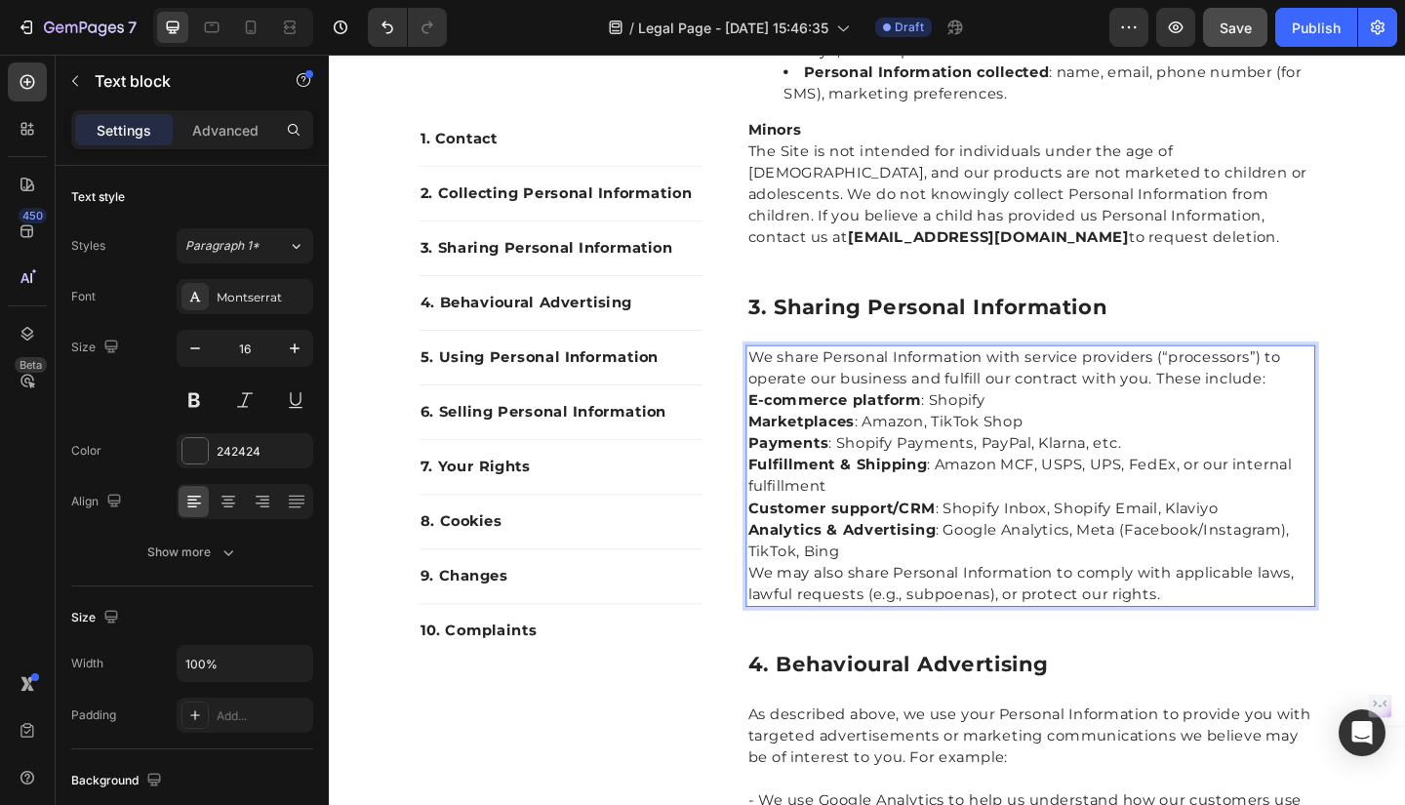
click at [1364, 400] on p "We share Personal Information with service providers (“processors”) to operate …" at bounding box center [1092, 396] width 616 height 47
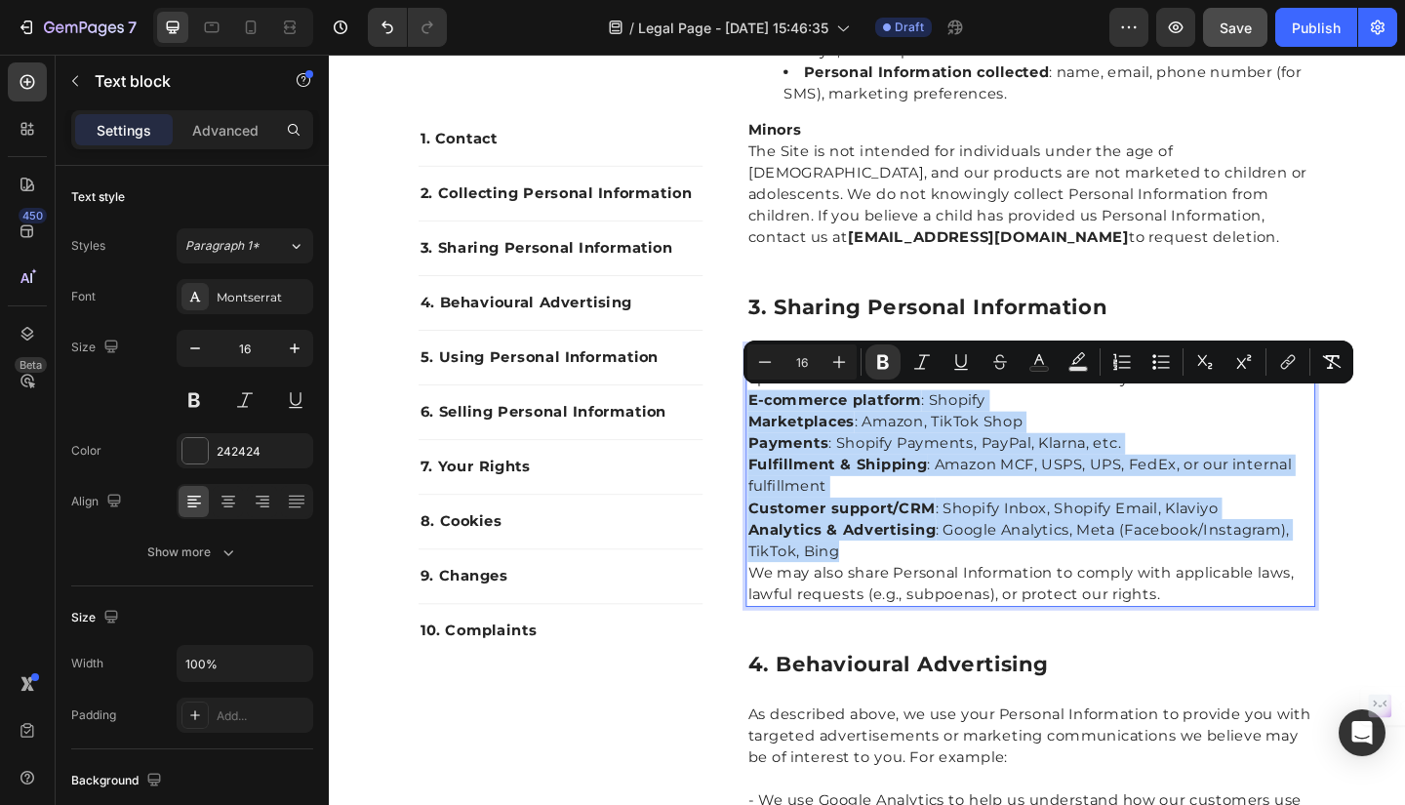
drag, startPoint x: 780, startPoint y: 425, endPoint x: 916, endPoint y: 589, distance: 212.7
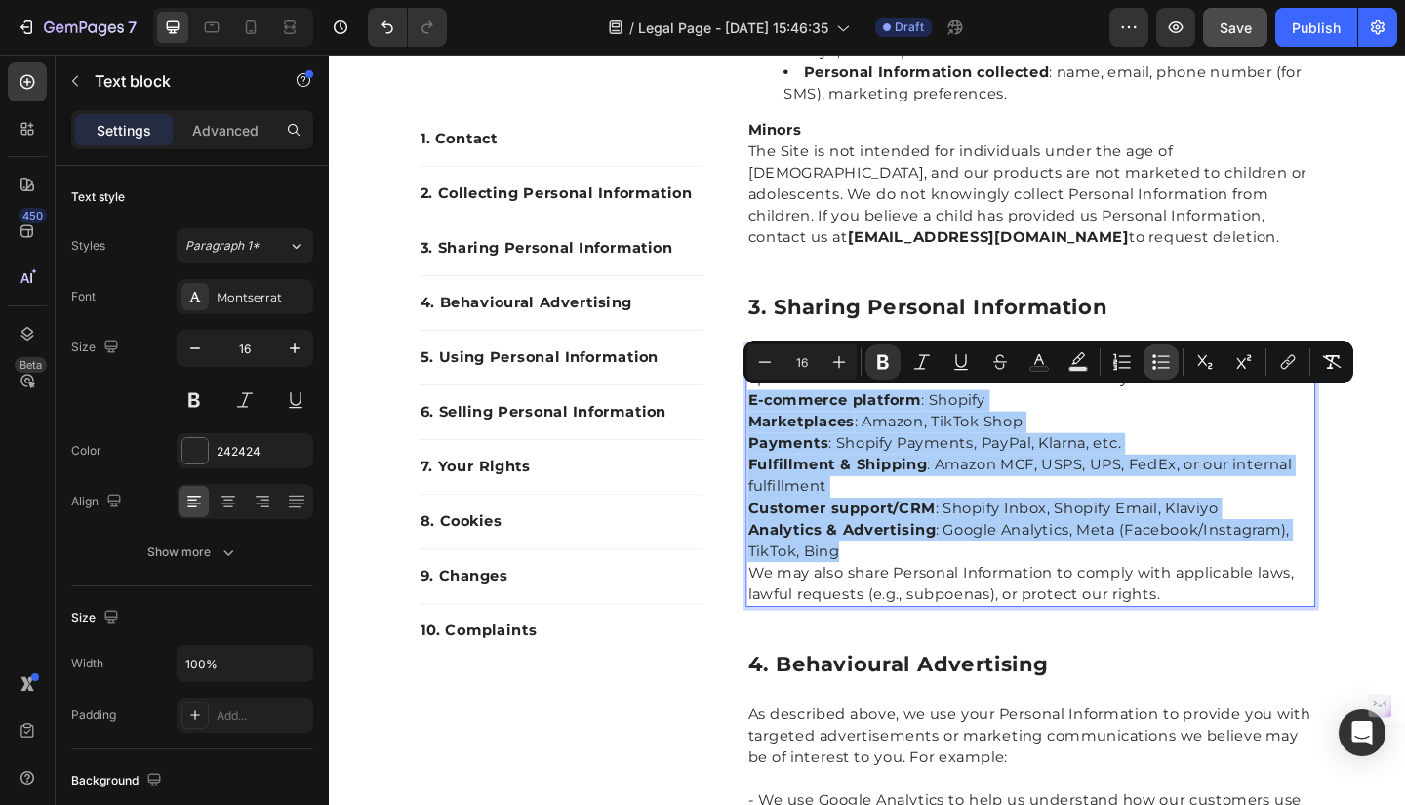
click at [1155, 366] on icon "Editor contextual toolbar" at bounding box center [1161, 362] width 20 height 20
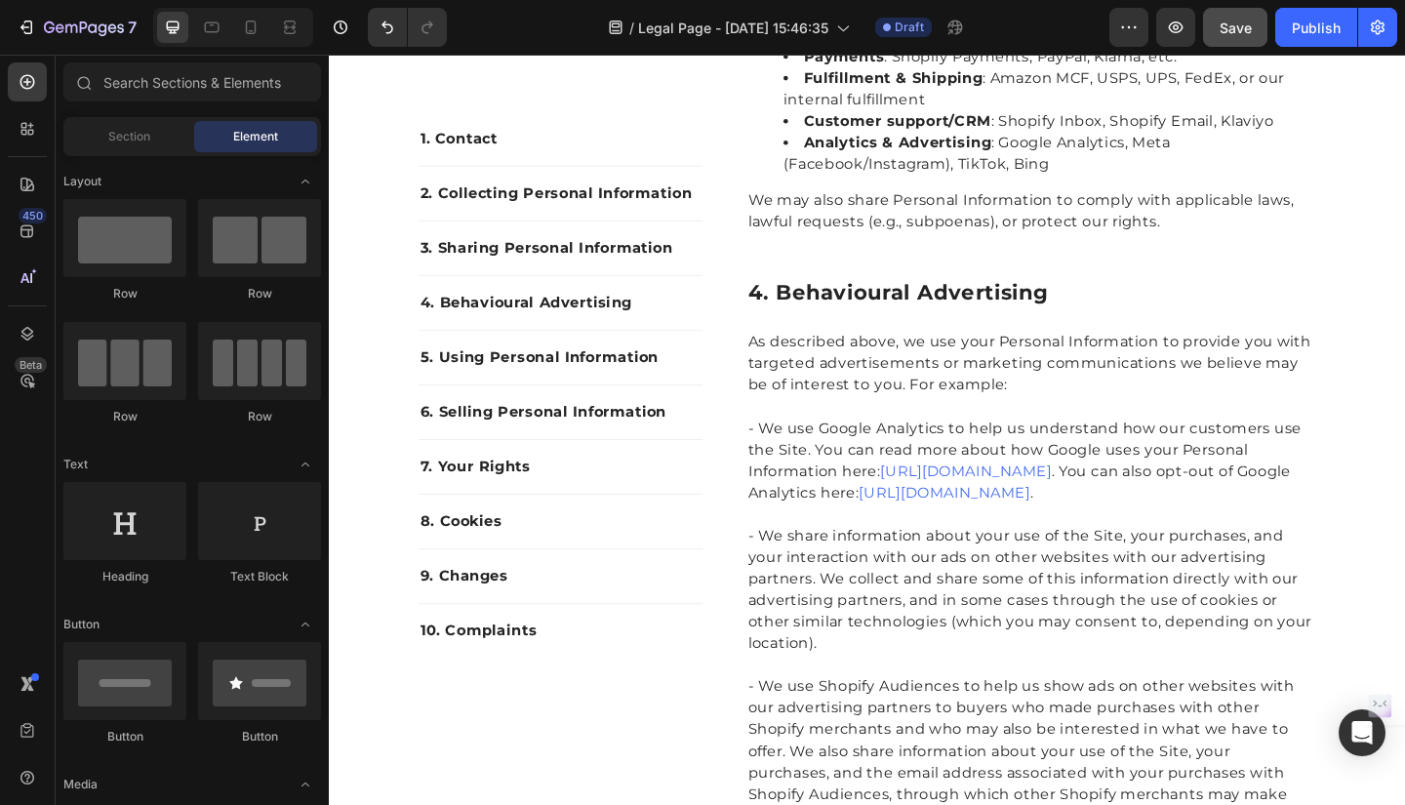
scroll to position [2359, 0]
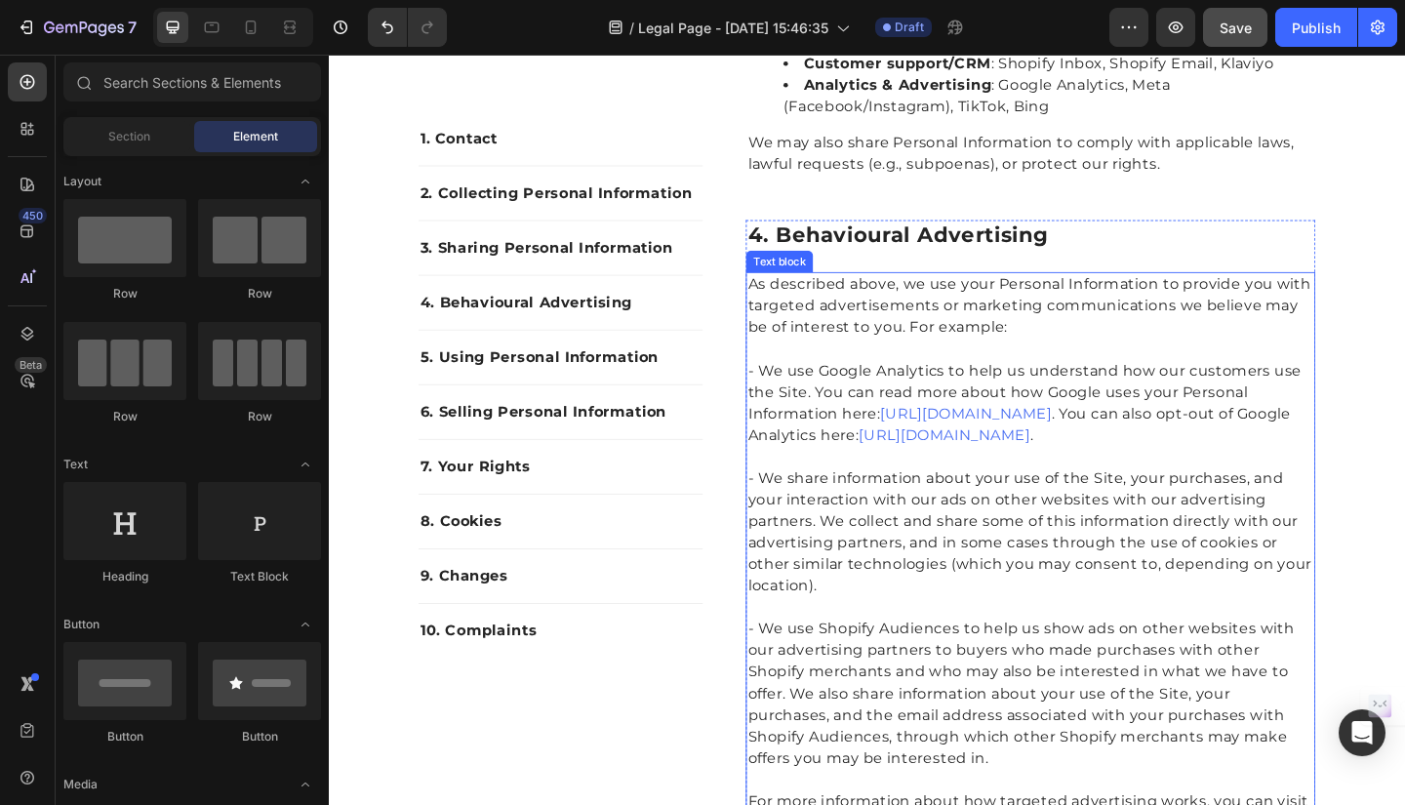
click at [785, 299] on p "As described above, we use your Personal Information to provide you with target…" at bounding box center [1092, 329] width 616 height 70
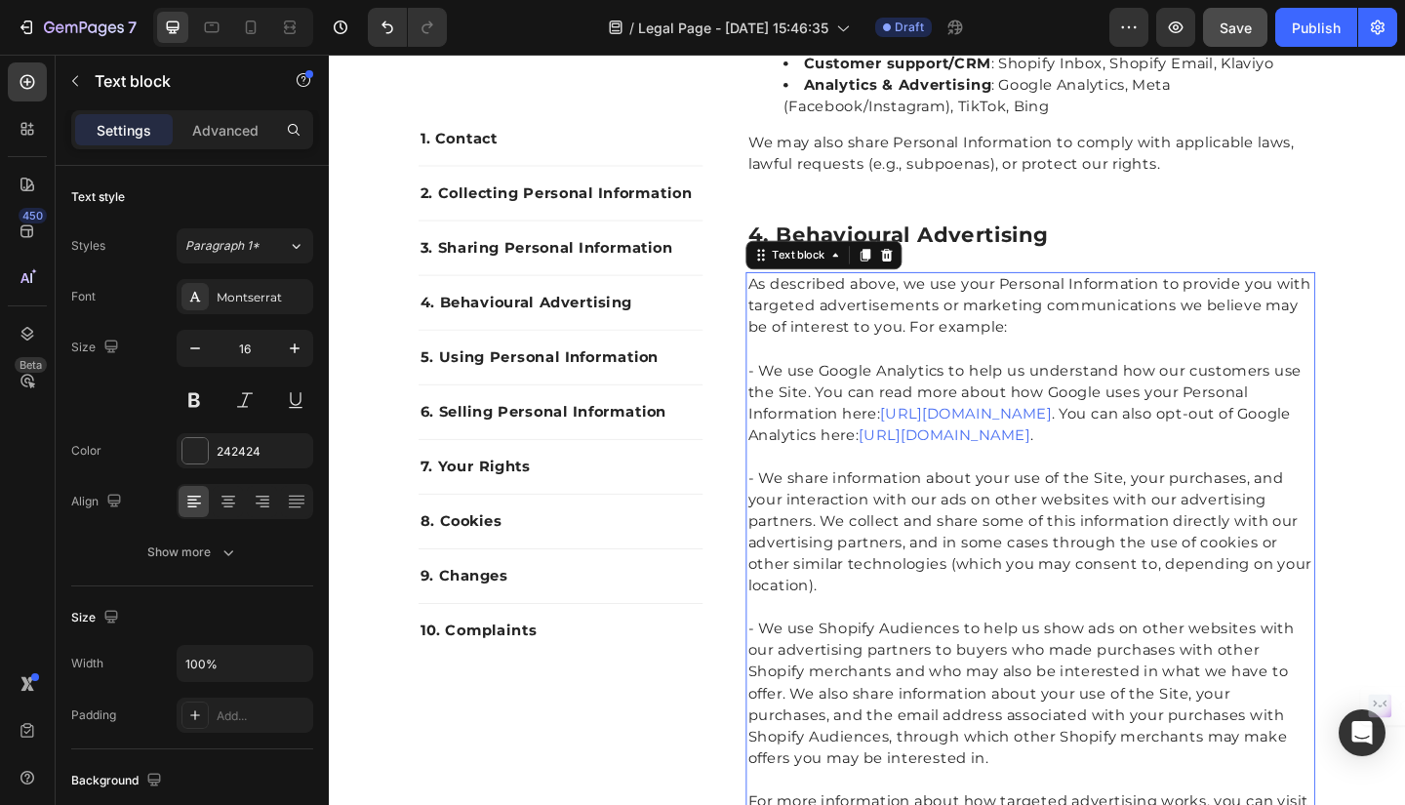
click at [784, 304] on p "As described above, we use your Personal Information to provide you with target…" at bounding box center [1092, 329] width 616 height 70
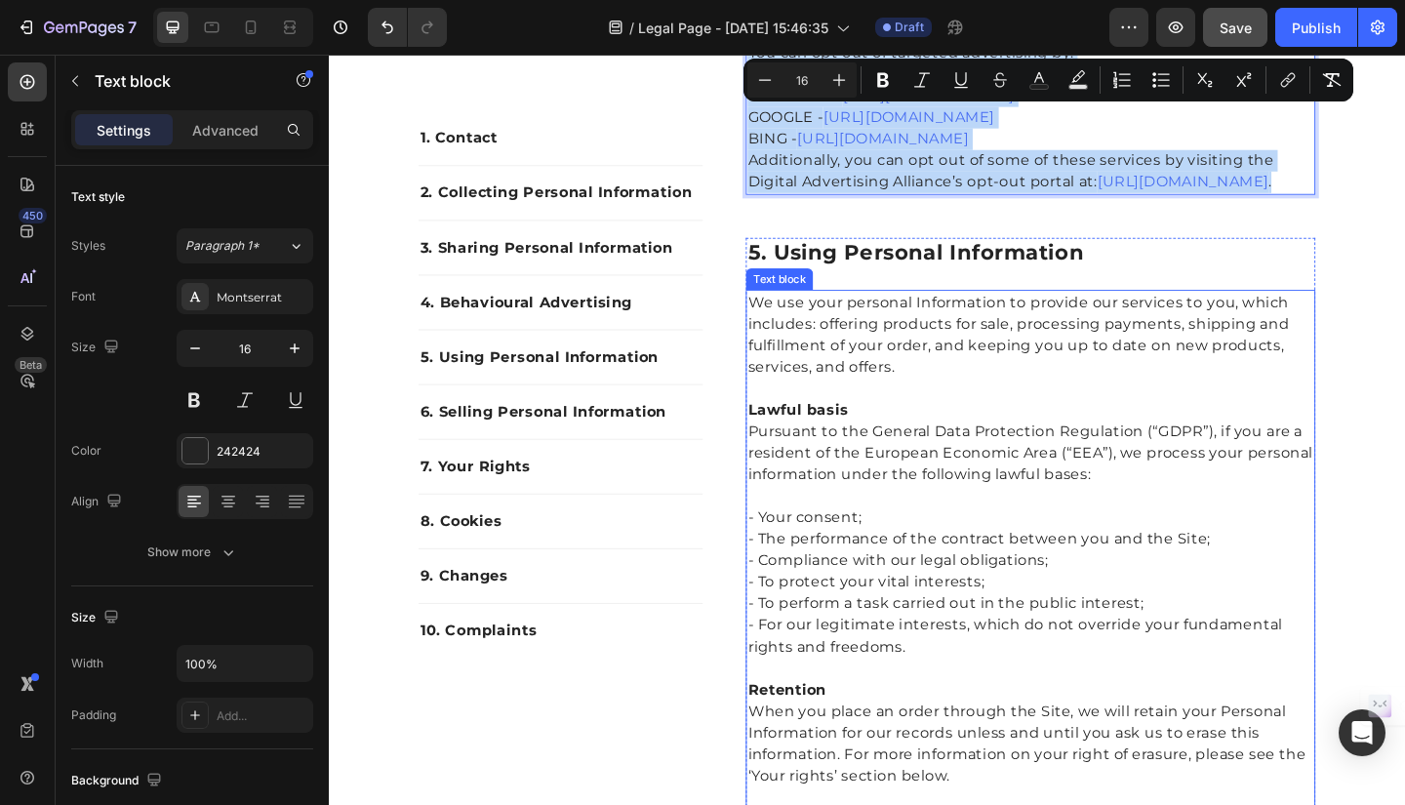
scroll to position [3329, 0]
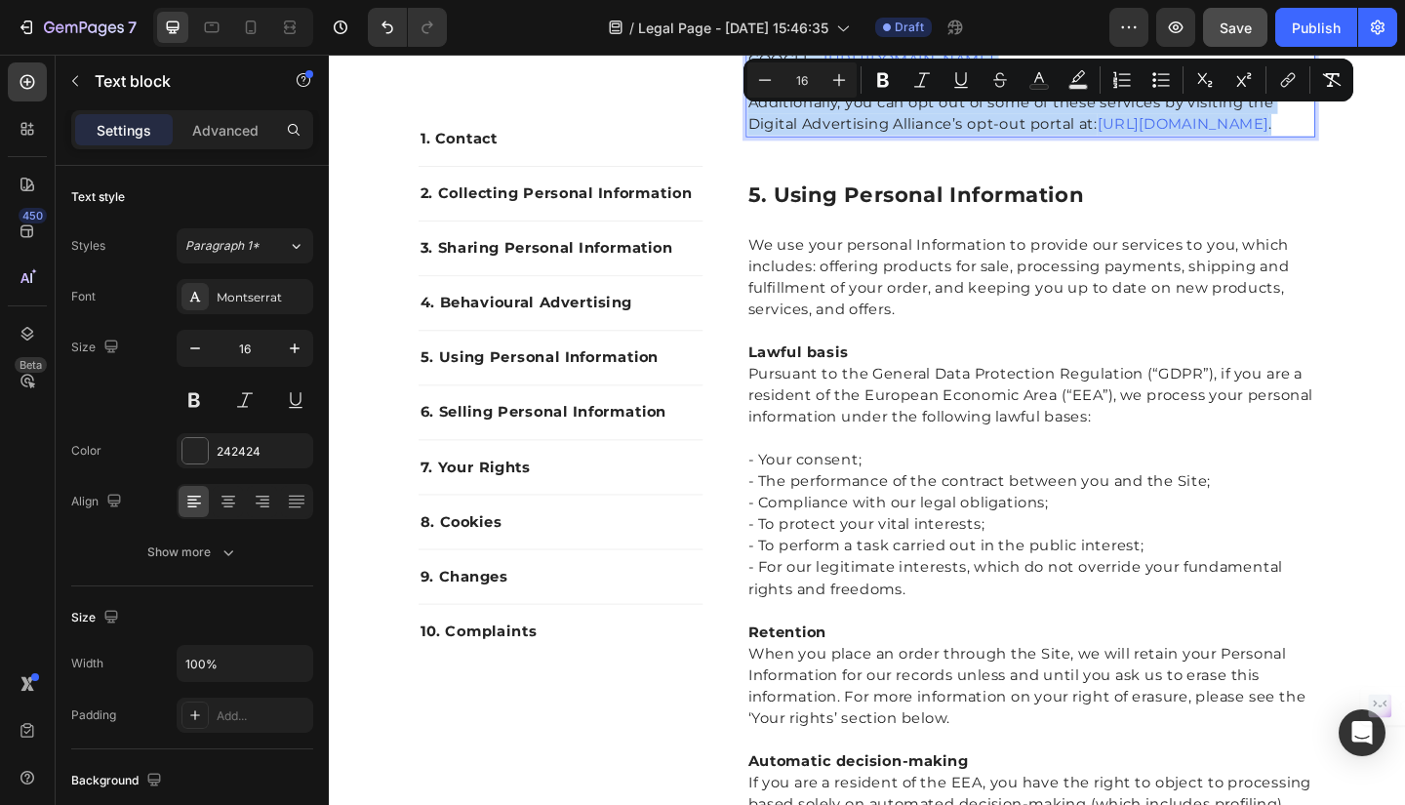
drag, startPoint x: 781, startPoint y: 304, endPoint x: 1053, endPoint y: 219, distance: 285.1
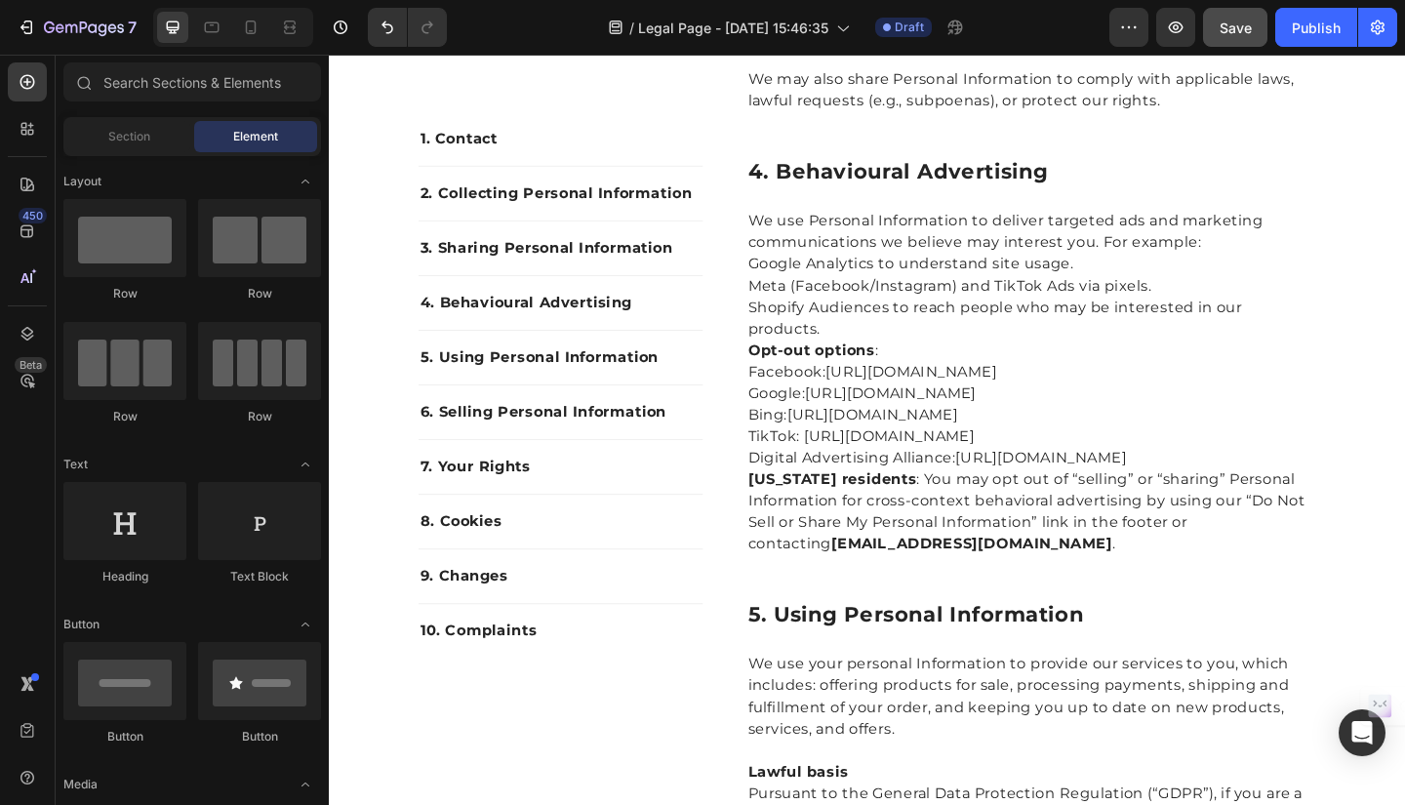
scroll to position [2444, 0]
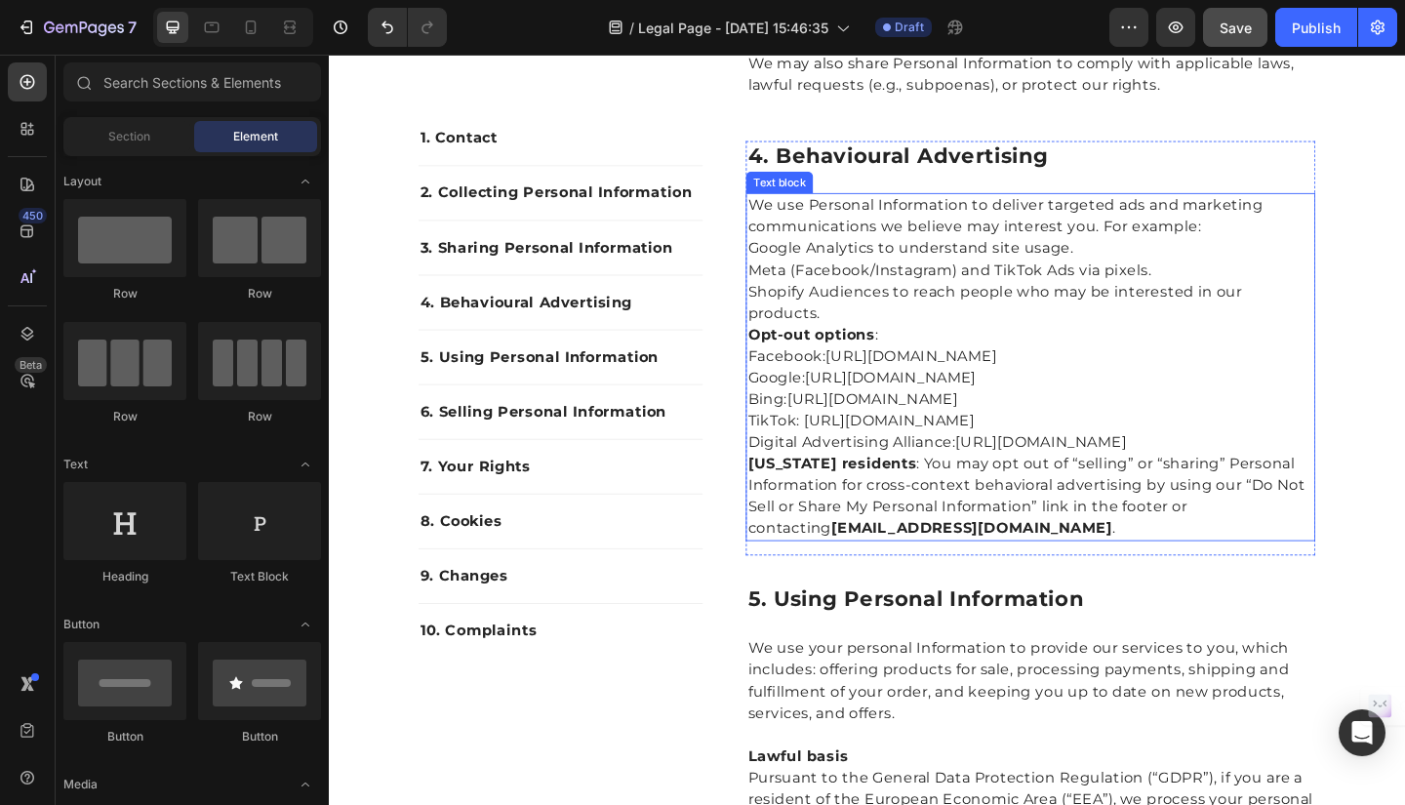
click at [784, 382] on p "Facebook: https://www.facebook.com/settings/?tab=ads" at bounding box center [1092, 383] width 616 height 23
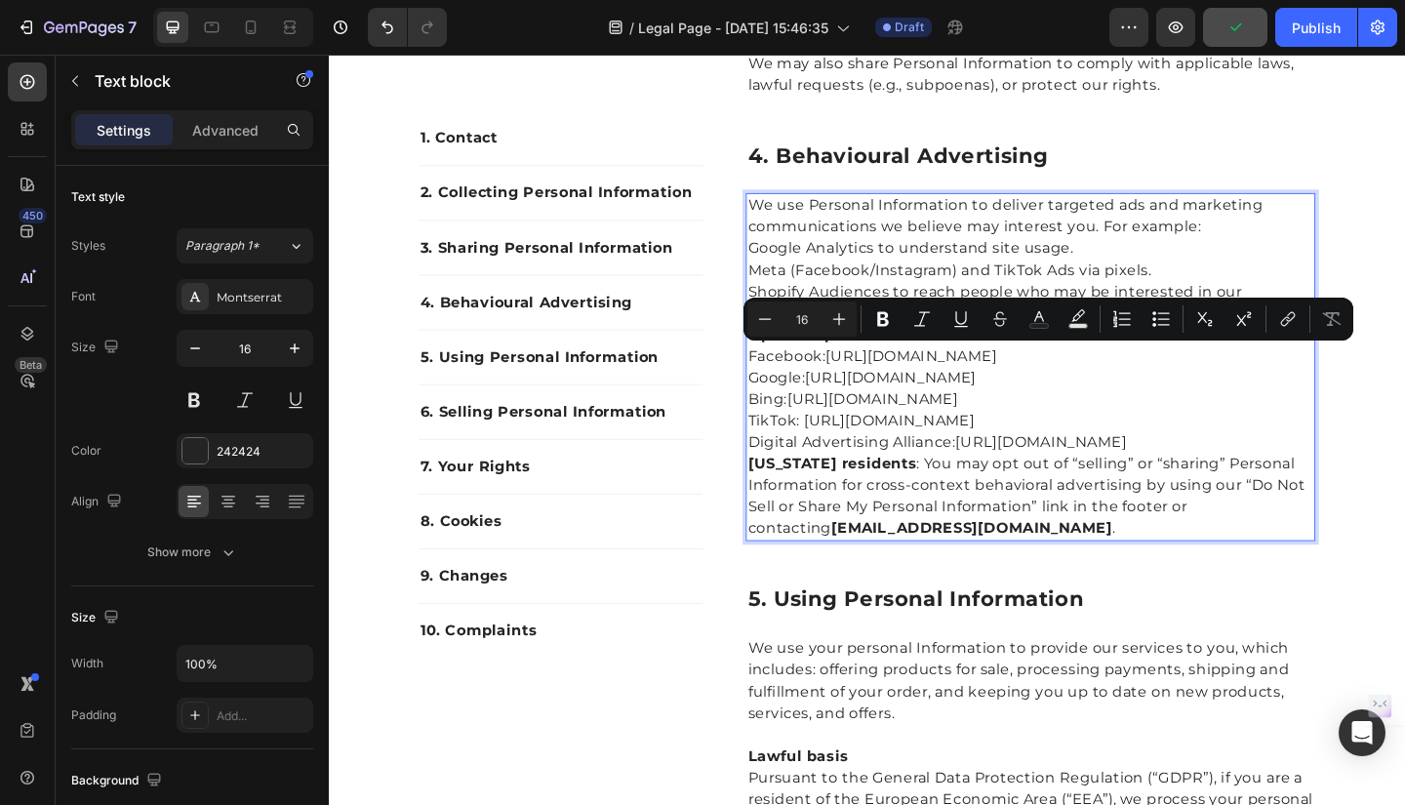
drag, startPoint x: 781, startPoint y: 382, endPoint x: 1245, endPoint y: 500, distance: 478.1
click at [1157, 322] on icon "Editor contextual toolbar" at bounding box center [1161, 319] width 20 height 20
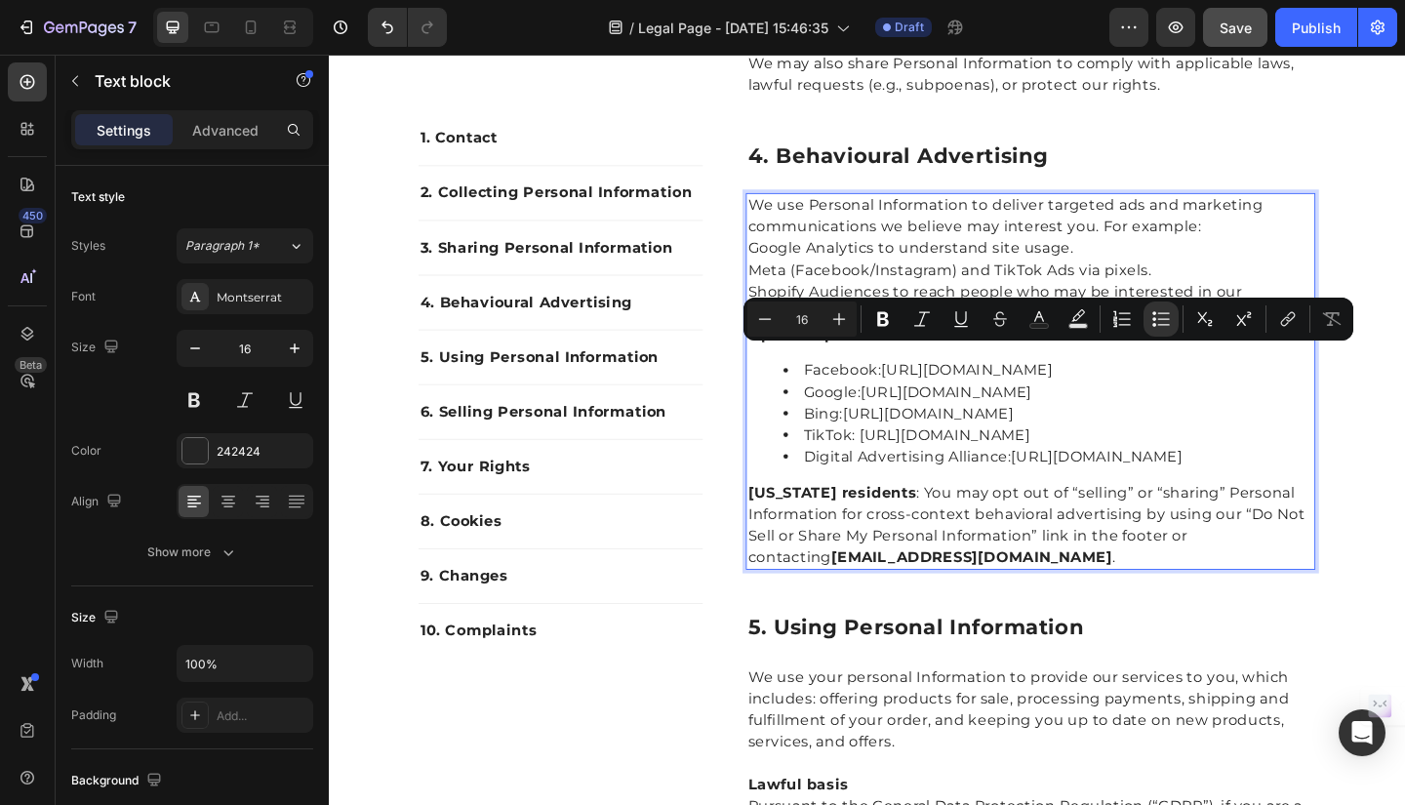
click at [1330, 434] on li "Bing: https://advertise.bingads.microsoft.com/en-us/resources/policies/personal…" at bounding box center [1111, 445] width 576 height 23
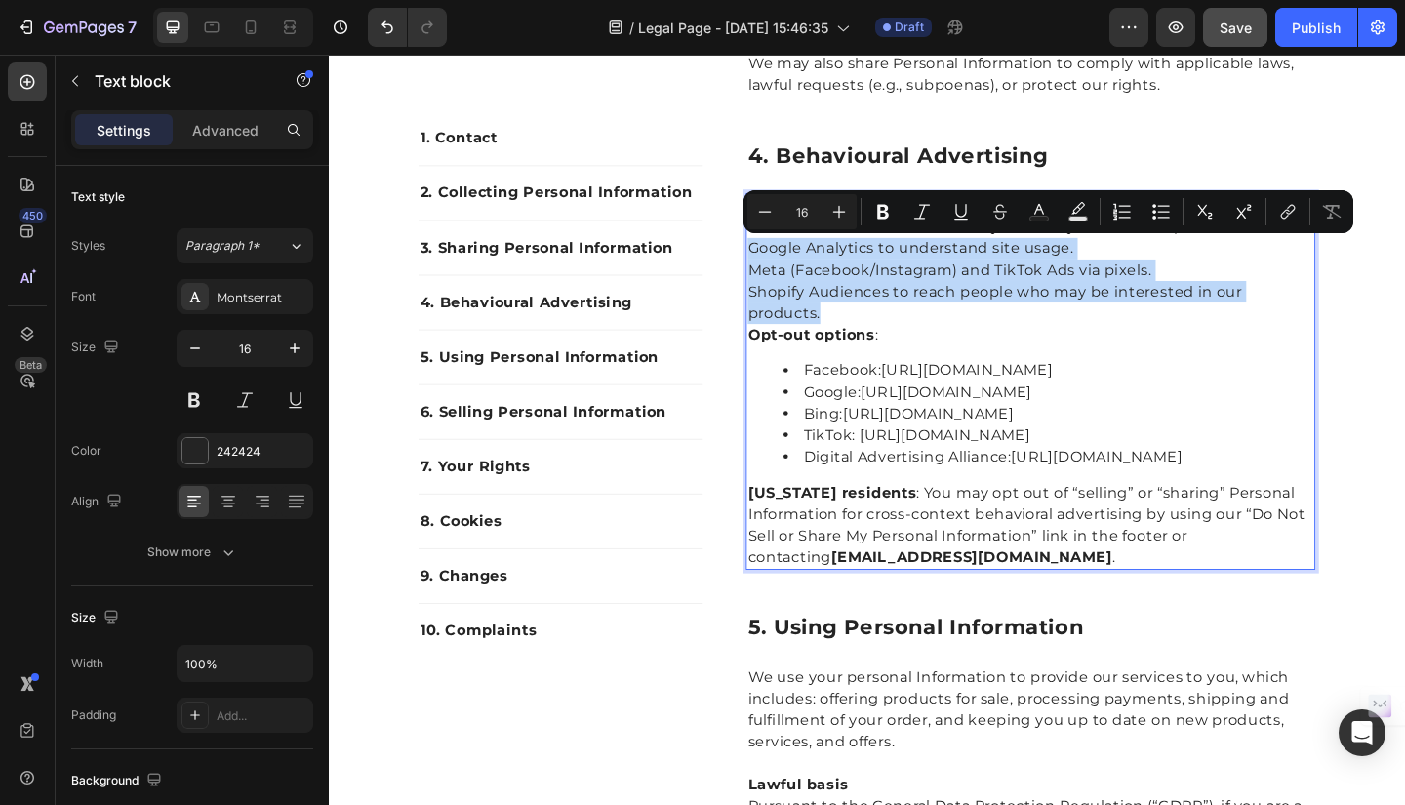
drag, startPoint x: 778, startPoint y: 262, endPoint x: 857, endPoint y: 332, distance: 105.1
click at [857, 332] on div "We use Personal Information to deliver targeted ads and marketing communication…" at bounding box center [1091, 411] width 619 height 410
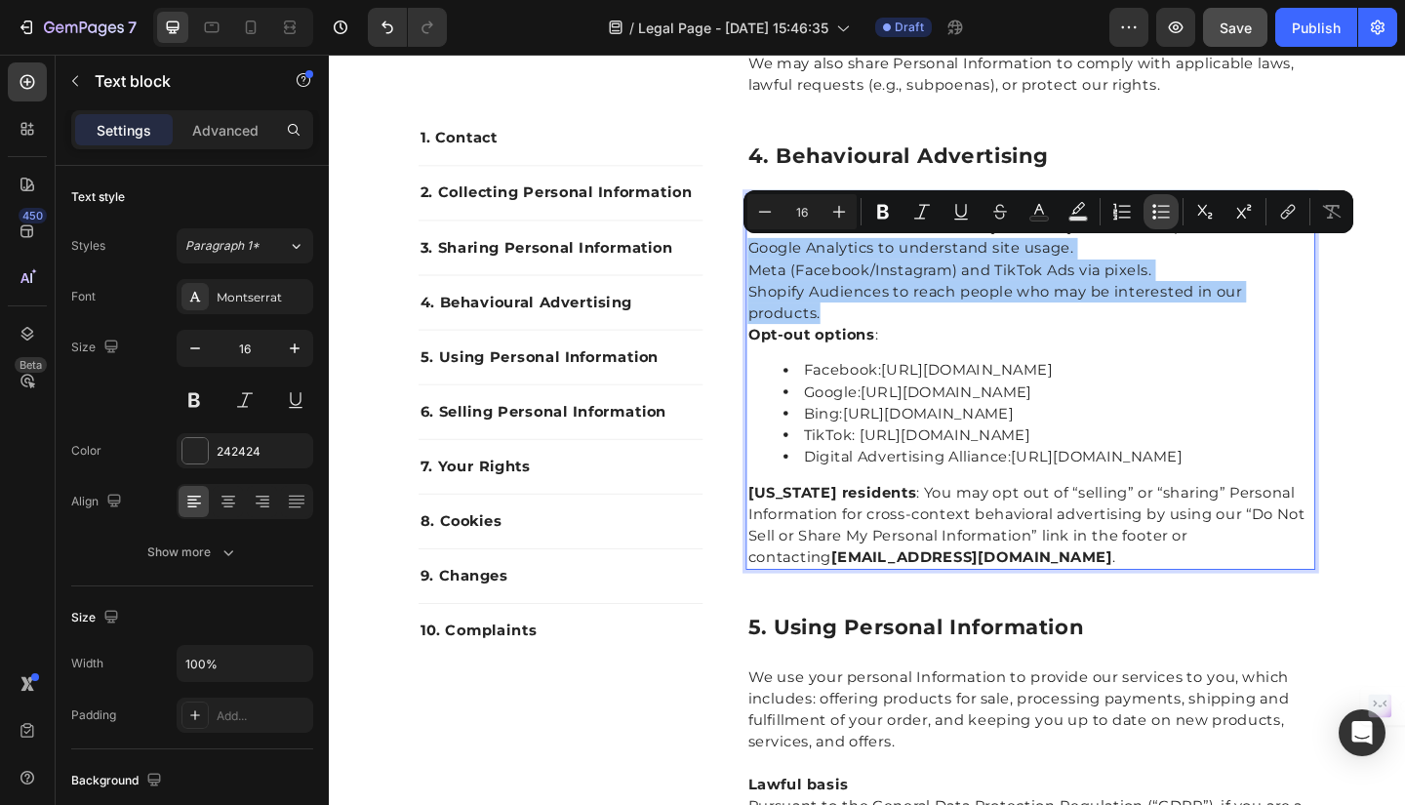
click at [1162, 208] on icon "Editor contextual toolbar" at bounding box center [1161, 212] width 20 height 20
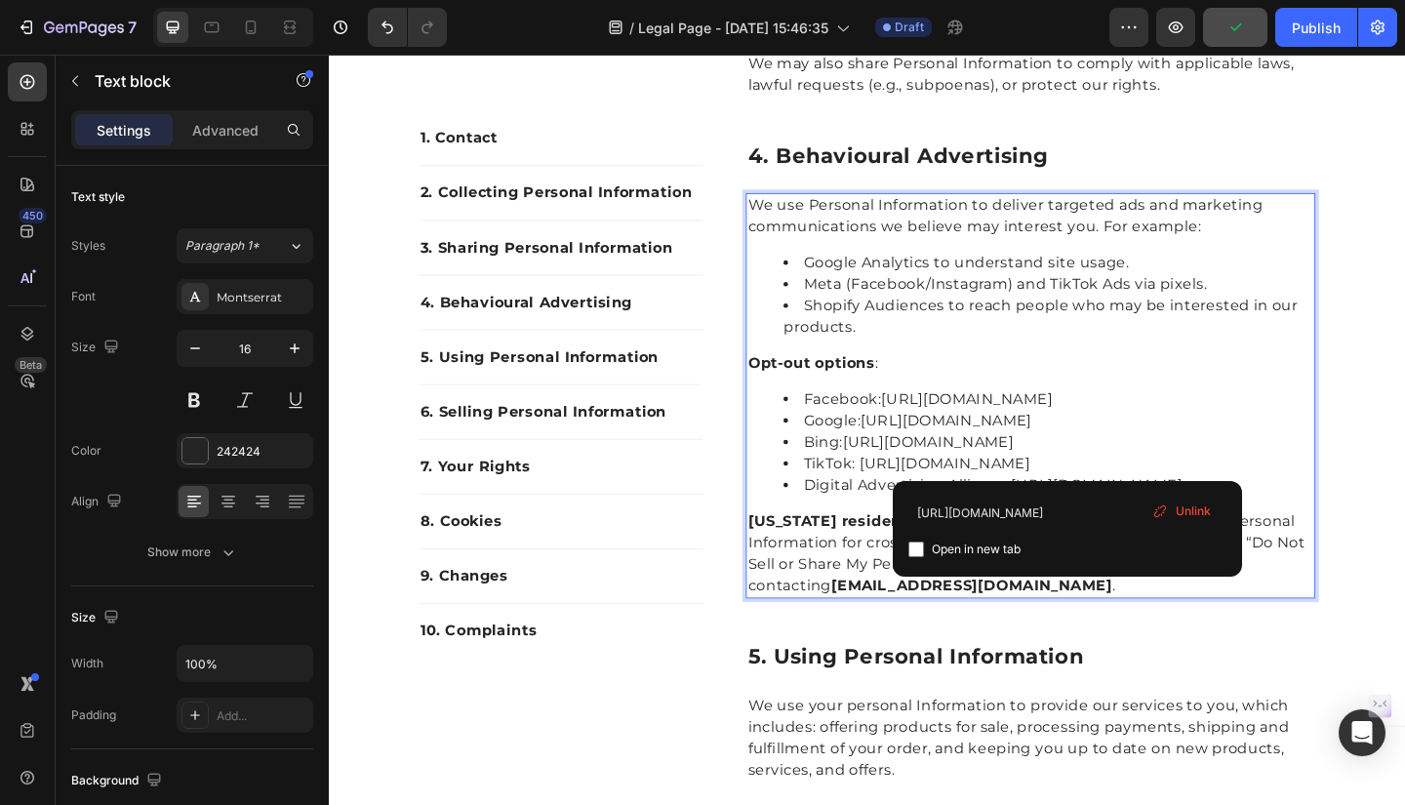
click at [1249, 489] on li "Bing: https://advertise.bingads.microsoft.com/en-us/resources/policies/personal…" at bounding box center [1111, 476] width 576 height 23
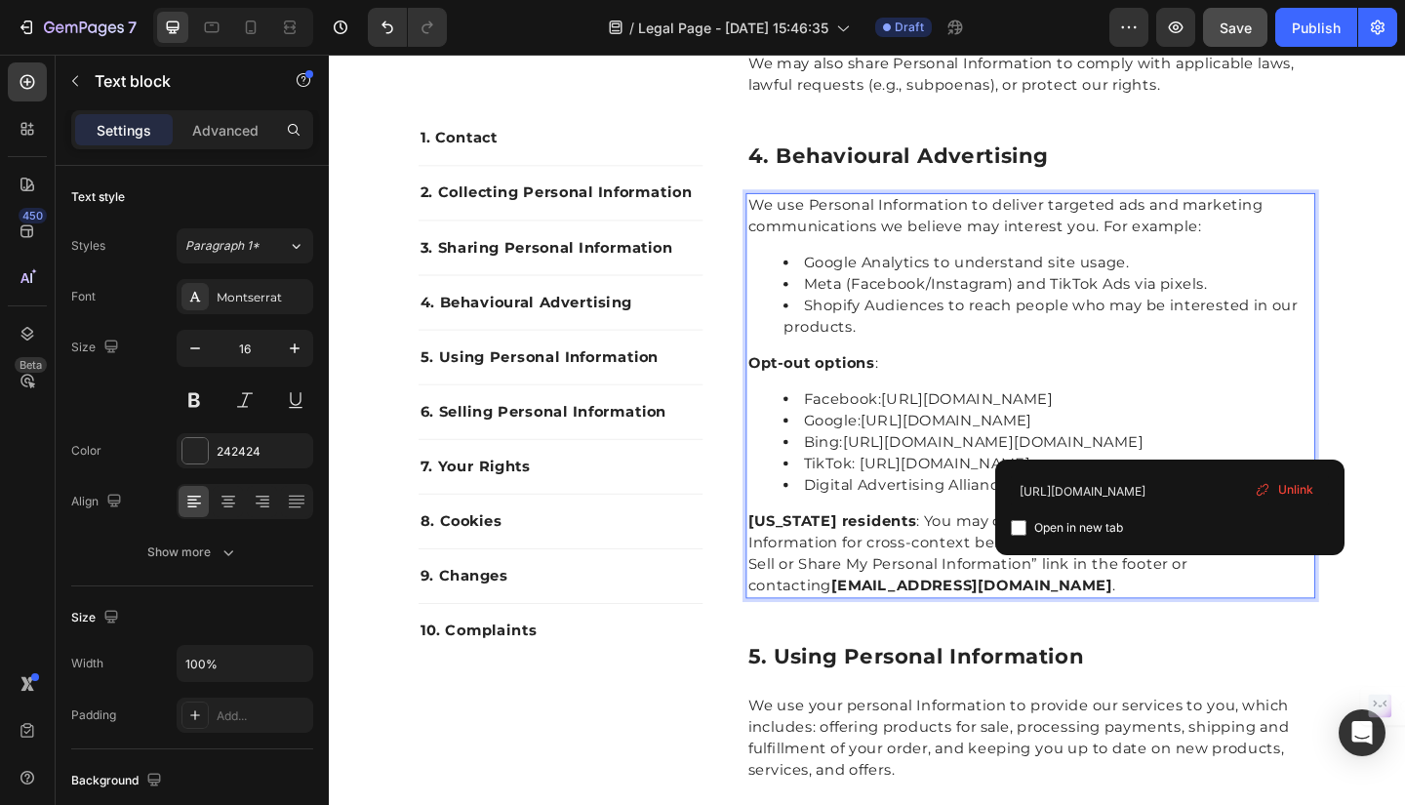
click at [1310, 467] on li "Bing: https://advertise.bingads.microsoft.com/en-us/resources/policies/personal…" at bounding box center [1111, 476] width 576 height 23
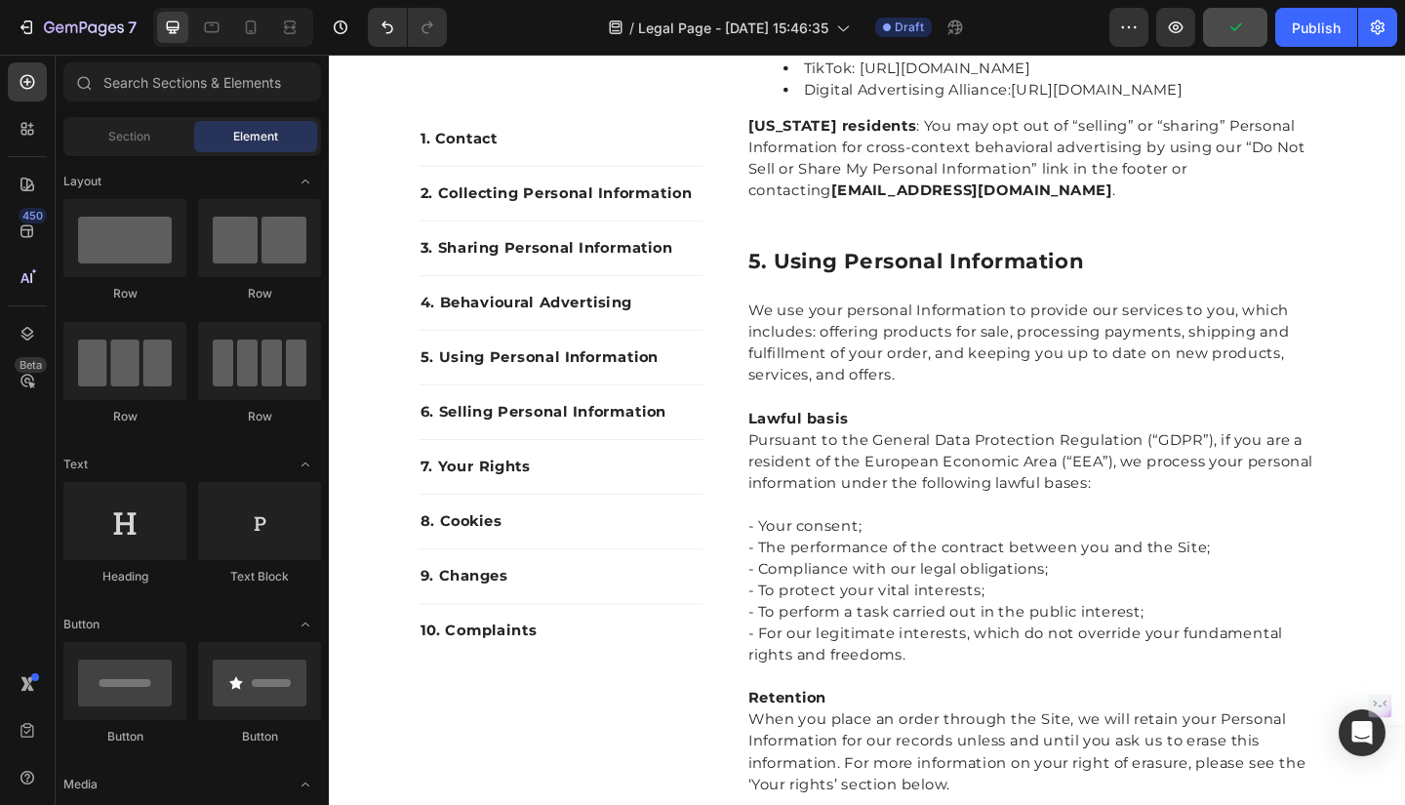
scroll to position [2858, 0]
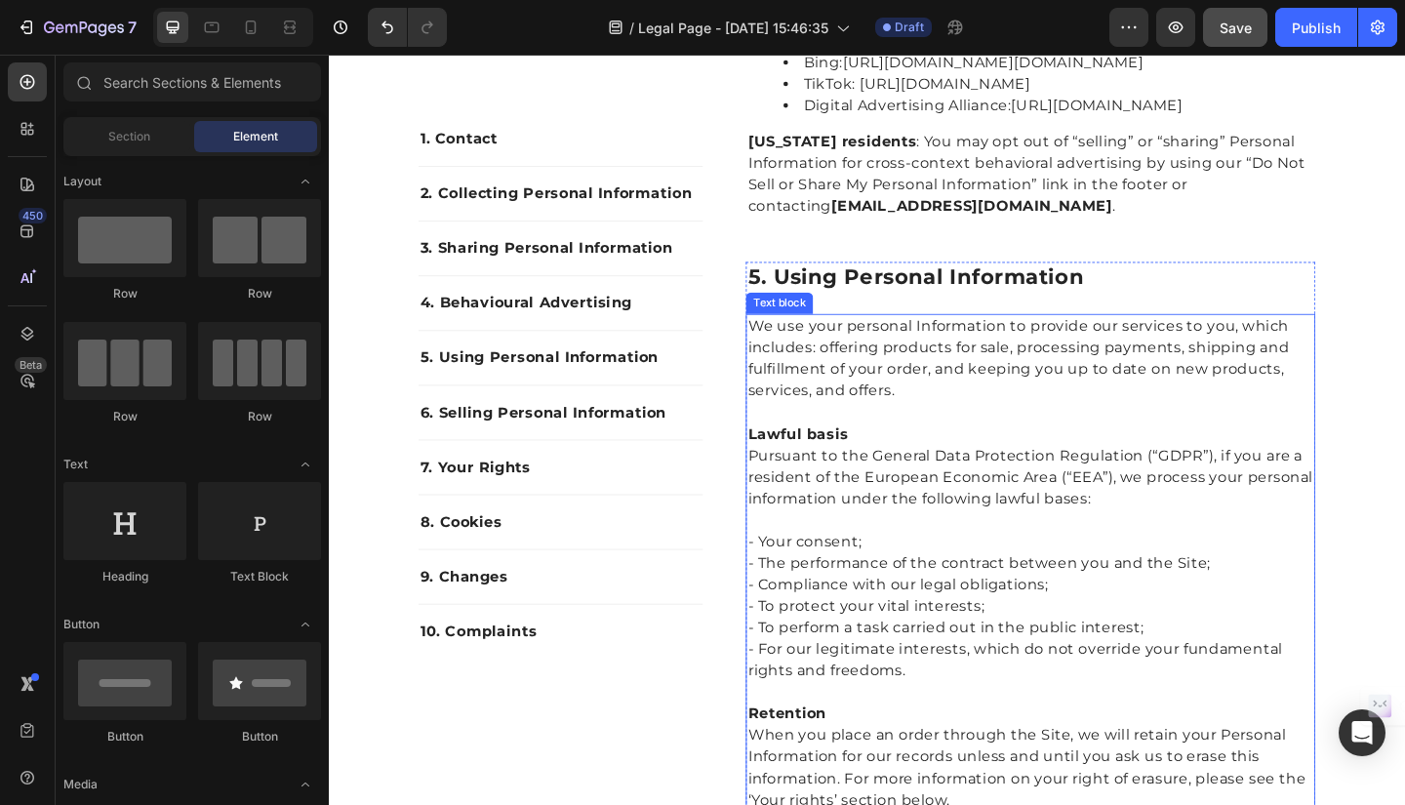
click at [791, 417] on p "We use your personal Information to provide our services to you, which includes…" at bounding box center [1092, 385] width 616 height 94
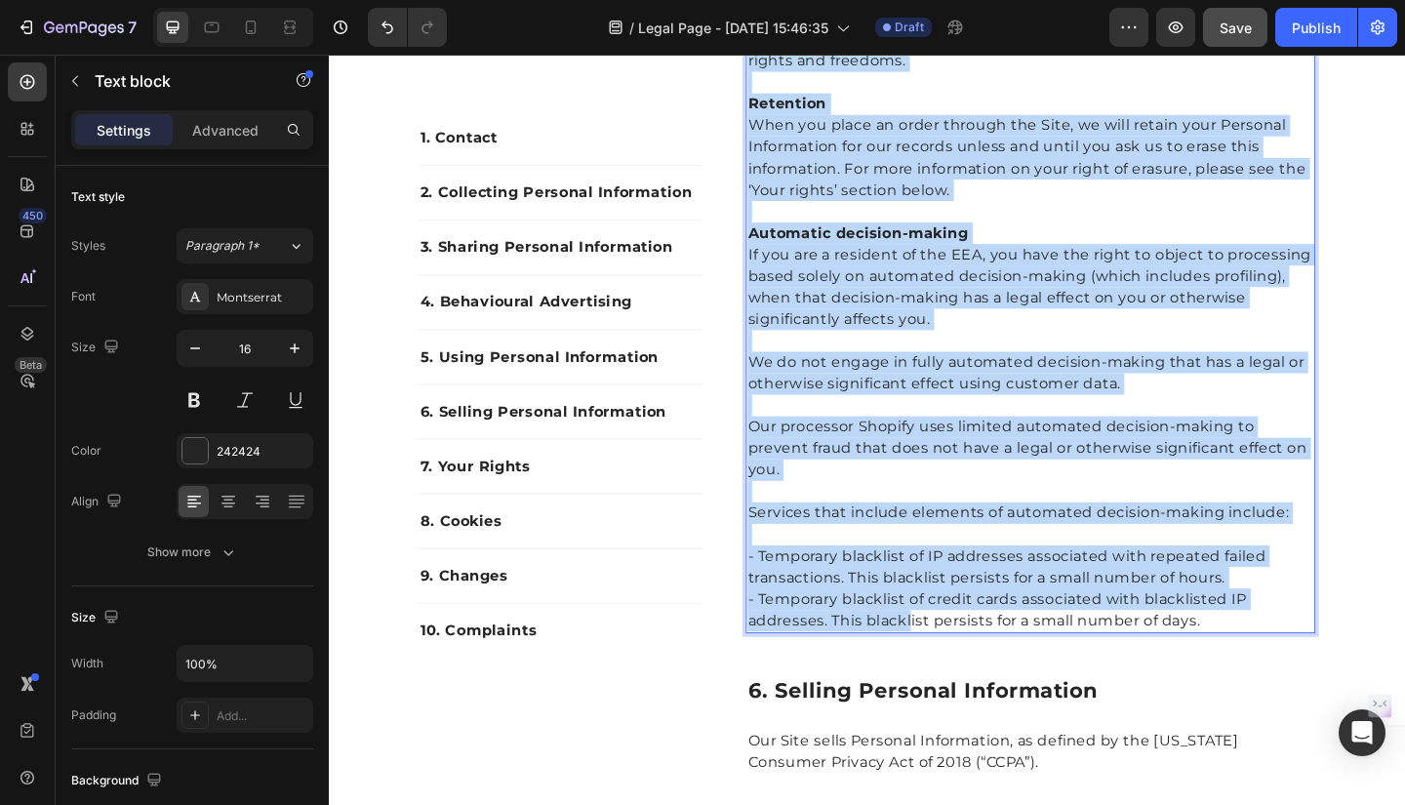
scroll to position [3591, 0]
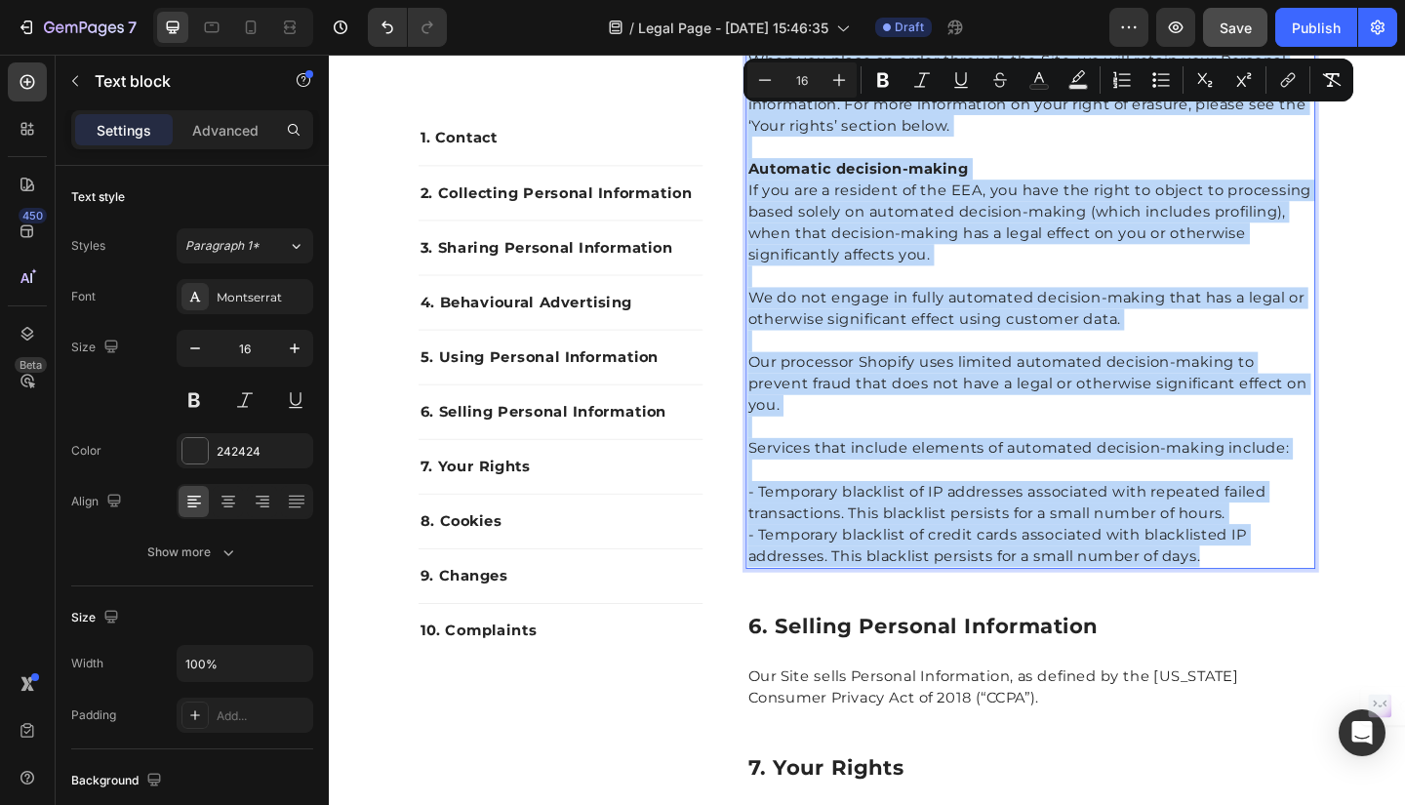
drag, startPoint x: 779, startPoint y: 419, endPoint x: 1307, endPoint y: 675, distance: 586.3
click at [1307, 615] on div "We use your personal Information to provide our services to you, which includes…" at bounding box center [1091, 109] width 619 height 1011
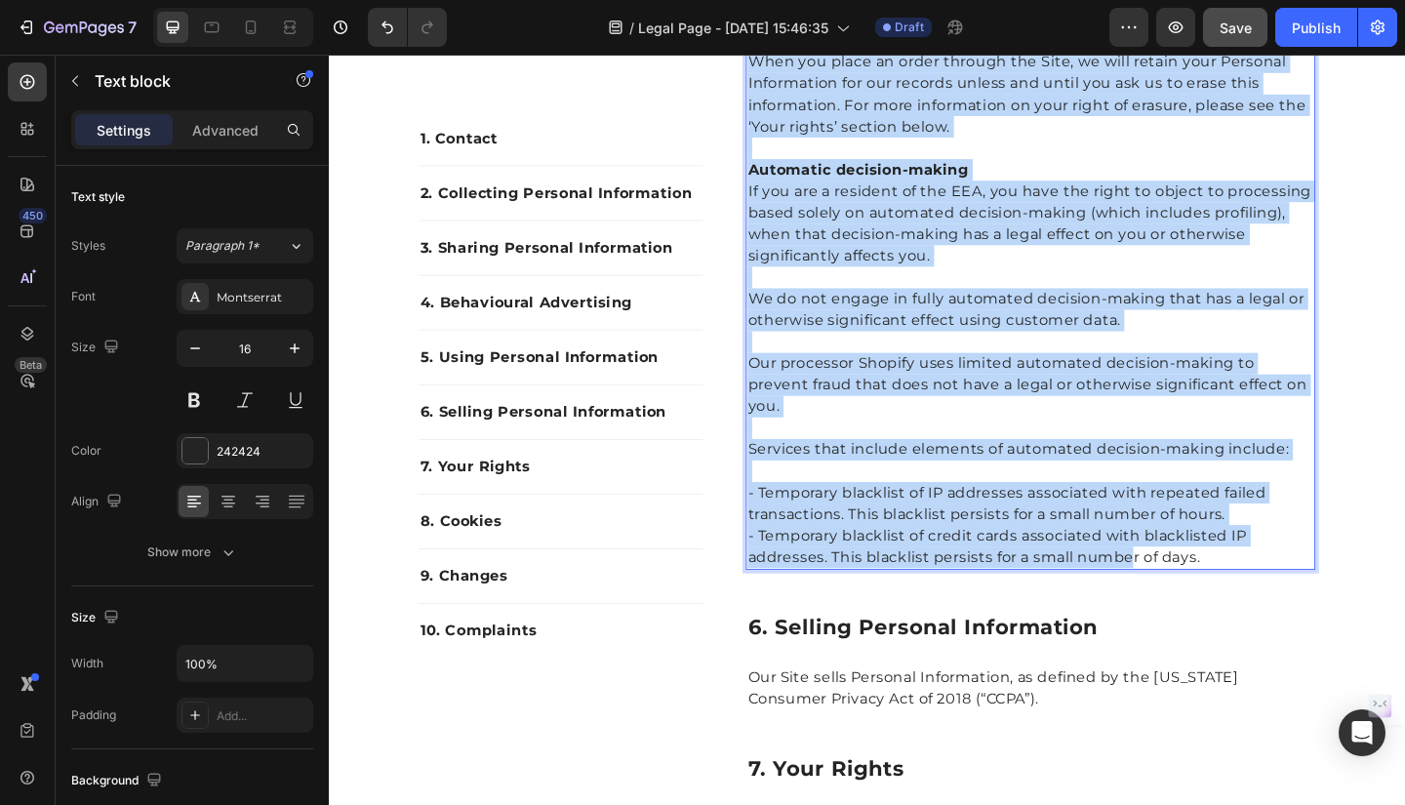
scroll to position [3630, 0]
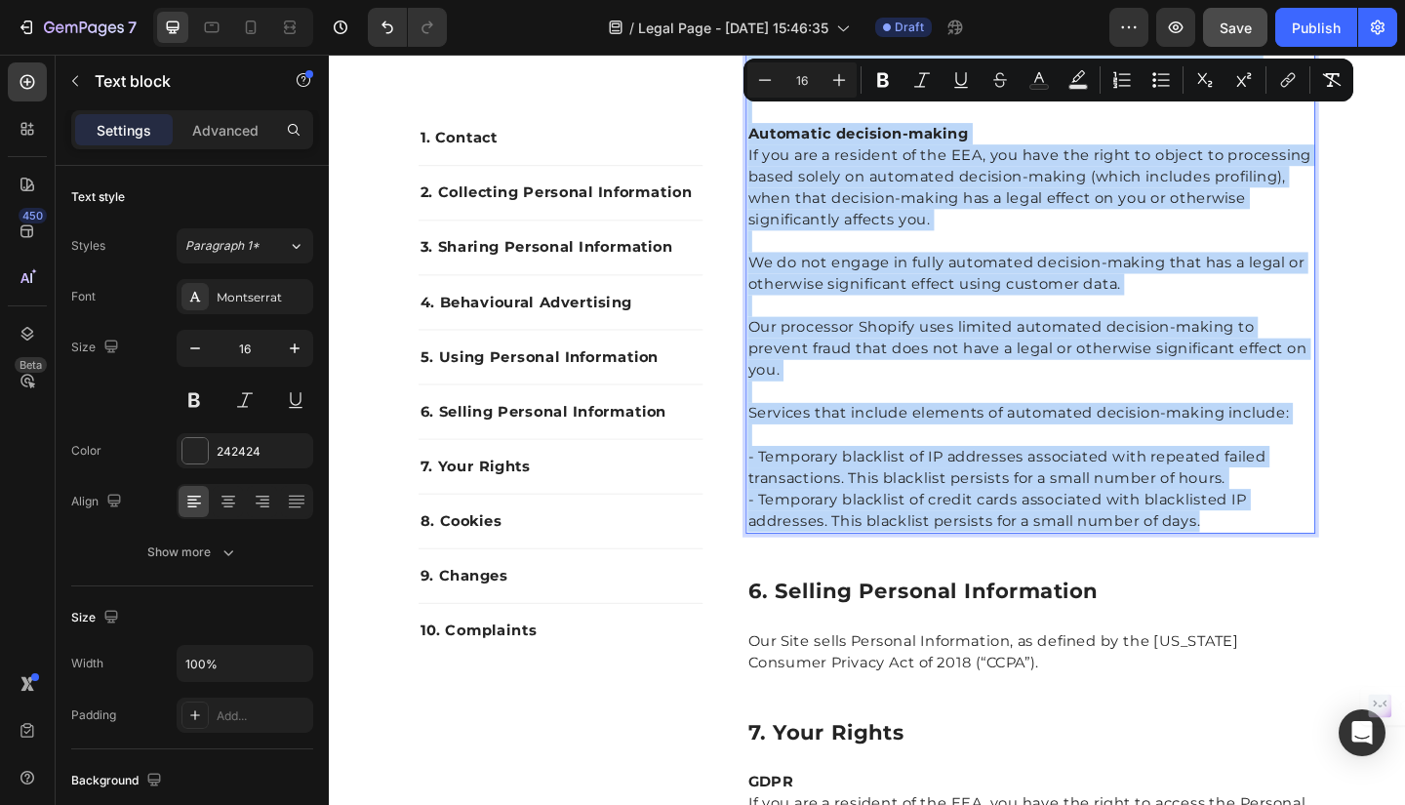
drag, startPoint x: 781, startPoint y: 183, endPoint x: 1304, endPoint y: 623, distance: 683.3
click at [1304, 576] on div "We use your personal Information to provide our services to you, which includes…" at bounding box center [1091, 70] width 619 height 1011
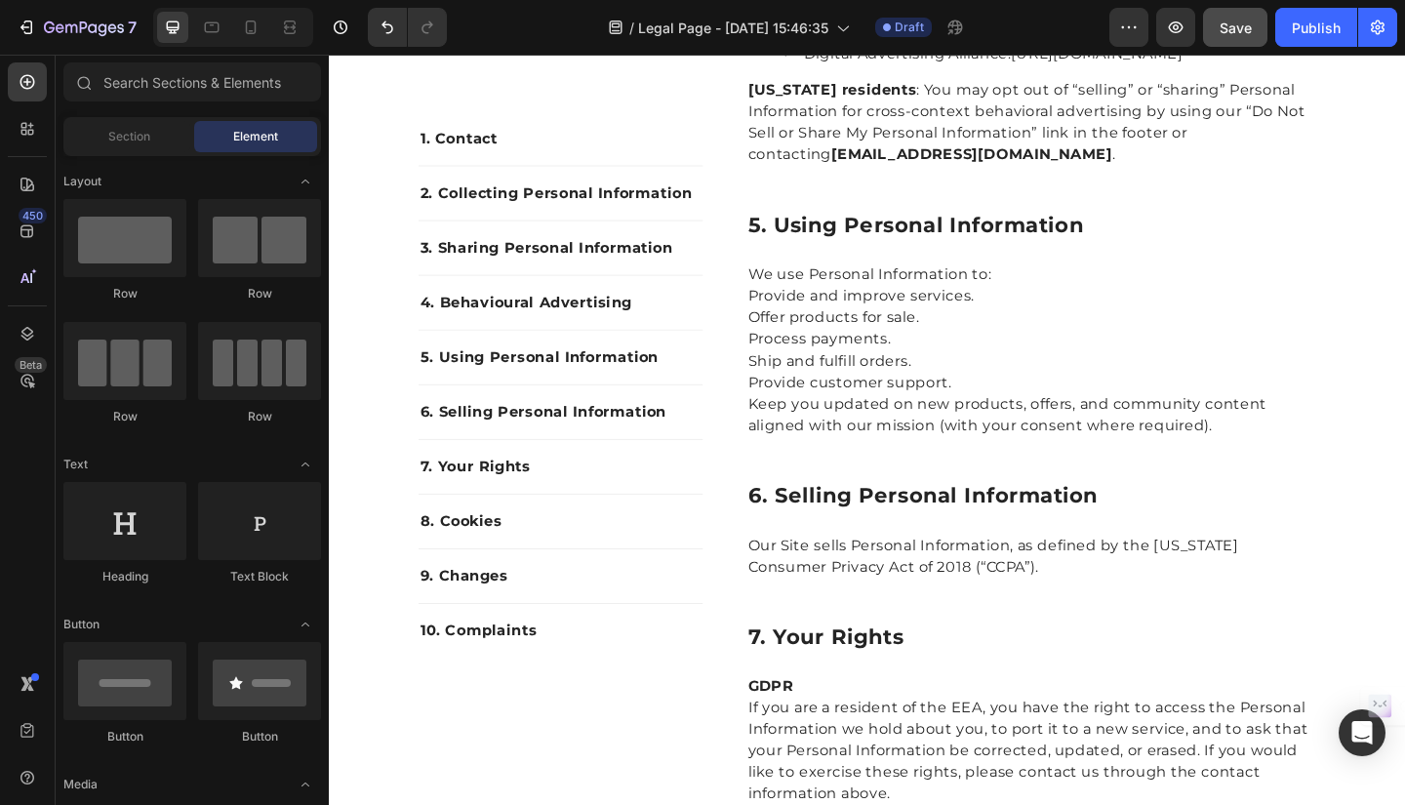
scroll to position [2904, 0]
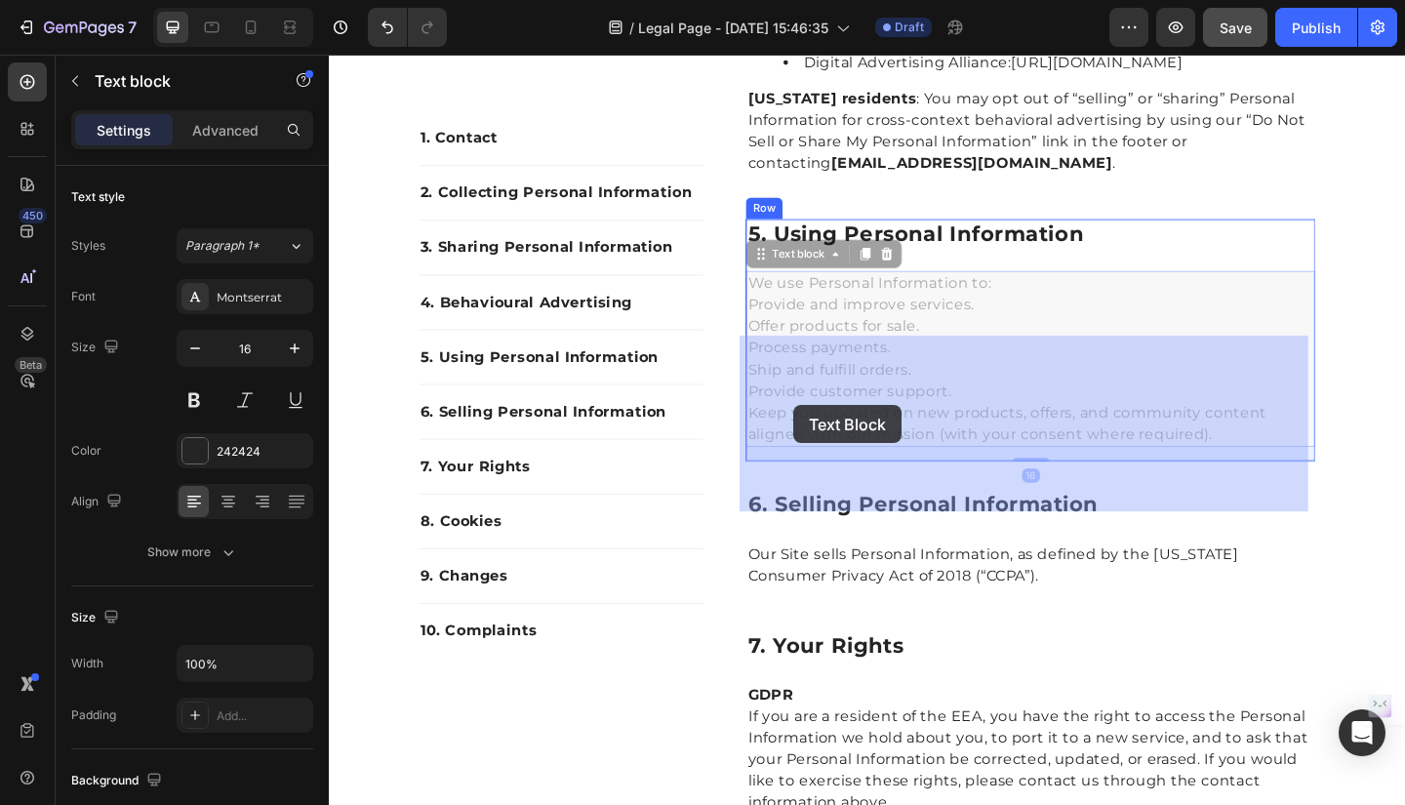
drag, startPoint x: 779, startPoint y: 396, endPoint x: 834, endPoint y: 436, distance: 67.7
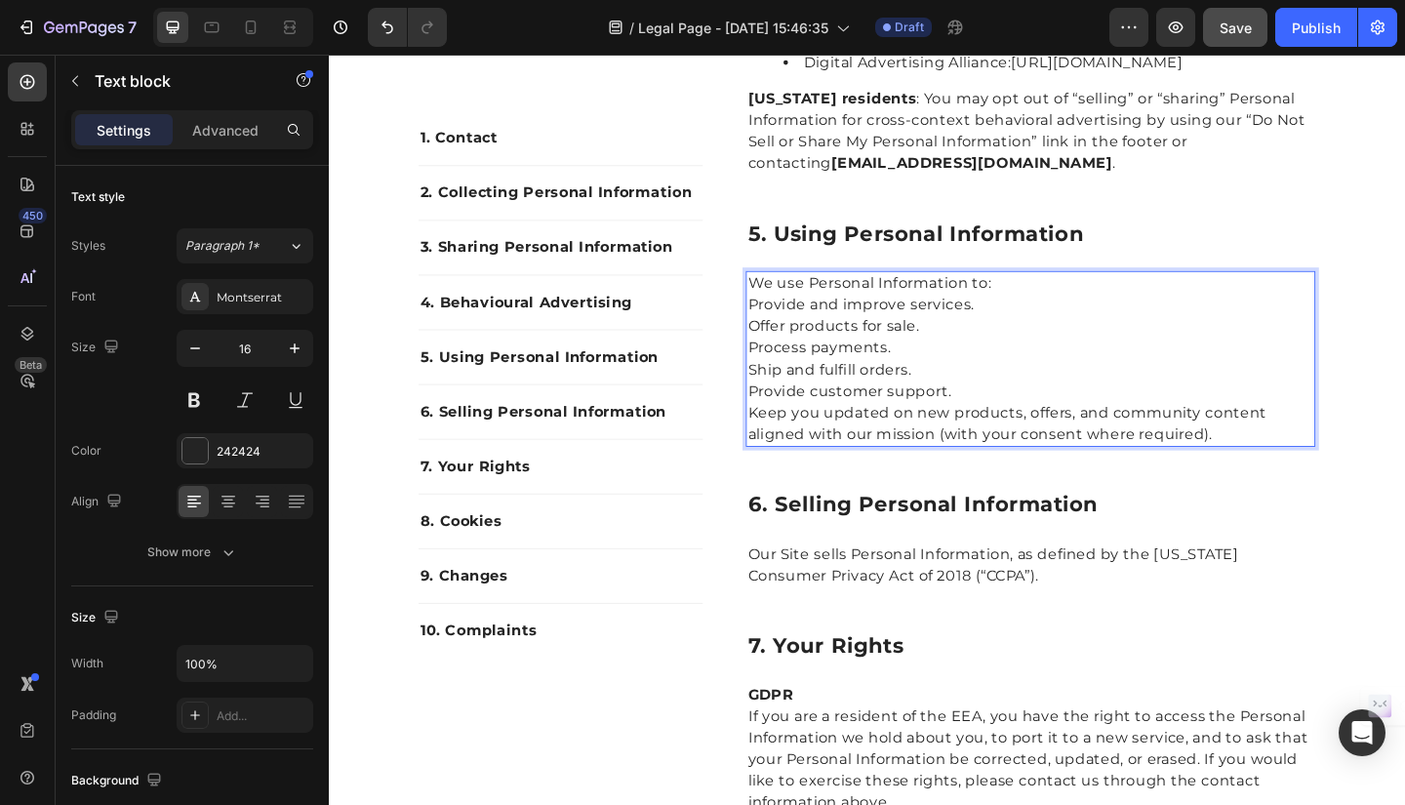
click at [784, 339] on p "Provide and improve services." at bounding box center [1092, 327] width 616 height 23
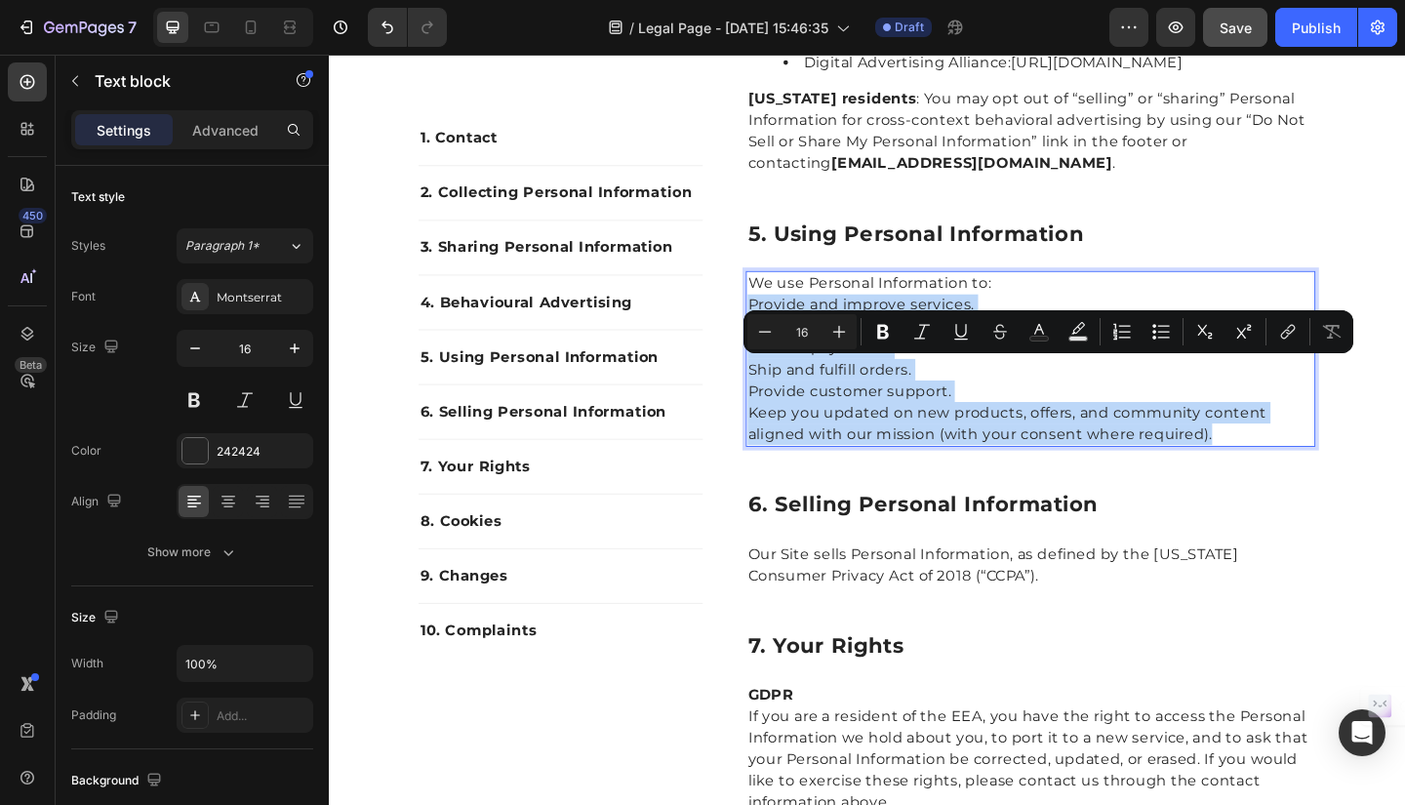
drag, startPoint x: 781, startPoint y: 393, endPoint x: 1295, endPoint y: 542, distance: 535.3
click at [1295, 482] on div "We use Personal Information to: Provide and improve services. Offer products fo…" at bounding box center [1091, 386] width 619 height 191
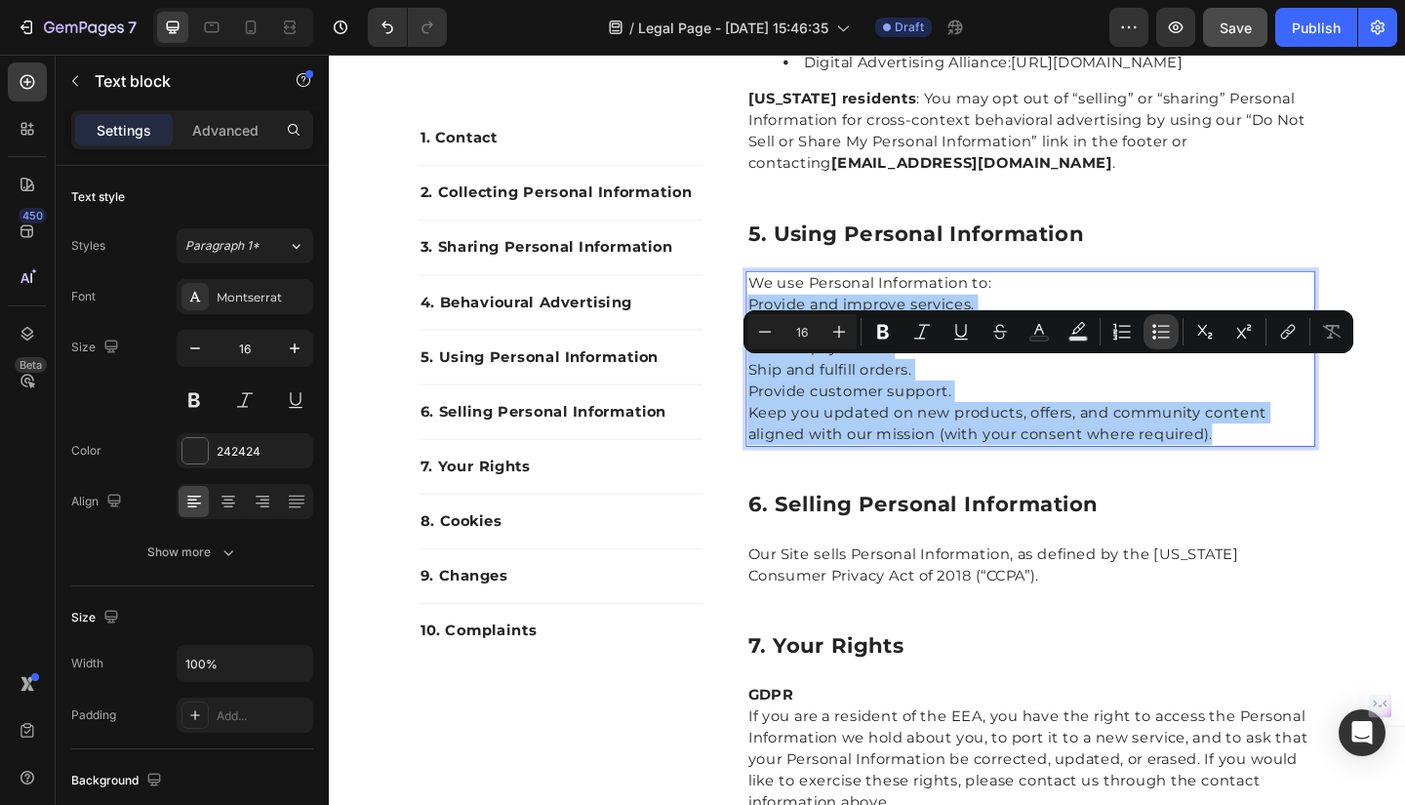
click at [1160, 333] on icon "Editor contextual toolbar" at bounding box center [1161, 332] width 20 height 20
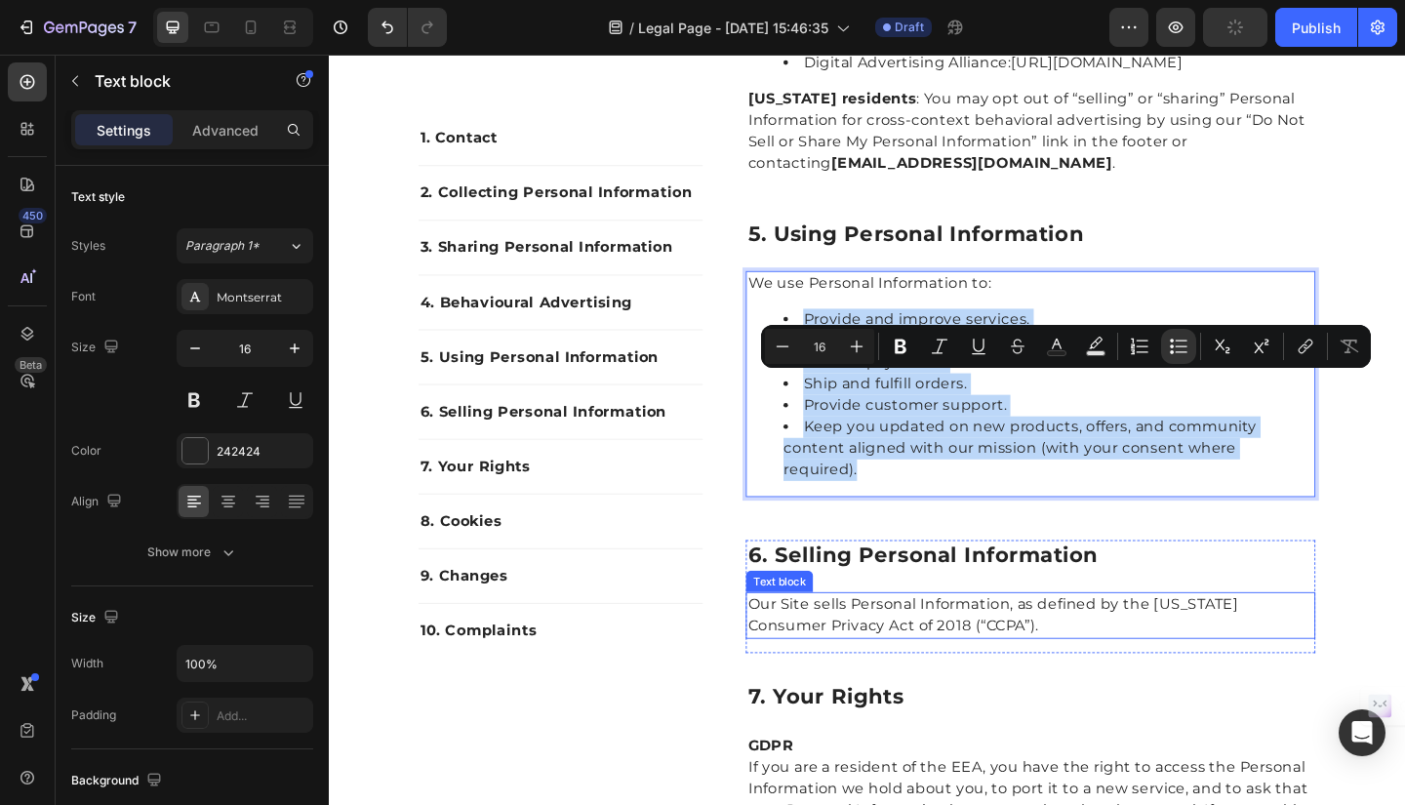
click at [1018, 689] on p "Our Site sells Personal Information, as defined by the California Consumer Priv…" at bounding box center [1092, 665] width 616 height 47
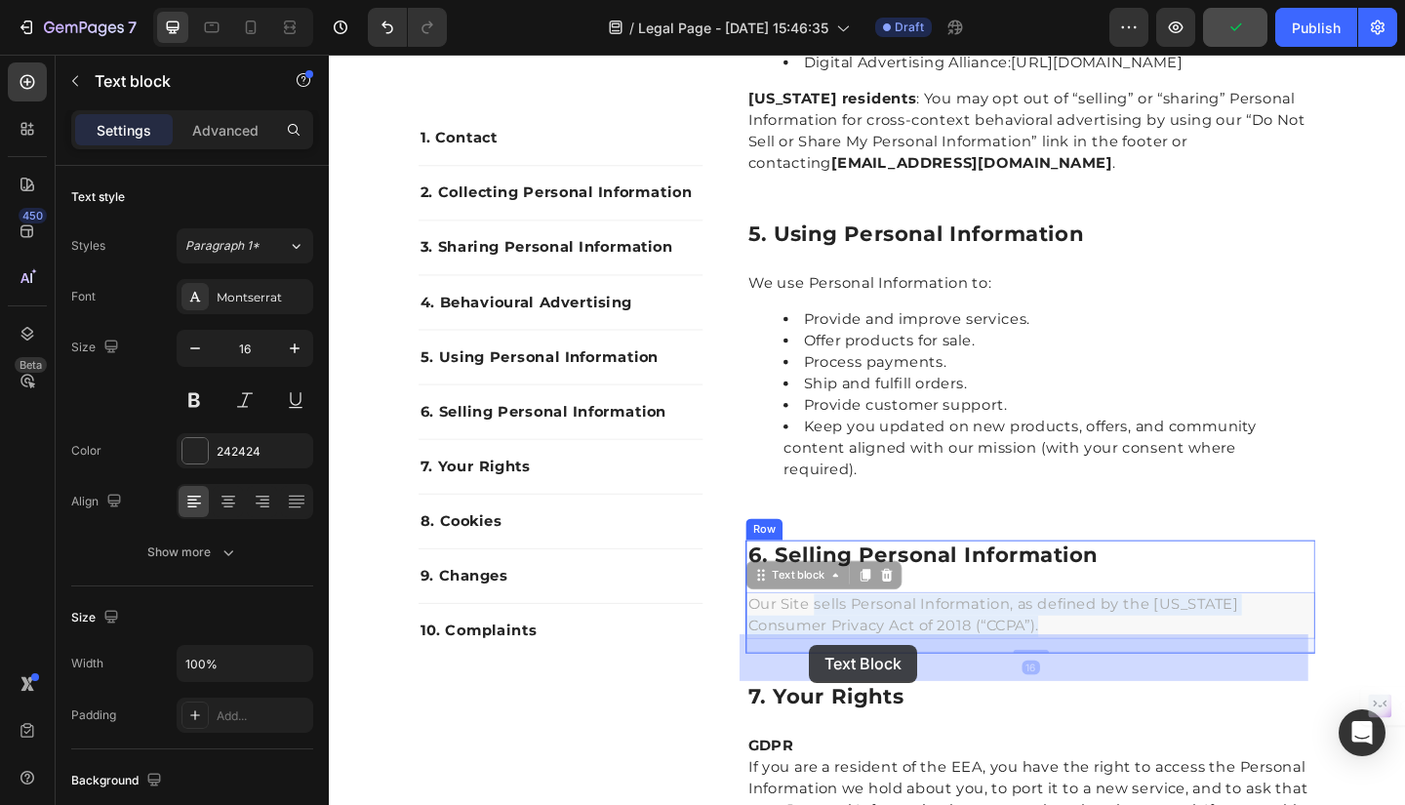
drag, startPoint x: 1018, startPoint y: 720, endPoint x: 851, endPoint y: 696, distance: 169.4
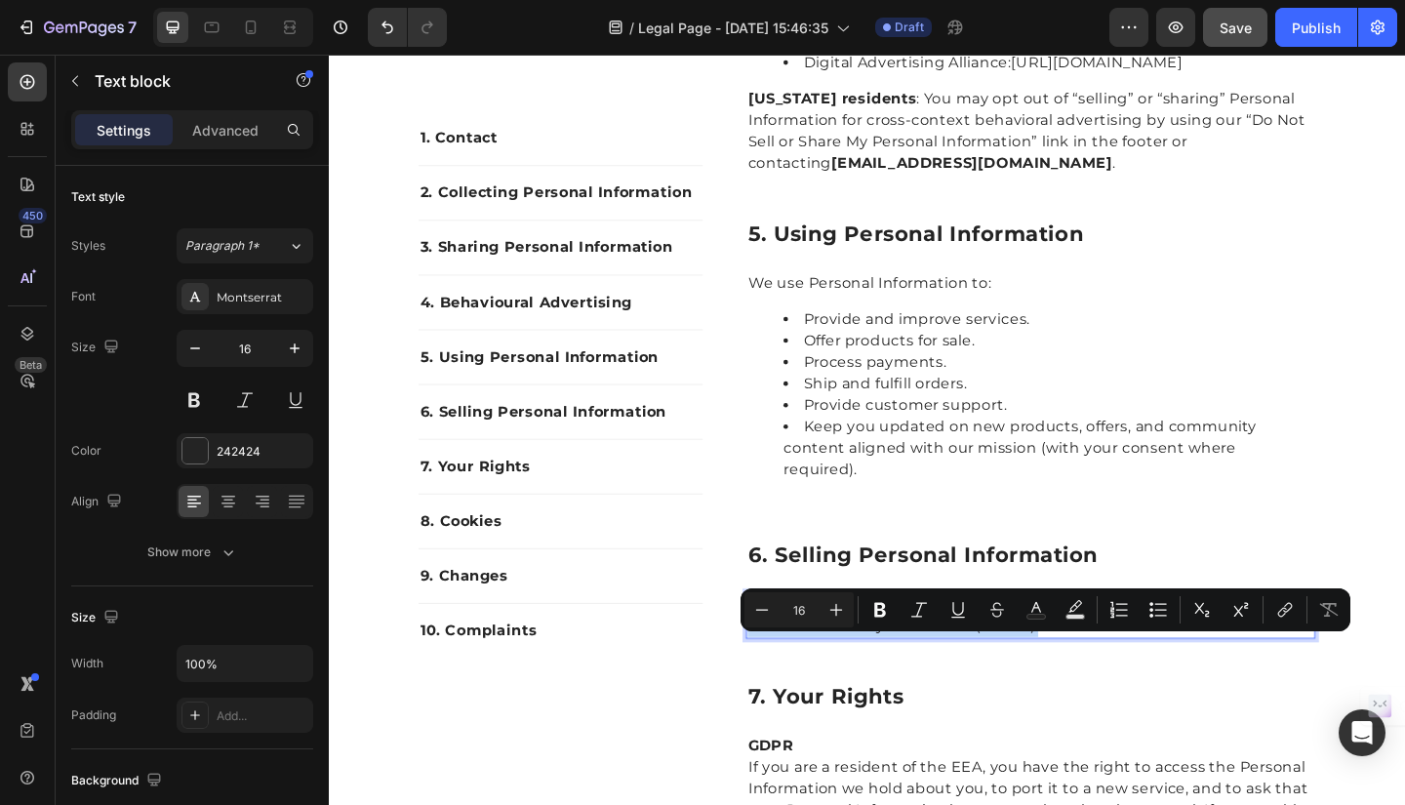
drag, startPoint x: 781, startPoint y: 697, endPoint x: 1033, endPoint y: 716, distance: 252.3
click at [1033, 689] on p "Our Site sells Personal Information, as defined by the California Consumer Priv…" at bounding box center [1092, 665] width 616 height 47
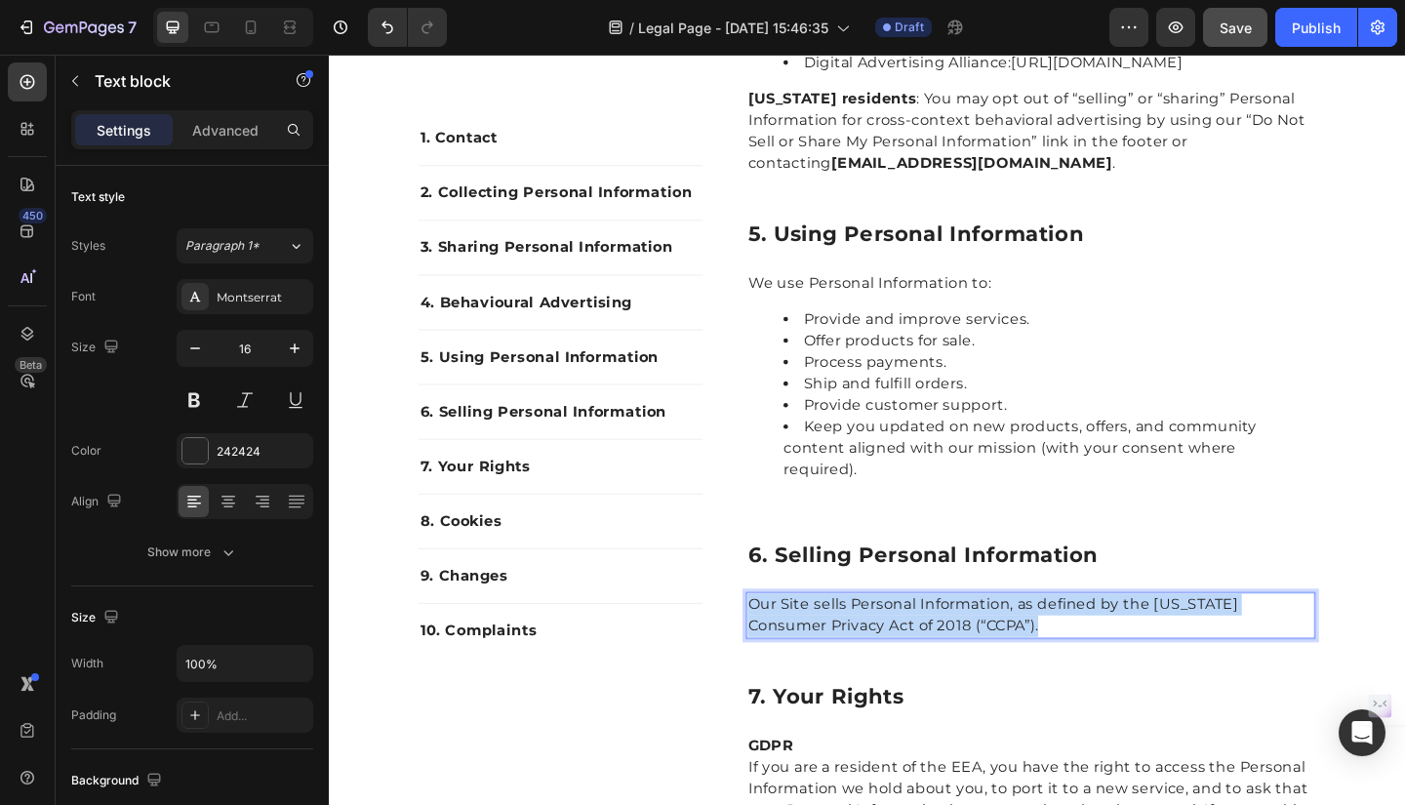
scroll to position [2926, 0]
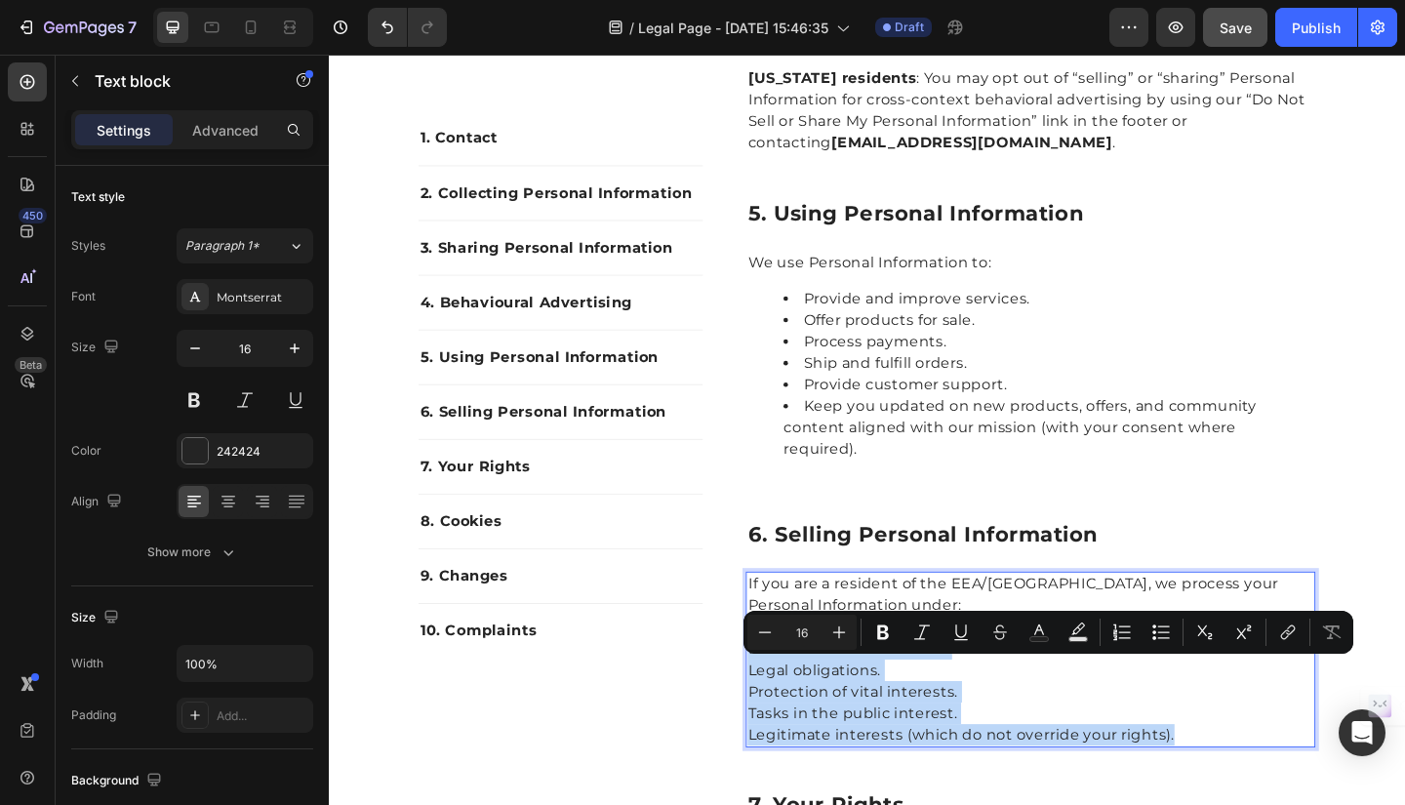
drag, startPoint x: 779, startPoint y: 714, endPoint x: 1260, endPoint y: 852, distance: 500.2
click at [1260, 804] on div "If you are a resident of the EEA/UK, we process your Personal Information under…" at bounding box center [1091, 712] width 619 height 191
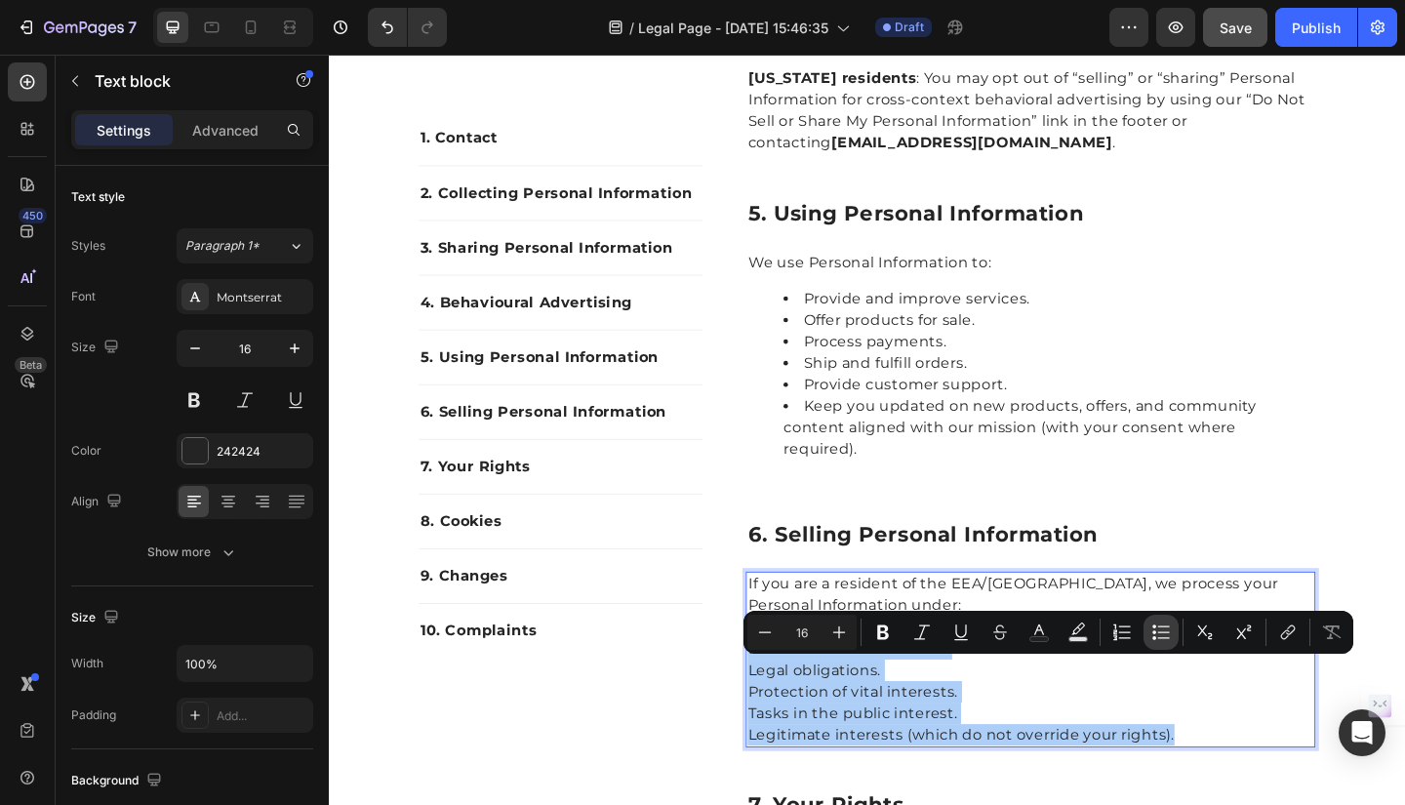
click at [1160, 629] on icon "Editor contextual toolbar" at bounding box center [1161, 632] width 20 height 20
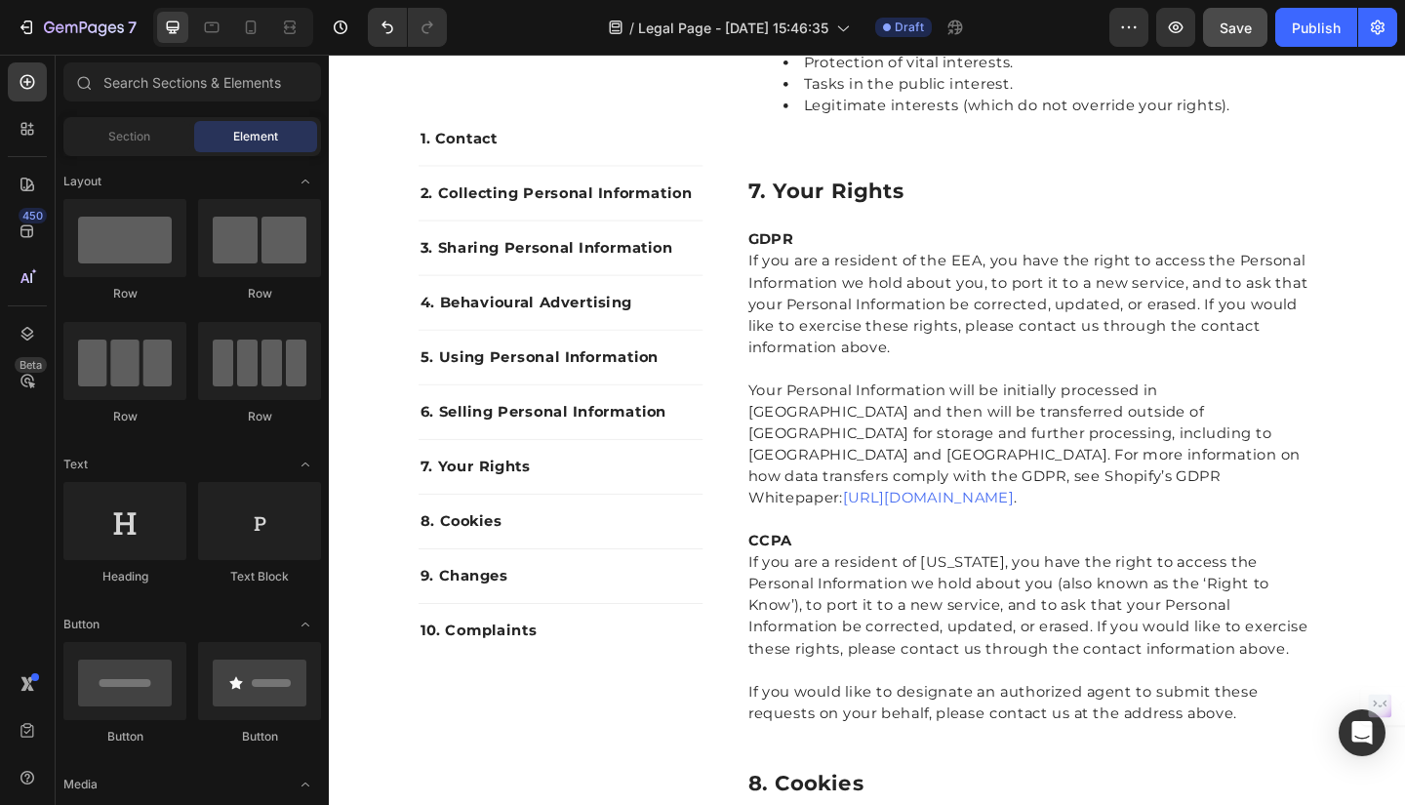
scroll to position [3716, 0]
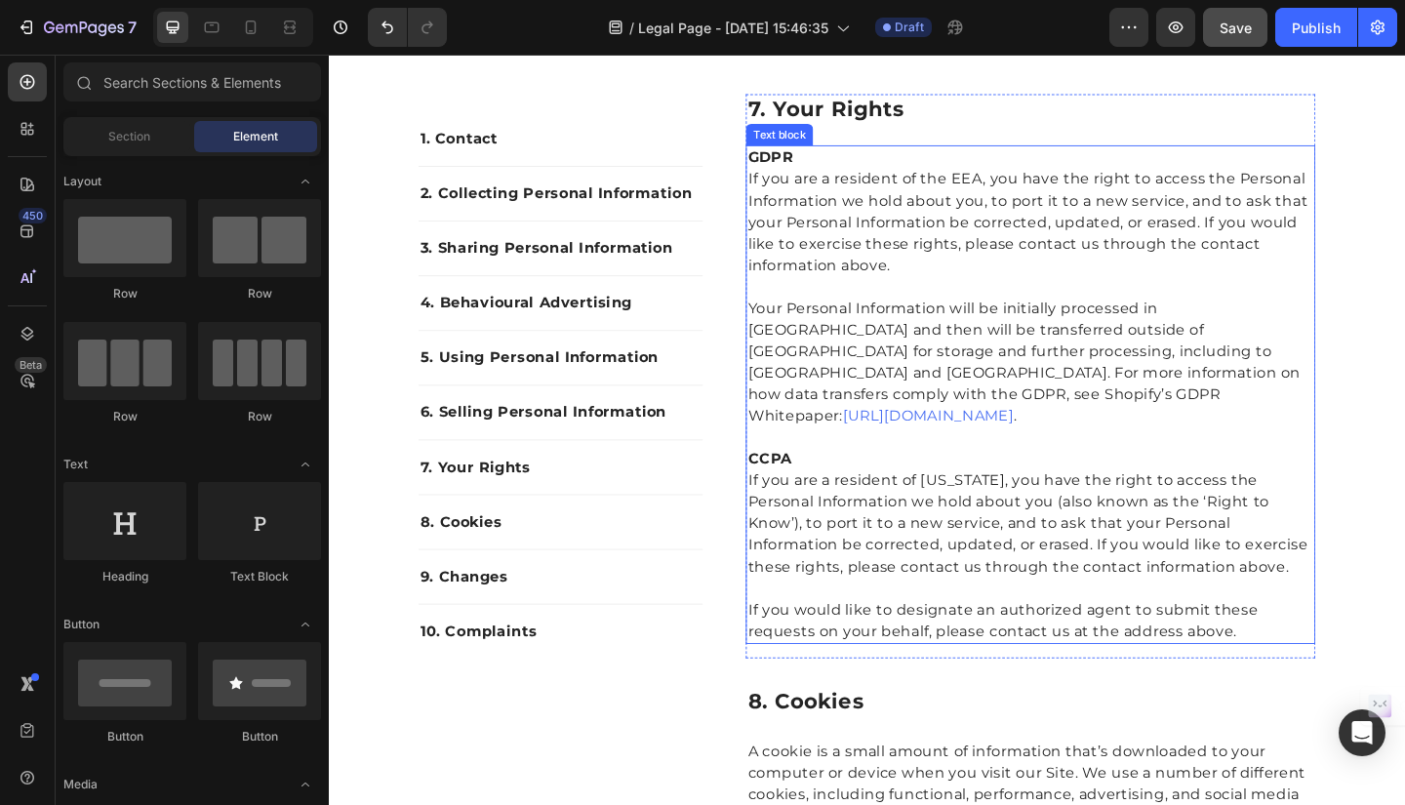
click at [804, 176] on strong "GDPR" at bounding box center [809, 166] width 50 height 19
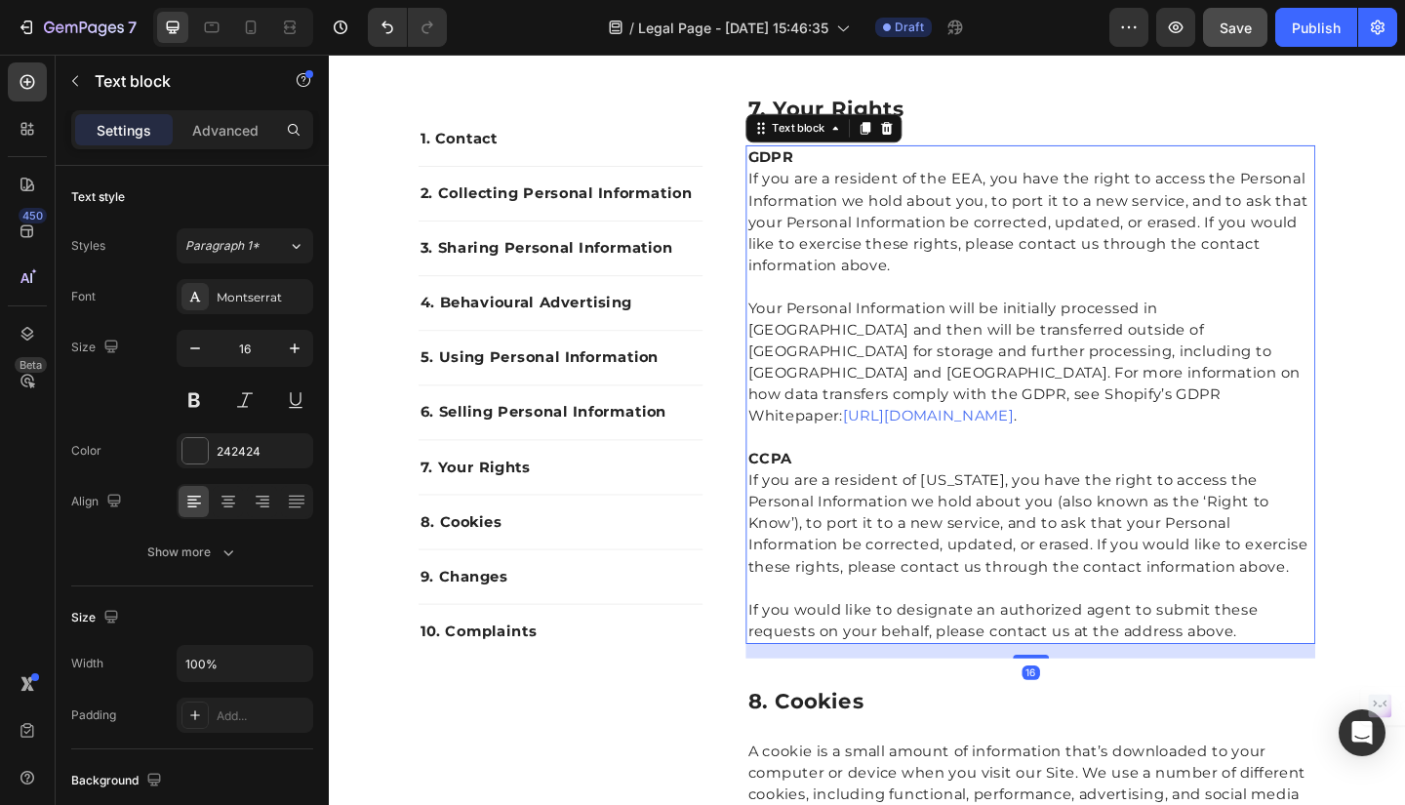
click at [784, 176] on strong "GDPR" at bounding box center [809, 166] width 50 height 19
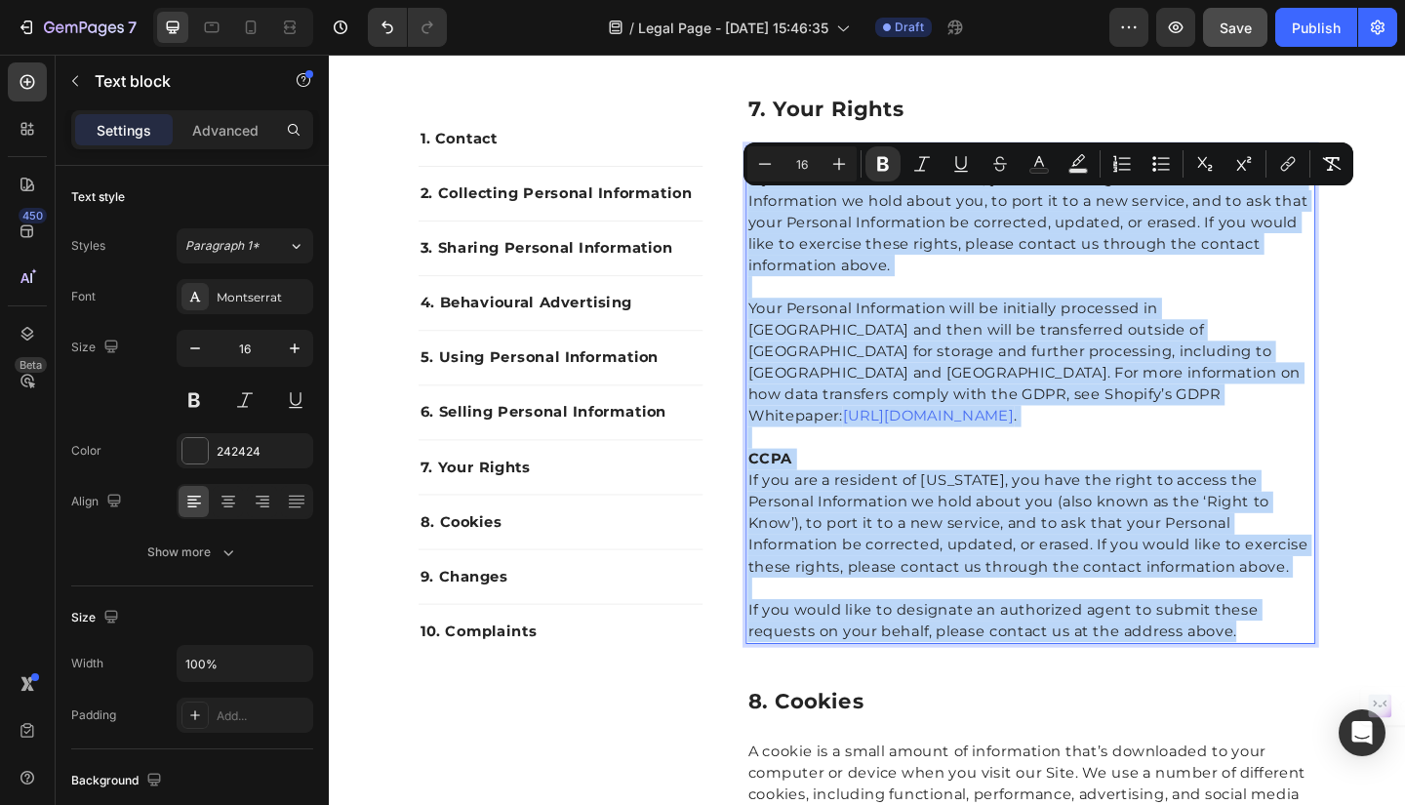
drag, startPoint x: 779, startPoint y: 215, endPoint x: 1325, endPoint y: 695, distance: 726.4
click at [1325, 695] on div "GDPR If you are a resident of the EEA, you have the right to access the Persona…" at bounding box center [1091, 424] width 619 height 542
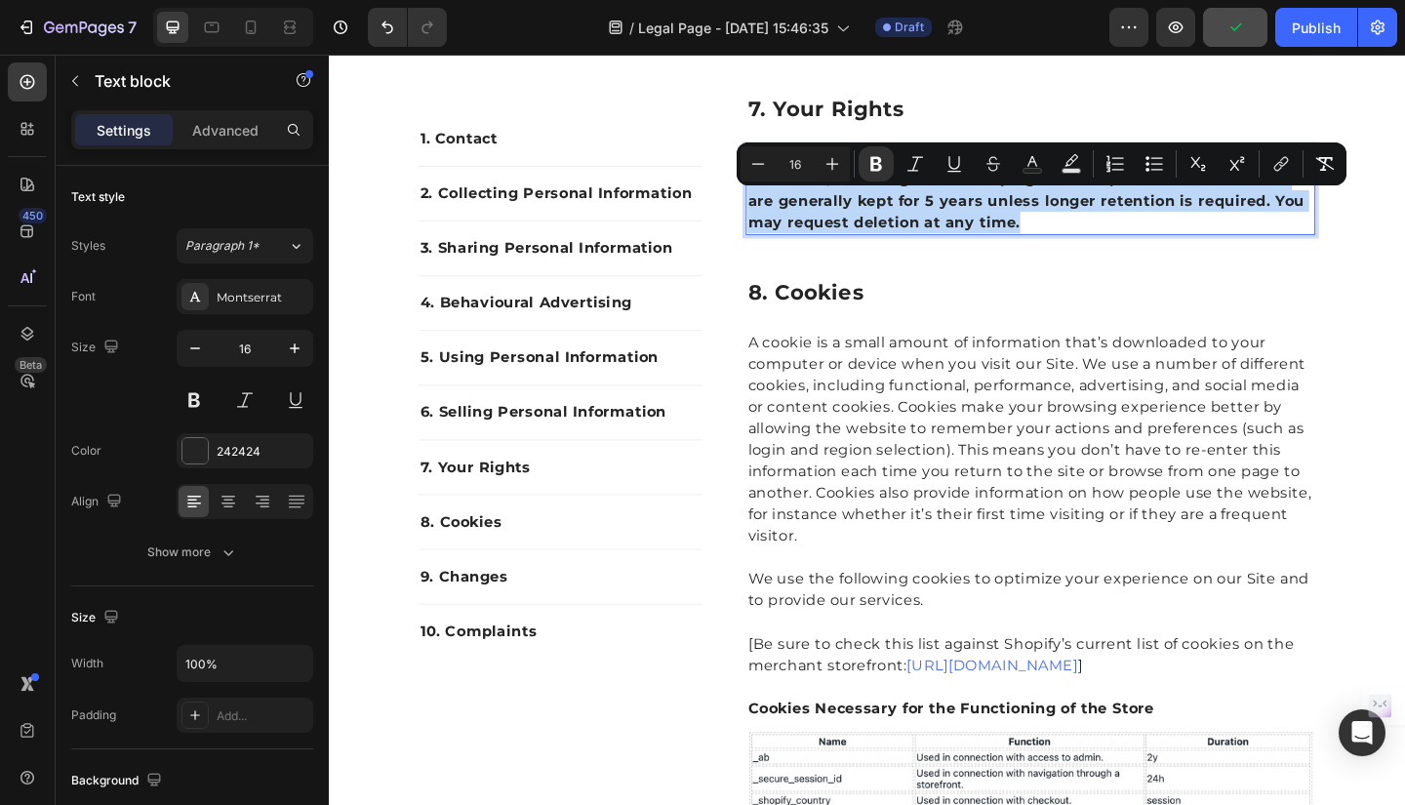
drag, startPoint x: 1092, startPoint y: 283, endPoint x: 779, endPoint y: 217, distance: 319.1
click at [784, 217] on p "We retain Personal Information as long as necessary for the purposes described,…" at bounding box center [1092, 202] width 616 height 94
click at [879, 174] on button "Bold" at bounding box center [875, 163] width 35 height 35
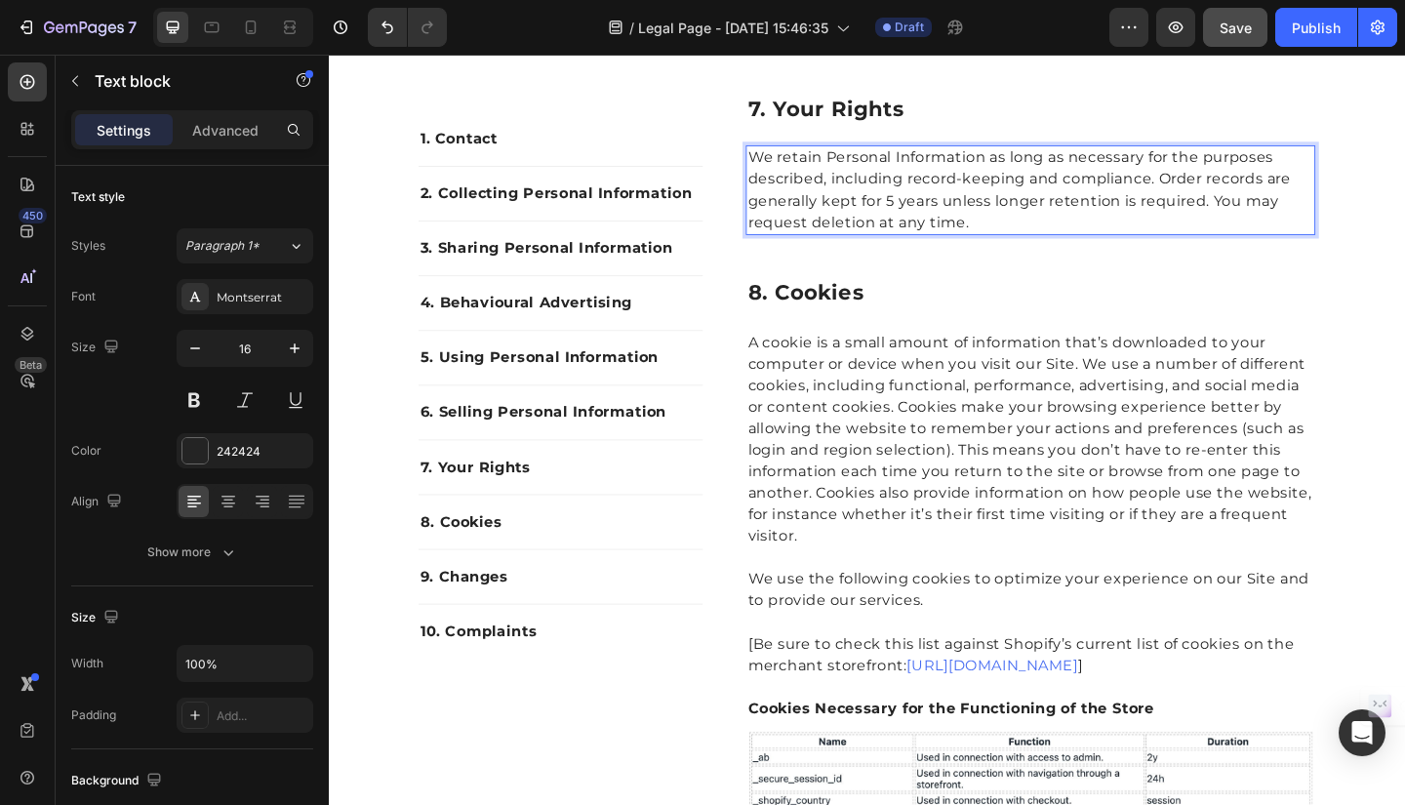
click at [1018, 249] on p "We retain Personal Information as long as necessary for the purposes described,…" at bounding box center [1092, 202] width 616 height 94
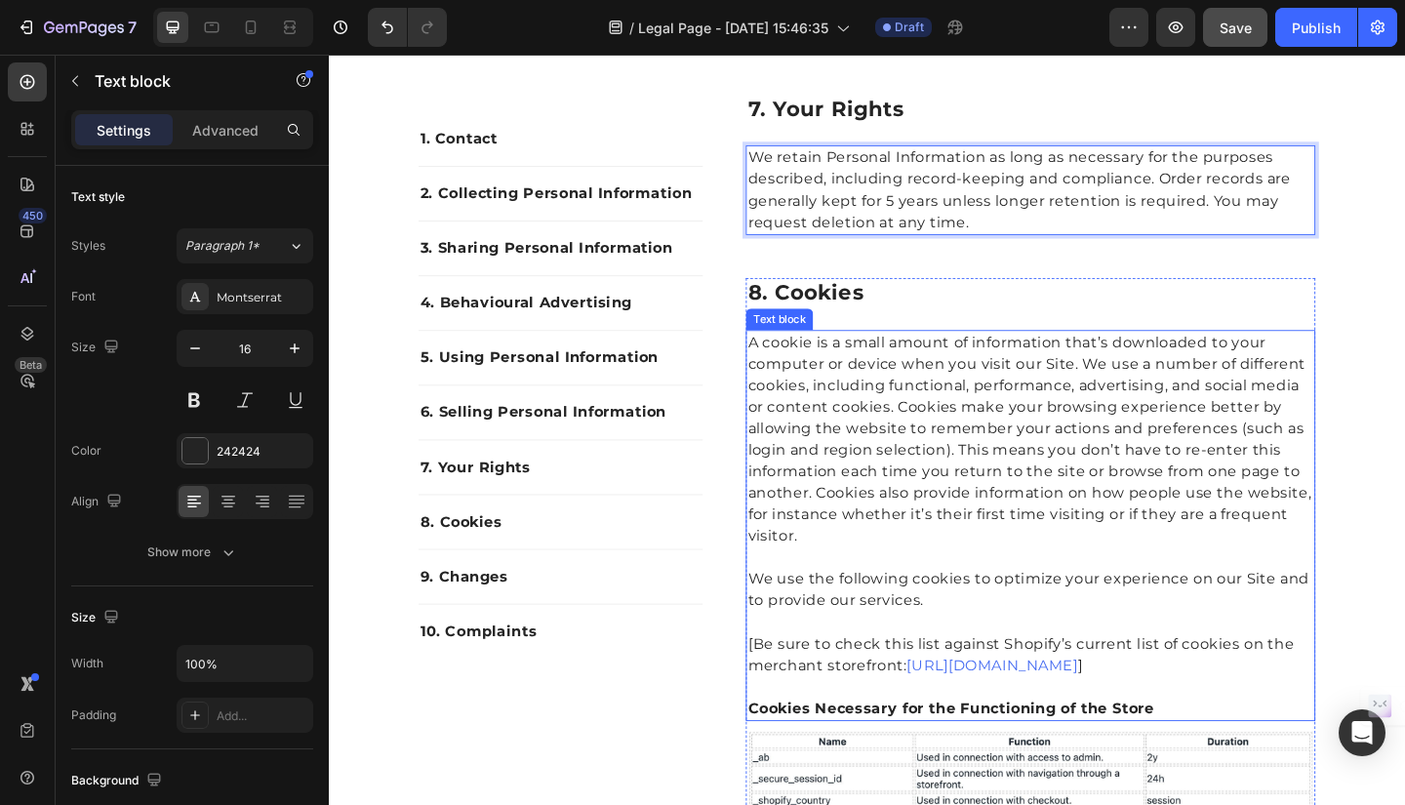
click at [1299, 555] on p "A cookie is a small amount of information that’s downloaded to your computer or…" at bounding box center [1092, 473] width 616 height 234
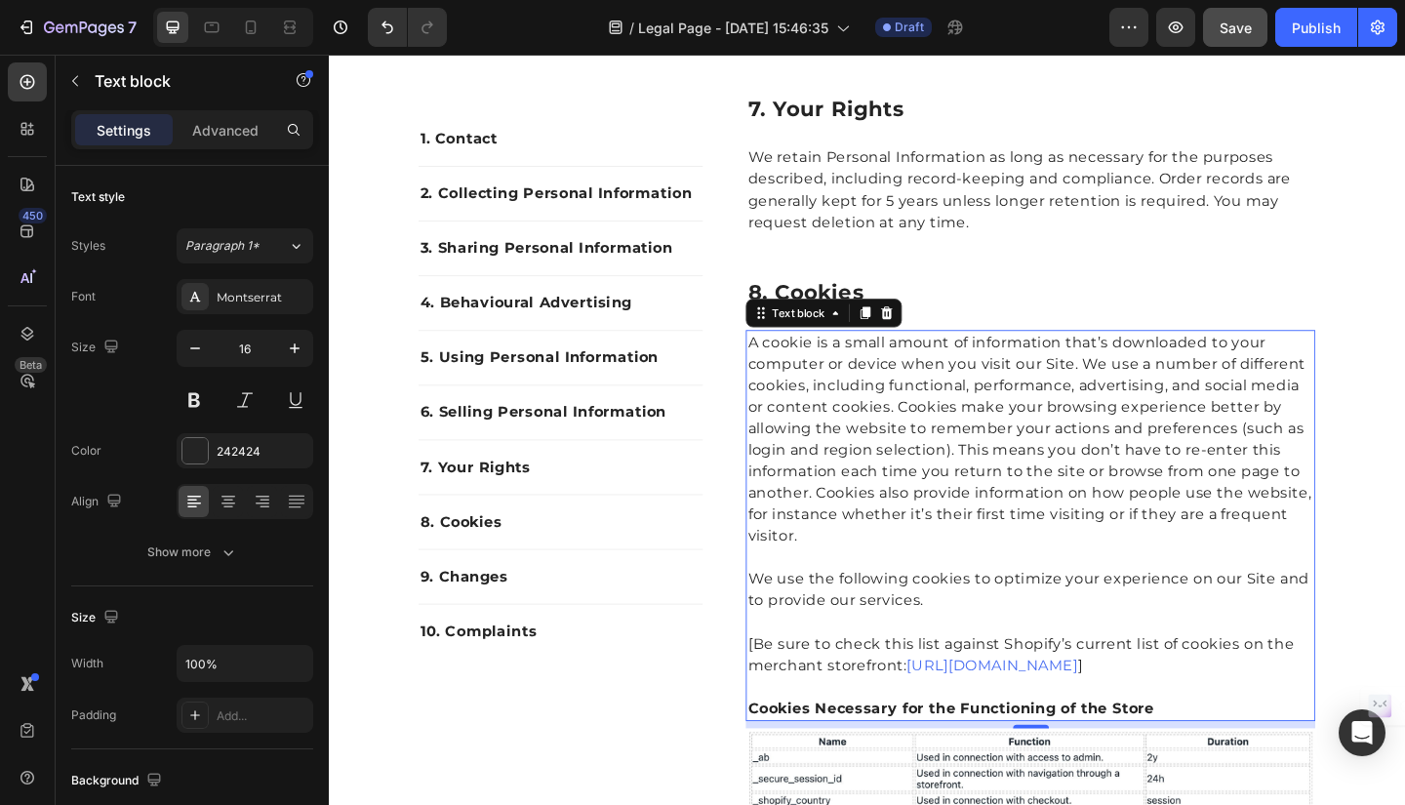
click at [784, 410] on p "A cookie is a small amount of information that’s downloaded to your computer or…" at bounding box center [1092, 473] width 616 height 234
drag, startPoint x: 782, startPoint y: 412, endPoint x: 841, endPoint y: 537, distance: 138.8
click at [953, 544] on p "A cookie is a small amount of information that’s downloaded to your computer or…" at bounding box center [1092, 473] width 616 height 234
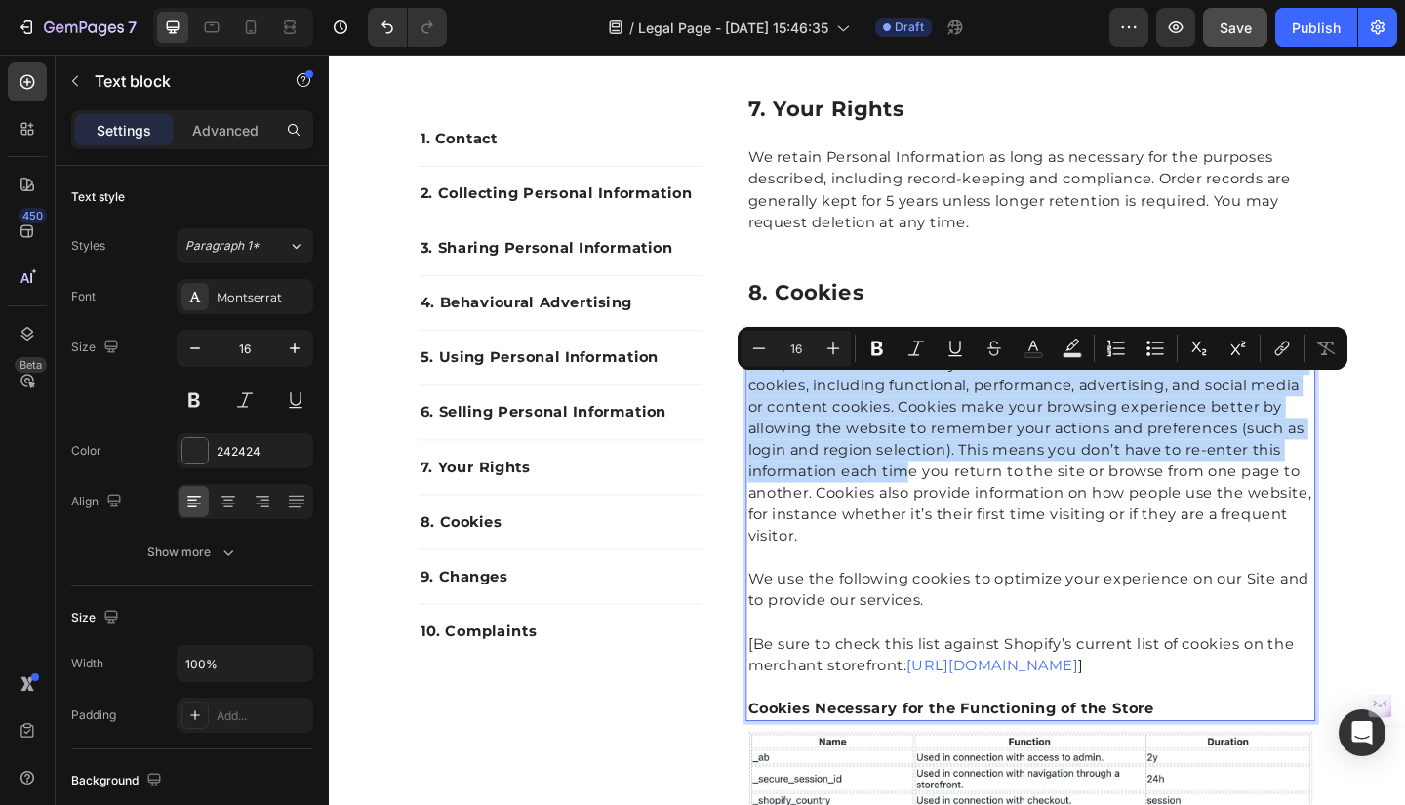
click at [784, 415] on p "A cookie is a small amount of information that’s downloaded to your computer or…" at bounding box center [1092, 473] width 616 height 234
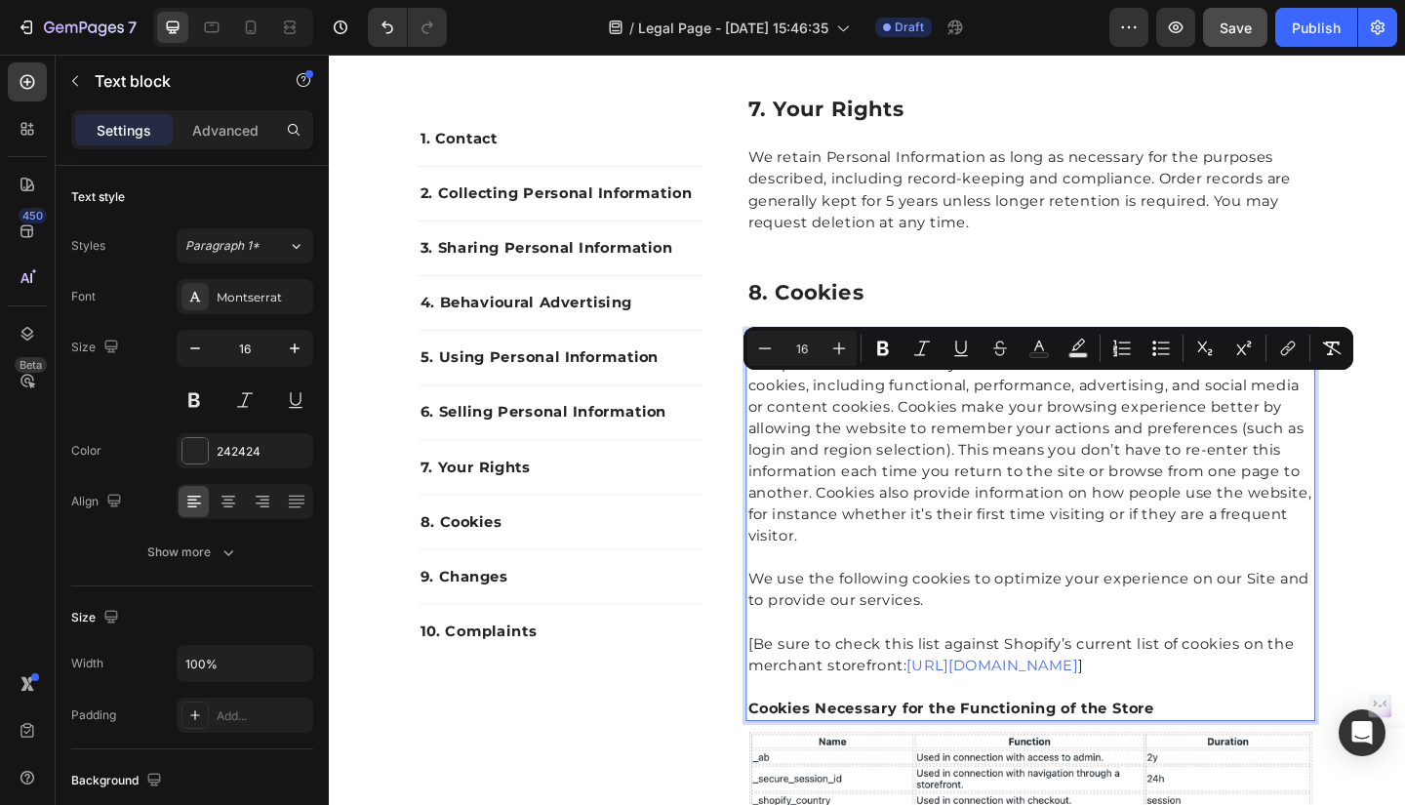
drag, startPoint x: 782, startPoint y: 415, endPoint x: 1291, endPoint y: 774, distance: 622.2
click at [1291, 774] on div "A cookie is a small amount of information that’s downloaded to your computer or…" at bounding box center [1091, 566] width 619 height 425
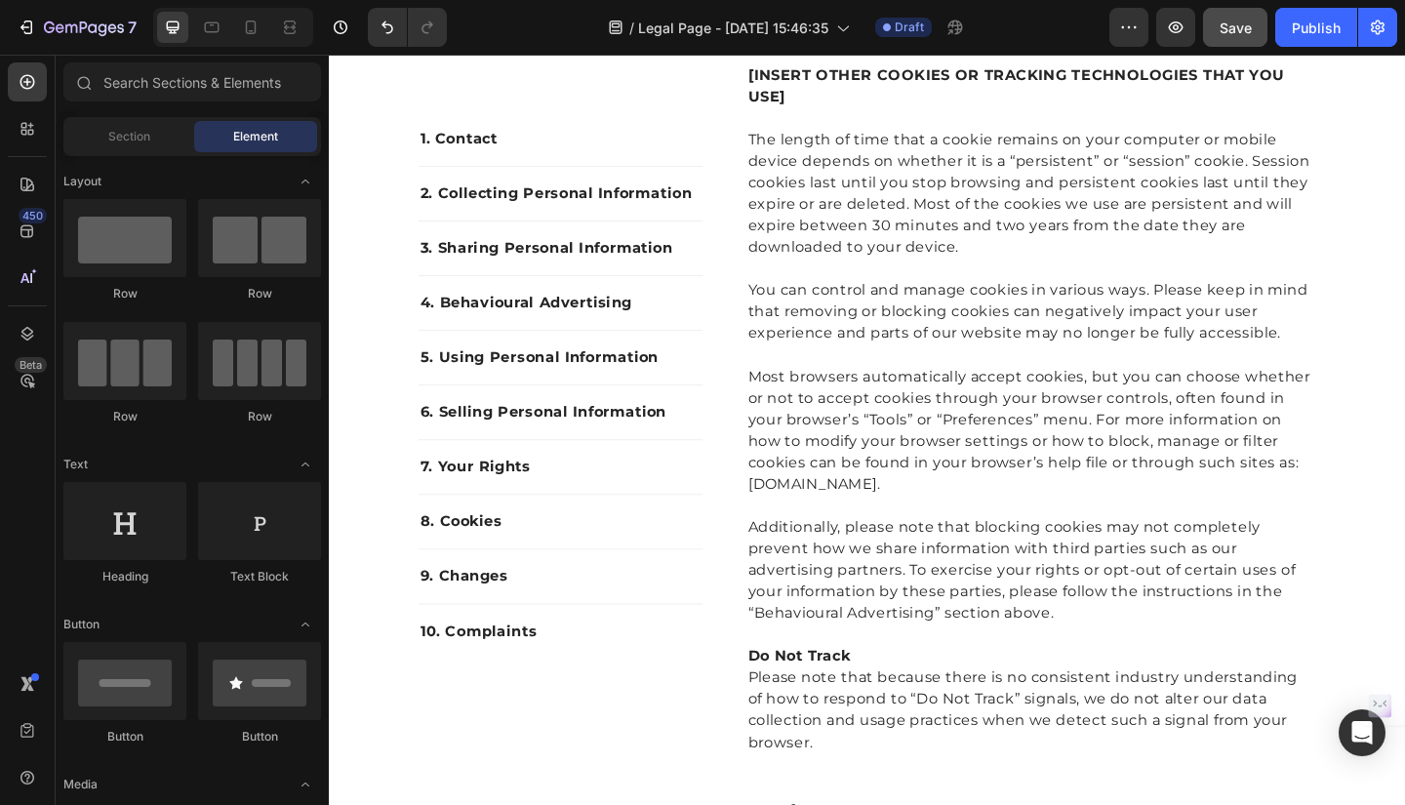
scroll to position [4998, 0]
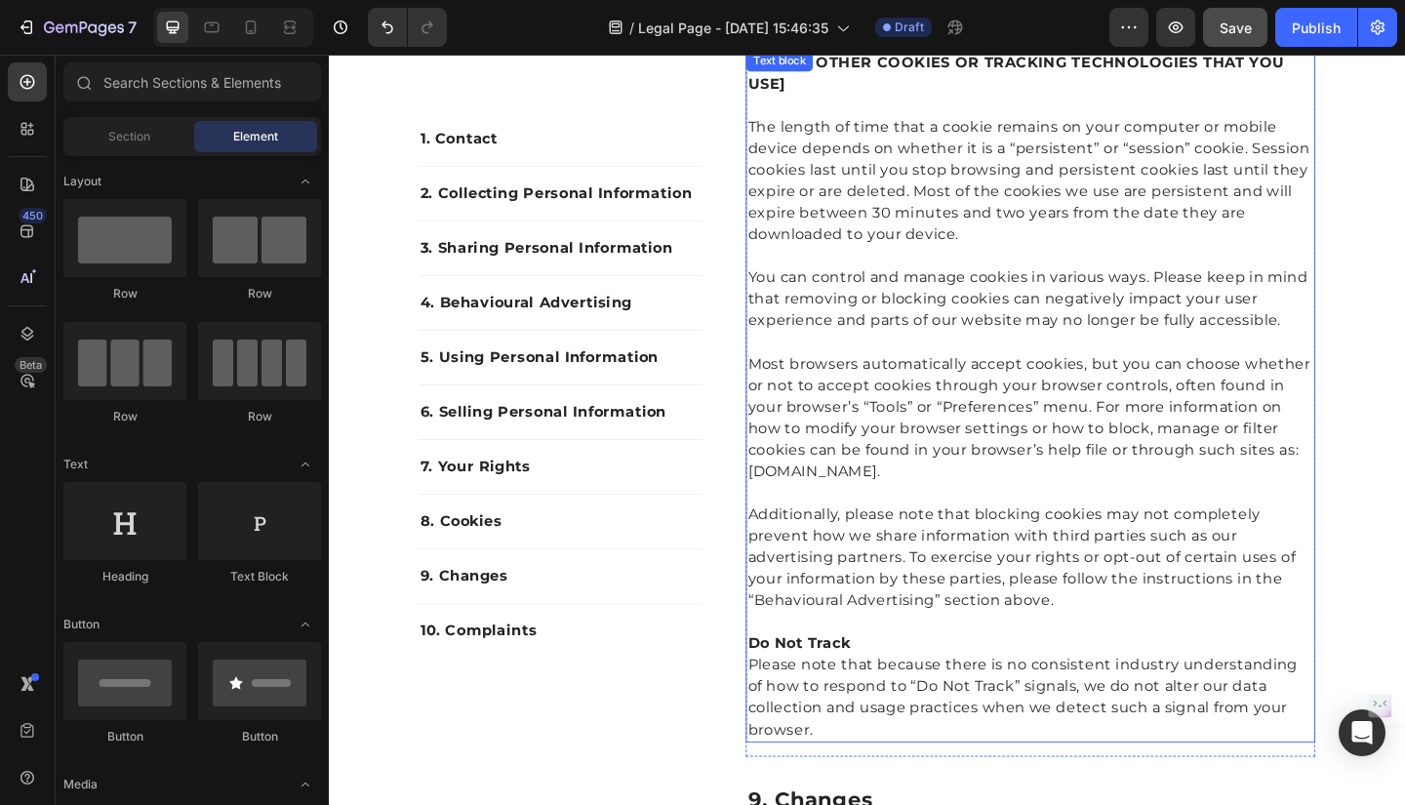
click at [853, 99] on p "[INSERT OTHER COOKIES OR TRACKING TECHNOLOGIES THAT YOU USE]" at bounding box center [1092, 75] width 616 height 47
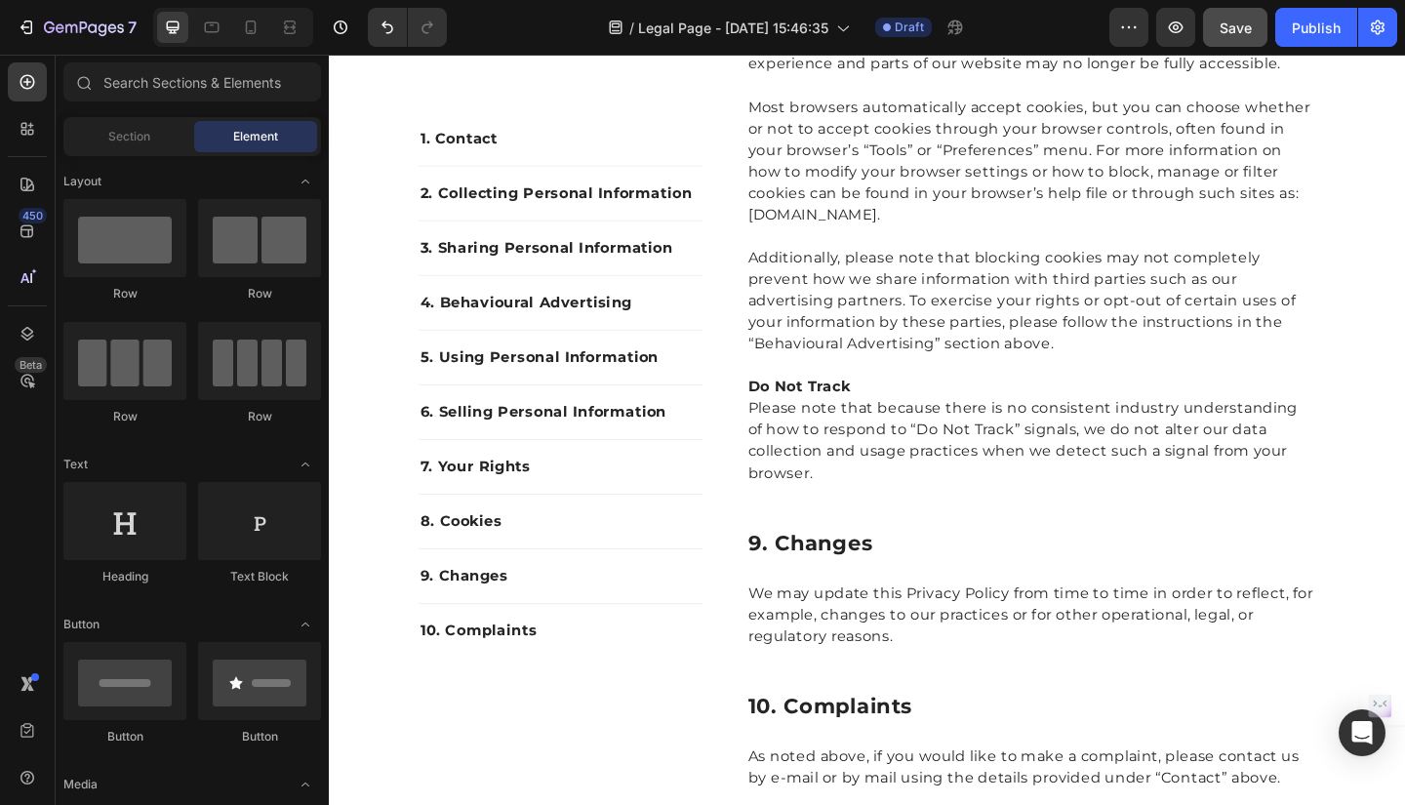
scroll to position [5027, 0]
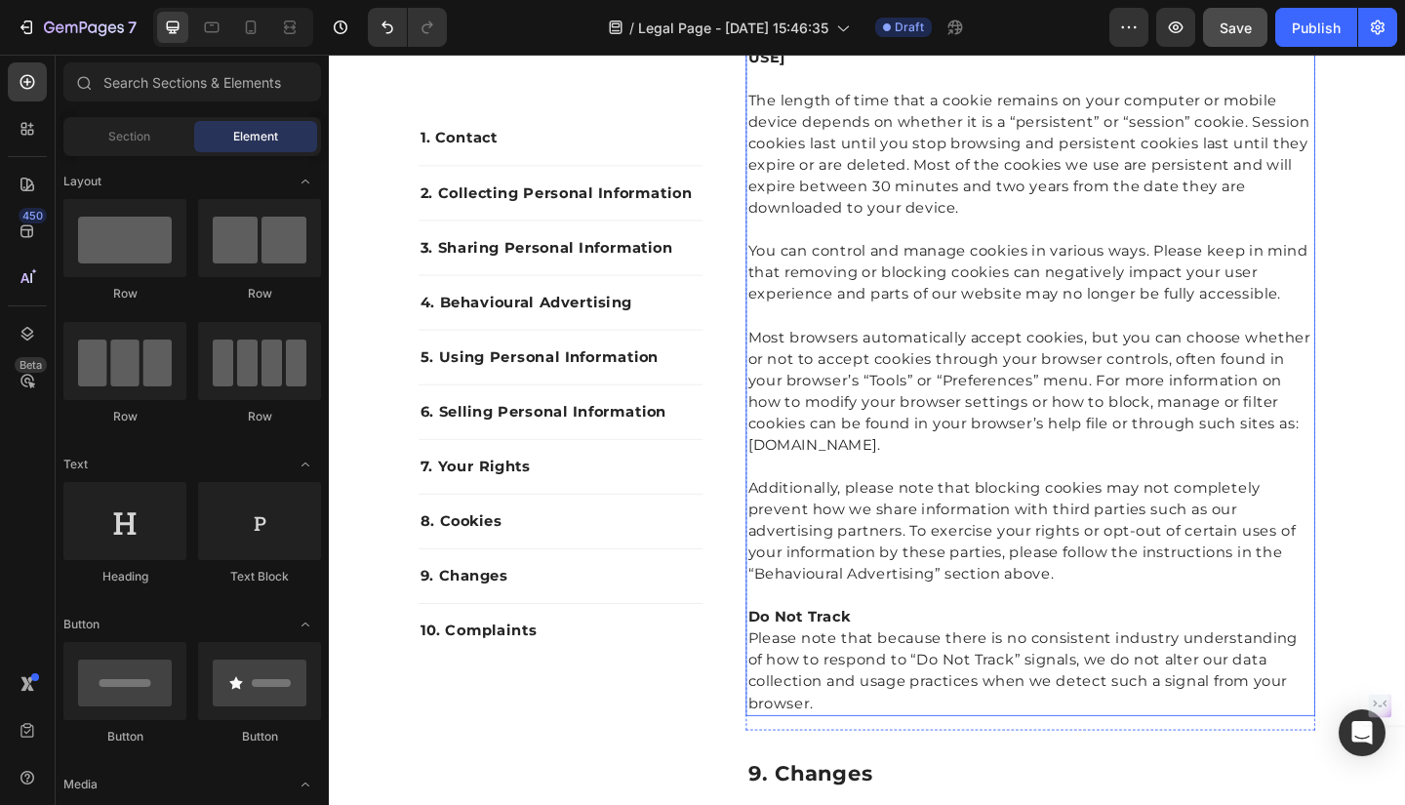
click at [1262, 585] on p "Additionally, please note that blocking cookies may not completely prevent how …" at bounding box center [1092, 562] width 616 height 140
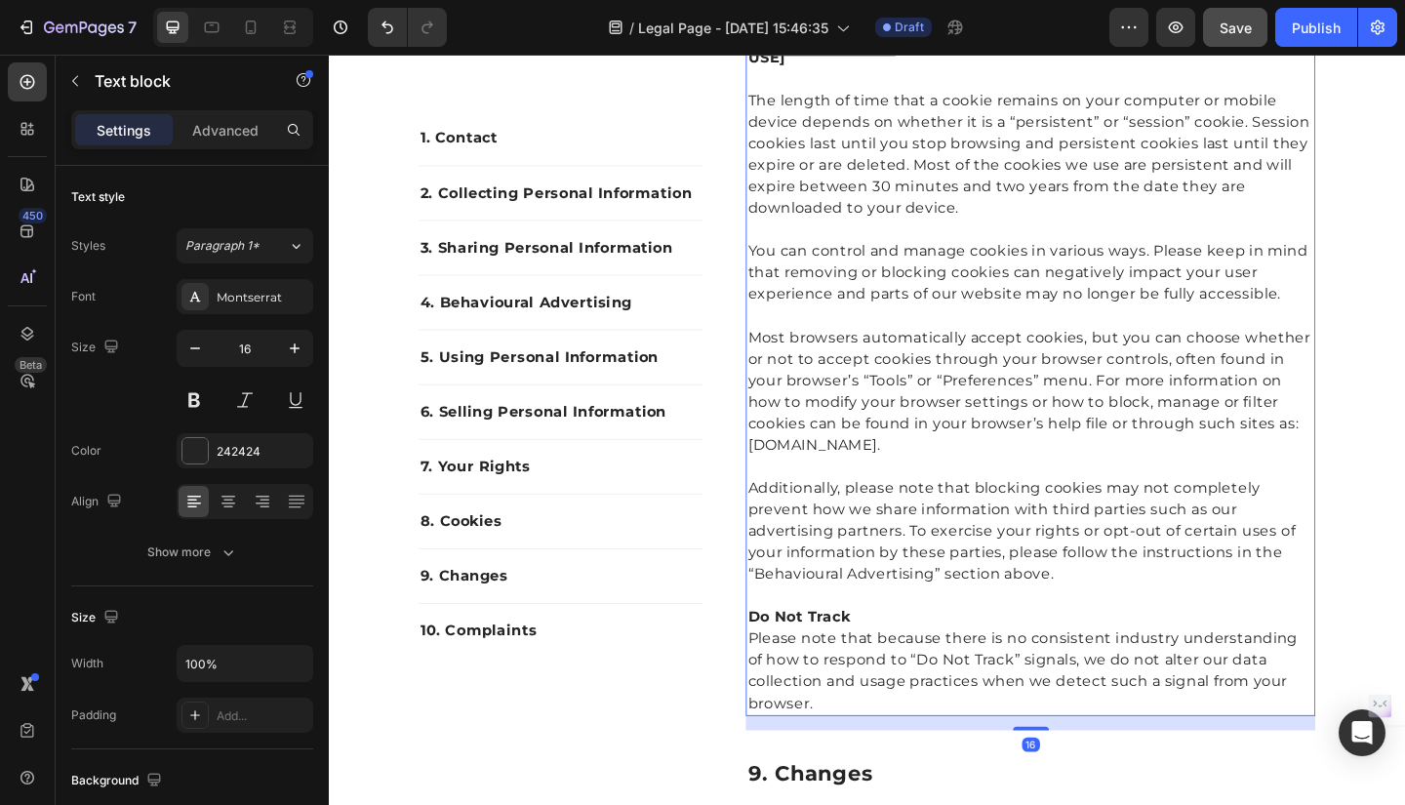
click at [932, 48] on icon at bounding box center [936, 41] width 13 height 14
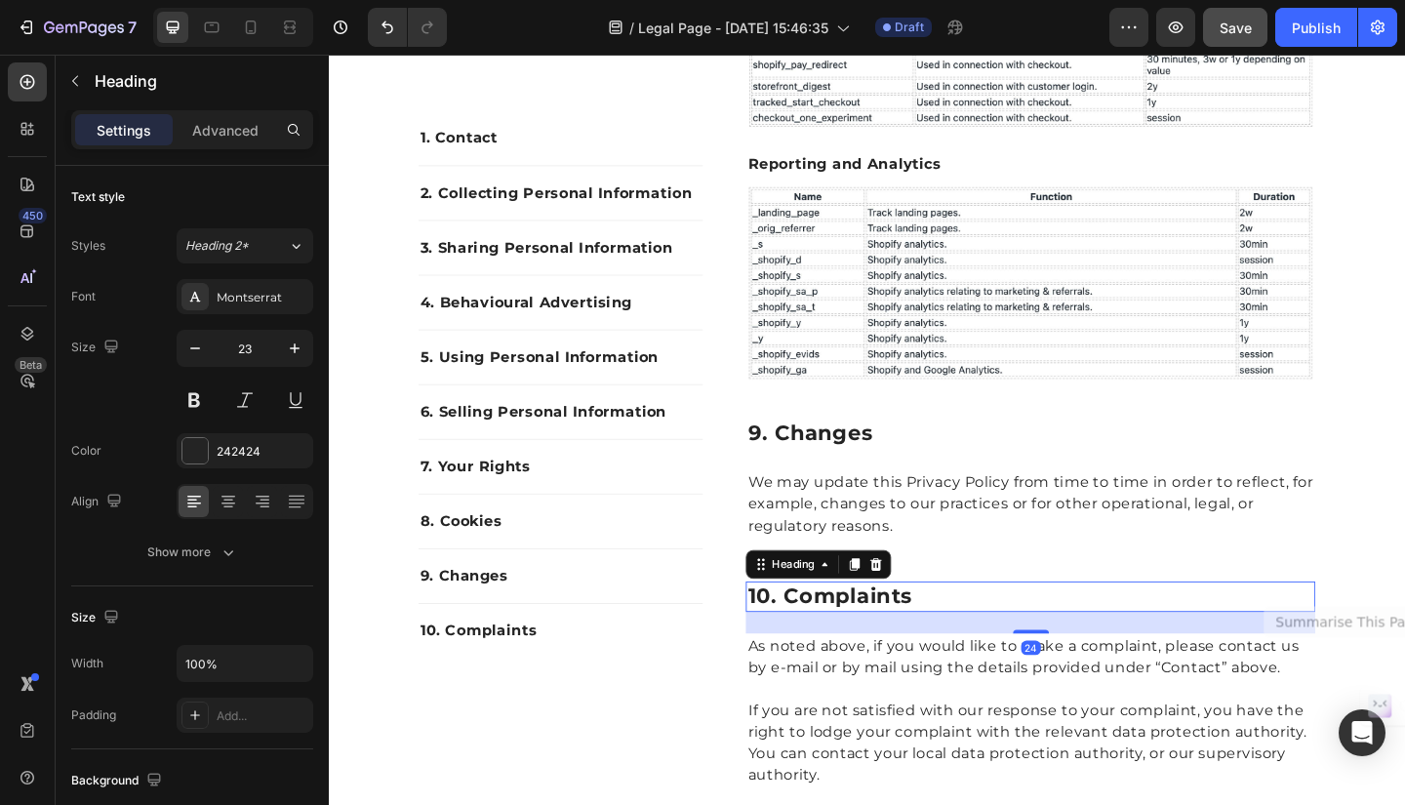
scroll to position [4624, 0]
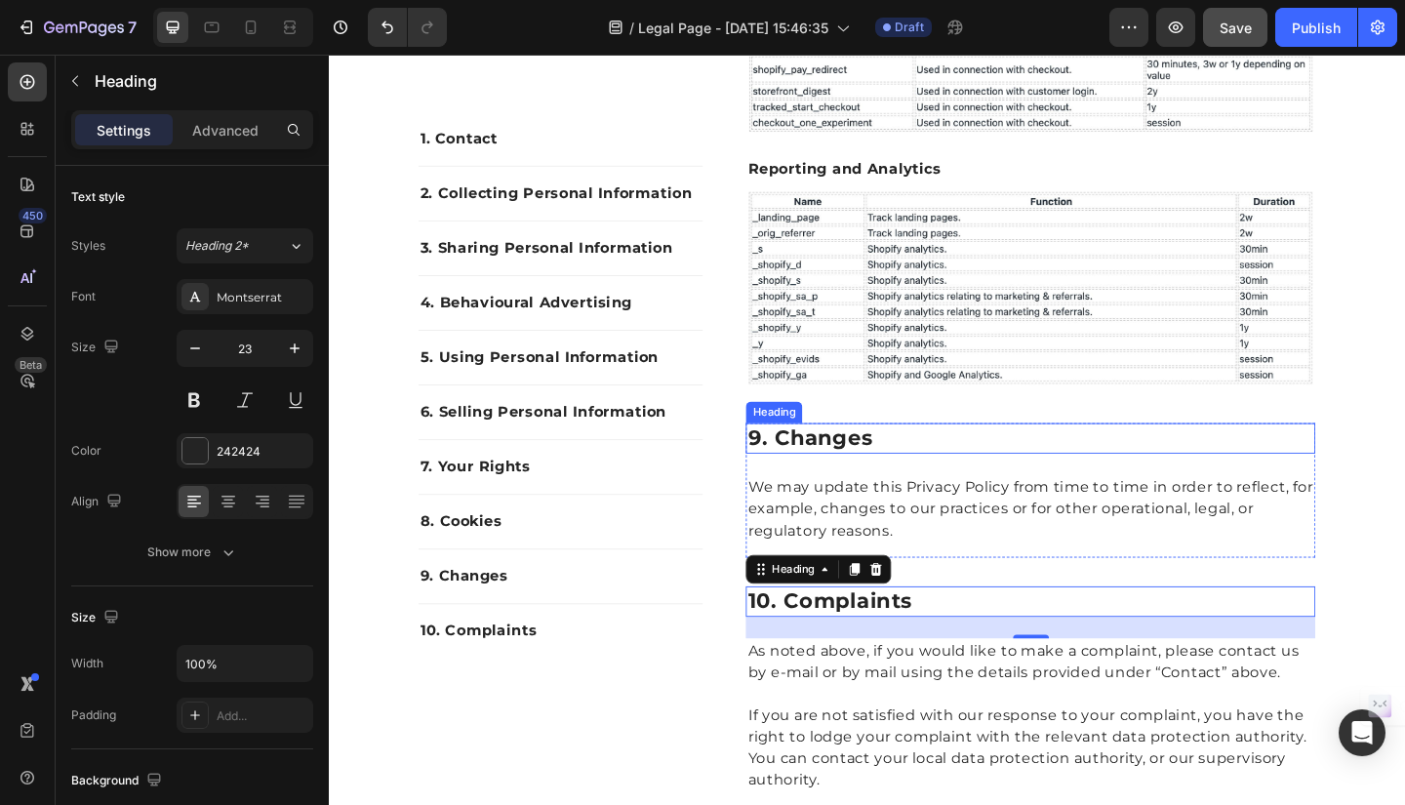
click at [938, 487] on p "9. changes" at bounding box center [1092, 471] width 616 height 29
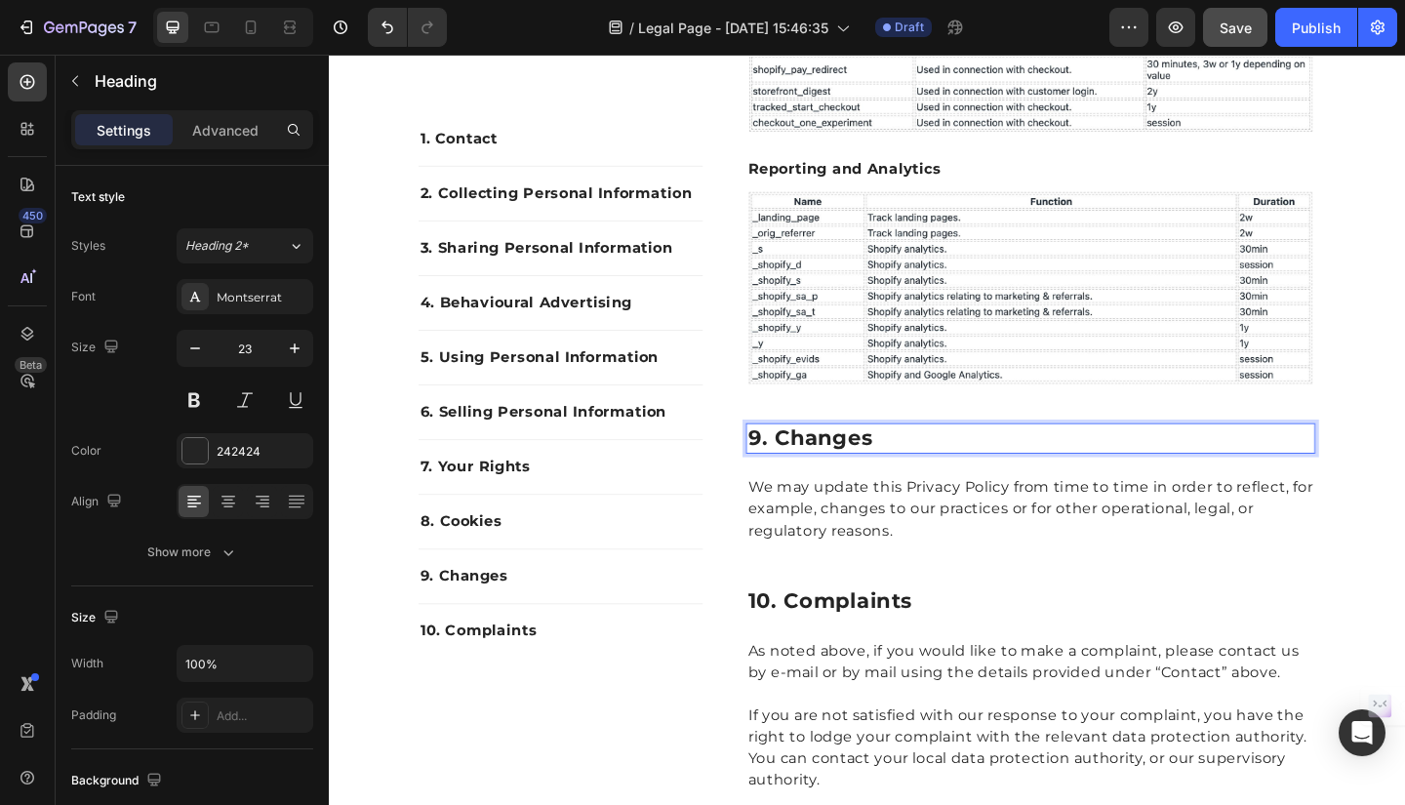
click at [815, 487] on p "9. changes" at bounding box center [1092, 471] width 616 height 29
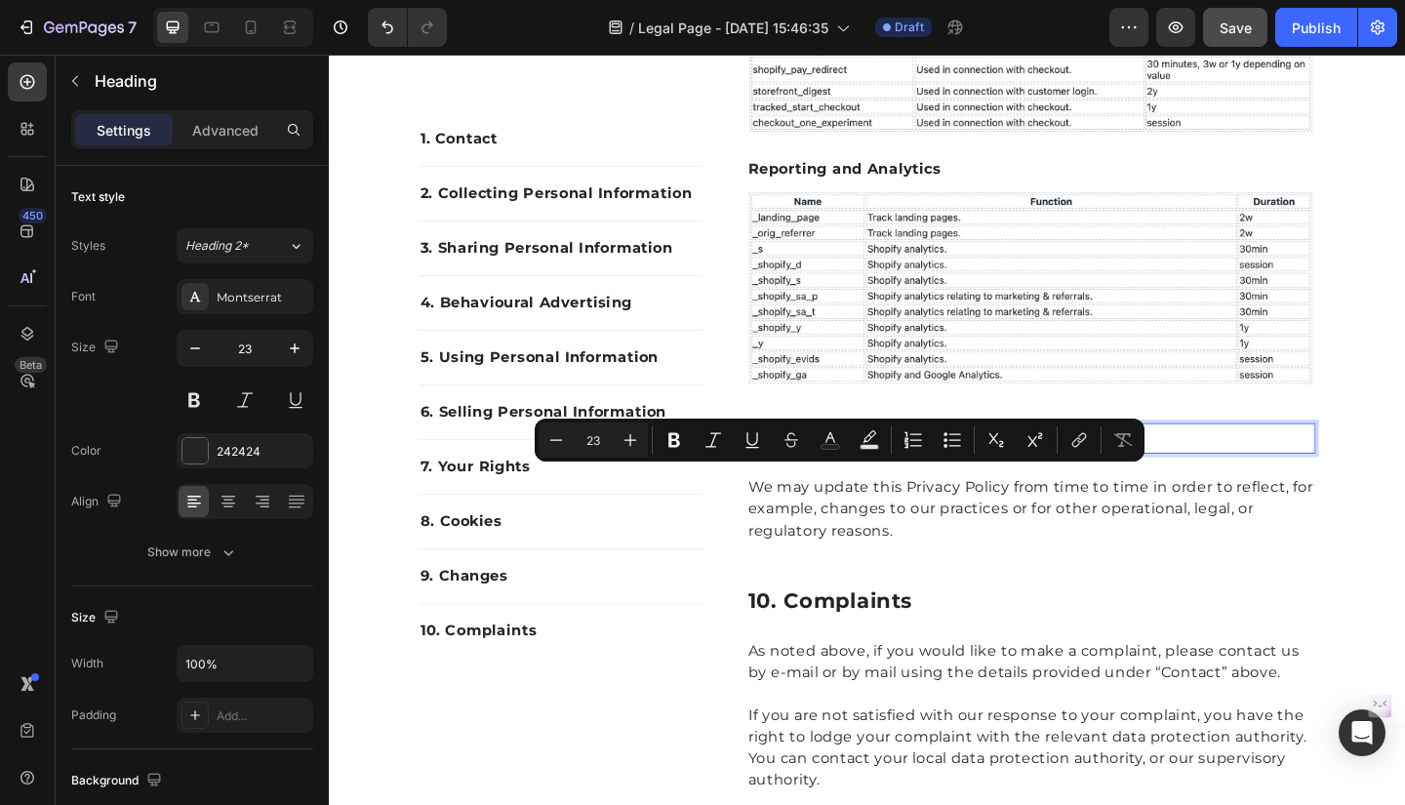
drag, startPoint x: 808, startPoint y: 514, endPoint x: 921, endPoint y: 510, distance: 113.2
click at [921, 487] on p "9. changes" at bounding box center [1092, 471] width 616 height 29
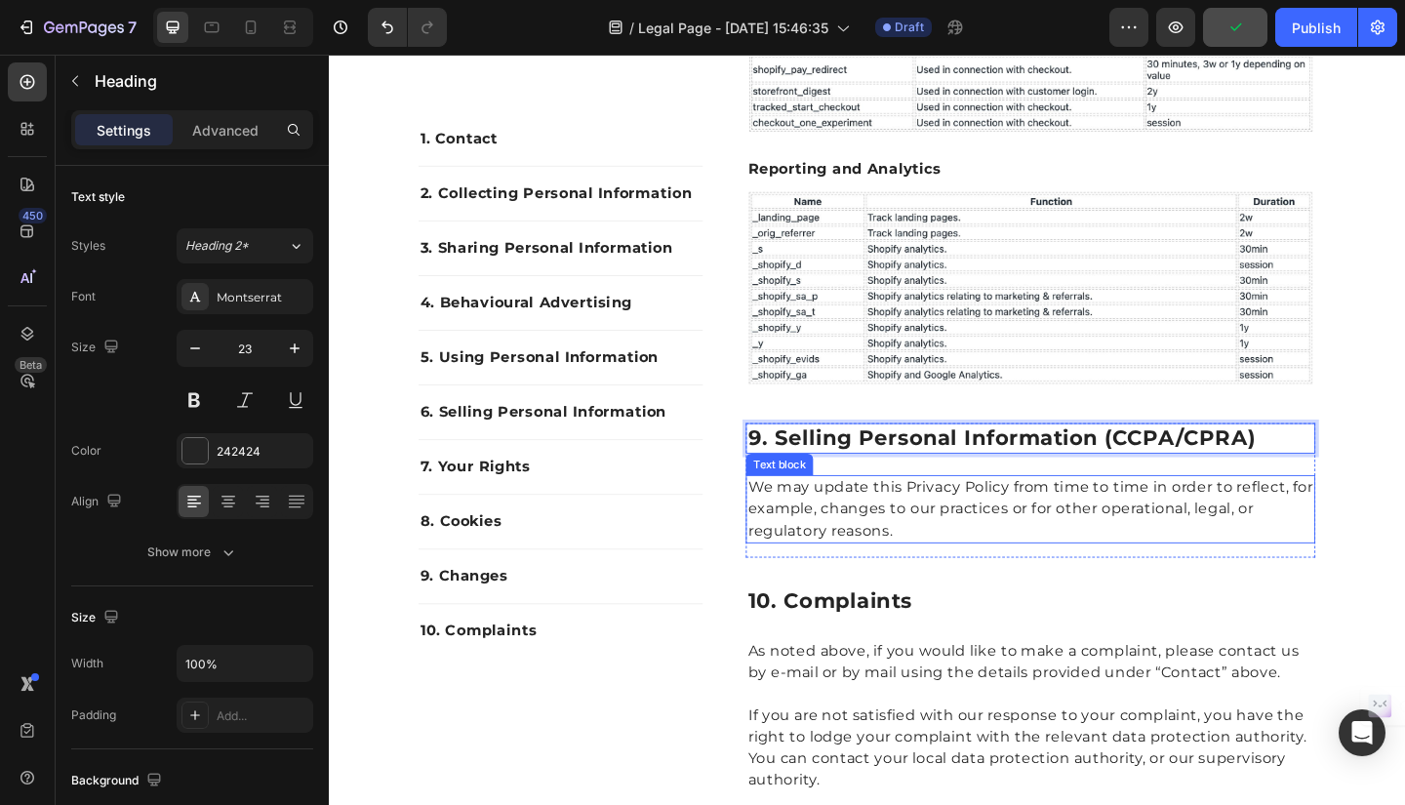
click at [809, 565] on p "We may update this Privacy Policy from time to time in order to reflect, for ex…" at bounding box center [1092, 549] width 616 height 70
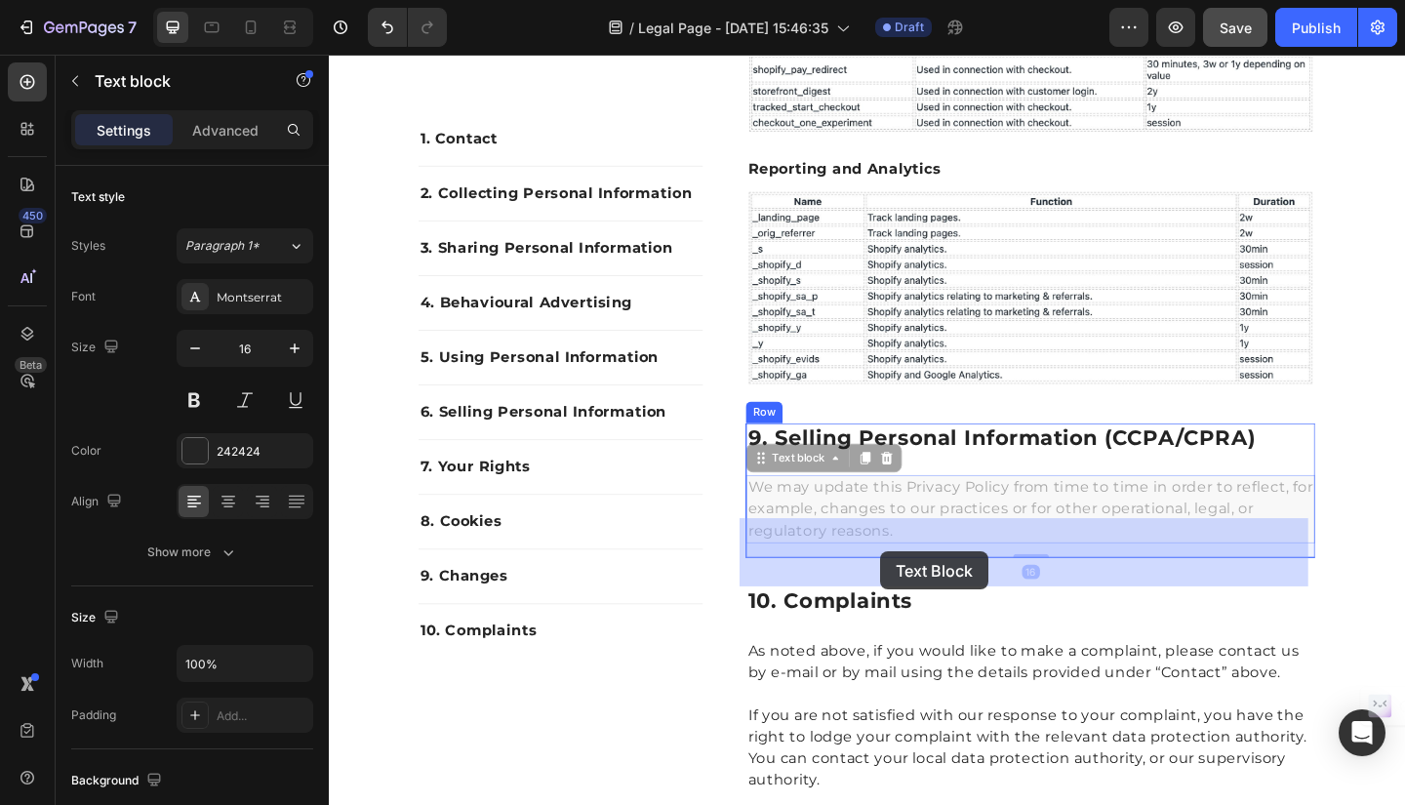
drag, startPoint x: 782, startPoint y: 570, endPoint x: 929, endPoint y: 595, distance: 148.5
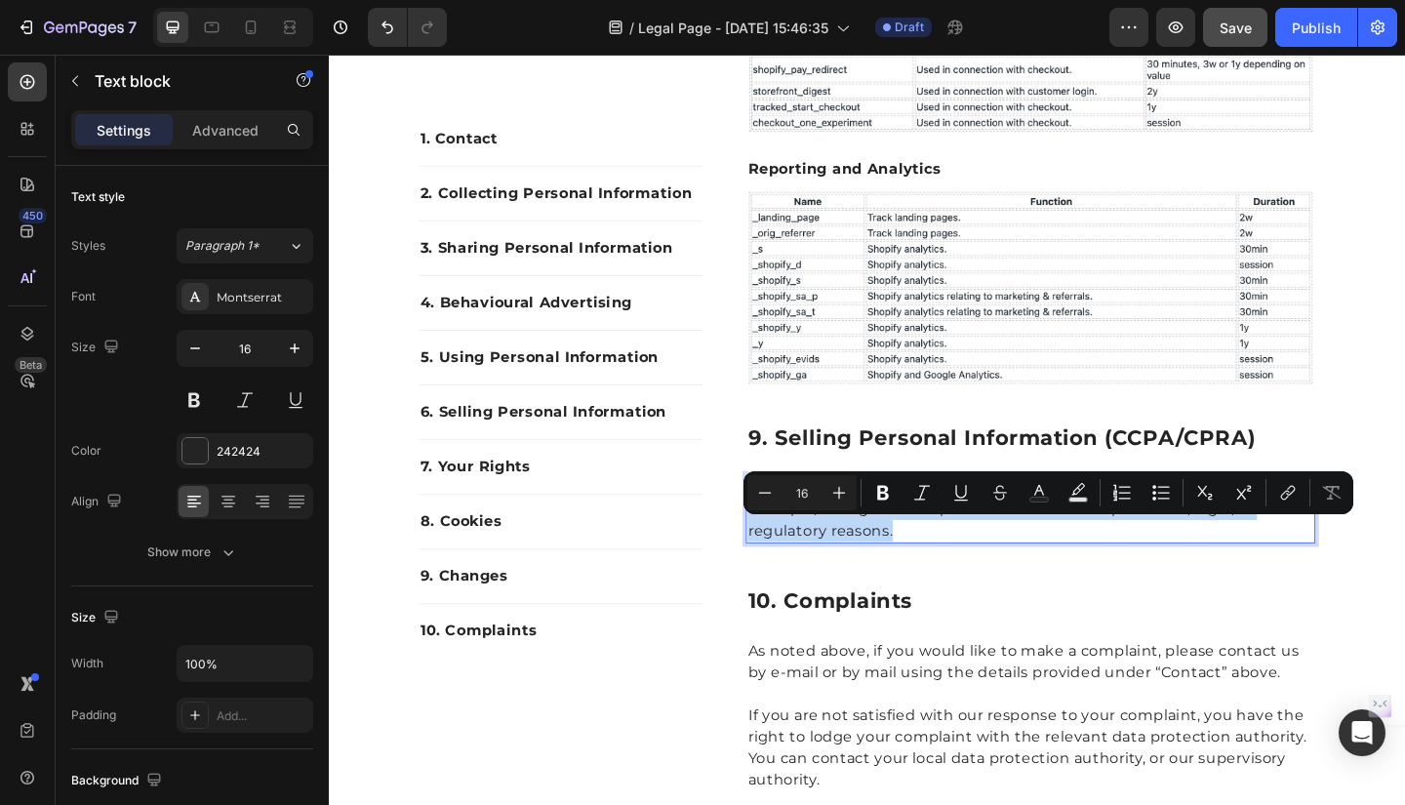
drag, startPoint x: 784, startPoint y: 567, endPoint x: 953, endPoint y: 616, distance: 175.9
click at [953, 584] on p "We may update this Privacy Policy from time to time in order to reflect, for ex…" at bounding box center [1092, 549] width 616 height 70
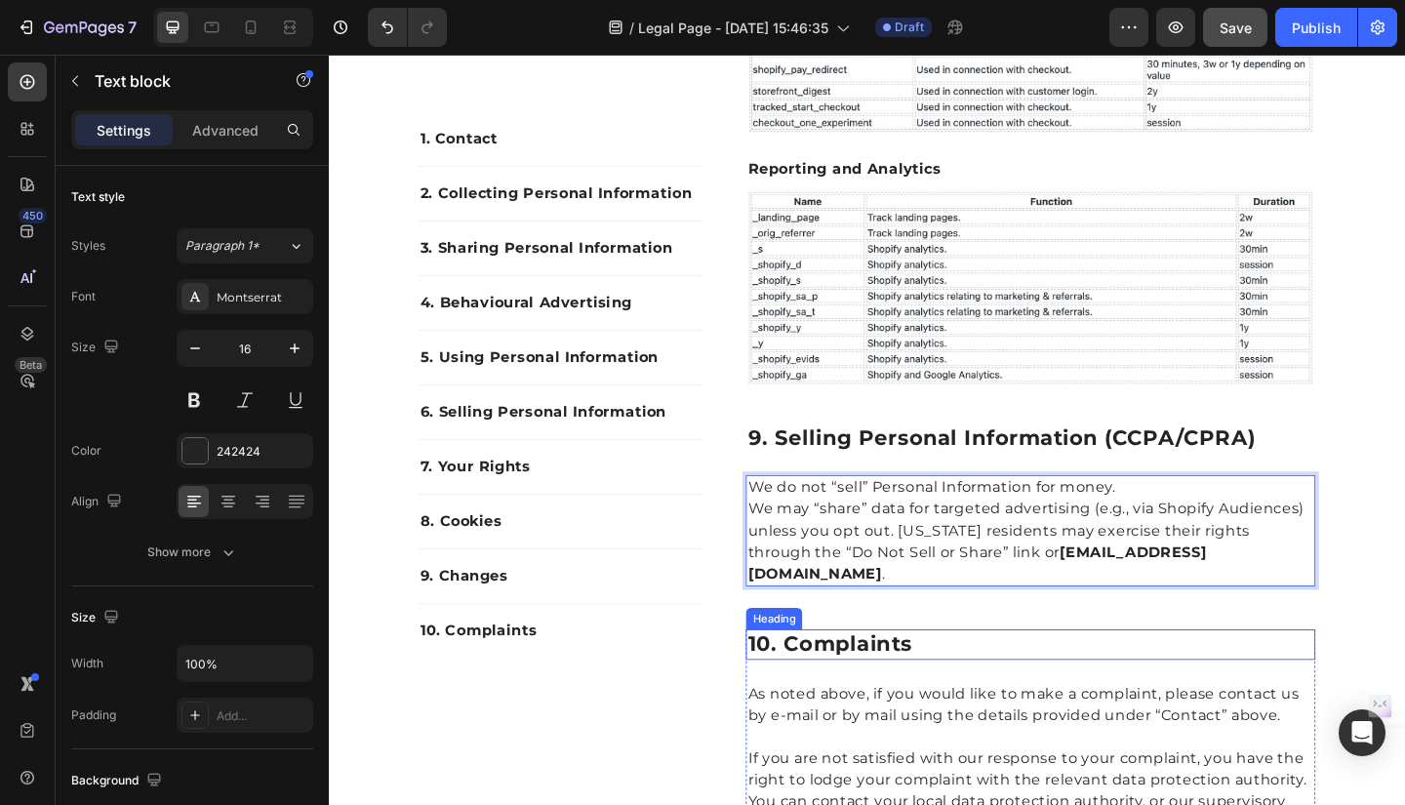
click at [876, 711] on p "10. complaints" at bounding box center [1092, 696] width 616 height 29
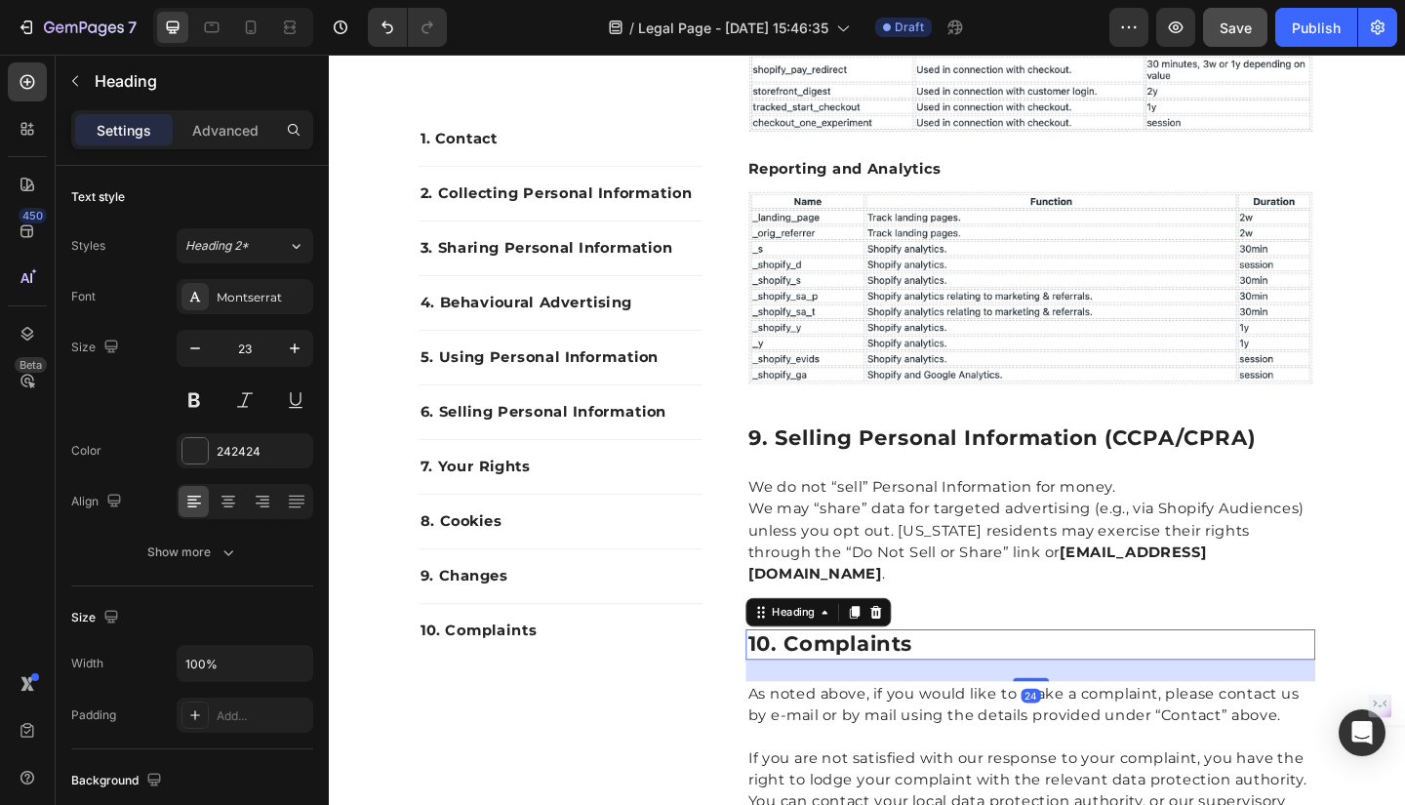
click at [823, 711] on p "10. complaints" at bounding box center [1092, 696] width 616 height 29
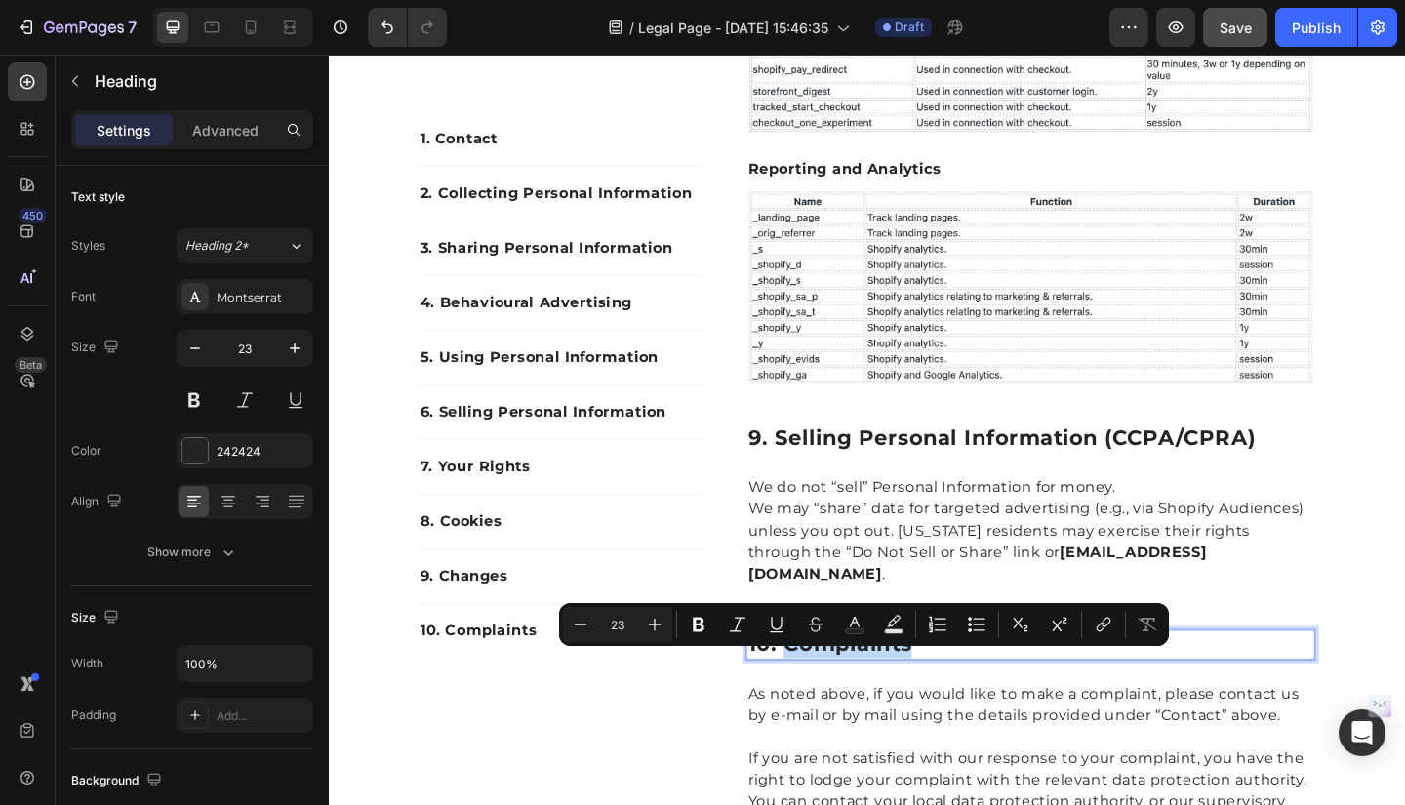
drag, startPoint x: 819, startPoint y: 716, endPoint x: 960, endPoint y: 716, distance: 140.5
click at [960, 711] on p "10. complaints" at bounding box center [1092, 696] width 616 height 29
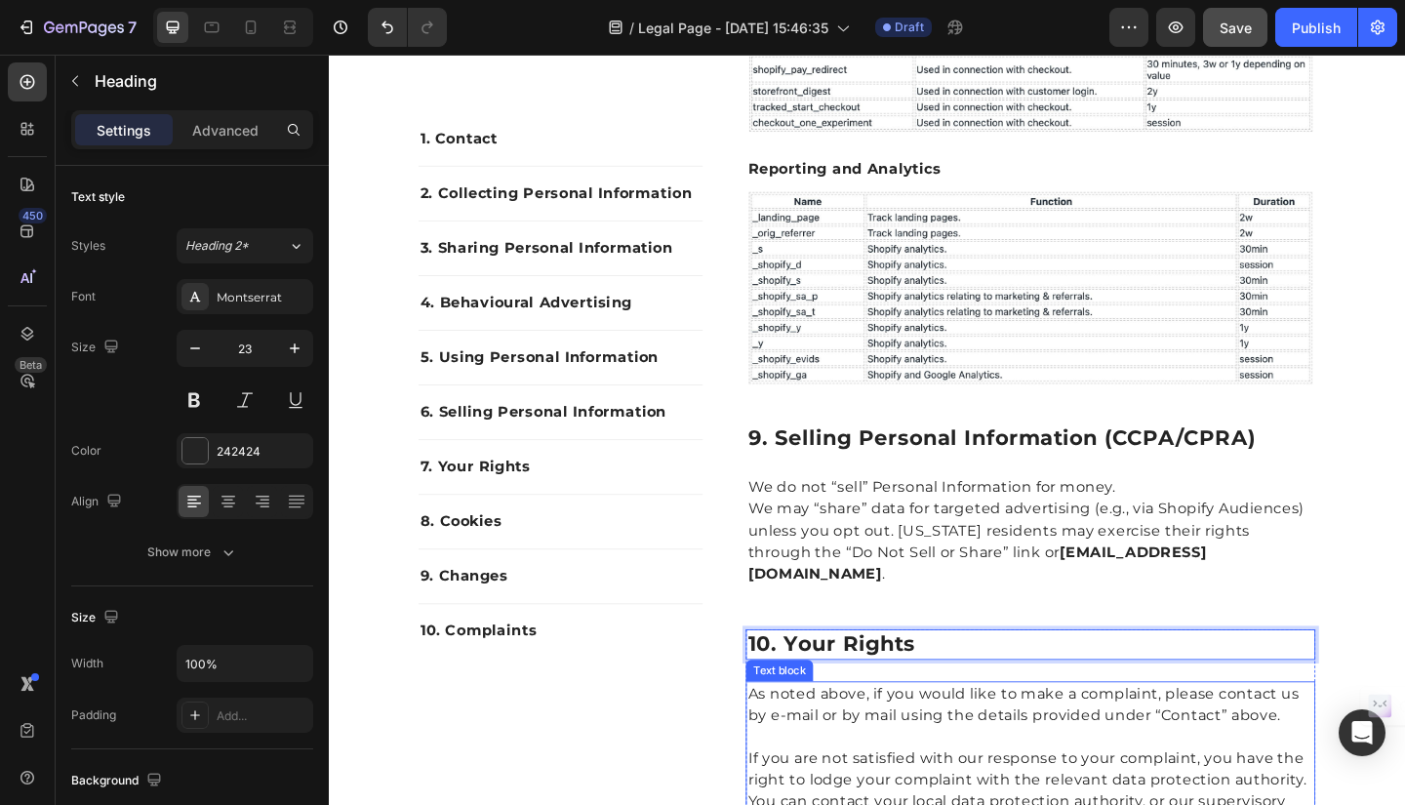
click at [814, 784] on p "As noted above, if you would like to make a complaint, please contact us by e-m…" at bounding box center [1092, 761] width 616 height 47
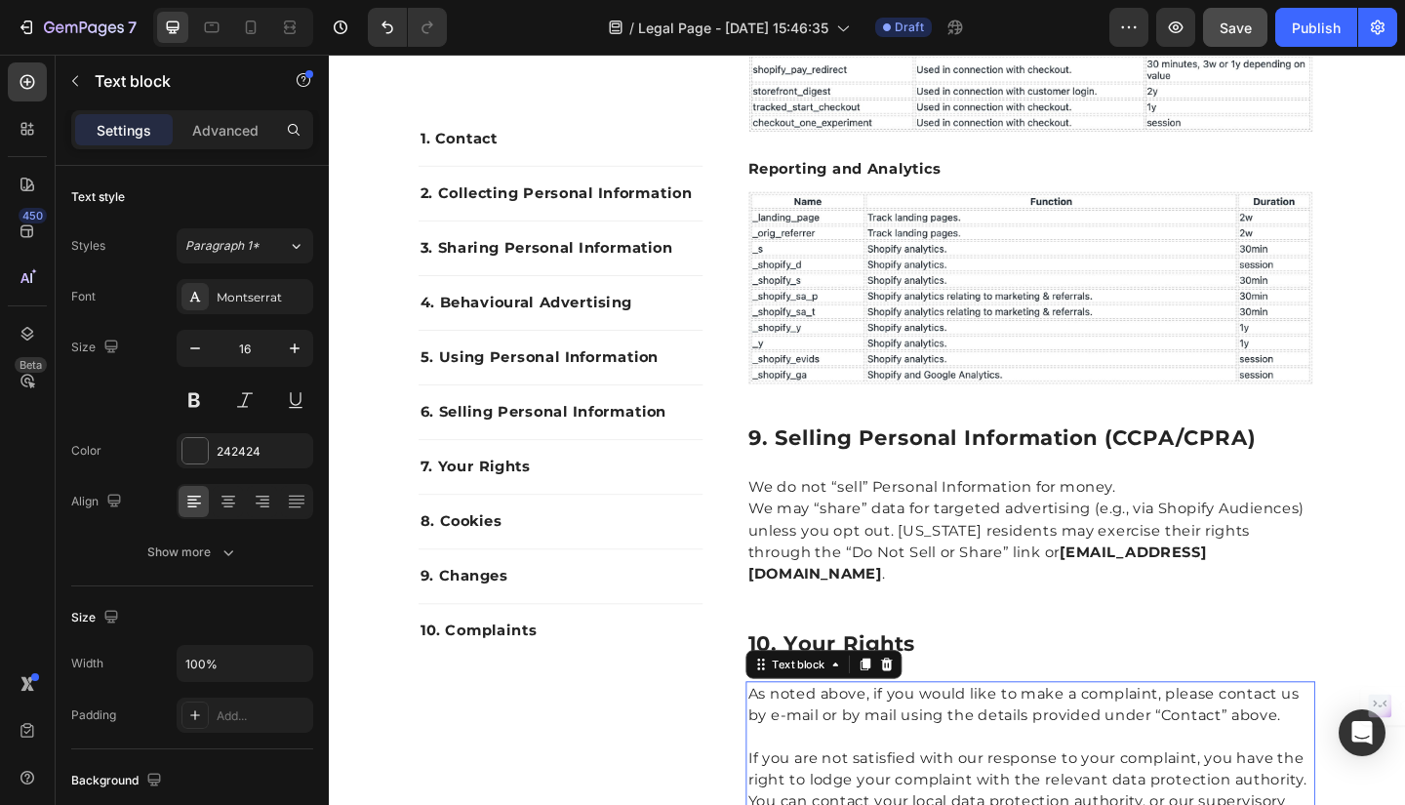
click at [784, 770] on p "As noted above, if you would like to make a complaint, please contact us by e-m…" at bounding box center [1092, 761] width 616 height 47
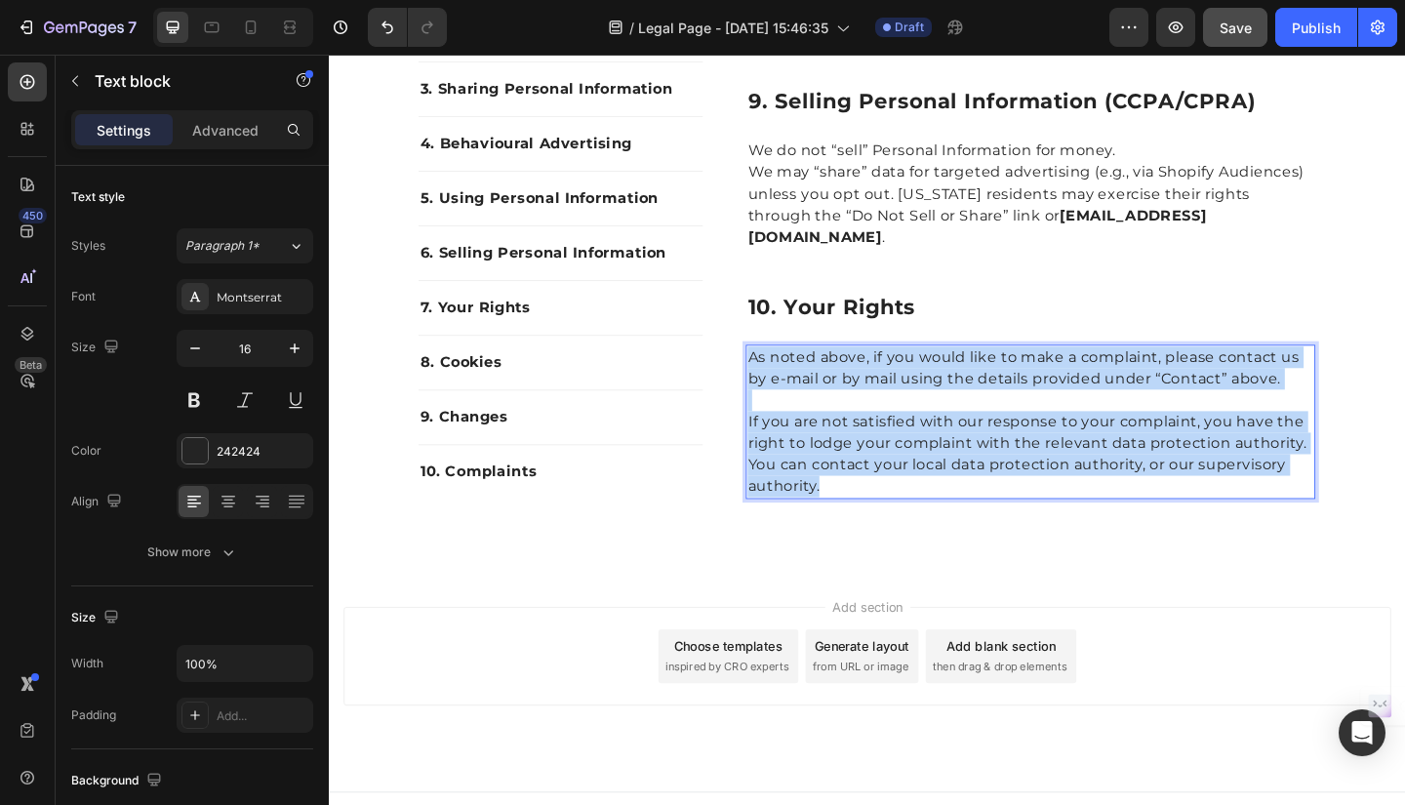
scroll to position [5039, 0]
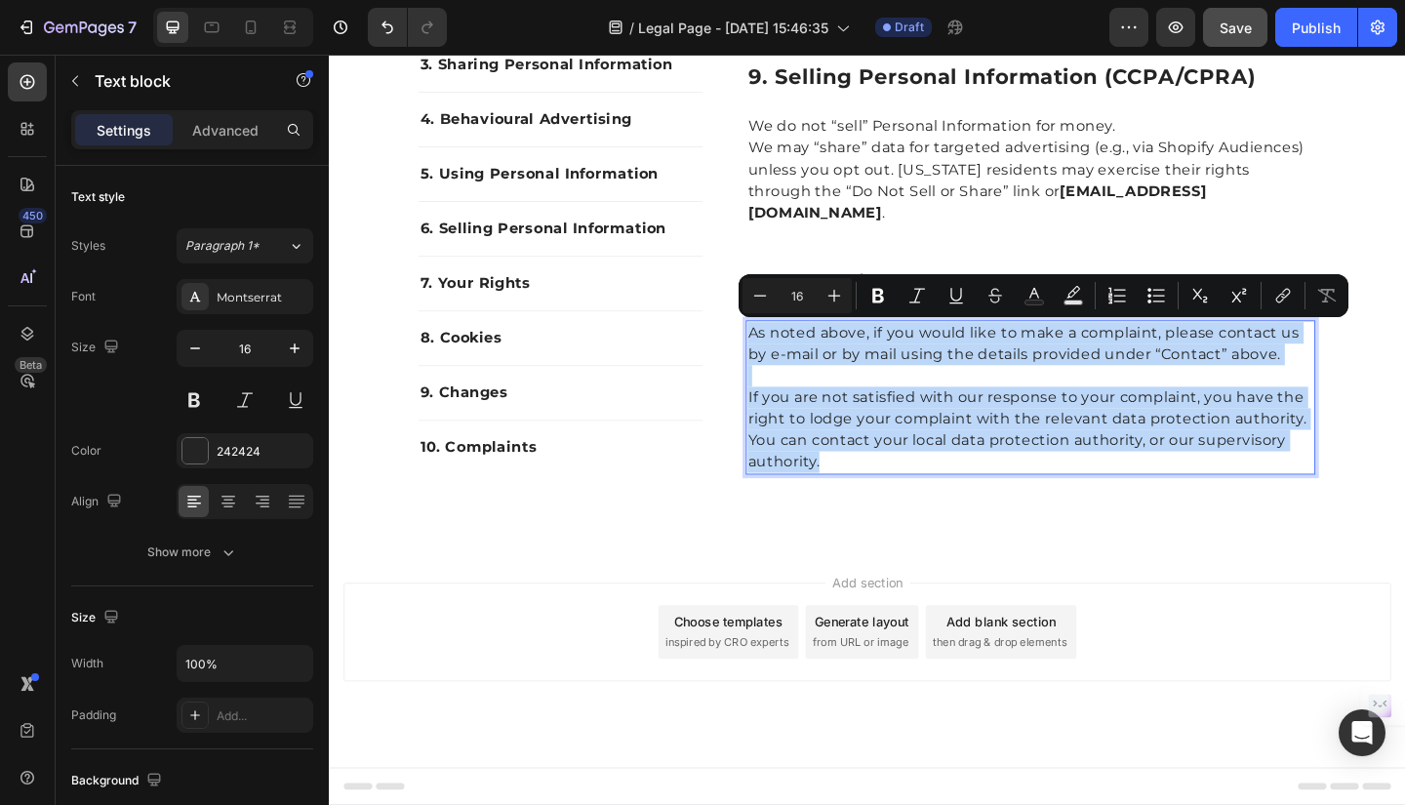
drag, startPoint x: 782, startPoint y: 770, endPoint x: 883, endPoint y: 496, distance: 291.9
click at [883, 496] on div "As noted above, if you would like to make a complaint, please contact us by e-m…" at bounding box center [1091, 428] width 619 height 168
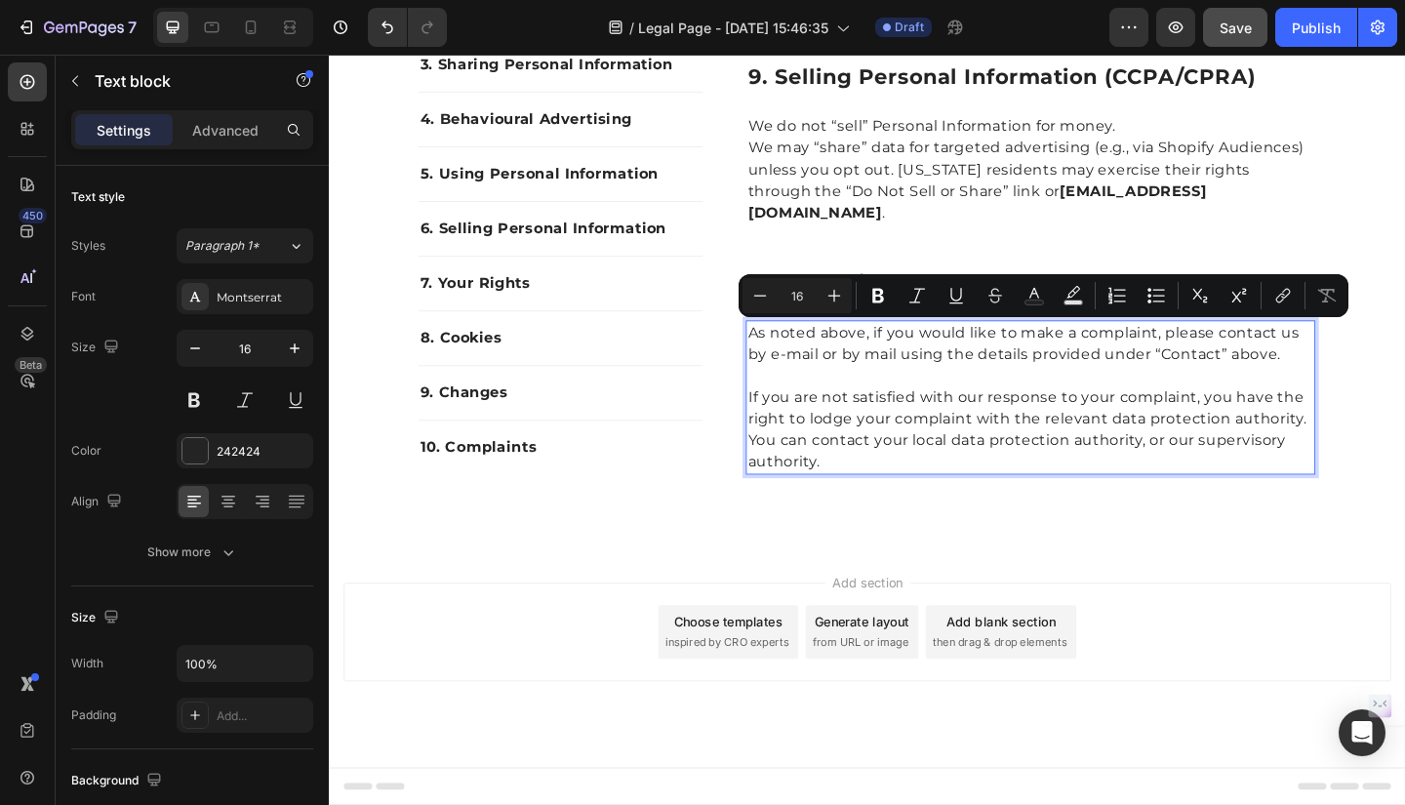
scroll to position [4992, 0]
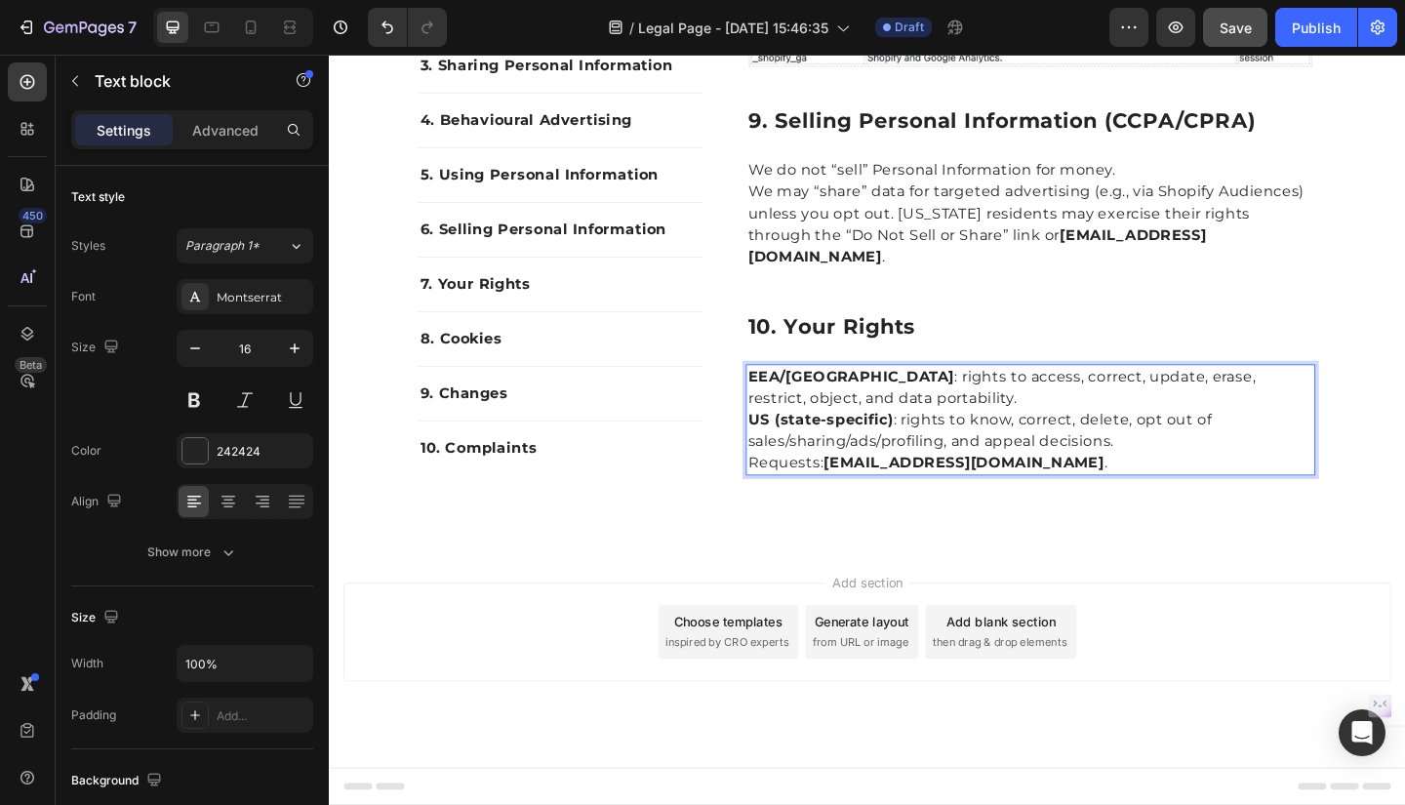
click at [881, 430] on p "EEA/UK : rights to access, correct, update, erase, restrict, object, and data p…" at bounding box center [1092, 440] width 616 height 94
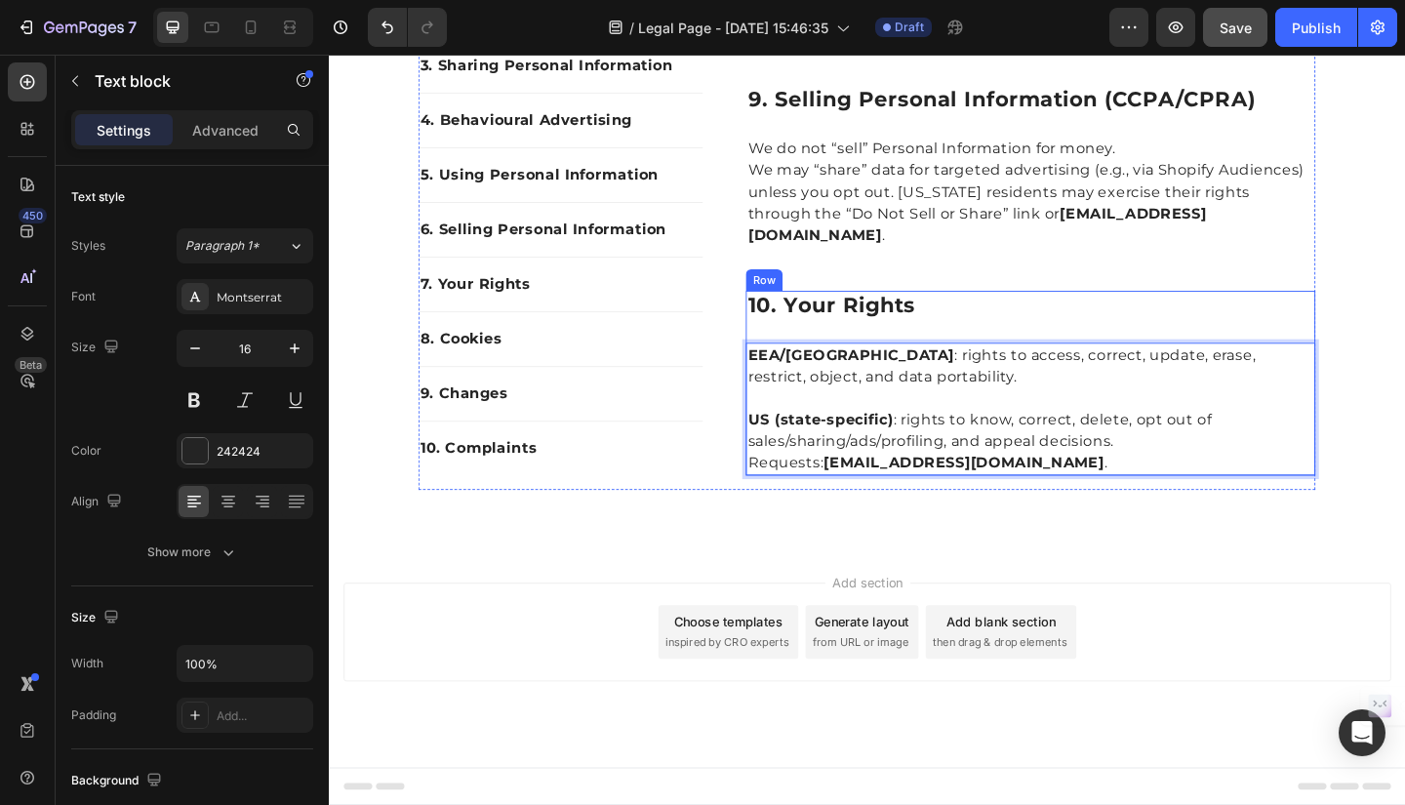
click at [1356, 351] on div "10. Your Rights Heading EEA/UK : rights to access, correct, update, erase, rest…" at bounding box center [1091, 411] width 619 height 201
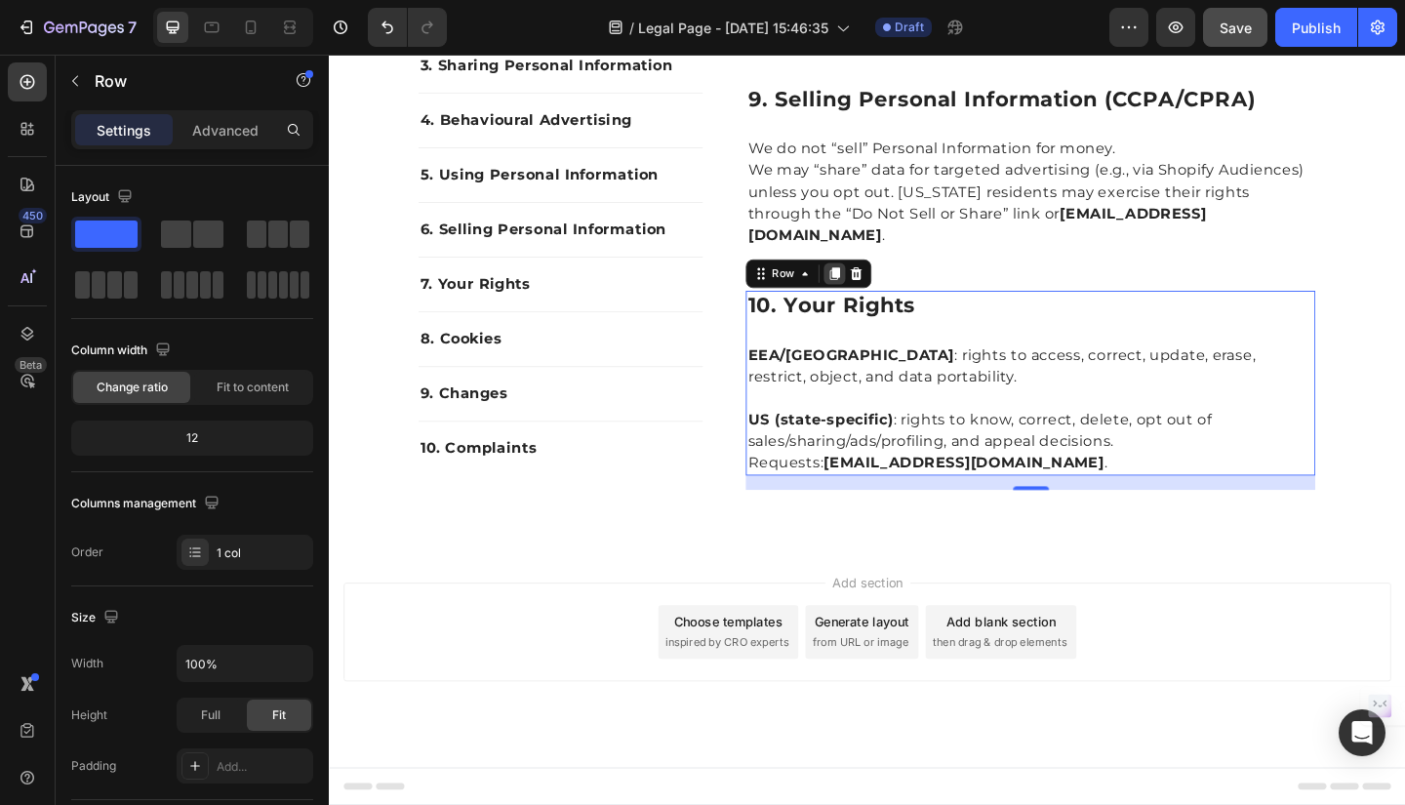
click at [874, 296] on icon at bounding box center [879, 293] width 11 height 14
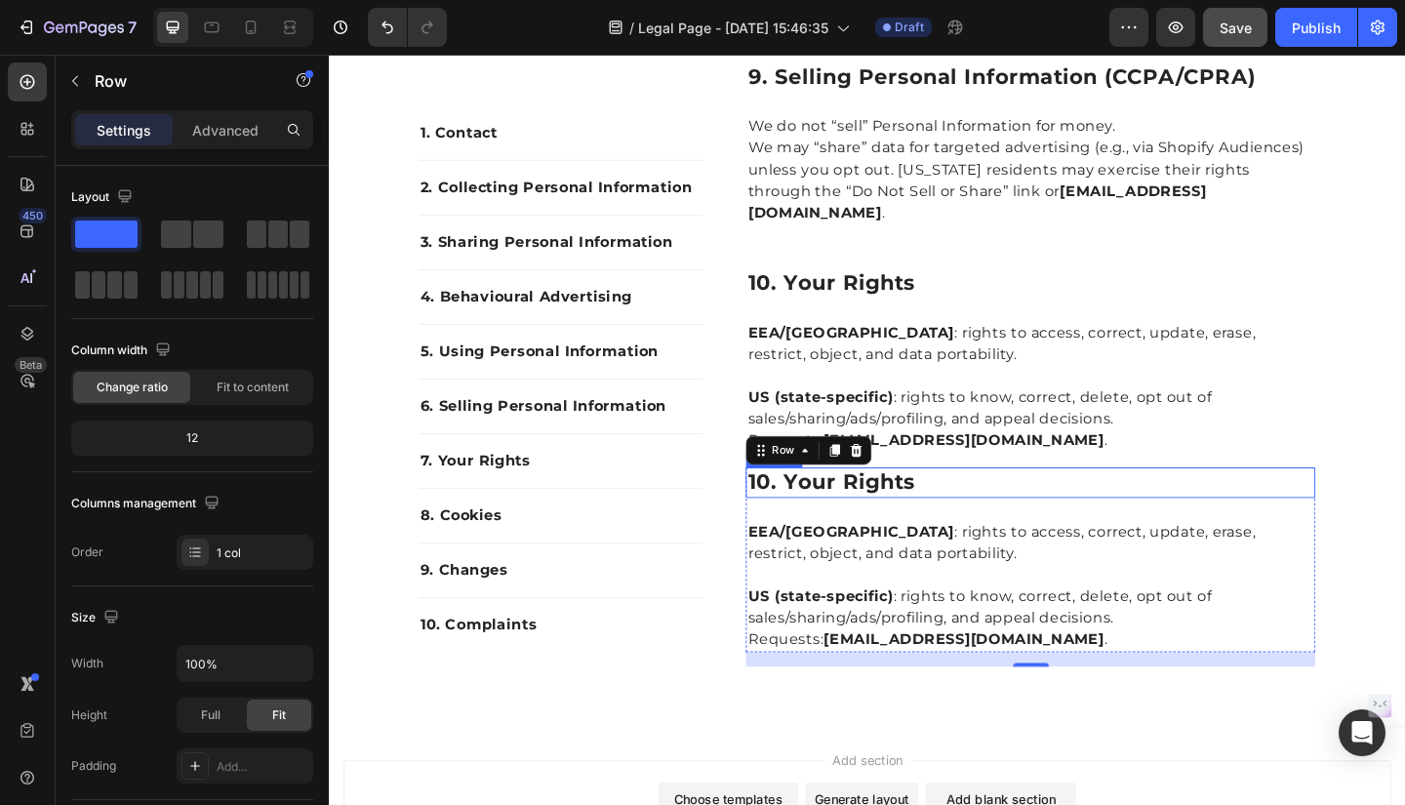
click at [806, 537] on h2 "10. your rights" at bounding box center [1091, 520] width 619 height 33
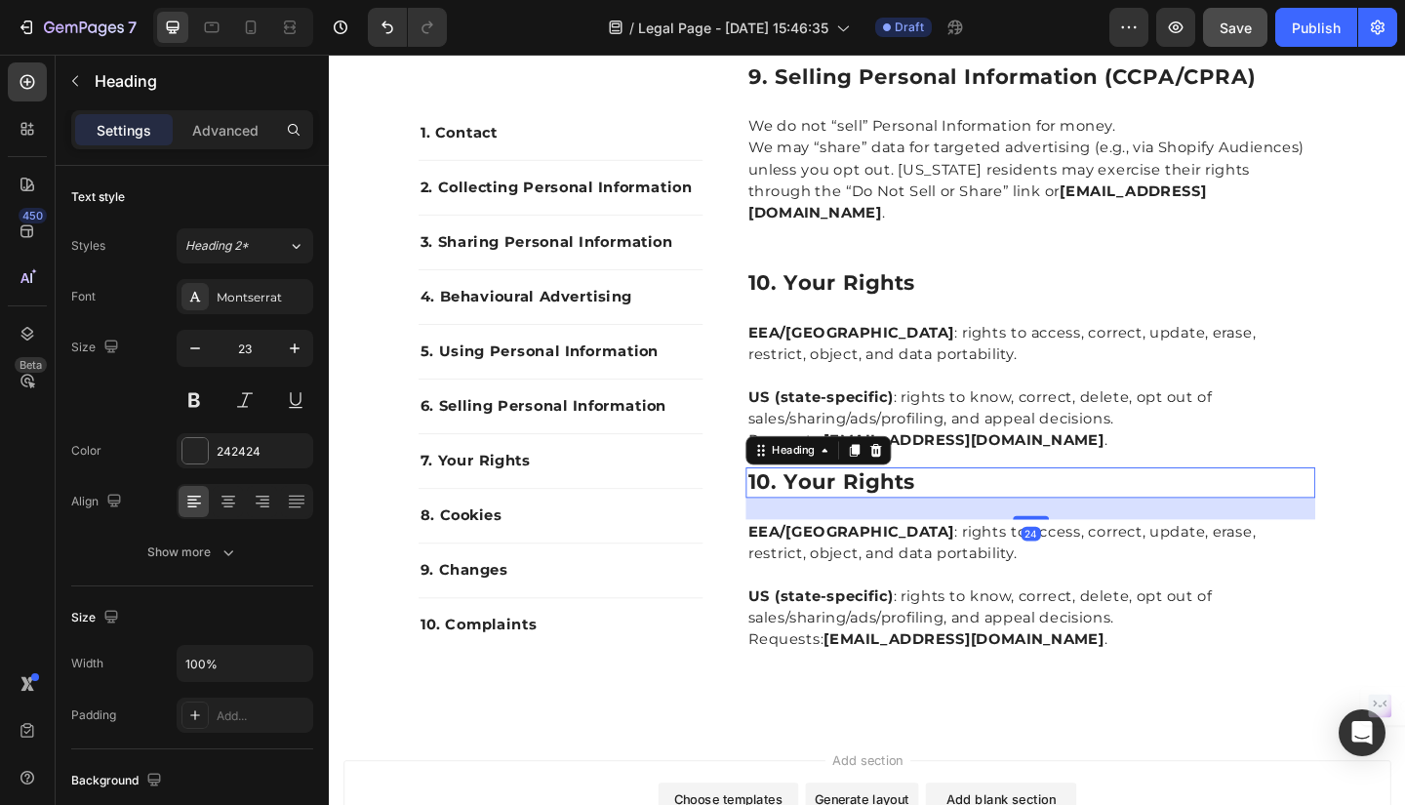
click at [797, 537] on h2 "10. your rights" at bounding box center [1091, 520] width 619 height 33
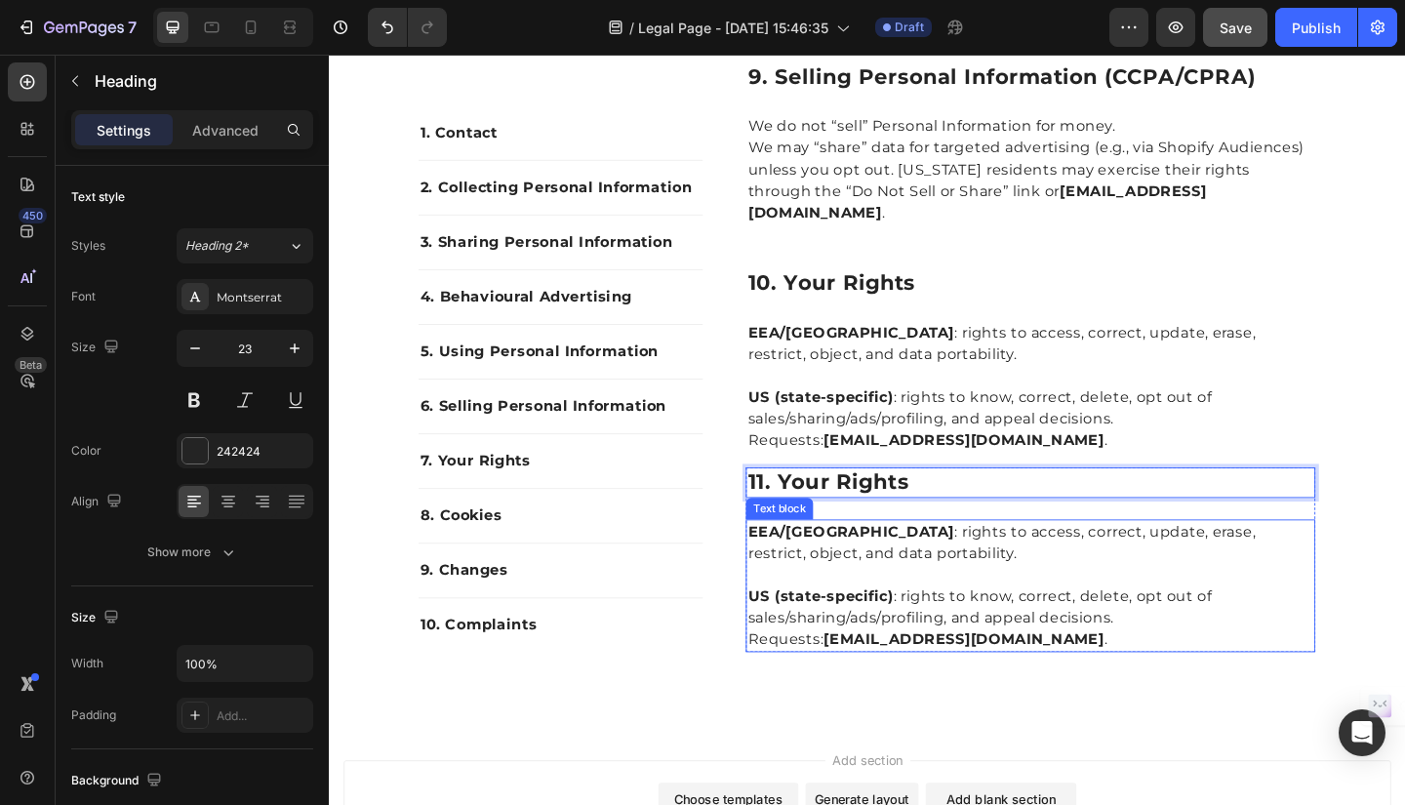
click at [819, 608] on p "EEA/UK : rights to access, correct, update, erase, restrict, object, and data p…" at bounding box center [1092, 586] width 616 height 47
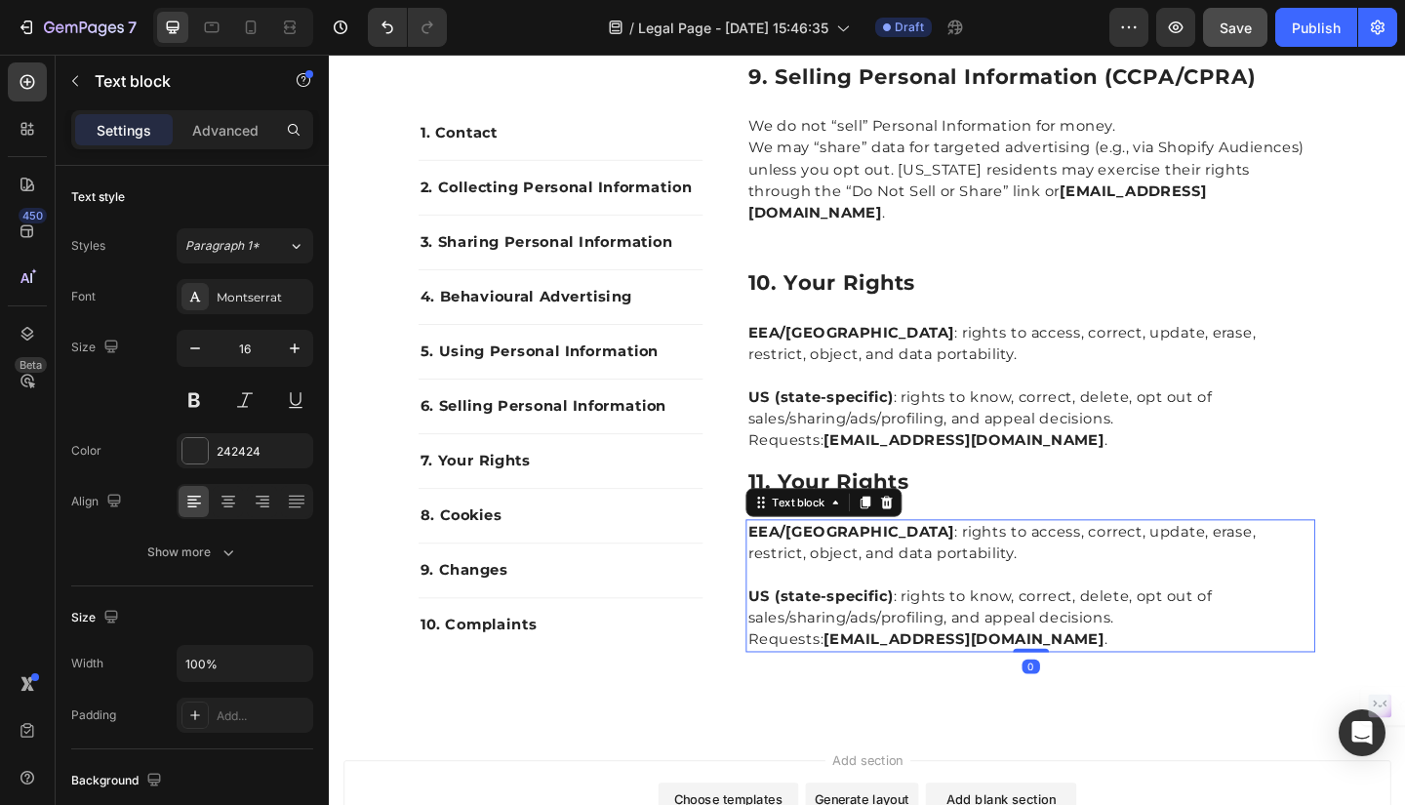
click at [793, 583] on strong "EEA/UK" at bounding box center [896, 574] width 225 height 19
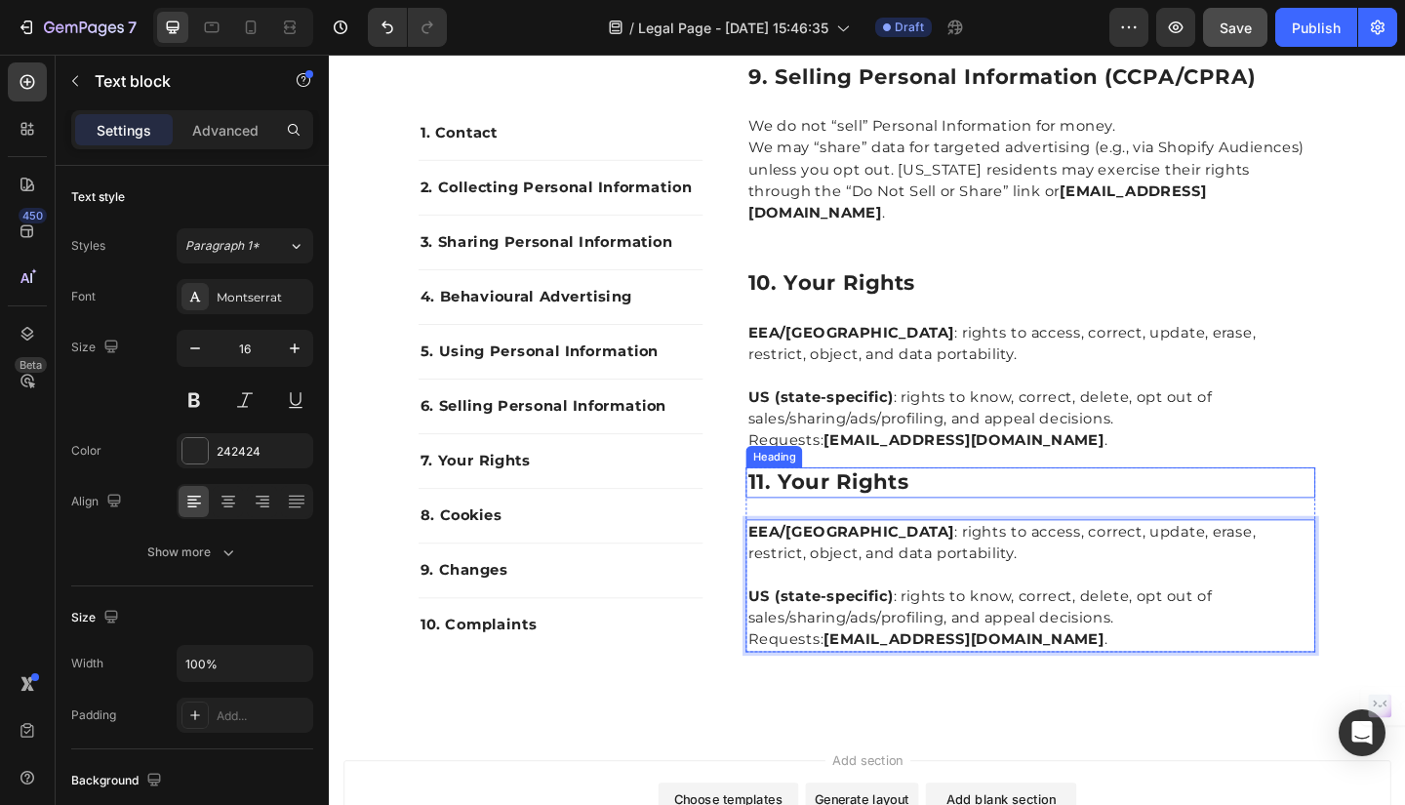
click at [832, 536] on p "11. your rights" at bounding box center [1092, 520] width 616 height 29
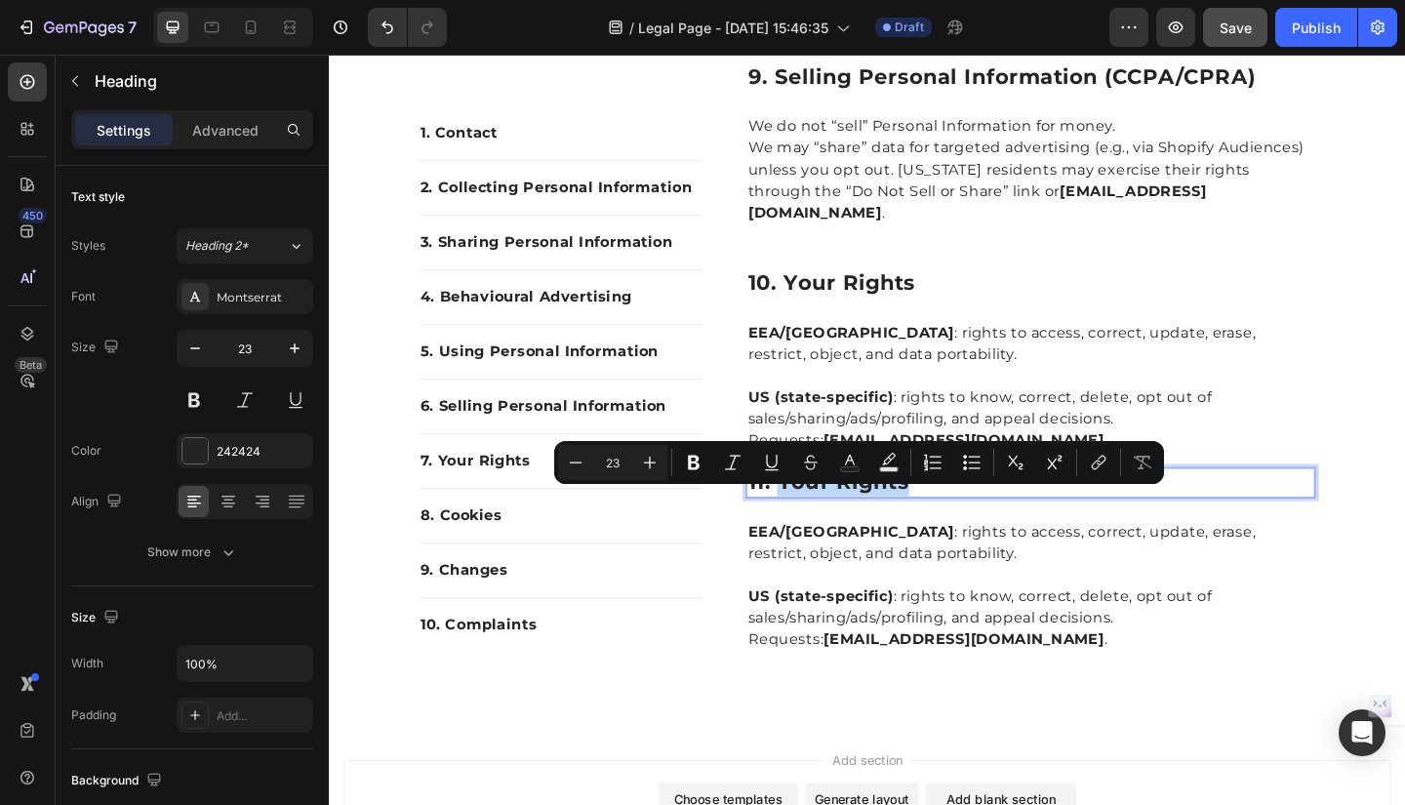
drag, startPoint x: 808, startPoint y: 537, endPoint x: 960, endPoint y: 540, distance: 152.2
click at [960, 536] on p "11. your rights" at bounding box center [1092, 520] width 616 height 29
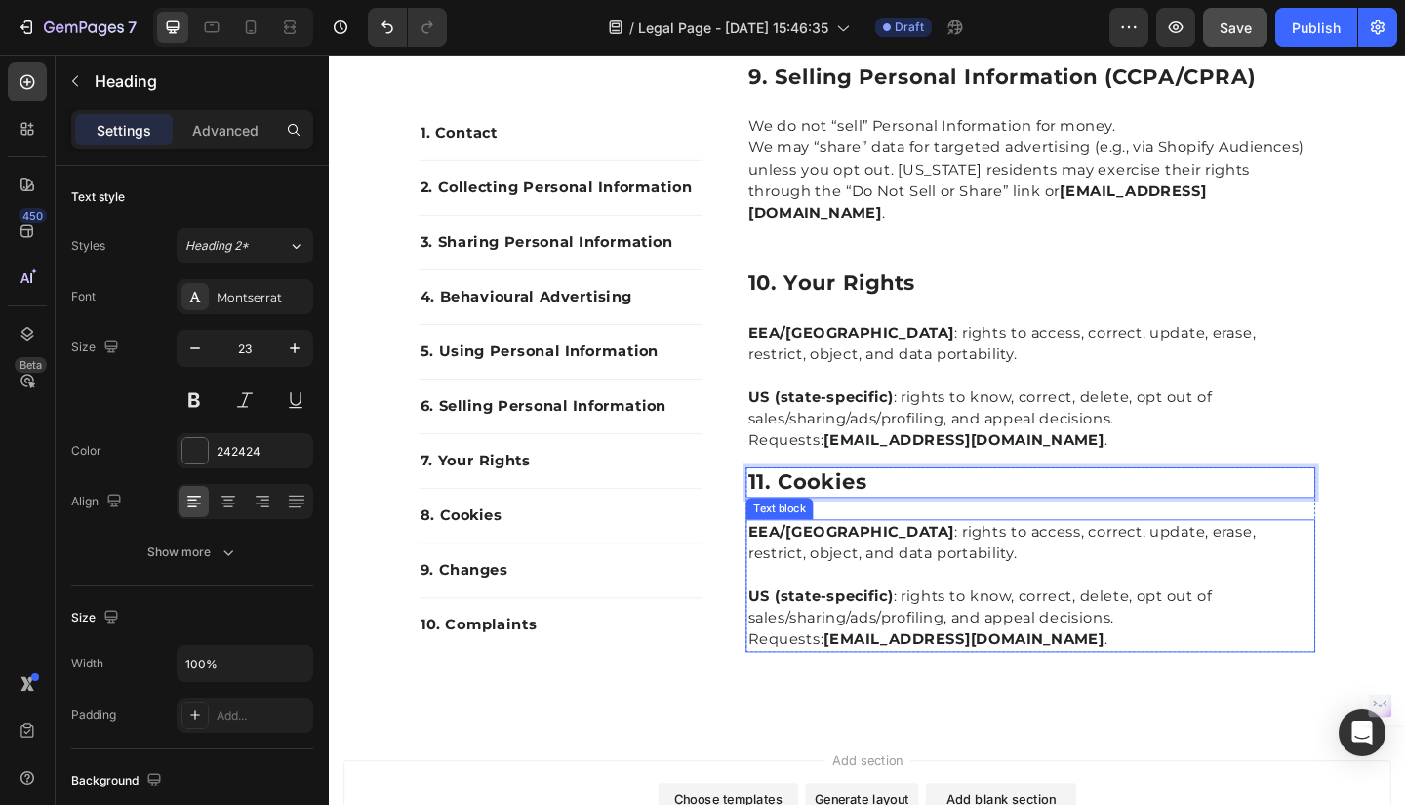
click at [838, 583] on strong "EEA/UK" at bounding box center [896, 574] width 225 height 19
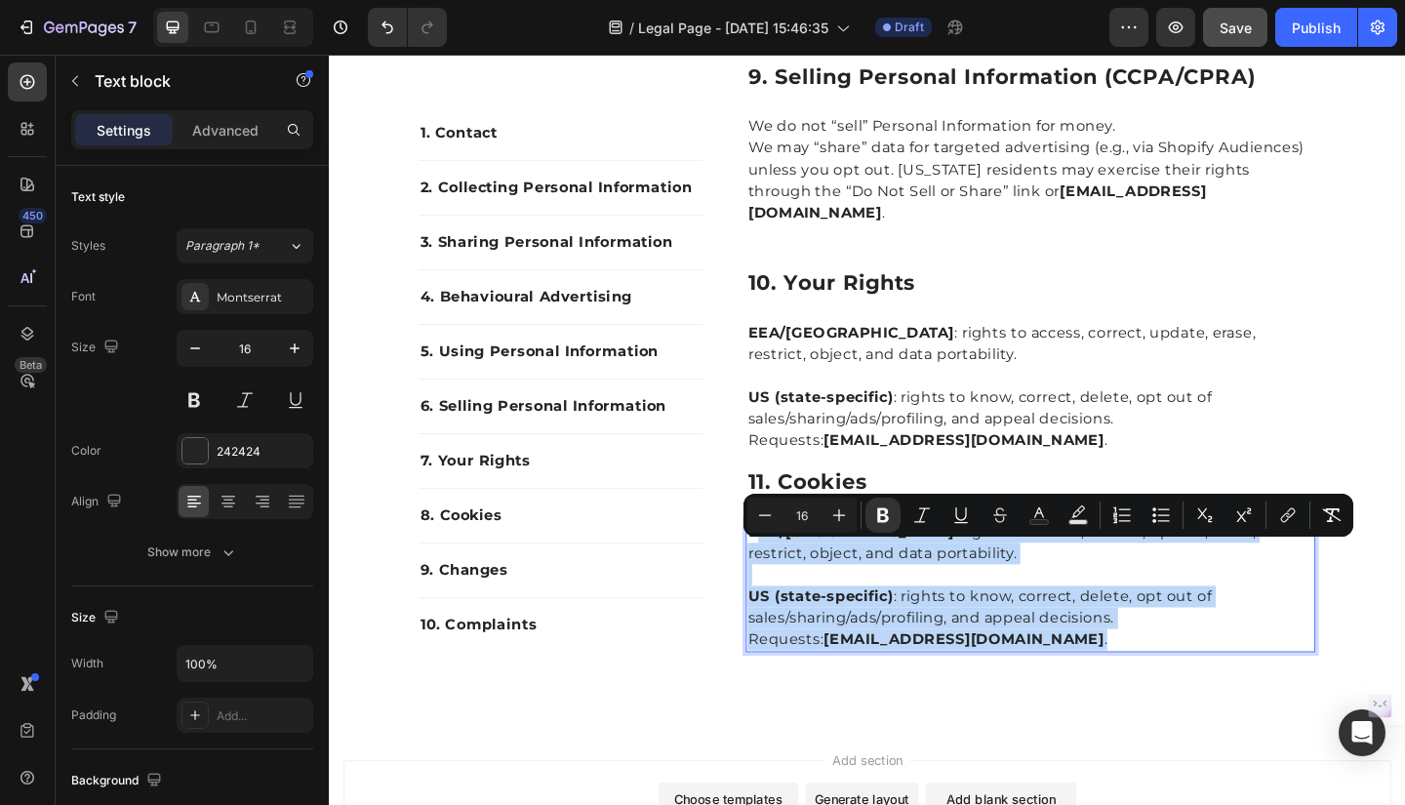
drag, startPoint x: 784, startPoint y: 593, endPoint x: 1109, endPoint y: 713, distance: 346.3
click at [1109, 705] on div "EEA/UK : rights to access, correct, update, erase, restrict, object, and data p…" at bounding box center [1091, 633] width 619 height 144
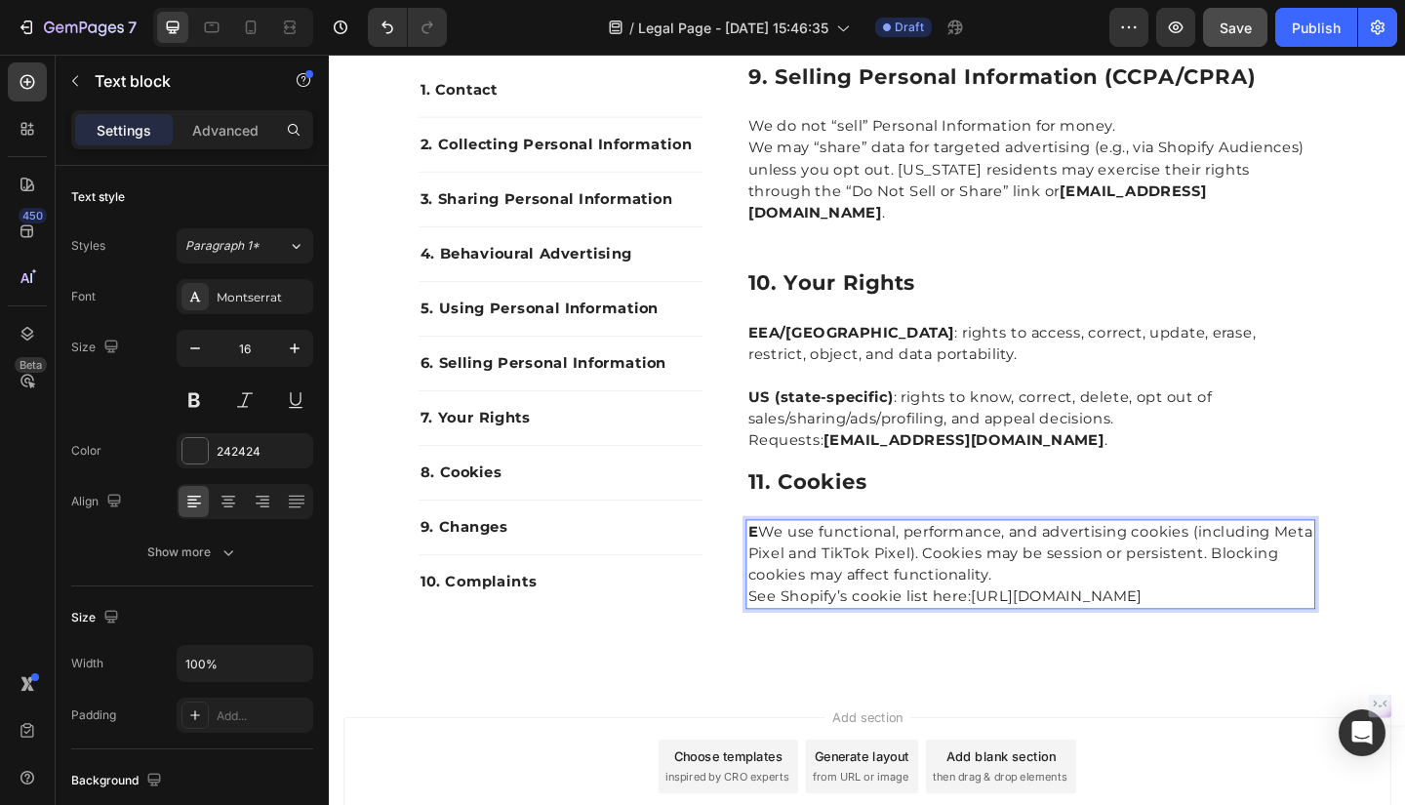
click at [788, 596] on p "E We use functional, performance, and advertising cookies (including Meta Pixel…" at bounding box center [1092, 598] width 616 height 70
click at [1061, 633] on p "We use functional, performance, and advertising cookies (including Meta Pixel a…" at bounding box center [1092, 598] width 616 height 70
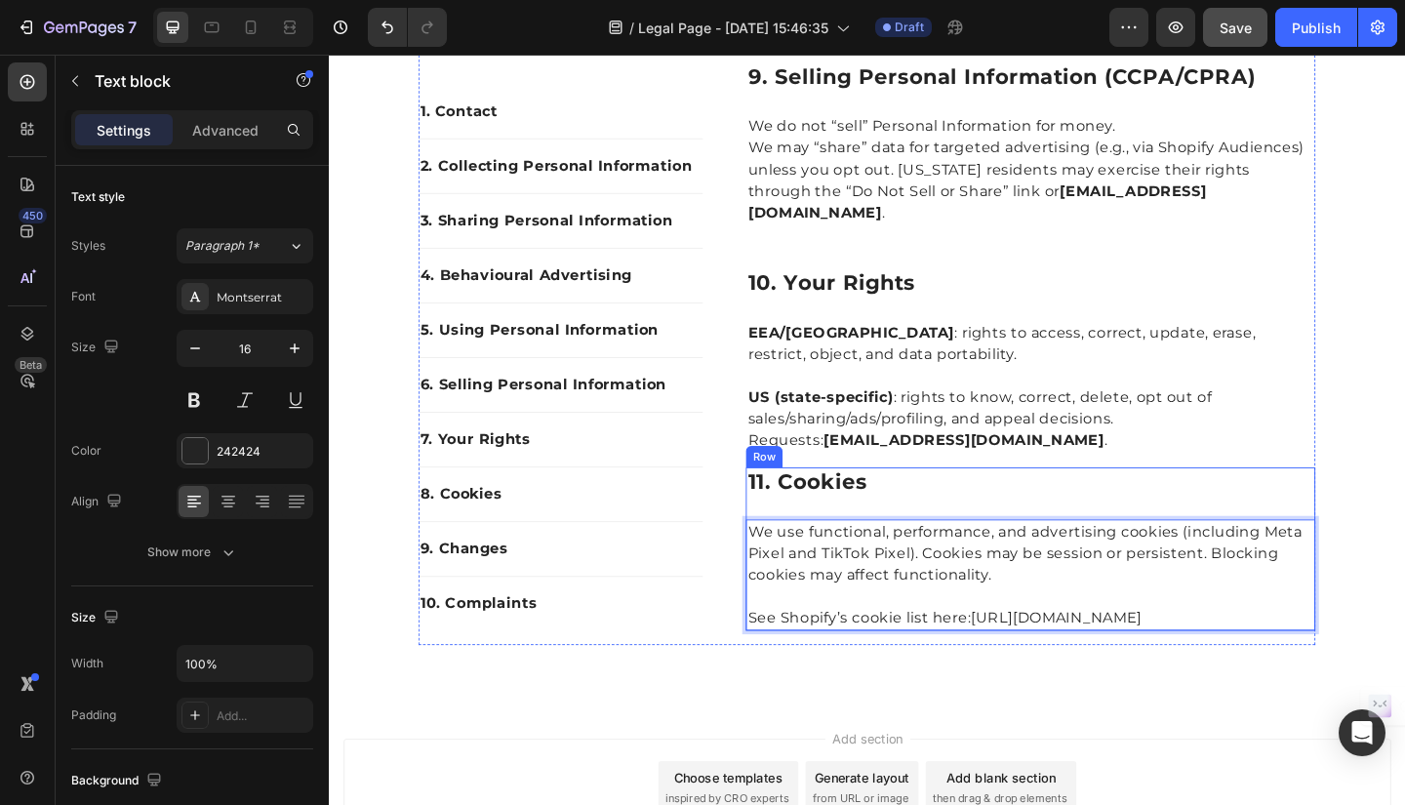
click at [1177, 564] on div "11. Cookies Heading We use functional, performance, and advertising cookies (in…" at bounding box center [1091, 593] width 619 height 178
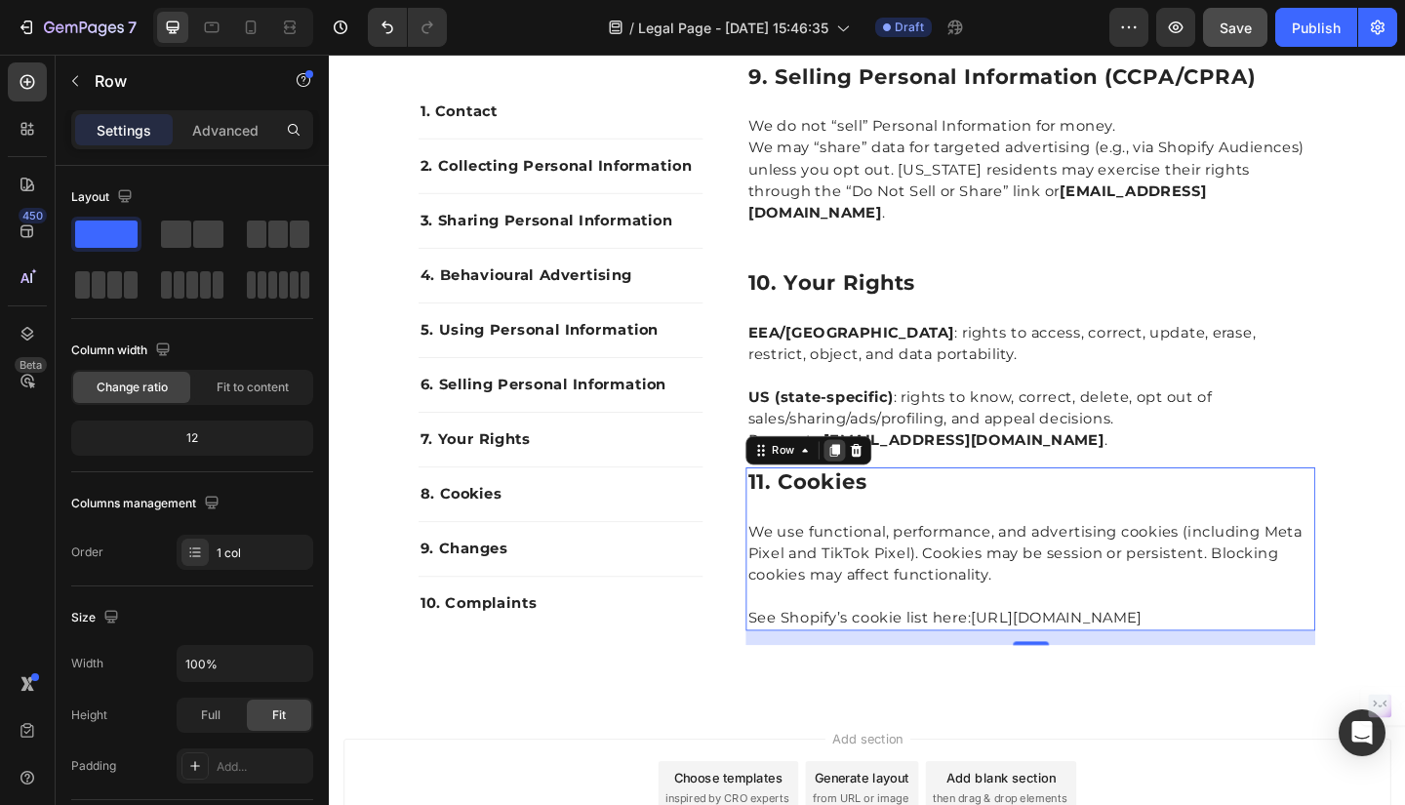
click at [874, 493] on icon at bounding box center [879, 486] width 11 height 14
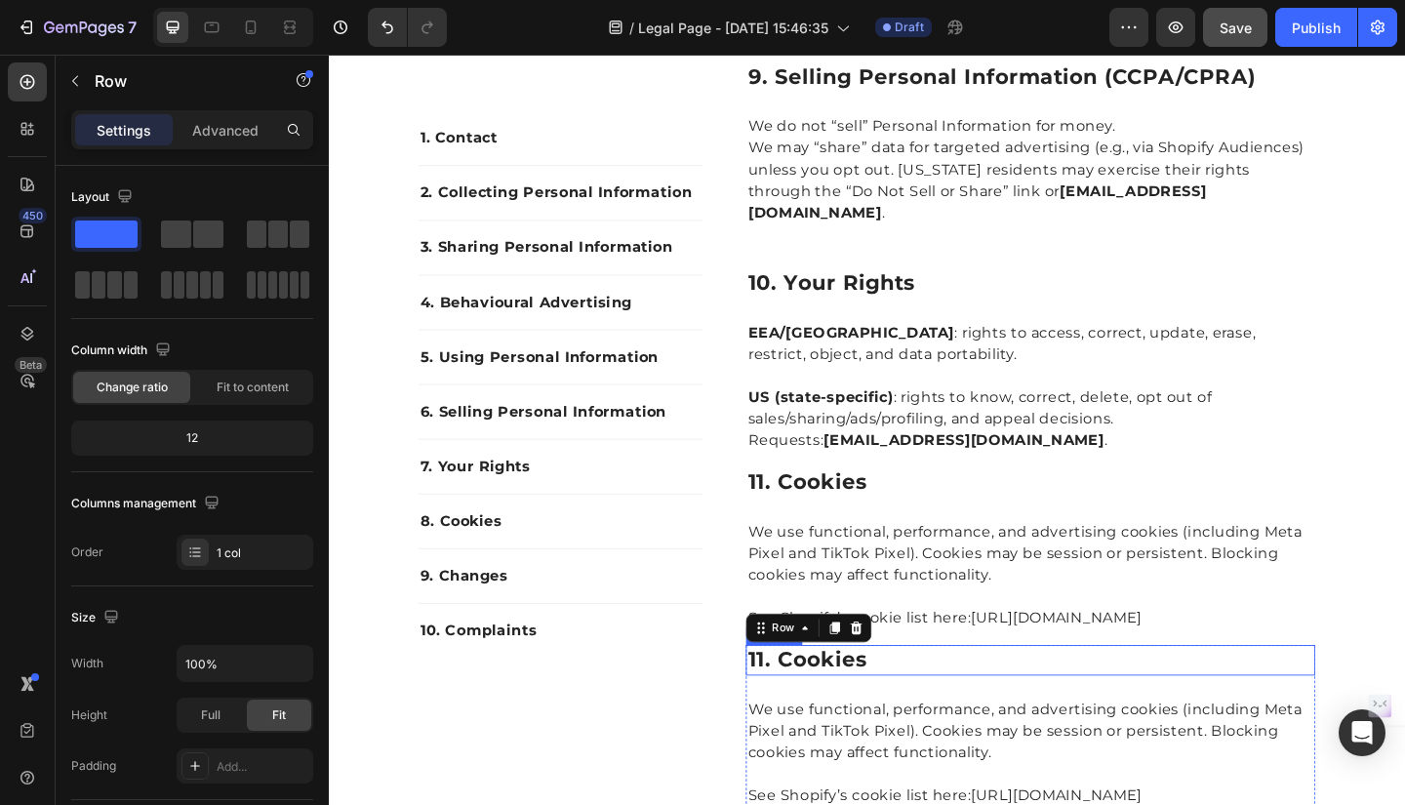
click at [834, 731] on h2 "11. cookies" at bounding box center [1091, 713] width 619 height 33
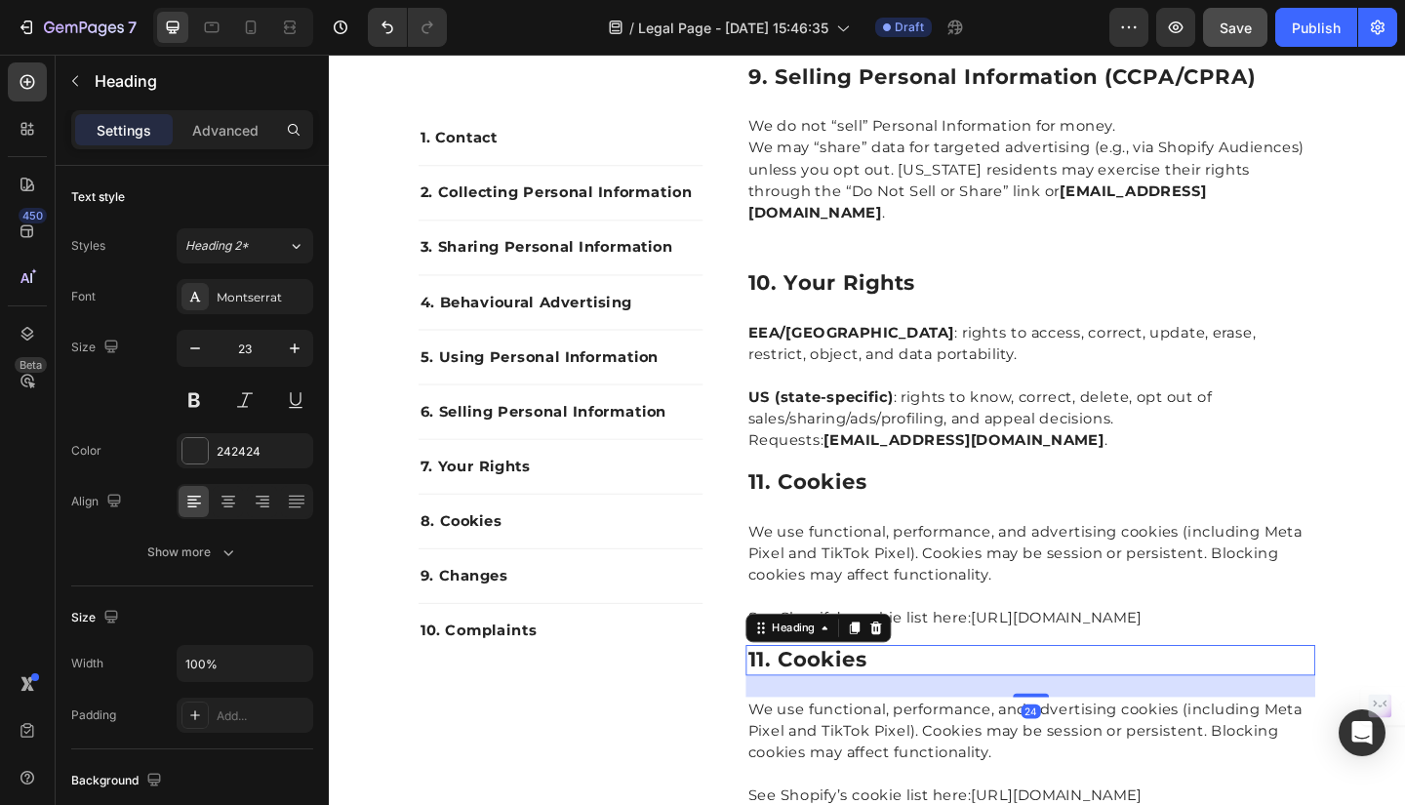
click at [795, 731] on h2 "11. cookies" at bounding box center [1091, 713] width 619 height 33
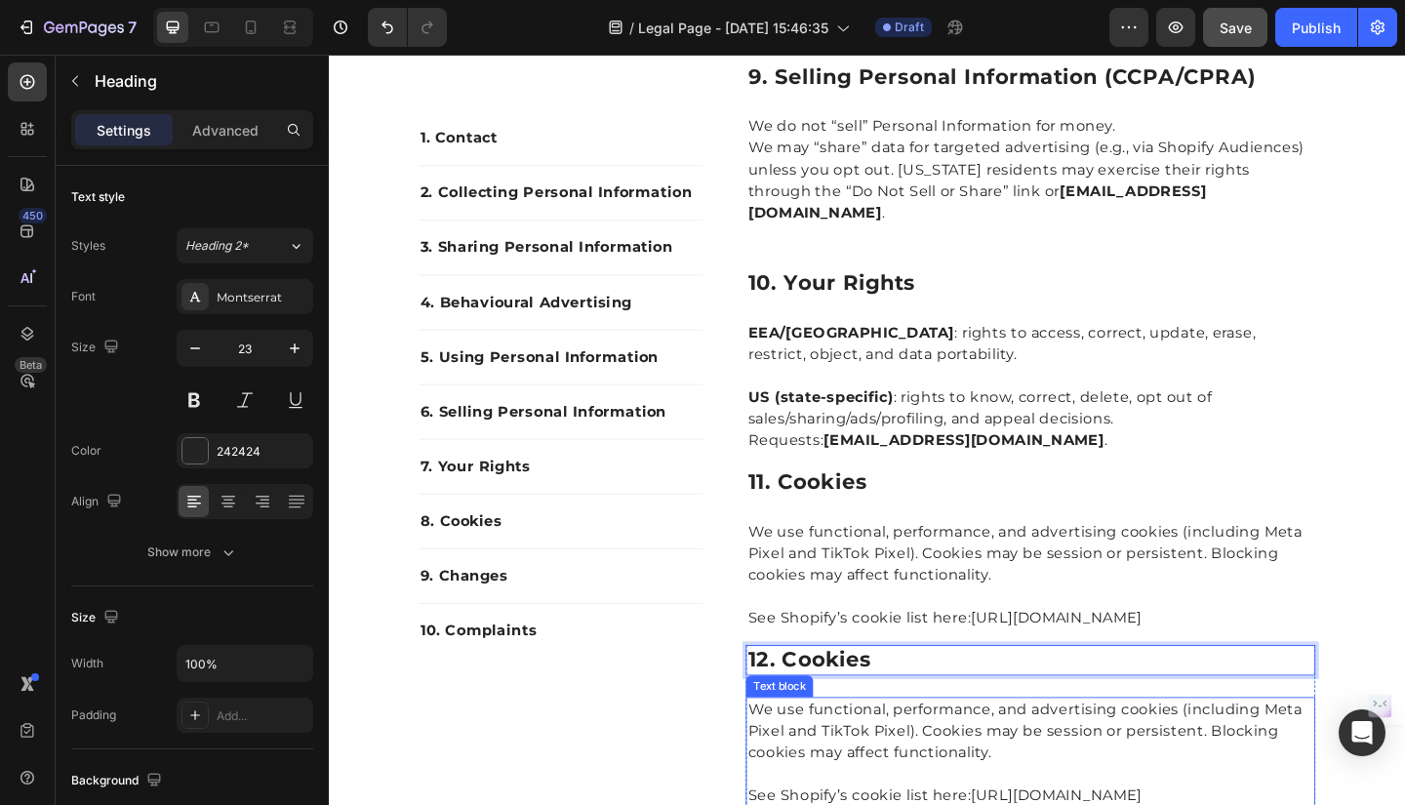
click at [792, 791] on p "We use functional, performance, and advertising cookies (including Meta Pixel a…" at bounding box center [1092, 791] width 616 height 70
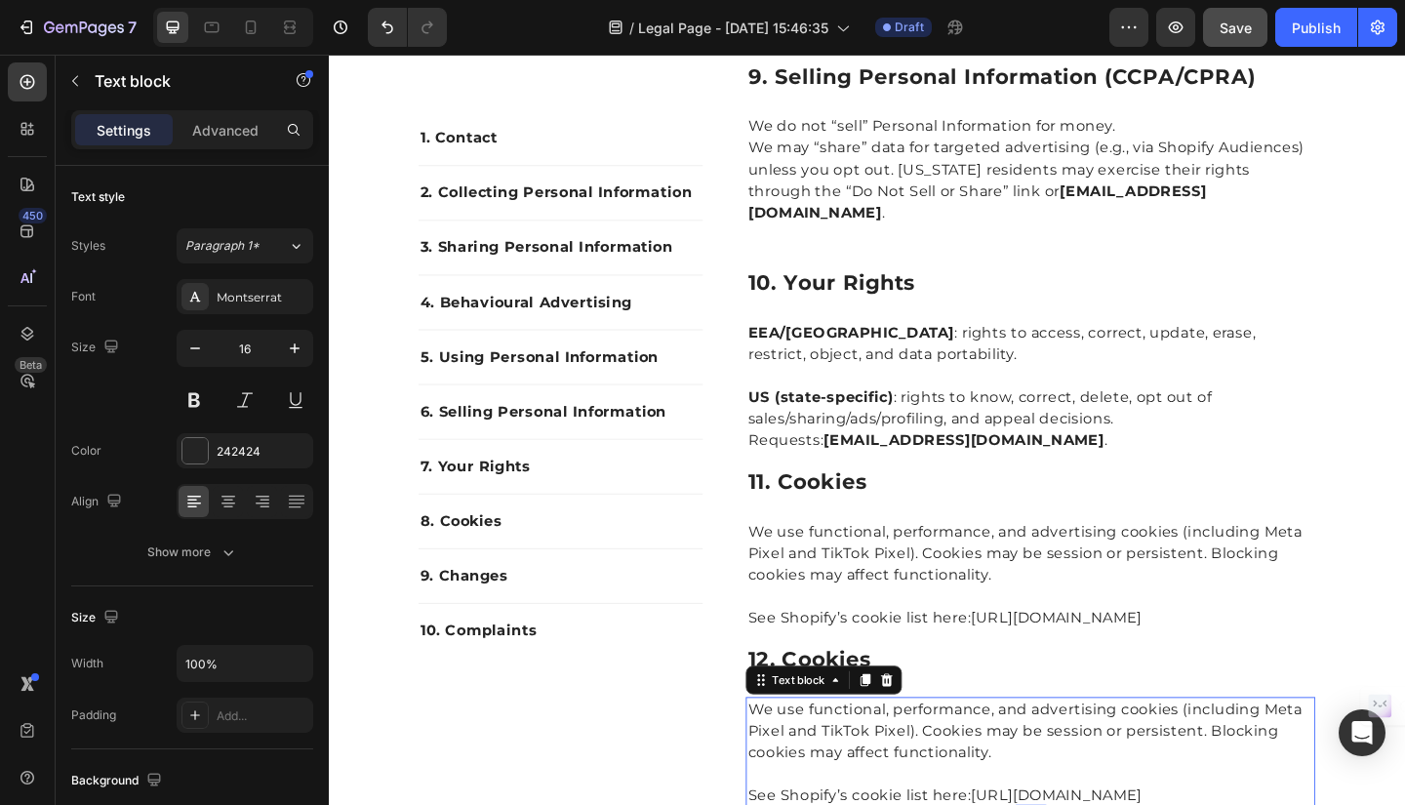
click at [784, 790] on p "We use functional, performance, and advertising cookies (including Meta Pixel a…" at bounding box center [1092, 791] width 616 height 70
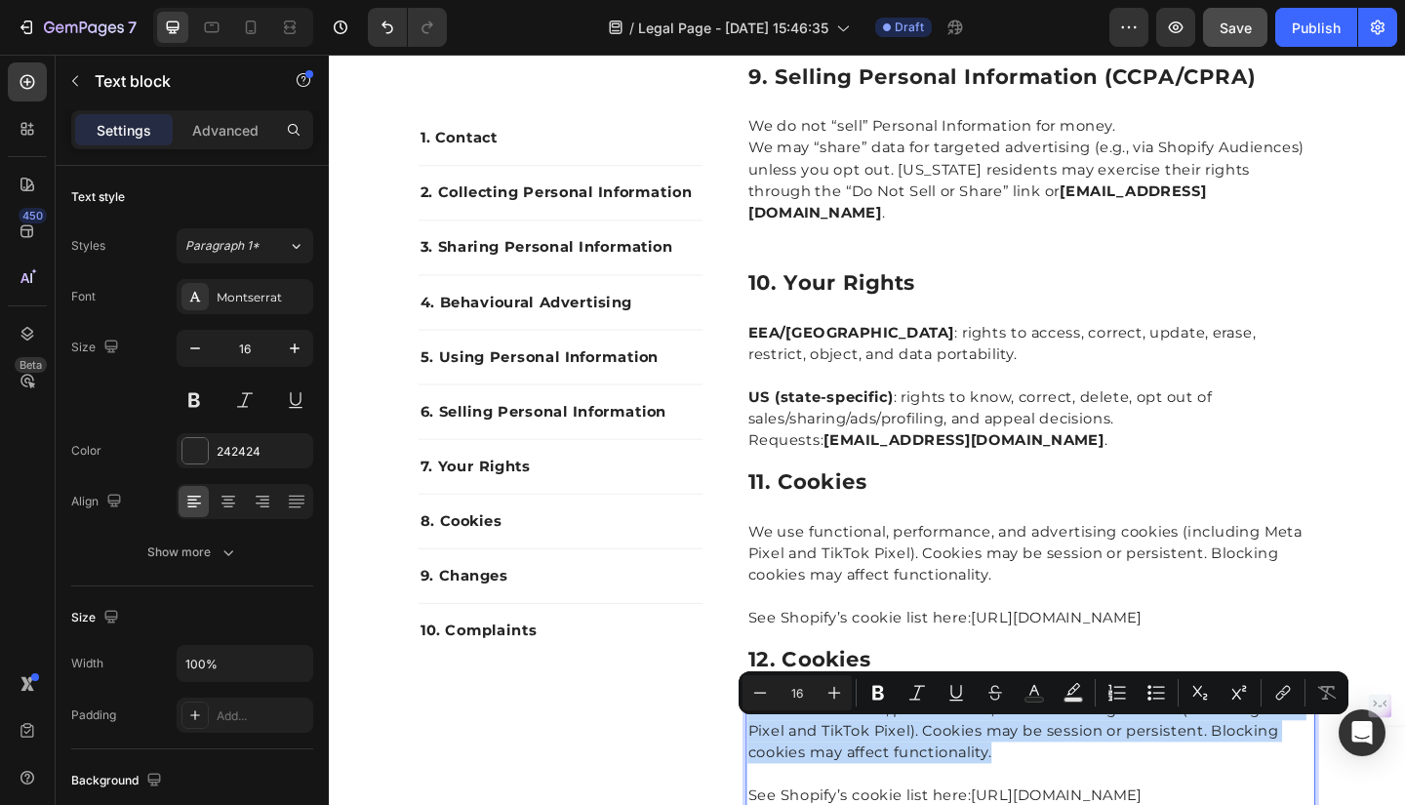
drag, startPoint x: 779, startPoint y: 790, endPoint x: 1061, endPoint y: 836, distance: 285.6
click at [1061, 804] on p "We use functional, performance, and advertising cookies (including Meta Pixel a…" at bounding box center [1092, 791] width 616 height 70
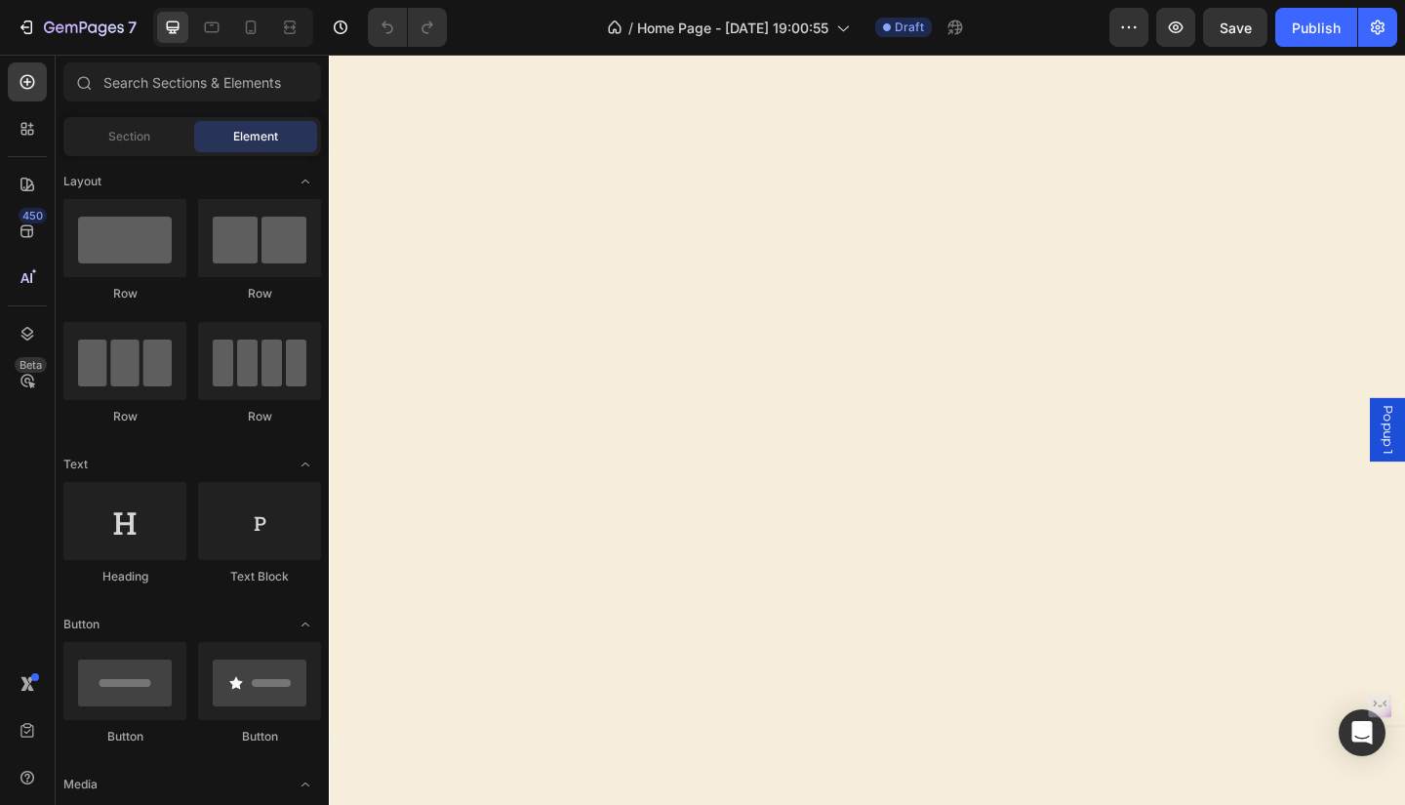
scroll to position [4886, 0]
